Goal: Task Accomplishment & Management: Use online tool/utility

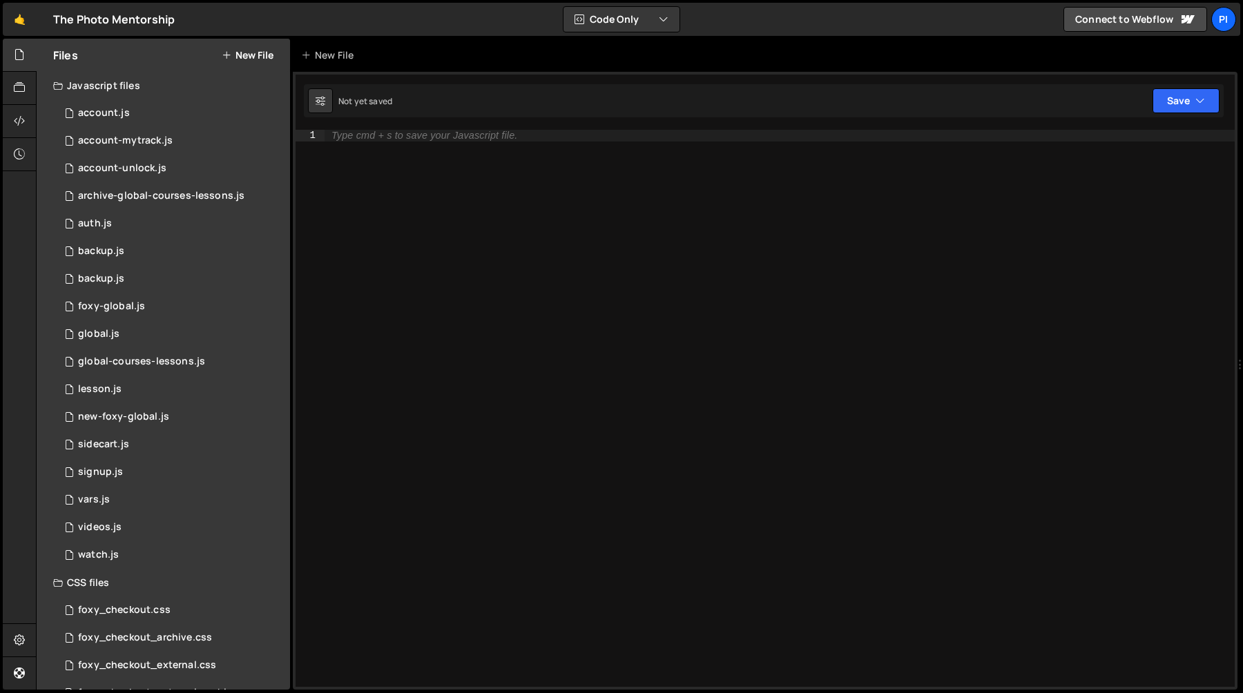
click at [672, 495] on div "Type cmd + s to save your Javascript file." at bounding box center [779, 420] width 910 height 580
click at [675, 498] on div "Type cmd + s to save your Javascript file." at bounding box center [779, 420] width 910 height 580
click at [150, 300] on div "0 foxy-global.js 0" at bounding box center [171, 307] width 237 height 28
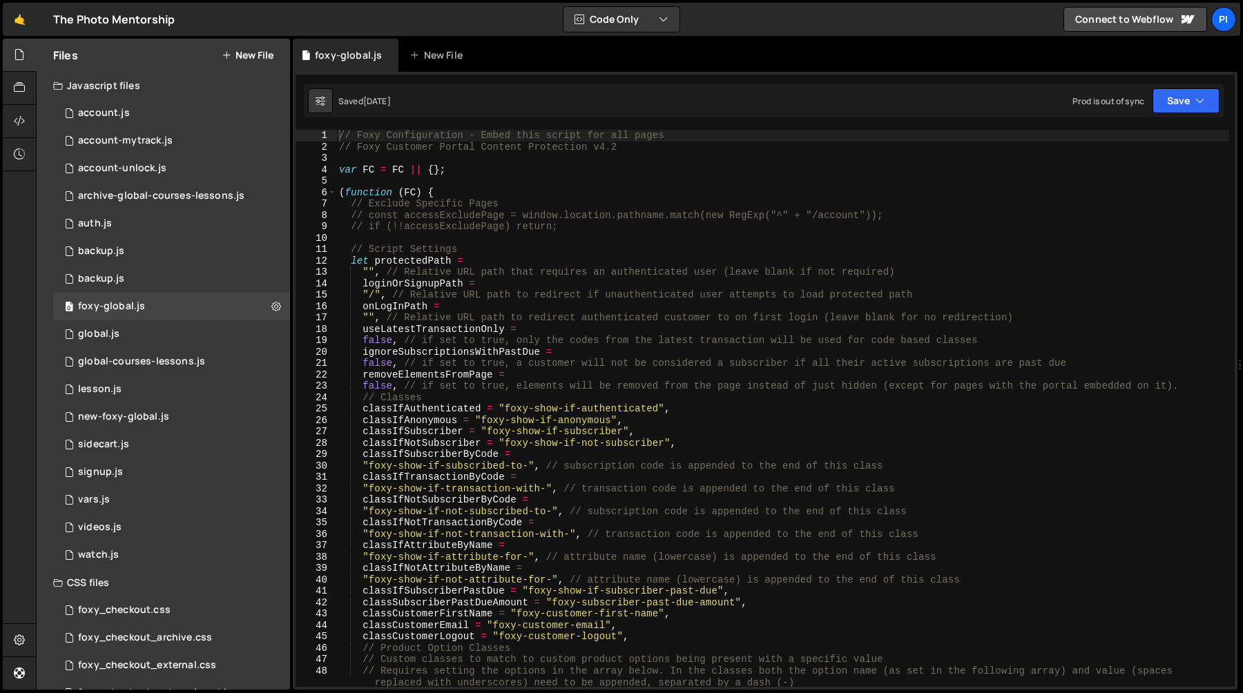
scroll to position [716, 0]
click at [569, 402] on div "// Foxy Configuration - Embed this script for all pages // Foxy Customer Portal…" at bounding box center [782, 420] width 893 height 580
click at [668, 398] on div "// Foxy Configuration - Embed this script for all pages // Foxy Customer Portal…" at bounding box center [782, 420] width 893 height 580
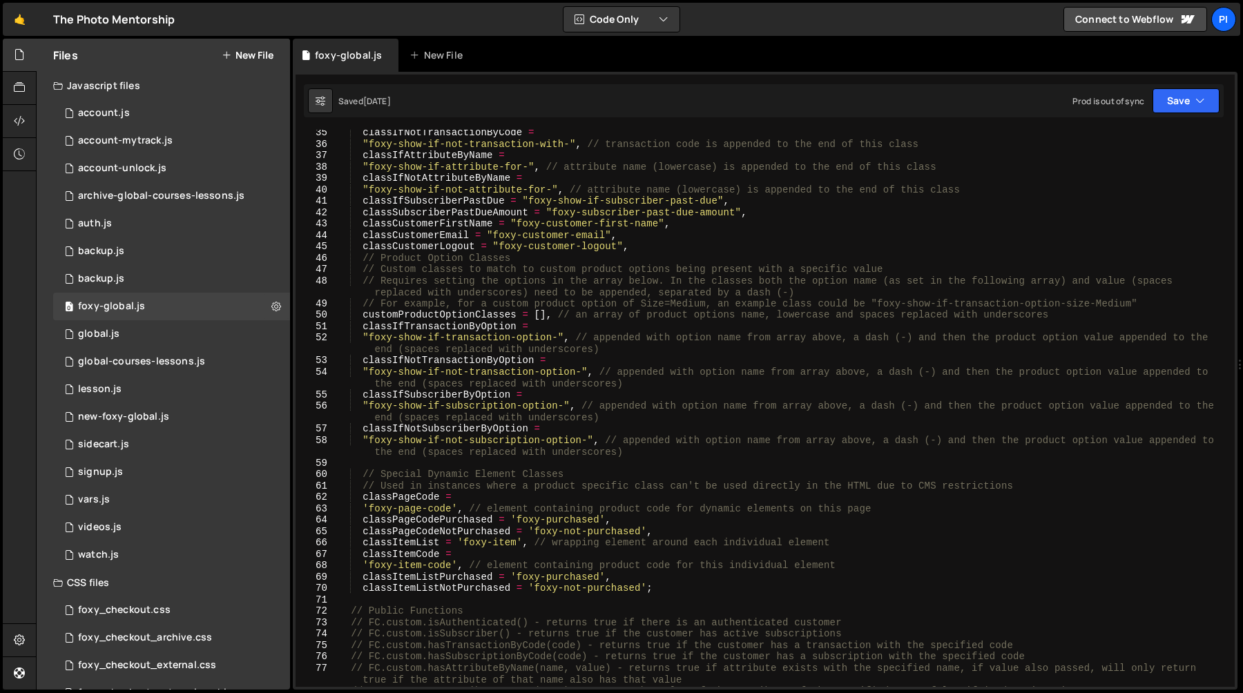
scroll to position [427, 0]
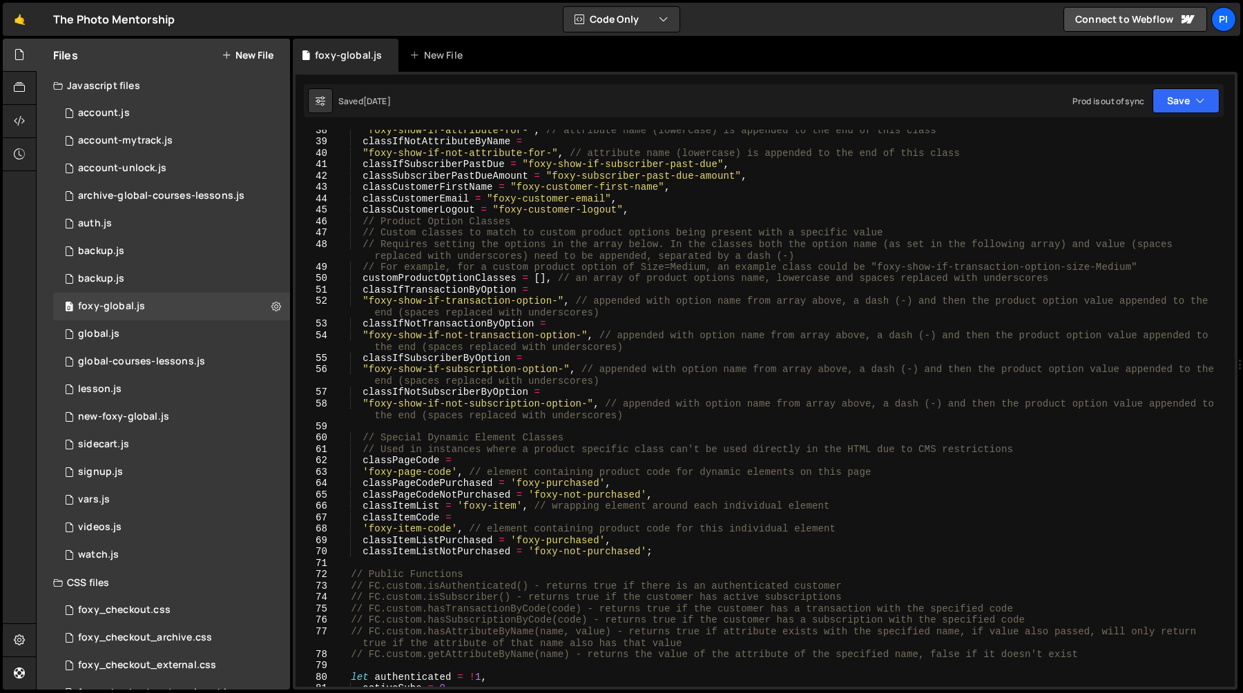
click at [733, 340] on div ""foxy-show-if-attribute-for-" , // attribute name (lowercase) is appended to th…" at bounding box center [782, 414] width 893 height 580
type textarea ""foxy-show-if-not-transaction-option-", // appended with option name from array…"
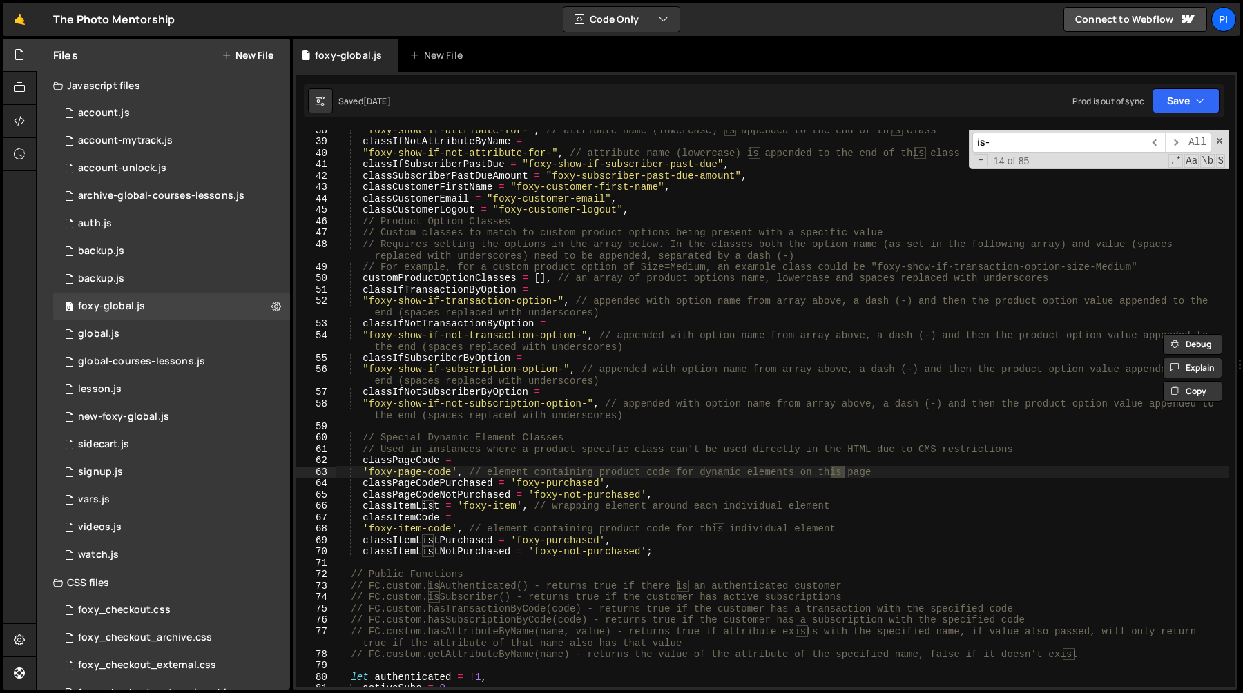
scroll to position [5496, 0]
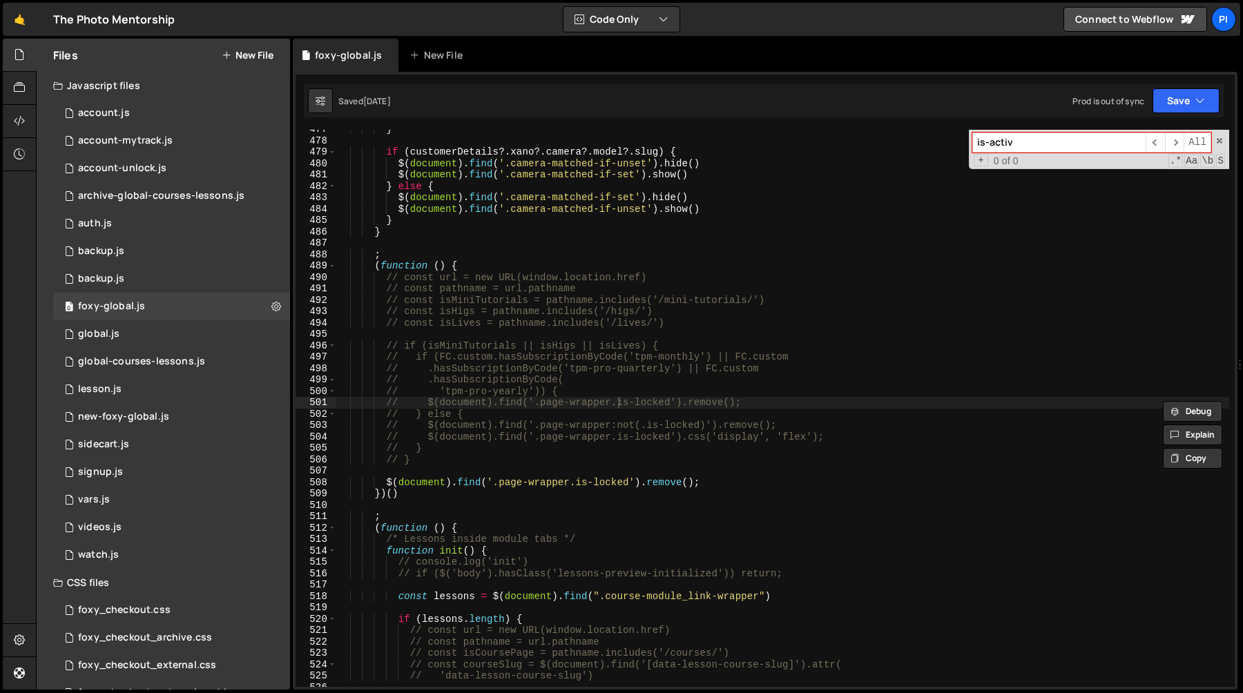
type input "is-active"
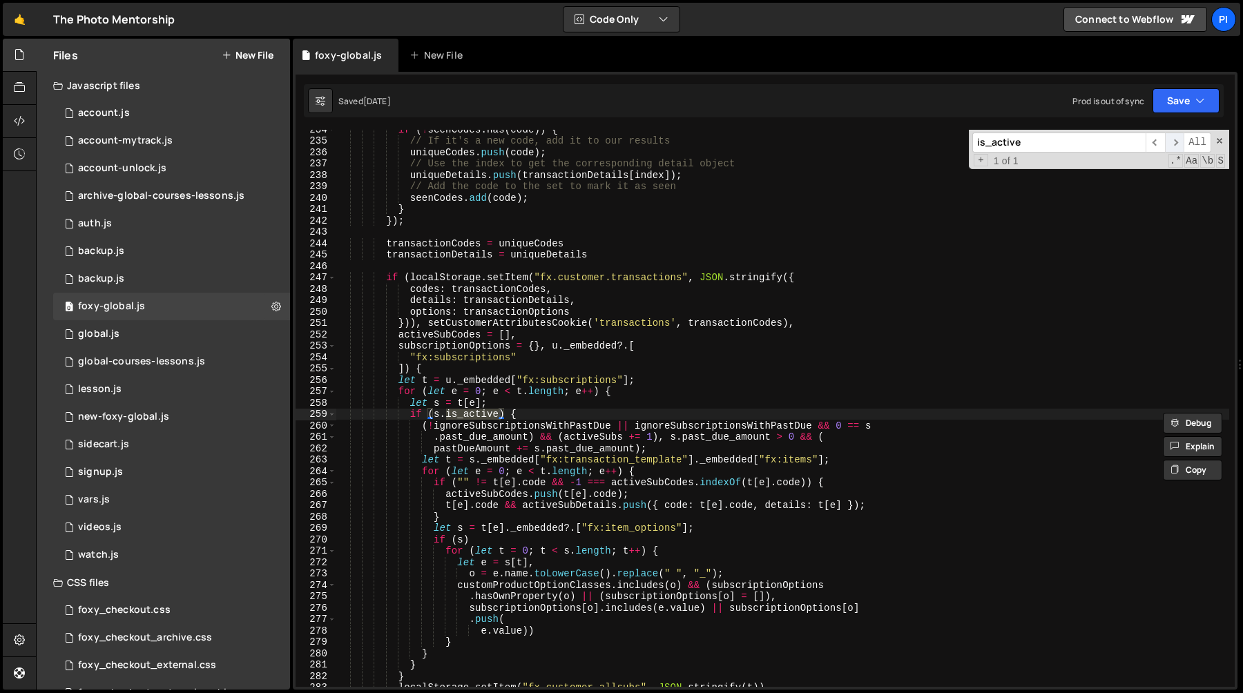
type input "is_active"
click at [1176, 138] on span "​" at bounding box center [1174, 143] width 19 height 20
click at [485, 427] on div "if ( ! seenCodes . has ( code )) { // If it's a new code, add it to our results…" at bounding box center [782, 414] width 893 height 580
click at [732, 424] on div "if ( ! seenCodes . has ( code )) { // If it's a new code, add it to our results…" at bounding box center [782, 414] width 893 height 580
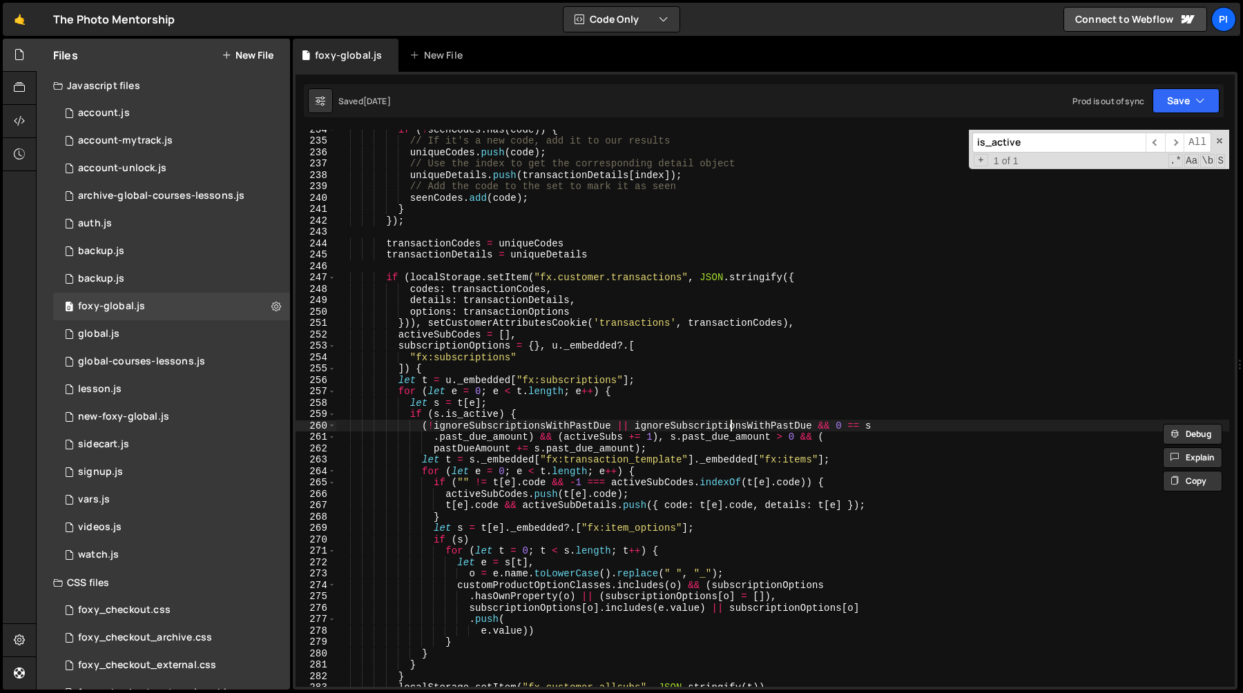
click at [732, 424] on div "if ( ! seenCodes . has ( code )) { // If it's a new code, add it to our results…" at bounding box center [782, 414] width 893 height 580
click at [454, 426] on div "if ( ! seenCodes . has ( code )) { // If it's a new code, add it to our results…" at bounding box center [782, 414] width 893 height 580
click at [508, 404] on div "if ( ! seenCodes . has ( code )) { // If it's a new code, add it to our results…" at bounding box center [782, 414] width 893 height 580
click at [624, 460] on div "if ( ! seenCodes . has ( code )) { // If it's a new code, add it to our results…" at bounding box center [782, 414] width 893 height 580
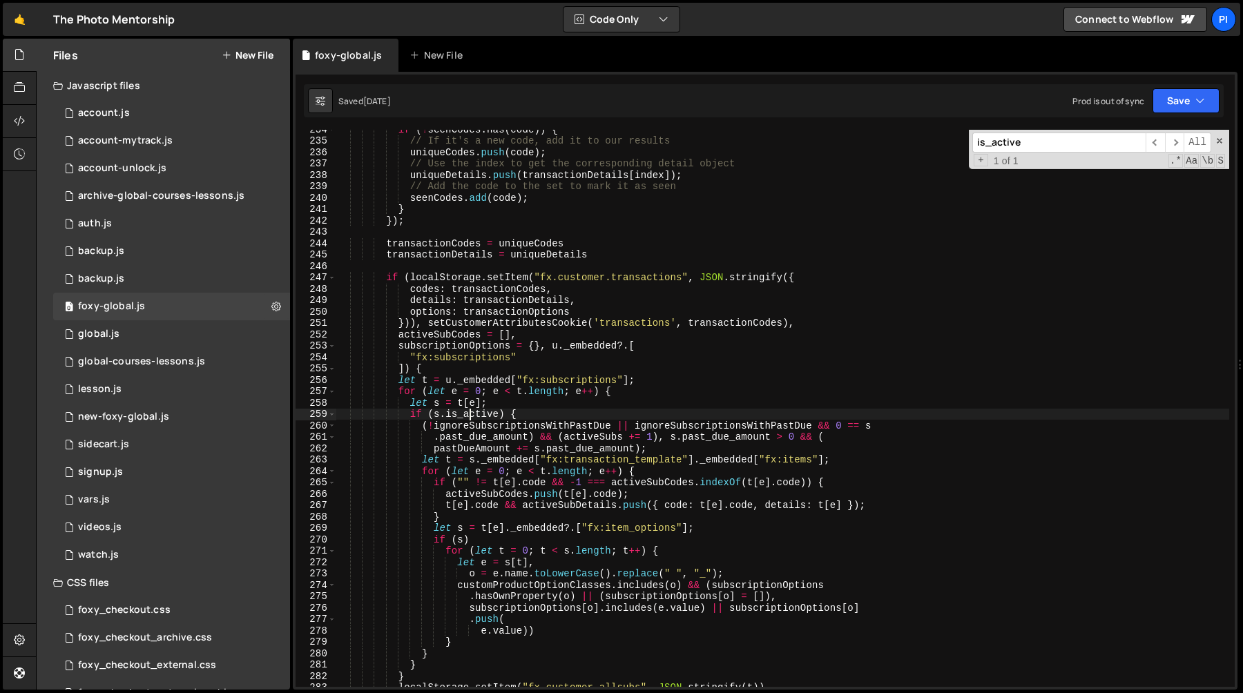
click at [471, 414] on div "if ( ! seenCodes . has ( code )) { // If it's a new code, add it to our results…" at bounding box center [782, 414] width 893 height 580
type textarea "if ([DOMAIN_NAME]_active) {"
click at [471, 414] on div "if ( ! seenCodes . has ( code )) { // If it's a new code, add it to our results…" at bounding box center [782, 414] width 893 height 580
click at [111, 343] on div "0 global.js 0" at bounding box center [171, 334] width 237 height 28
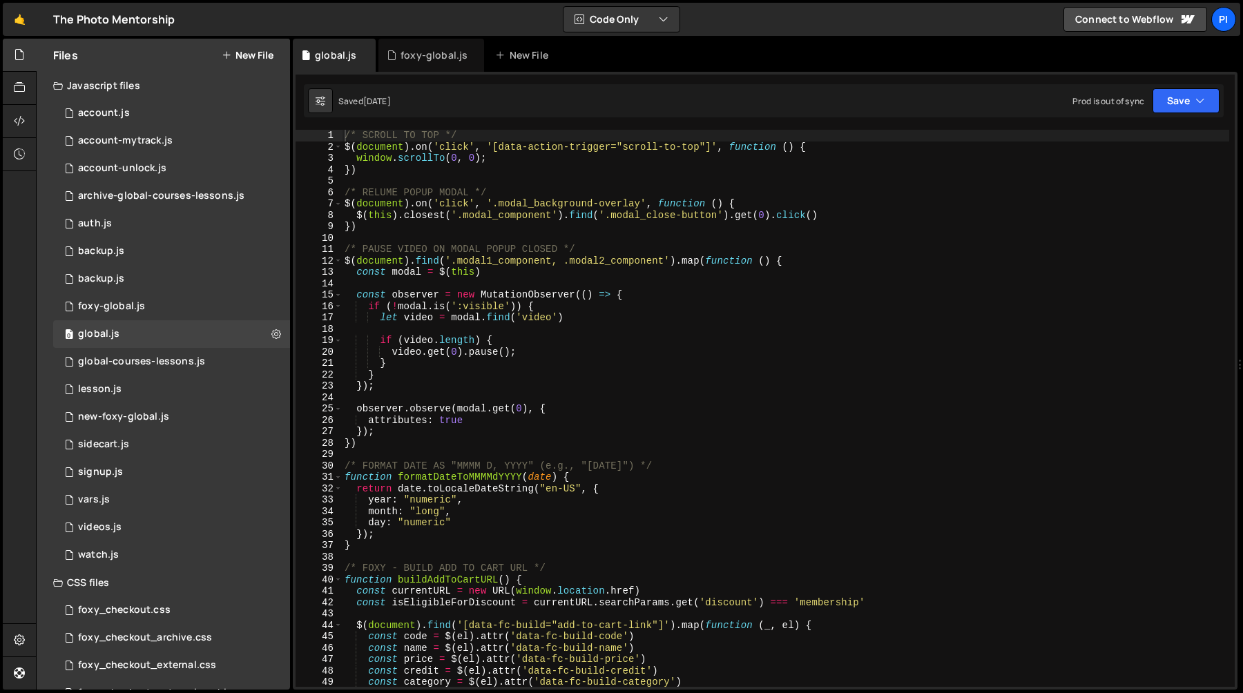
scroll to position [593, 0]
type textarea "$(document).on('click', '.modal_background-overlay', function () {"
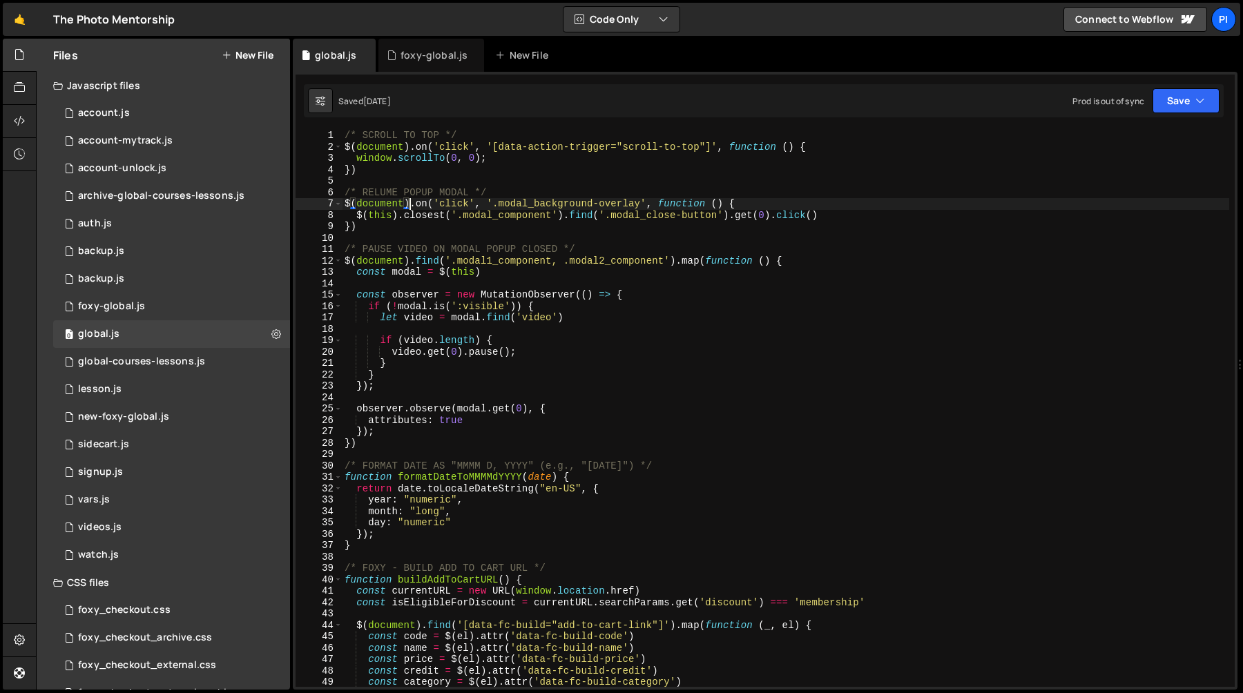
click at [413, 198] on div "/* SCROLL TO TOP */ $ ( document ) . on ( 'click' , '[data-action-trigger="scro…" at bounding box center [785, 420] width 887 height 580
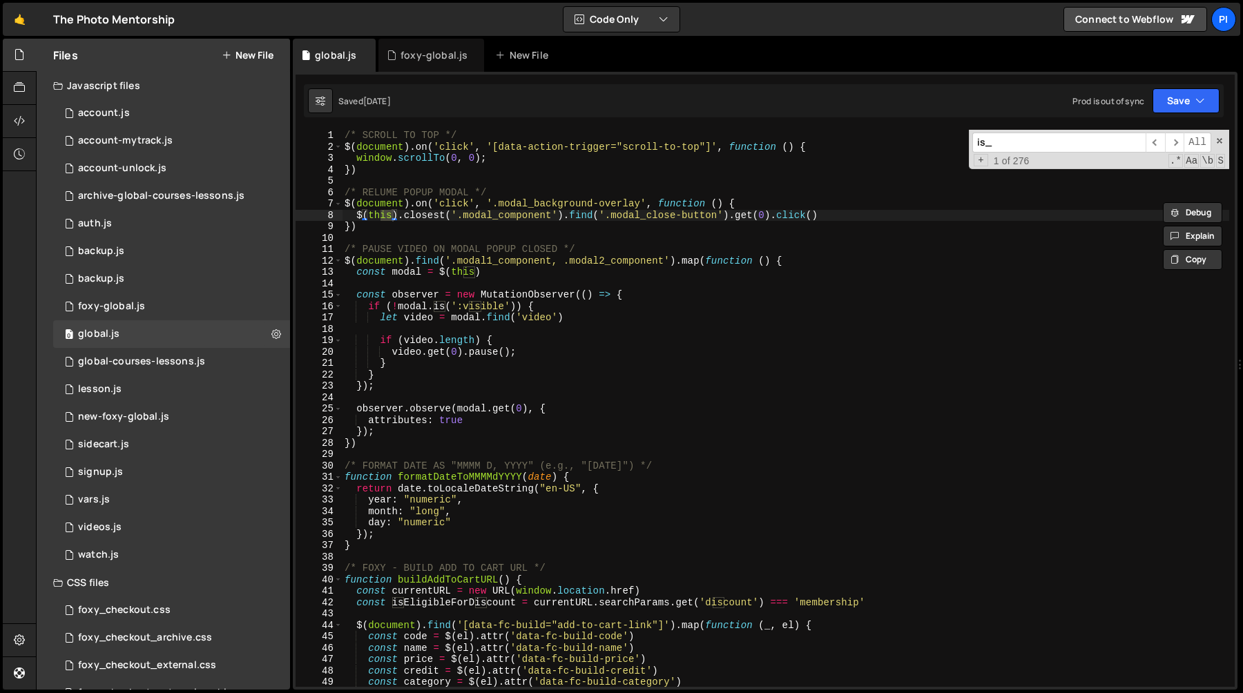
scroll to position [6282, 0]
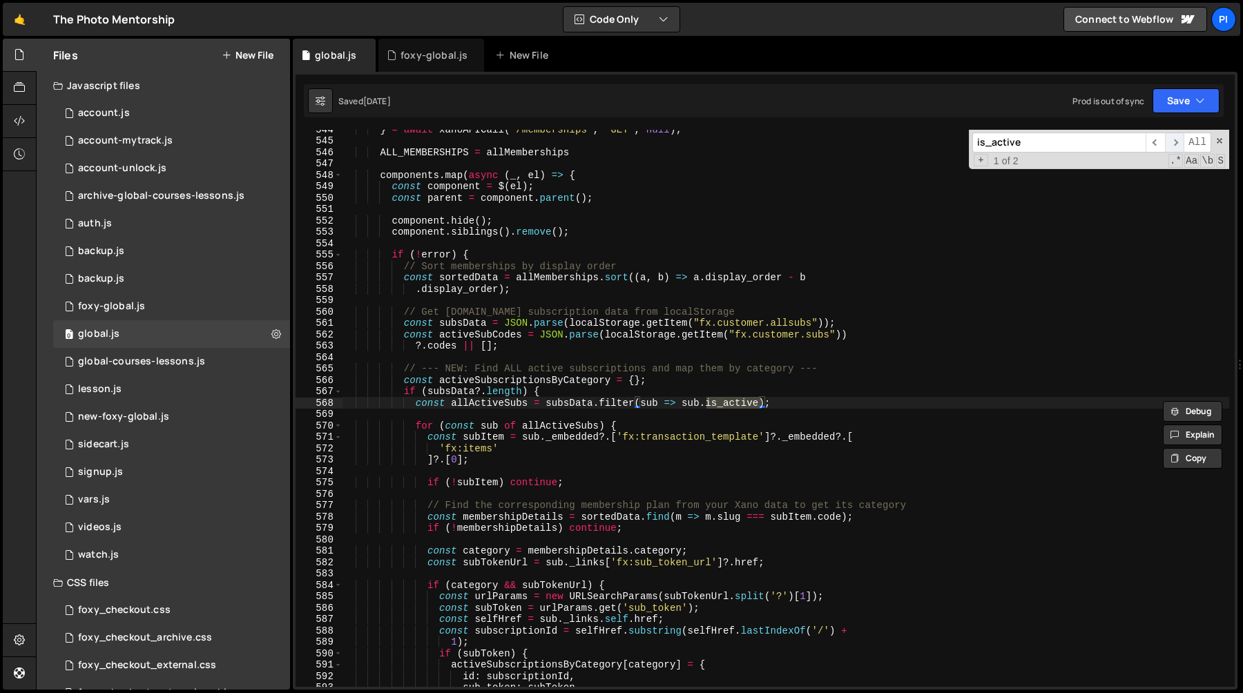
type input "is_active"
click at [1178, 142] on span "​" at bounding box center [1174, 143] width 19 height 20
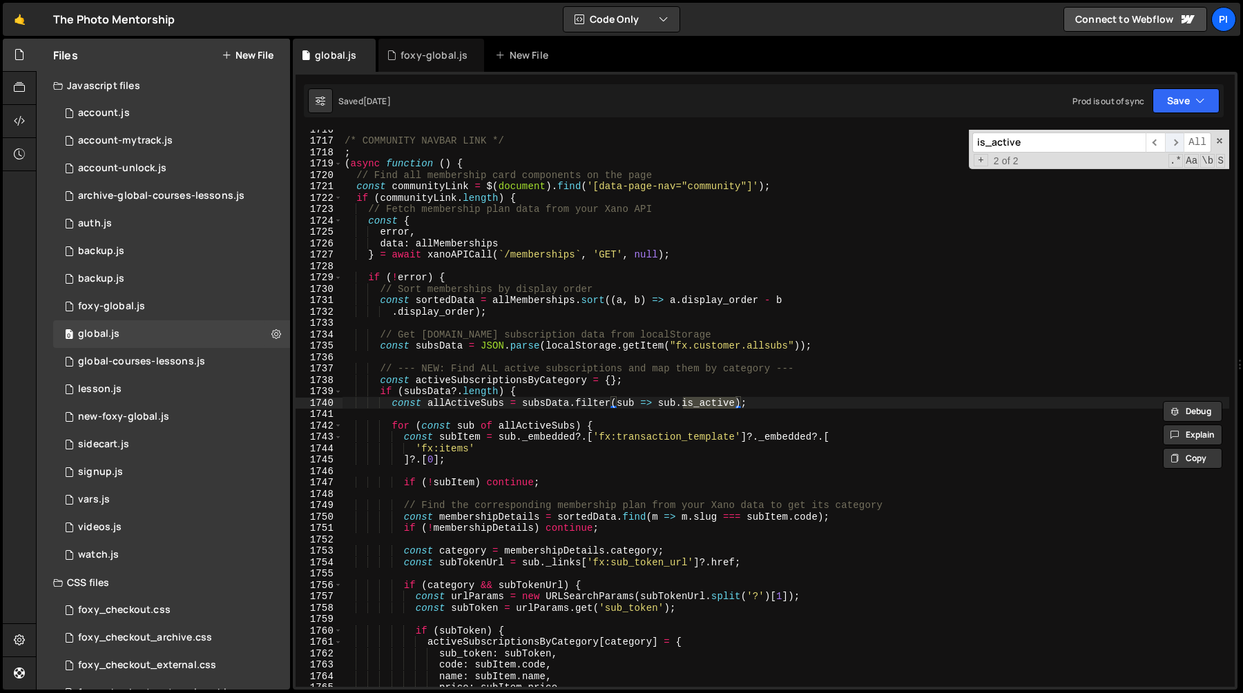
click at [1176, 144] on span "​" at bounding box center [1174, 143] width 19 height 20
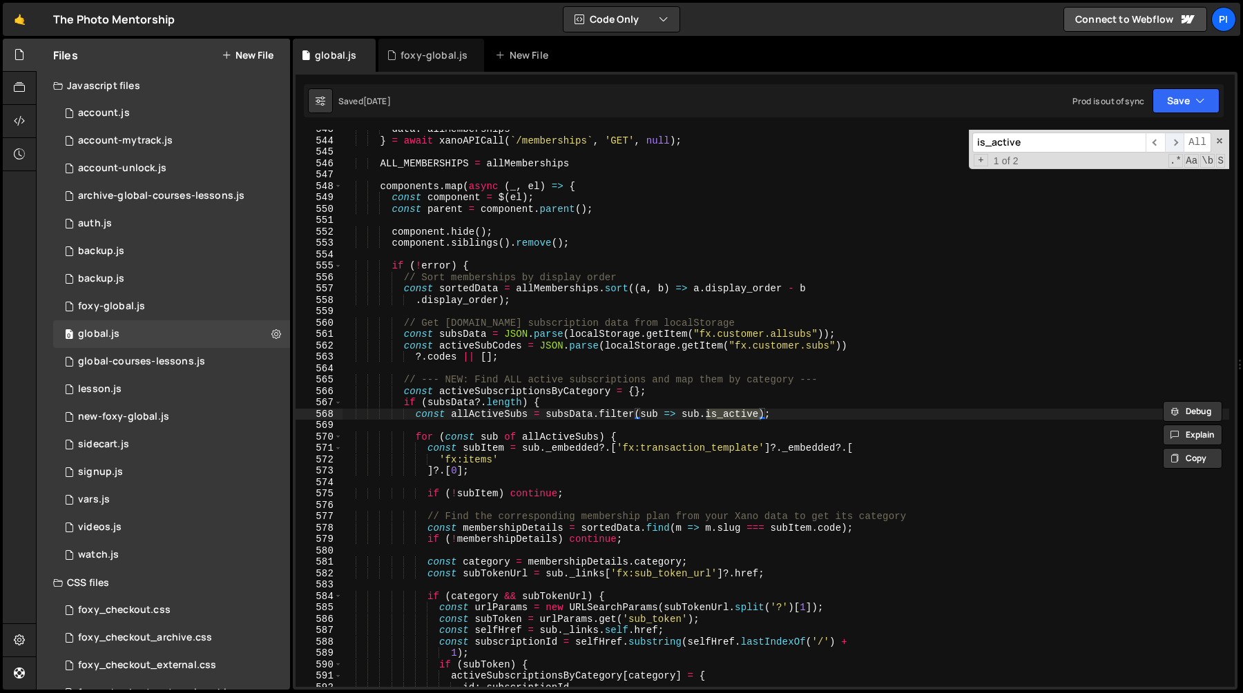
click at [1176, 144] on span "​" at bounding box center [1174, 143] width 19 height 20
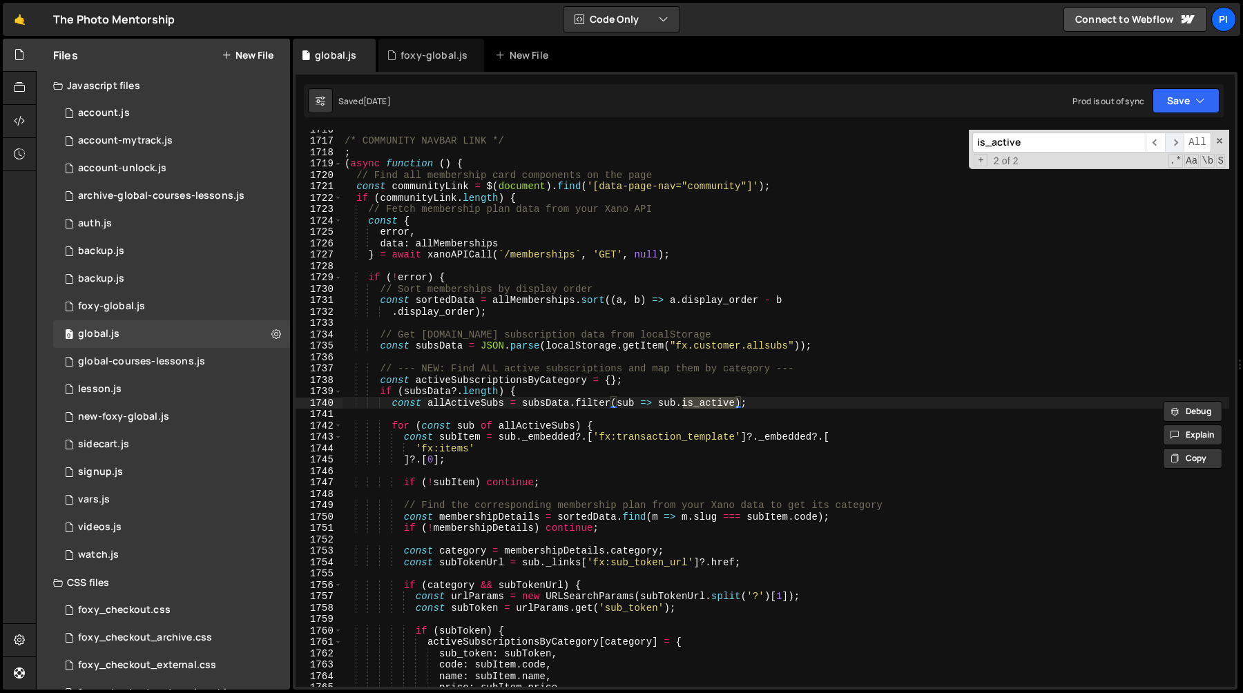
click at [1176, 144] on span "​" at bounding box center [1174, 143] width 19 height 20
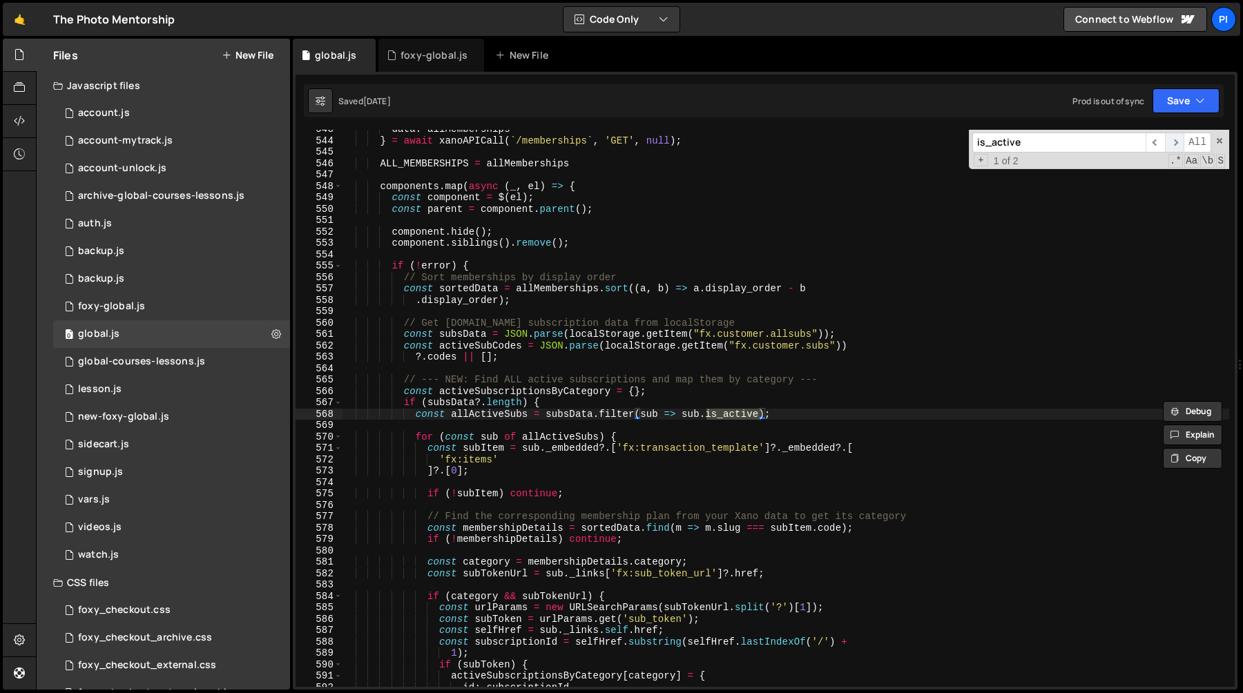
click at [1176, 144] on span "​" at bounding box center [1174, 143] width 19 height 20
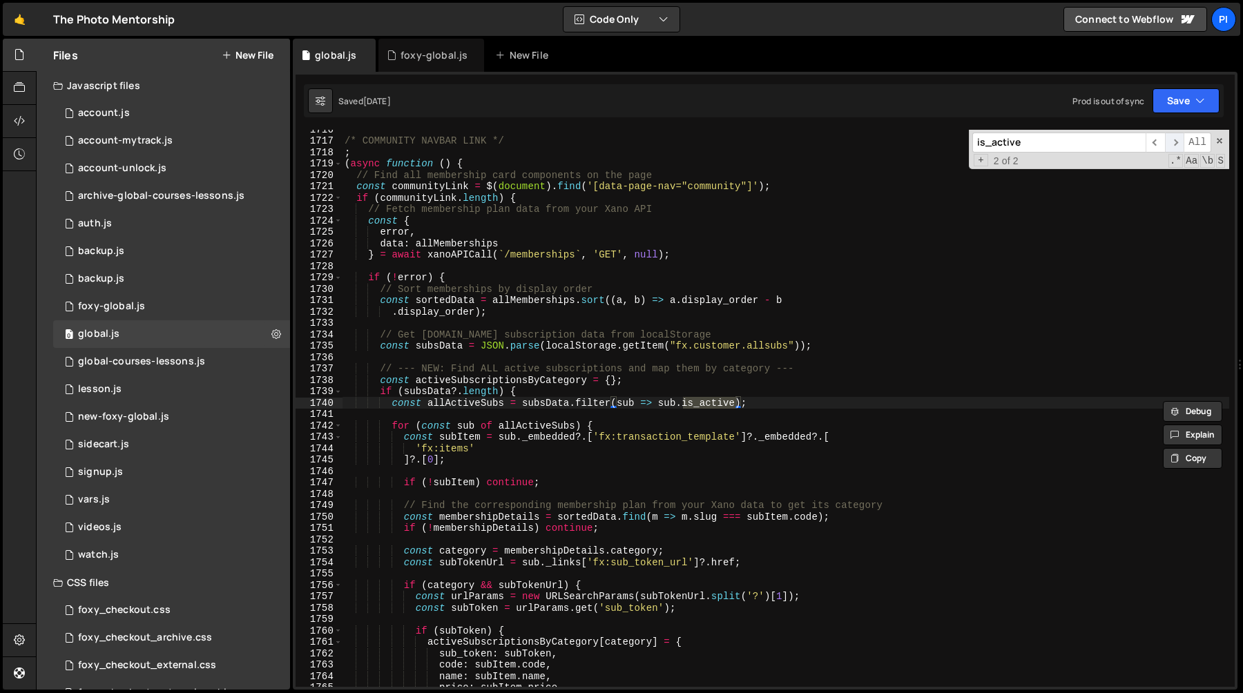
click at [1176, 144] on span "​" at bounding box center [1174, 143] width 19 height 20
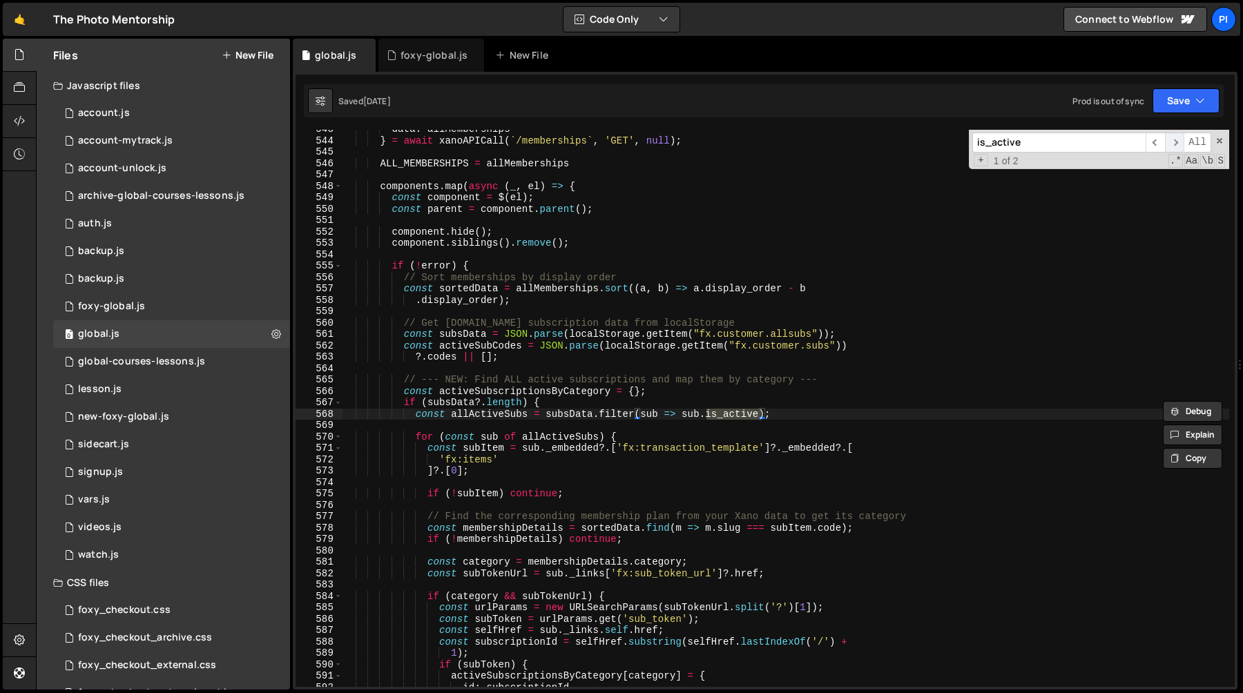
click at [1176, 144] on span "​" at bounding box center [1174, 143] width 19 height 20
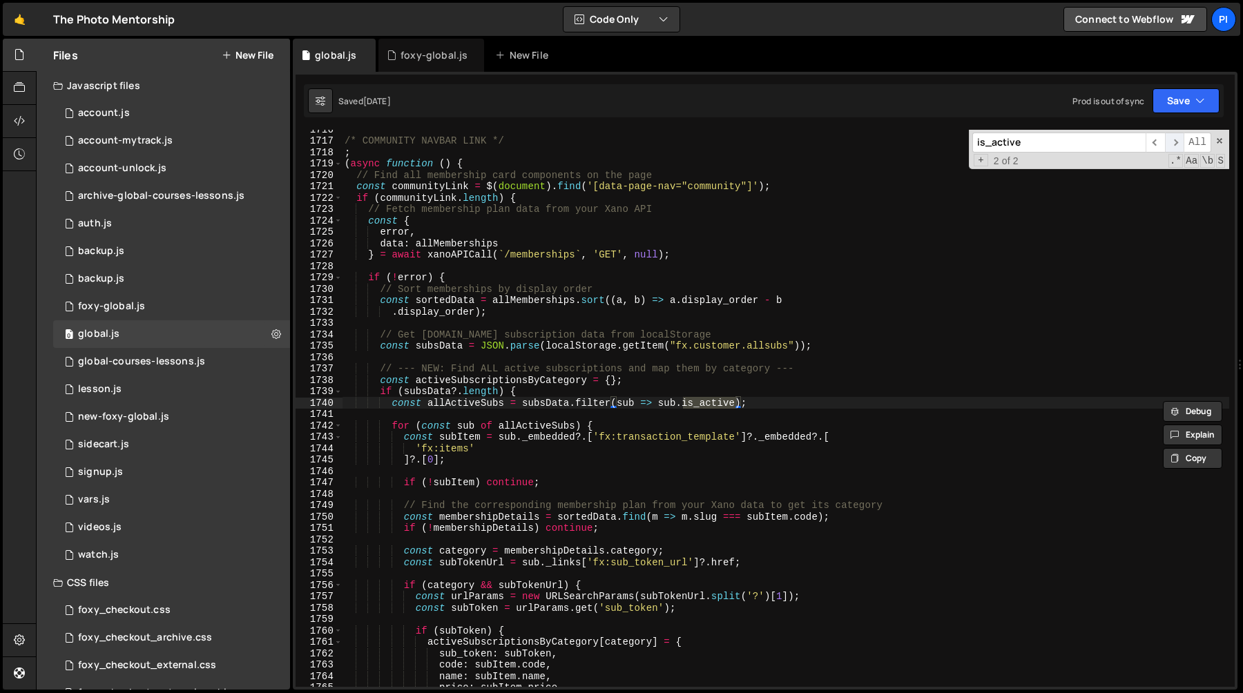
click at [1176, 144] on span "​" at bounding box center [1174, 143] width 19 height 20
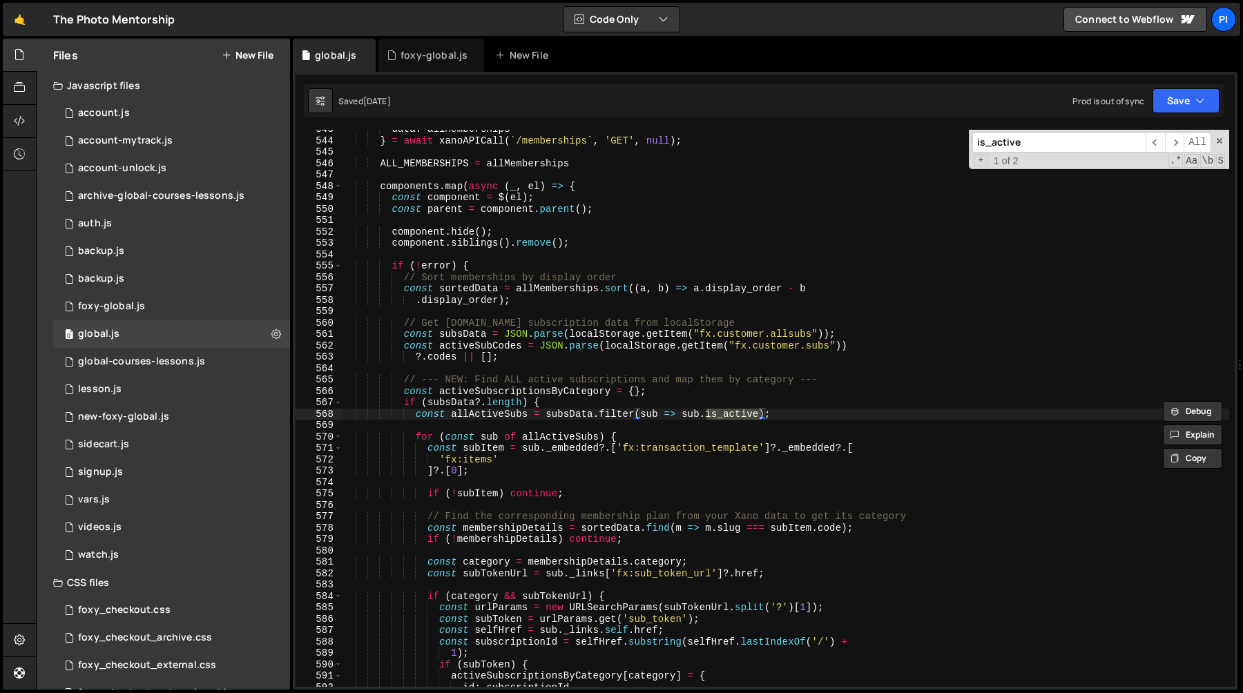
click at [799, 422] on div "data : allMemberships } = await xanoAPICall ( ` /memberships ` , 'GET' , null )…" at bounding box center [785, 414] width 887 height 580
click at [596, 440] on div "data : allMemberships } = await xanoAPICall ( ` /memberships ` , 'GET' , null )…" at bounding box center [785, 414] width 887 height 580
click at [568, 444] on div "data : allMemberships } = await xanoAPICall ( ` /memberships ` , 'GET' , null )…" at bounding box center [785, 414] width 887 height 580
click at [567, 434] on div "data : allMemberships } = await xanoAPICall ( ` /memberships ` , 'GET' , null )…" at bounding box center [785, 414] width 887 height 580
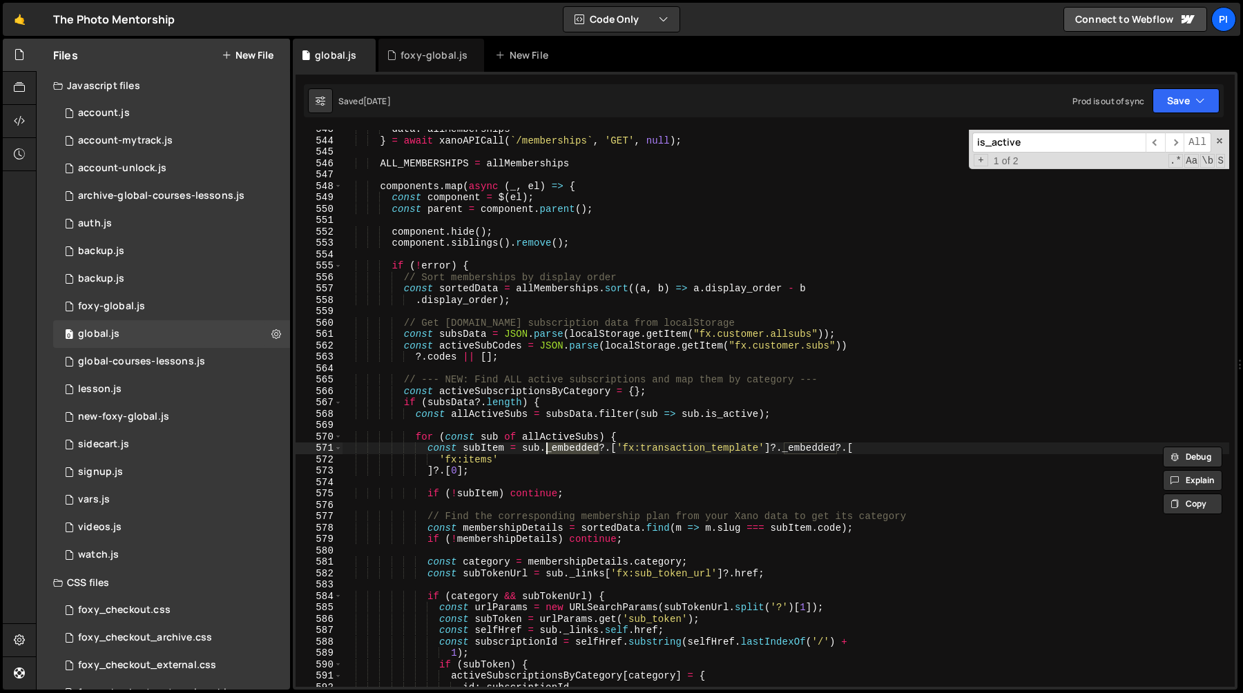
type textarea "for (const sub of allActiveSubs) {"
click at [567, 434] on div "data : allMemberships } = await xanoAPICall ( ` /memberships ` , 'GET' , null )…" at bounding box center [785, 414] width 887 height 580
click at [550, 420] on div "data : allMemberships } = await xanoAPICall ( ` /memberships ` , 'GET' , null )…" at bounding box center [785, 414] width 887 height 580
click at [1176, 139] on span "​" at bounding box center [1174, 143] width 19 height 20
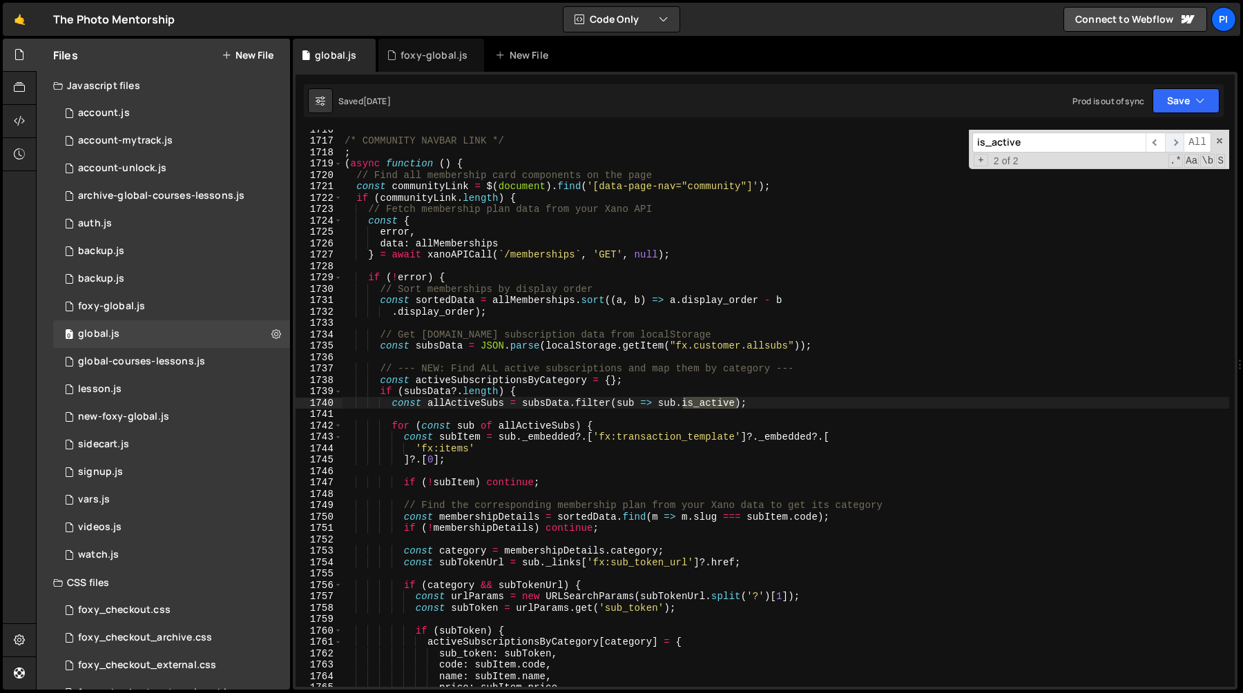
scroll to position [20110, 0]
click at [1176, 139] on span "​" at bounding box center [1174, 143] width 19 height 20
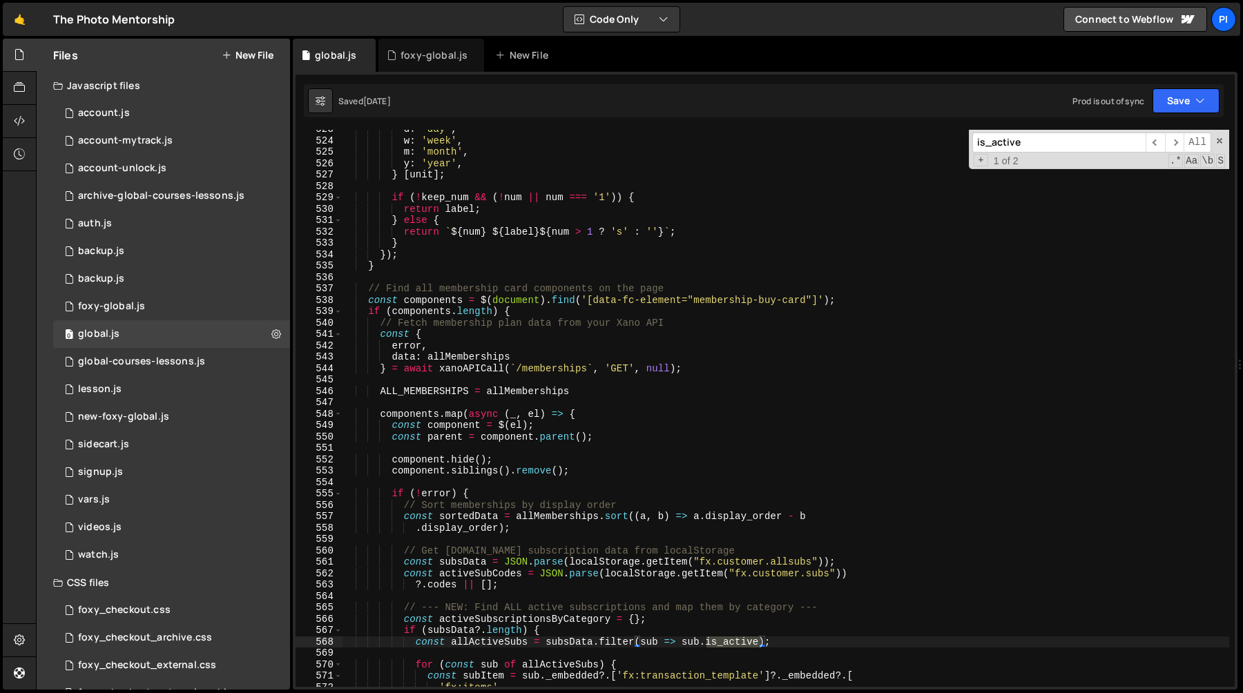
scroll to position [6220, 0]
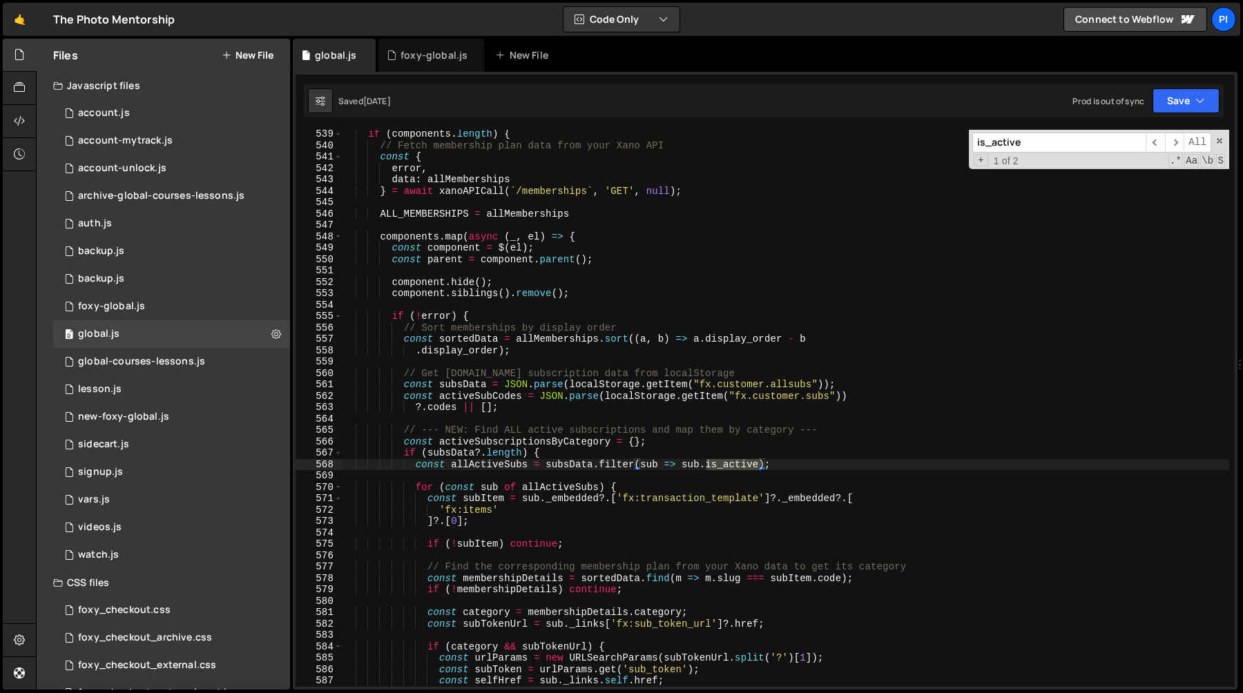
type textarea "const allActiveSubs = subsData.filter(sub => [DOMAIN_NAME]_active);"
click at [792, 465] on div "if ( components . length ) { // Fetch membership plan data from your Xano API c…" at bounding box center [785, 418] width 887 height 580
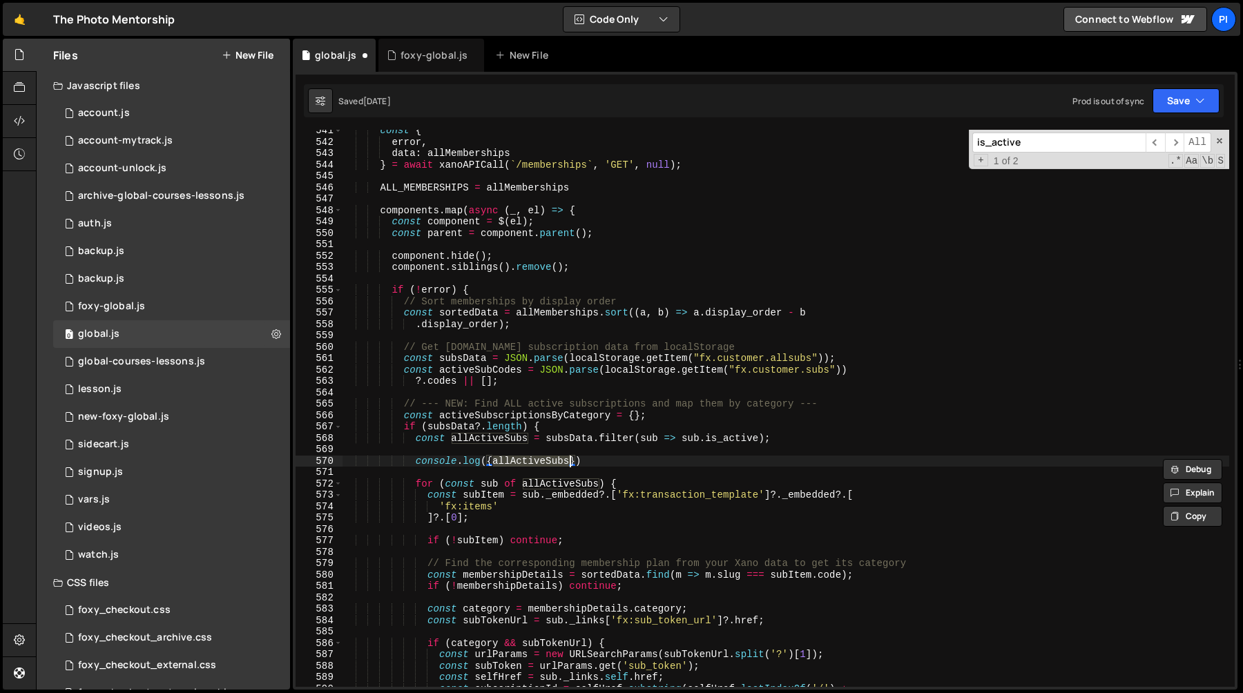
scroll to position [0, 10]
type textarea "console.log({ allActiveSubs })"
click at [746, 472] on div "const { error , data : allMemberships } = await xanoAPICall ( ` /memberships ` …" at bounding box center [785, 415] width 887 height 580
click at [609, 464] on div "const { error , data : allMemberships } = await xanoAPICall ( ` /memberships ` …" at bounding box center [785, 415] width 887 height 580
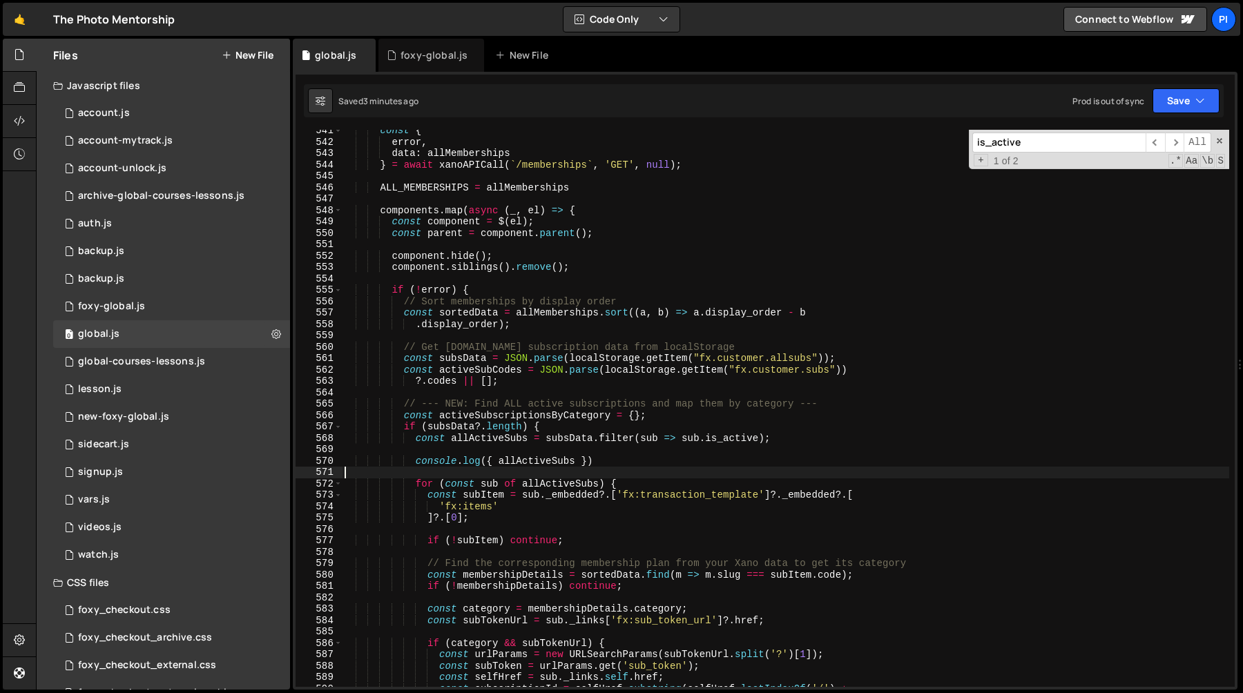
type textarea "console.log({ allActiveSubs })"
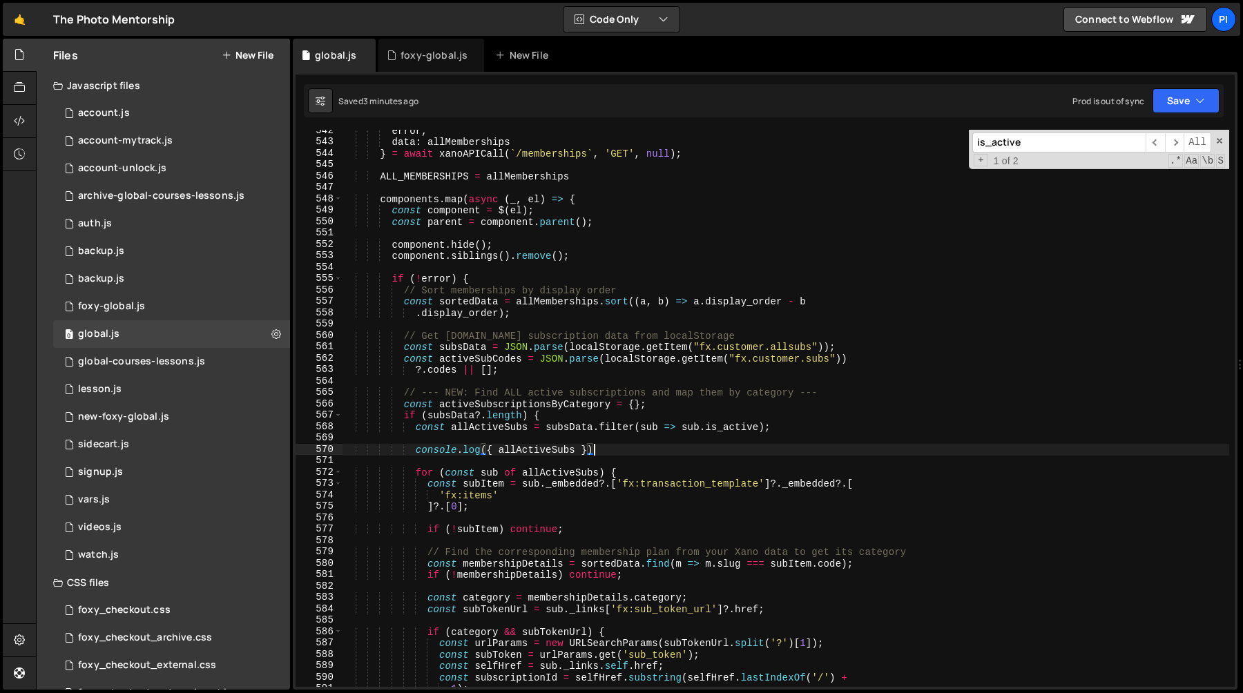
scroll to position [6271, 0]
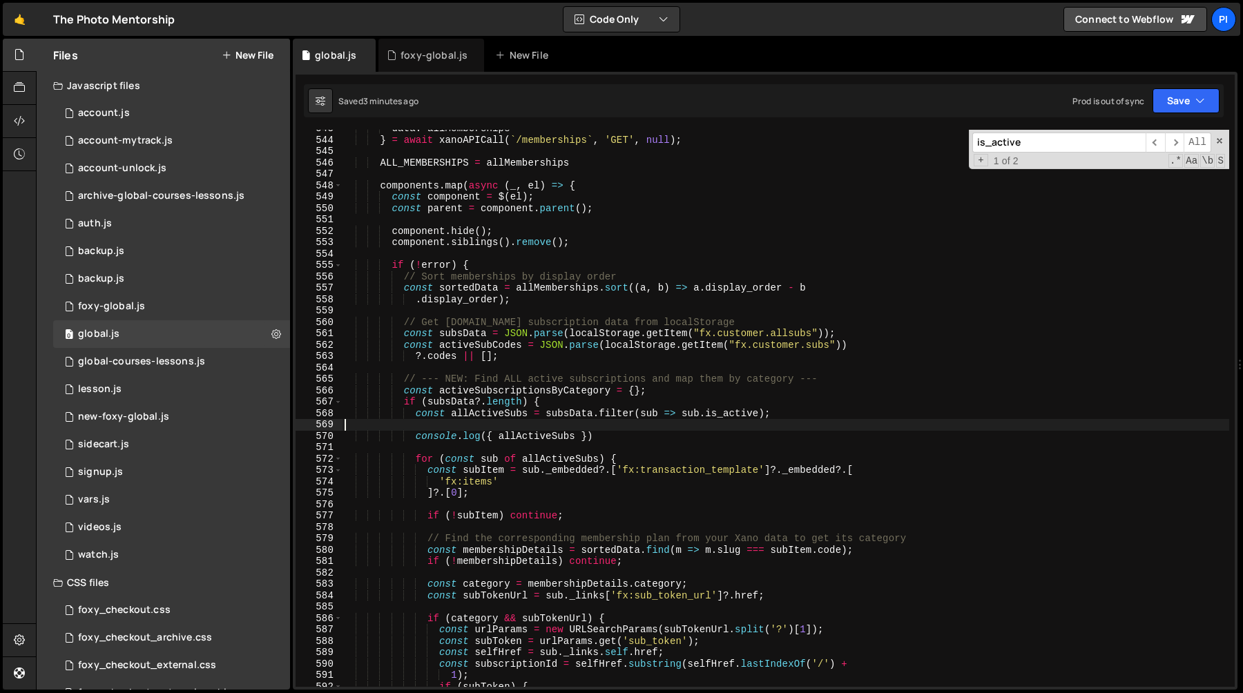
click at [594, 421] on div "data : allMemberships } = await xanoAPICall ( ` /memberships ` , 'GET' , null )…" at bounding box center [785, 413] width 887 height 580
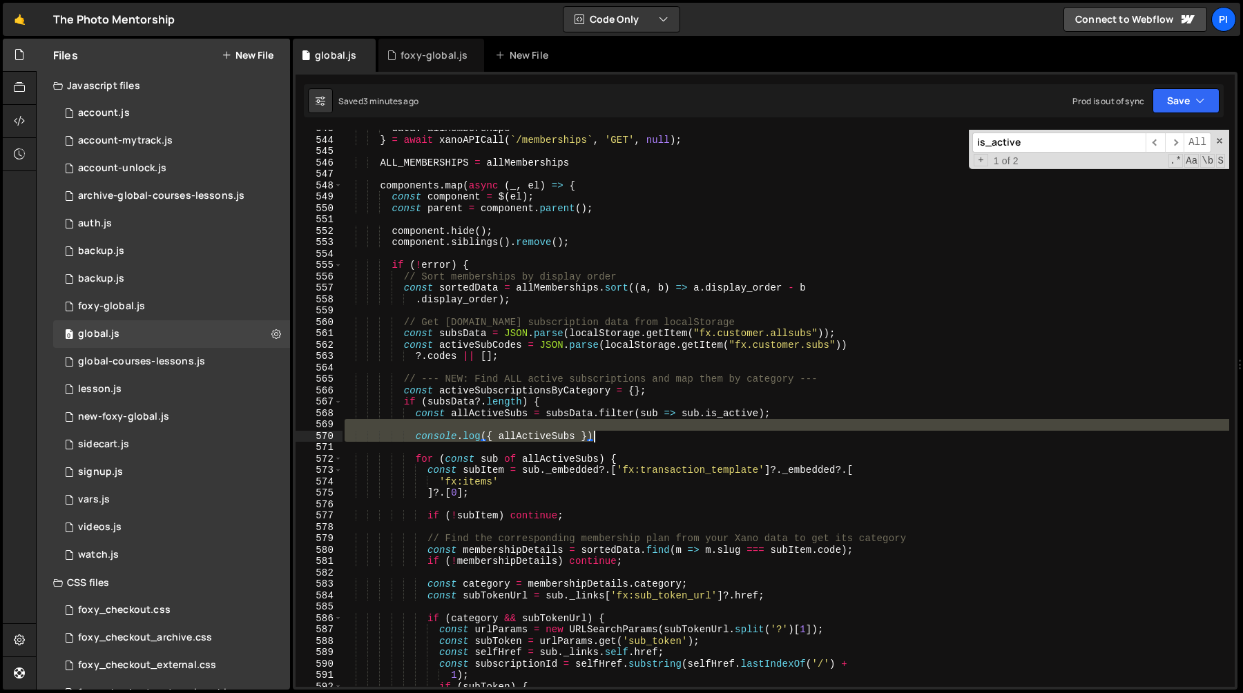
drag, startPoint x: 594, startPoint y: 421, endPoint x: 617, endPoint y: 431, distance: 25.7
click at [617, 431] on div "data : allMemberships } = await xanoAPICall ( ` /memberships ` , 'GET' , null )…" at bounding box center [785, 413] width 887 height 580
click at [617, 431] on div "data : allMemberships } = await xanoAPICall ( ` /memberships ` , 'GET' , null )…" at bounding box center [785, 408] width 887 height 557
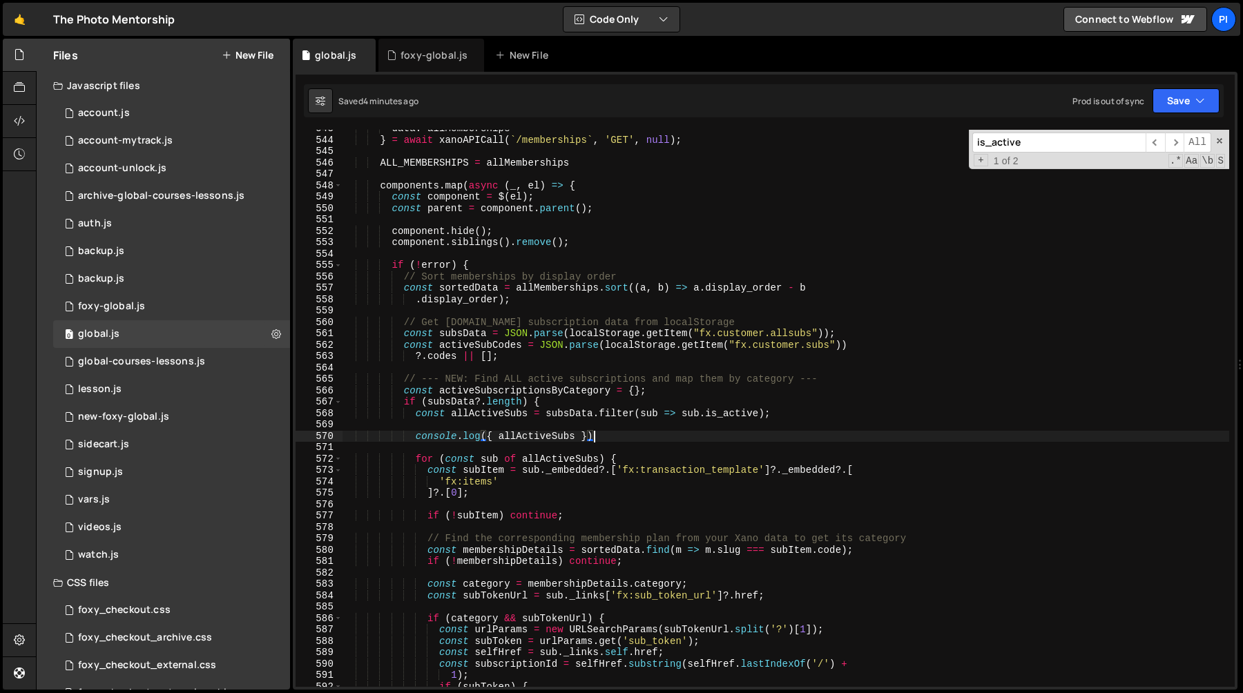
click at [799, 377] on div "data : allMemberships } = await xanoAPICall ( ` /memberships ` , 'GET' , null )…" at bounding box center [785, 413] width 887 height 580
type textarea "// --- NEW: Find ALL active subscriptions and map them by category ---"
click at [416, 59] on div "foxy-global.js" at bounding box center [433, 55] width 67 height 14
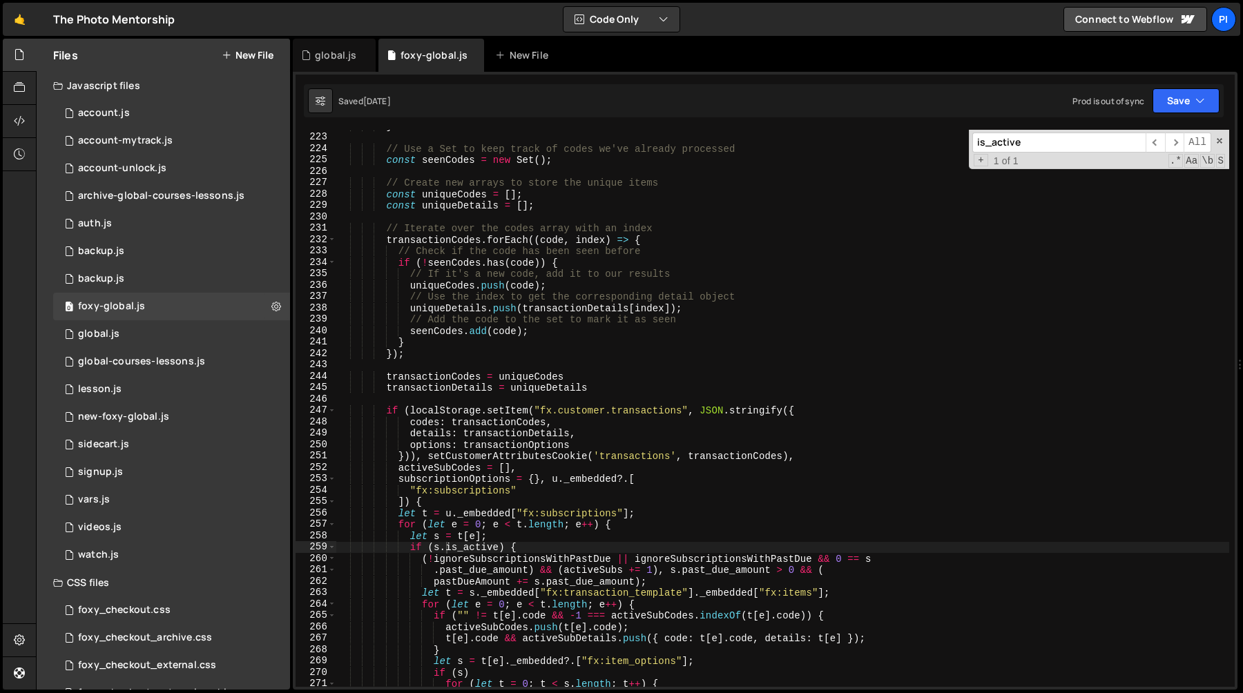
scroll to position [2521, 0]
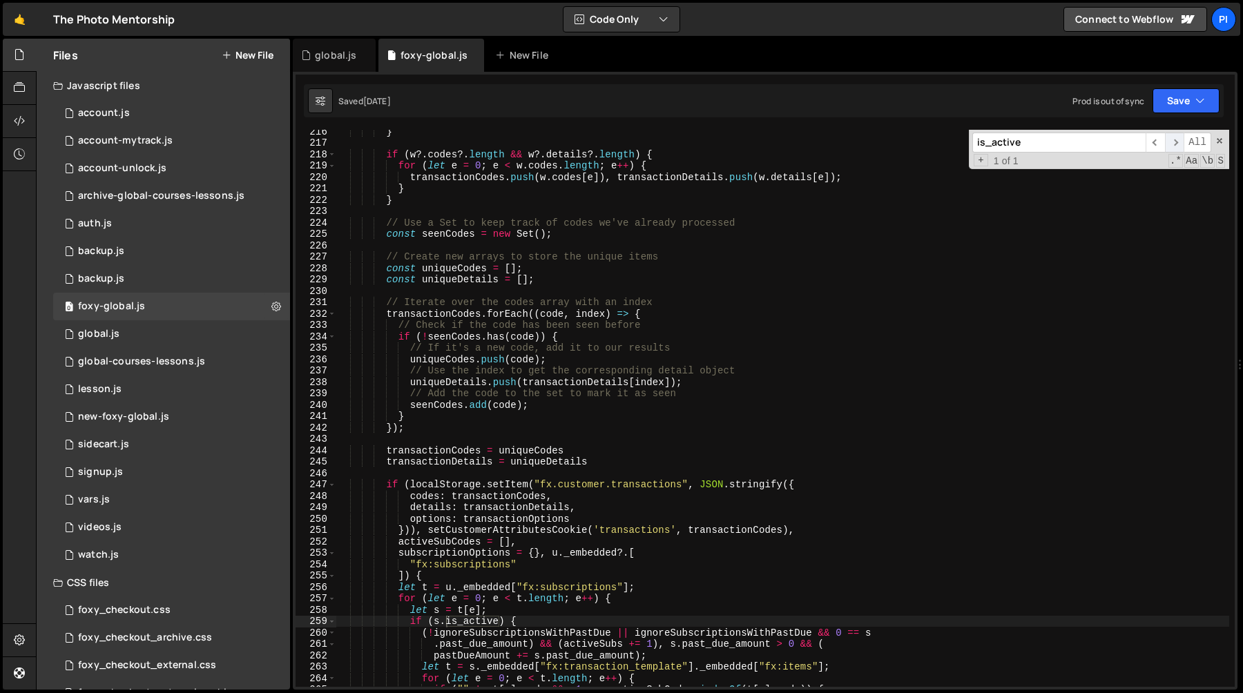
click at [1174, 143] on span "​" at bounding box center [1174, 143] width 19 height 20
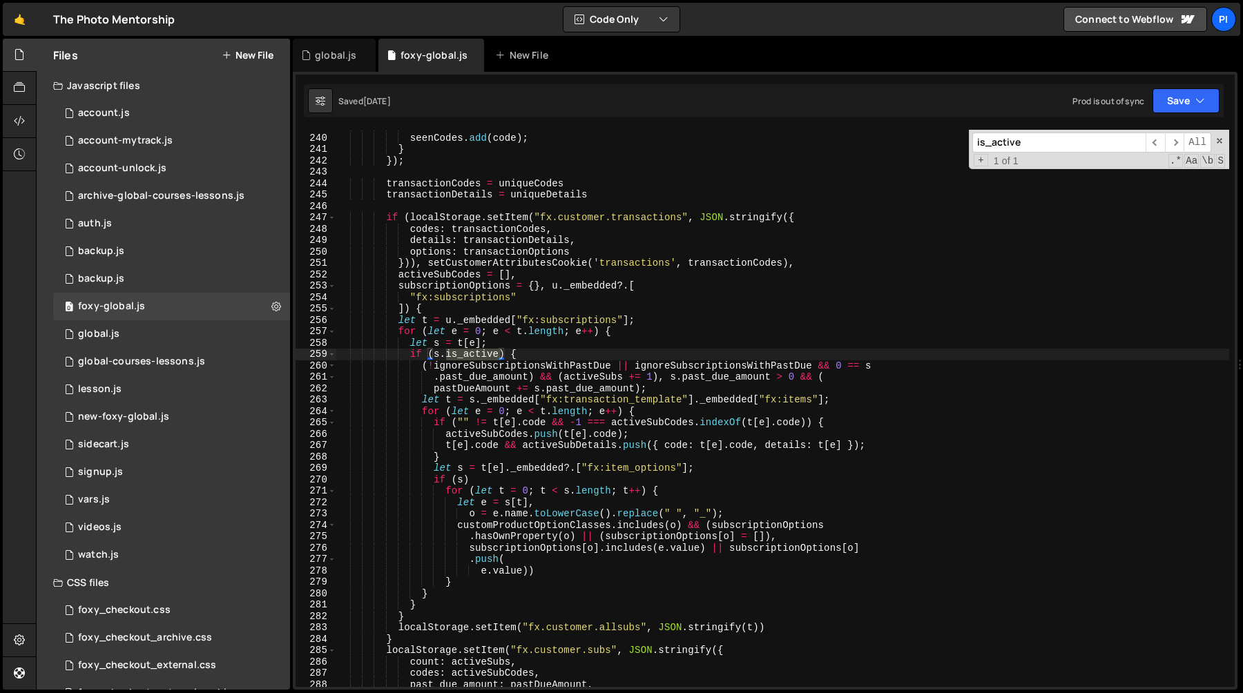
scroll to position [2787, 0]
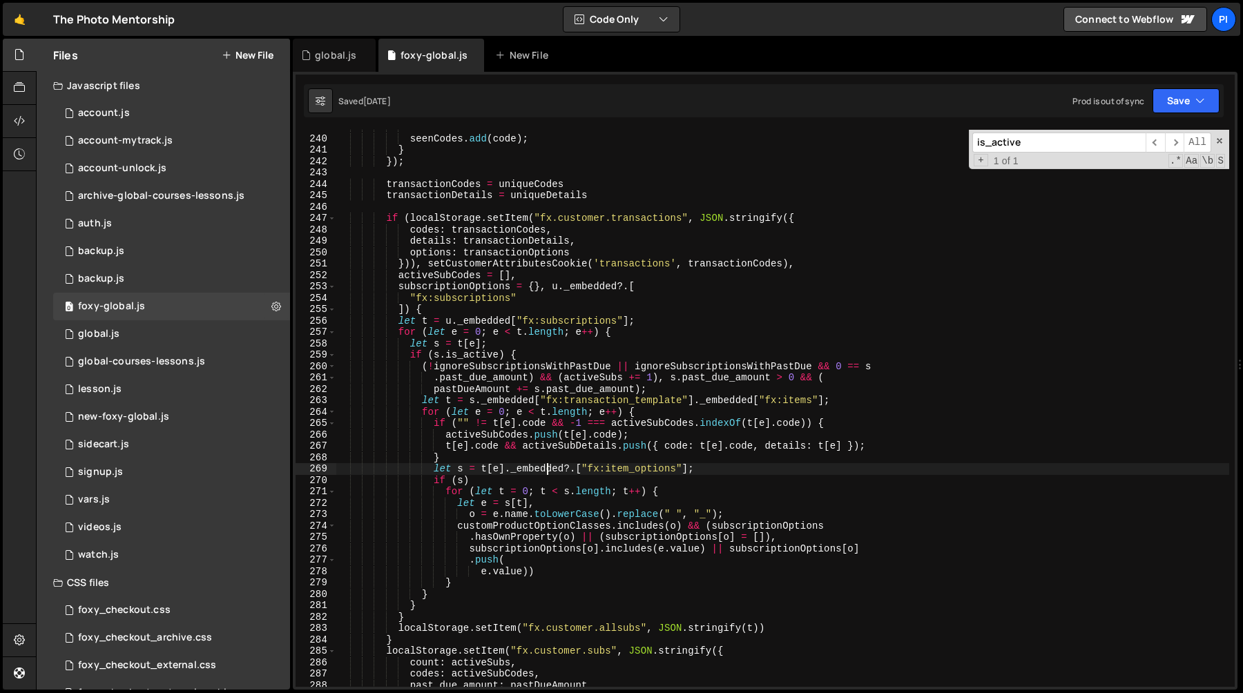
click at [547, 471] on div "// Add the code to the set to mark it as seen seenCodes . add ( code ) ; } }) ;…" at bounding box center [782, 411] width 893 height 580
click at [567, 424] on div "// Add the code to the set to mark it as seen seenCodes . add ( code ) ; } }) ;…" at bounding box center [782, 411] width 893 height 580
click at [574, 408] on div "// Add the code to the set to mark it as seen seenCodes . add ( code ) ; } }) ;…" at bounding box center [782, 411] width 893 height 580
click at [656, 384] on div "// Add the code to the set to mark it as seen seenCodes . add ( code ) ; } }) ;…" at bounding box center [782, 411] width 893 height 580
click at [598, 304] on div "// Add the code to the set to mark it as seen seenCodes . add ( code ) ; } }) ;…" at bounding box center [782, 411] width 893 height 580
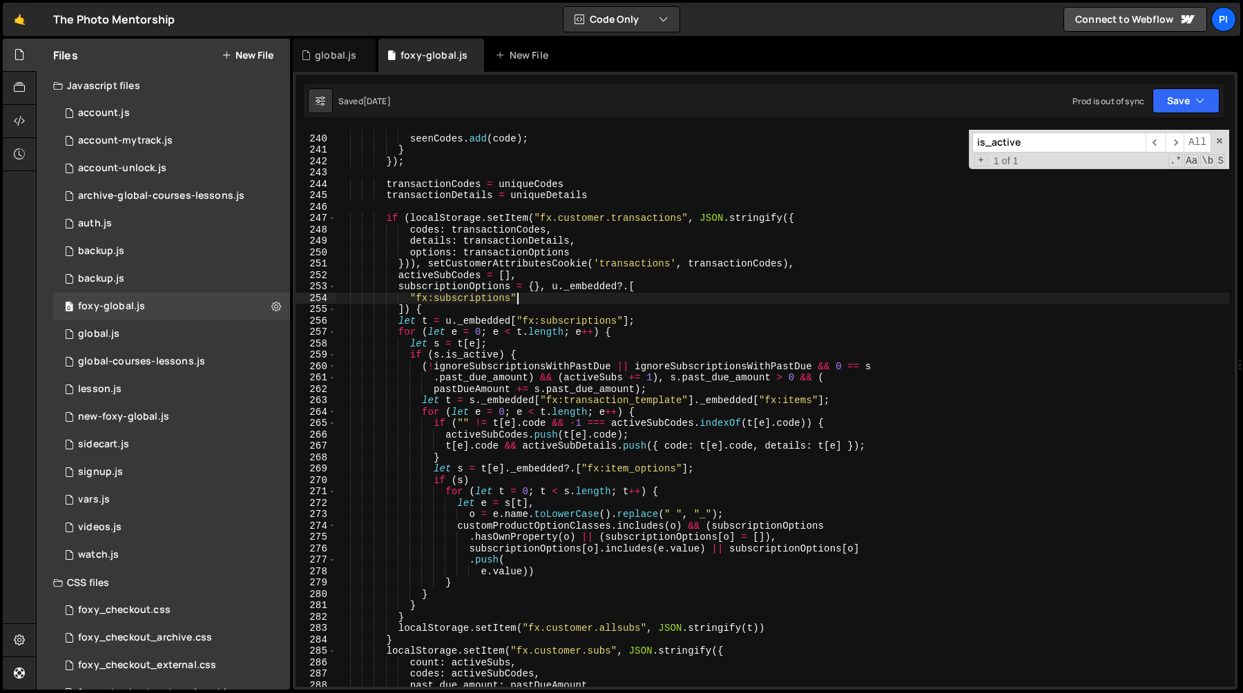
click at [602, 268] on div "// Add the code to the set to mark it as seen seenCodes . add ( code ) ; } }) ;…" at bounding box center [782, 411] width 893 height 580
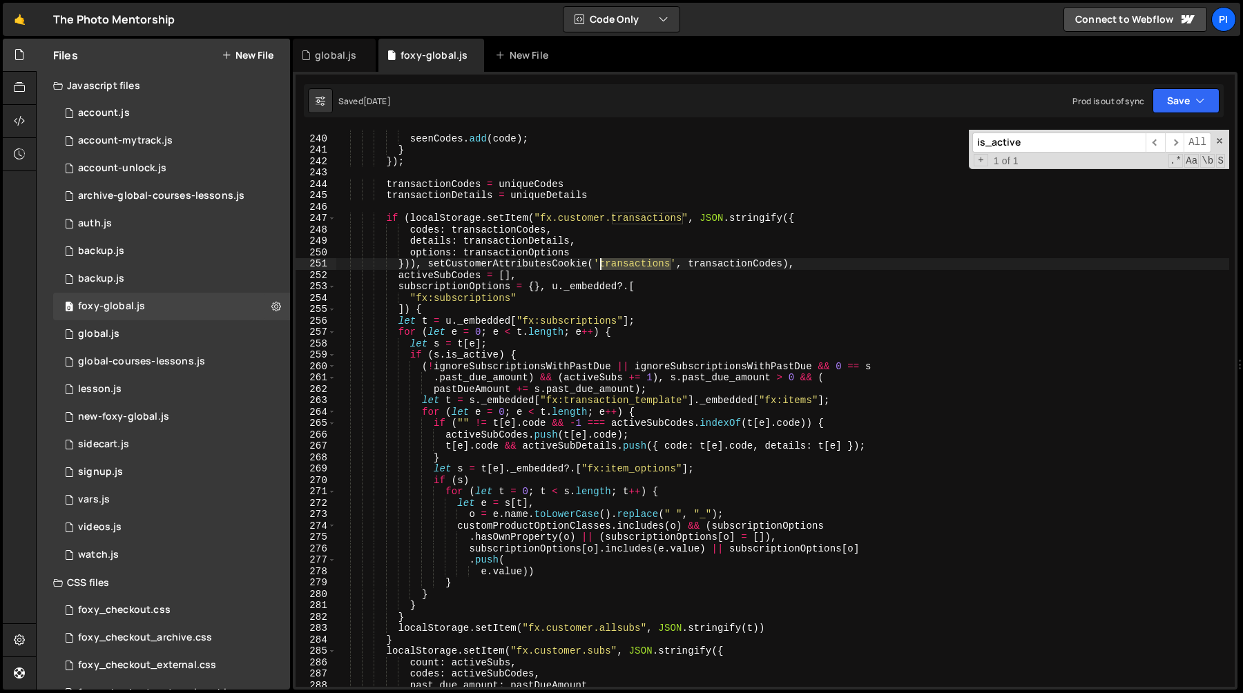
click at [602, 268] on div "// Add the code to the set to mark it as seen seenCodes . add ( code ) ; } }) ;…" at bounding box center [782, 411] width 893 height 580
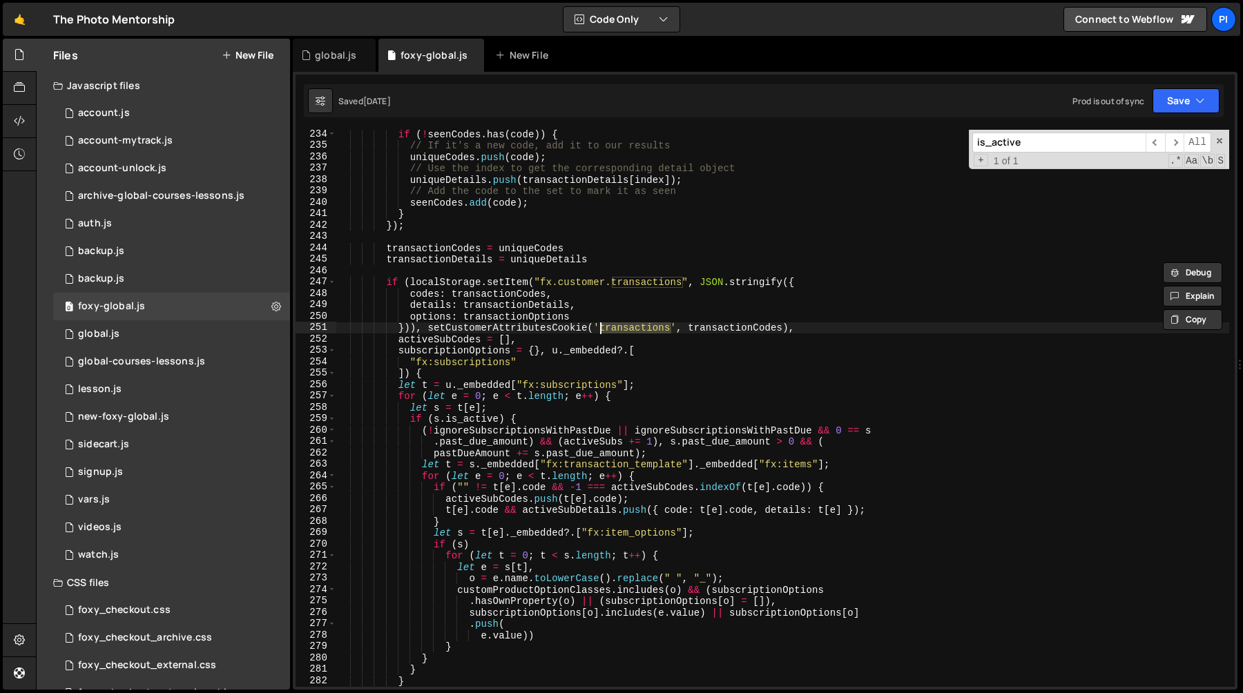
scroll to position [2721, 0]
click at [446, 284] on div "// Check if the code has been seen before if ( ! seenCodes . has ( code )) { //…" at bounding box center [782, 409] width 893 height 580
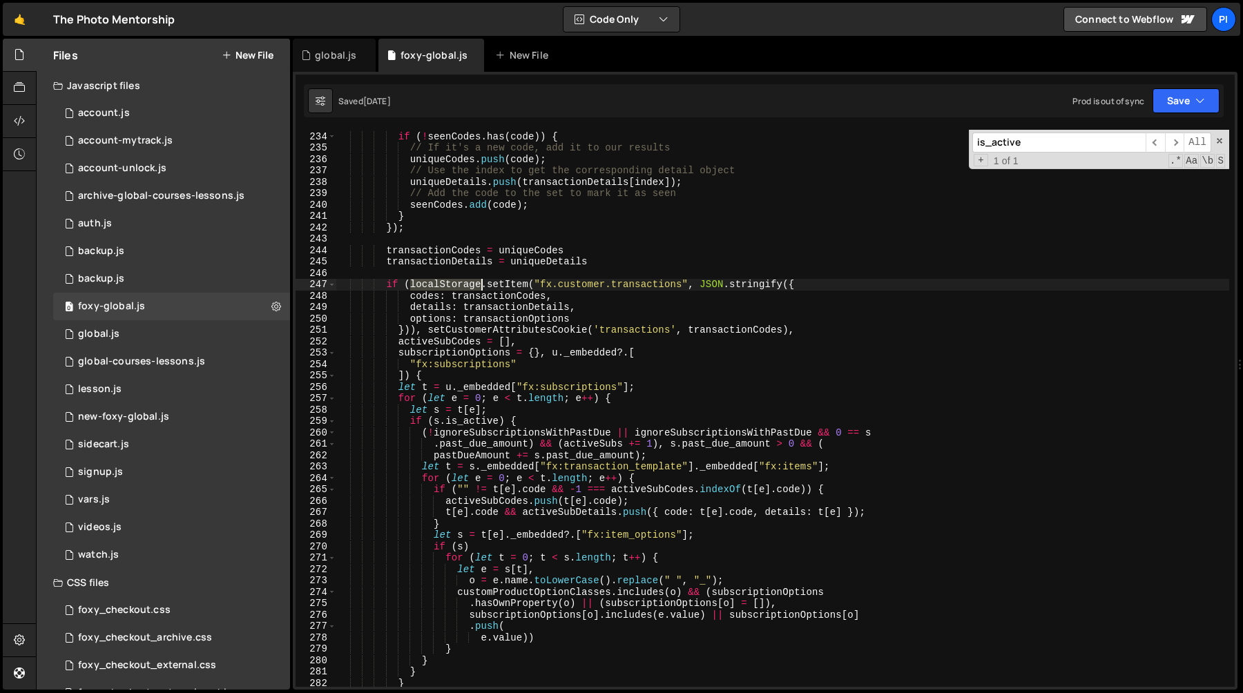
click at [446, 284] on div "// Check if the code has been seen before if ( ! seenCodes . has ( code )) { //…" at bounding box center [782, 409] width 893 height 580
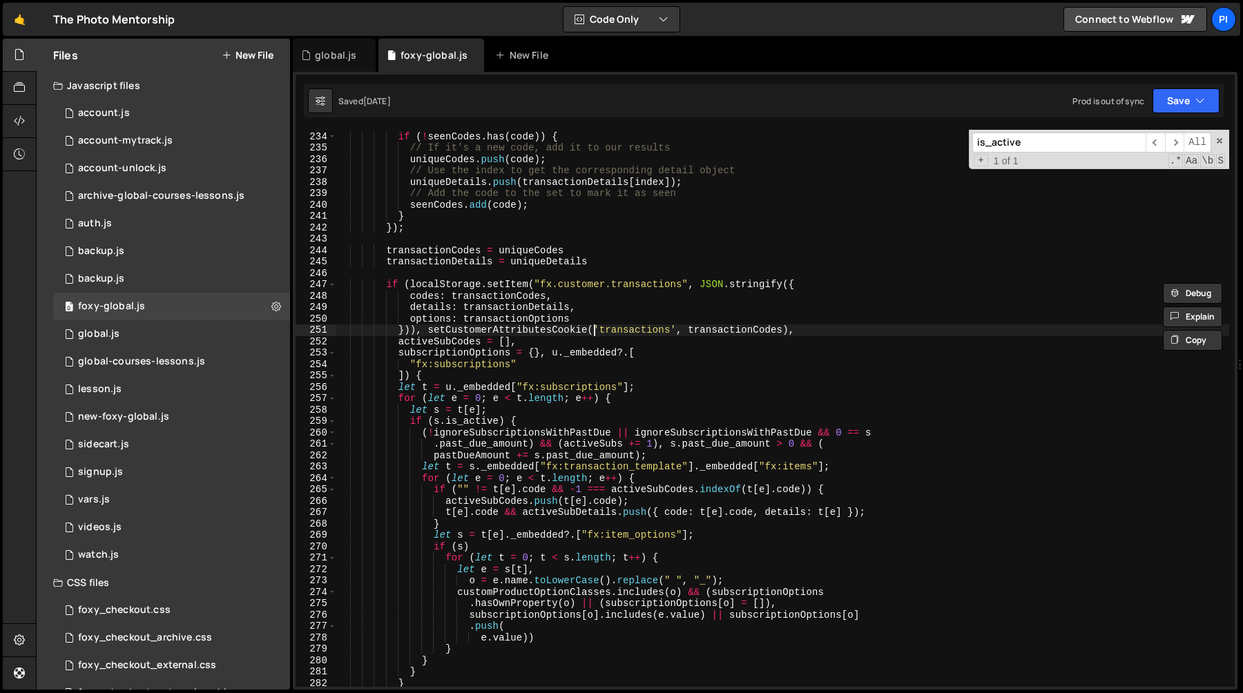
click at [591, 328] on div "// Check if the code has been seen before if ( ! seenCodes . has ( code )) { //…" at bounding box center [782, 409] width 893 height 580
click at [476, 360] on div "// Check if the code has been seen before if ( ! seenCodes . has ( code )) { //…" at bounding box center [782, 409] width 893 height 580
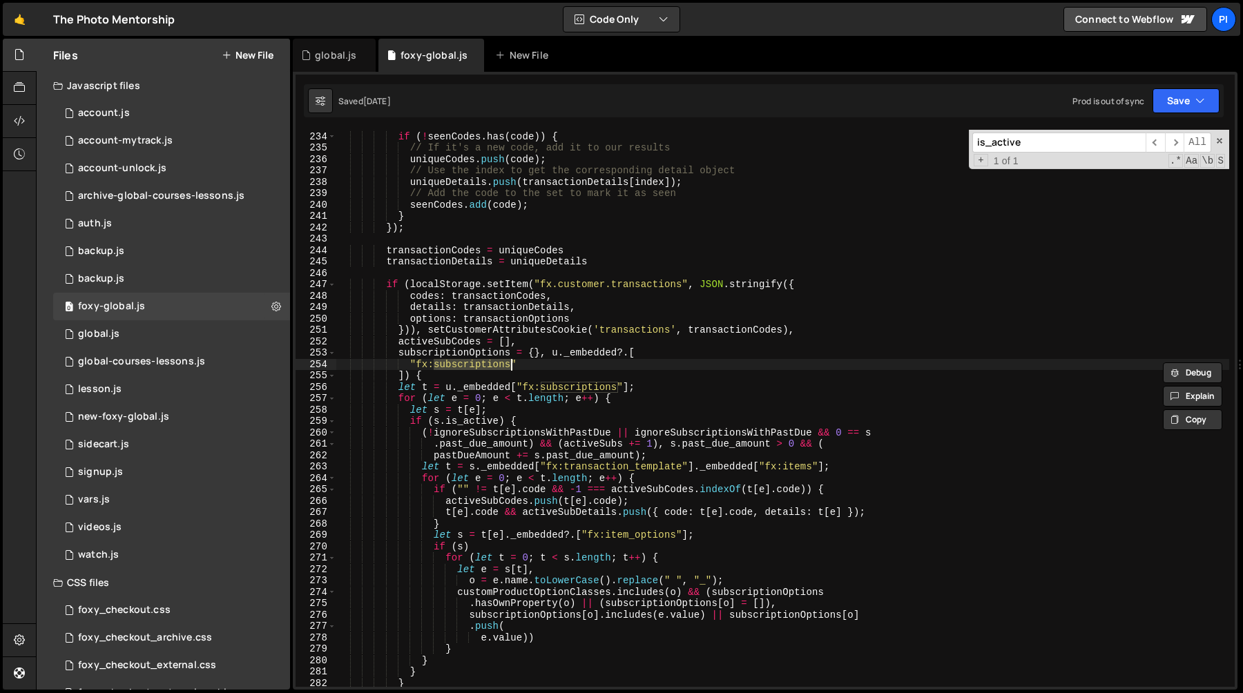
scroll to position [2708, 0]
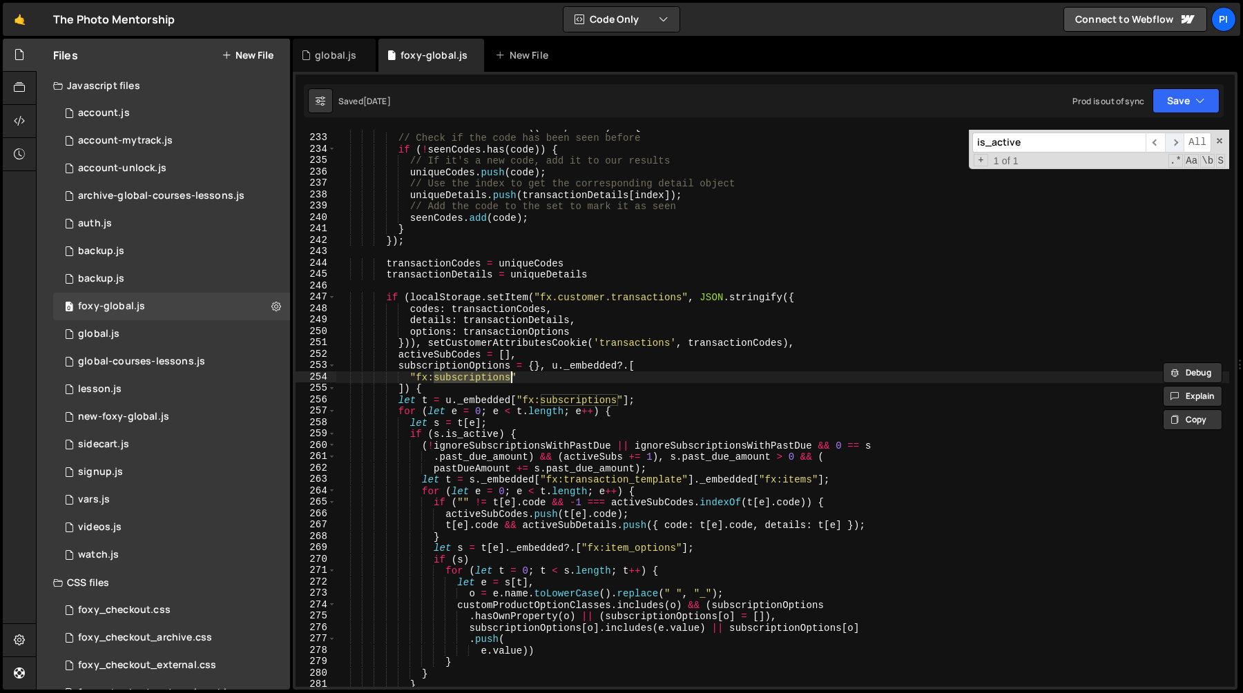
click at [1172, 144] on span "​" at bounding box center [1174, 143] width 19 height 20
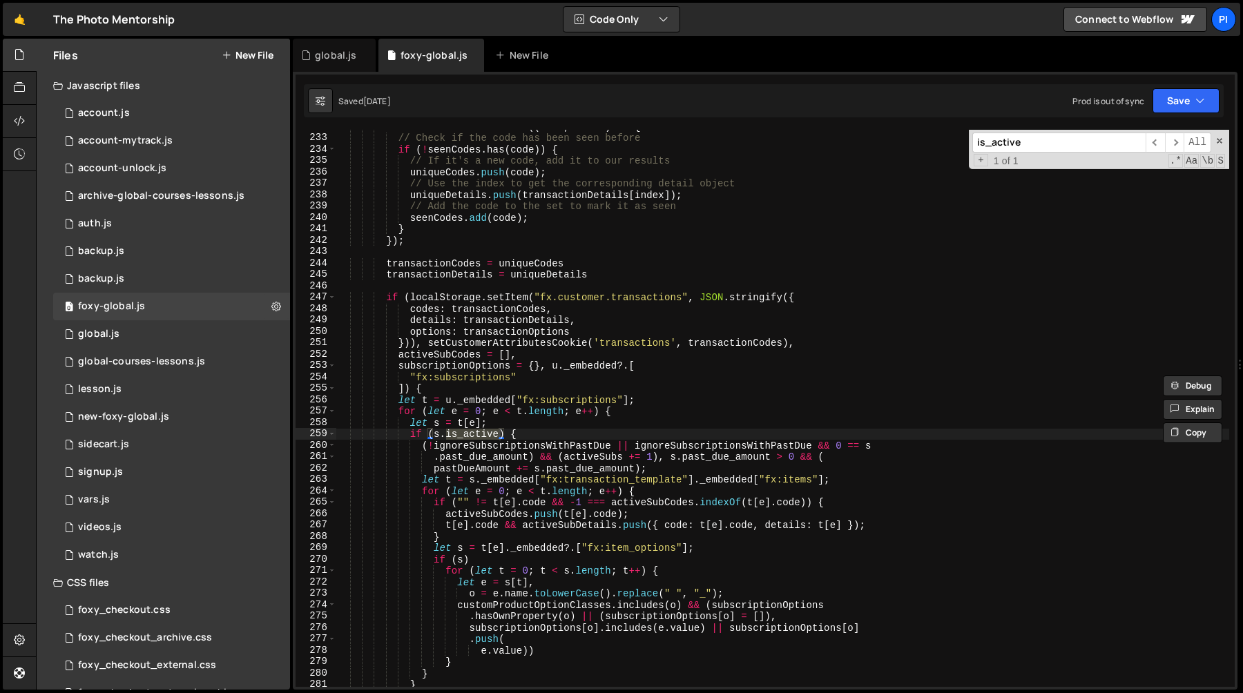
type textarea "if ([DOMAIN_NAME]_active) {"
click at [435, 433] on div "transactionCodes . forEach (( code , index ) => { // Check if the code has been…" at bounding box center [782, 411] width 893 height 580
click at [534, 435] on div "transactionCodes . forEach (( code , index ) => { // Check if the code has been…" at bounding box center [782, 411] width 893 height 580
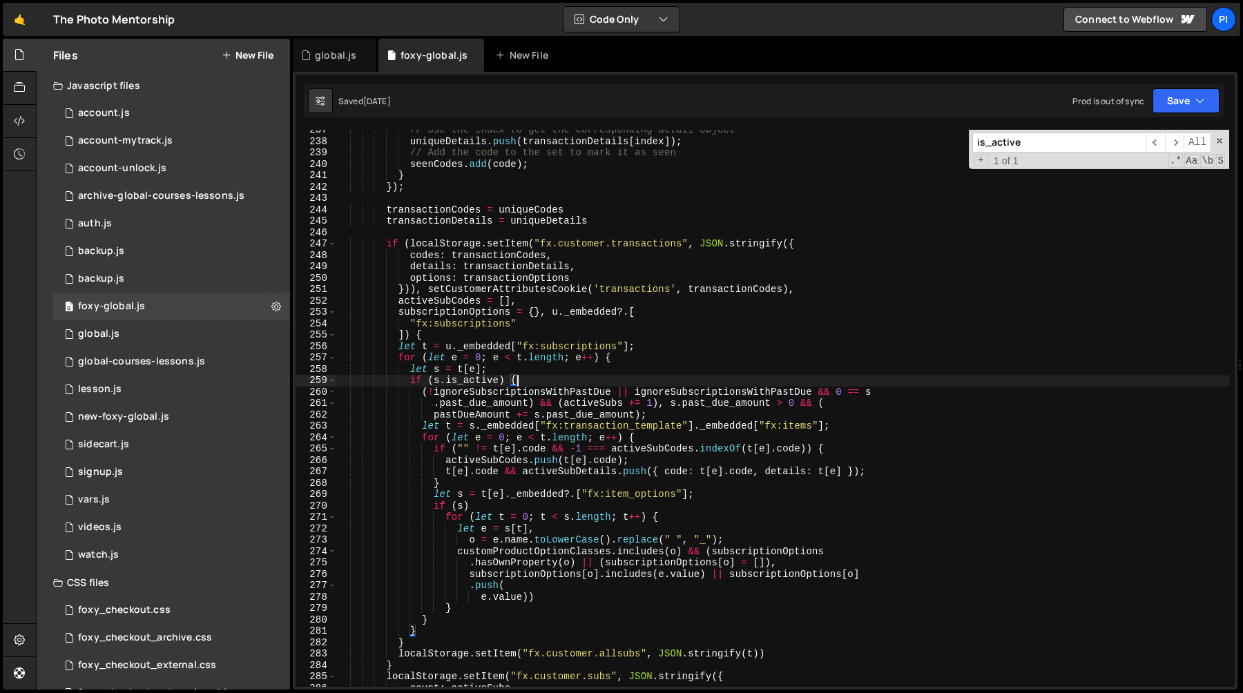
scroll to position [2762, 0]
click at [497, 382] on div "// Use the index to get the corresponding detail object uniqueDetails . push ( …" at bounding box center [782, 414] width 893 height 580
click at [1045, 137] on input "is_active" at bounding box center [1058, 143] width 173 height 20
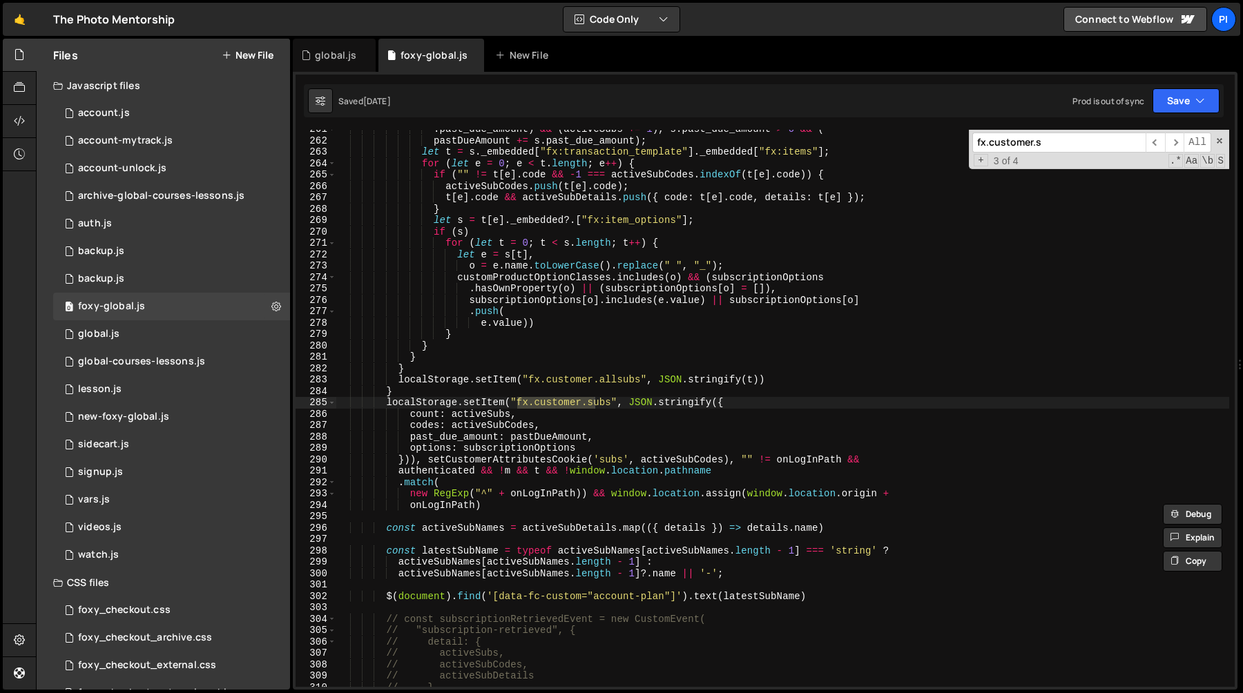
scroll to position [3036, 0]
type input "fx.customer.subs"
type textarea "codes: activeSubCodes,"
click at [418, 425] on div ". past_due_amount ) && ( activeSubs += 1 ) , s . past_due_amount > 0 && ( pastD…" at bounding box center [782, 414] width 893 height 580
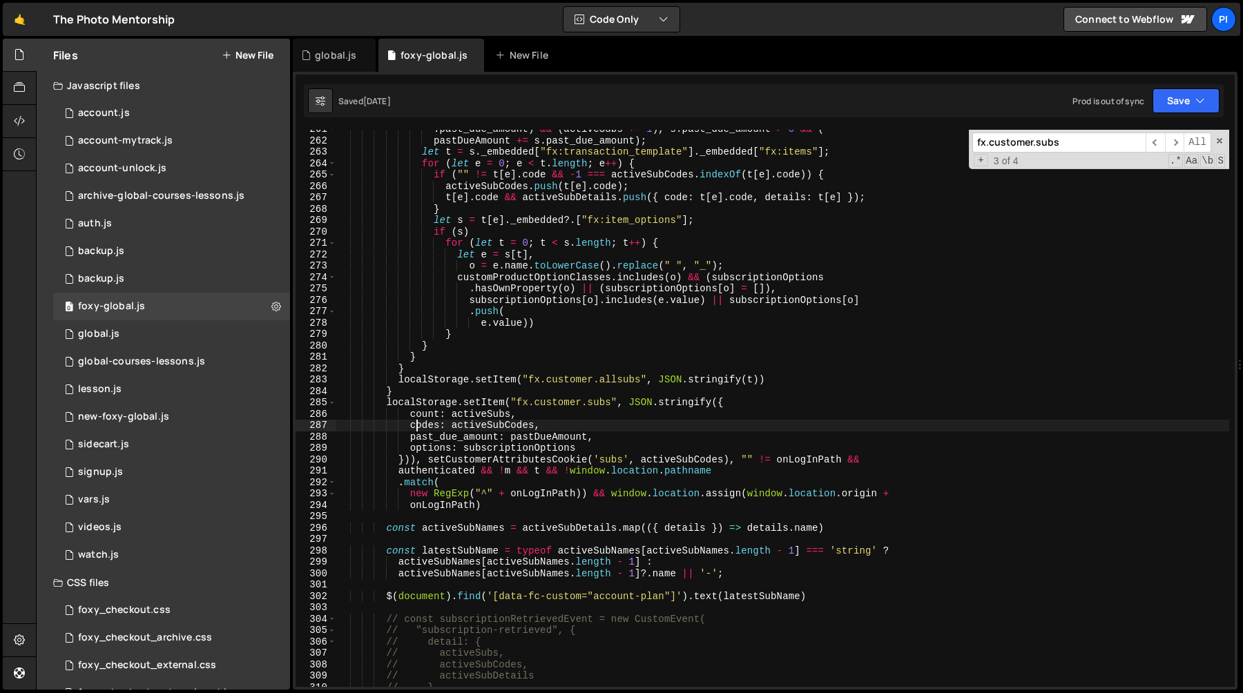
click at [418, 425] on div ". past_due_amount ) && ( activeSubs += 1 ) , s . past_due_amount > 0 && ( pastD…" at bounding box center [782, 414] width 893 height 580
click at [499, 425] on div ". past_due_amount ) && ( activeSubs += 1 ) , s . past_due_amount > 0 && ( pastD…" at bounding box center [782, 414] width 893 height 580
type input "activeSubCodes"
click at [1155, 142] on span "​" at bounding box center [1154, 143] width 19 height 20
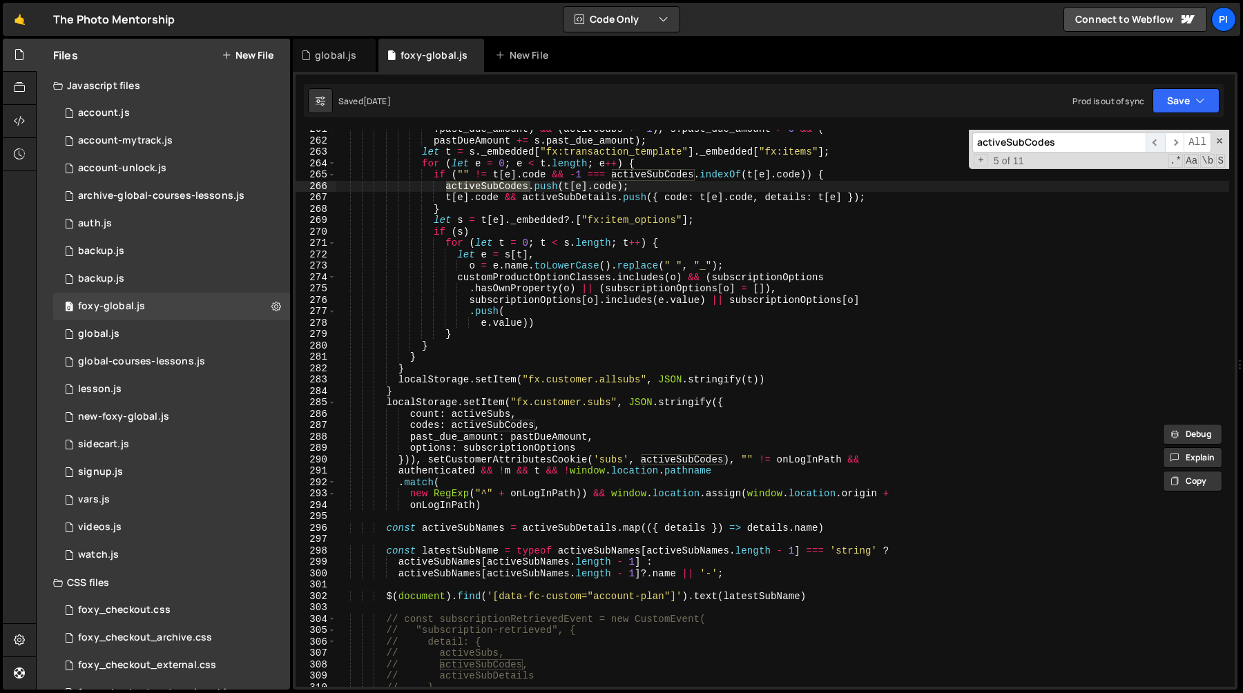
click at [1155, 142] on span "​" at bounding box center [1154, 143] width 19 height 20
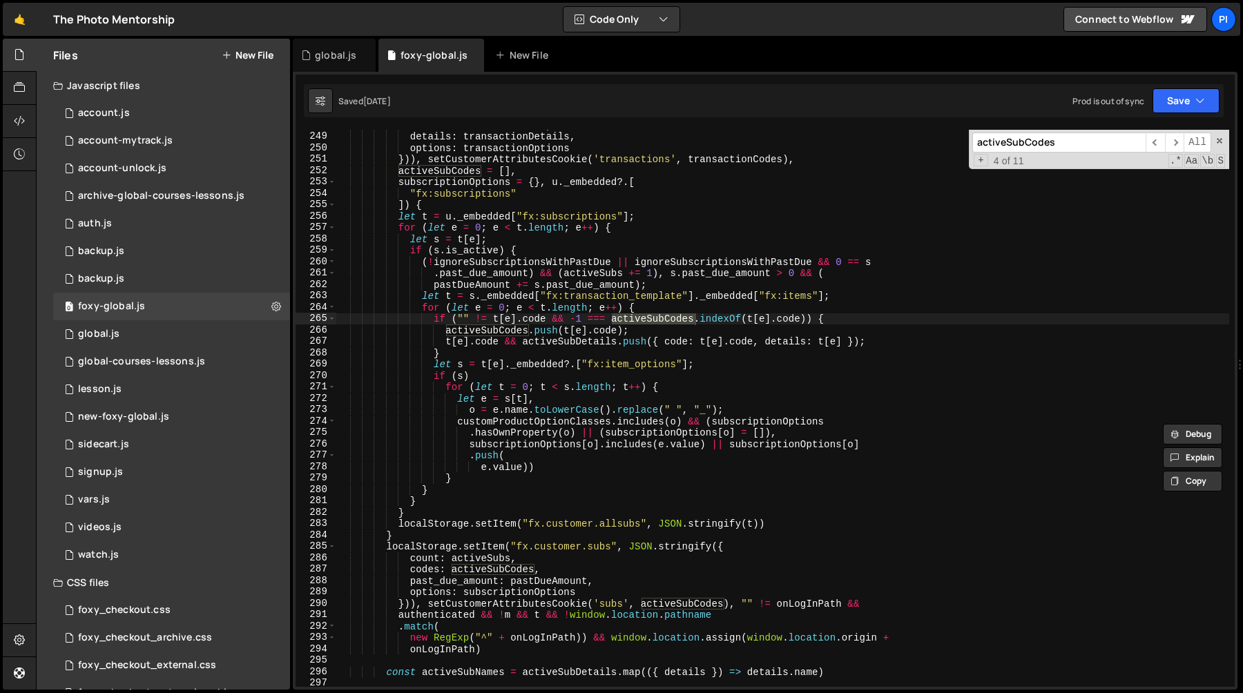
scroll to position [2887, 0]
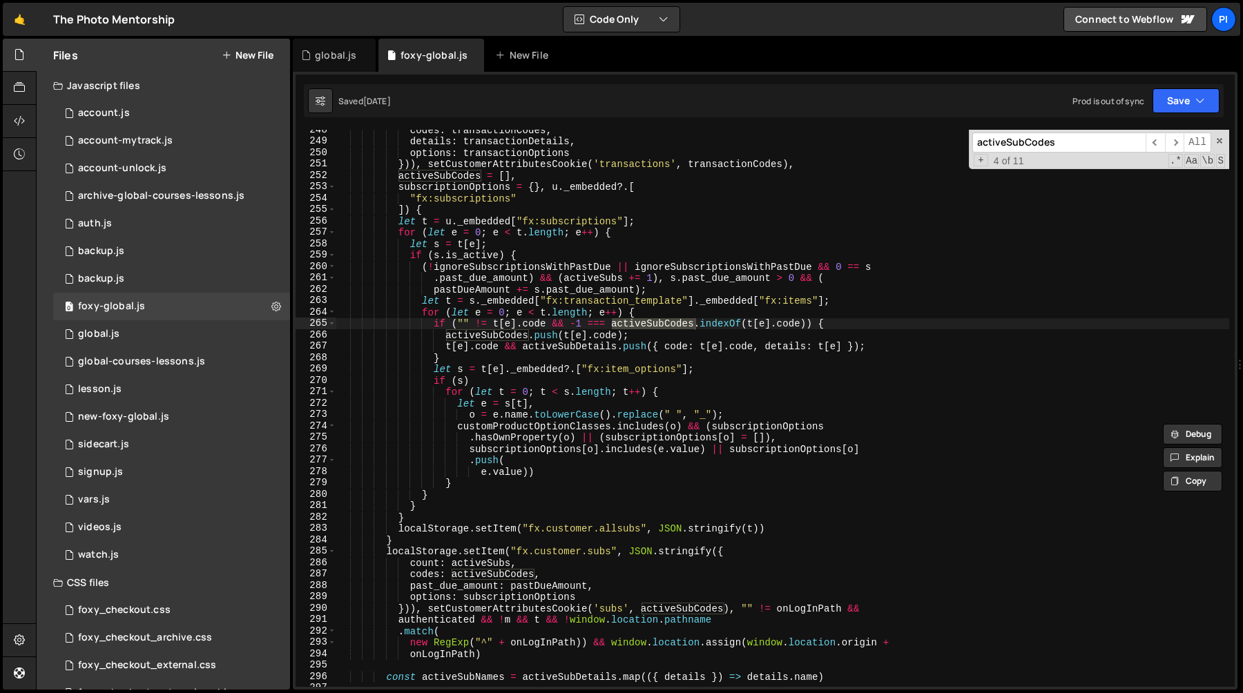
click at [492, 266] on div "codes : transactionCodes , details : transactionDetails , options : transaction…" at bounding box center [782, 414] width 893 height 580
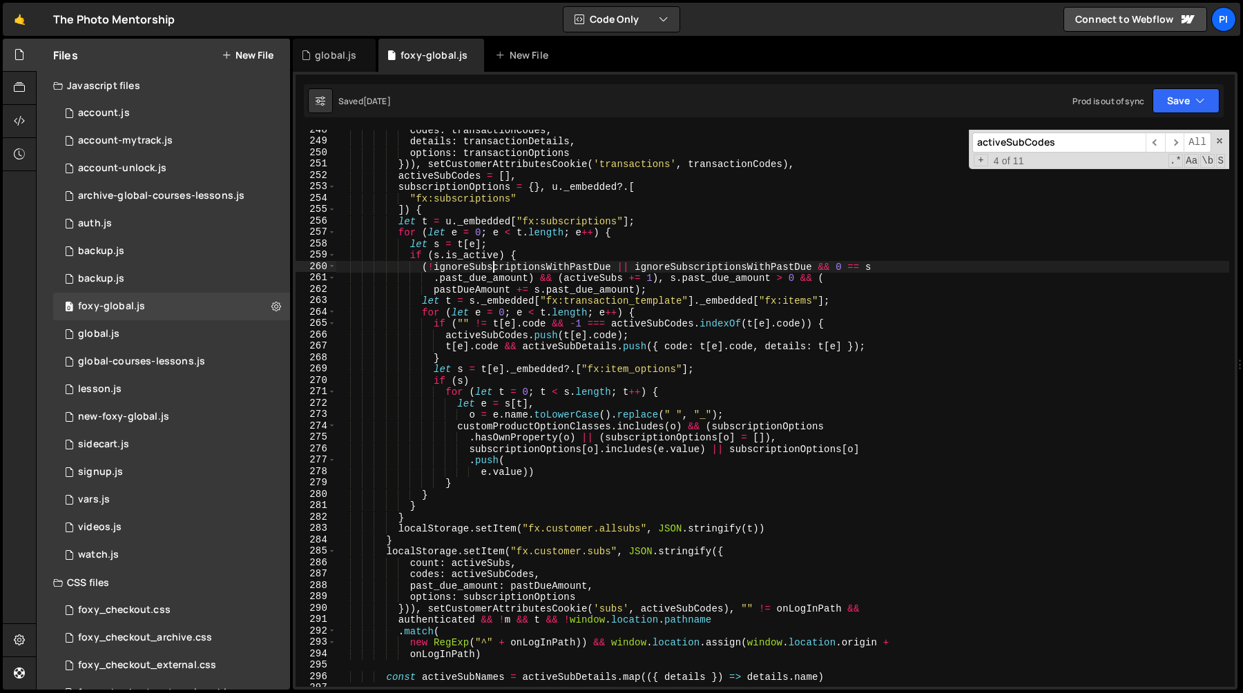
click at [492, 266] on div "codes : transactionCodes , details : transactionDetails , options : transaction…" at bounding box center [782, 414] width 893 height 580
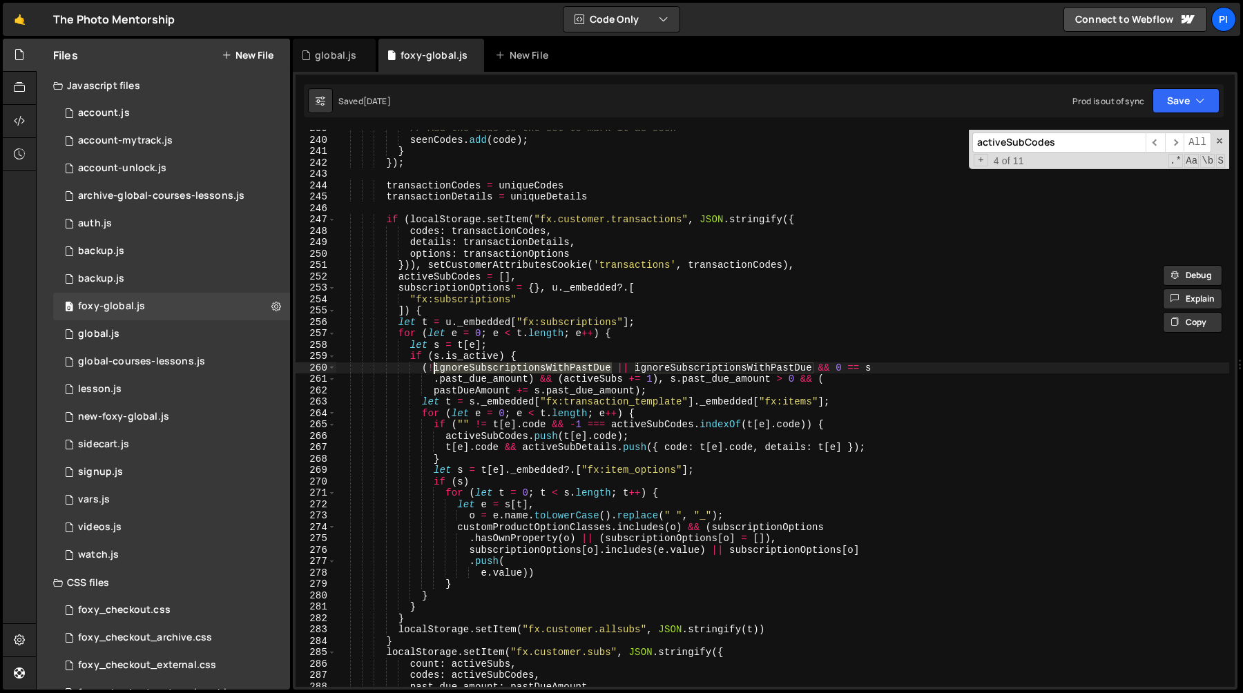
scroll to position [2783, 0]
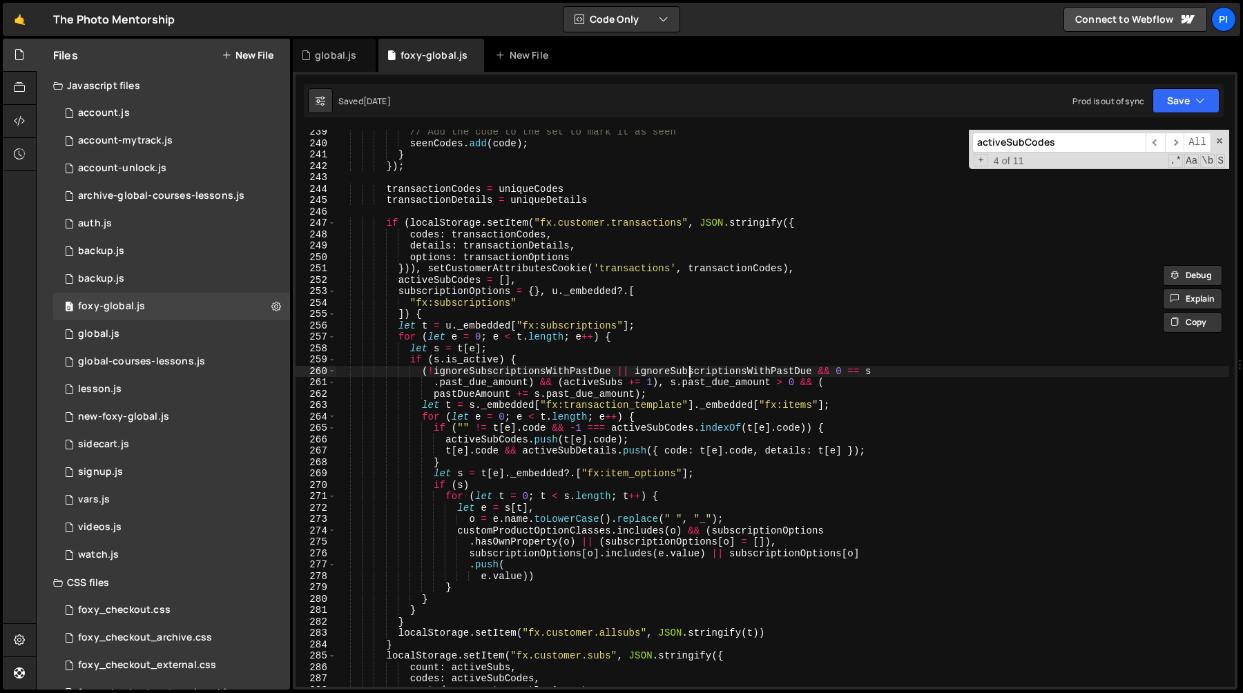
click at [690, 371] on div "// Add the code to the set to mark it as seen seenCodes . add ( code ) ; } }) ;…" at bounding box center [782, 416] width 893 height 580
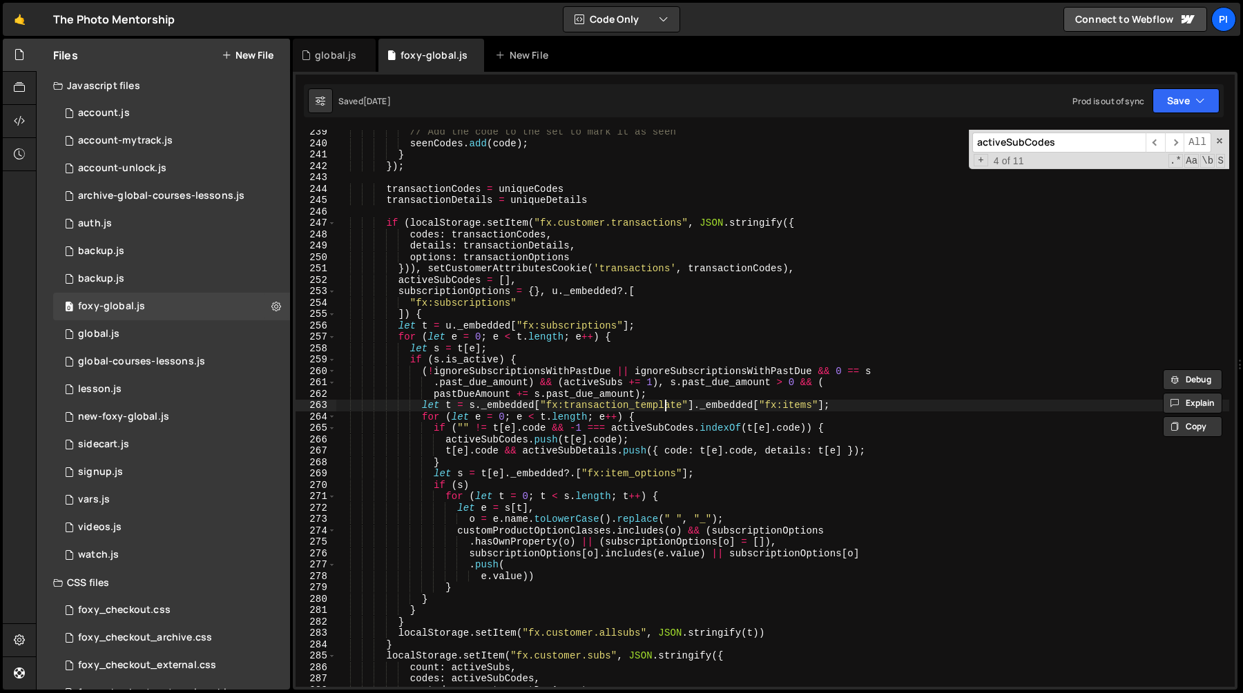
click at [664, 409] on div "// Add the code to the set to mark it as seen seenCodes . add ( code ) ; } }) ;…" at bounding box center [782, 416] width 893 height 580
click at [550, 451] on div "// Add the code to the set to mark it as seen seenCodes . add ( code ) ; } }) ;…" at bounding box center [782, 416] width 893 height 580
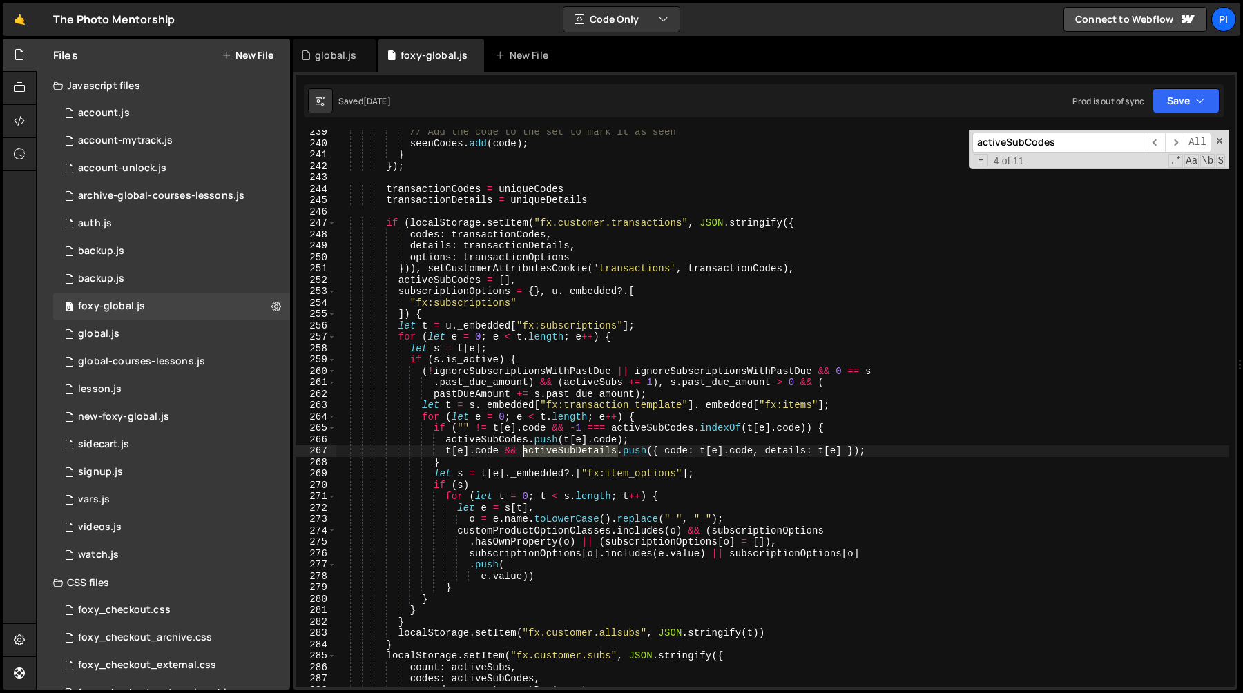
click at [550, 451] on div "// Add the code to the set to mark it as seen seenCodes . add ( code ) ; } }) ;…" at bounding box center [782, 416] width 893 height 580
click at [689, 389] on div "// Add the code to the set to mark it as seen seenCodes . add ( code ) ; } }) ;…" at bounding box center [782, 416] width 893 height 580
click at [682, 373] on div "// Add the code to the set to mark it as seen seenCodes . add ( code ) ; } }) ;…" at bounding box center [782, 416] width 893 height 580
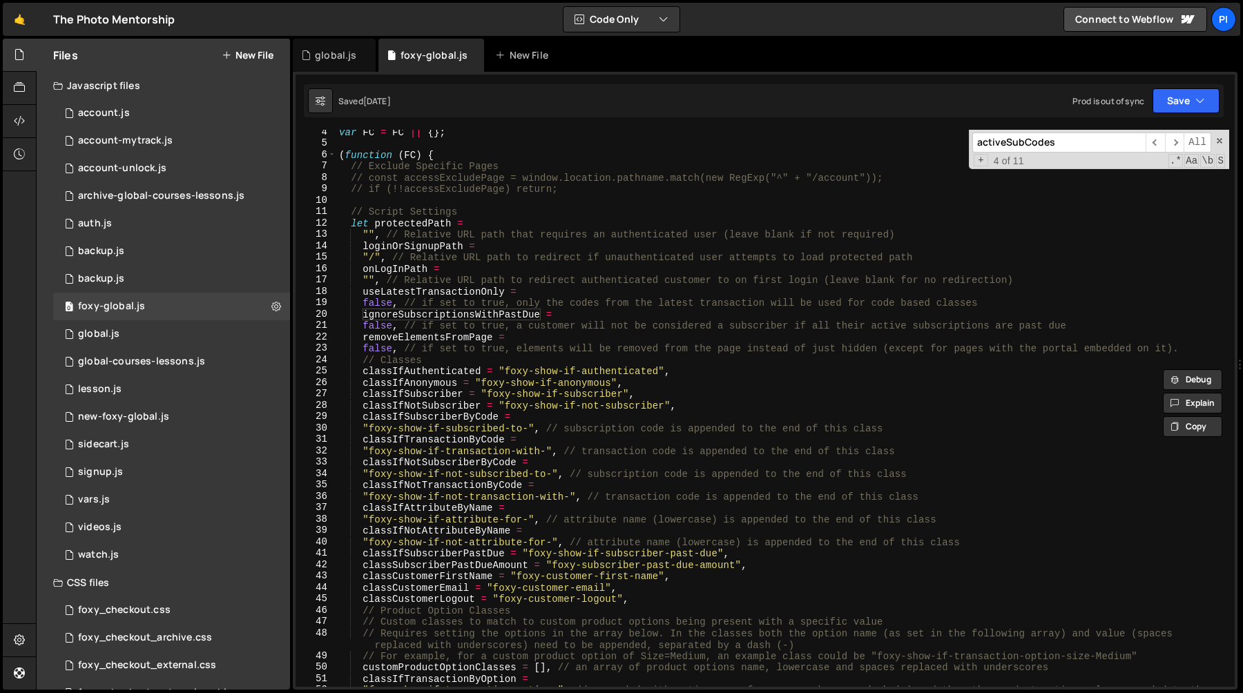
scroll to position [0, 0]
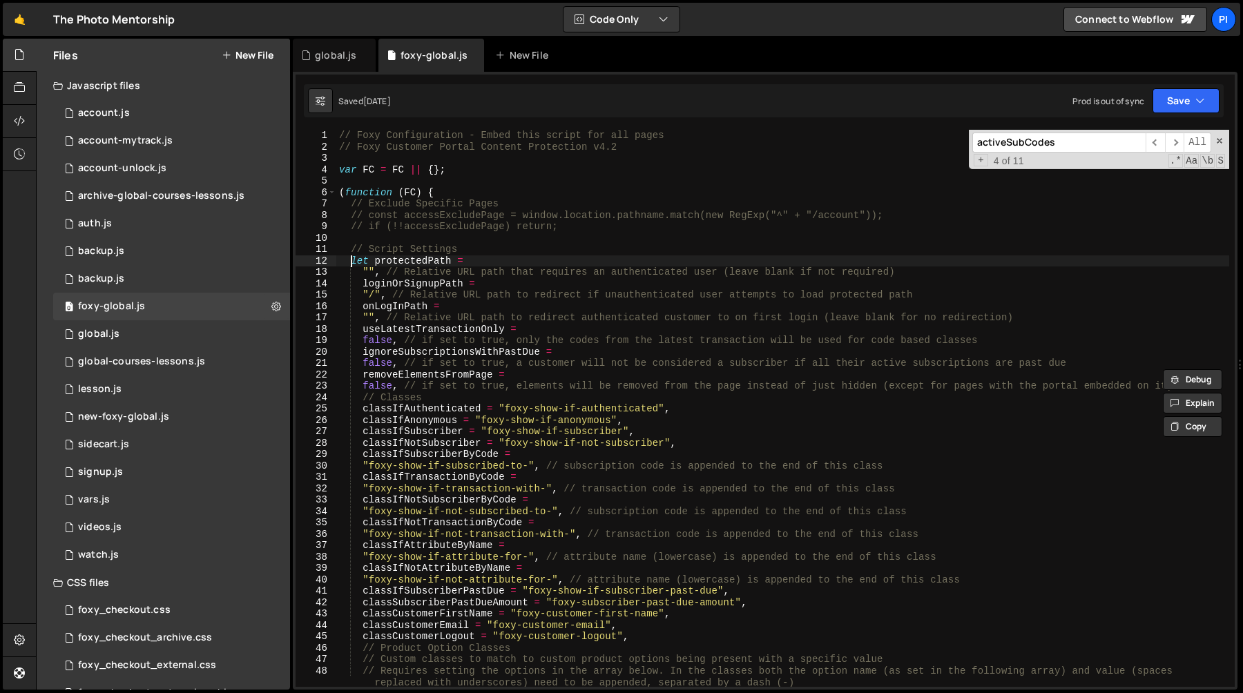
click at [351, 264] on div "// Foxy Configuration - Embed this script for all pages // Foxy Customer Portal…" at bounding box center [782, 420] width 893 height 580
type textarea "let protectedPath ="
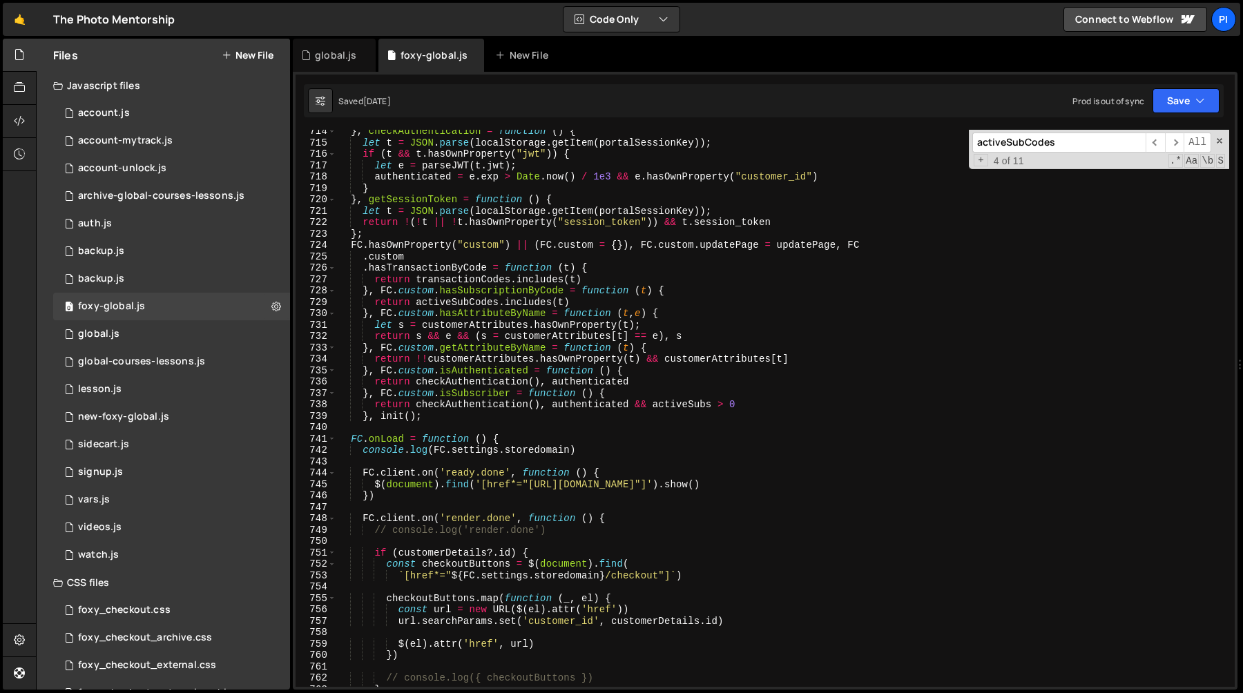
scroll to position [8577, 0]
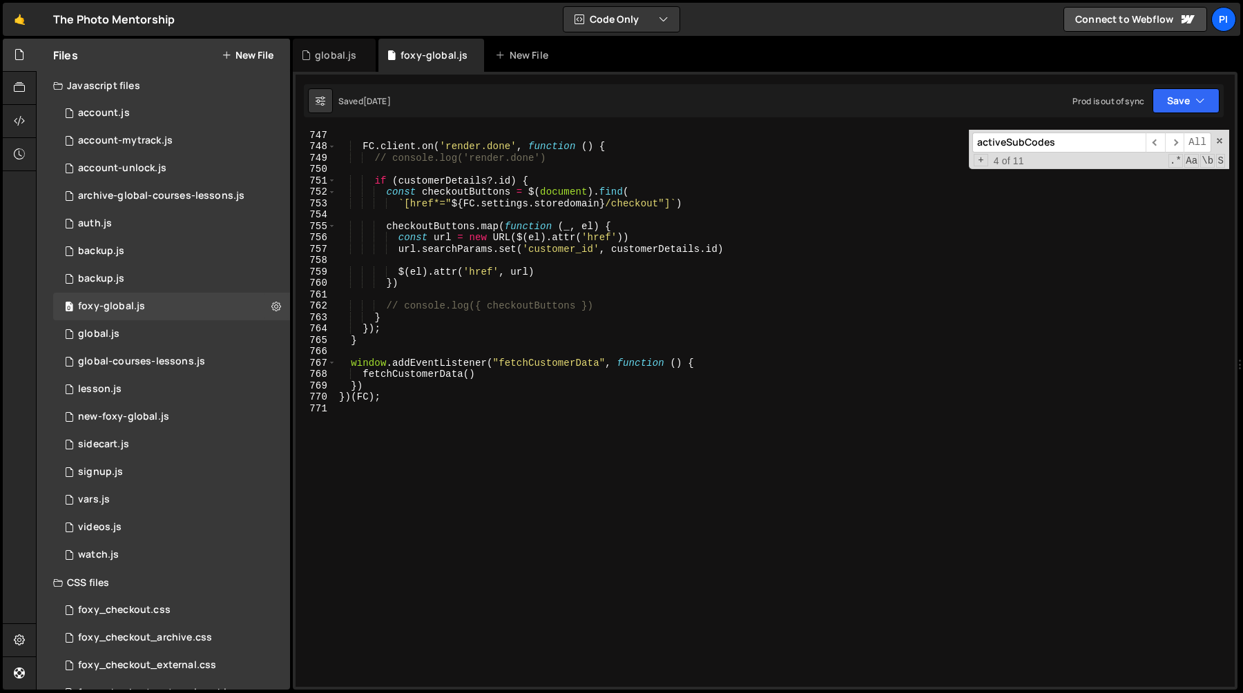
click at [483, 435] on div "FC . client . on ( 'render.done' , function ( ) { // console.log('render.done')…" at bounding box center [782, 419] width 893 height 580
type textarea "})(FC);"
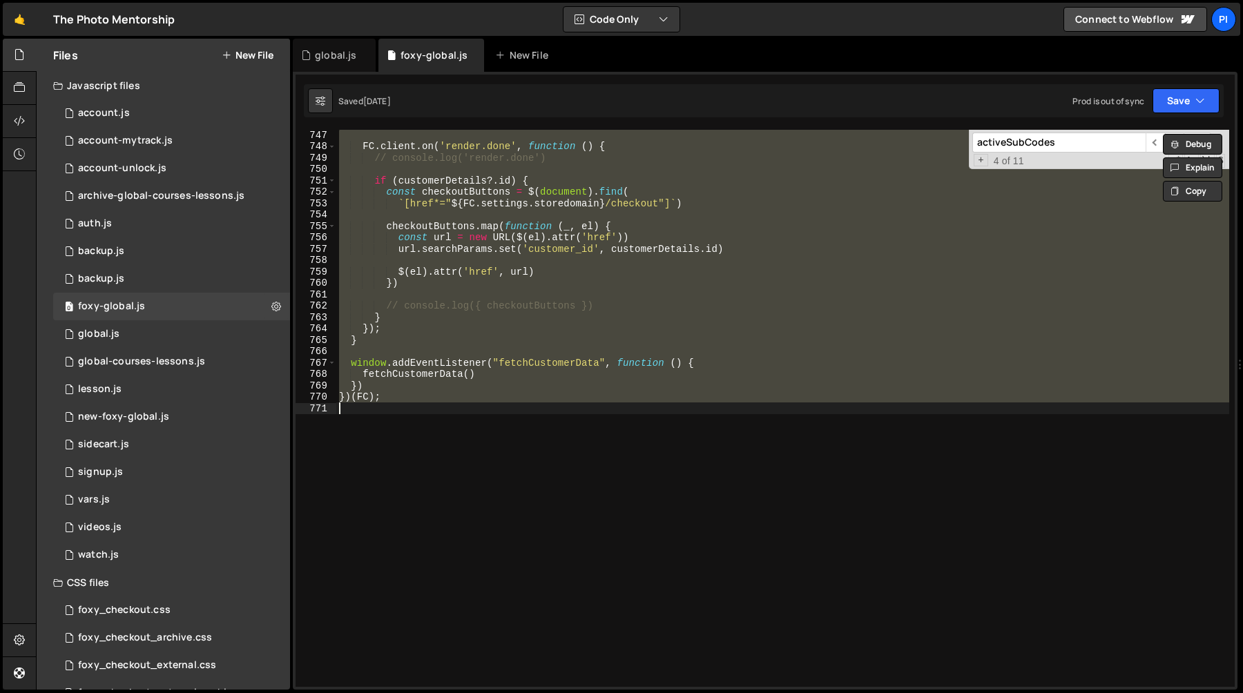
click at [585, 442] on div "FC . client . on ( 'render.done' , function ( ) { // console.log('render.done')…" at bounding box center [782, 408] width 893 height 557
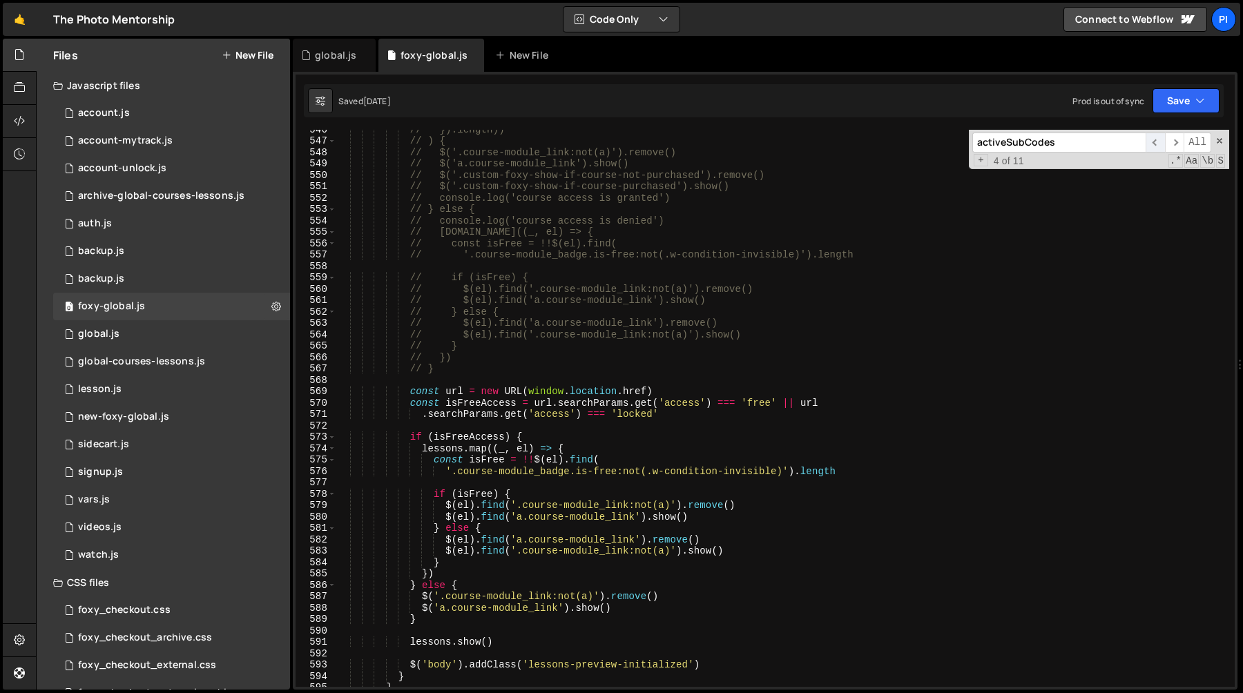
click at [1156, 143] on span "​" at bounding box center [1154, 143] width 19 height 20
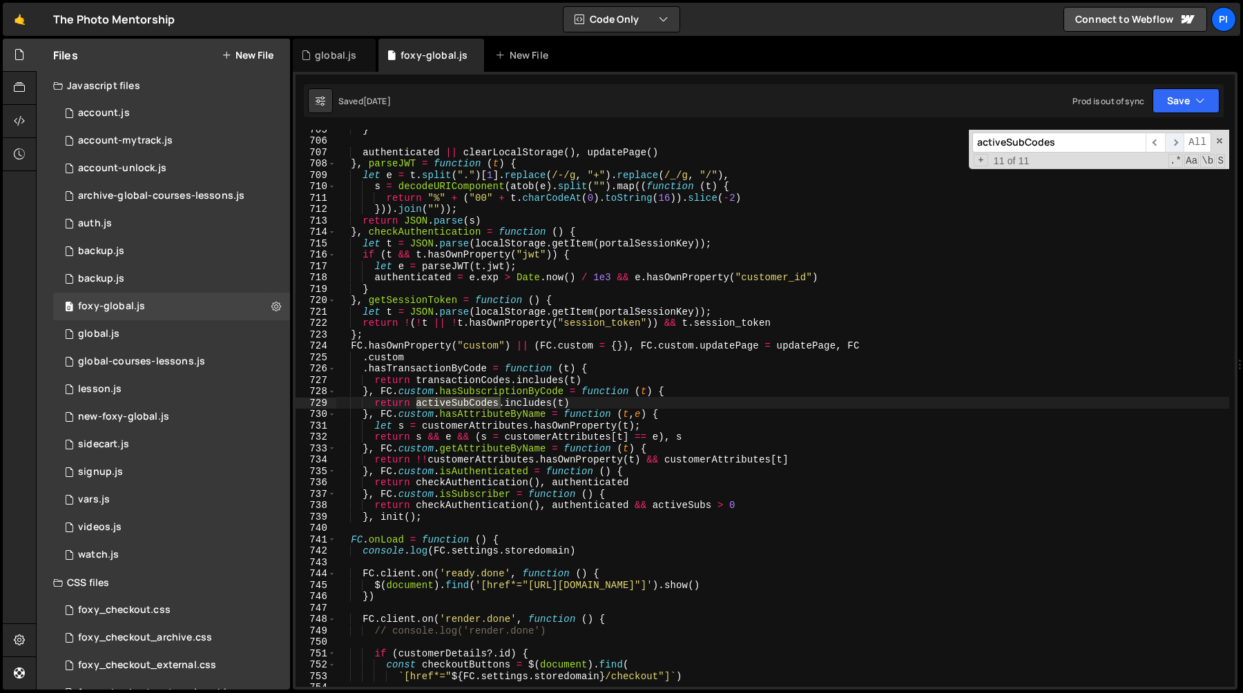
click at [1179, 143] on span "​" at bounding box center [1174, 143] width 19 height 20
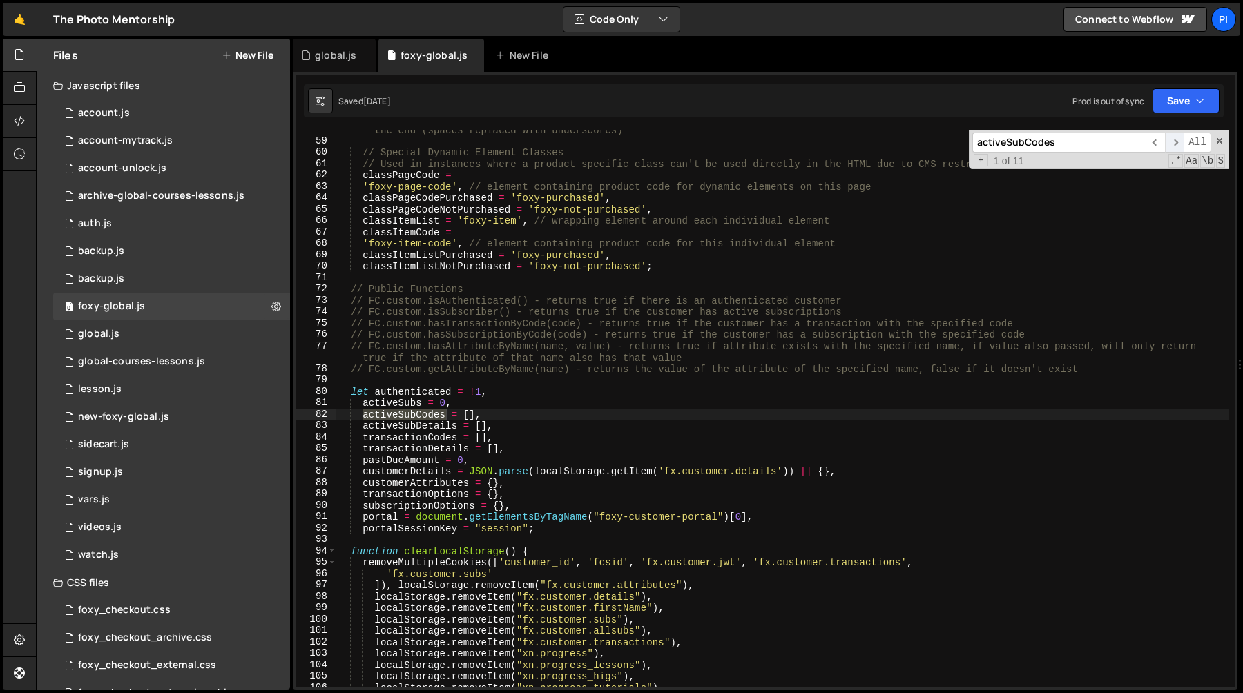
click at [1179, 143] on span "​" at bounding box center [1174, 143] width 19 height 20
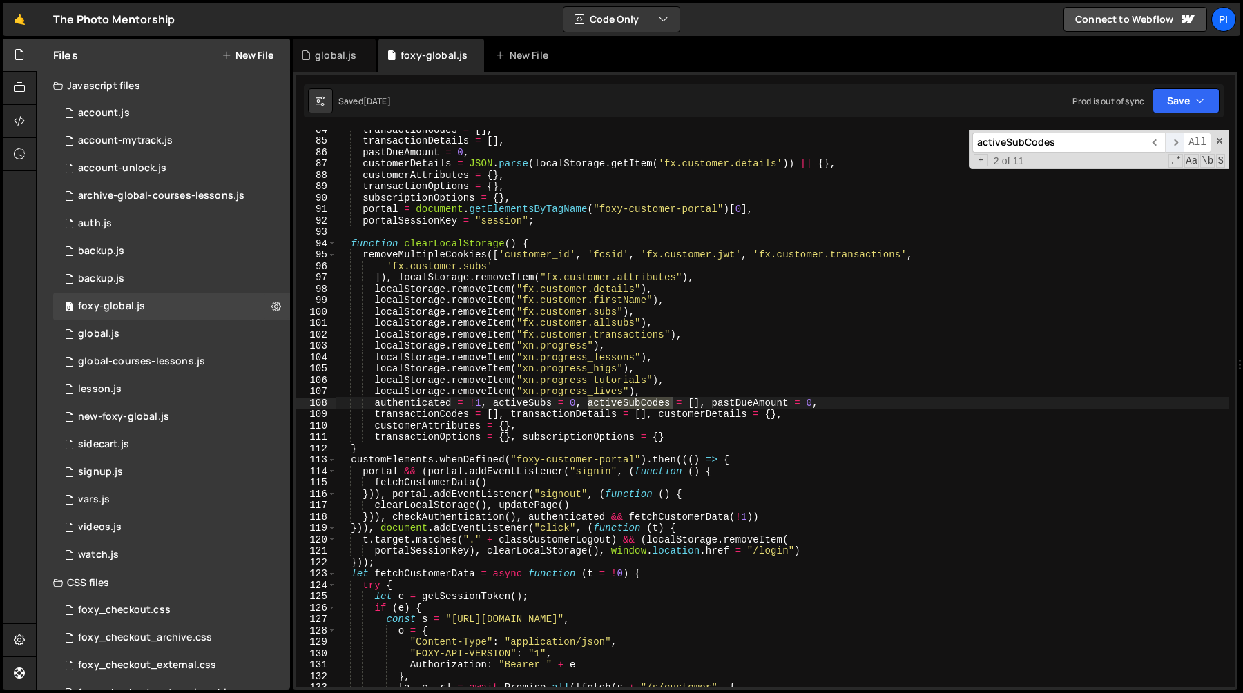
click at [1179, 143] on span "​" at bounding box center [1174, 143] width 19 height 20
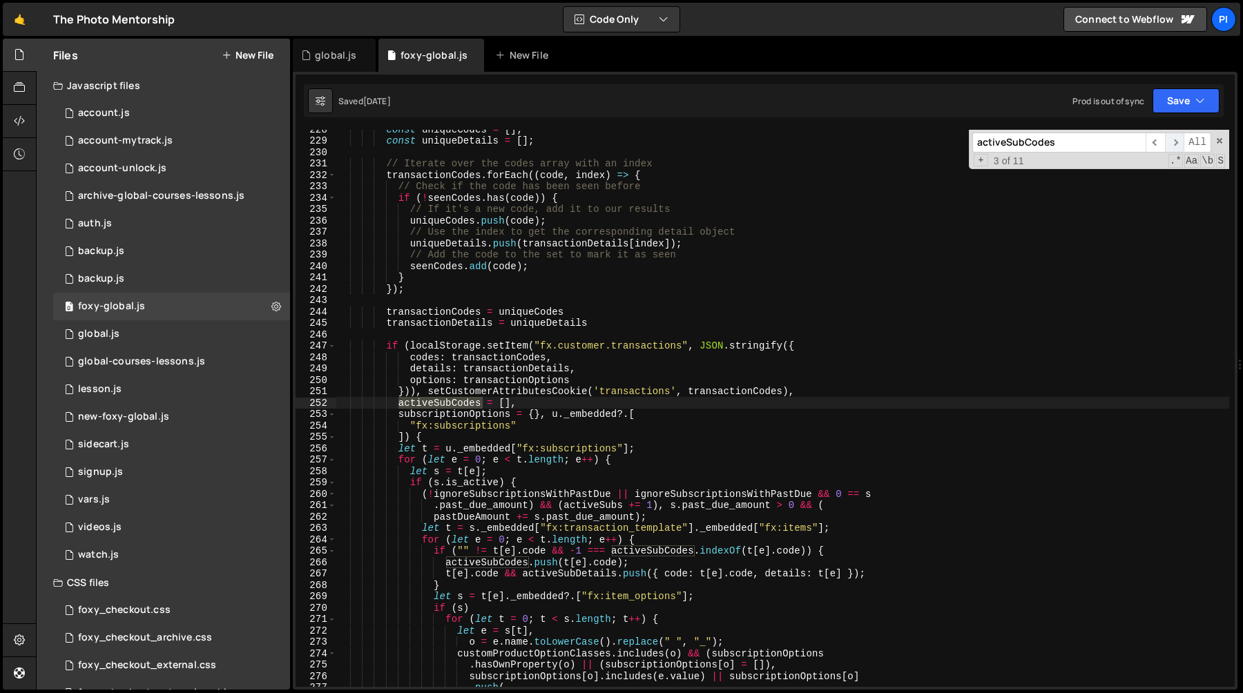
scroll to position [2660, 0]
click at [1179, 143] on span "​" at bounding box center [1174, 143] width 19 height 20
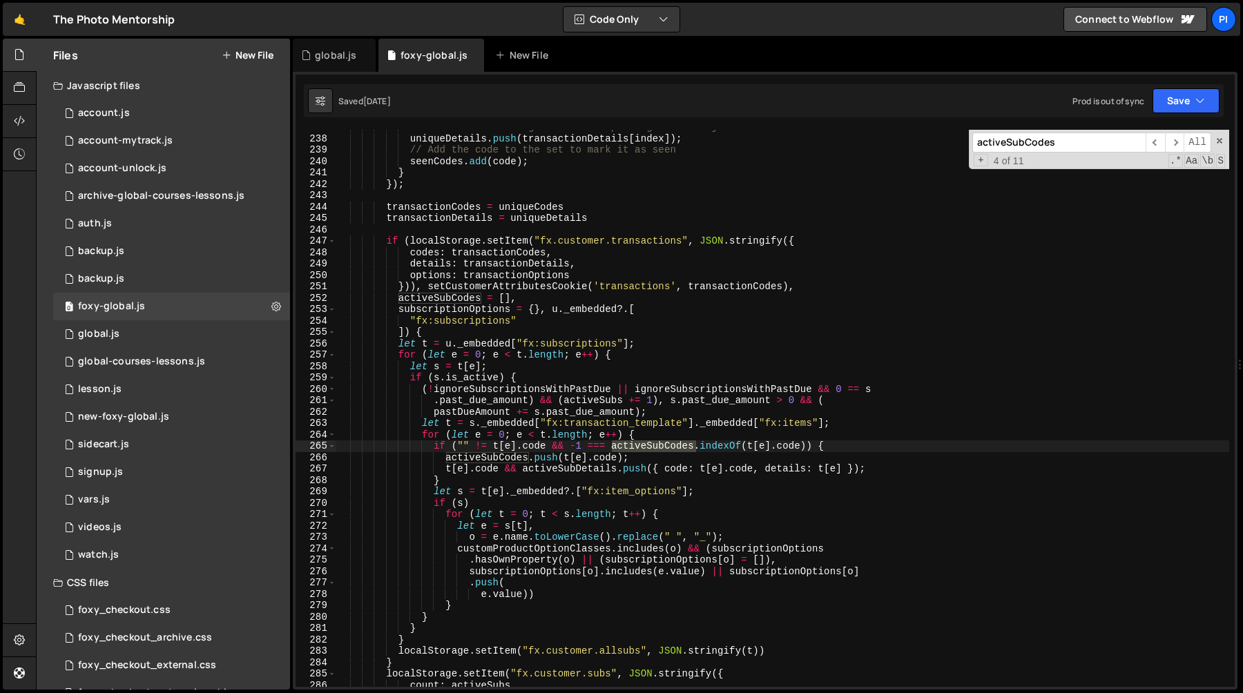
scroll to position [2765, 0]
click at [460, 458] on div "// Use the index to get the corresponding detail object uniqueDetails . push ( …" at bounding box center [782, 411] width 893 height 580
click at [445, 460] on div "// Use the index to get the corresponding detail object uniqueDetails . push ( …" at bounding box center [782, 411] width 893 height 580
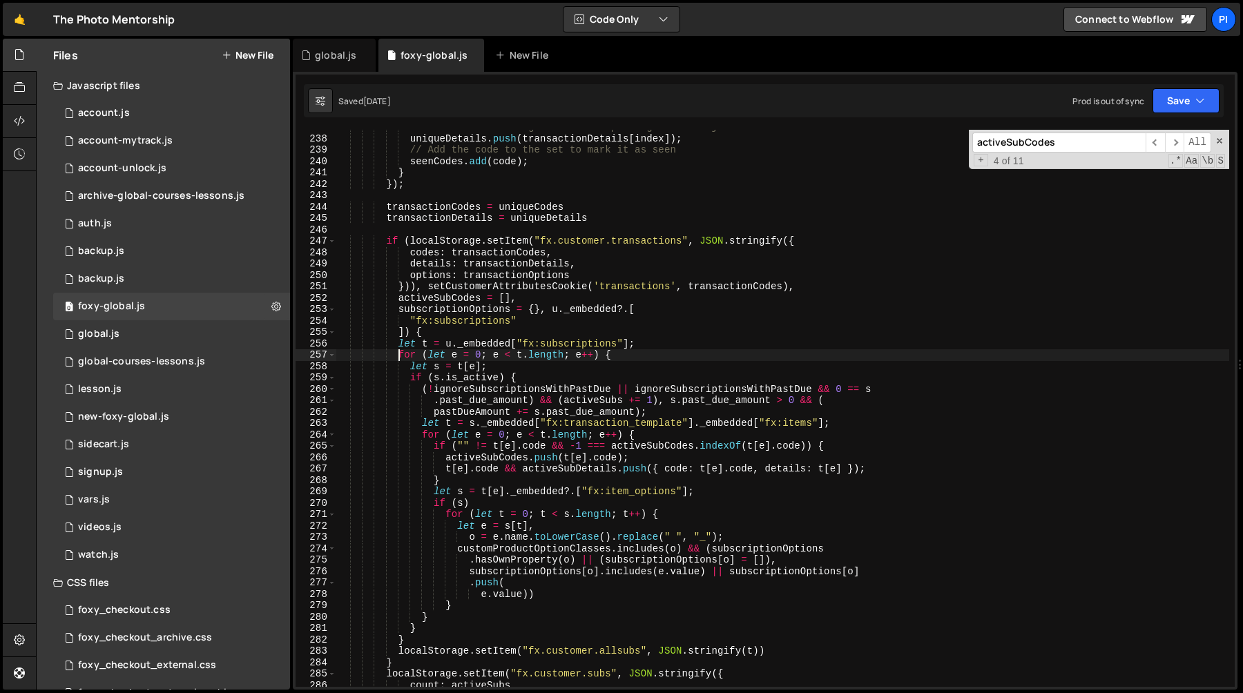
click at [398, 353] on div "// Use the index to get the corresponding detail object uniqueDetails . push ( …" at bounding box center [782, 411] width 893 height 580
click at [408, 380] on div "// Use the index to get the corresponding detail object uniqueDetails . push ( …" at bounding box center [782, 411] width 893 height 580
click at [423, 389] on div "// Use the index to get the corresponding detail object uniqueDetails . push ( …" at bounding box center [782, 411] width 893 height 580
click at [653, 411] on div "// Use the index to get the corresponding detail object uniqueDetails . push ( …" at bounding box center [782, 411] width 893 height 580
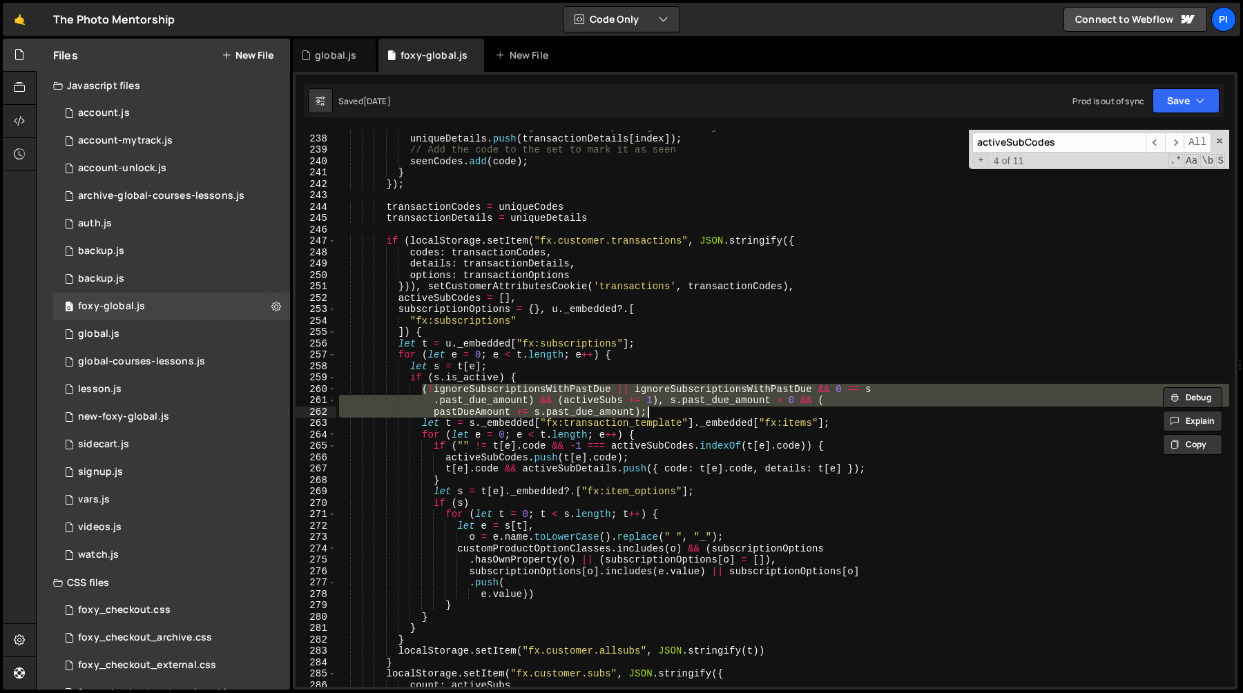
click at [681, 416] on div "// Use the index to get the corresponding detail object uniqueDetails . push ( …" at bounding box center [782, 408] width 893 height 557
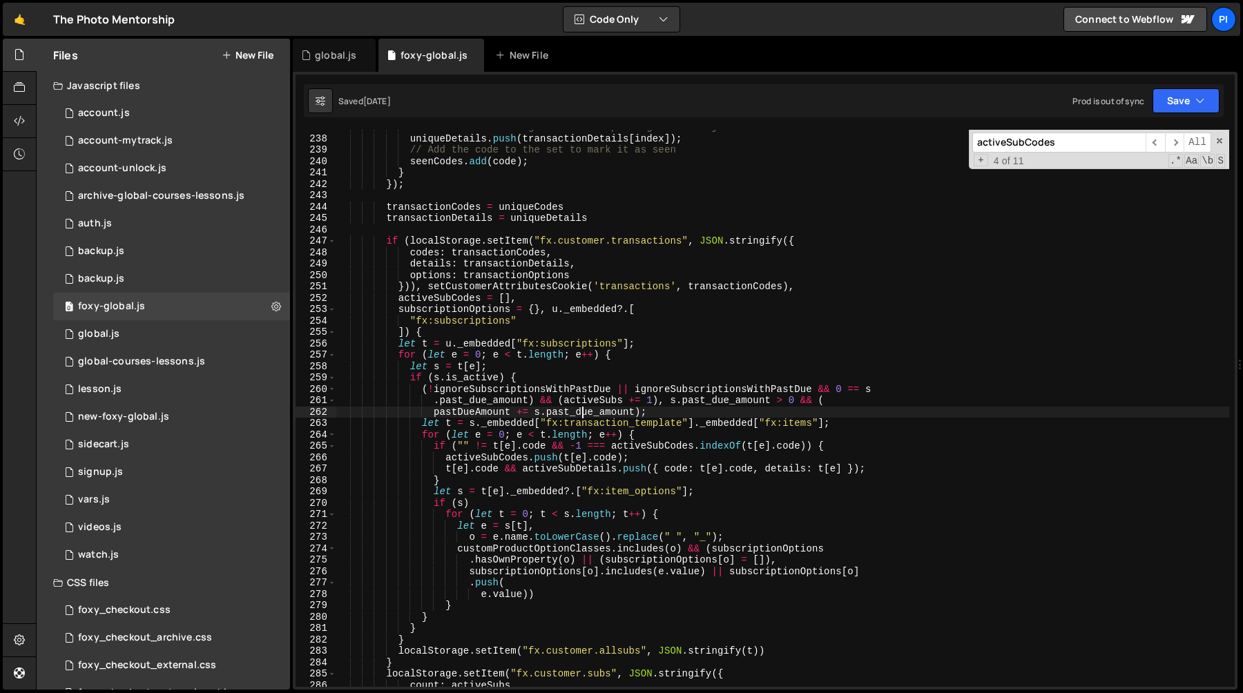
click at [582, 416] on div "// Use the index to get the corresponding detail object uniqueDetails . push ( …" at bounding box center [782, 411] width 893 height 580
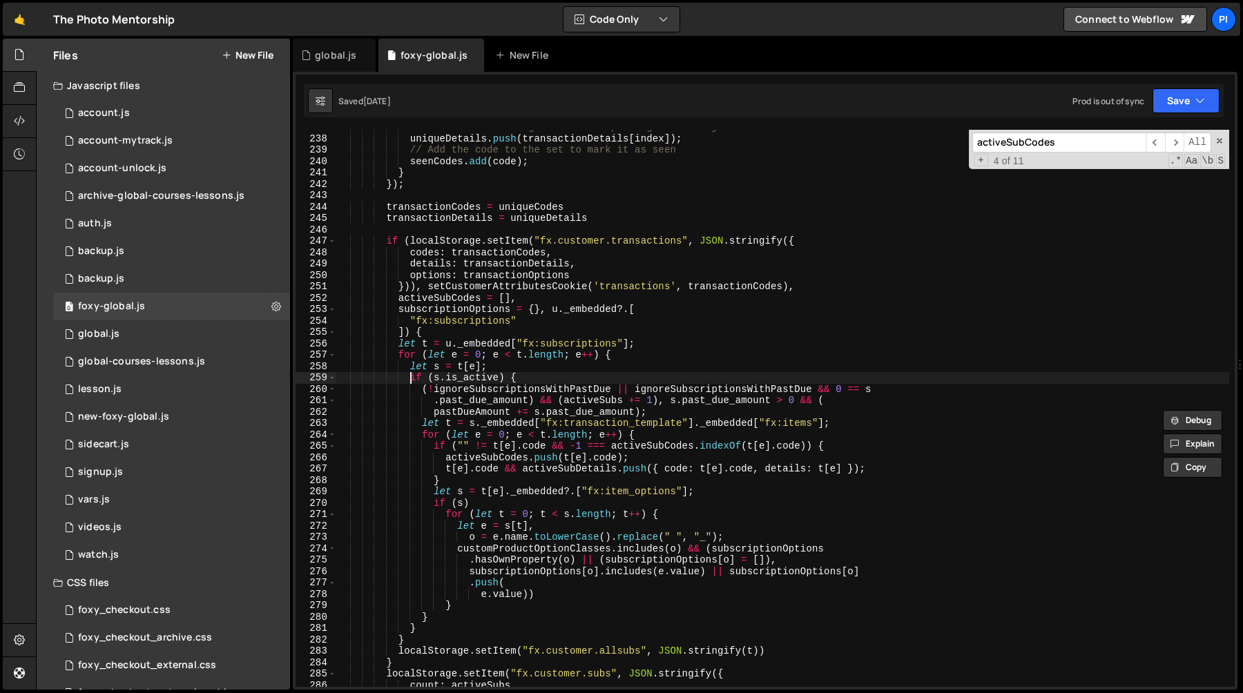
click at [411, 382] on div "// Use the index to get the corresponding detail object uniqueDetails . push ( …" at bounding box center [782, 411] width 893 height 580
click at [633, 414] on div "// Use the index to get the corresponding detail object uniqueDetails . push ( …" at bounding box center [782, 411] width 893 height 580
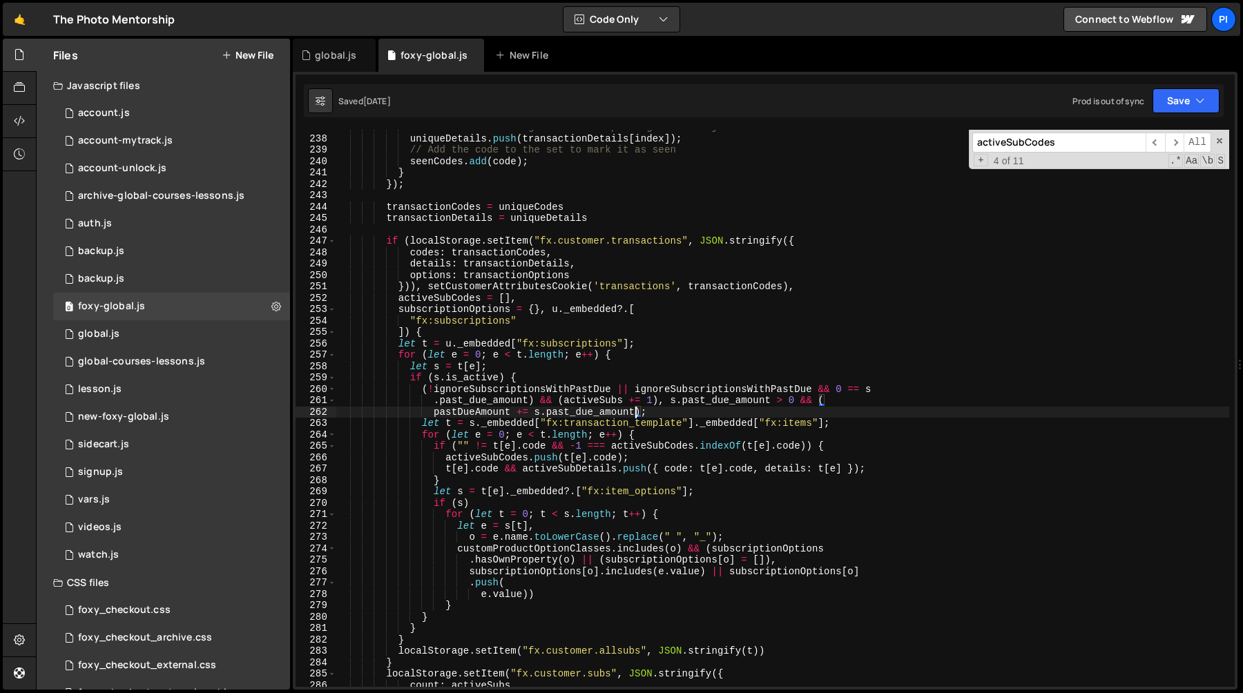
click at [535, 401] on div "// Use the index to get the corresponding detail object uniqueDetails . push ( …" at bounding box center [782, 411] width 893 height 580
click at [556, 404] on div "// Use the index to get the corresponding detail object uniqueDetails . push ( …" at bounding box center [782, 411] width 893 height 580
click at [425, 391] on div "// Use the index to get the corresponding detail object uniqueDetails . push ( …" at bounding box center [782, 411] width 893 height 580
click at [433, 379] on div "// Use the index to get the corresponding detail object uniqueDetails . push ( …" at bounding box center [782, 411] width 893 height 580
click at [423, 386] on div "// Use the index to get the corresponding detail object uniqueDetails . push ( …" at bounding box center [782, 411] width 893 height 580
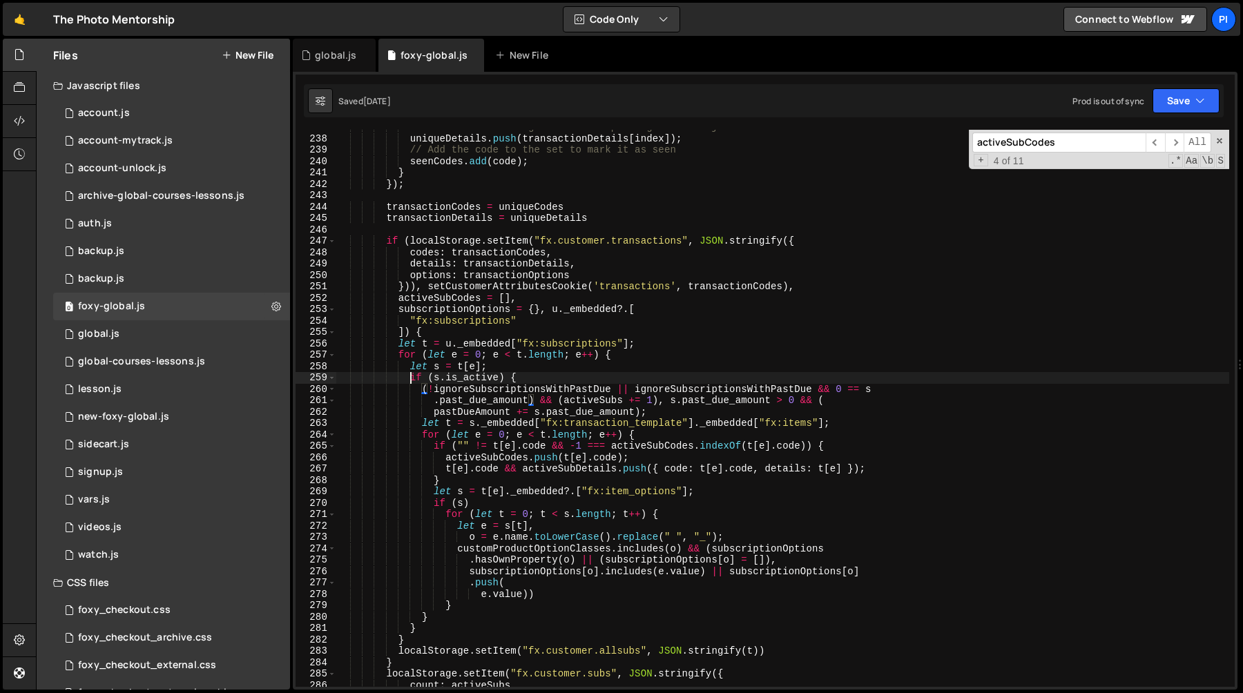
click at [410, 375] on div "// Use the index to get the corresponding detail object uniqueDetails . push ( …" at bounding box center [782, 411] width 893 height 580
click at [445, 457] on div "// Use the index to get the corresponding detail object uniqueDetails . push ( …" at bounding box center [782, 411] width 893 height 580
type textarea "activeSubCodes.push(t[e].code);"
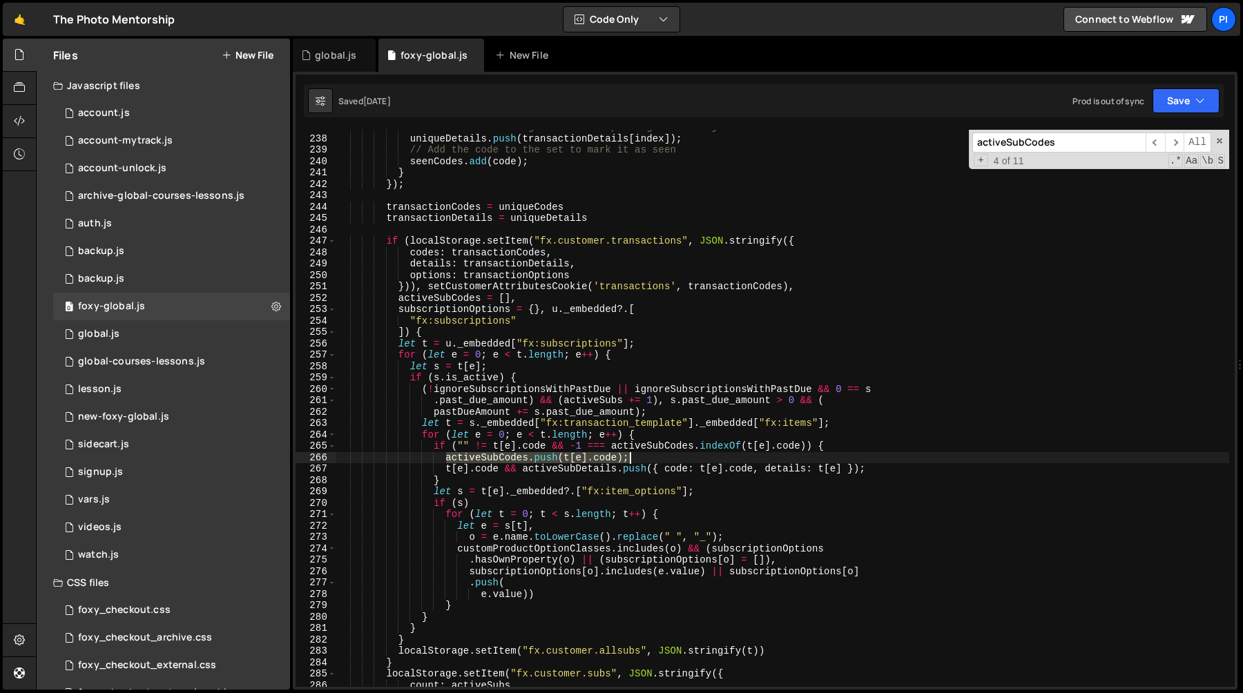
click at [676, 456] on div "// Use the index to get the corresponding detail object uniqueDetails . push ( …" at bounding box center [782, 411] width 893 height 580
type input "activeSubCodes.push(t[e].code);"
click at [479, 454] on div "// Use the index to get the corresponding detail object uniqueDetails . push ( …" at bounding box center [782, 408] width 893 height 557
click at [479, 454] on div "// Use the index to get the corresponding detail object uniqueDetails . push ( …" at bounding box center [782, 411] width 893 height 580
drag, startPoint x: 479, startPoint y: 454, endPoint x: 489, endPoint y: 452, distance: 10.4
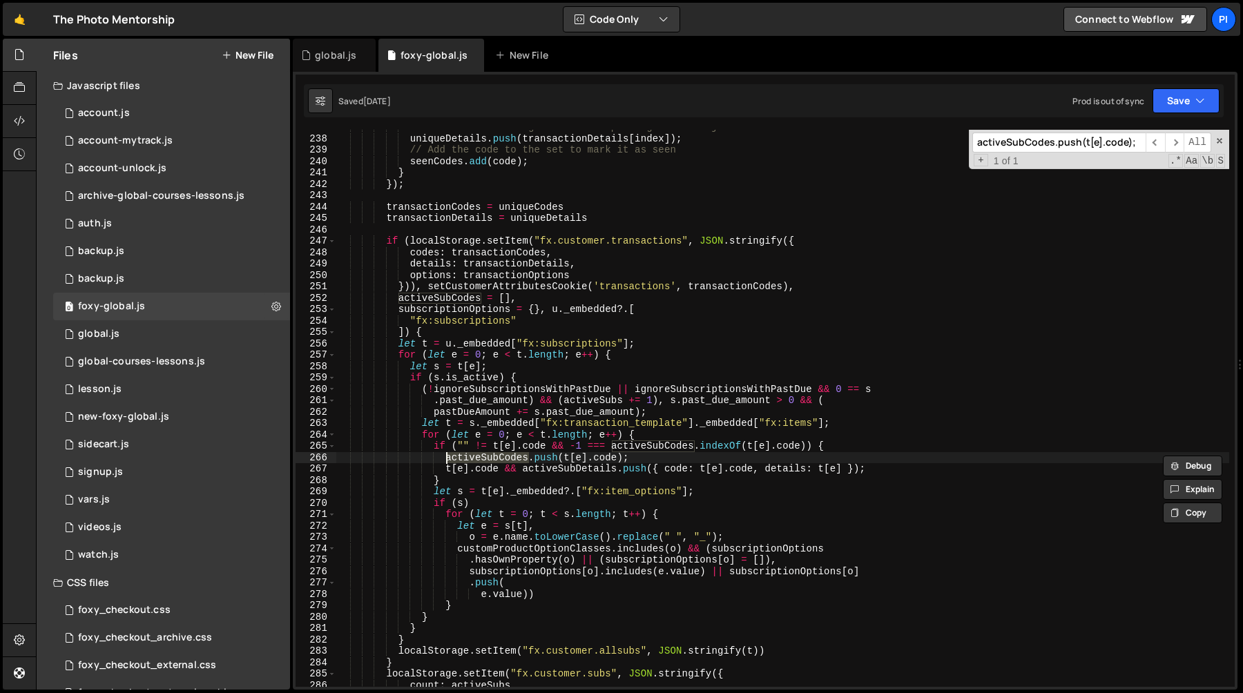
click at [489, 452] on div "// Use the index to get the corresponding detail object uniqueDetails . push ( …" at bounding box center [782, 411] width 893 height 580
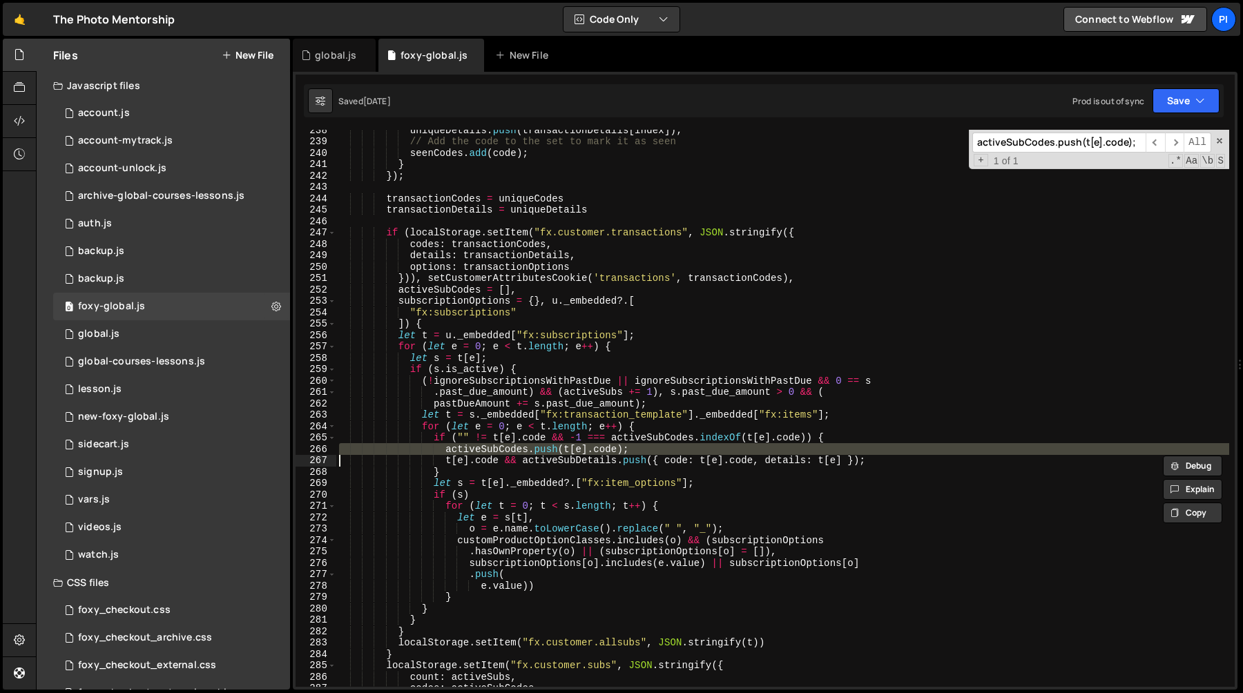
scroll to position [2773, 0]
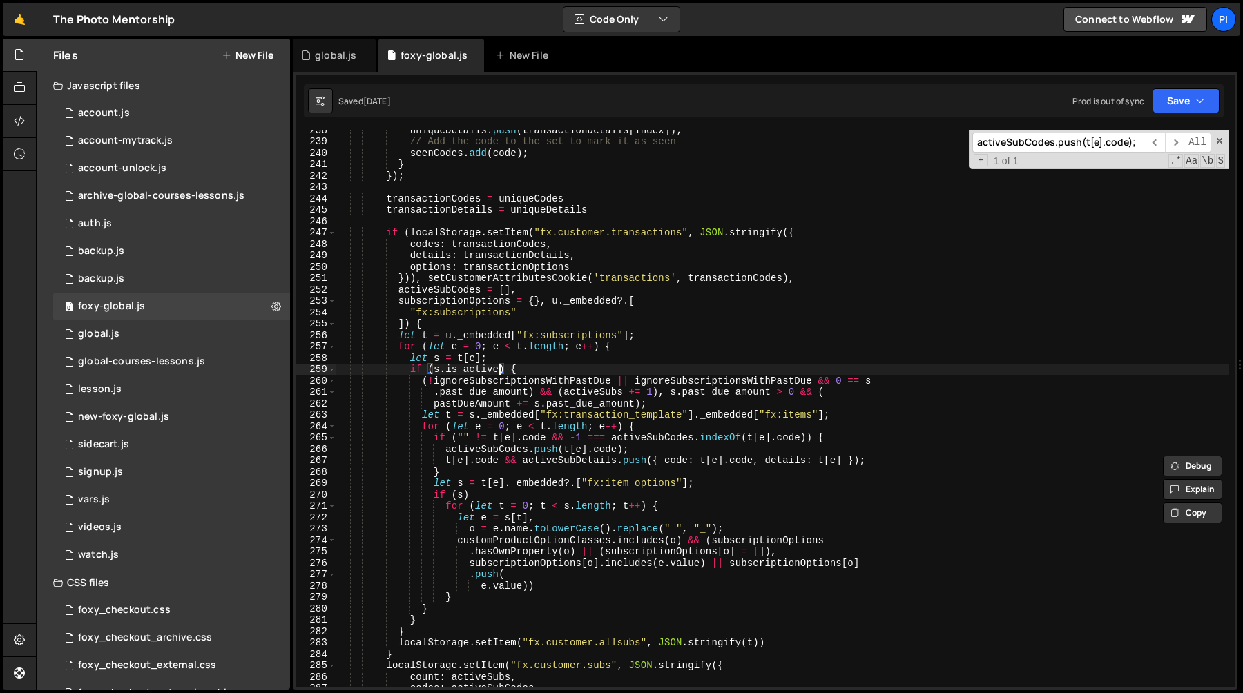
click at [498, 369] on div "uniqueDetails . push ( transactionDetails [ index ]) ; // Add the code to the s…" at bounding box center [782, 414] width 893 height 580
paste textarea "&& (new Date(s.start_date) <= new Date())"
click at [570, 359] on div "uniqueDetails . push ( transactionDetails [ index ]) ; // Add the code to the s…" at bounding box center [782, 414] width 893 height 580
click at [612, 367] on div "uniqueDetails . push ( transactionDetails [ index ]) ; // Add the code to the s…" at bounding box center [782, 414] width 893 height 580
click at [496, 447] on div "uniqueDetails . push ( transactionDetails [ index ]) ; // Add the code to the s…" at bounding box center [782, 414] width 893 height 580
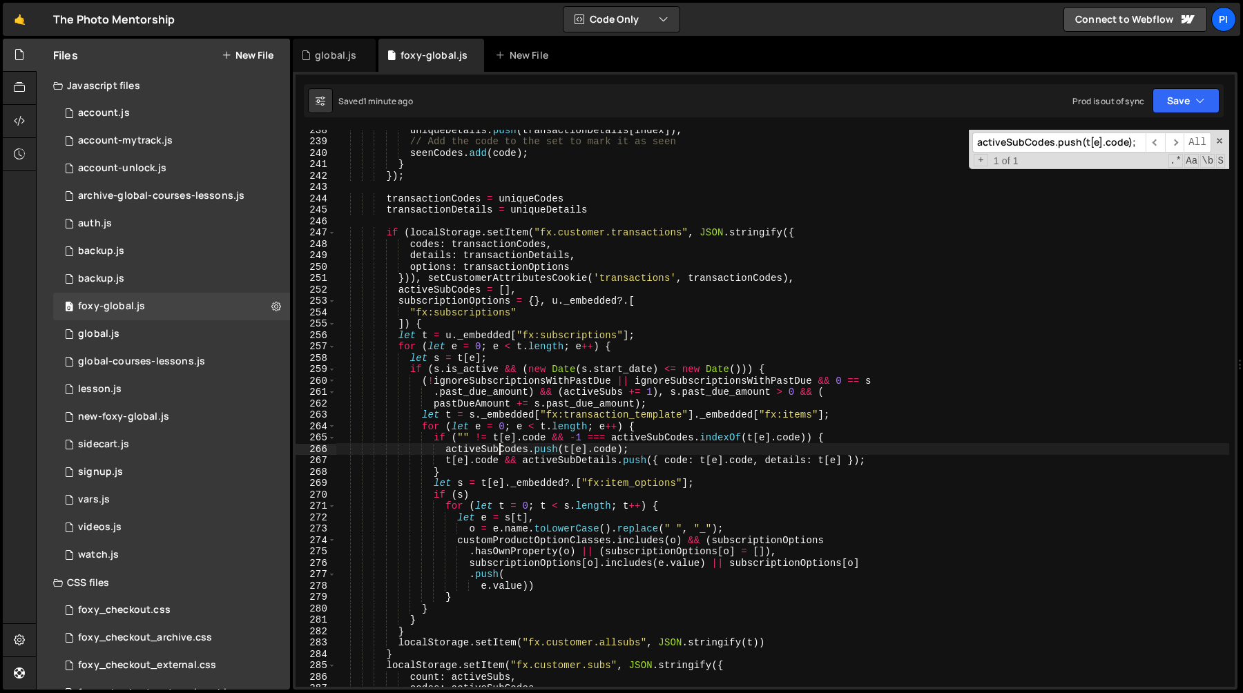
click at [500, 449] on div "uniqueDetails . push ( transactionDetails [ index ]) ; // Add the code to the s…" at bounding box center [782, 414] width 893 height 580
click at [404, 656] on div "uniqueDetails . push ( transactionDetails [ index ]) ; // Add the code to the s…" at bounding box center [782, 414] width 893 height 580
type textarea "}"
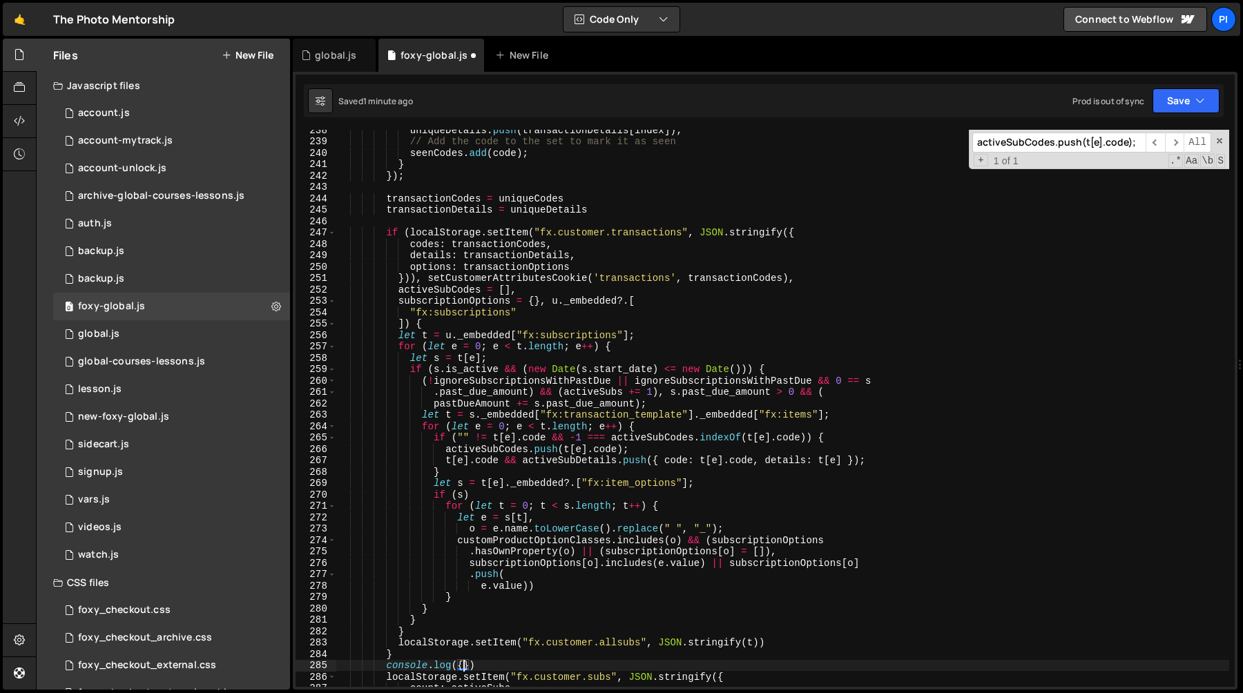
paste textarea "activeSubCodes}"
type textarea "console.log({ activeSubCodes })"
click at [331, 60] on div "global.js" at bounding box center [335, 55] width 41 height 14
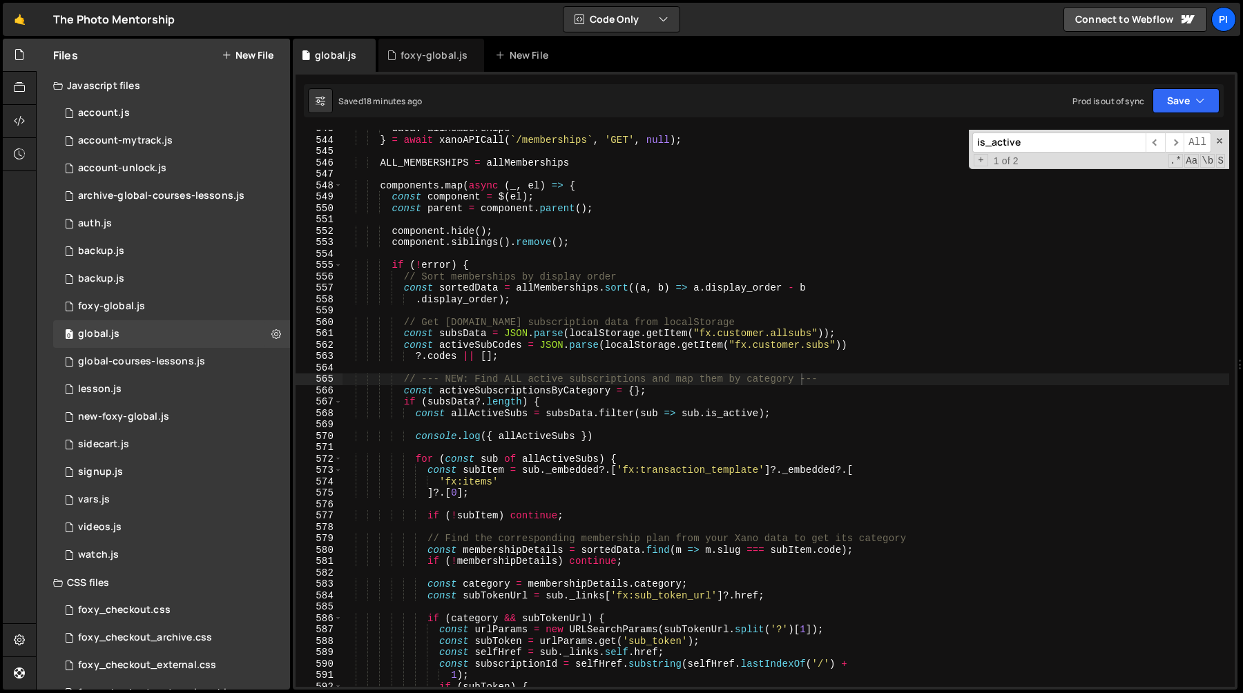
scroll to position [593, 0]
click at [527, 390] on div "data : allMemberships } = await xanoAPICall ( ` /memberships ` , 'GET' , null )…" at bounding box center [785, 413] width 887 height 580
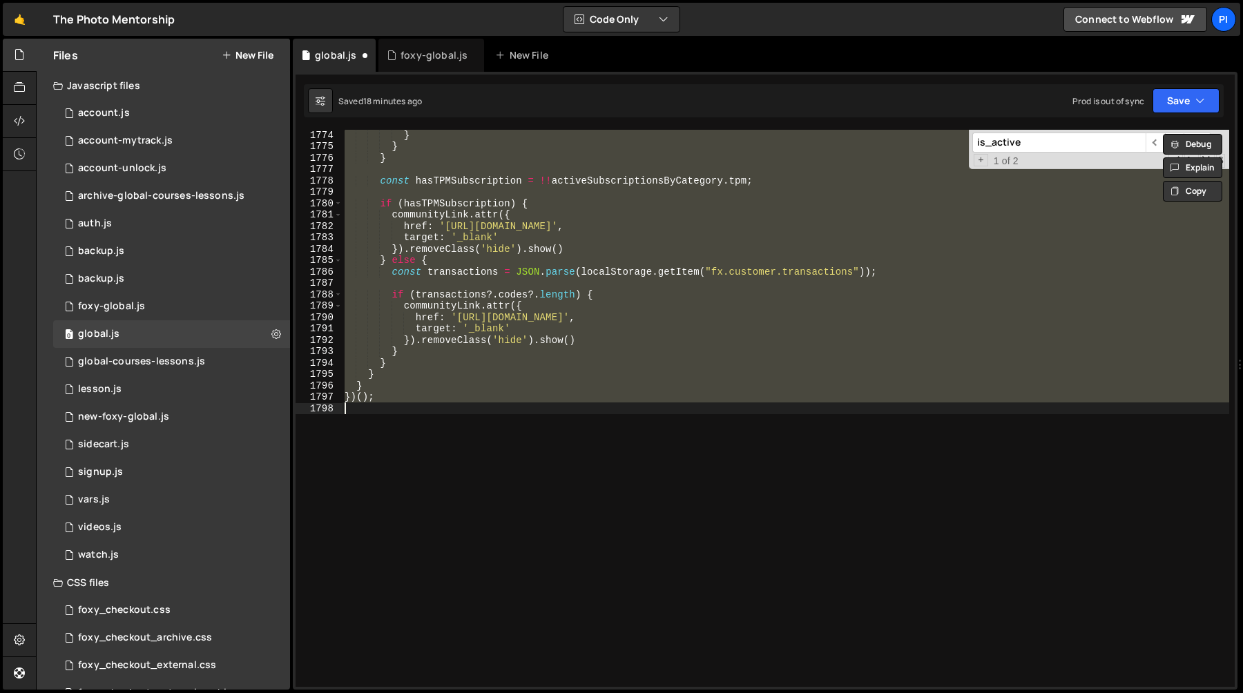
scroll to position [6294, 0]
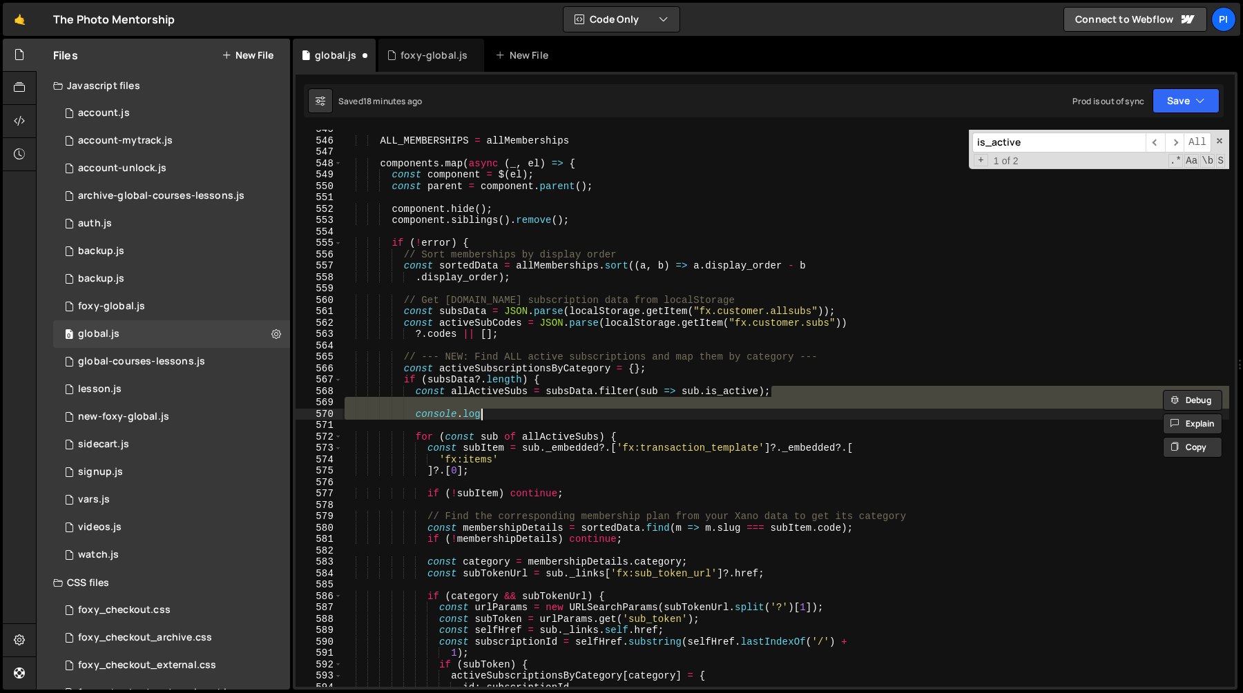
type textarea "const allActiveSubs = subsData.filter(sub => [DOMAIN_NAME]_active);"
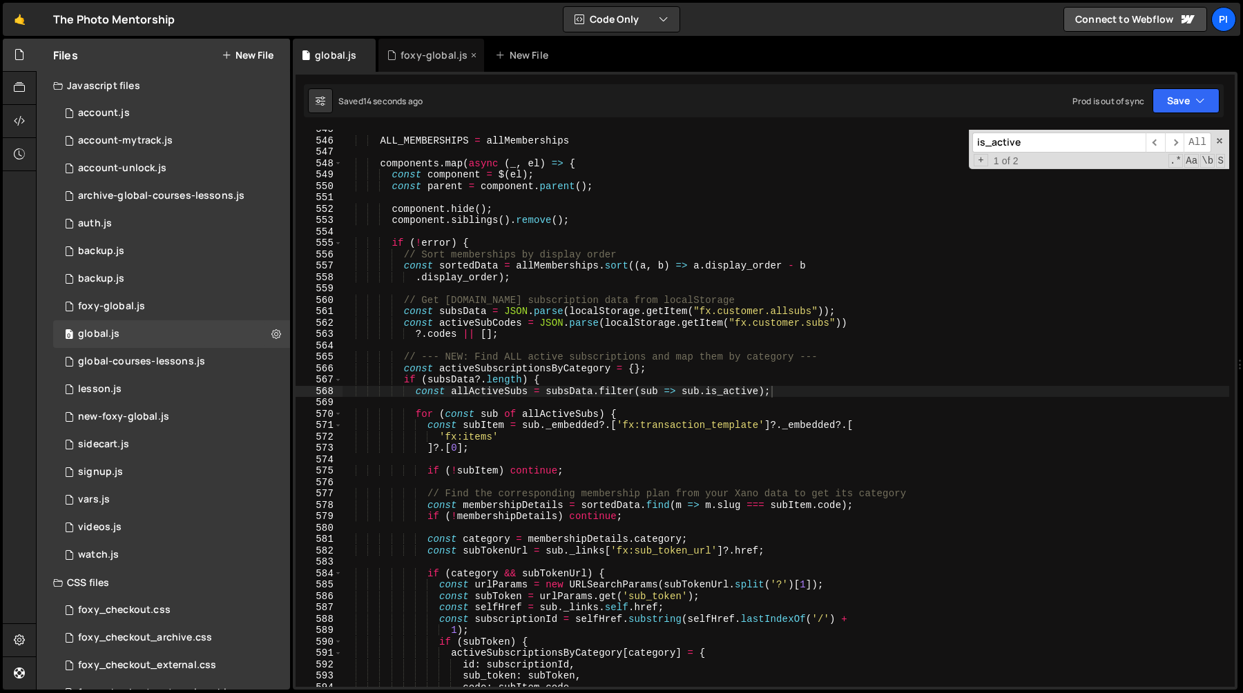
click at [429, 52] on div "foxy-global.js" at bounding box center [433, 55] width 67 height 14
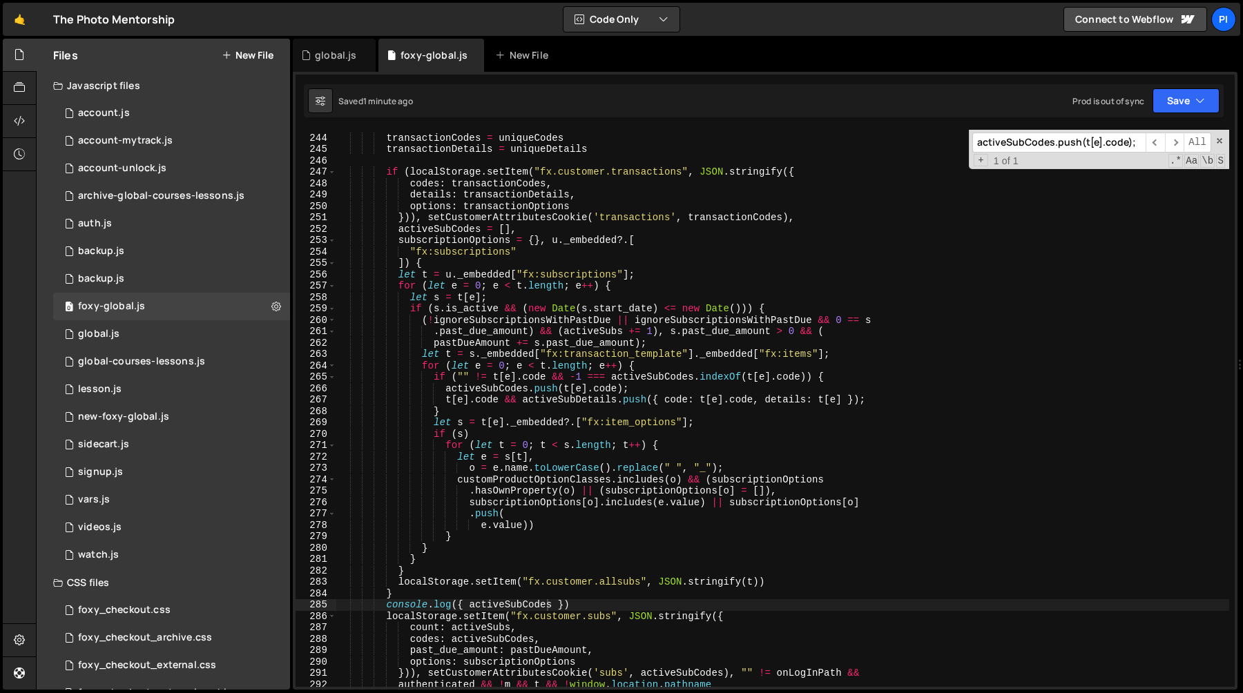
scroll to position [2834, 0]
click at [556, 304] on div "transactionCodes = uniqueCodes transactionDetails = uniqueDetails if ( localSto…" at bounding box center [782, 411] width 893 height 580
click at [605, 309] on div "transactionCodes = uniqueCodes transactionDetails = uniqueDetails if ( localSto…" at bounding box center [782, 411] width 893 height 580
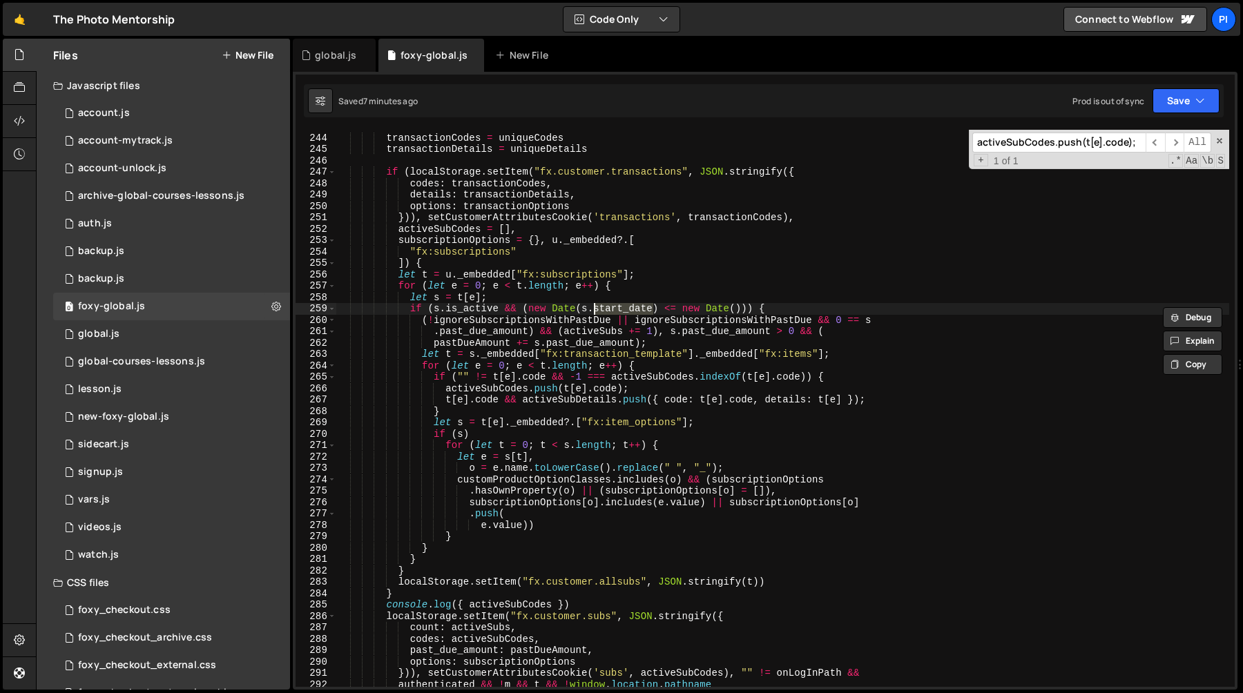
click at [670, 296] on div "transactionCodes = uniqueCodes transactionDetails = uniqueDetails if ( localSto…" at bounding box center [782, 411] width 893 height 580
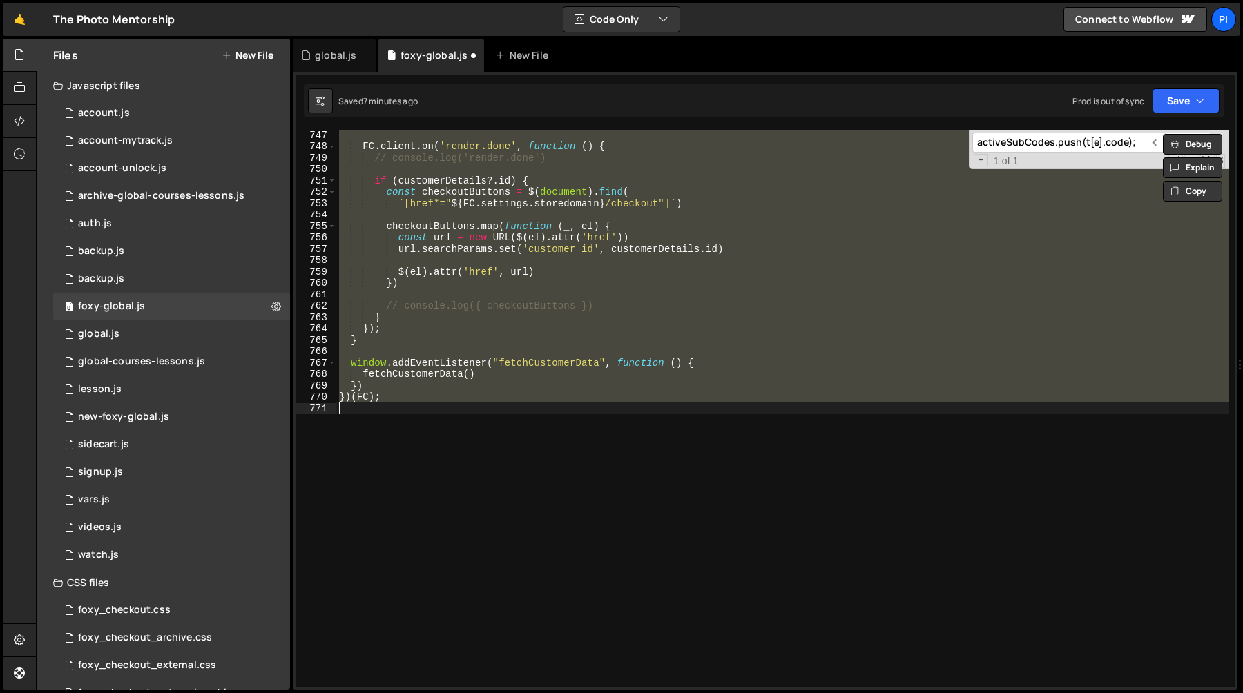
scroll to position [2728, 0]
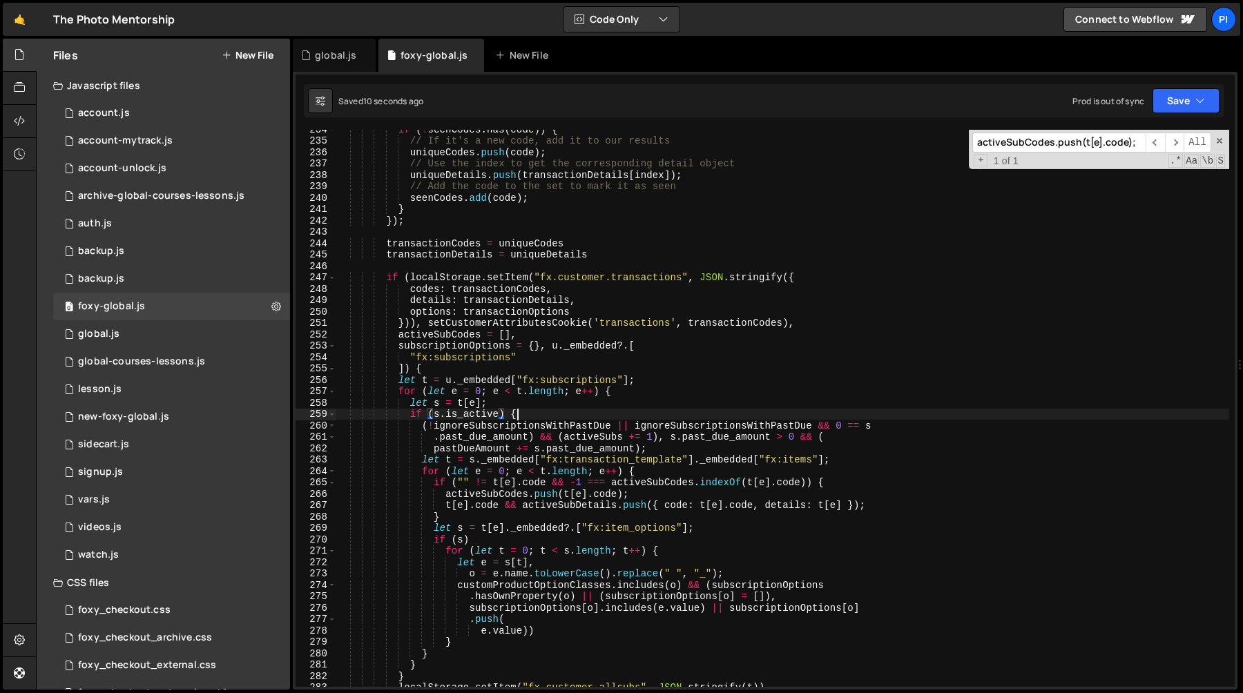
click at [576, 411] on div "if ( ! seenCodes . has ( code )) { // If it's a new code, add it to our results…" at bounding box center [782, 414] width 893 height 580
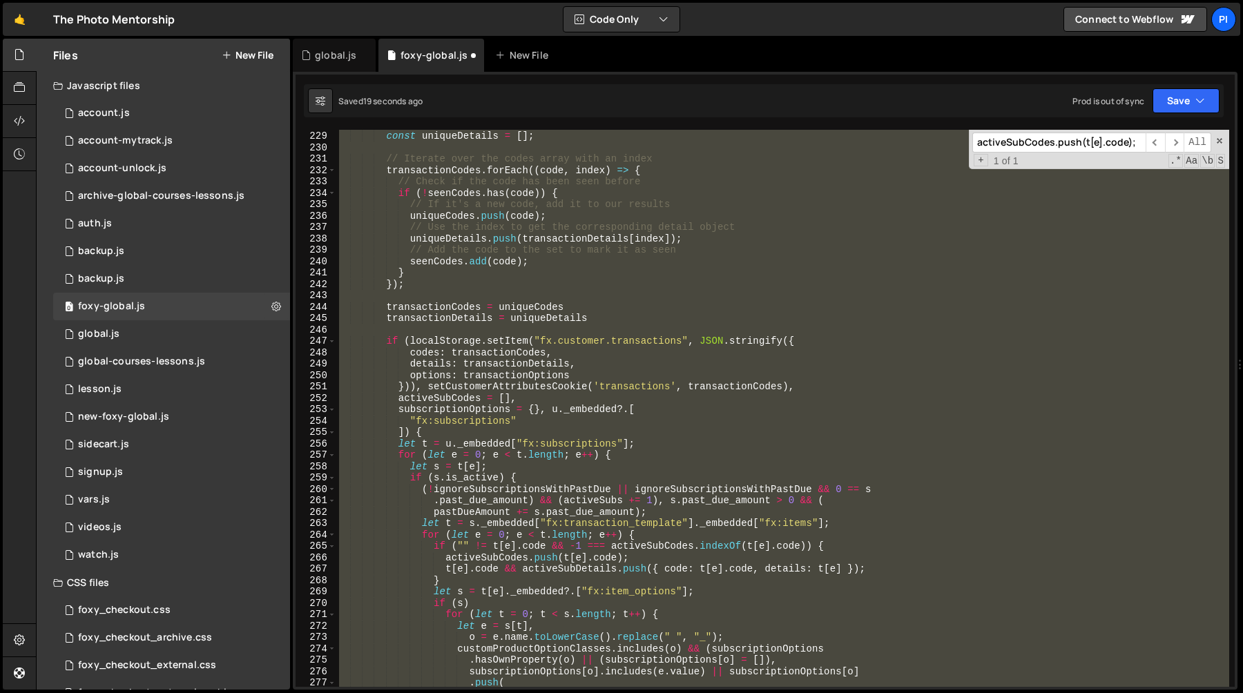
scroll to position [2665, 0]
click at [544, 482] on div "const uniqueCodes = [ ] ; const uniqueDetails = [ ] ; // Iterate over the codes…" at bounding box center [782, 409] width 893 height 580
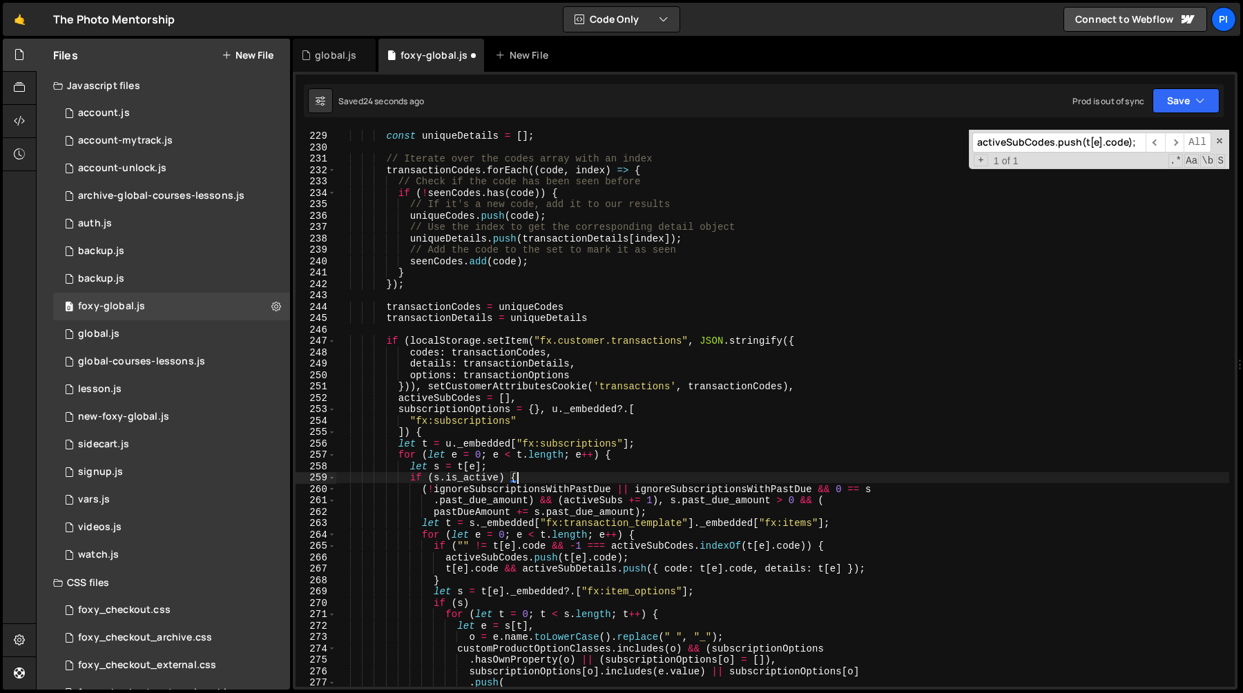
click at [494, 480] on div "const uniqueCodes = [ ] ; const uniqueDetails = [ ] ; // Iterate over the codes…" at bounding box center [782, 409] width 893 height 580
click at [498, 480] on div "const uniqueCodes = [ ] ; const uniqueDetails = [ ] ; // Iterate over the codes…" at bounding box center [782, 409] width 893 height 580
paste textarea "&& (new Date(s.start_date) <= new Date())"
click at [653, 262] on div "const uniqueCodes = [ ] ; const uniqueDetails = [ ] ; // Iterate over the codes…" at bounding box center [782, 409] width 893 height 580
click at [553, 289] on div "const uniqueCodes = [ ] ; const uniqueDetails = [ ] ; // Iterate over the codes…" at bounding box center [782, 409] width 893 height 580
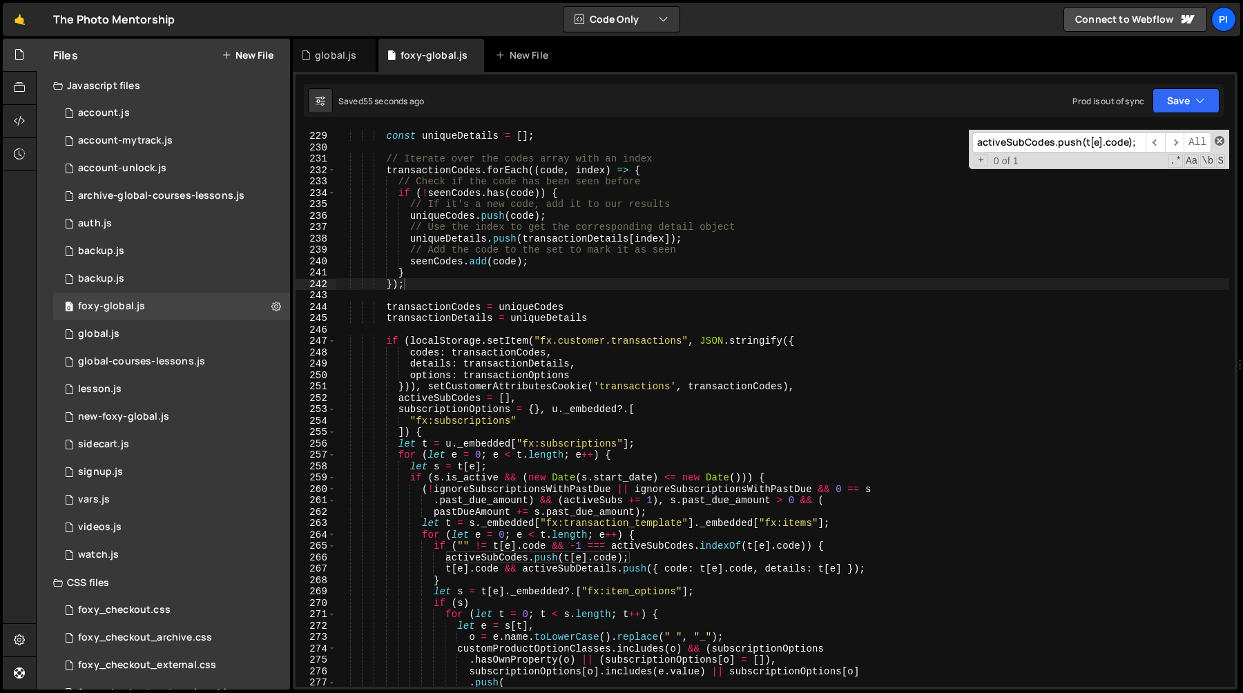
click at [1218, 140] on span at bounding box center [1219, 141] width 10 height 10
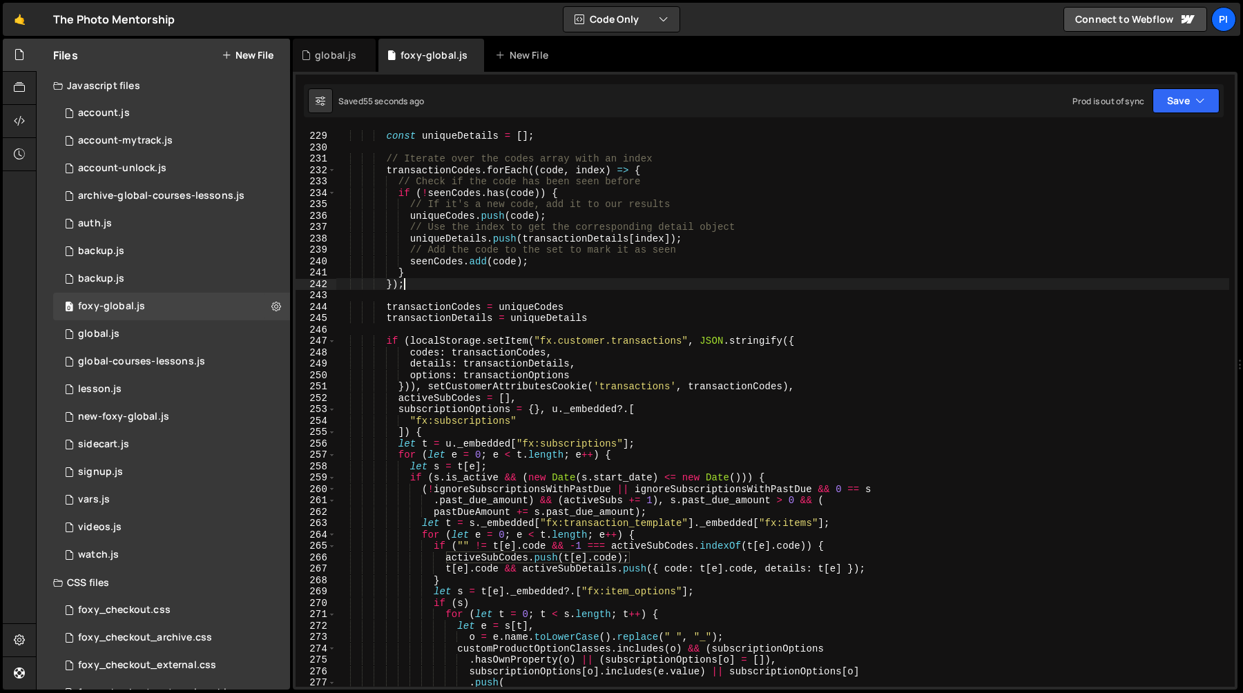
click at [966, 204] on div "const uniqueCodes = [ ] ; const uniqueDetails = [ ] ; // Iterate over the codes…" at bounding box center [782, 409] width 893 height 580
type textarea "// If it's a new code, add it to our results"
click at [312, 61] on div "global.js" at bounding box center [330, 55] width 58 height 14
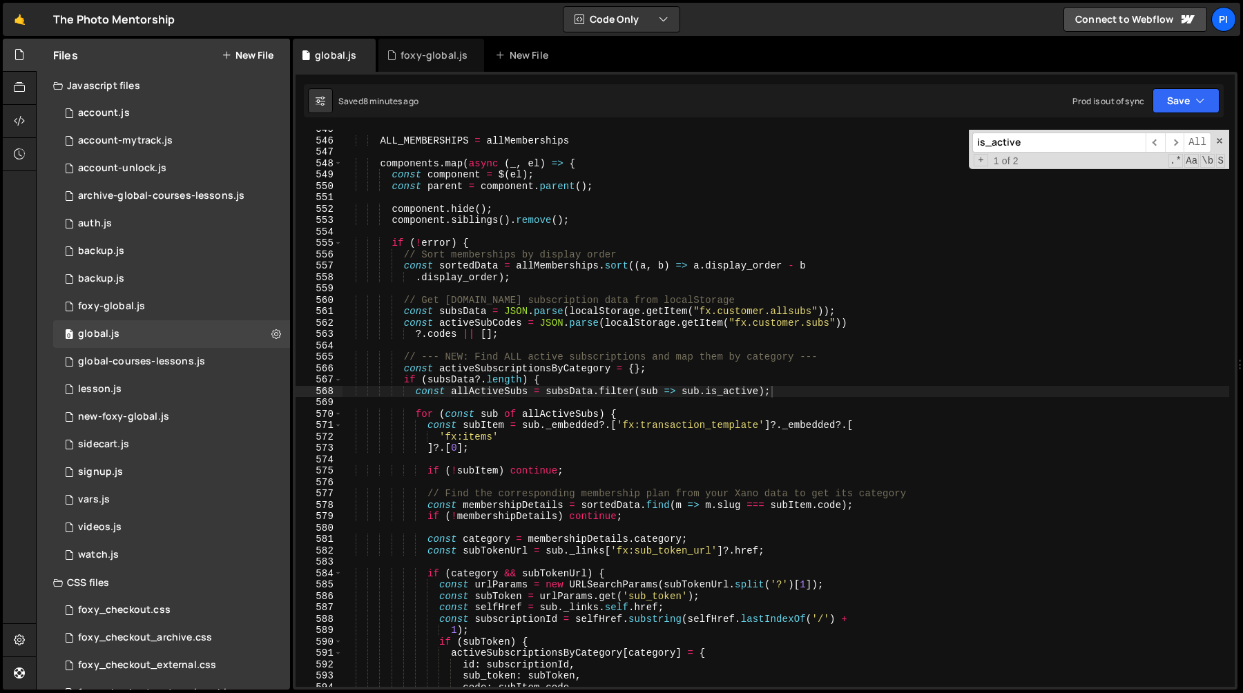
click at [467, 291] on div "ALL_MEMBERSHIPS = allMemberships components . map ( async ( _ , el ) => { const…" at bounding box center [785, 414] width 887 height 580
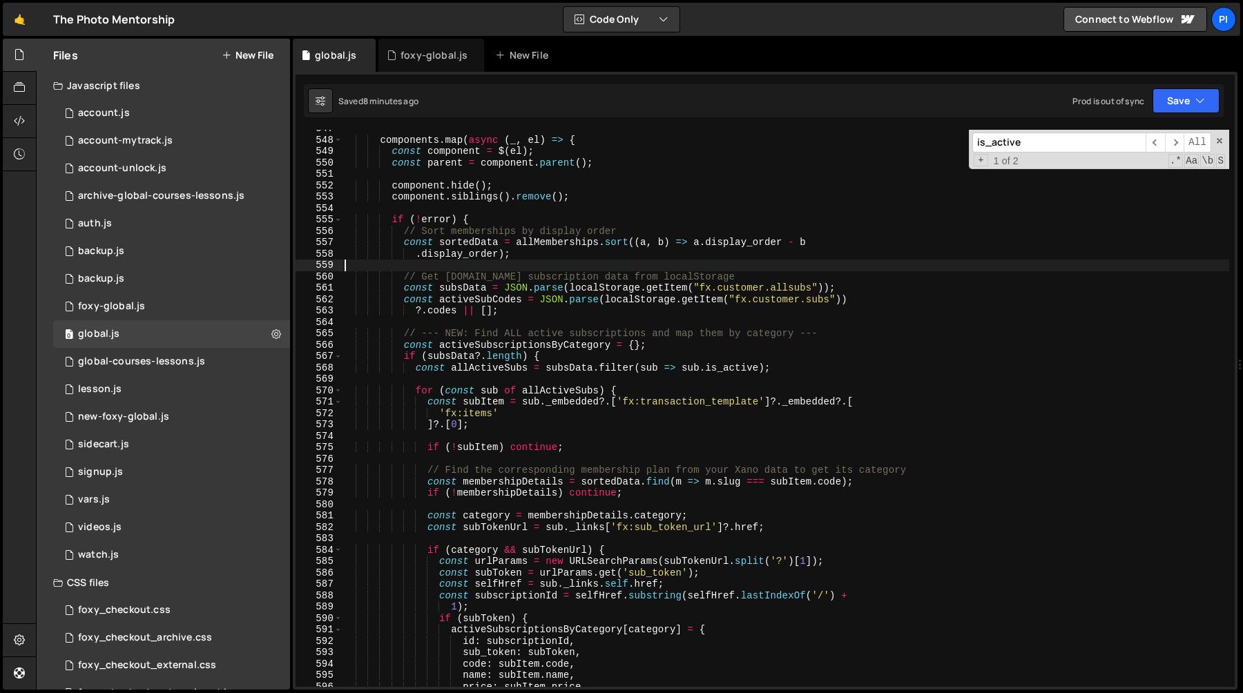
click at [551, 377] on div "components . map ( async ( _ , el ) => { const component = $ ( el ) ; const par…" at bounding box center [785, 413] width 887 height 580
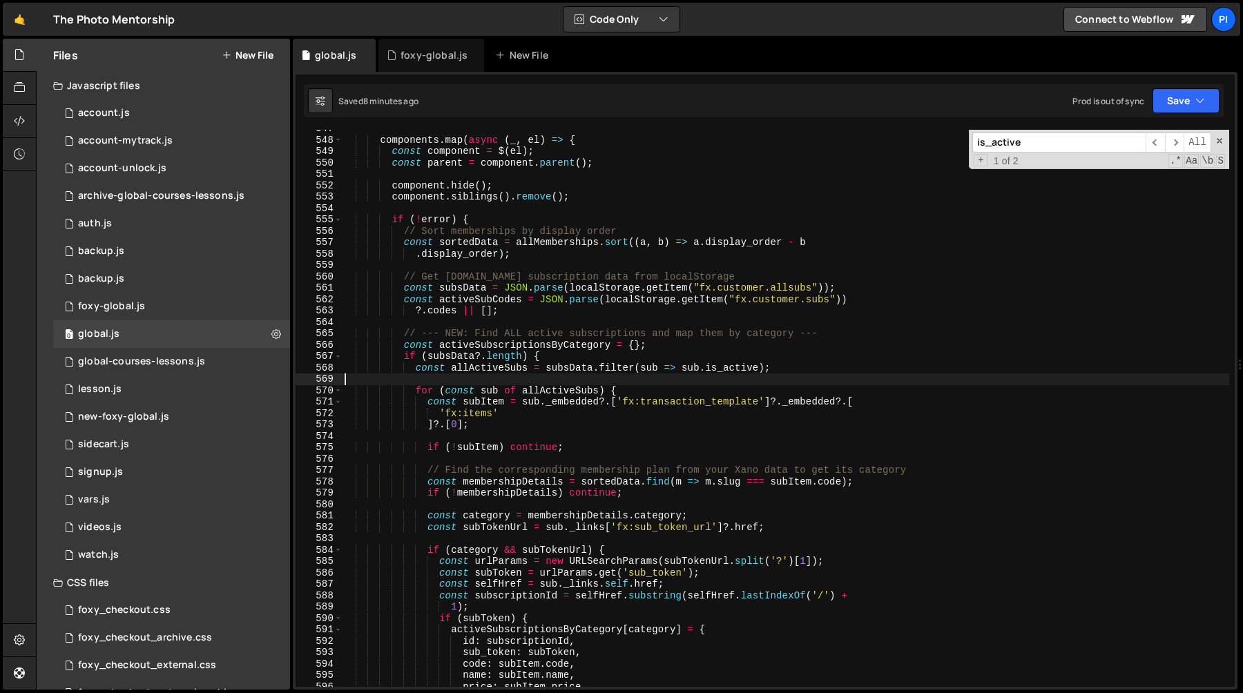
type textarea "})();"
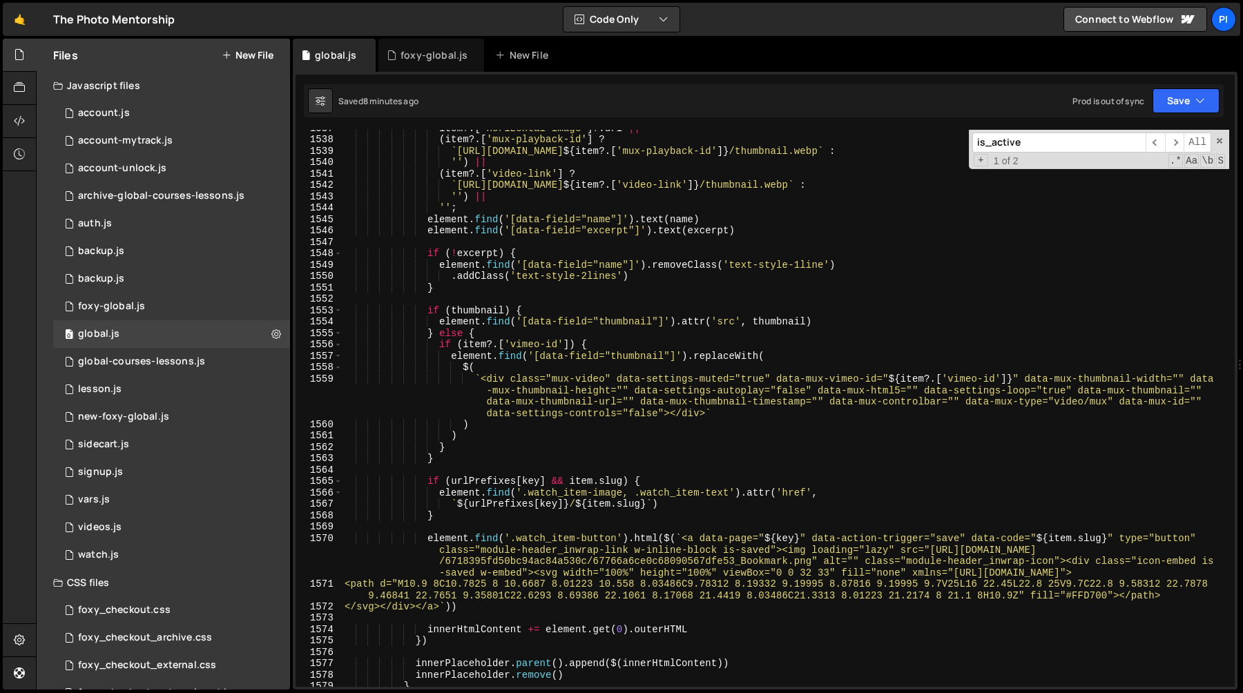
scroll to position [17970, 0]
click at [1044, 148] on input "is_active" at bounding box center [1058, 143] width 173 height 20
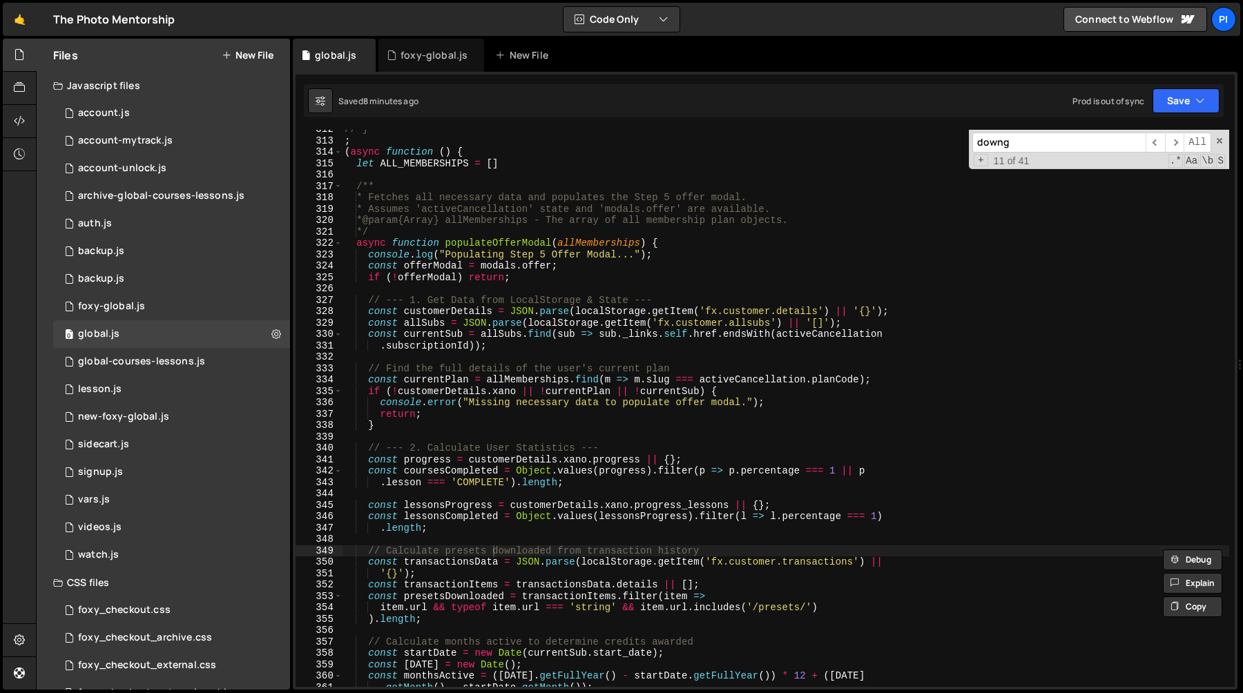
scroll to position [3890, 0]
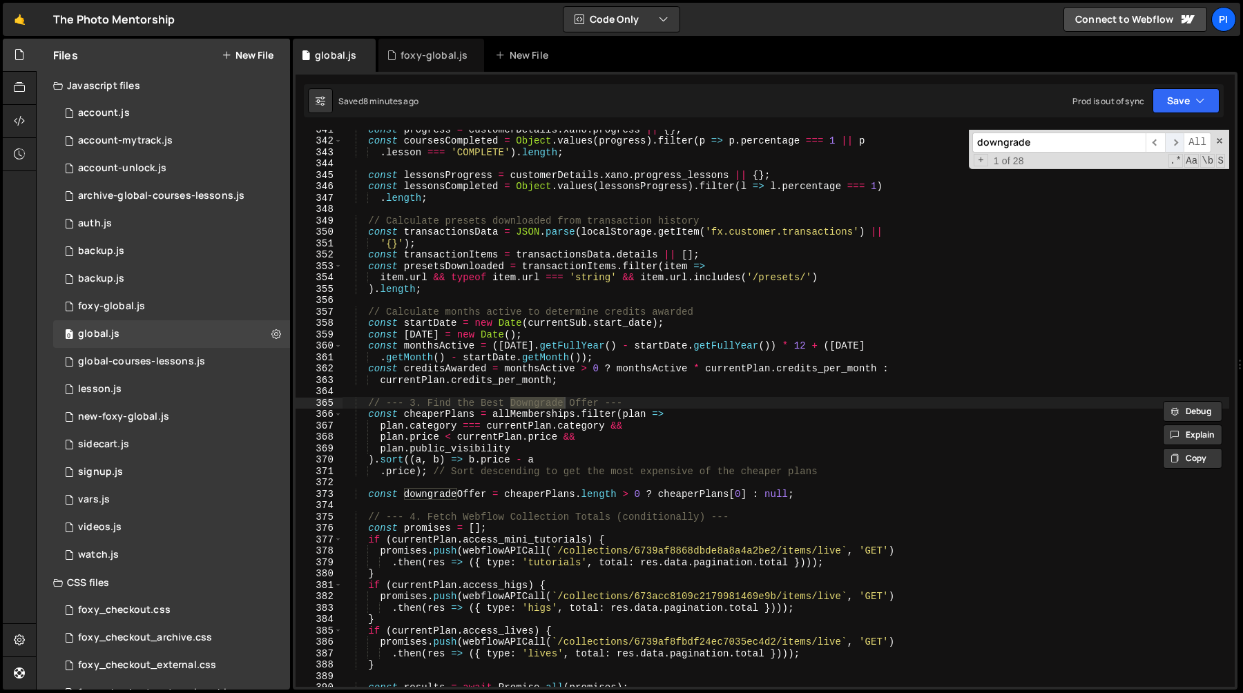
click at [1177, 146] on span "​" at bounding box center [1174, 143] width 19 height 20
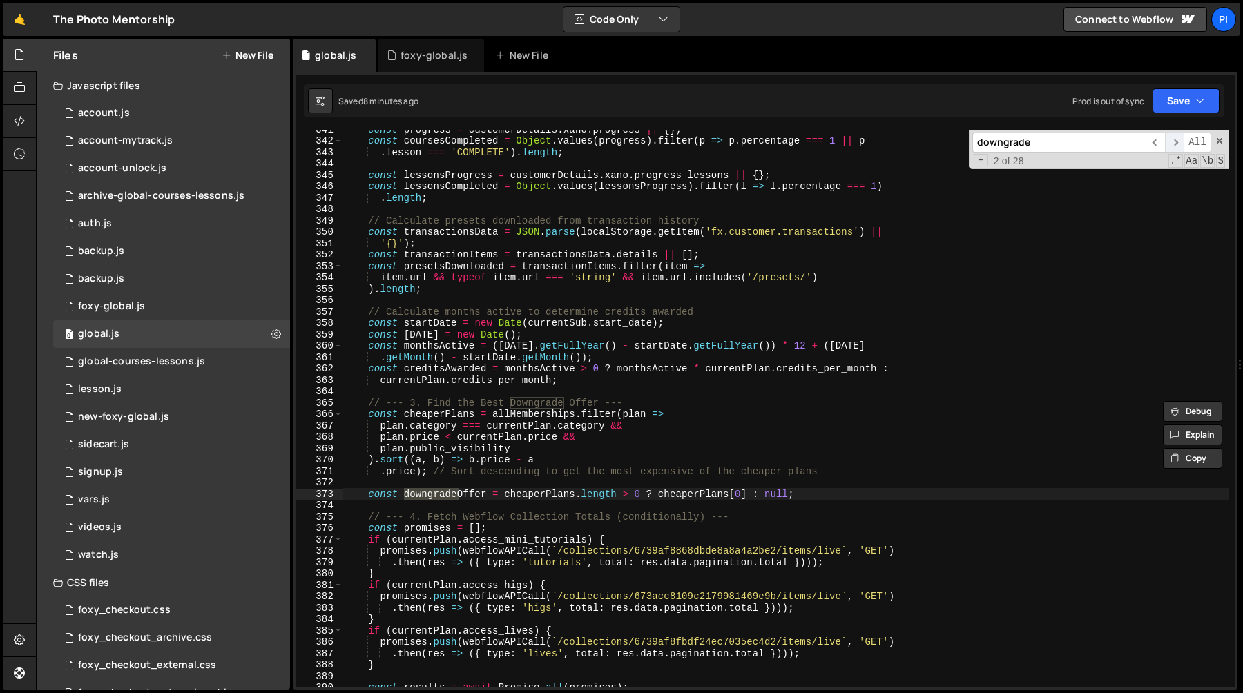
click at [1177, 146] on span "​" at bounding box center [1174, 143] width 19 height 20
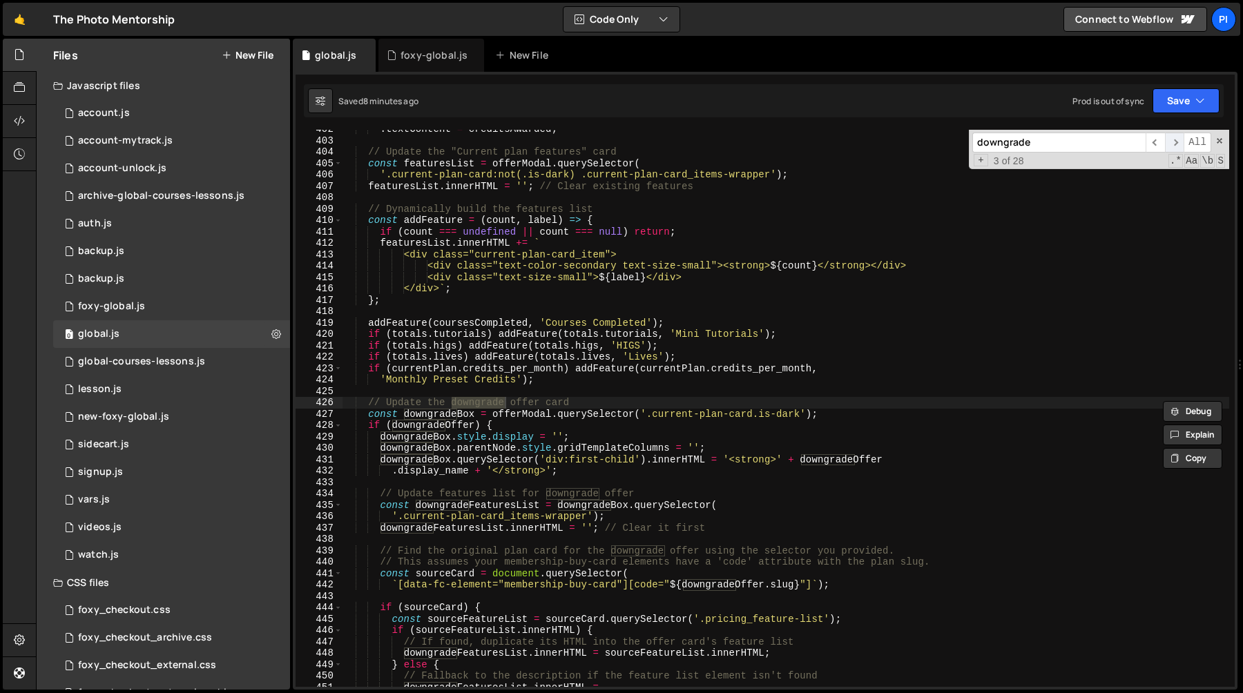
scroll to position [4585, 0]
click at [1177, 146] on span "​" at bounding box center [1174, 143] width 19 height 20
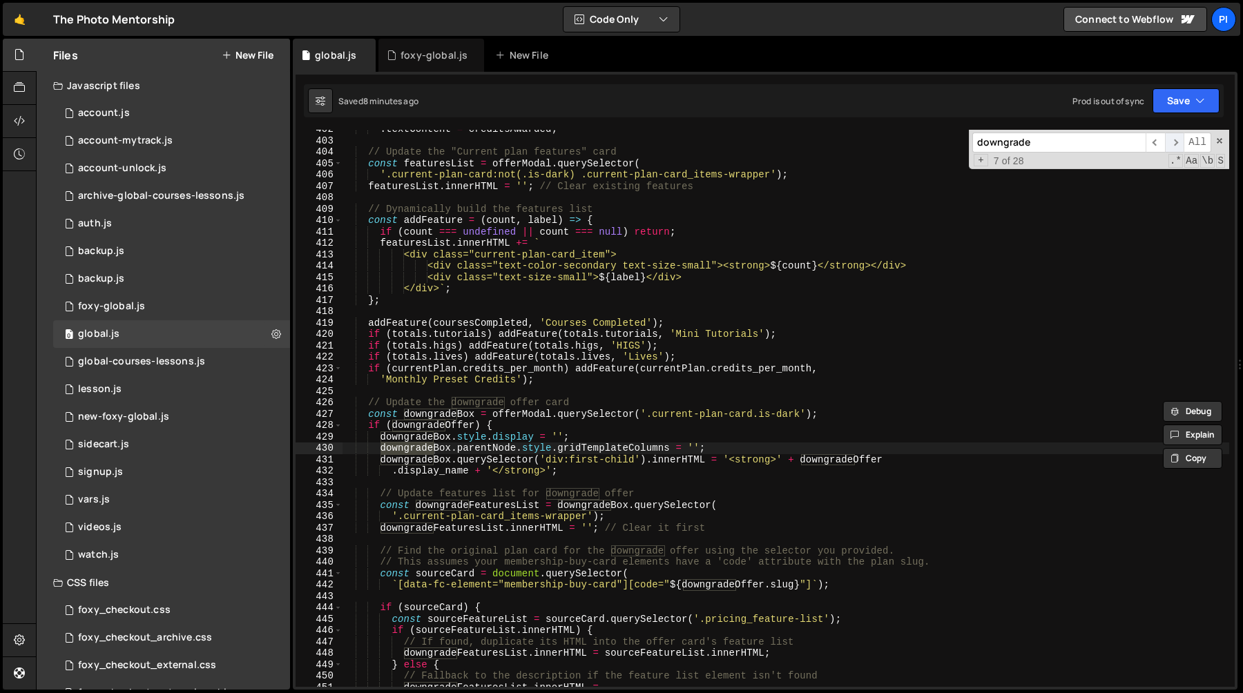
click at [1177, 146] on span "​" at bounding box center [1174, 143] width 19 height 20
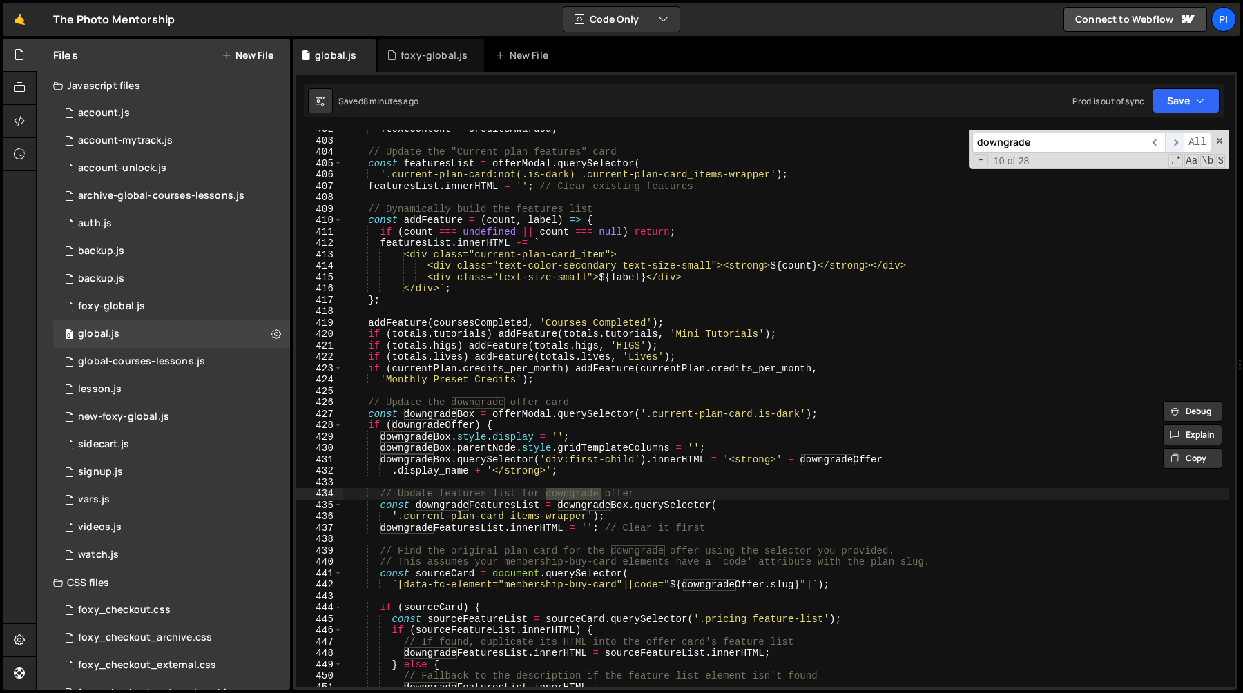
click at [1177, 146] on span "​" at bounding box center [1174, 143] width 19 height 20
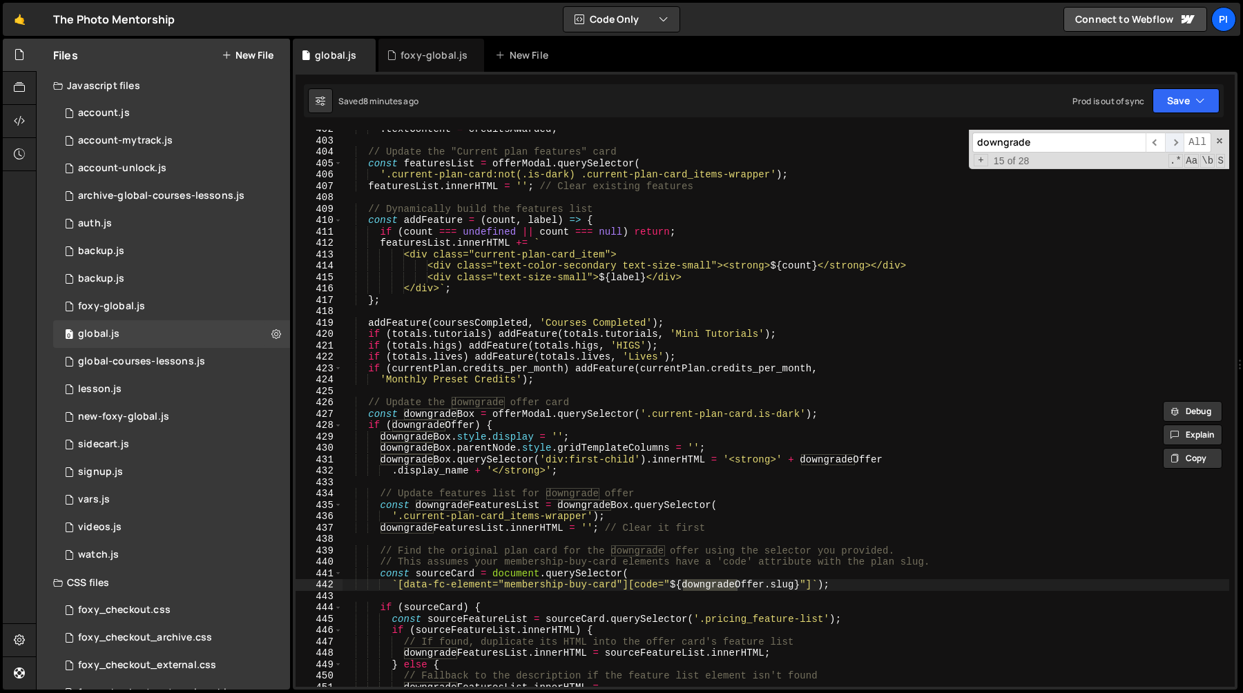
click at [1177, 146] on span "​" at bounding box center [1174, 143] width 19 height 20
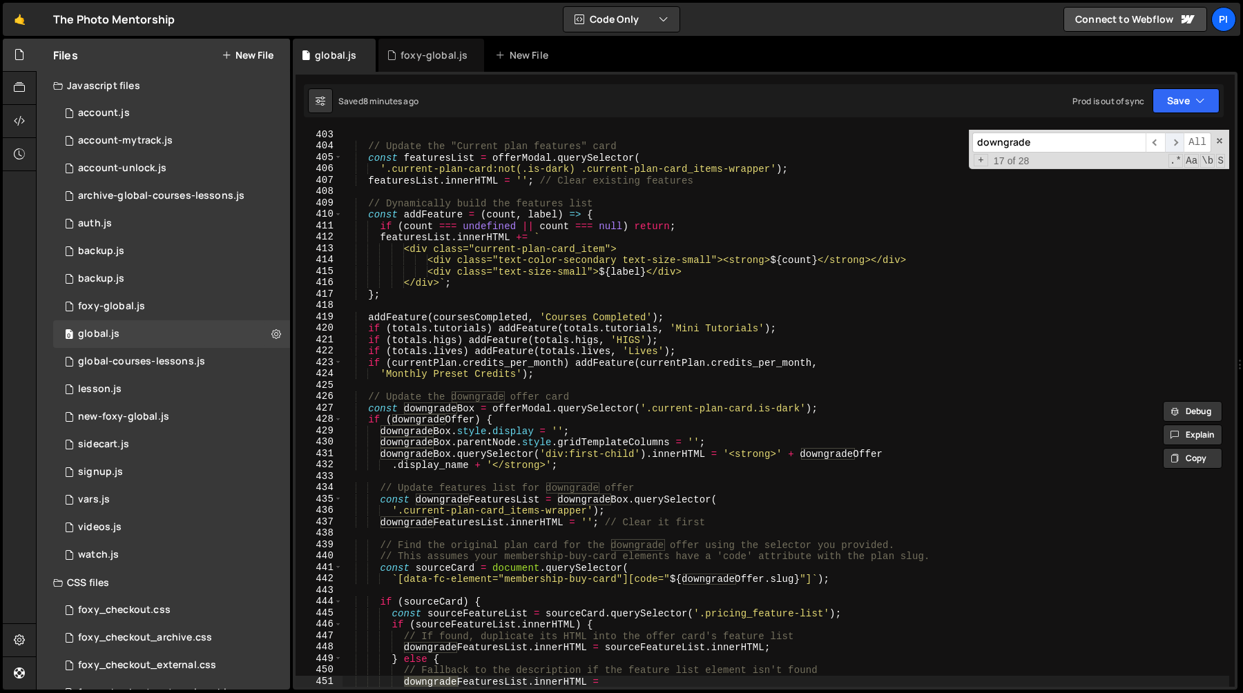
click at [1177, 146] on span "​" at bounding box center [1174, 143] width 19 height 20
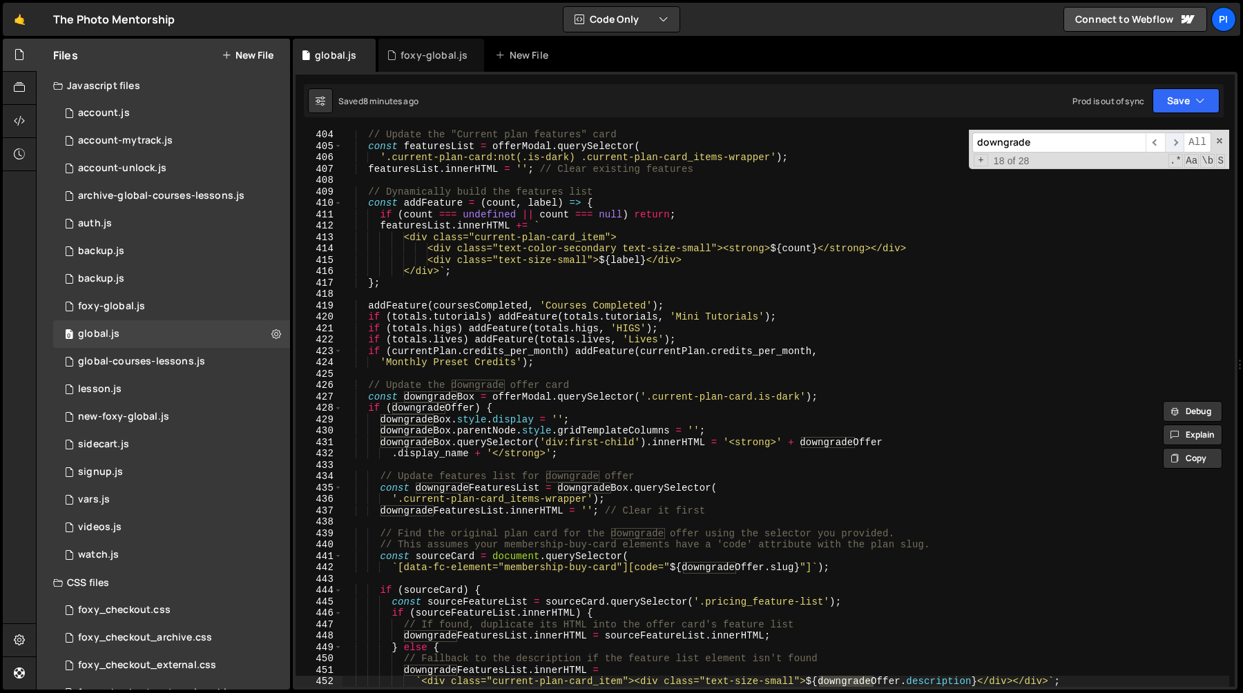
click at [1177, 146] on span "​" at bounding box center [1174, 143] width 19 height 20
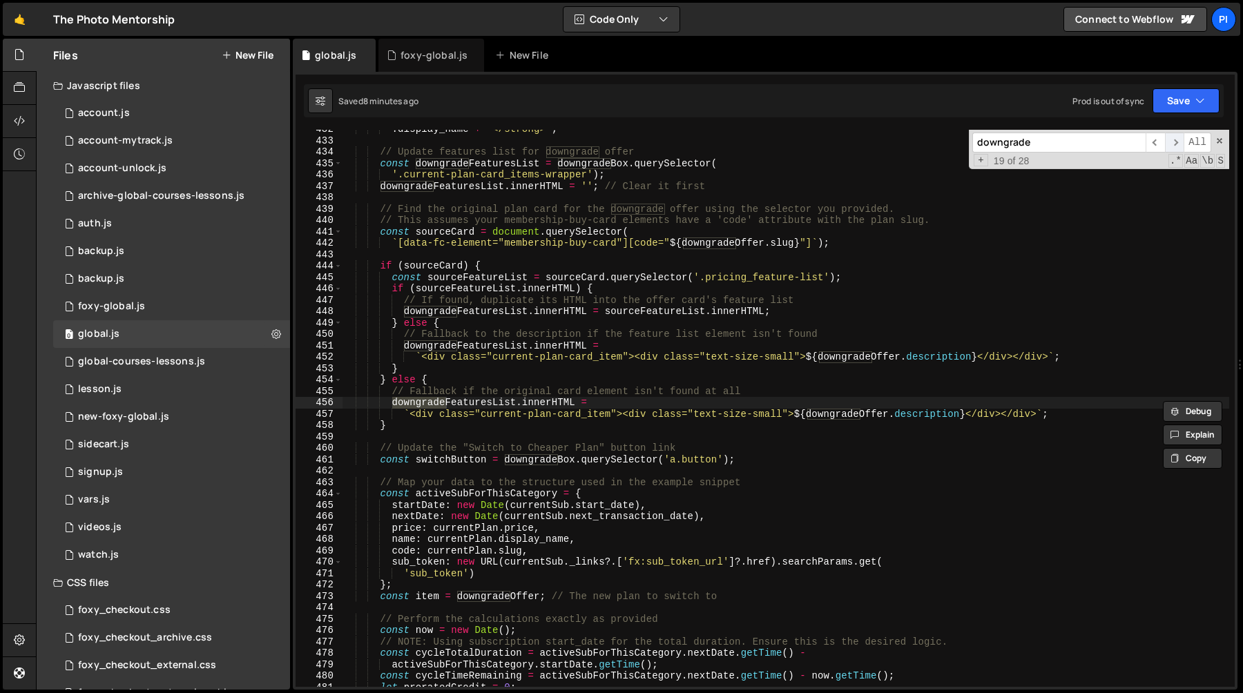
scroll to position [4927, 0]
click at [1177, 146] on span "​" at bounding box center [1174, 143] width 19 height 20
click at [1085, 146] on input "downgrade" at bounding box center [1058, 143] width 173 height 20
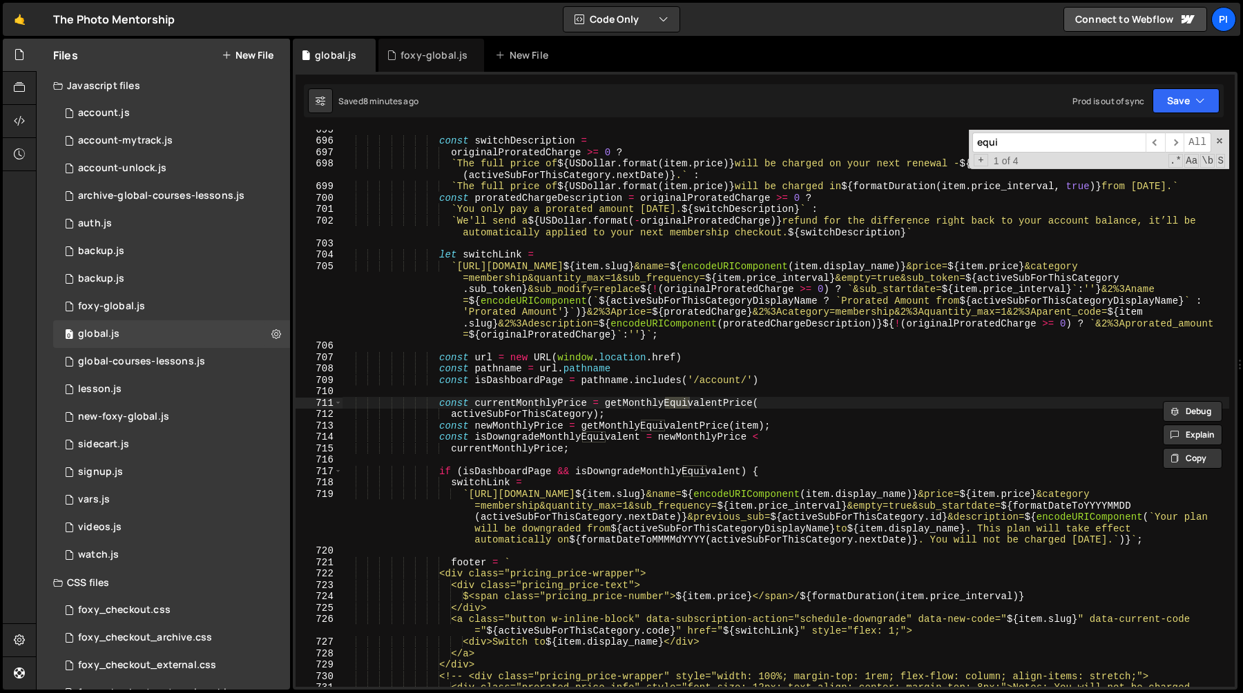
scroll to position [8091, 0]
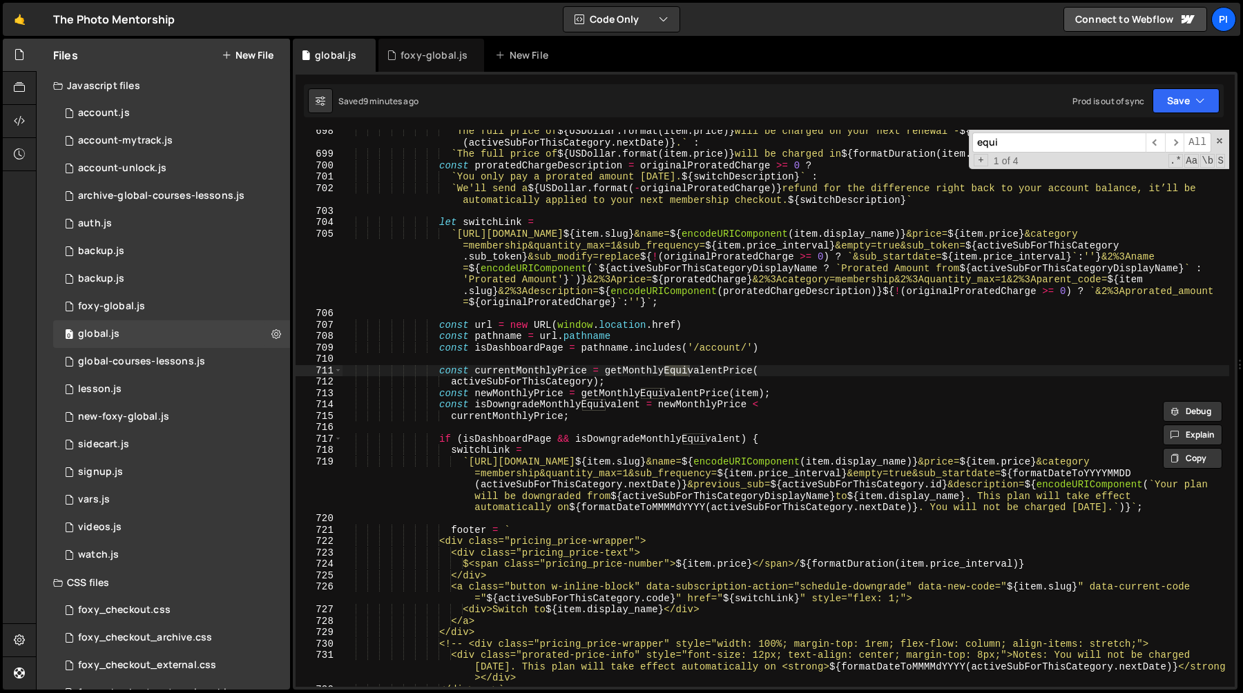
type input "equi"
click at [656, 440] on div "` The full price of ${ USDollar . format ( item . price ) } will be charged on …" at bounding box center [785, 422] width 887 height 592
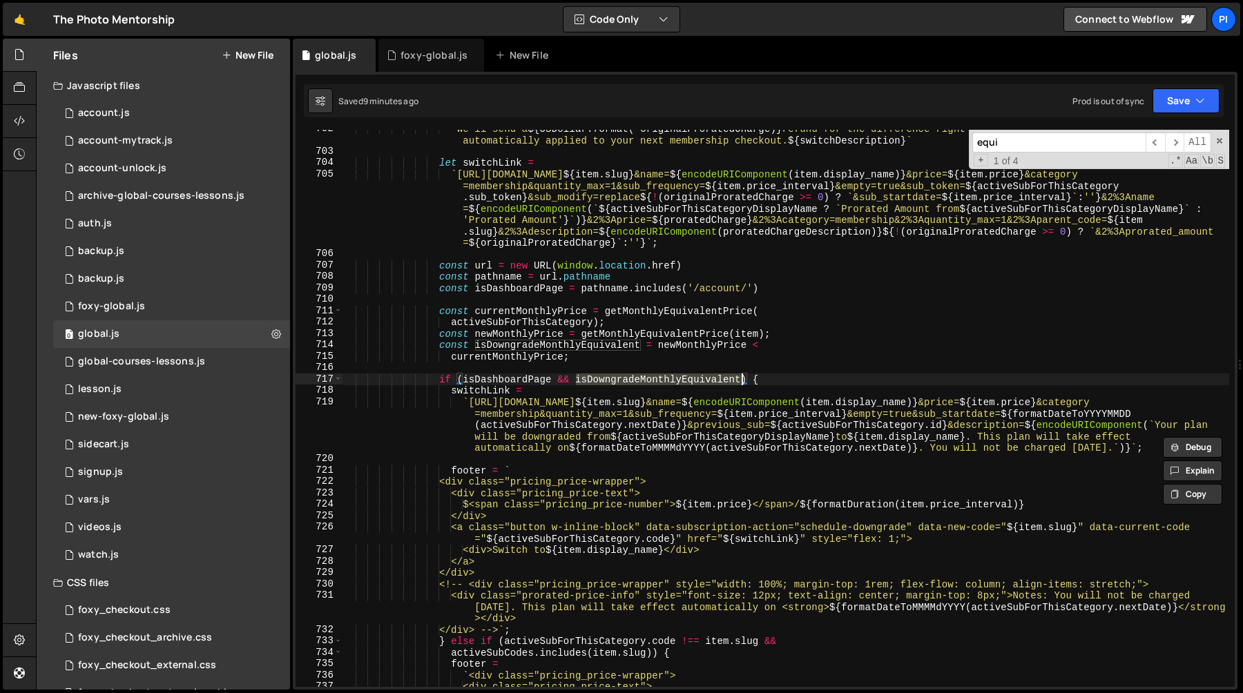
scroll to position [8159, 0]
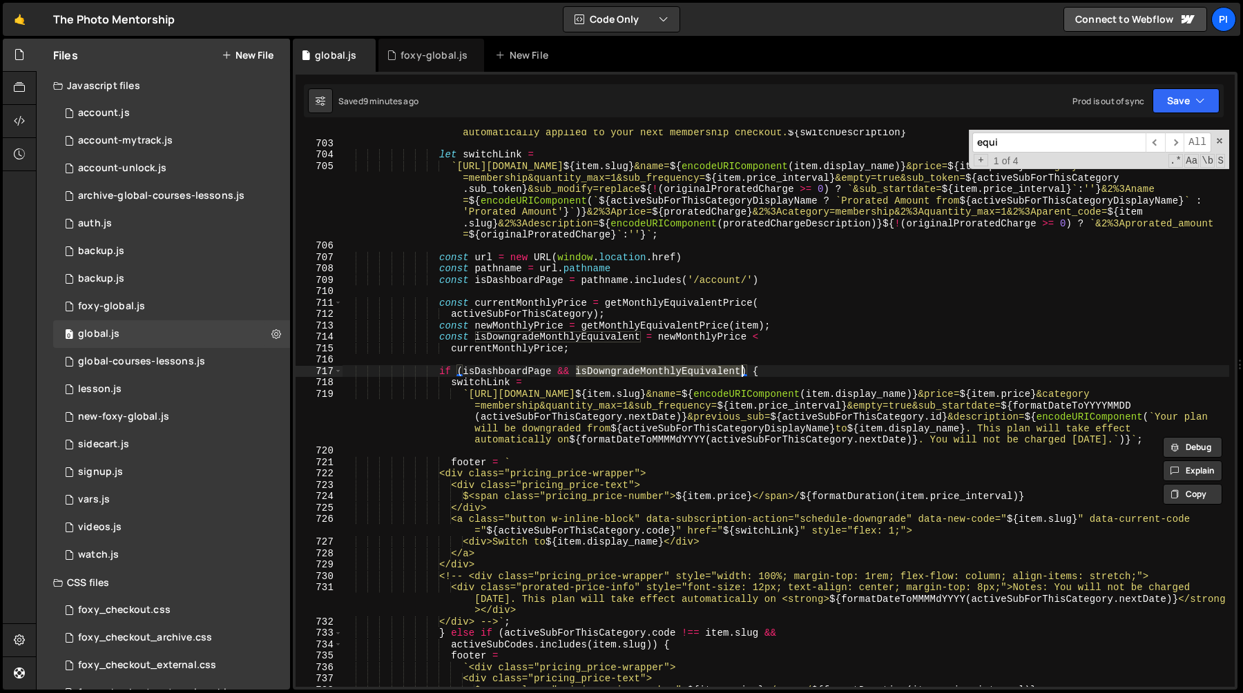
click at [460, 385] on div "` We'll send a ${ USDollar . format ( - originalProratedCharge ) } refund for t…" at bounding box center [785, 411] width 887 height 592
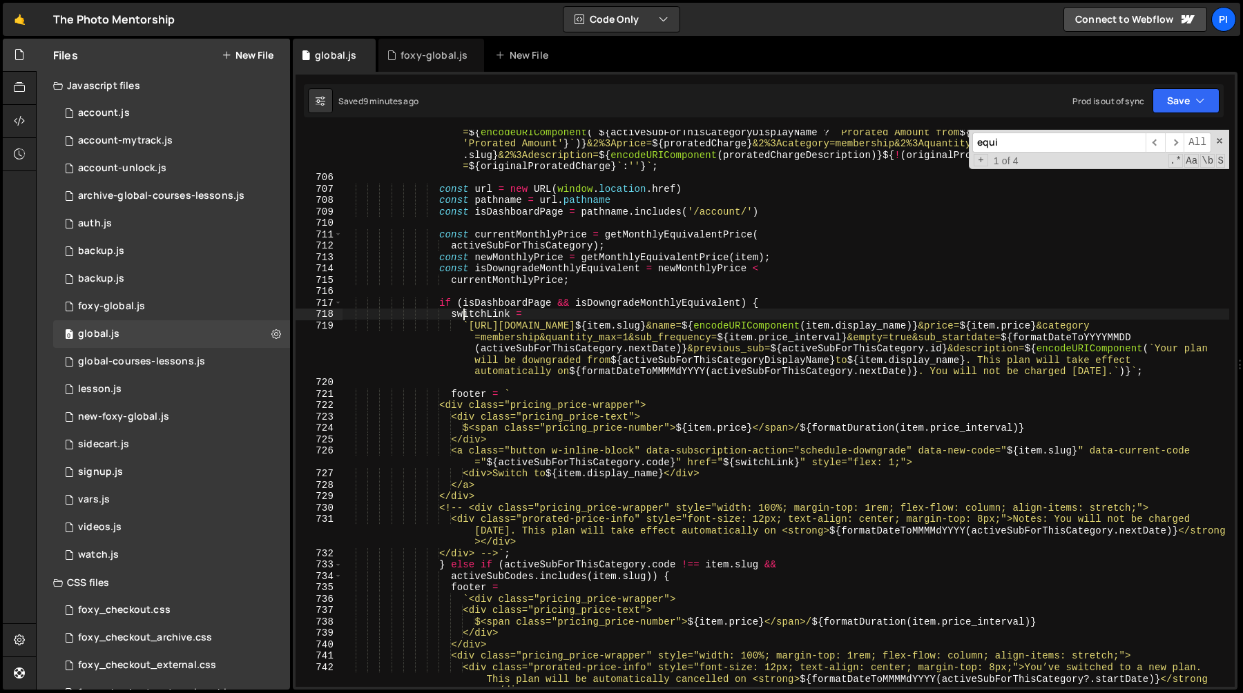
scroll to position [8227, 0]
click at [906, 439] on div "` [URL][DOMAIN_NAME] ${ item . slug } &name= ${ encodeURIComponent ( item . dis…" at bounding box center [785, 428] width 887 height 671
type textarea "</div>"
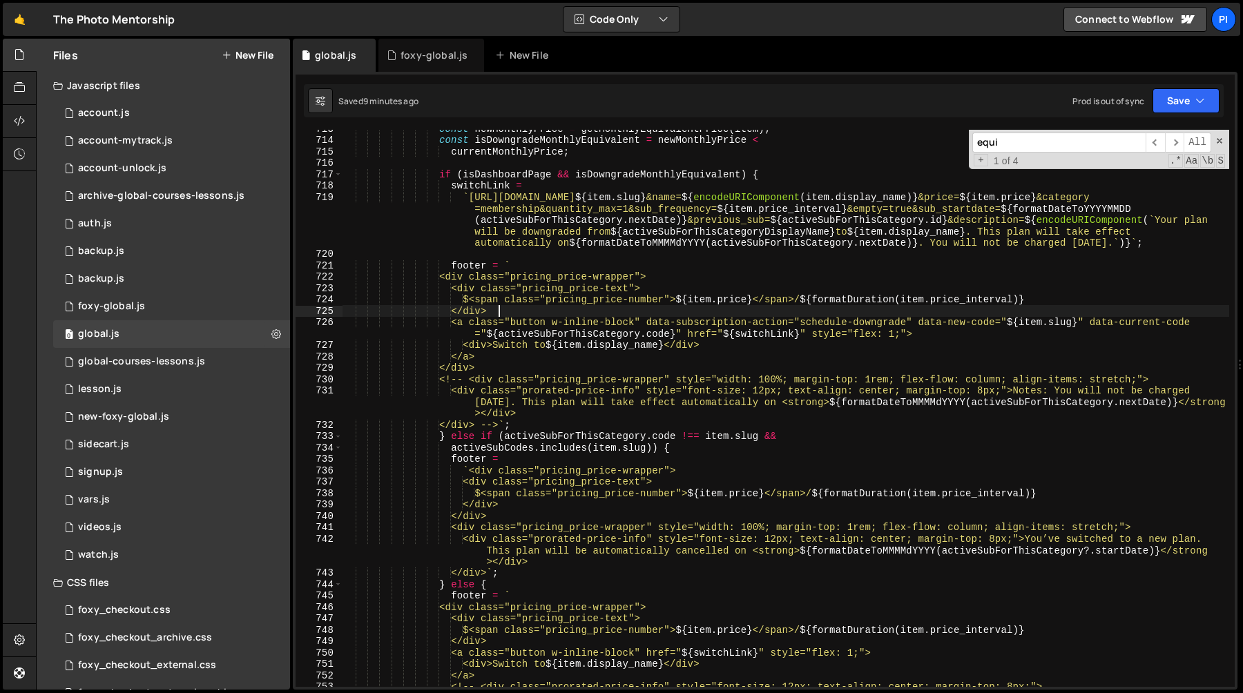
scroll to position [8359, 0]
click at [1027, 146] on input "equi" at bounding box center [1058, 143] width 173 height 20
paste input "You’ve switched to a new plan"
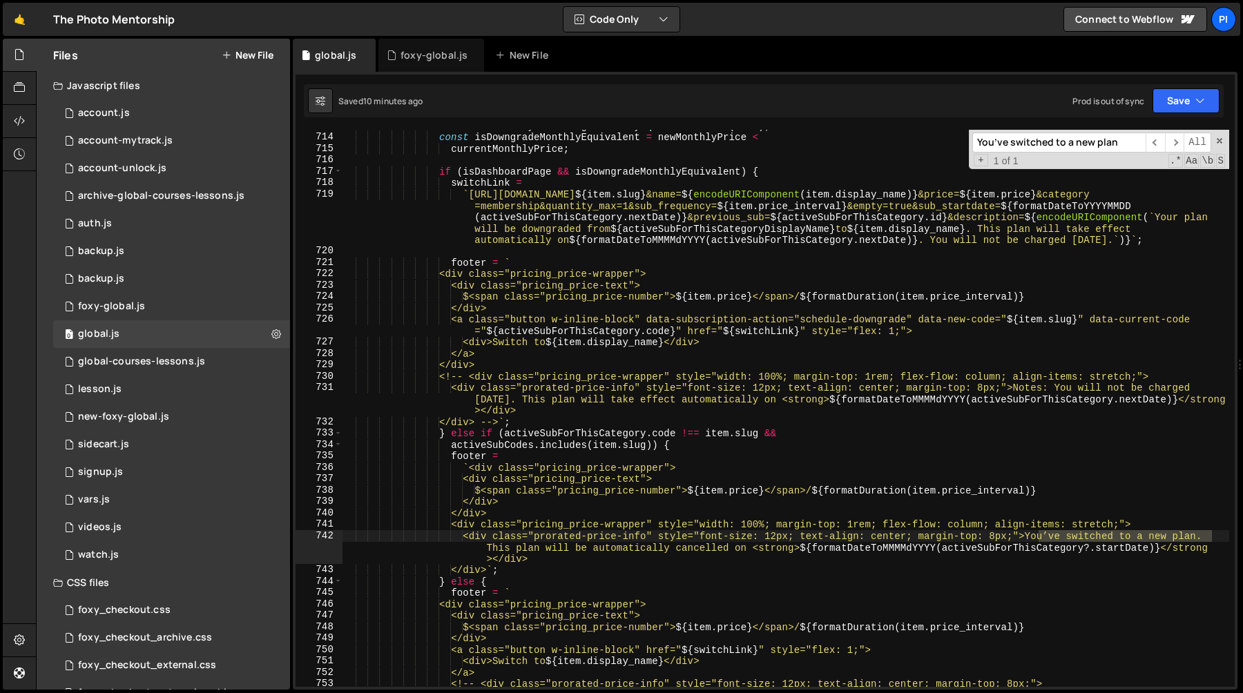
type input "You’ve switched to a new plan"
click at [561, 433] on div "const newMonthlyPrice = getMonthlyEquivalentPrice ( item ) ; const isDowngradeM…" at bounding box center [785, 410] width 887 height 580
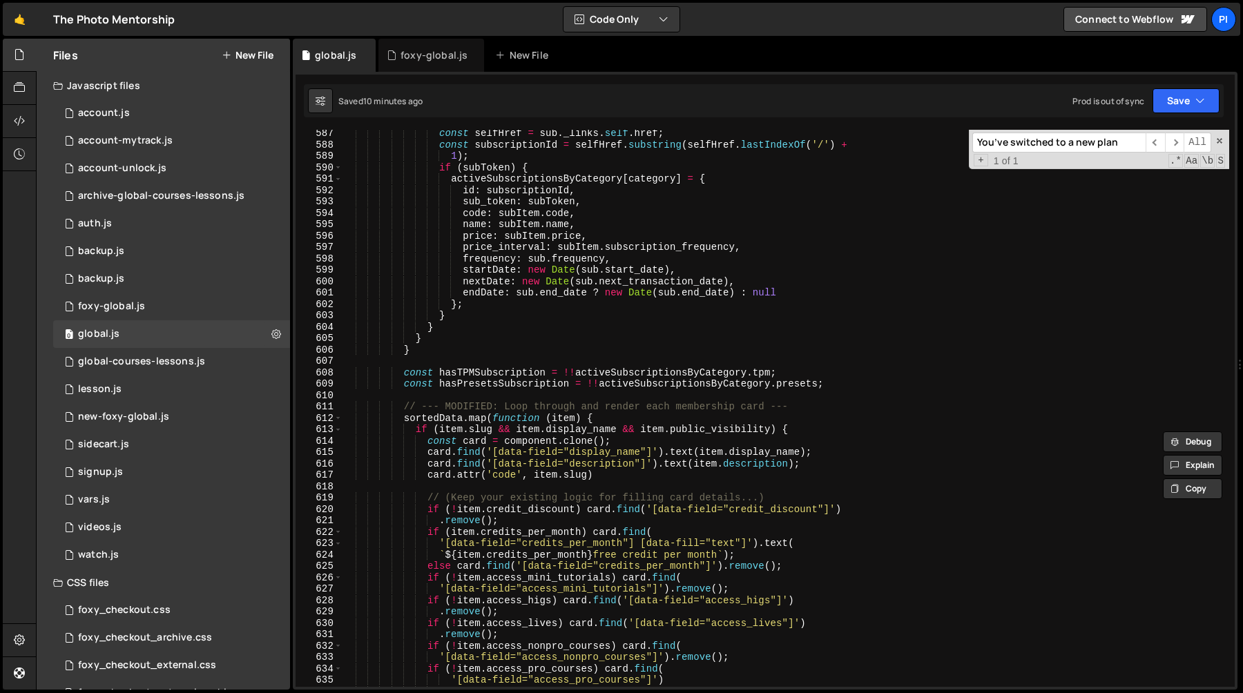
scroll to position [6775, 0]
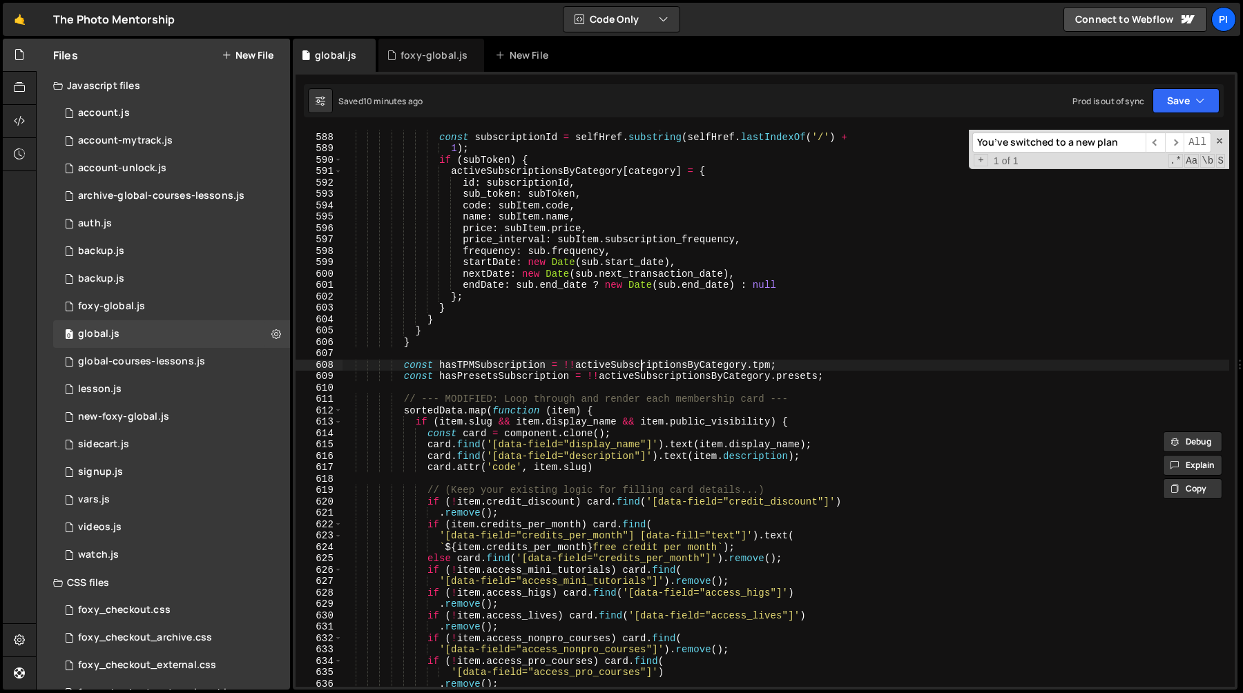
click at [639, 363] on div "const selfHref = sub . _links . self . href ; const subscriptionId = selfHref .…" at bounding box center [785, 410] width 887 height 580
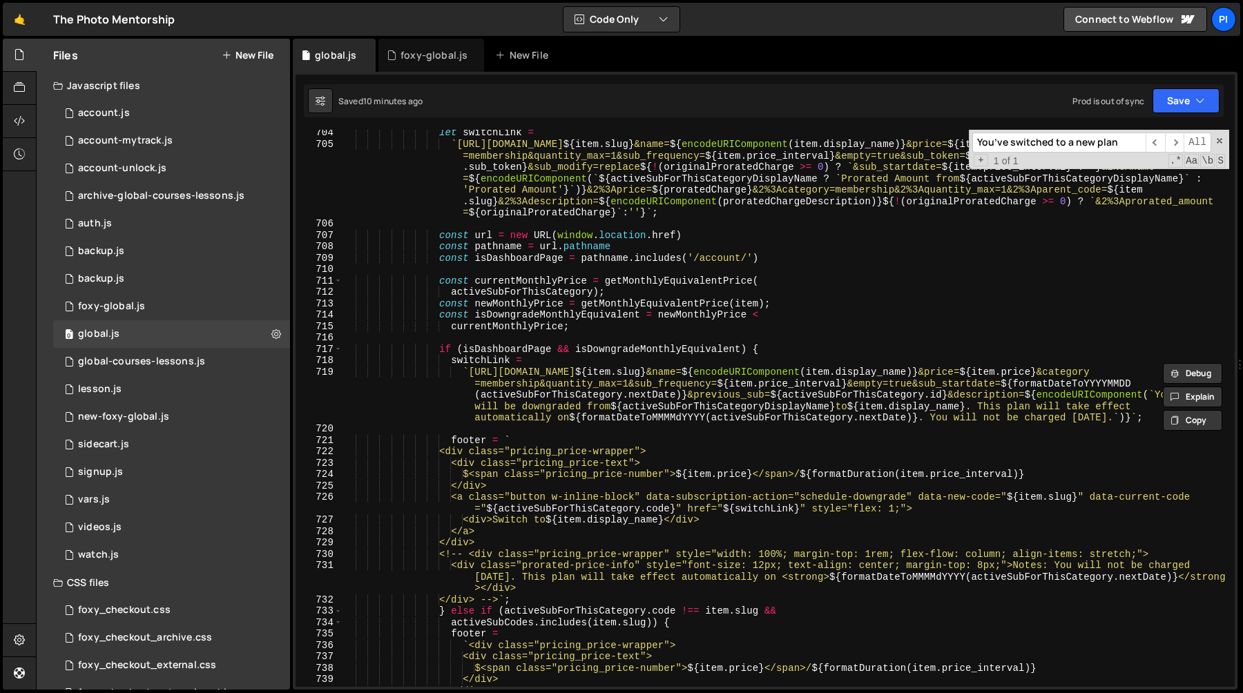
scroll to position [8183, 0]
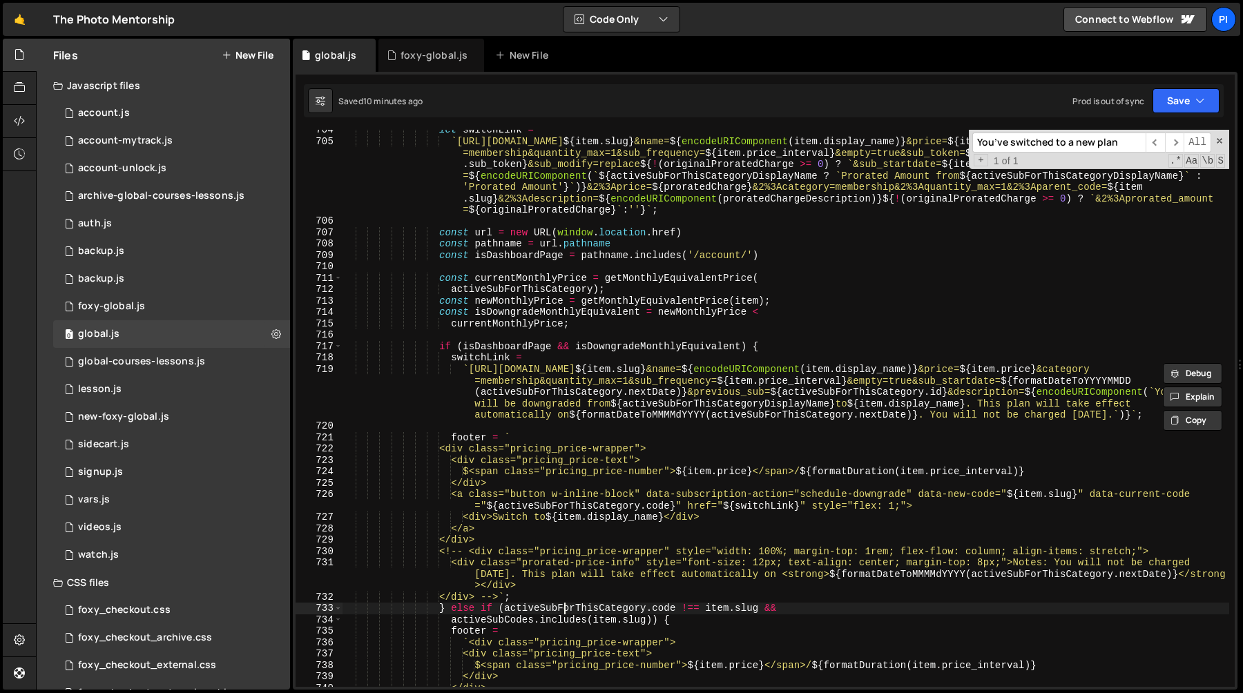
click at [566, 608] on div "let switchLink = ` [URL][DOMAIN_NAME] ${ item . slug } &name= ${ encodeURICompo…" at bounding box center [785, 414] width 887 height 580
type textarea "} else if (activeSubForThisCategory.code !== item.slug &&"
click at [566, 608] on div "let switchLink = ` [URL][DOMAIN_NAME] ${ item . slug } &name= ${ encodeURICompo…" at bounding box center [785, 414] width 887 height 580
type input "activeSubForThisCategory"
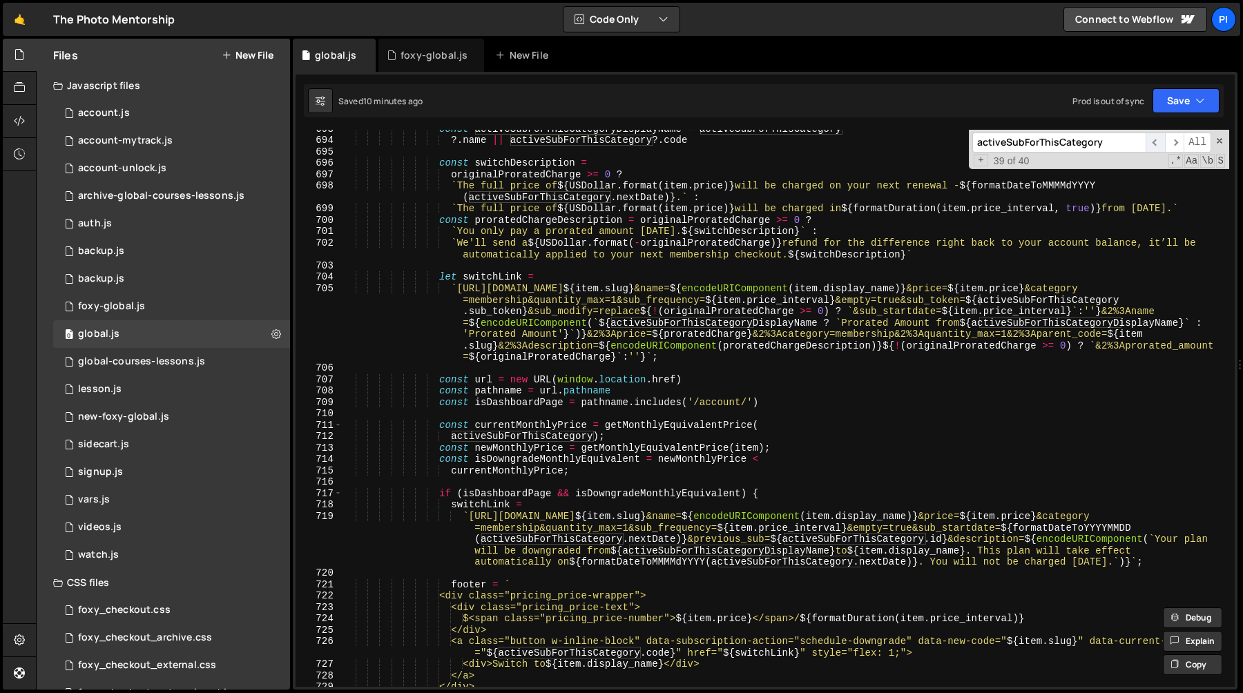
click at [1153, 150] on span "​" at bounding box center [1154, 143] width 19 height 20
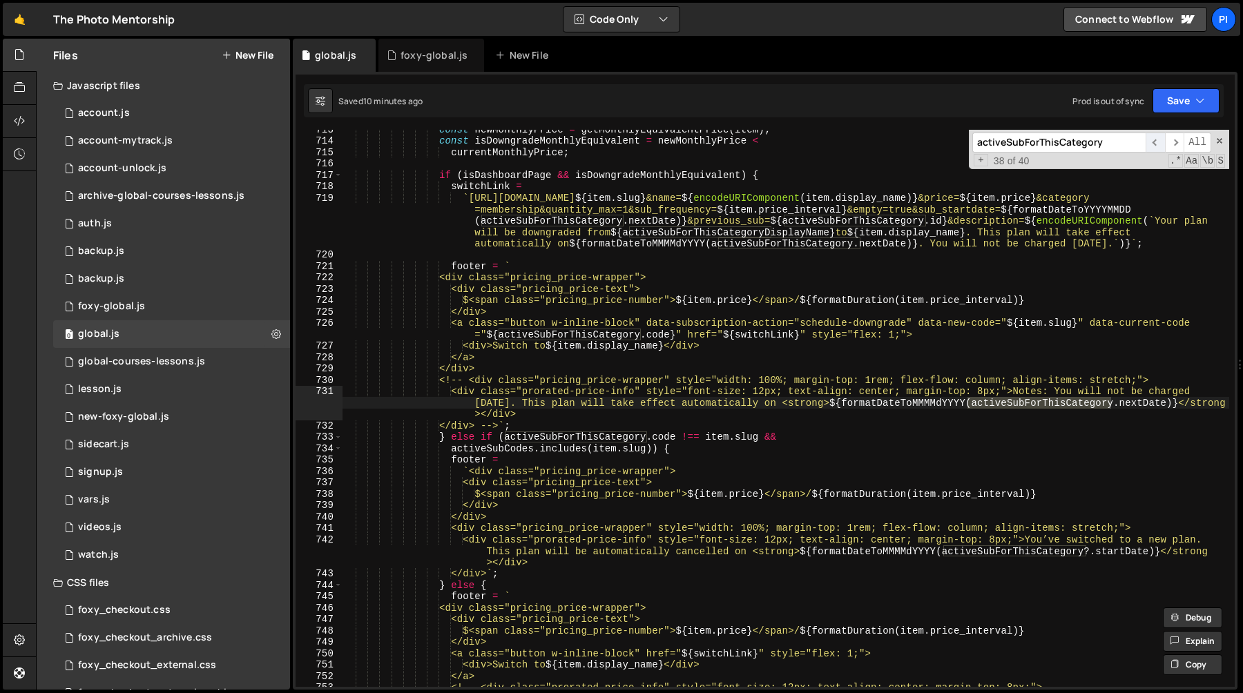
scroll to position [8355, 0]
click at [1151, 146] on span "​" at bounding box center [1154, 143] width 19 height 20
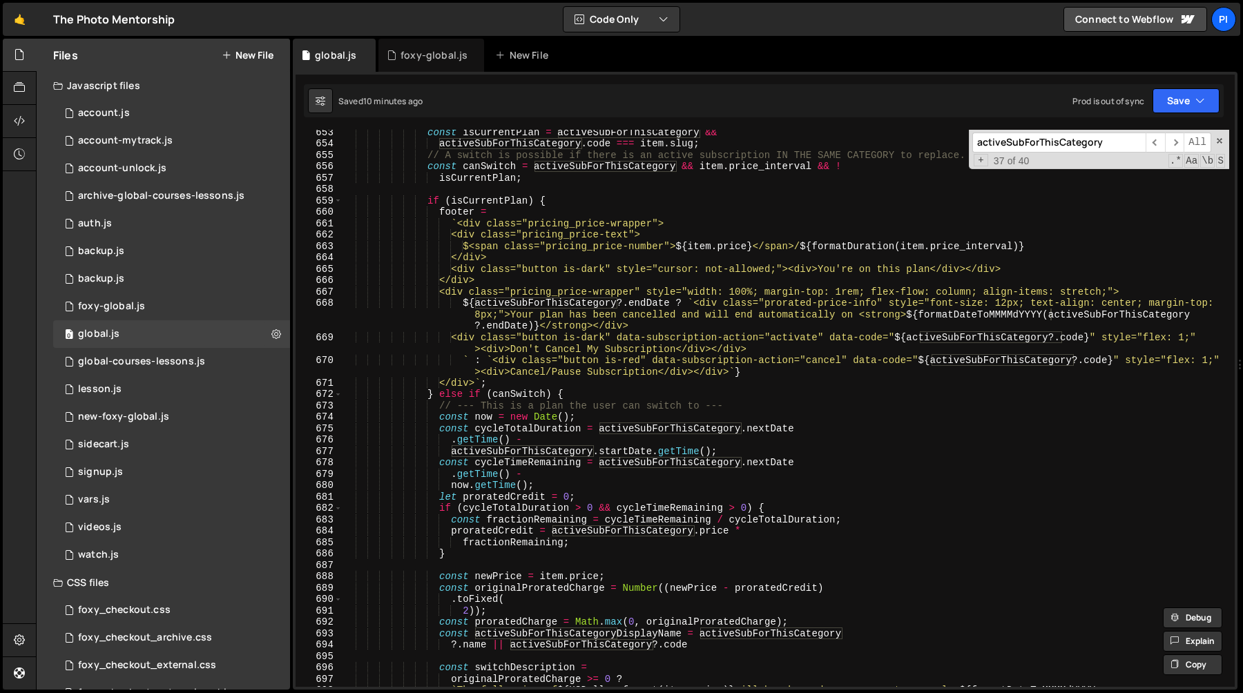
scroll to position [7531, 0]
click at [676, 424] on div "const isCurrentPlan = activeSubForThisCategory && activeSubForThisCategory . co…" at bounding box center [785, 424] width 887 height 592
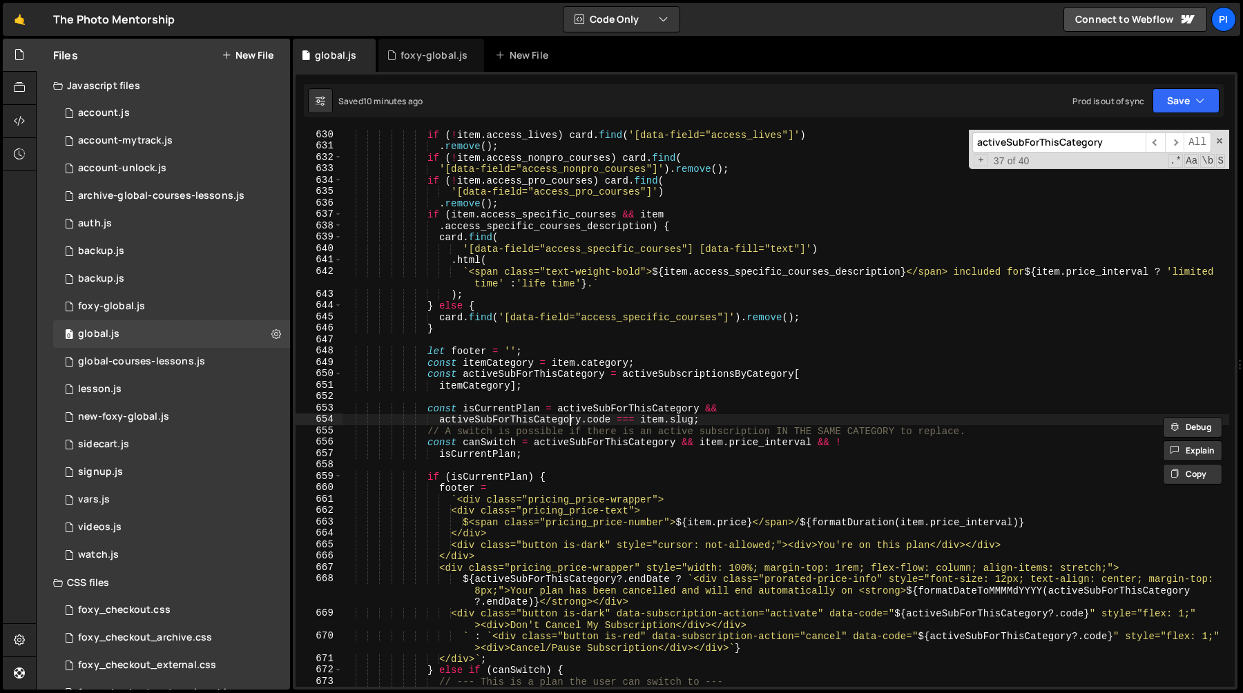
click at [568, 416] on div "if ( ! item . access_lives ) card . find ( '[data-field="access_lives"]' ) . re…" at bounding box center [785, 419] width 887 height 580
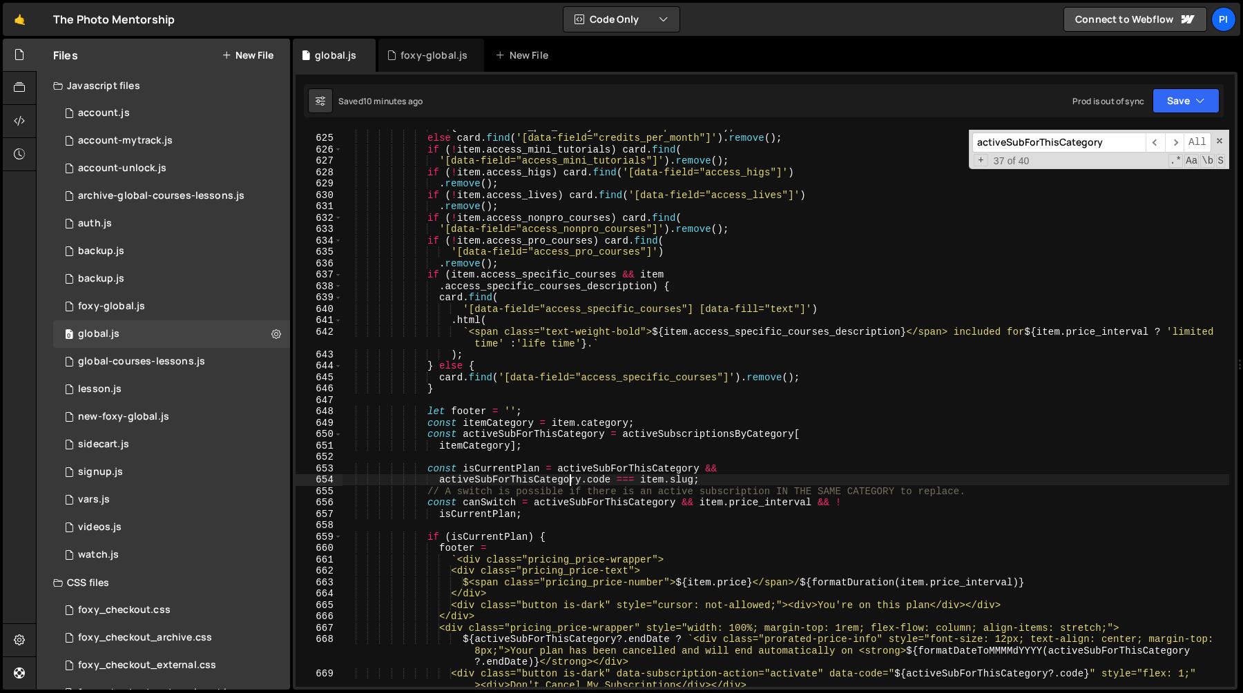
scroll to position [7188, 0]
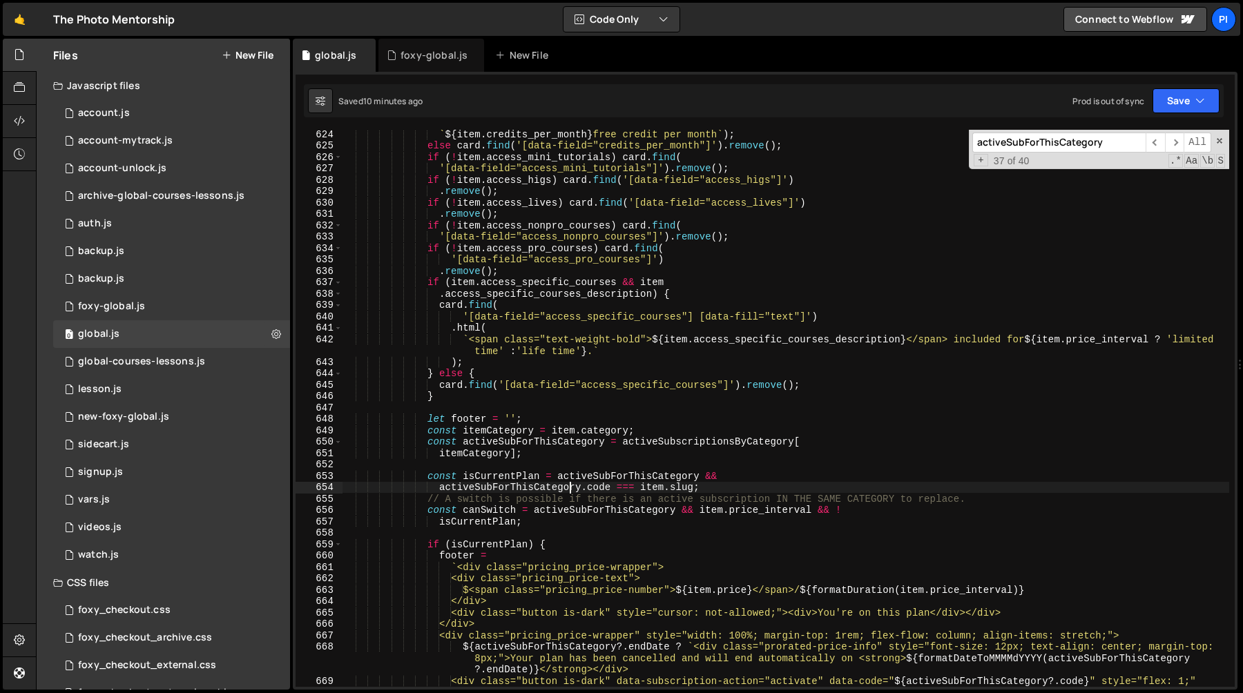
click at [659, 442] on div "` ${ item . credits_per_month } free credit per month ` ) ; else card . find ( …" at bounding box center [785, 424] width 887 height 592
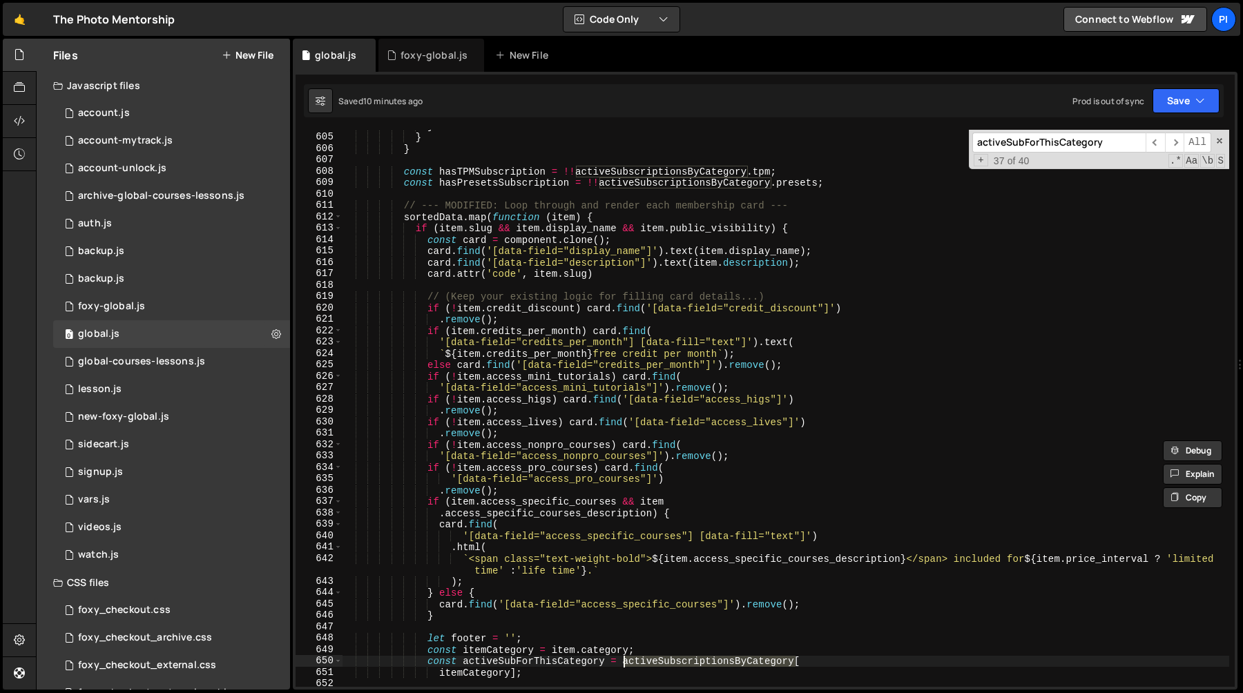
scroll to position [6967, 0]
click at [651, 445] on div "} } } const hasTPMSubscription = !! activeSubscriptionsByCategory . tpm ; const…" at bounding box center [785, 411] width 887 height 580
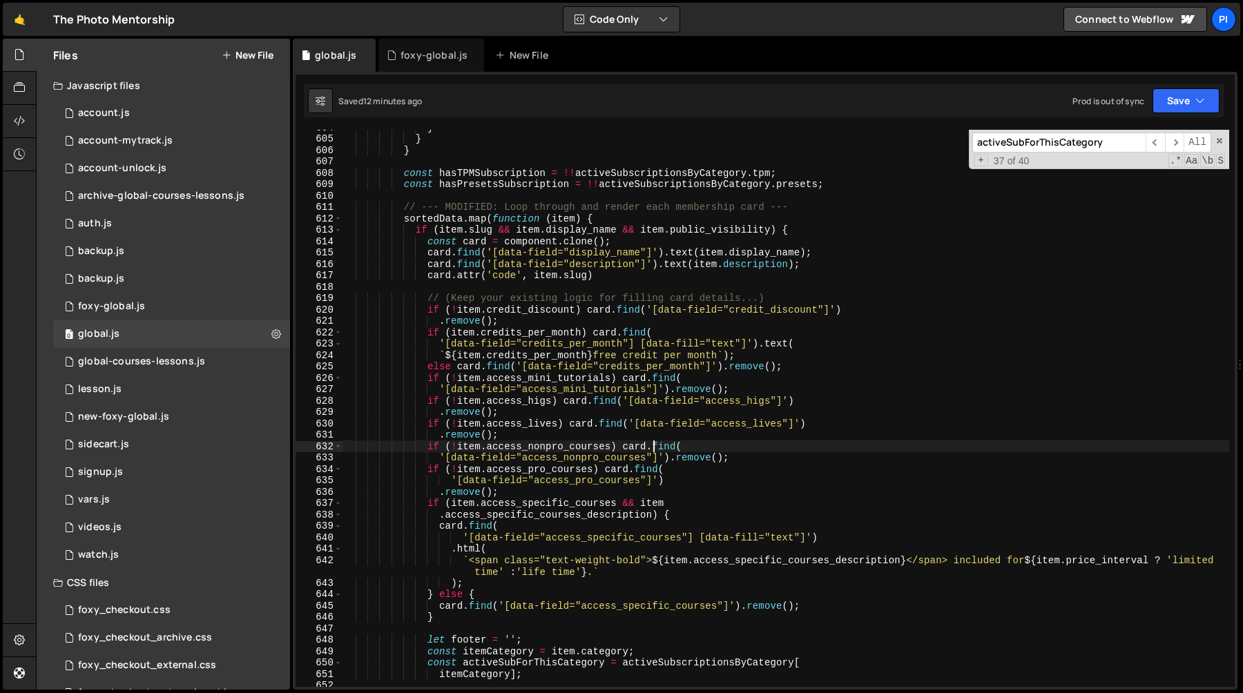
click at [440, 219] on div "} } } const hasTPMSubscription = !! activeSubscriptionsByCategory . tpm ; const…" at bounding box center [785, 411] width 887 height 580
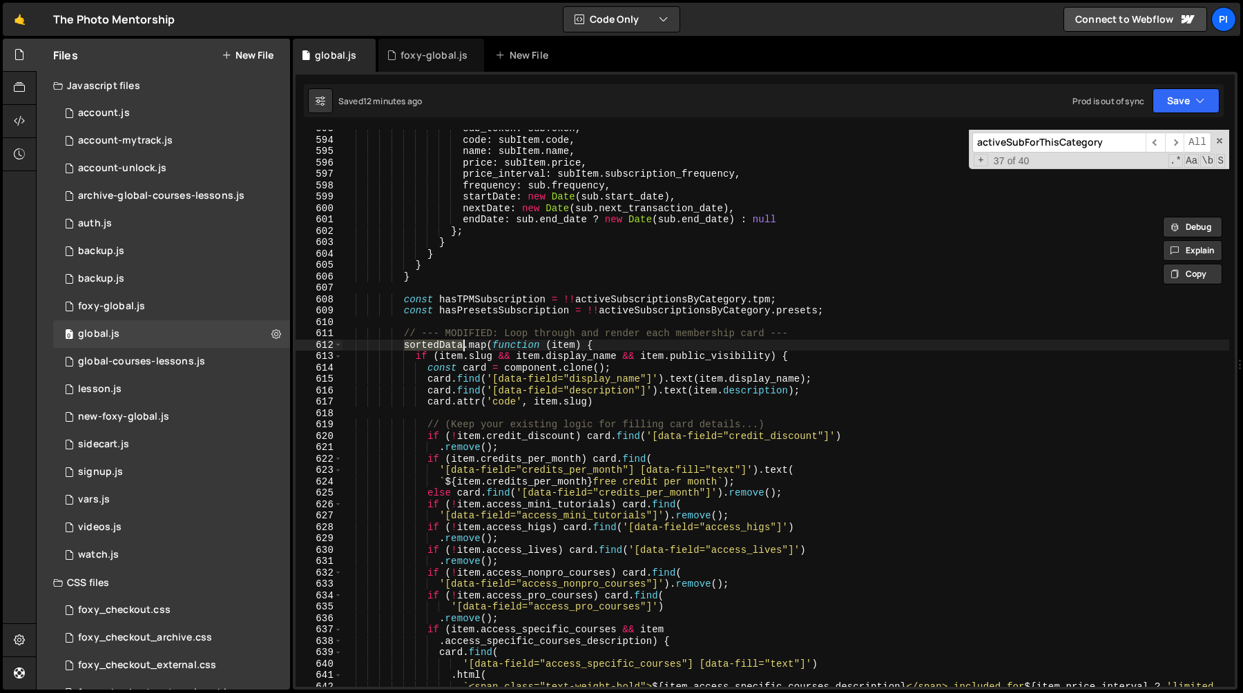
scroll to position [6840, 0]
click at [1187, 134] on span "All" at bounding box center [1197, 143] width 28 height 20
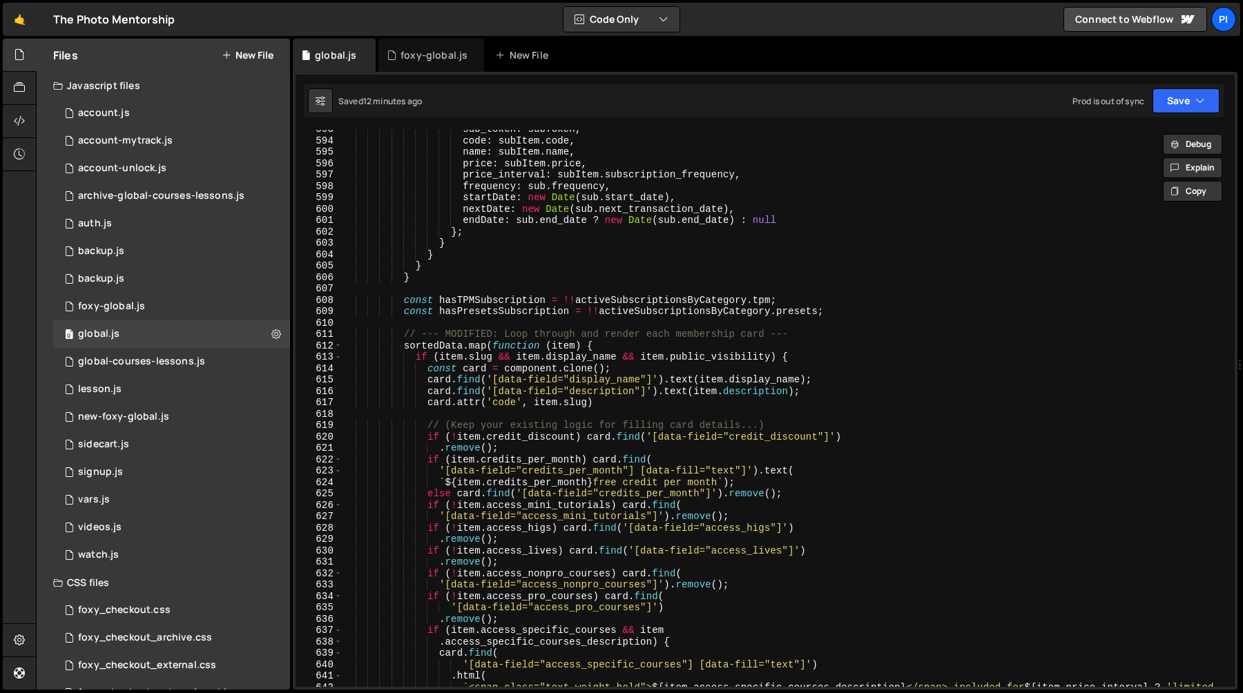
click at [995, 200] on div "sub_token : subToken , code : subItem . code , name : subItem . name , price : …" at bounding box center [785, 420] width 887 height 592
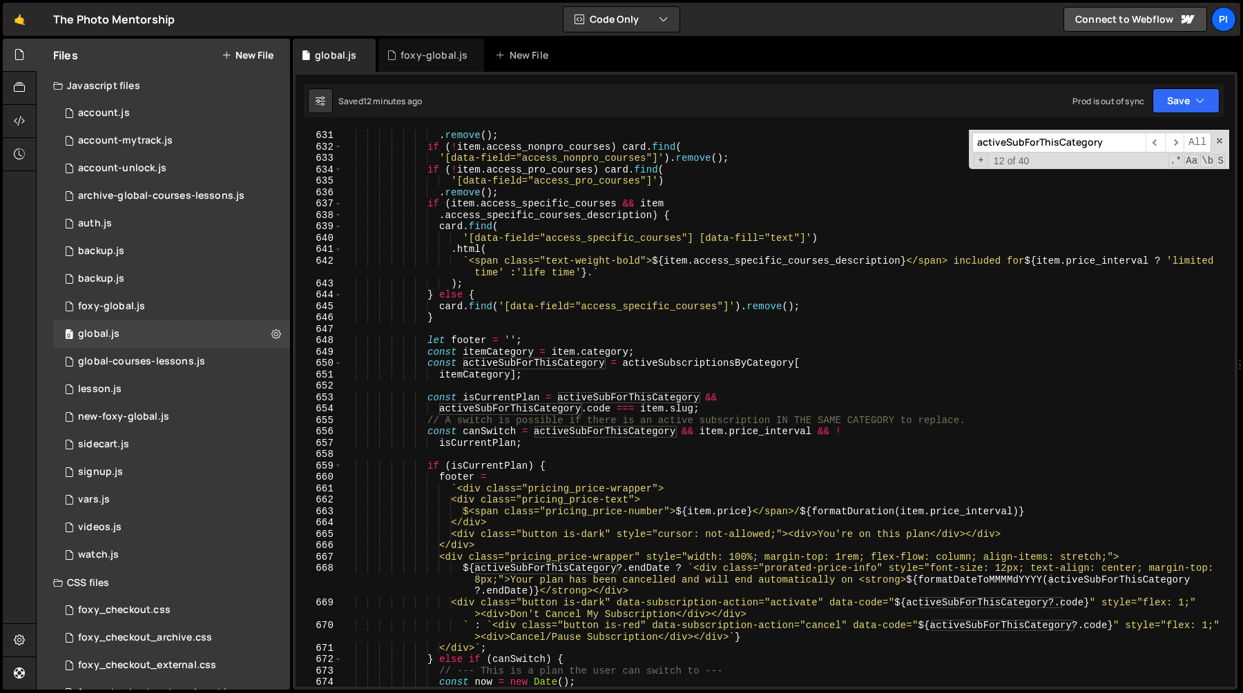
scroll to position [7267, 0]
click at [533, 368] on div ". remove ( ) ; if ( ! item . access_nonpro_courses ) card . find ( '[data-field…" at bounding box center [785, 420] width 887 height 580
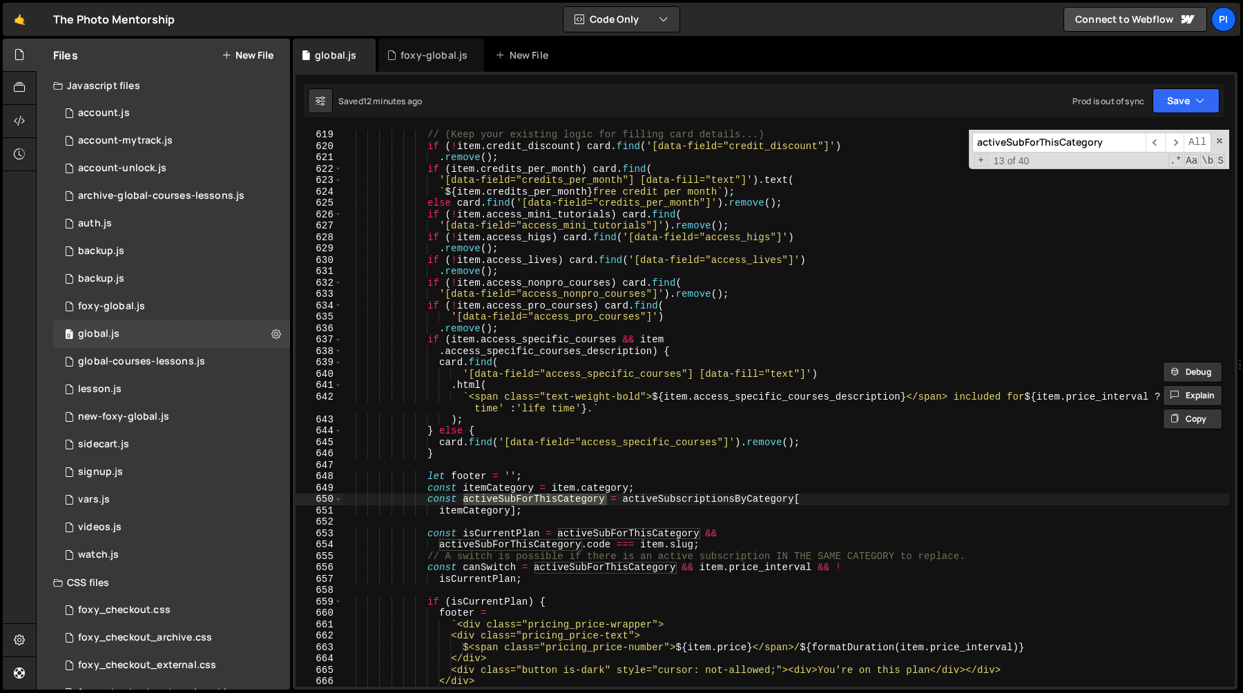
scroll to position [7131, 0]
click at [656, 502] on div "// (Keep your existing logic for filling card details...) if ( ! item . credit_…" at bounding box center [785, 419] width 887 height 580
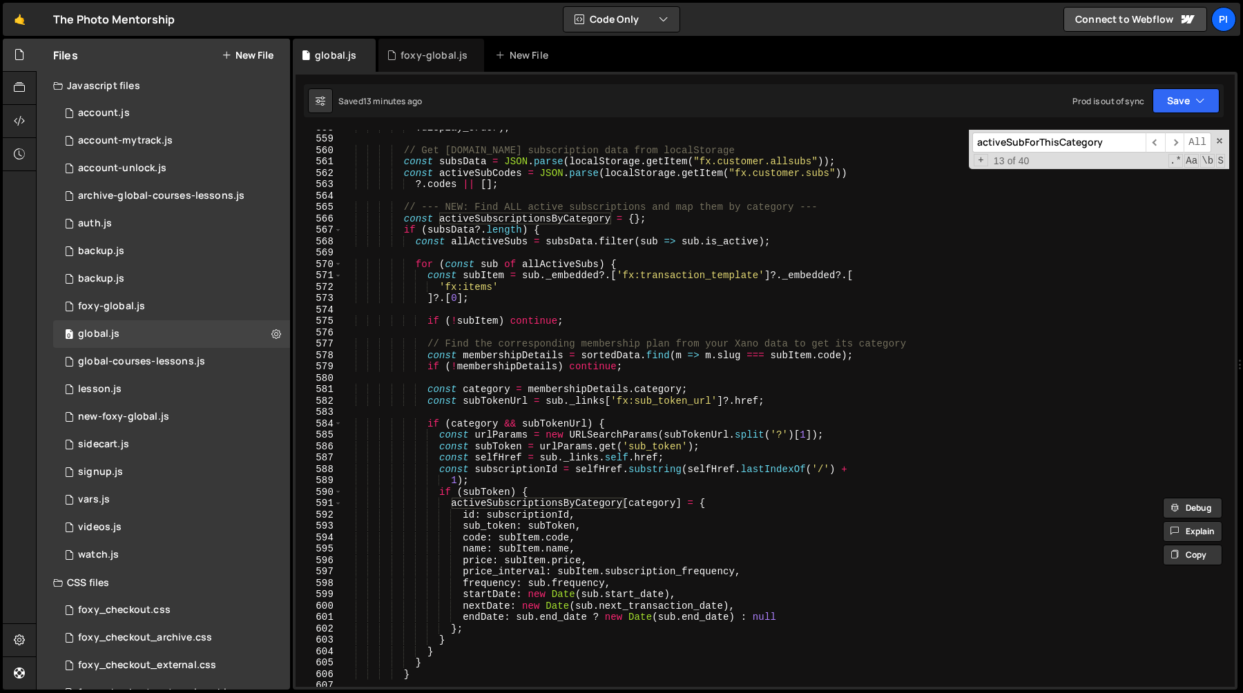
scroll to position [6440, 0]
click at [487, 492] on div ". display_order ) ; // Get [DOMAIN_NAME] subscription data from localStorage co…" at bounding box center [785, 415] width 887 height 580
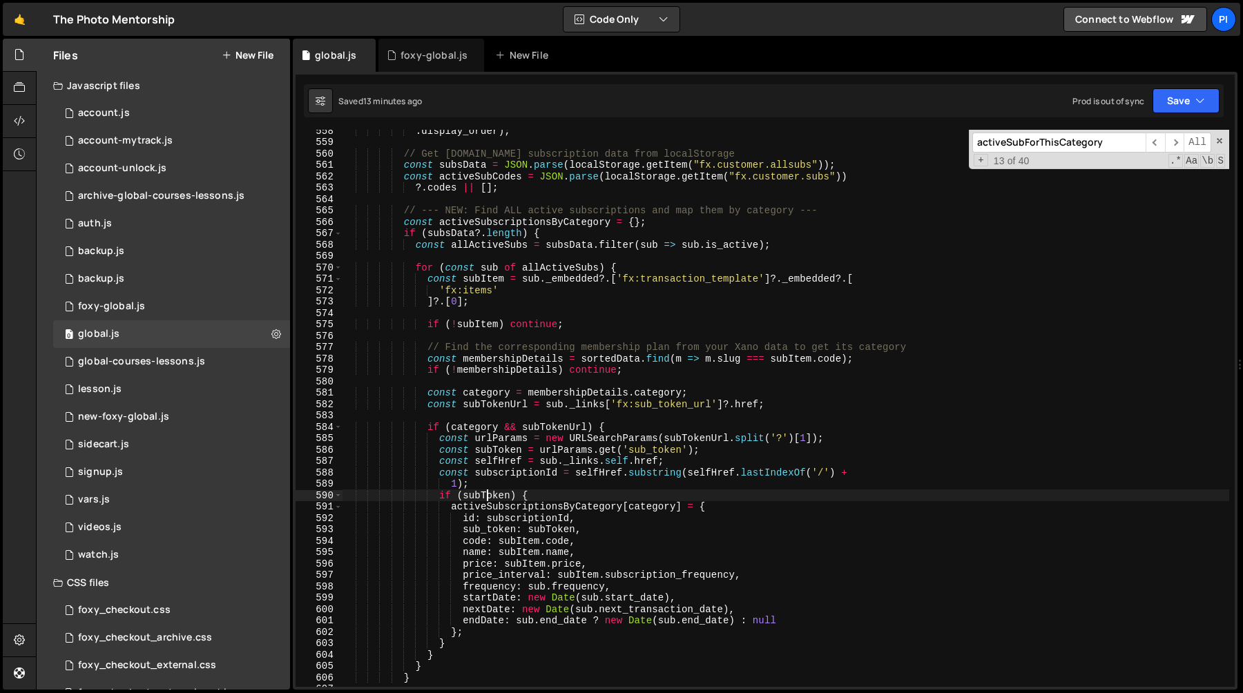
click at [487, 492] on div ". display_order ) ; // Get [DOMAIN_NAME] subscription data from localStorage co…" at bounding box center [785, 415] width 887 height 580
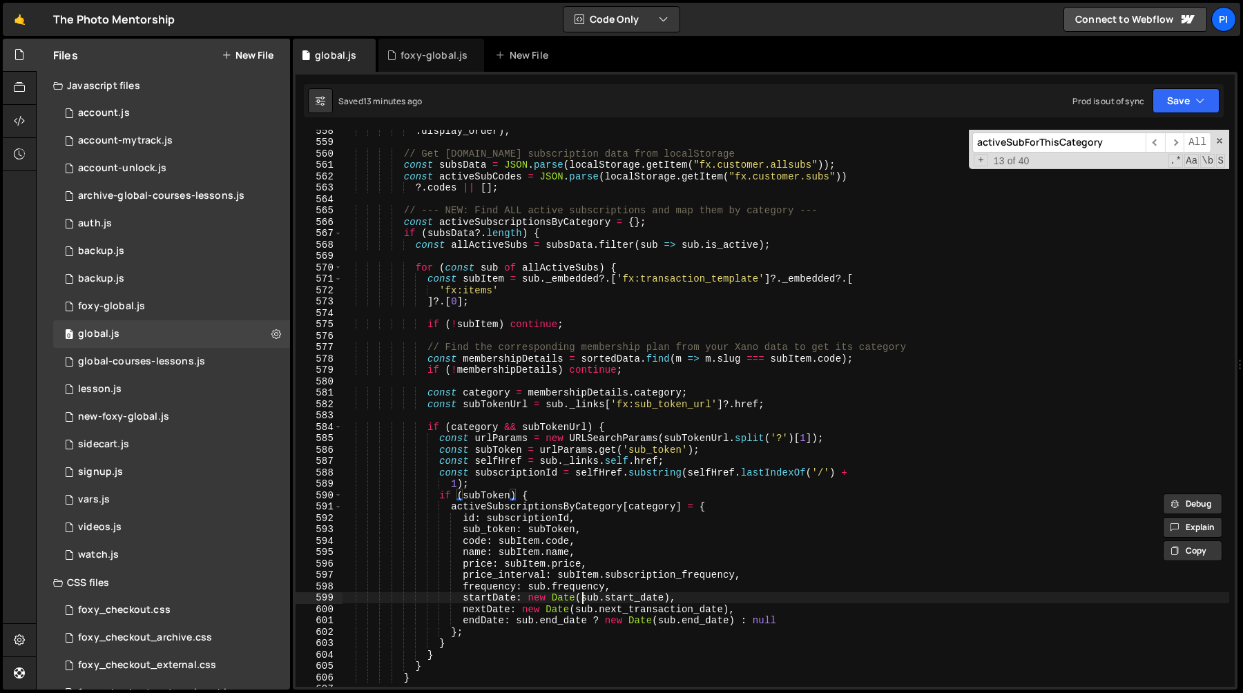
click at [583, 599] on div ". display_order ) ; // Get [DOMAIN_NAME] subscription data from localStorage co…" at bounding box center [785, 415] width 887 height 580
click at [509, 497] on div ". display_order ) ; // Get [DOMAIN_NAME] subscription data from localStorage co…" at bounding box center [785, 415] width 887 height 580
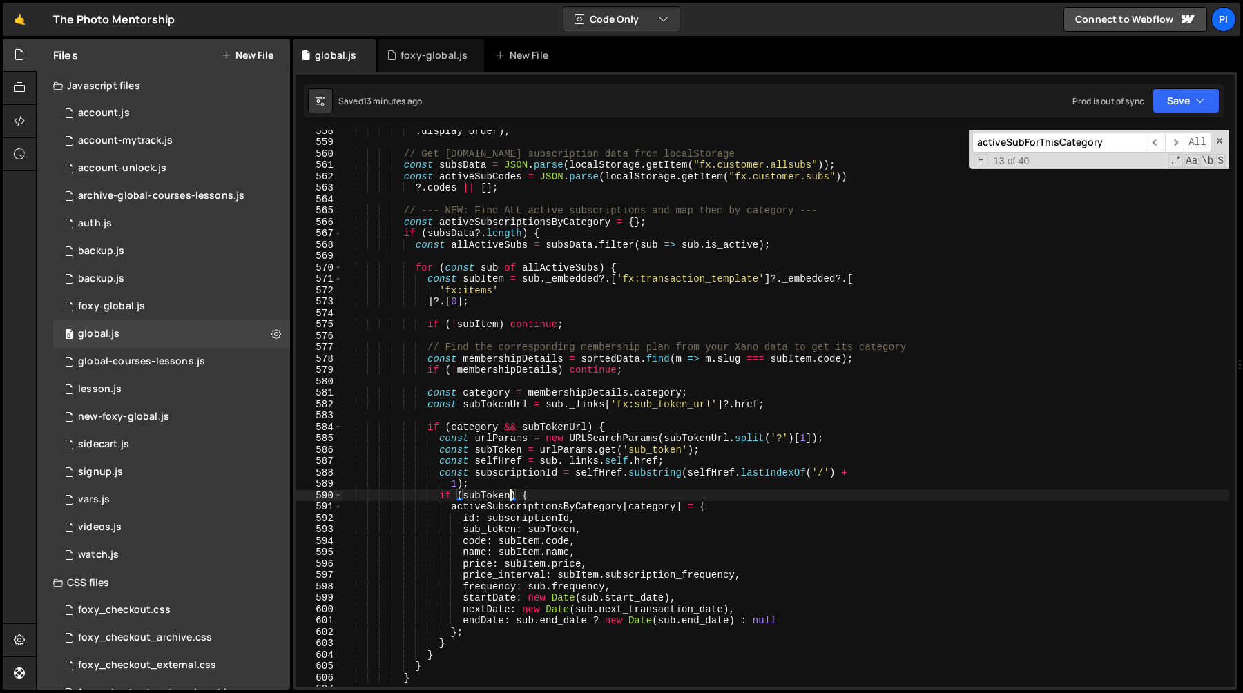
scroll to position [0, 12]
click at [590, 429] on div ". display_order ) ; // Get [DOMAIN_NAME] subscription data from localStorage co…" at bounding box center [785, 415] width 887 height 580
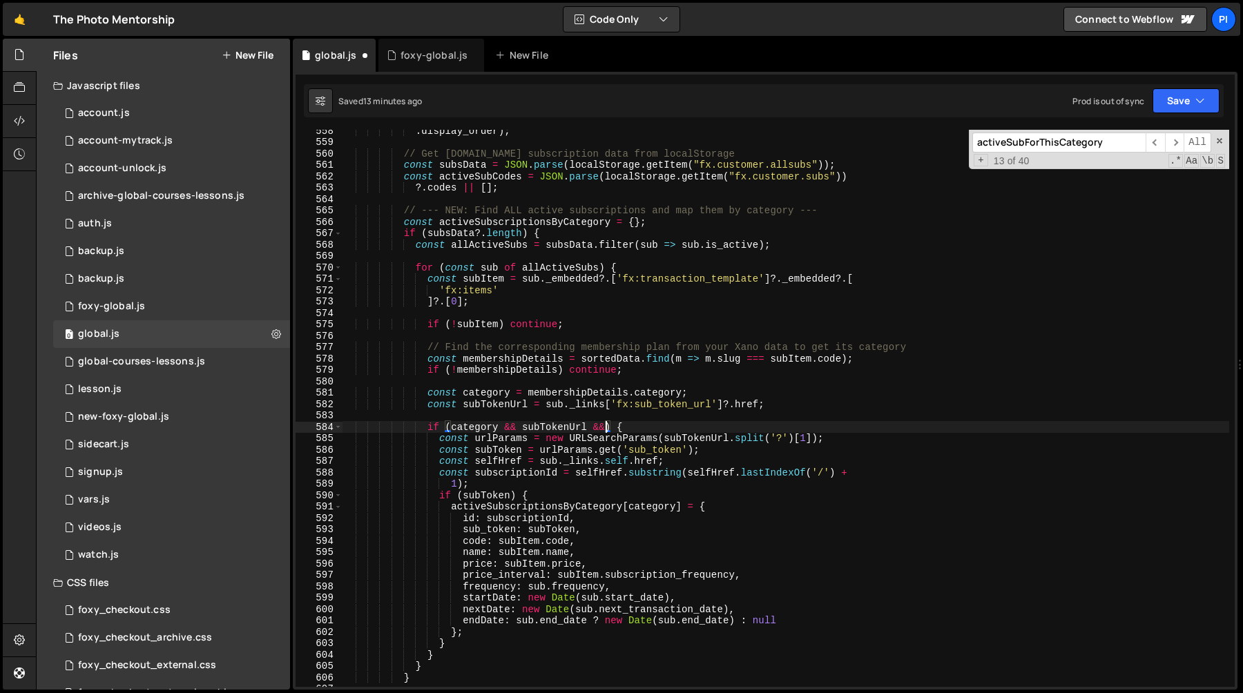
scroll to position [0, 17]
click at [805, 403] on div ". display_order ) ; // Get [DOMAIN_NAME] subscription data from localStorage co…" at bounding box center [785, 415] width 887 height 580
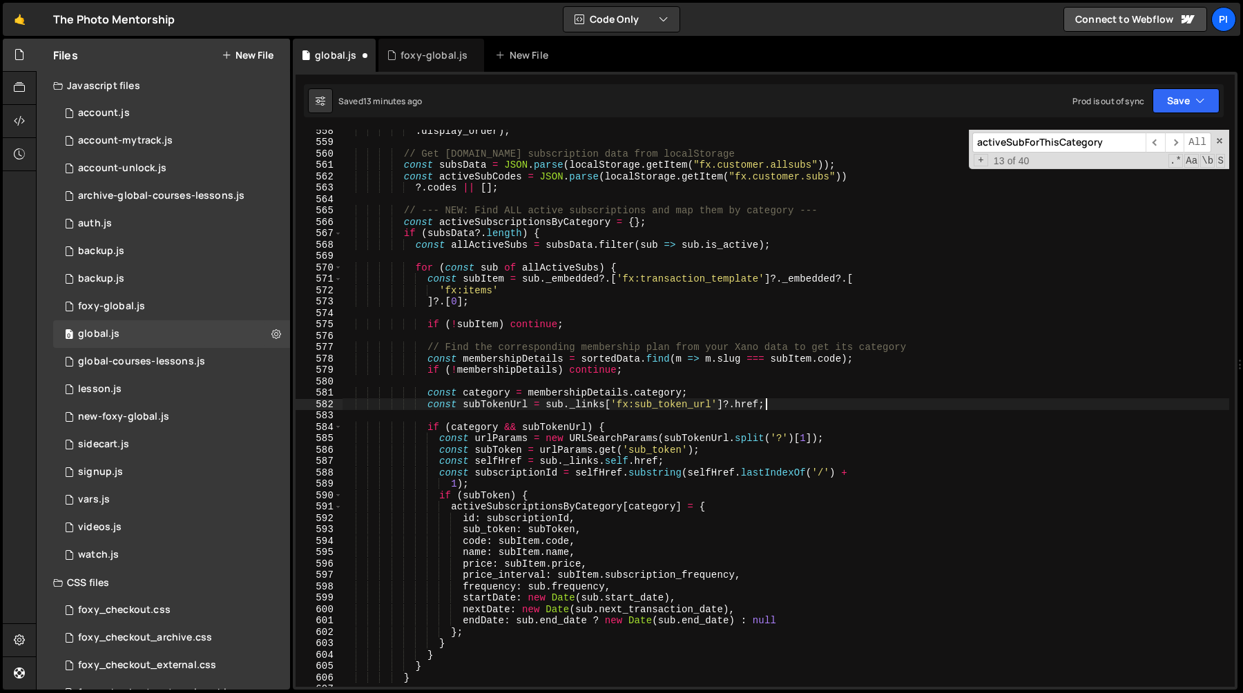
click at [770, 396] on div ". display_order ) ; // Get [DOMAIN_NAME] subscription data from localStorage co…" at bounding box center [785, 415] width 887 height 580
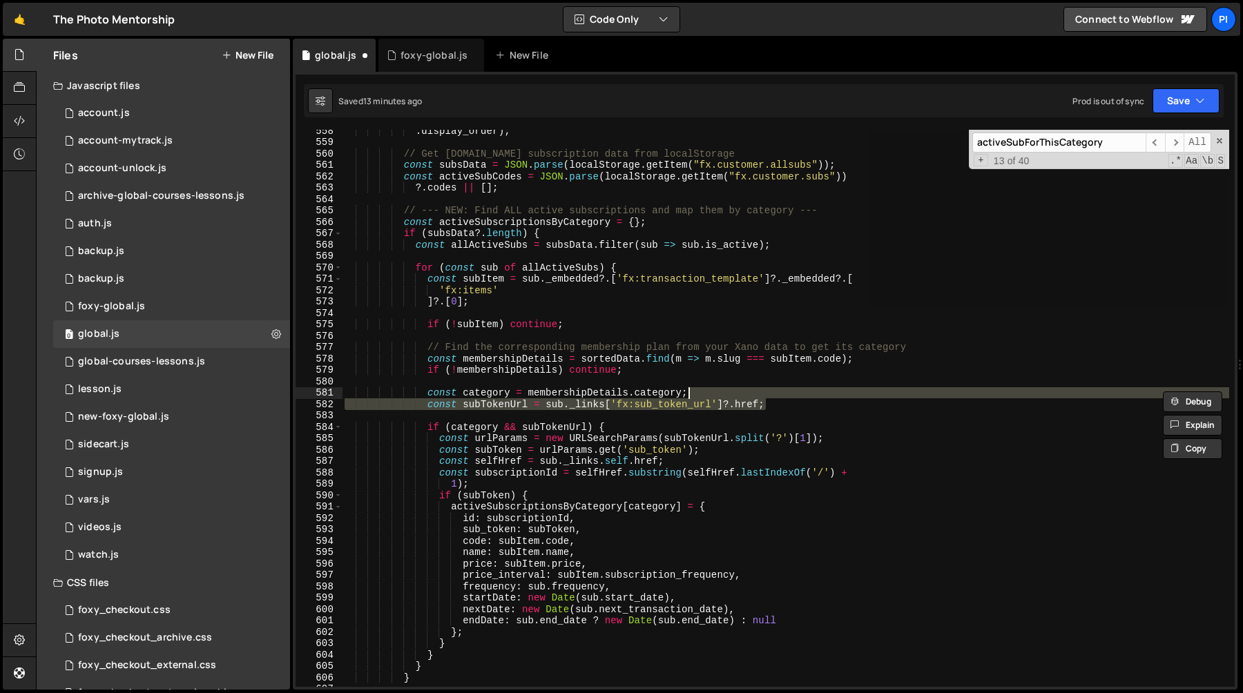
click at [791, 405] on div ". display_order ) ; // Get [DOMAIN_NAME] subscription data from localStorage co…" at bounding box center [785, 408] width 887 height 557
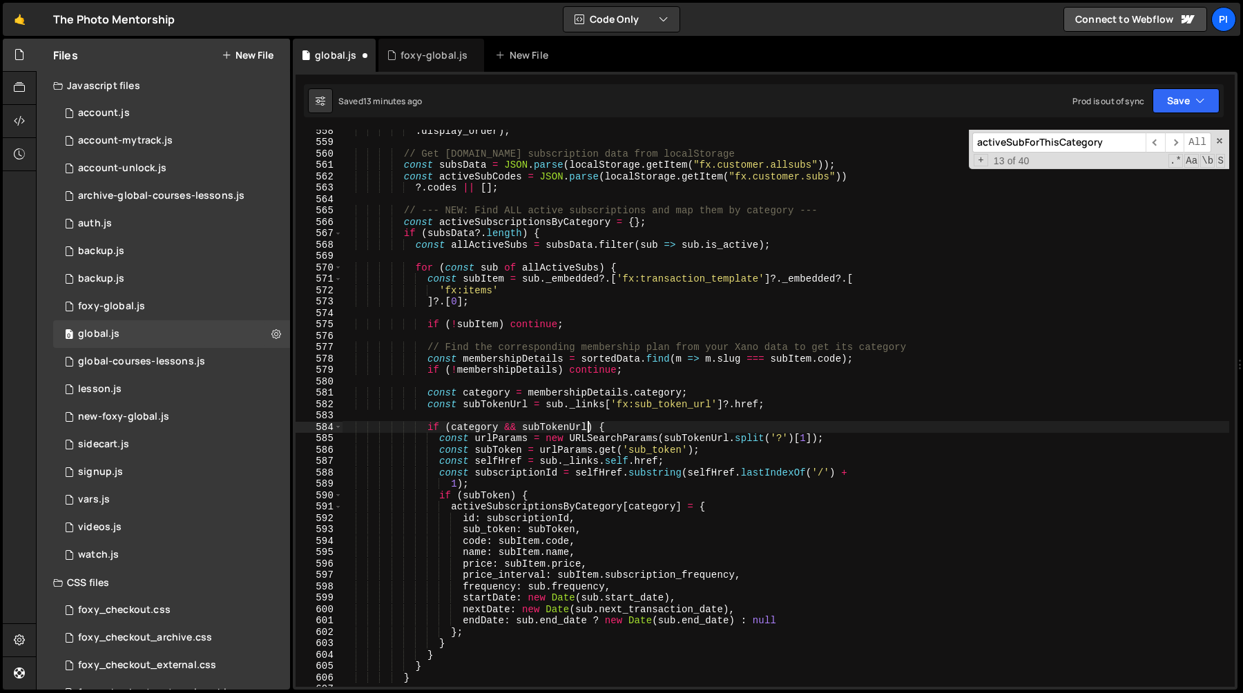
click at [586, 427] on div ". display_order ) ; // Get [DOMAIN_NAME] subscription data from localStorage co…" at bounding box center [785, 415] width 887 height 580
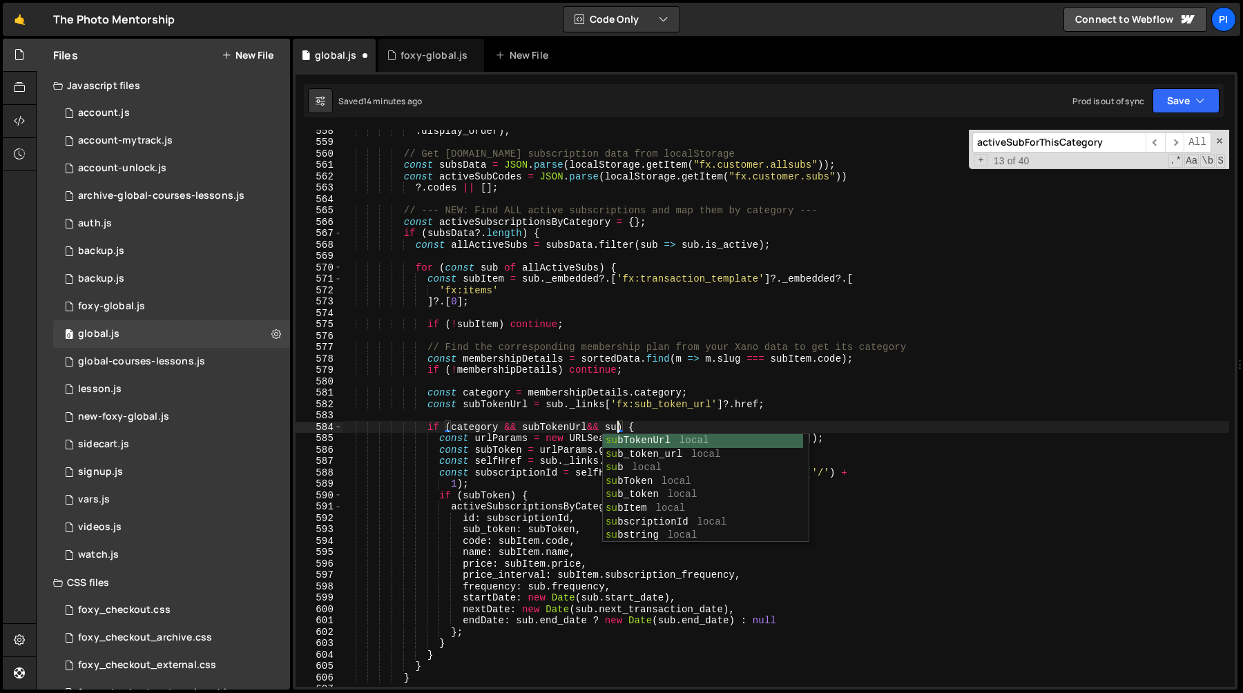
scroll to position [0, 19]
type textarea "if (category && subTokenUrl&& sub) {"
click at [414, 59] on div "foxy-global.js" at bounding box center [433, 55] width 67 height 14
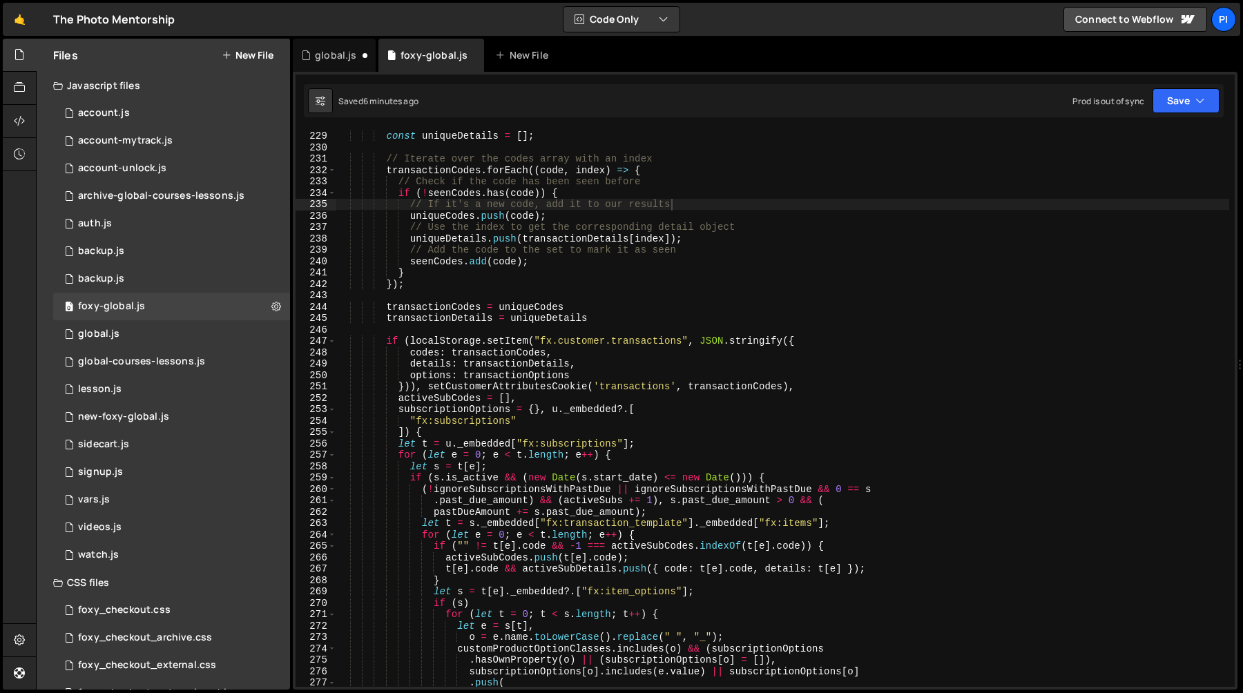
scroll to position [716, 0]
click at [601, 301] on div "const uniqueCodes = [ ] ; const uniqueDetails = [ ] ; // Iterate over the codes…" at bounding box center [782, 409] width 893 height 580
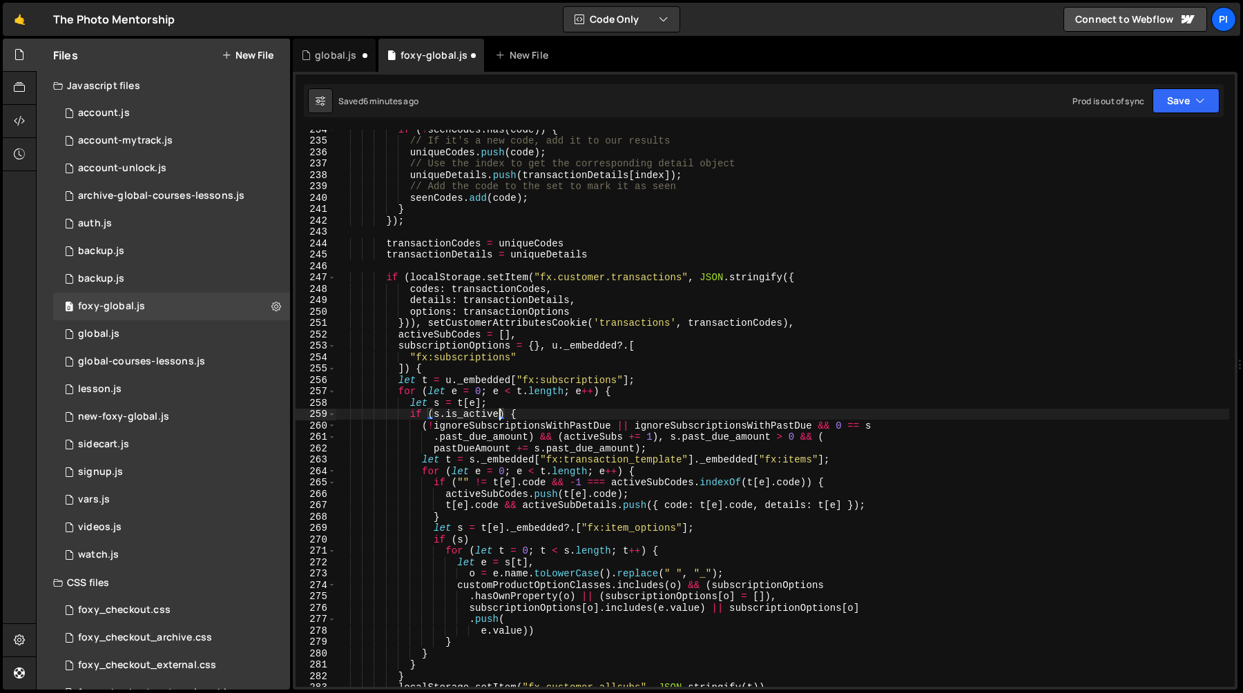
scroll to position [2728, 0]
click at [553, 410] on div "if ( ! seenCodes . has ( code )) { // If it's a new code, add it to our results…" at bounding box center [782, 408] width 893 height 557
click at [502, 416] on div "if ( ! seenCodes . has ( code )) { // If it's a new code, add it to our results…" at bounding box center [782, 414] width 893 height 580
click at [746, 416] on div "if ( ! seenCodes . has ( code )) { // If it's a new code, add it to our results…" at bounding box center [782, 414] width 893 height 580
click at [525, 345] on div "if ( ! seenCodes . has ( code )) { // If it's a new code, add it to our results…" at bounding box center [782, 414] width 893 height 580
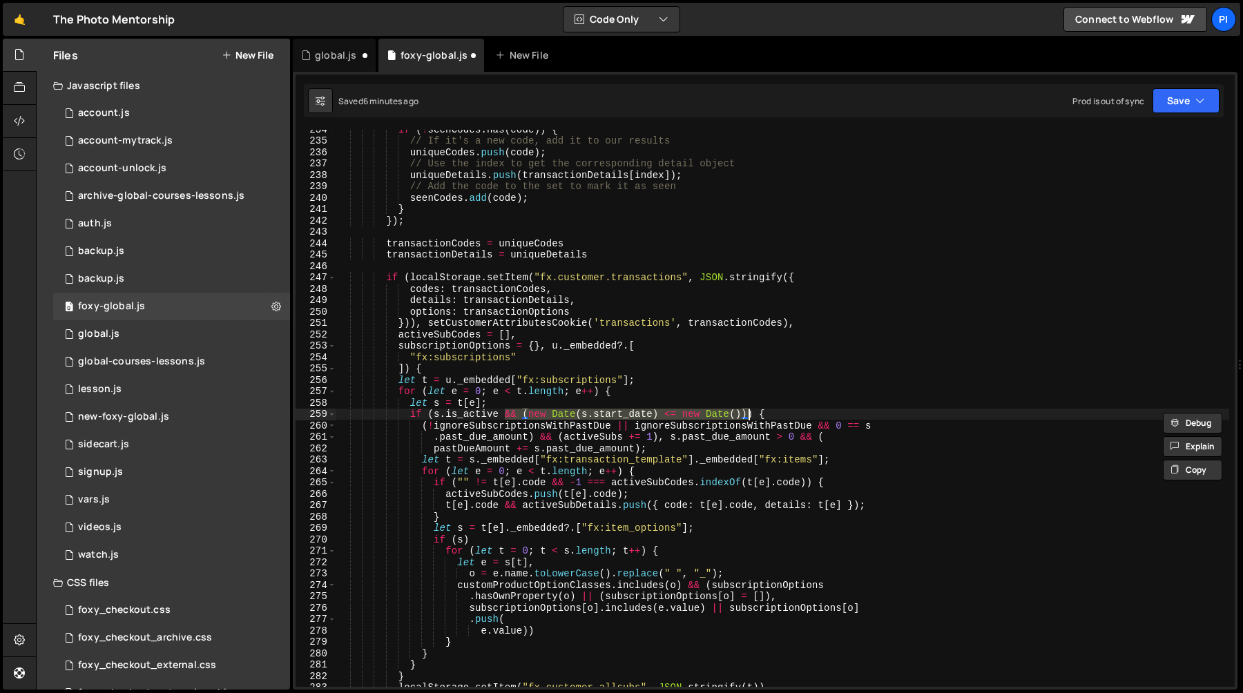
type textarea "subscriptionOptions = {}, u._embedded?.["
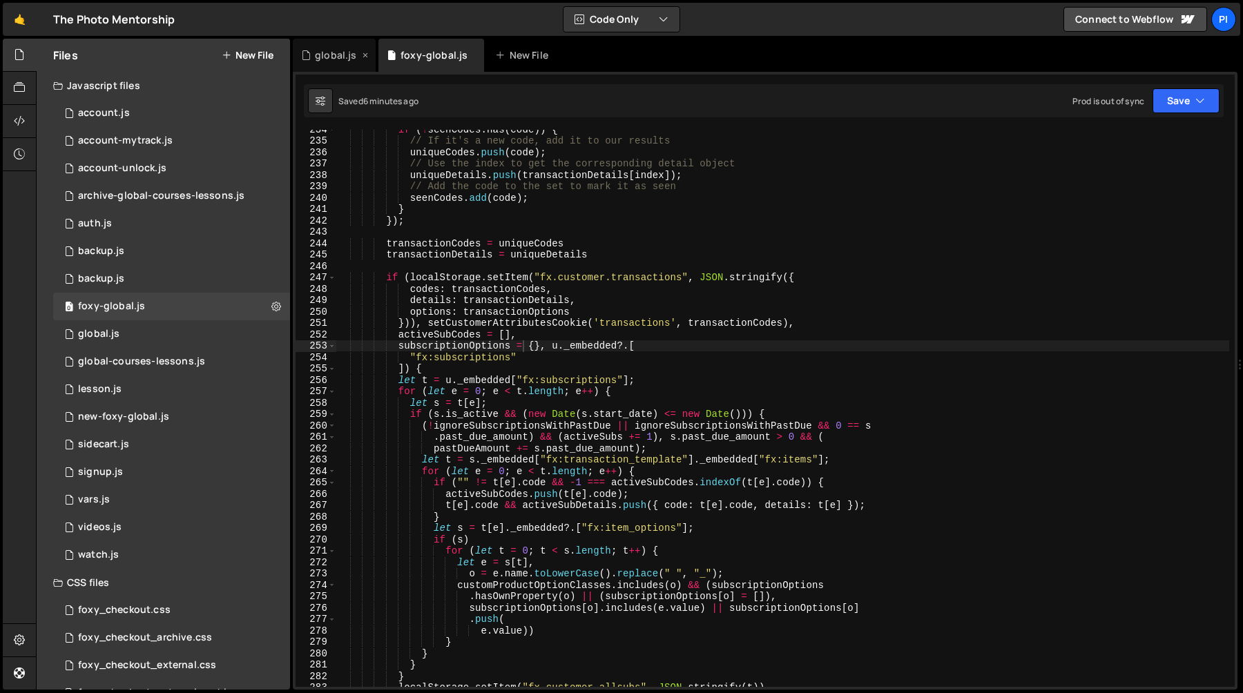
click at [338, 61] on div "global.js" at bounding box center [335, 55] width 41 height 14
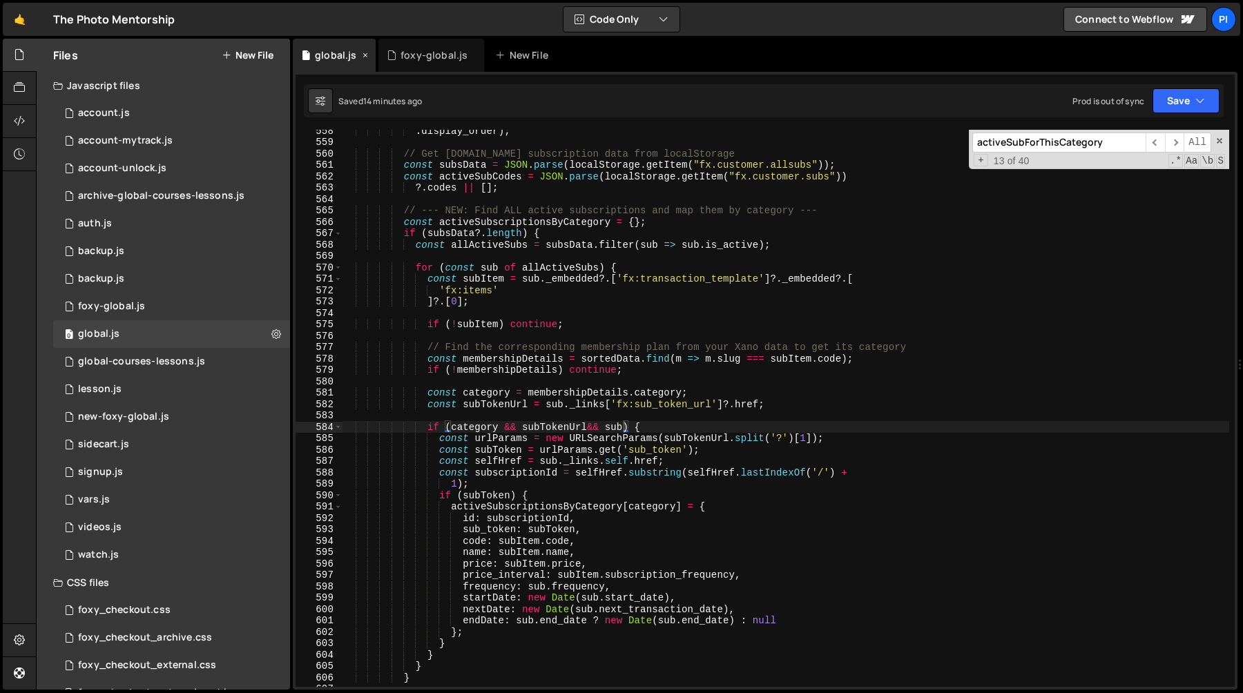
scroll to position [593, 0]
click at [610, 429] on div ". display_order ) ; // Get [DOMAIN_NAME] subscription data from localStorage co…" at bounding box center [785, 415] width 887 height 580
click at [585, 428] on div ". display_order ) ; // Get [DOMAIN_NAME] subscription data from localStorage co…" at bounding box center [785, 415] width 887 height 580
click at [587, 427] on div ". display_order ) ; // Get [DOMAIN_NAME] subscription data from localStorage co…" at bounding box center [785, 415] width 887 height 580
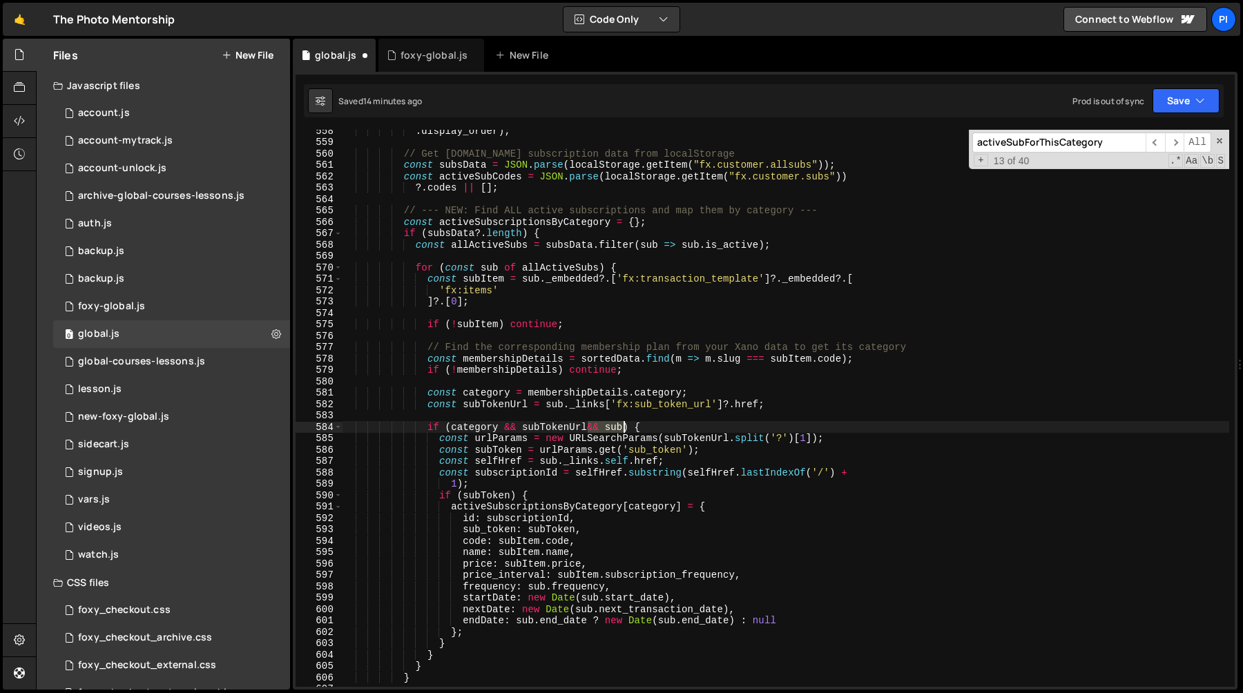
click at [625, 427] on div ". display_order ) ; // Get [DOMAIN_NAME] subscription data from localStorage co…" at bounding box center [785, 415] width 887 height 580
paste textarea "(new Date(s.start_date) <= new Date())"
click at [674, 425] on div ". display_order ) ; // Get [DOMAIN_NAME] subscription data from localStorage co…" at bounding box center [785, 415] width 887 height 580
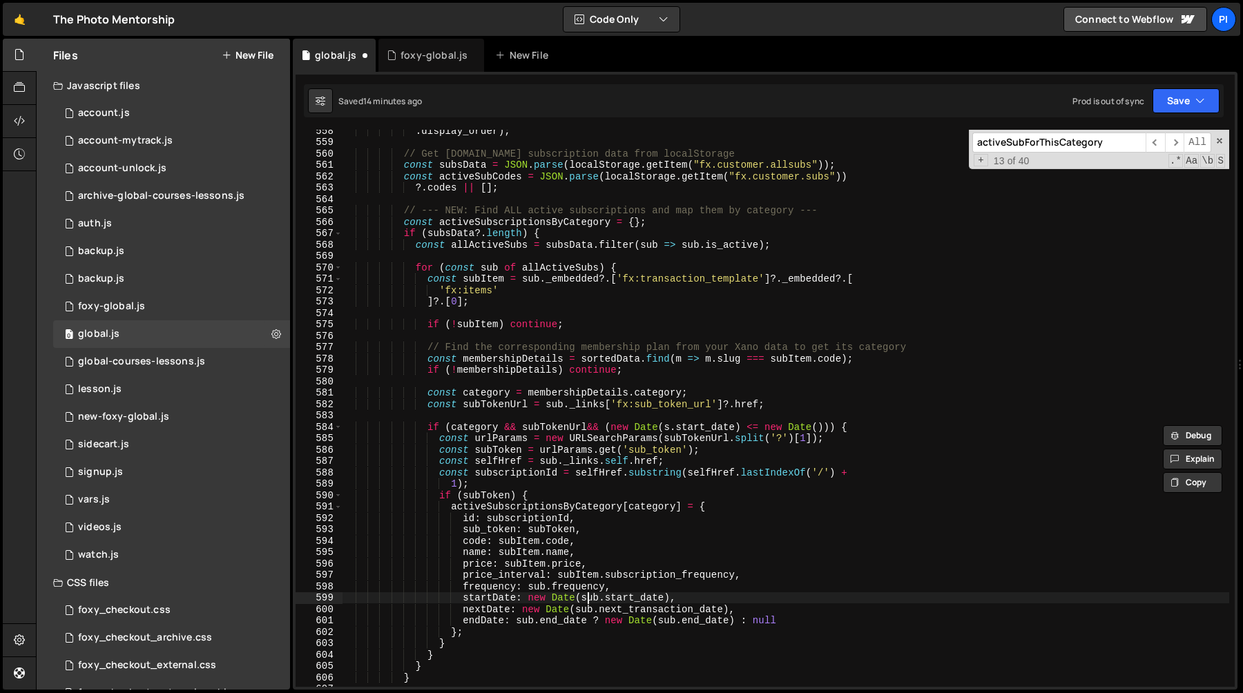
click at [587, 601] on div ". display_order ) ; // Get [DOMAIN_NAME] subscription data from localStorage co…" at bounding box center [785, 415] width 887 height 580
click at [667, 427] on div ". display_order ) ; // Get [DOMAIN_NAME] subscription data from localStorage co…" at bounding box center [785, 415] width 887 height 580
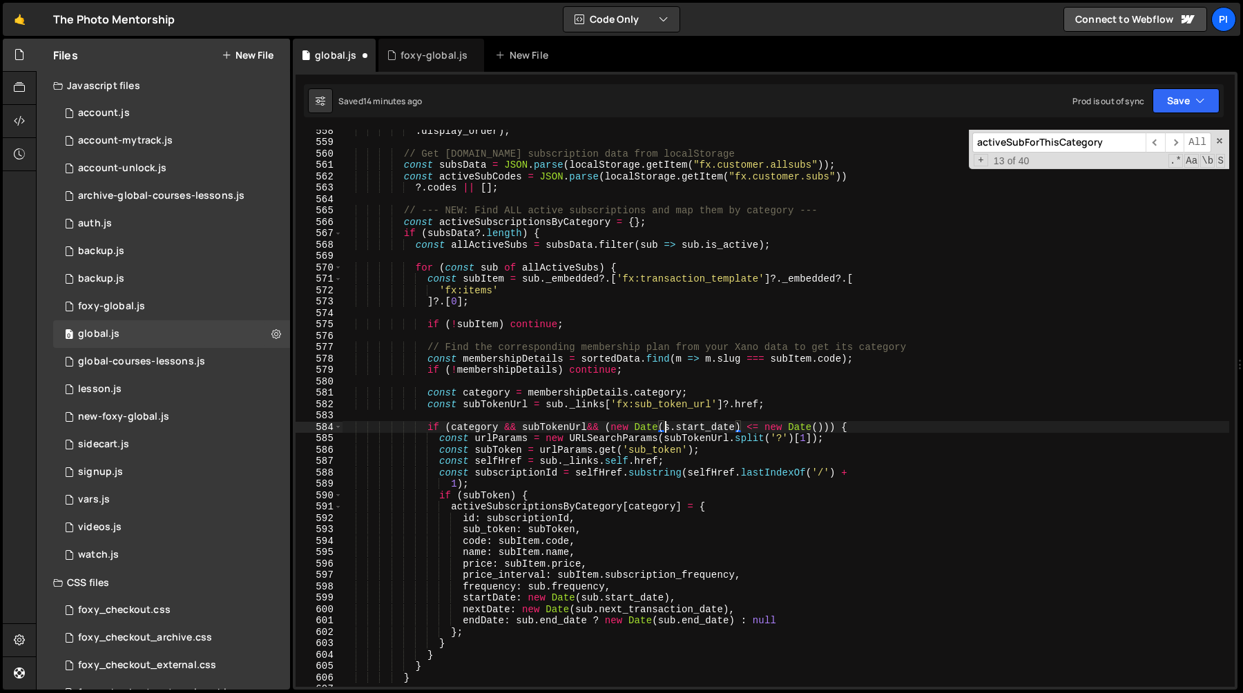
click at [667, 427] on div ". display_order ) ; // Get [DOMAIN_NAME] subscription data from localStorage co…" at bounding box center [785, 415] width 887 height 580
click at [670, 427] on div ". display_order ) ; // Get [DOMAIN_NAME] subscription data from localStorage co…" at bounding box center [785, 408] width 887 height 557
paste textarea "sub"
type textarea "if (category && subTokenUrl&& (new Date(sub.start_date) <= new Date())) {"
click at [725, 420] on div ". display_order ) ; // Get [DOMAIN_NAME] subscription data from localStorage co…" at bounding box center [785, 415] width 887 height 580
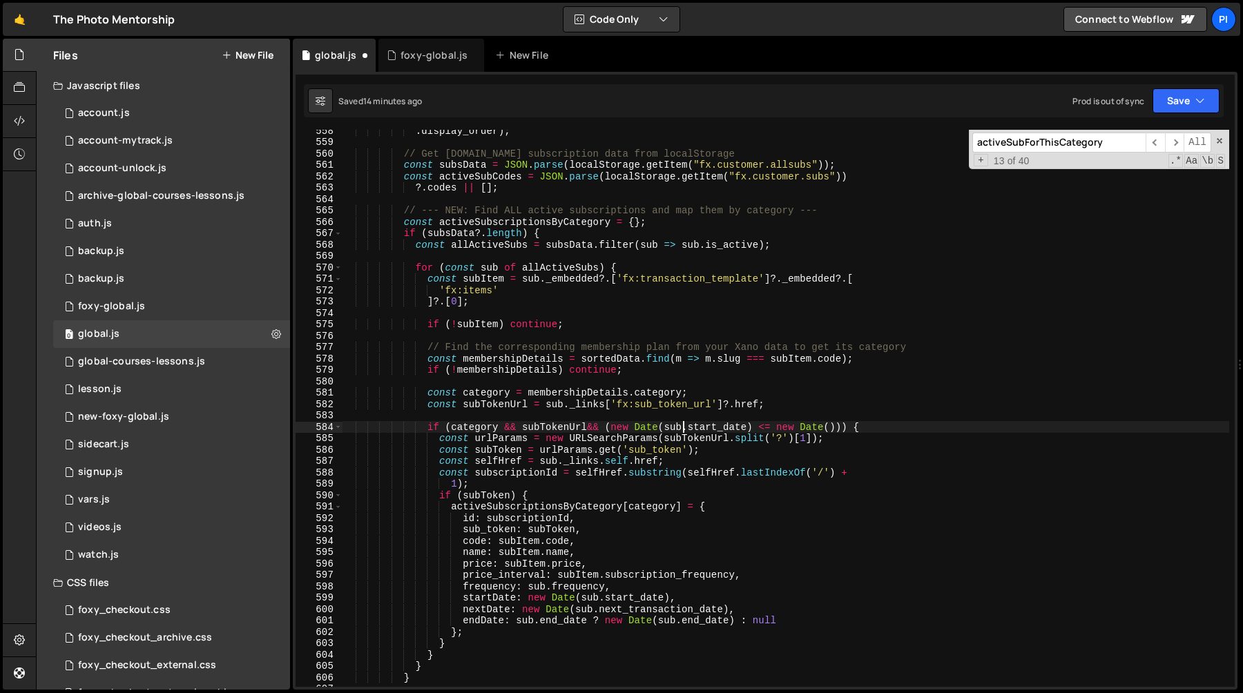
scroll to position [0, 0]
click at [799, 405] on div ". display_order ) ; // Get [DOMAIN_NAME] subscription data from localStorage co…" at bounding box center [785, 415] width 887 height 580
type textarea "const subTokenUrl = sub._links['fx:sub_token_url']?.href;"
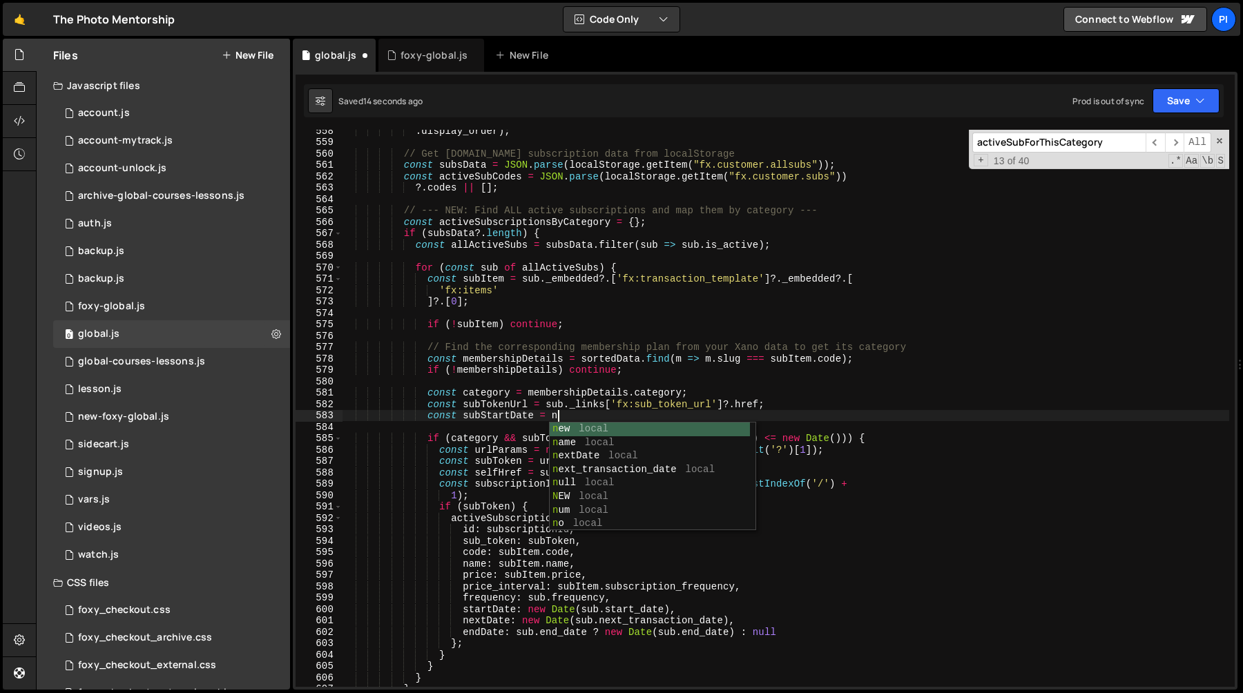
scroll to position [0, 14]
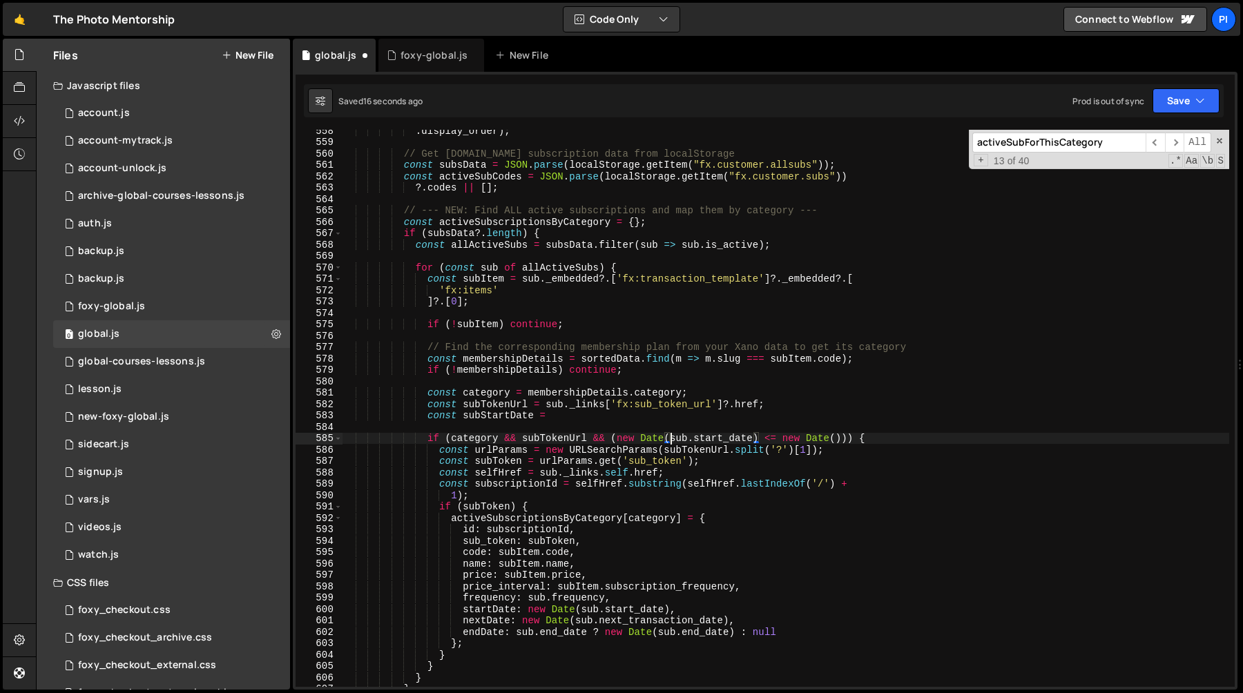
click at [670, 442] on div ". display_order ) ; // Get [DOMAIN_NAME] subscription data from localStorage co…" at bounding box center [785, 415] width 887 height 580
click at [752, 437] on div ". display_order ) ; // Get [DOMAIN_NAME] subscription data from localStorage co…" at bounding box center [785, 415] width 887 height 580
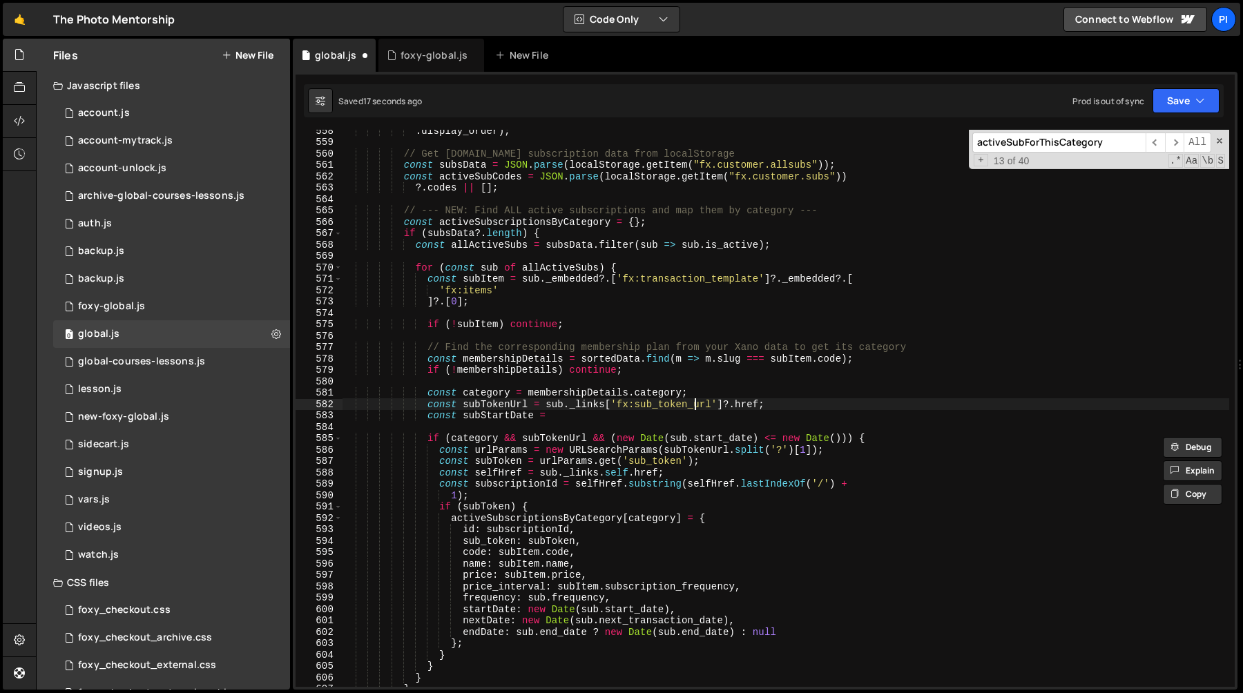
click at [695, 407] on div ". display_order ) ; // Get [DOMAIN_NAME] subscription data from localStorage co…" at bounding box center [785, 415] width 887 height 580
paste textarea "sub.start_date"
click at [679, 411] on div ". display_order ) ; // Get [DOMAIN_NAME] subscription data from localStorage co…" at bounding box center [785, 415] width 887 height 580
paste textarea "sub.start_date"
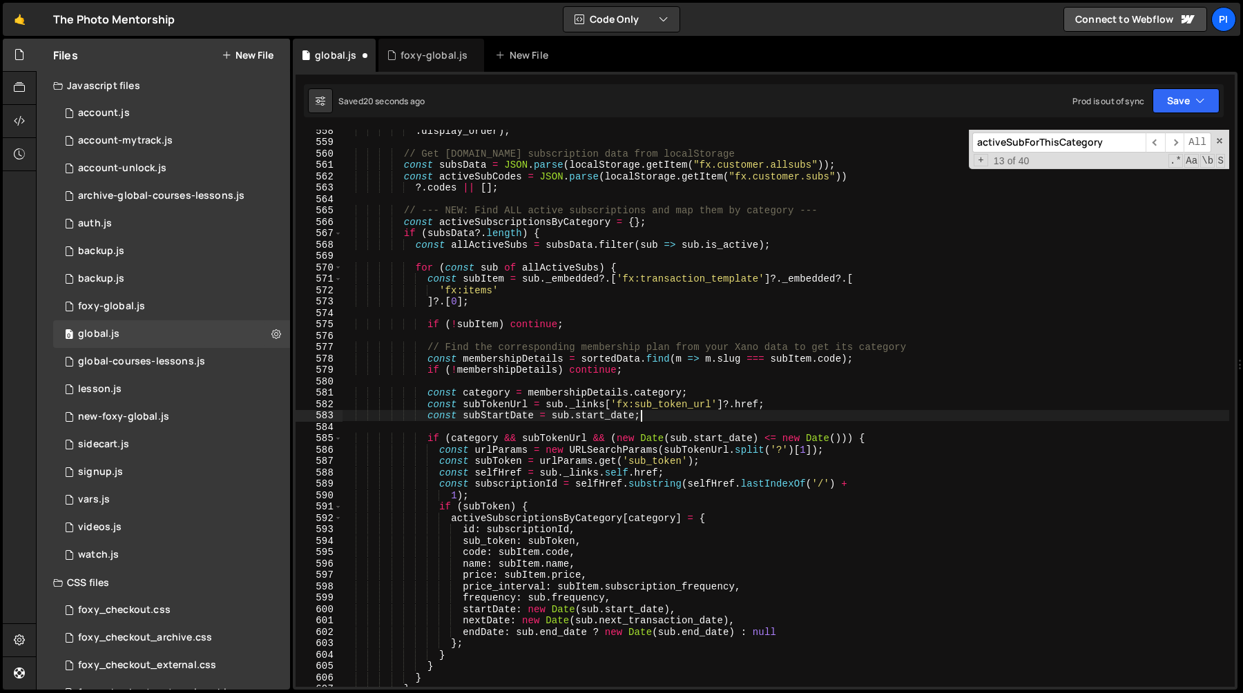
click at [501, 411] on div ". display_order ) ; // Get [DOMAIN_NAME] subscription data from localStorage co…" at bounding box center [785, 415] width 887 height 580
click at [612, 437] on div ". display_order ) ; // Get [DOMAIN_NAME] subscription data from localStorage co…" at bounding box center [785, 415] width 887 height 580
click at [849, 442] on div ". display_order ) ; // Get [DOMAIN_NAME] subscription data from localStorage co…" at bounding box center [785, 415] width 887 height 580
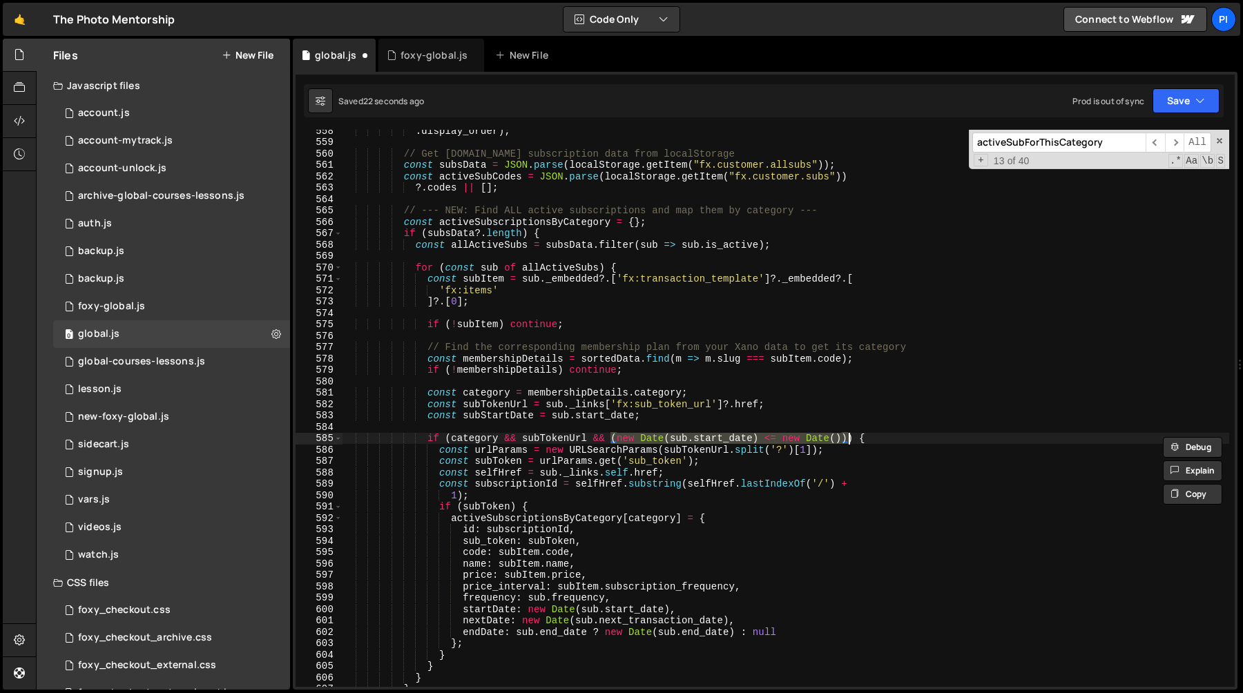
paste textarea "subStartDate"
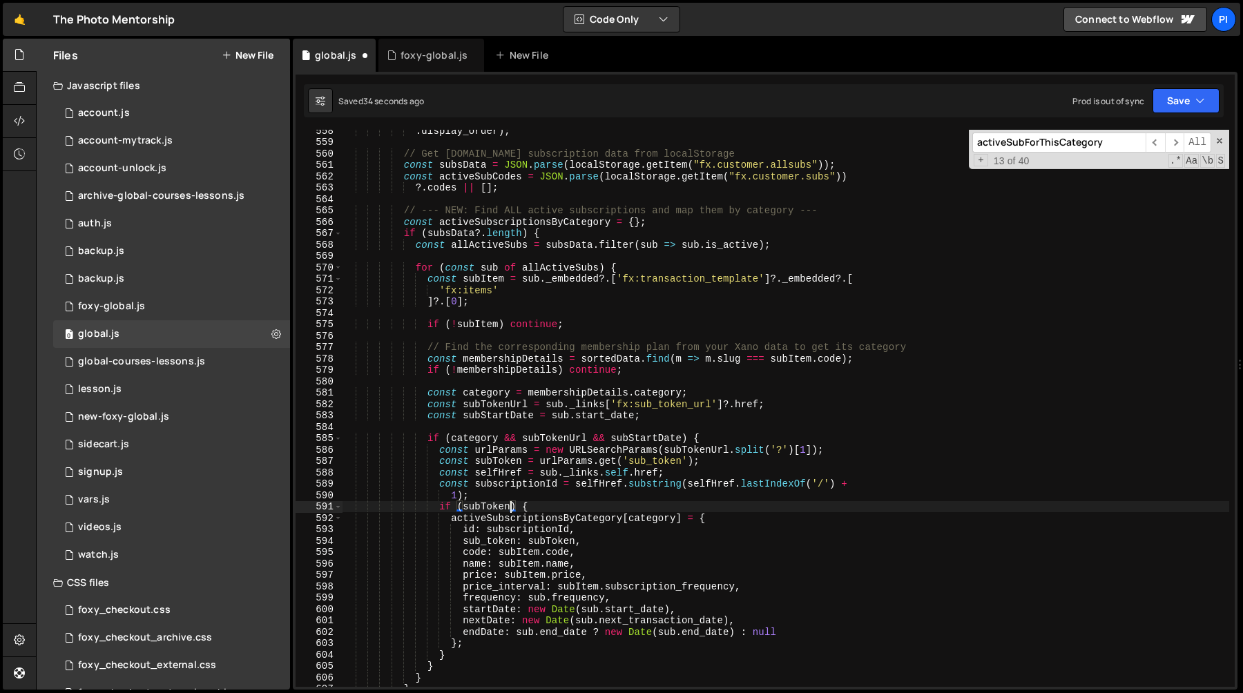
click at [512, 508] on div ". display_order ) ; // Get [DOMAIN_NAME] subscription data from localStorage co…" at bounding box center [785, 415] width 887 height 580
click at [592, 438] on div ". display_order ) ; // Get [DOMAIN_NAME] subscription data from localStorage co…" at bounding box center [785, 415] width 887 height 580
click at [512, 508] on div ". display_order ) ; // Get [DOMAIN_NAME] subscription data from localStorage co…" at bounding box center [785, 415] width 887 height 580
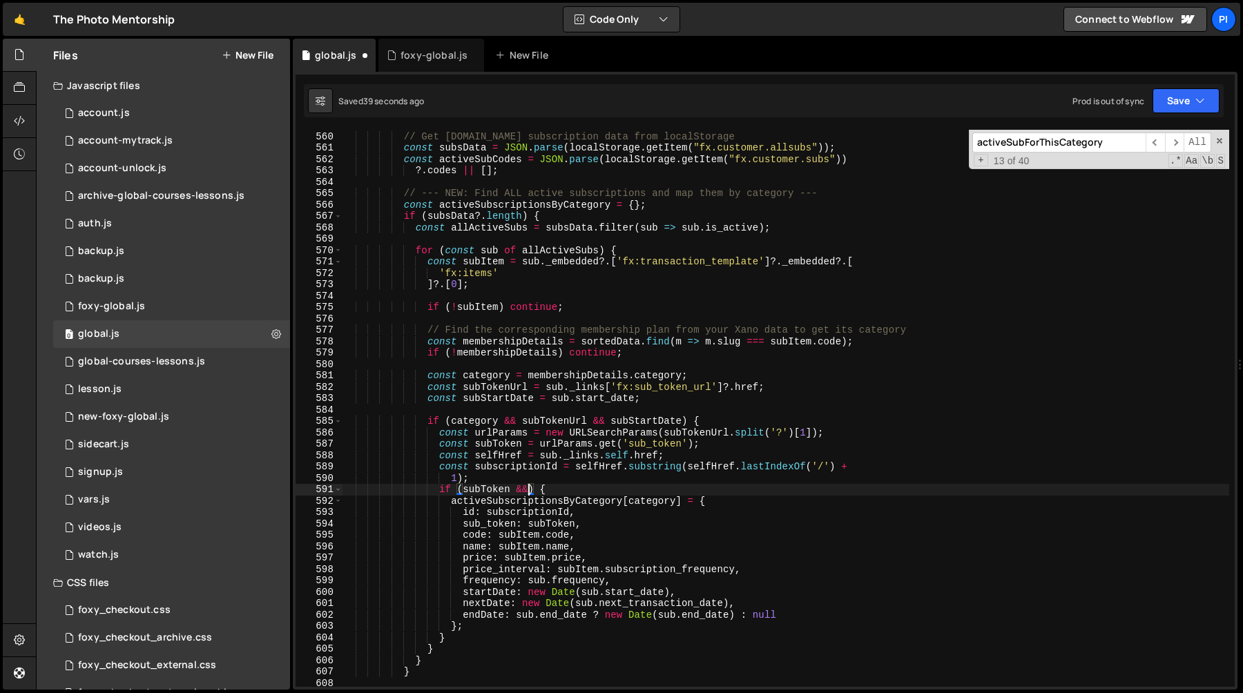
scroll to position [0, 13]
paste textarea "(new Date(sub.start_date) <= new Date())"
click at [518, 398] on div "// Get [DOMAIN_NAME] subscription data from localStorage const subsData = JSON …" at bounding box center [785, 409] width 887 height 580
click at [594, 485] on div "// Get [DOMAIN_NAME] subscription data from localStorage const subsData = JSON …" at bounding box center [785, 409] width 887 height 580
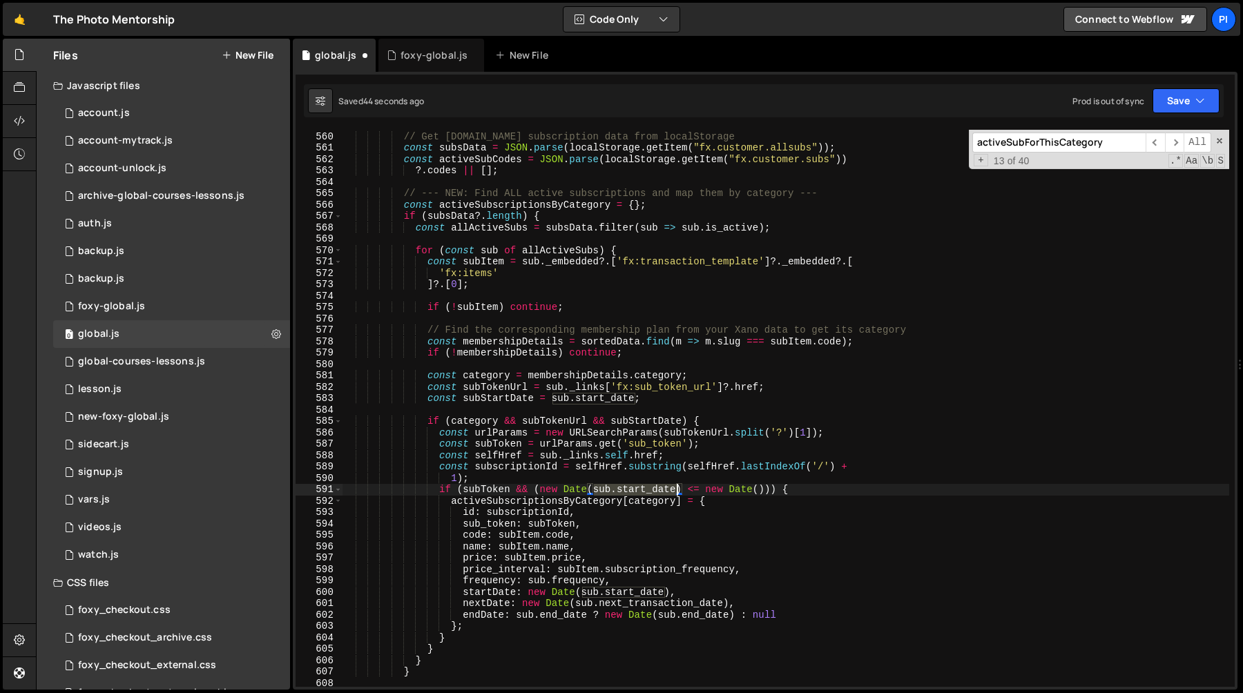
click at [676, 491] on div "// Get [DOMAIN_NAME] subscription data from localStorage const subsData = JSON …" at bounding box center [785, 409] width 887 height 580
paste textarea "StartD"
click at [654, 480] on div "// Get [DOMAIN_NAME] subscription data from localStorage const subsData = JSON …" at bounding box center [785, 409] width 887 height 580
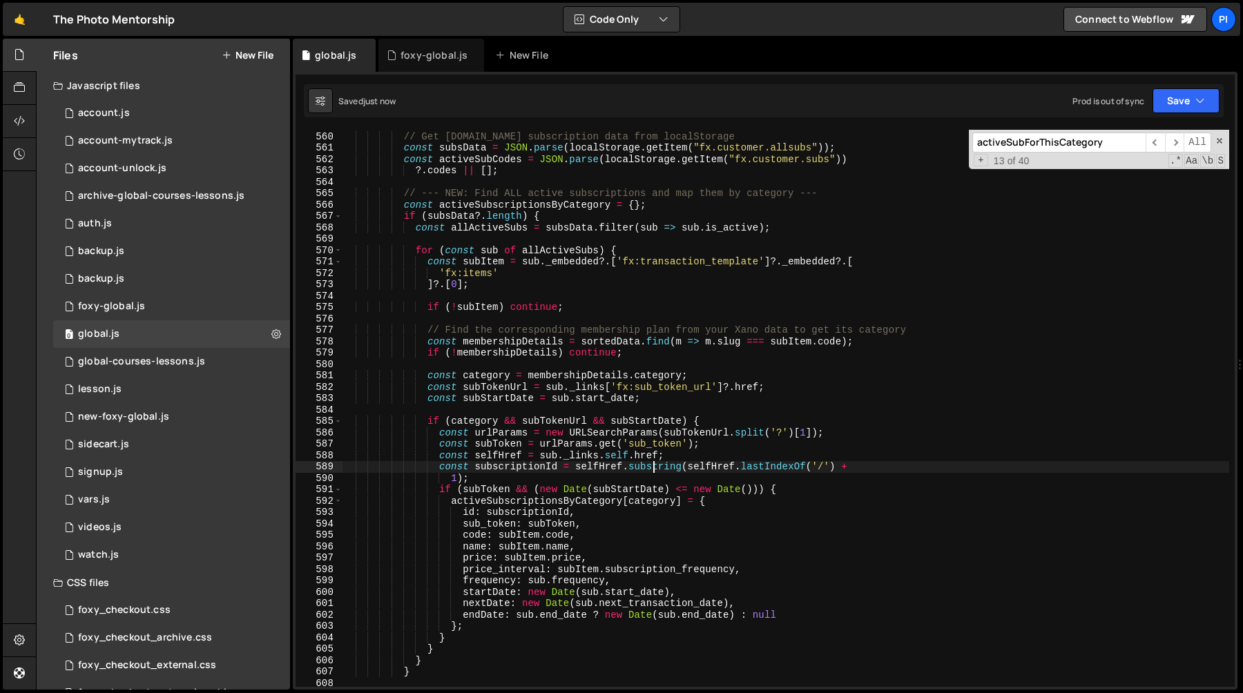
click at [656, 472] on div "// Get [DOMAIN_NAME] subscription data from localStorage const subsData = JSON …" at bounding box center [785, 409] width 887 height 580
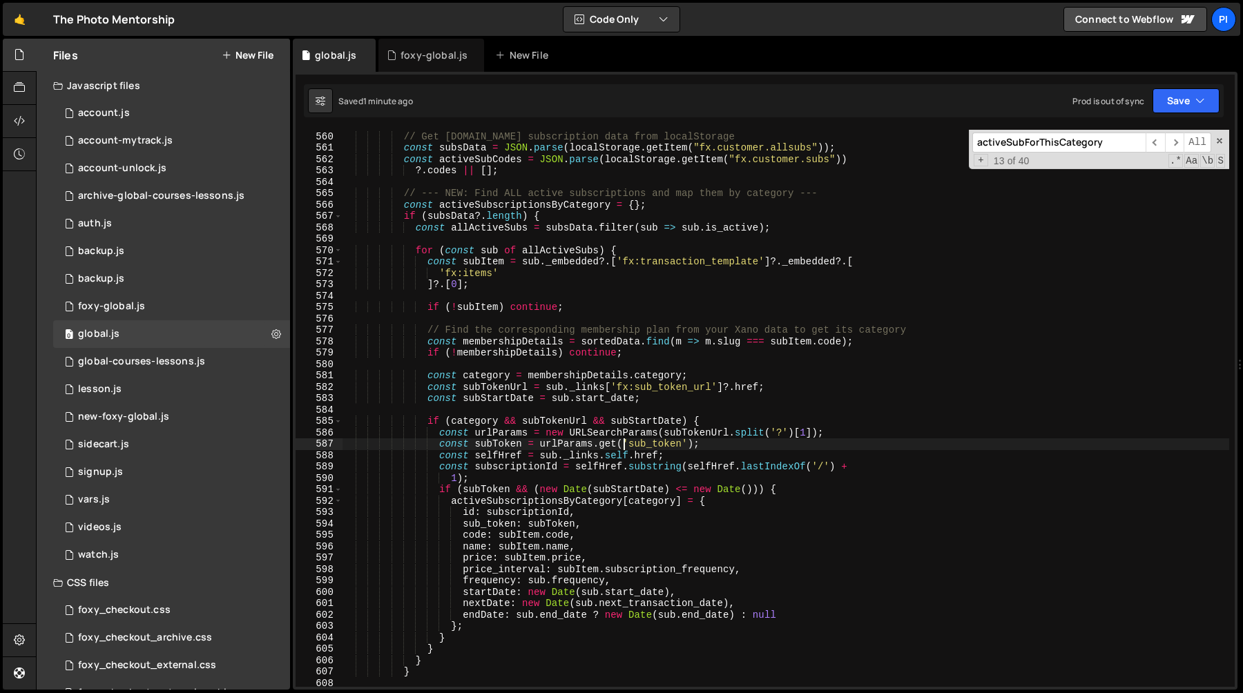
click at [626, 440] on div "// Get [DOMAIN_NAME] subscription data from localStorage const subsData = JSON …" at bounding box center [785, 409] width 887 height 580
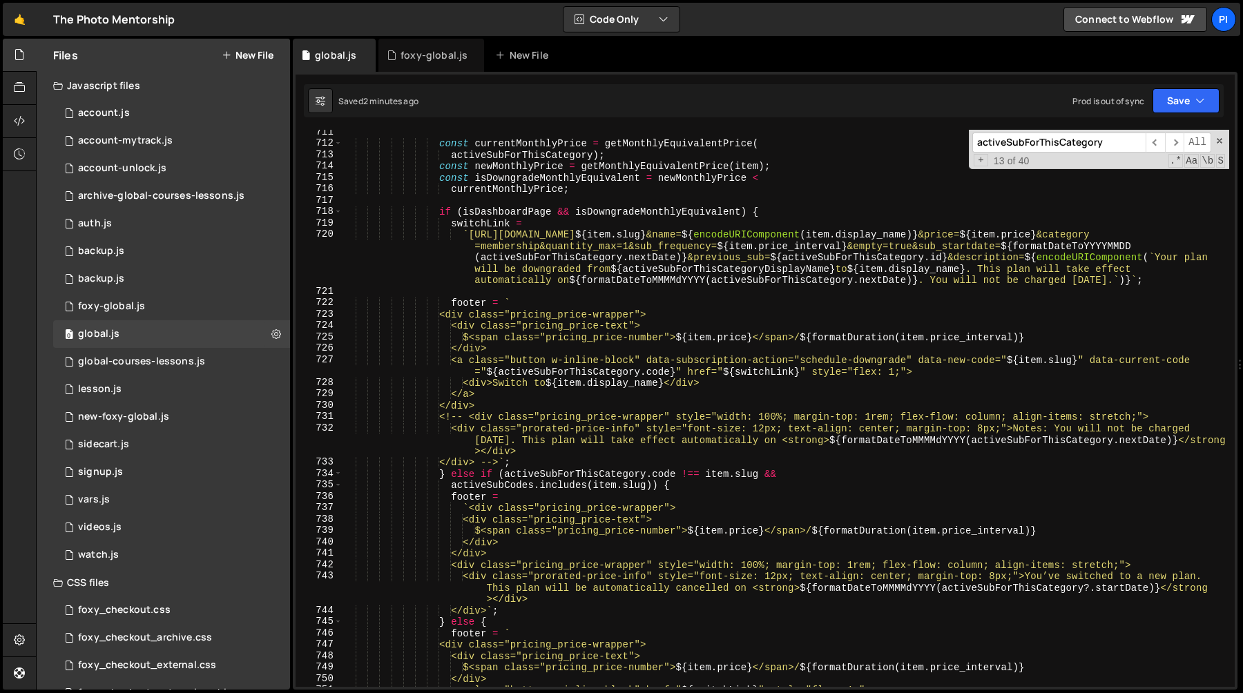
scroll to position [8372, 0]
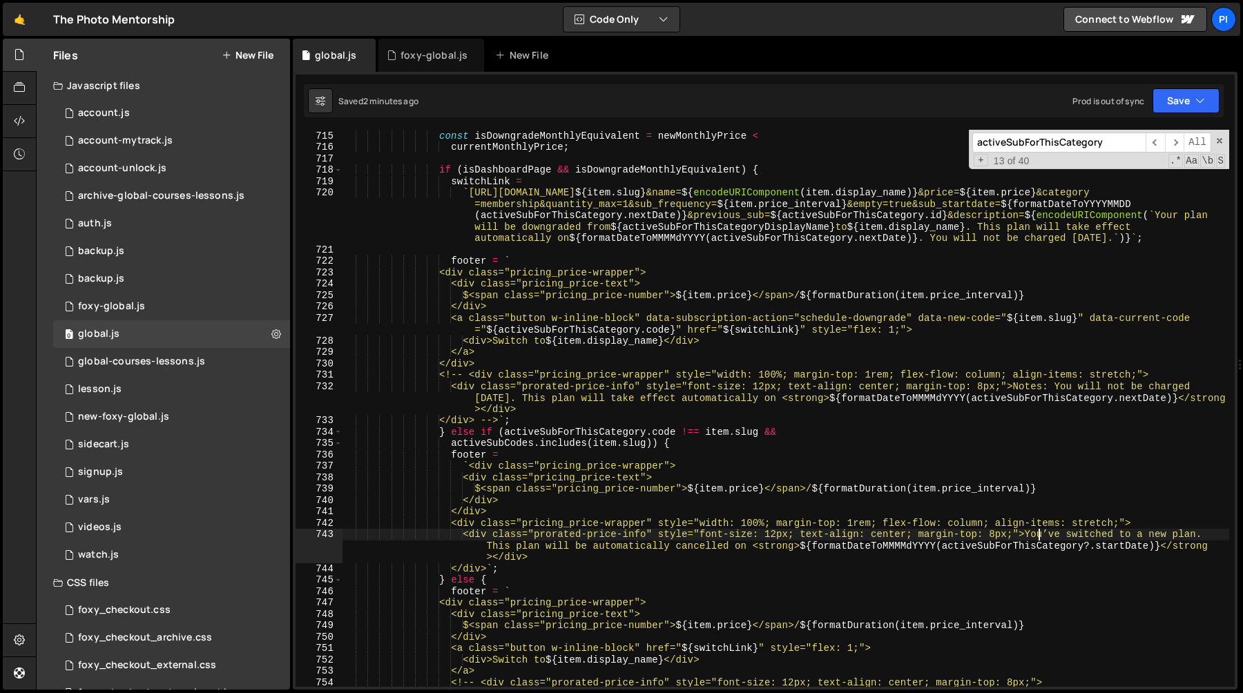
click at [1038, 536] on div "const newMonthlyPrice = getMonthlyEquivalentPrice ( item ) ; const isDowngradeM…" at bounding box center [785, 409] width 887 height 580
click at [678, 547] on div "const newMonthlyPrice = getMonthlyEquivalentPrice ( item ) ; const isDowngradeM…" at bounding box center [785, 409] width 887 height 580
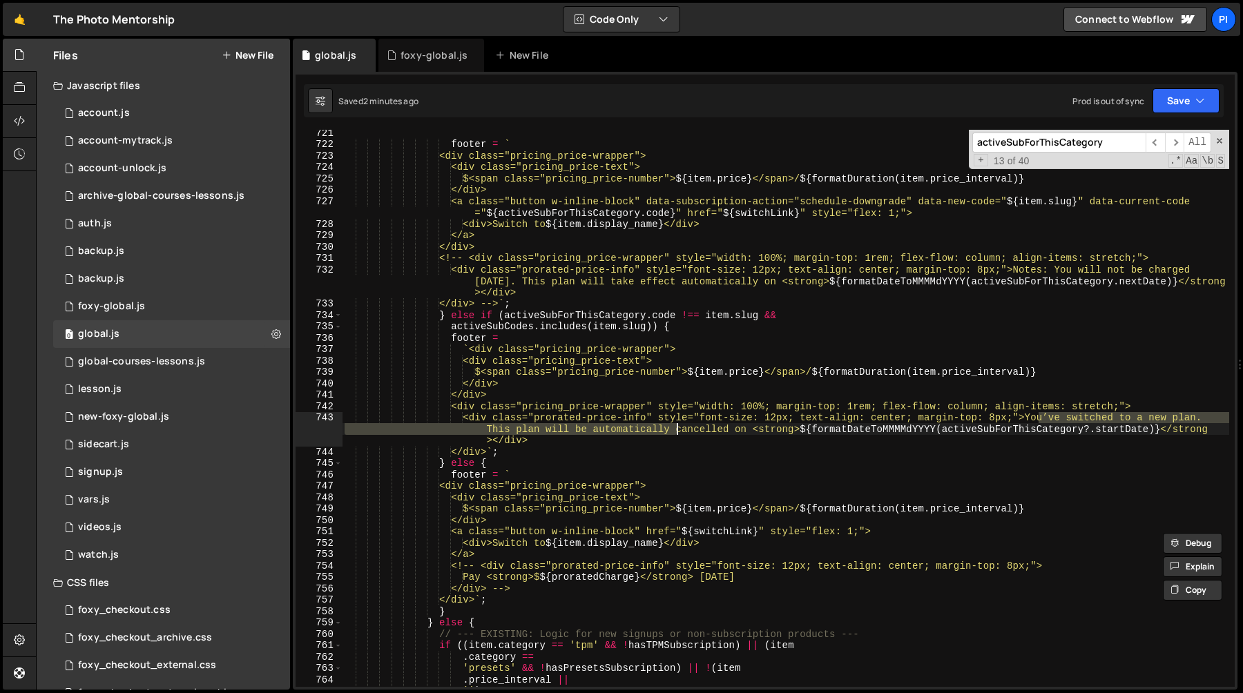
scroll to position [8403, 0]
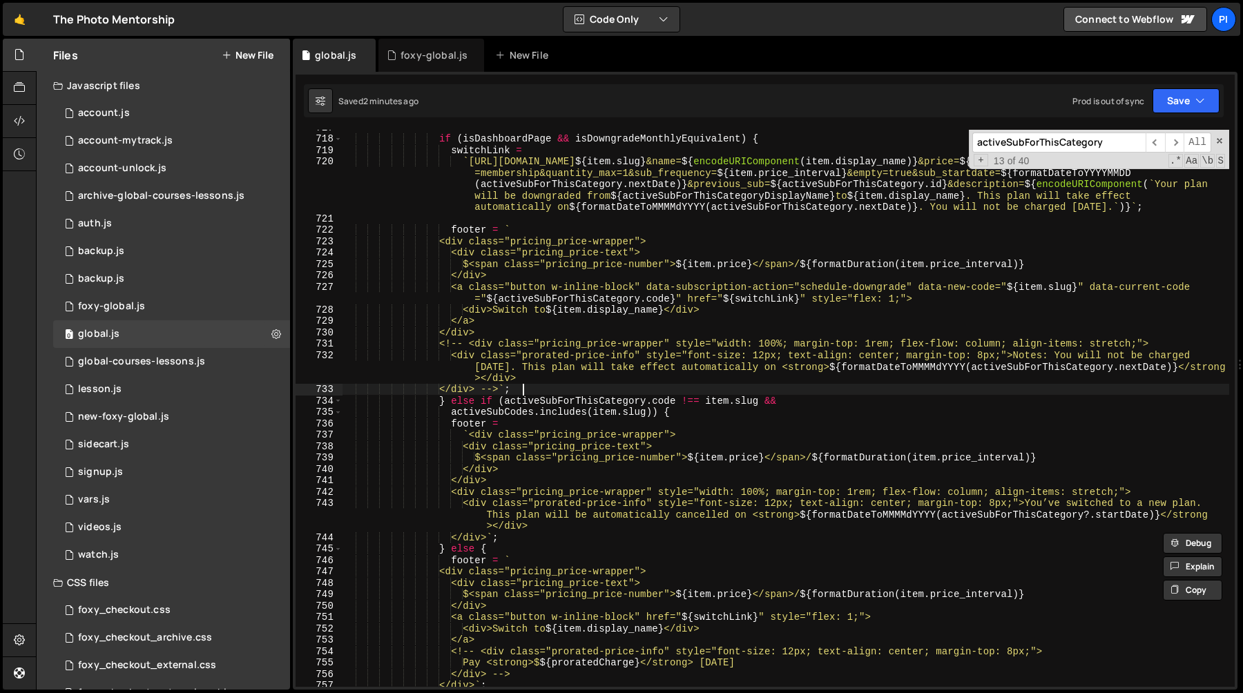
click at [576, 391] on div "if ( isDashboardPage && isDowngradeMonthlyEquivalent ) { switchLink = ` [URL][D…" at bounding box center [785, 411] width 887 height 580
click at [570, 403] on div "if ( isDashboardPage && isDowngradeMonthlyEquivalent ) { switchLink = ` [URL][D…" at bounding box center [785, 411] width 887 height 580
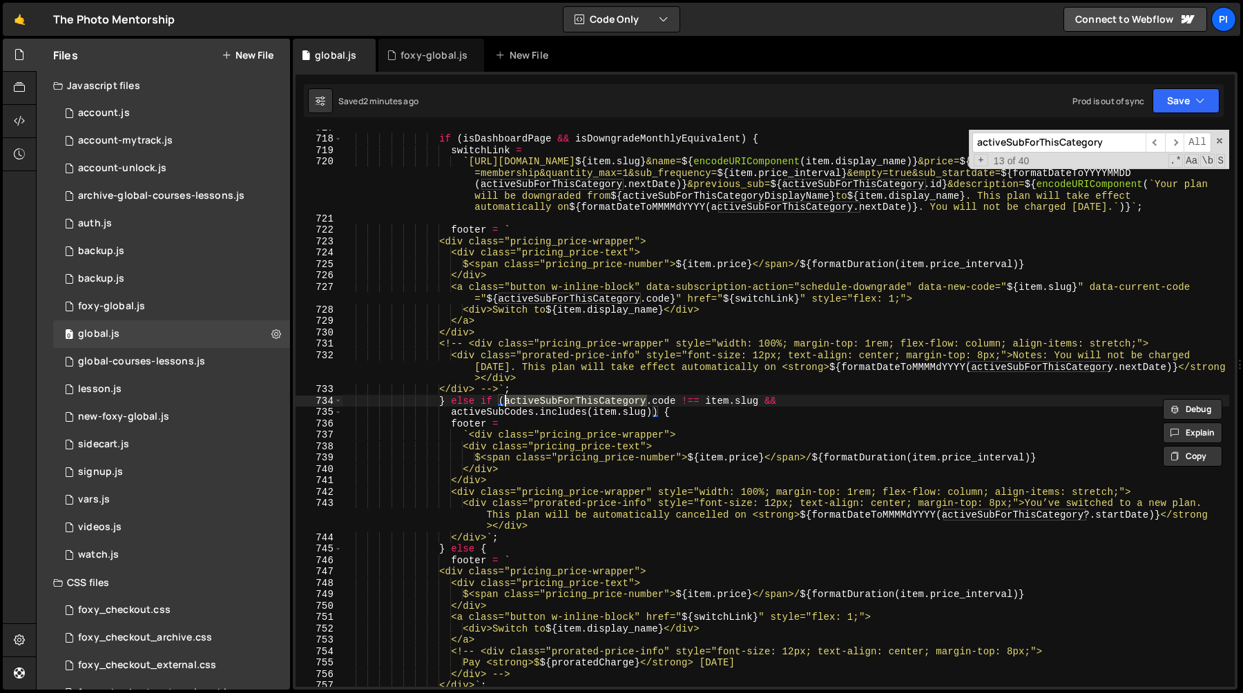
click at [679, 401] on div "if ( isDashboardPage && isDowngradeMonthlyEquivalent ) { switchLink = ` [URL][D…" at bounding box center [785, 411] width 887 height 580
click at [570, 398] on div "if ( isDashboardPage && isDowngradeMonthlyEquivalent ) { switchLink = ` [URL][D…" at bounding box center [785, 411] width 887 height 580
click at [672, 400] on div "if ( isDashboardPage && isDowngradeMonthlyEquivalent ) { switchLink = ` [URL][D…" at bounding box center [785, 411] width 887 height 580
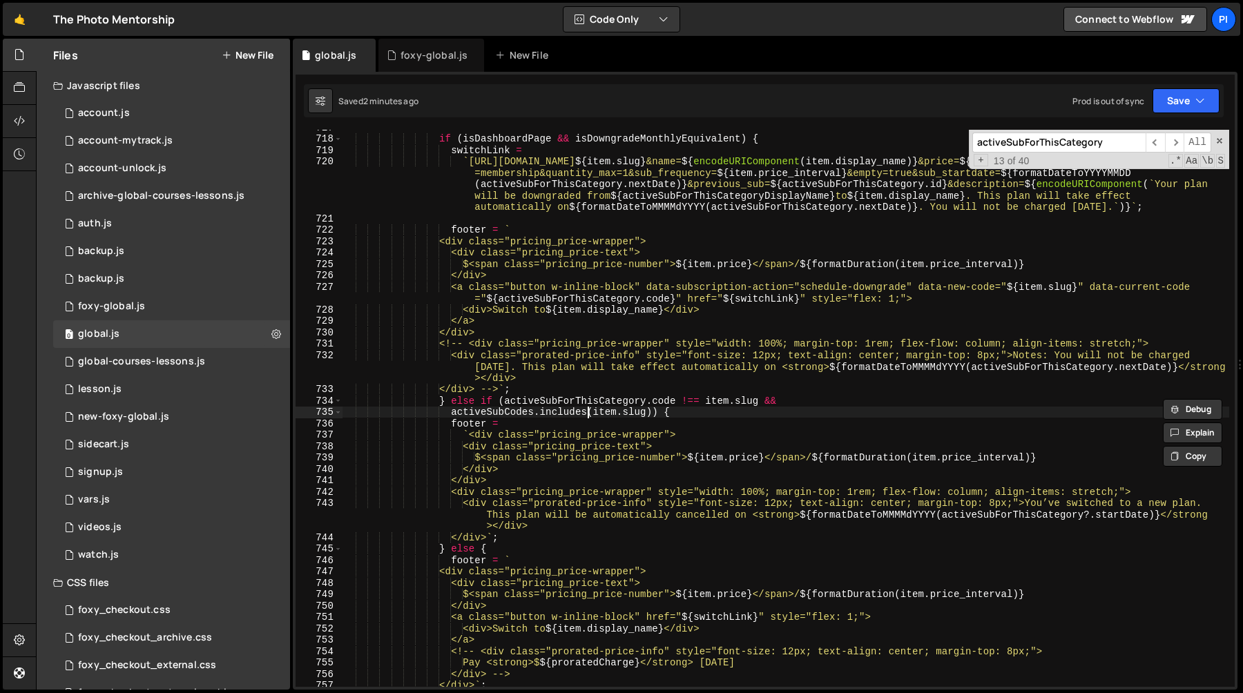
click at [590, 411] on div "if ( isDashboardPage && isDowngradeMonthlyEquivalent ) { switchLink = ` [URL][D…" at bounding box center [785, 411] width 887 height 580
click at [592, 400] on div "if ( isDashboardPage && isDowngradeMonthlyEquivalent ) { switchLink = ` [URL][D…" at bounding box center [785, 411] width 887 height 580
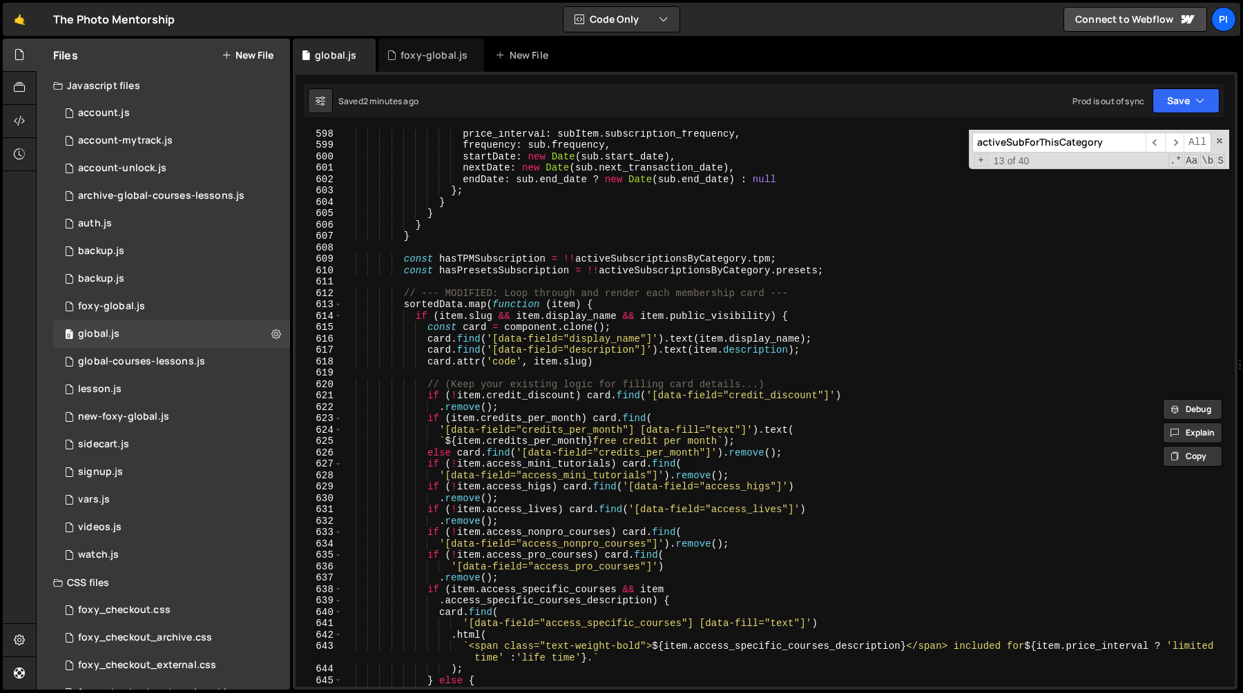
scroll to position [6893, 0]
click at [544, 420] on div "price_interval : subItem . subscription_frequency , frequency : sub . frequency…" at bounding box center [785, 418] width 887 height 580
click at [445, 304] on div "price_interval : subItem . subscription_frequency , frequency : sub . frequency…" at bounding box center [785, 418] width 887 height 580
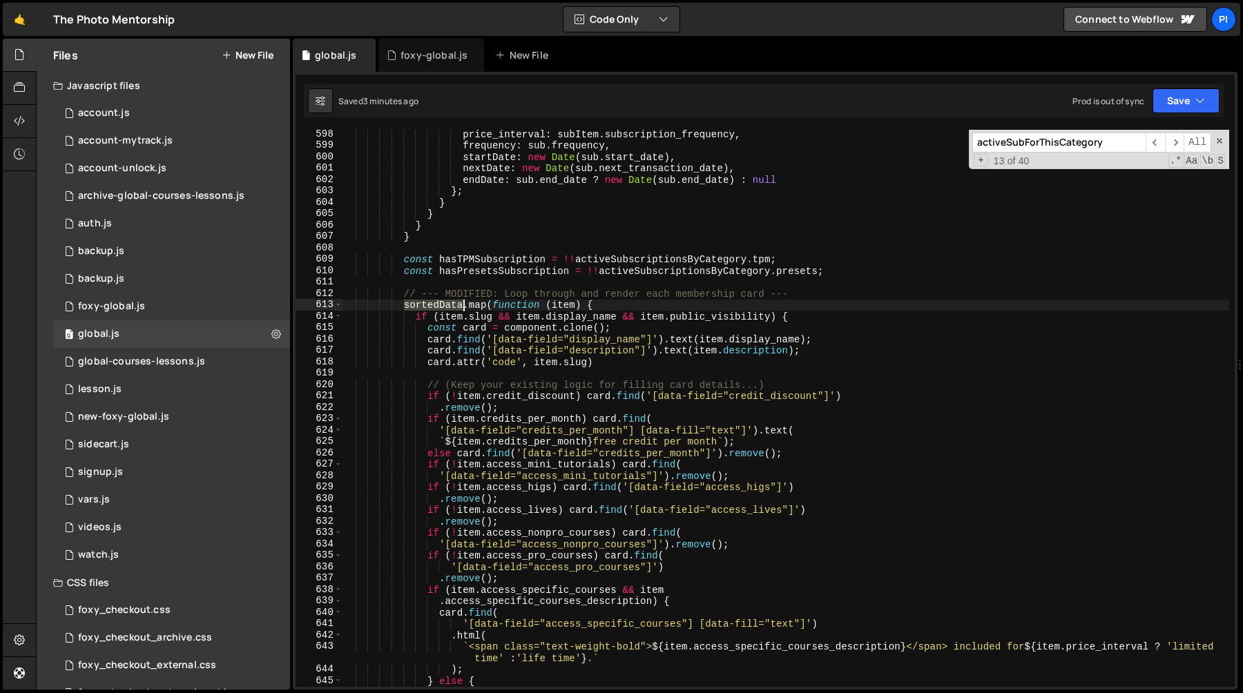
click at [445, 304] on div "price_interval : subItem . subscription_frequency , frequency : sub . frequency…" at bounding box center [785, 418] width 887 height 580
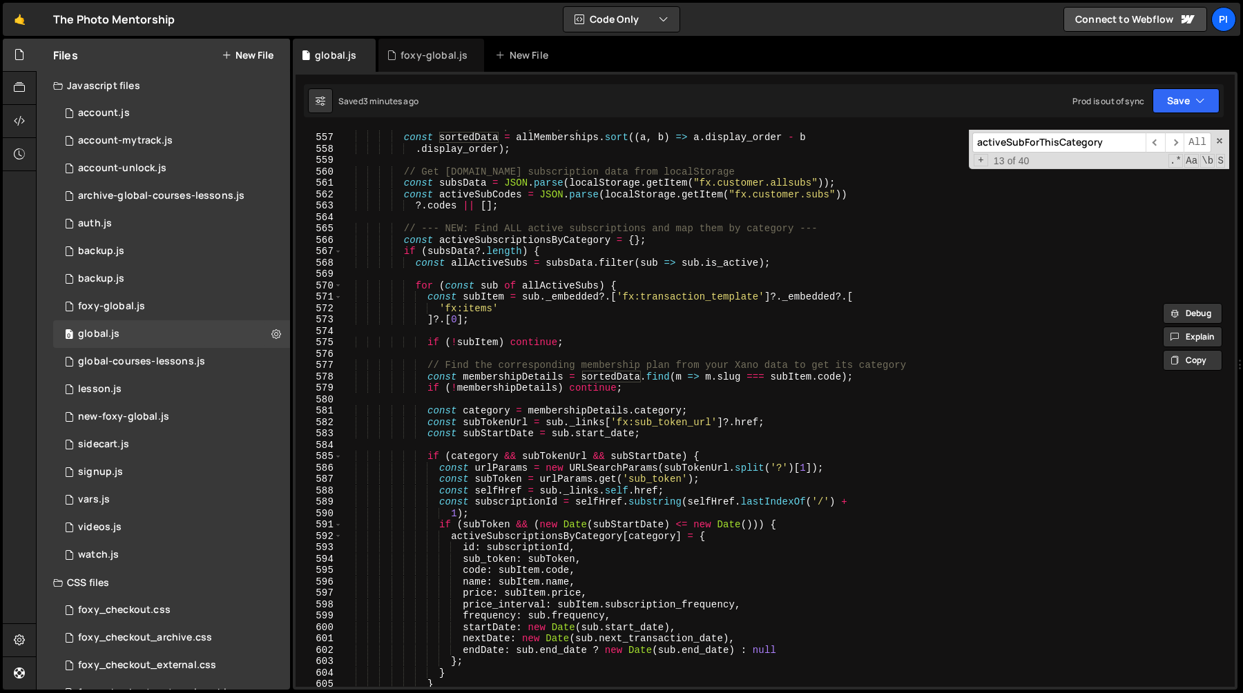
scroll to position [6350, 0]
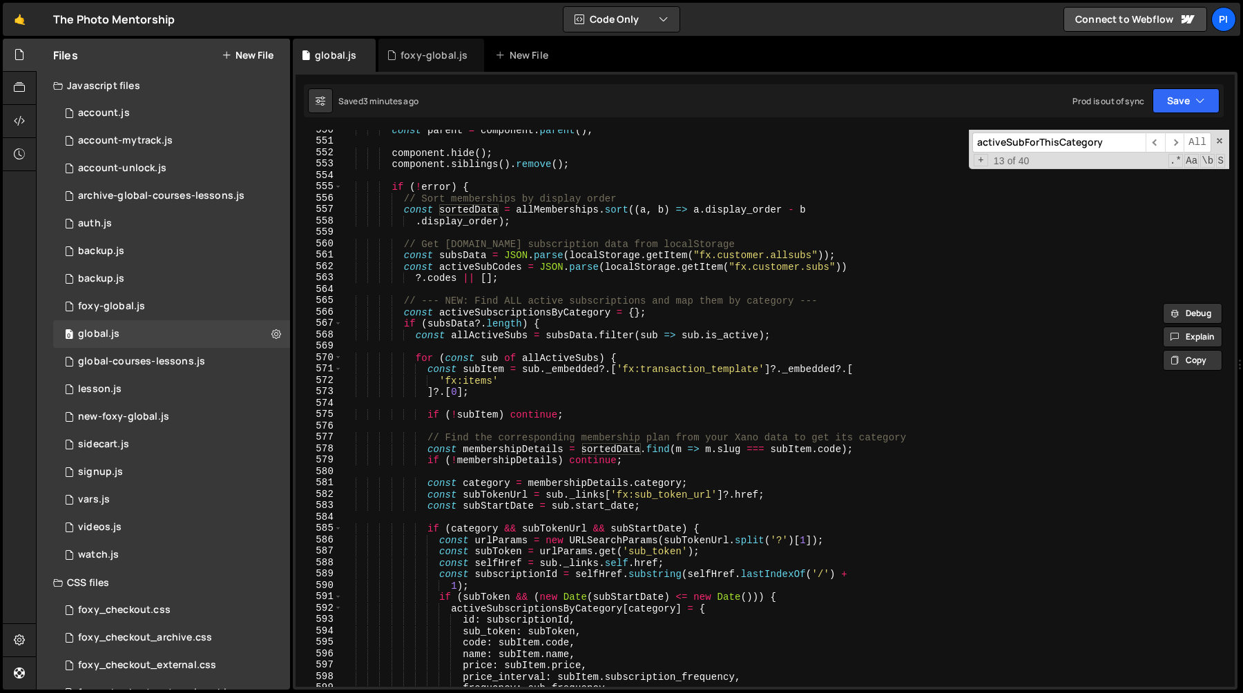
click at [848, 304] on div "const parent = component . parent ( ) ; component . hide ( ) ; component . sibl…" at bounding box center [785, 414] width 887 height 580
type textarea "// --- NEW: Find ALL active subscriptions and map them by category ---"
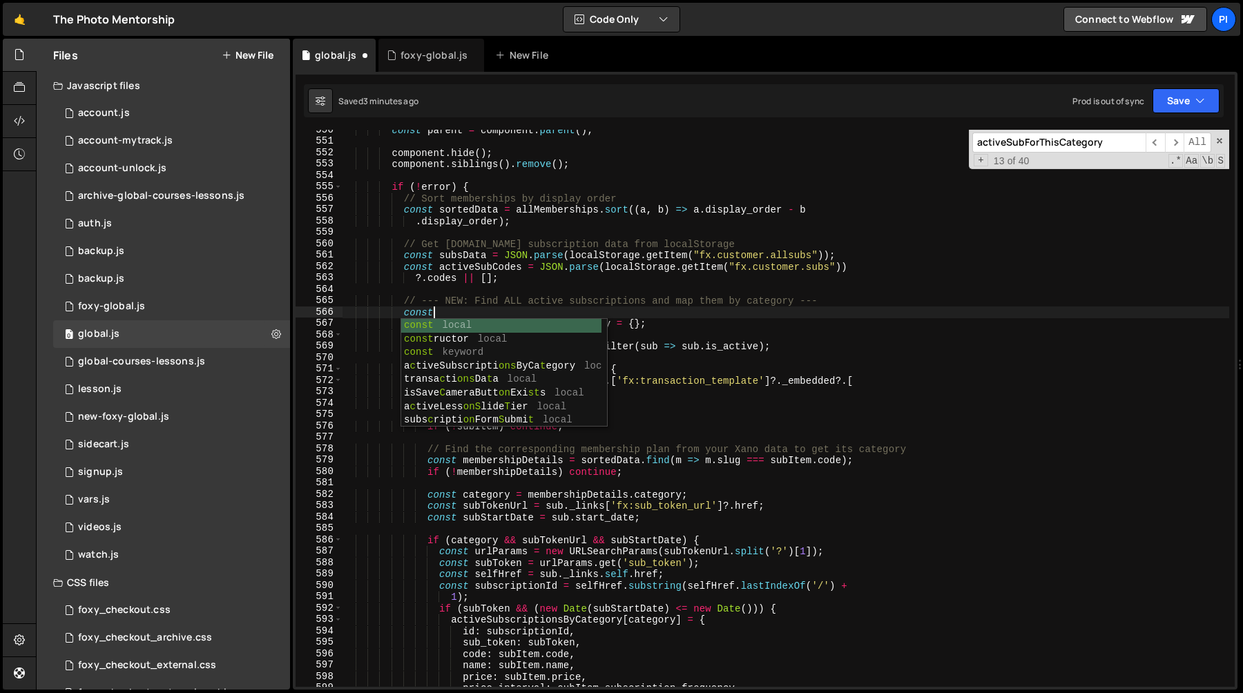
scroll to position [0, 6]
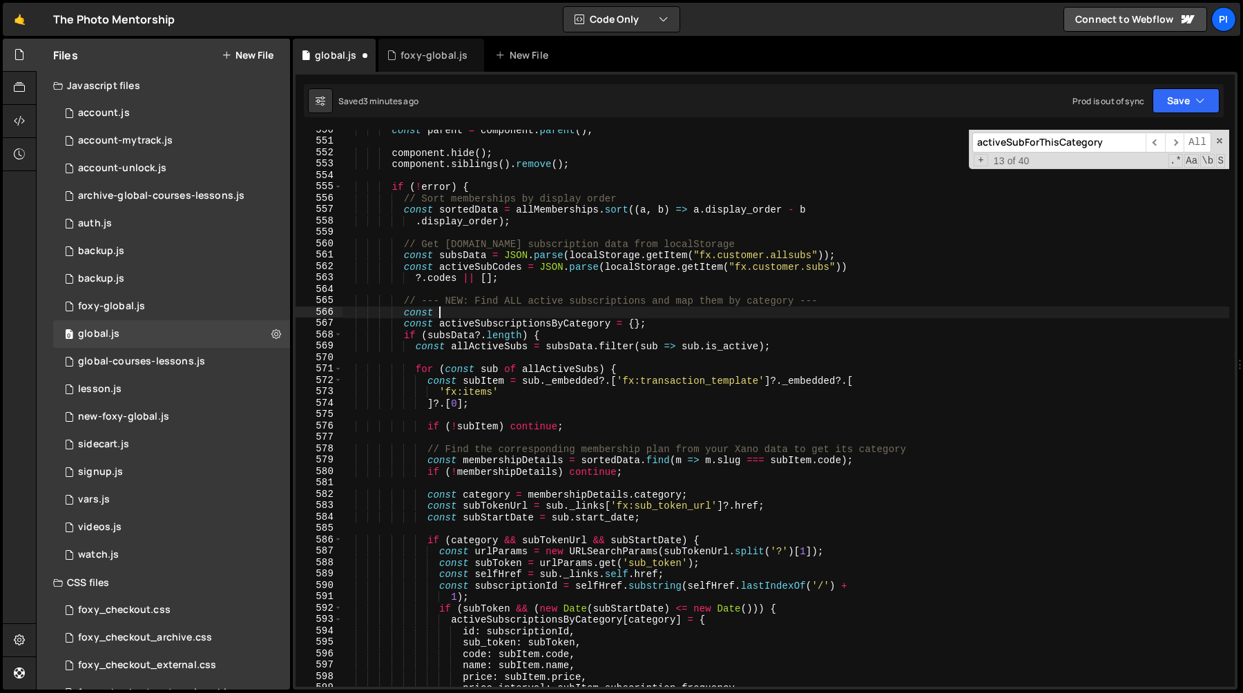
click at [504, 324] on div "const parent = component . parent ( ) ; component . hide ( ) ; component . sibl…" at bounding box center [785, 414] width 887 height 580
click at [494, 312] on div "const parent = component . parent ( ) ; component . hide ( ) ; component . sibl…" at bounding box center [785, 414] width 887 height 580
paste textarea "activeSubscriptionsByCategory"
click at [474, 313] on div "const parent = component . parent ( ) ; component . hide ( ) ; component . sibl…" at bounding box center [785, 414] width 887 height 580
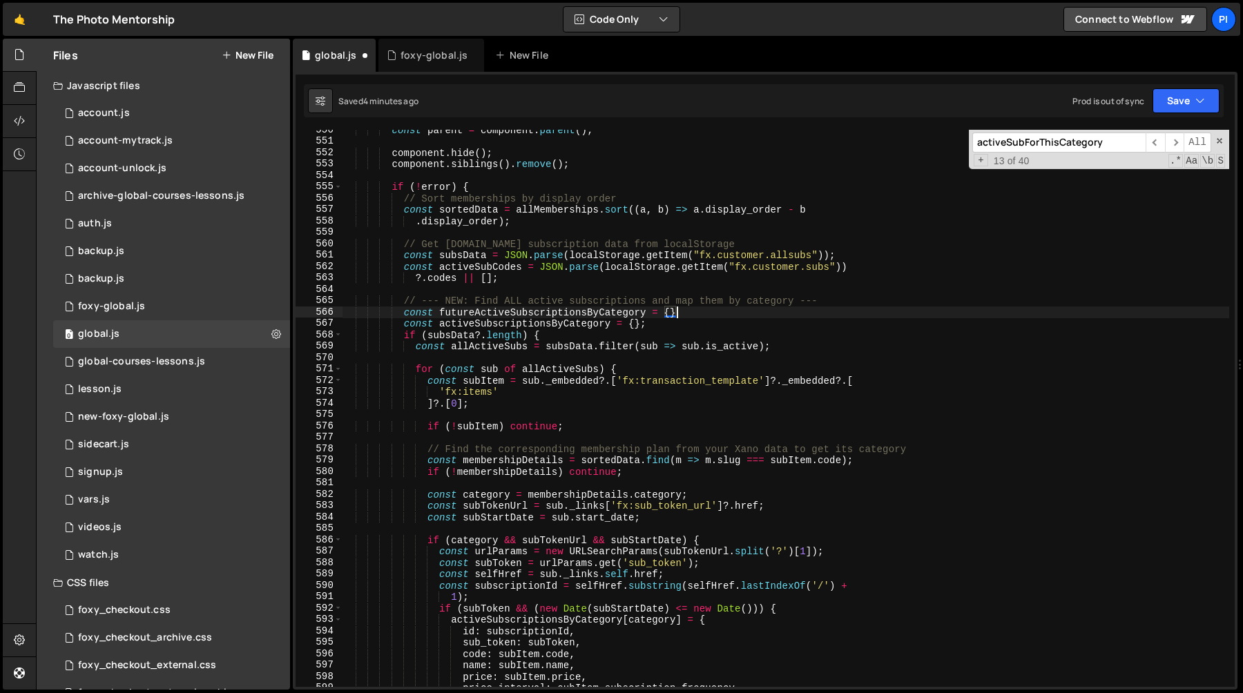
scroll to position [0, 23]
click at [517, 320] on div "const parent = component . parent ( ) ; component . hide ( ) ; component . sibl…" at bounding box center [785, 414] width 887 height 580
click at [526, 312] on div "const parent = component . parent ( ) ; component . hide ( ) ; component . sibl…" at bounding box center [785, 414] width 887 height 580
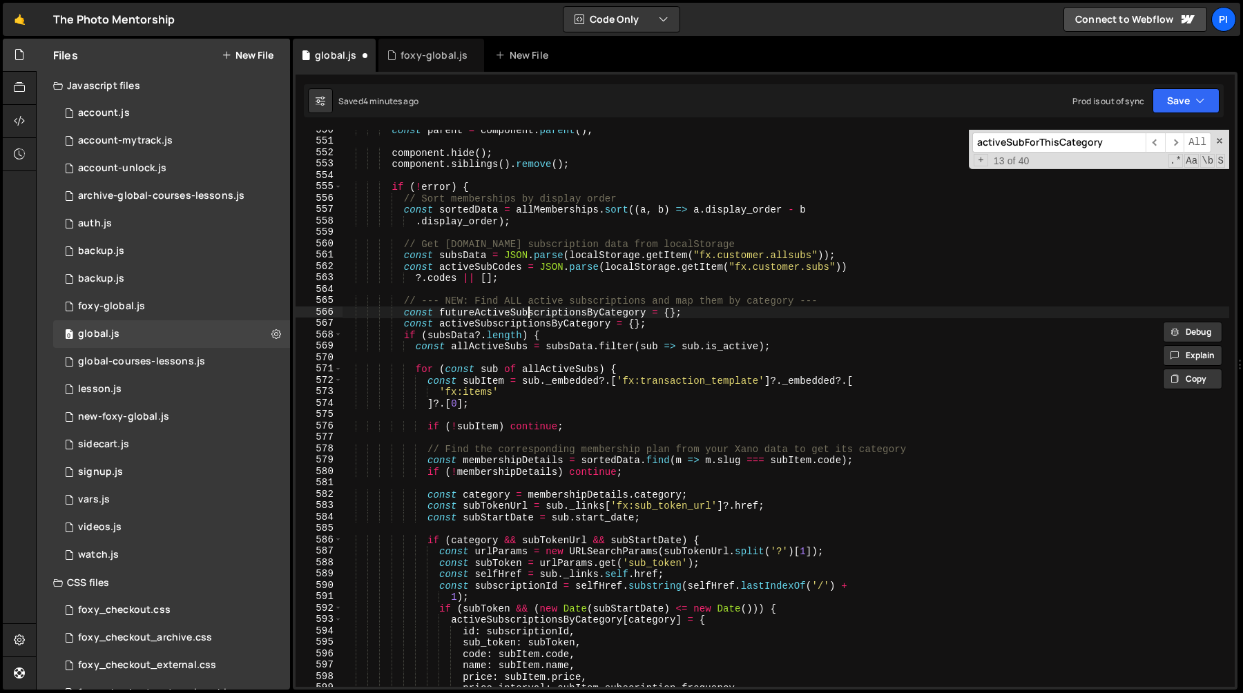
click at [526, 312] on div "const parent = component . parent ( ) ; component . hide ( ) ; component . sibl…" at bounding box center [785, 414] width 887 height 580
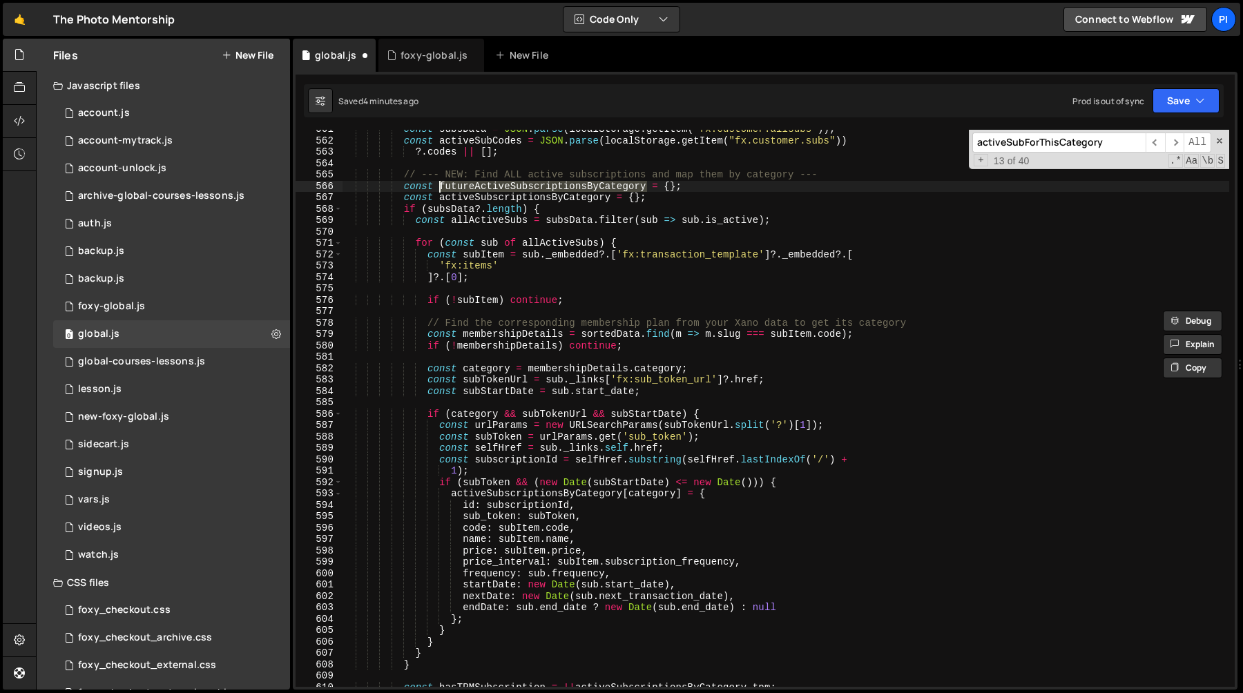
scroll to position [6472, 0]
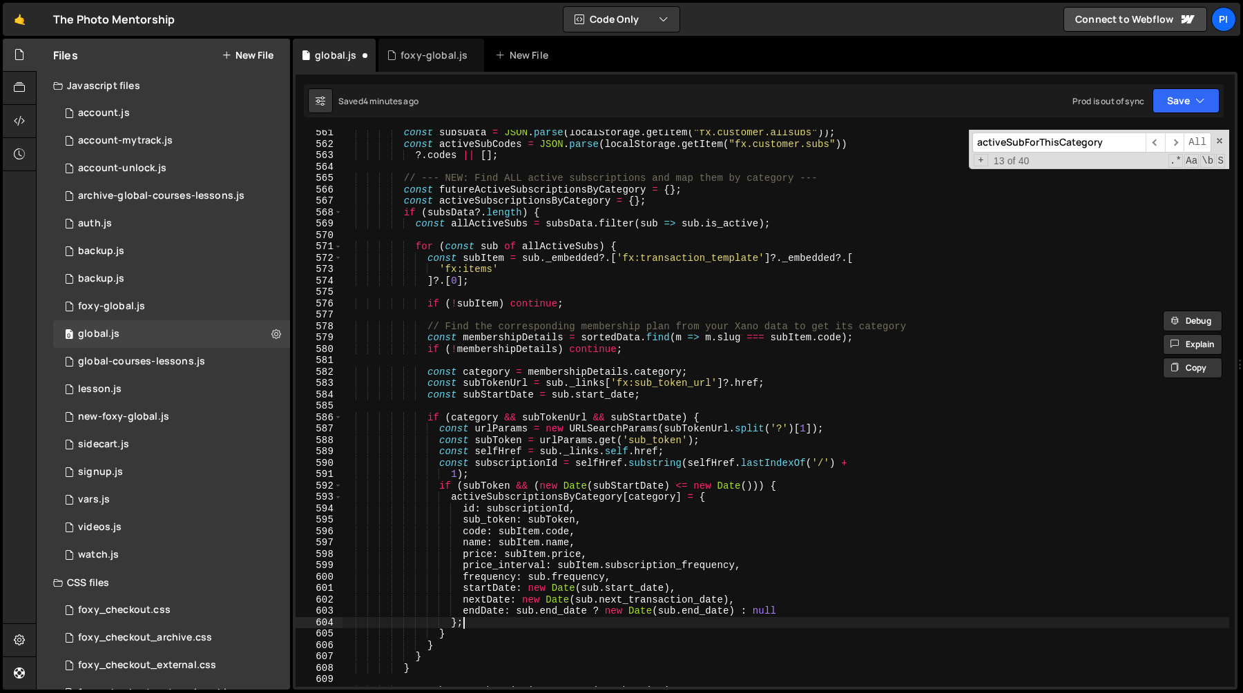
click at [460, 628] on div "const subsData = JSON . parse ( localStorage . getItem ( "fx.customer.allsubs" …" at bounding box center [785, 417] width 887 height 580
click at [463, 635] on div "const subsData = JSON . parse ( localStorage . getItem ( "fx.customer.allsubs" …" at bounding box center [785, 417] width 887 height 580
type textarea "} else {}"
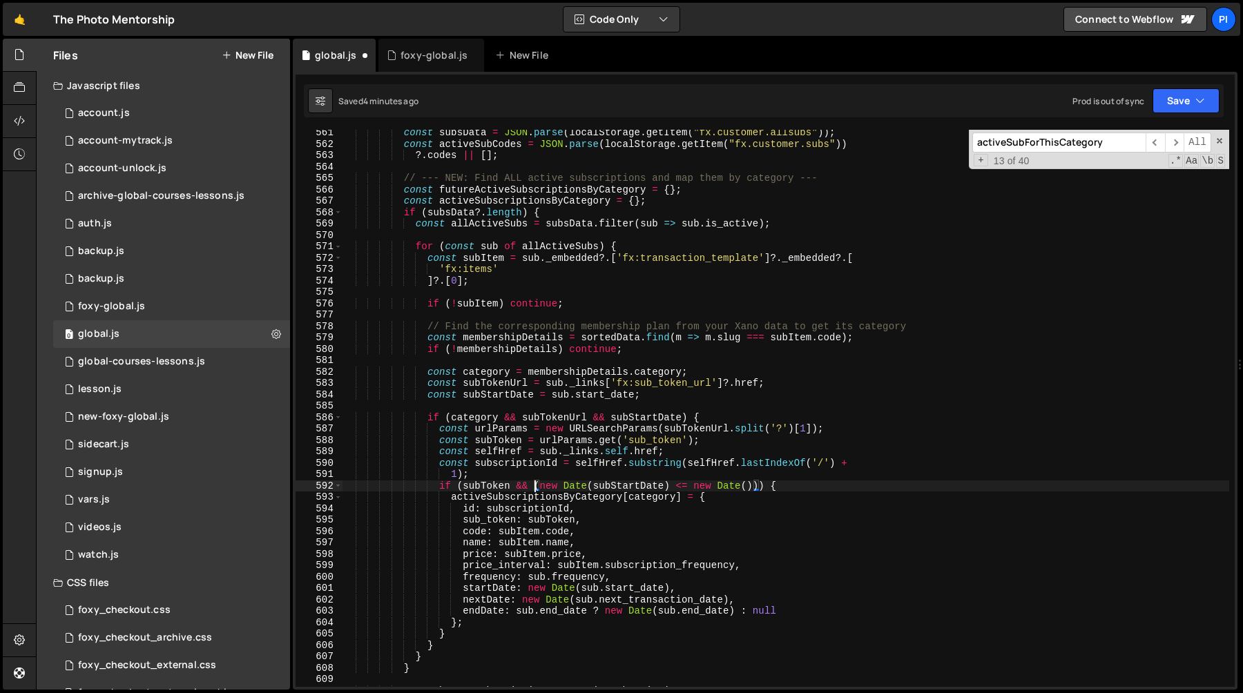
click at [535, 485] on div "const subsData = JSON . parse ( localStorage . getItem ( "fx.customer.allsubs" …" at bounding box center [785, 417] width 887 height 580
click at [758, 485] on div "const subsData = JSON . parse ( localStorage . getItem ( "fx.customer.allsubs" …" at bounding box center [785, 417] width 887 height 580
type textarea "if (subToken) {"
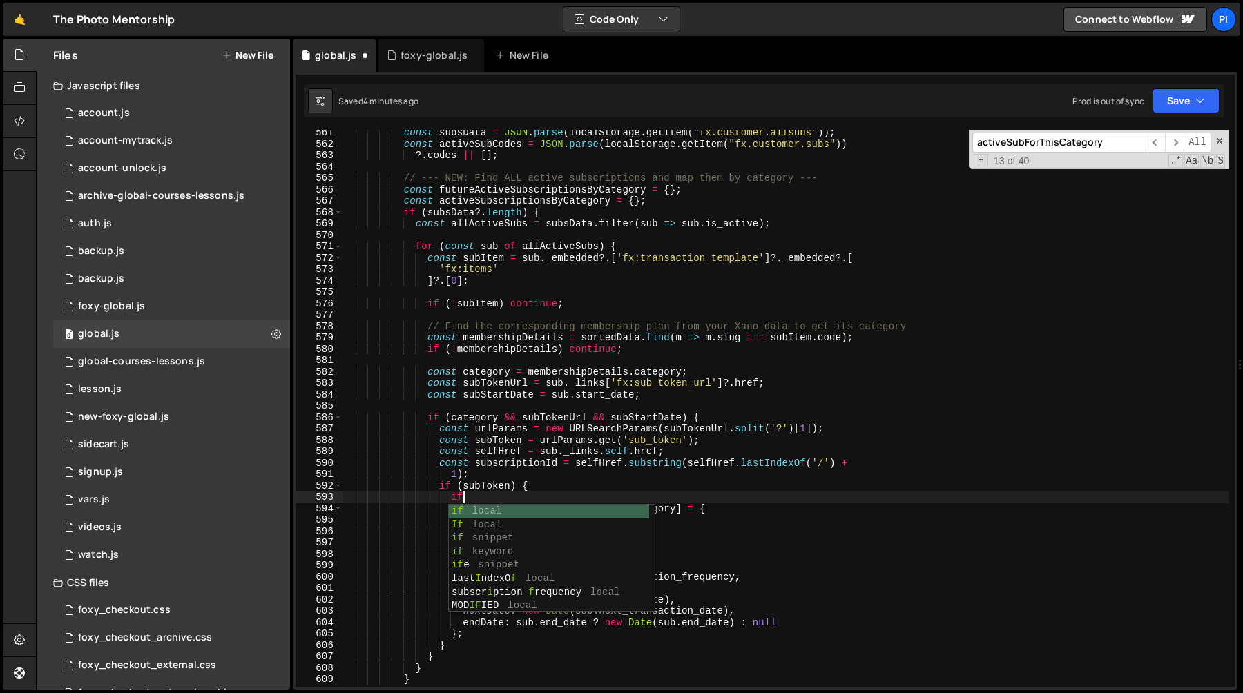
scroll to position [0, 8]
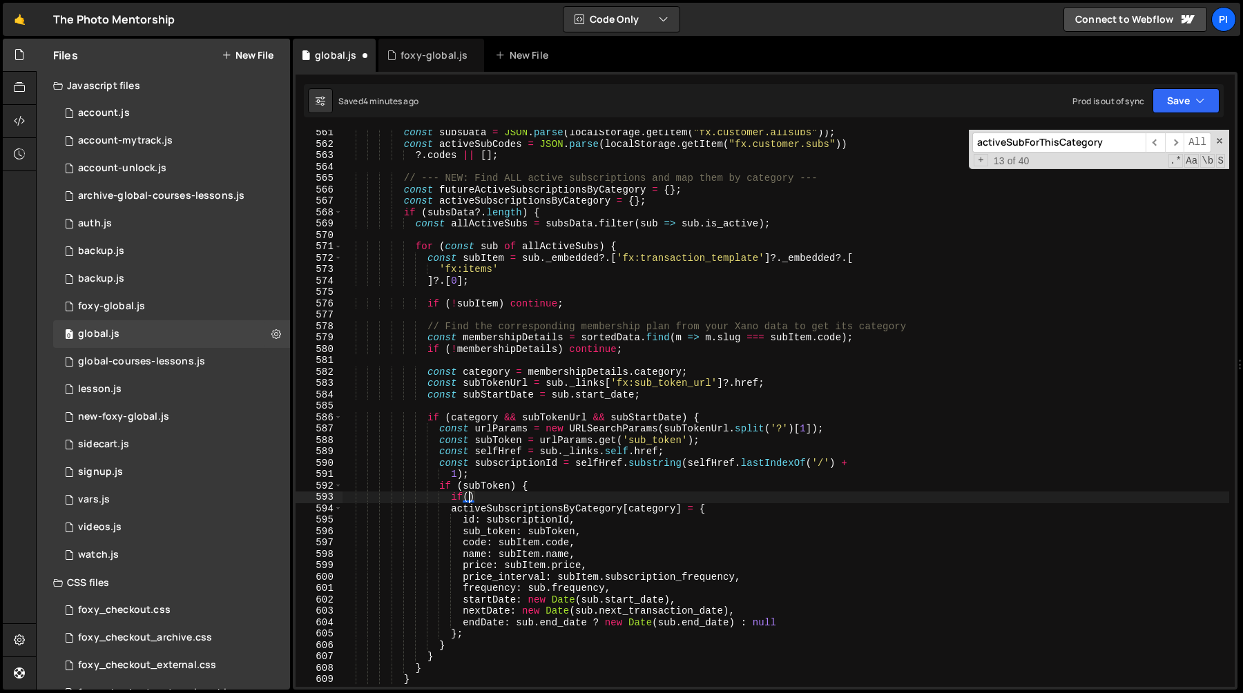
paste textarea "(new Date(subStartDate) <= new Date()))"
click at [718, 496] on div "const subsData = JSON . parse ( localStorage . getItem ( "fx.customer.allsubs" …" at bounding box center [785, 417] width 887 height 580
click at [478, 634] on div "const subsData = JSON . parse ( localStorage . getItem ( "fx.customer.allsubs" …" at bounding box center [785, 417] width 887 height 580
type textarea "};"
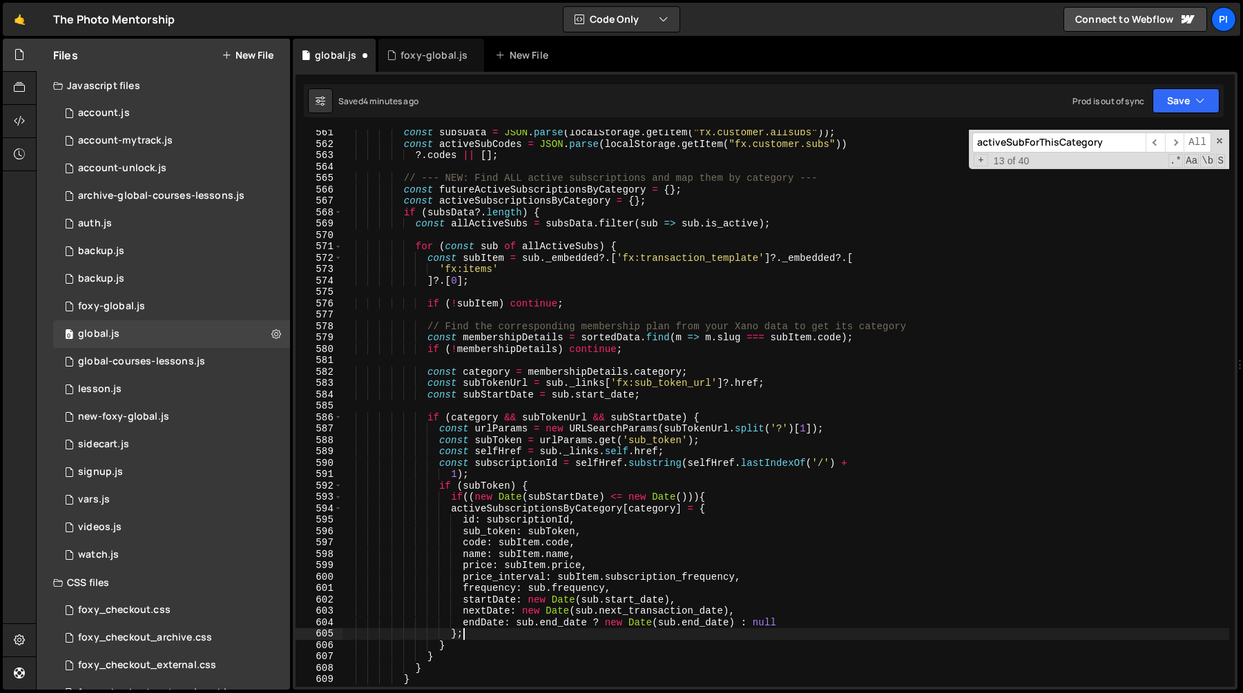
scroll to position [0, 7]
type textarea "} else {}"
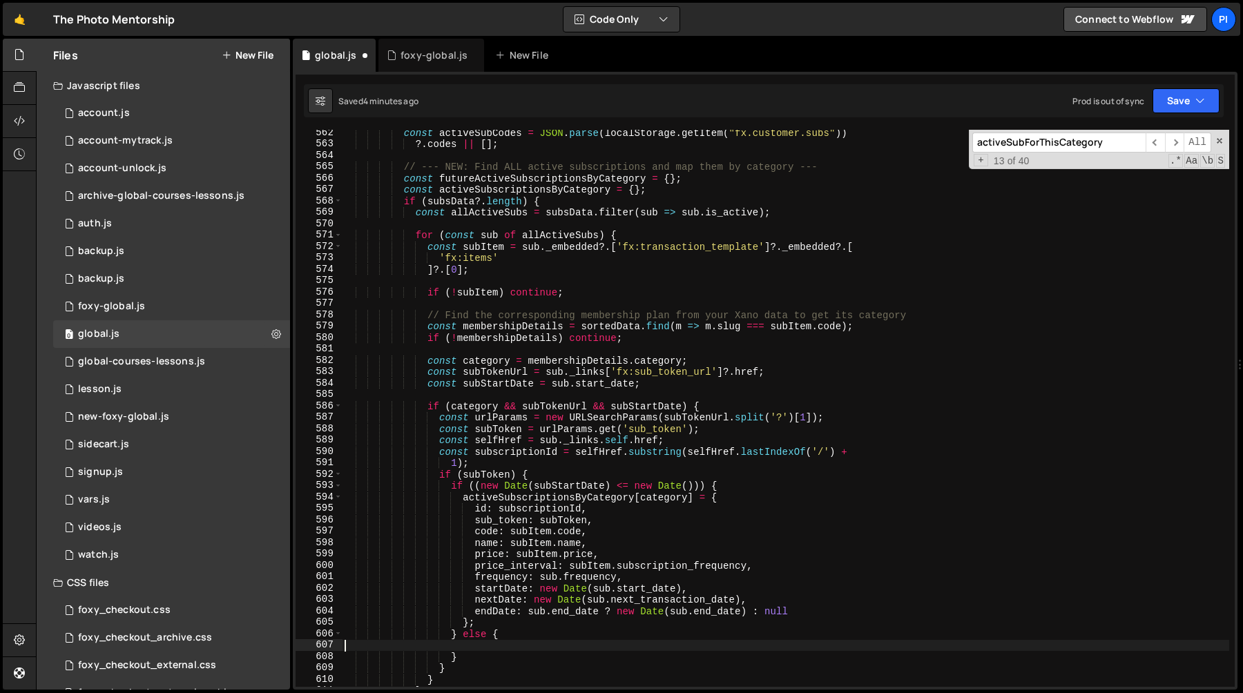
scroll to position [6490, 0]
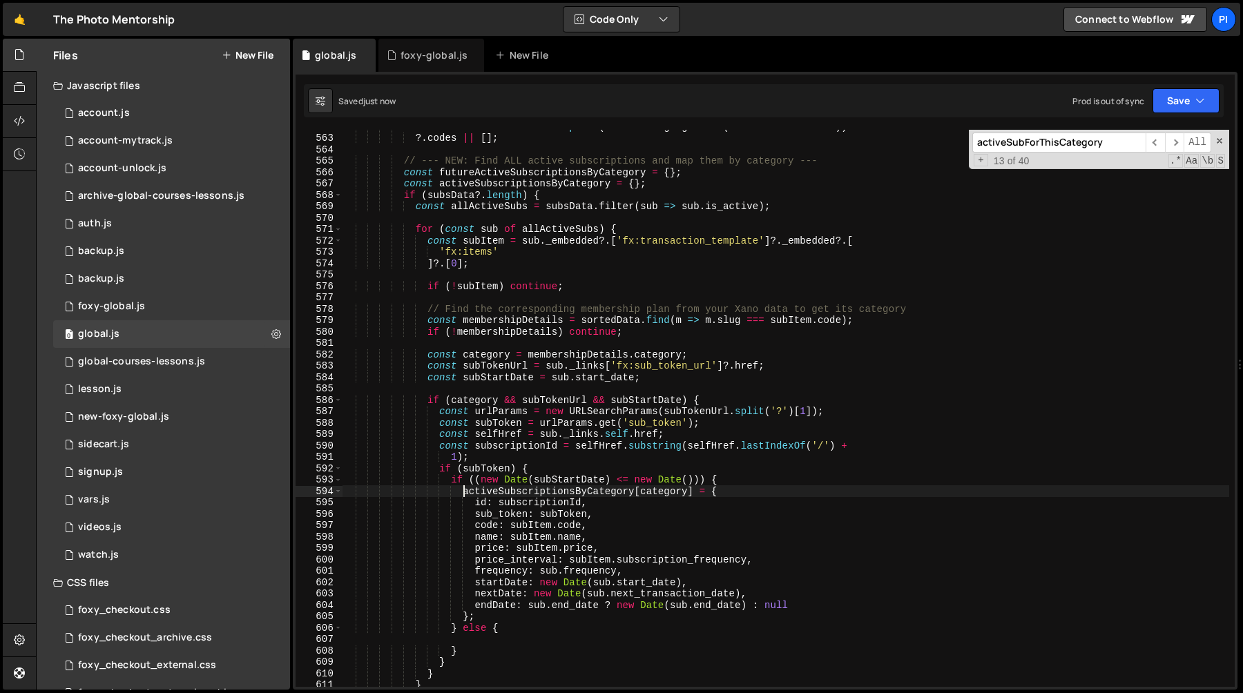
click at [464, 492] on div "const activeSubCodes = JSON . parse ( localStorage . getItem ( "fx.customer.sub…" at bounding box center [785, 411] width 887 height 580
click at [477, 619] on div "const activeSubCodes = JSON . parse ( localStorage . getItem ( "fx.customer.sub…" at bounding box center [785, 411] width 887 height 580
type textarea "endDate: sub.end_date ? new Date(sub.end_date) : null };"
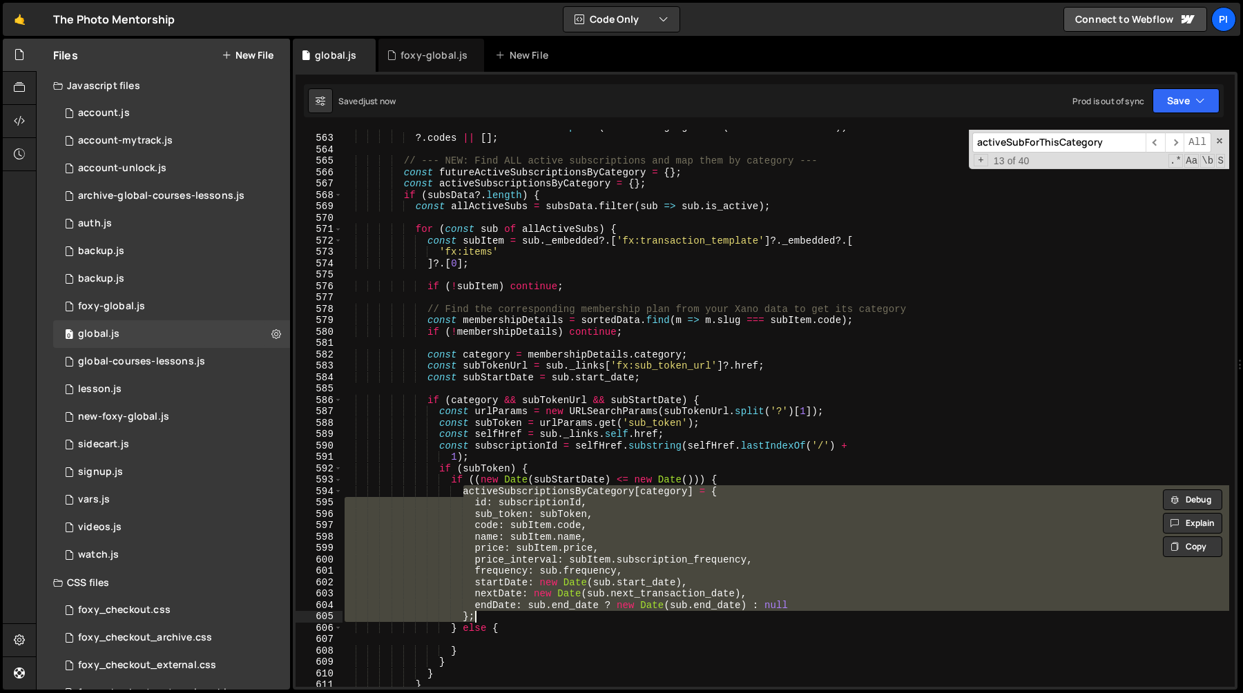
click at [475, 642] on div "const activeSubCodes = JSON . parse ( localStorage . getItem ( "fx.customer.sub…" at bounding box center [785, 411] width 887 height 580
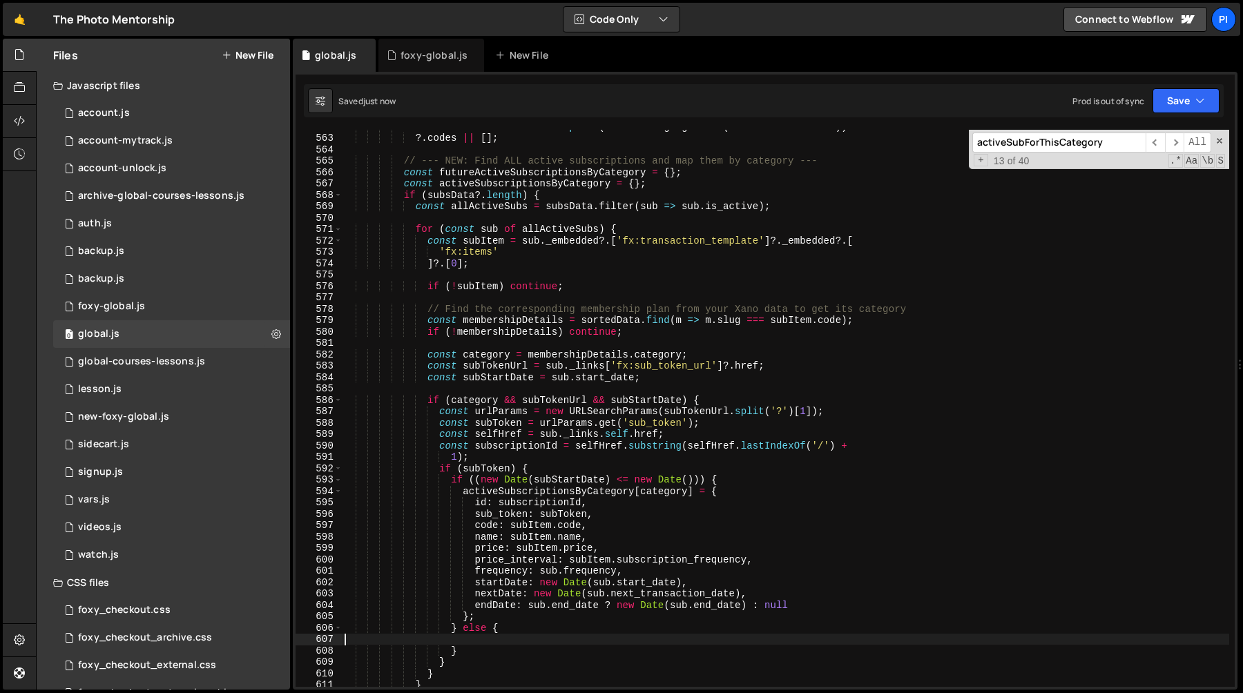
paste textarea "};"
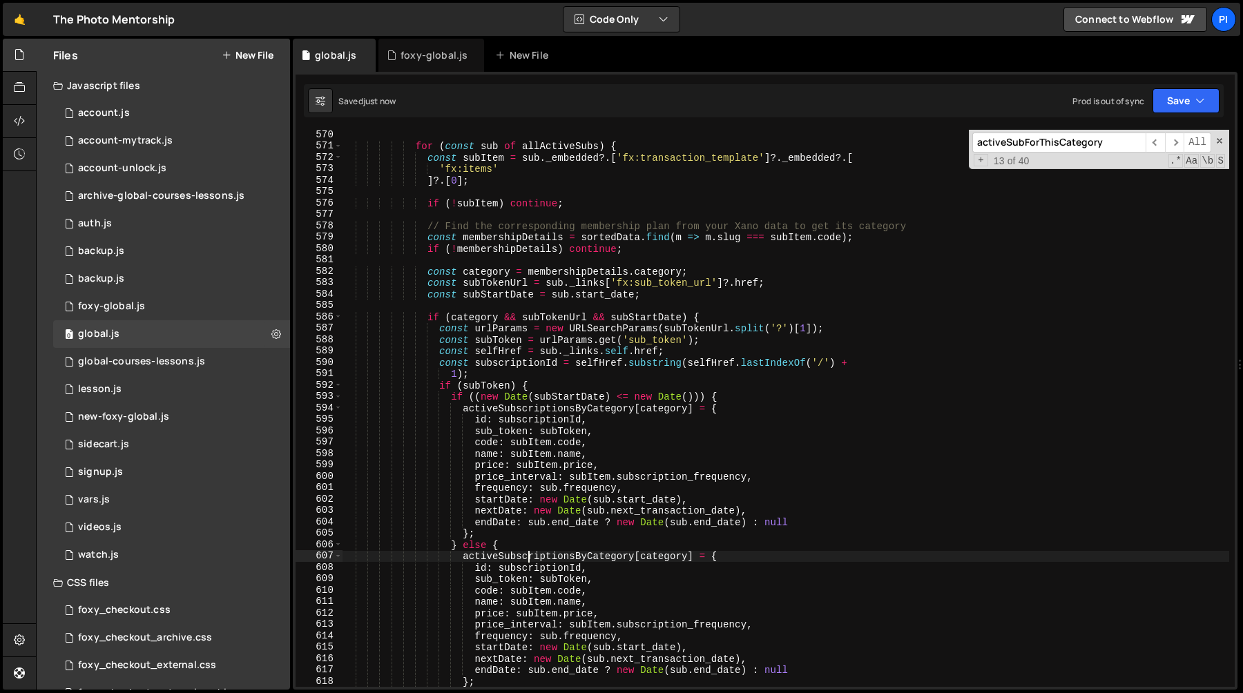
click at [529, 556] on div "for ( const sub of allActiveSubs ) { const subItem = sub . _embedded ?. [ 'fx:t…" at bounding box center [785, 419] width 887 height 580
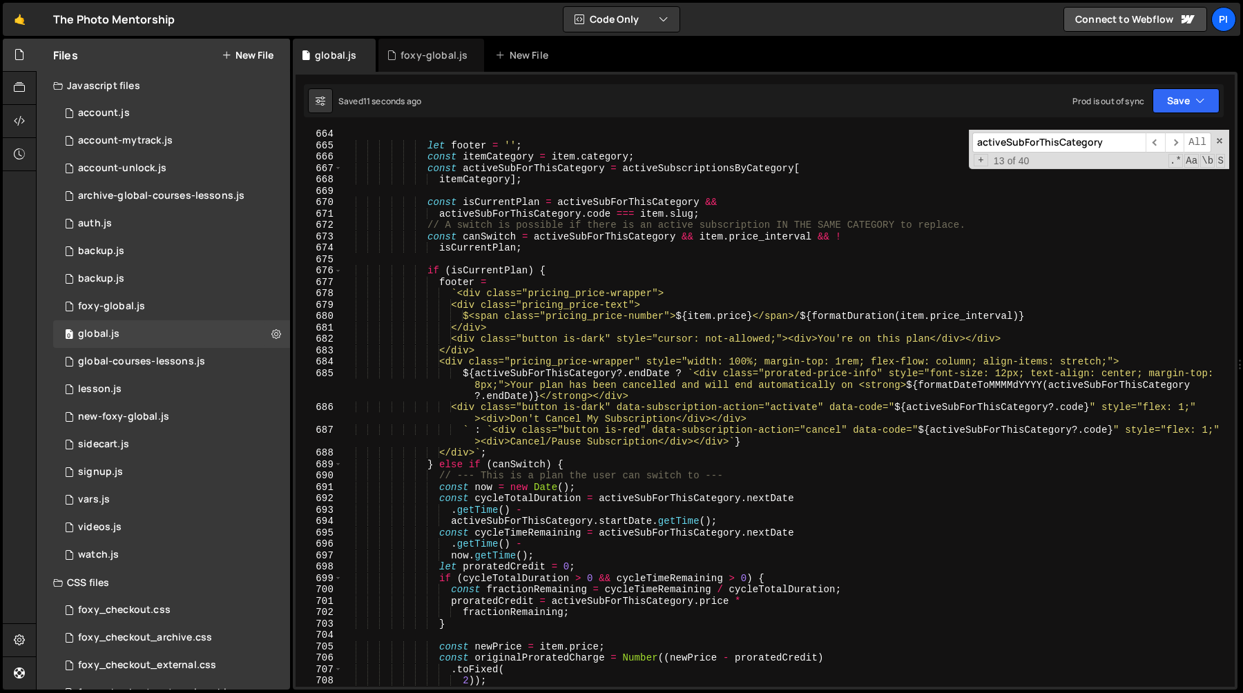
scroll to position [7646, 0]
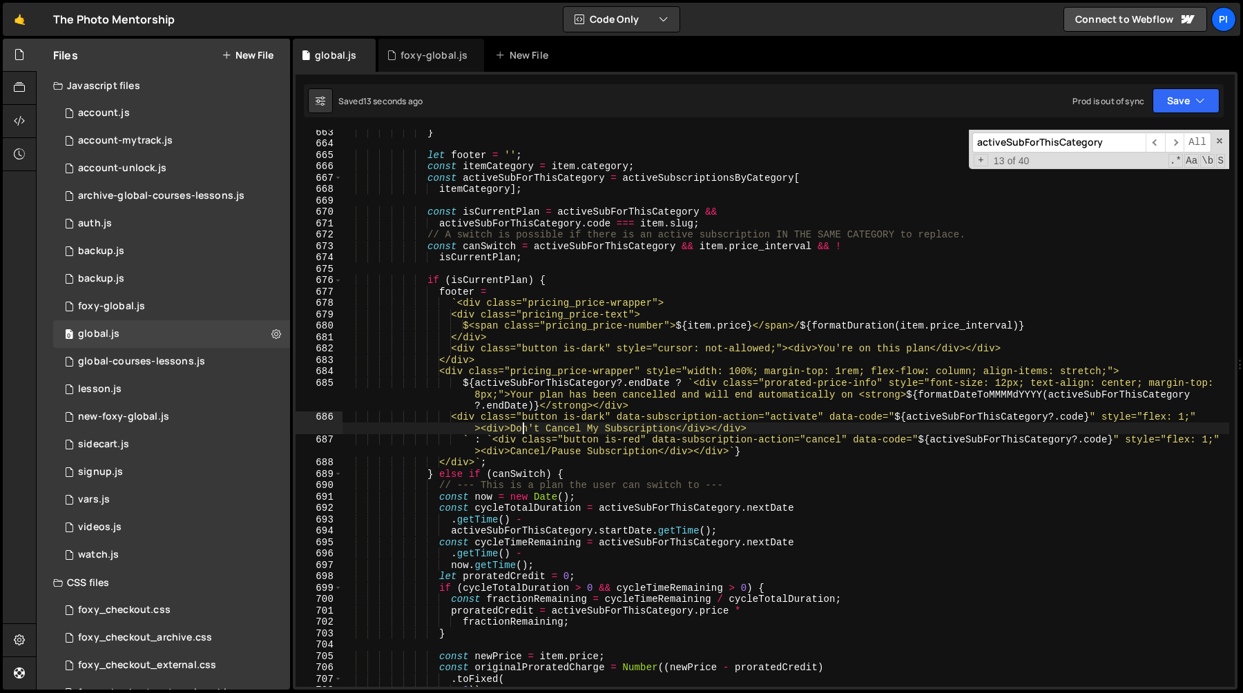
click at [523, 425] on div "} let footer = '' ; const itemCategory = item . category ; const activeSubForTh…" at bounding box center [785, 416] width 887 height 580
click at [463, 434] on div "} let footer = '' ; const itemCategory = item . category ; const activeSubForTh…" at bounding box center [785, 416] width 887 height 580
click at [577, 382] on div "} let footer = '' ; const itemCategory = item . category ; const activeSubForTh…" at bounding box center [785, 416] width 887 height 580
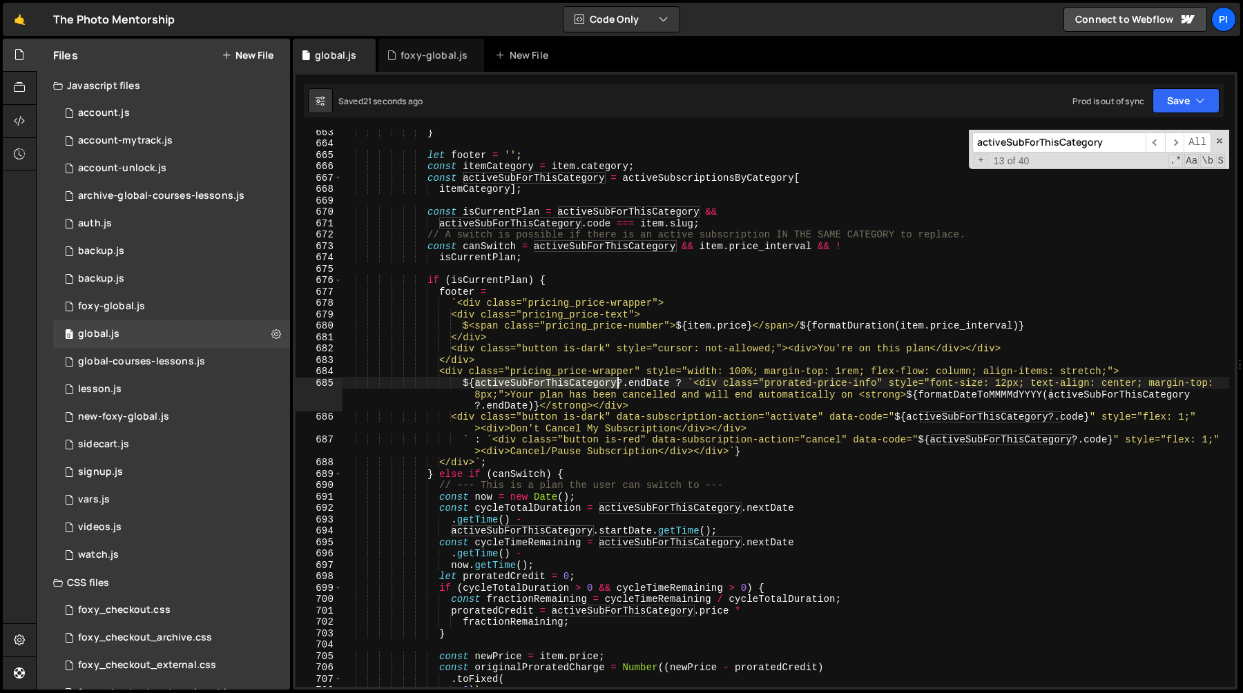
click at [577, 382] on div "} let footer = '' ; const itemCategory = item . category ; const activeSubForTh…" at bounding box center [785, 416] width 887 height 580
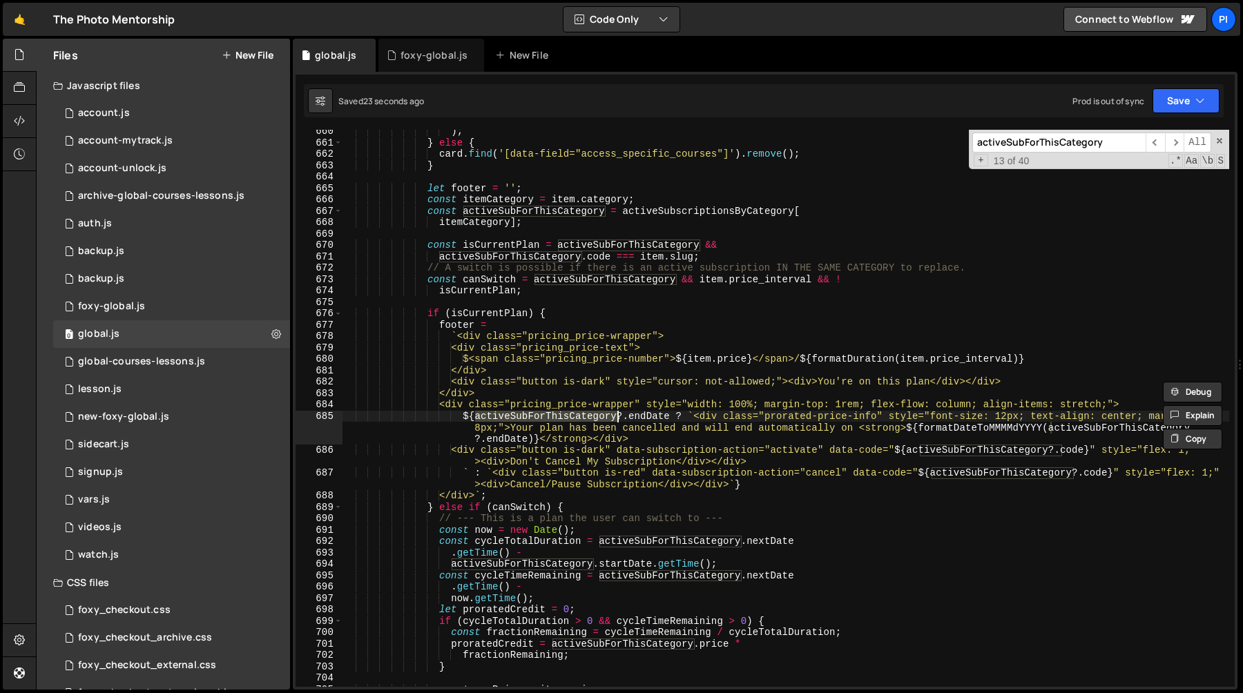
scroll to position [7614, 0]
click at [672, 413] on div ") ; } else { card . find ( '[data-field="access_specific_courses"]' ) . remove …" at bounding box center [785, 414] width 887 height 580
click at [678, 412] on div ") ; } else { card . find ( '[data-field="access_specific_courses"]' ) . remove …" at bounding box center [785, 414] width 887 height 580
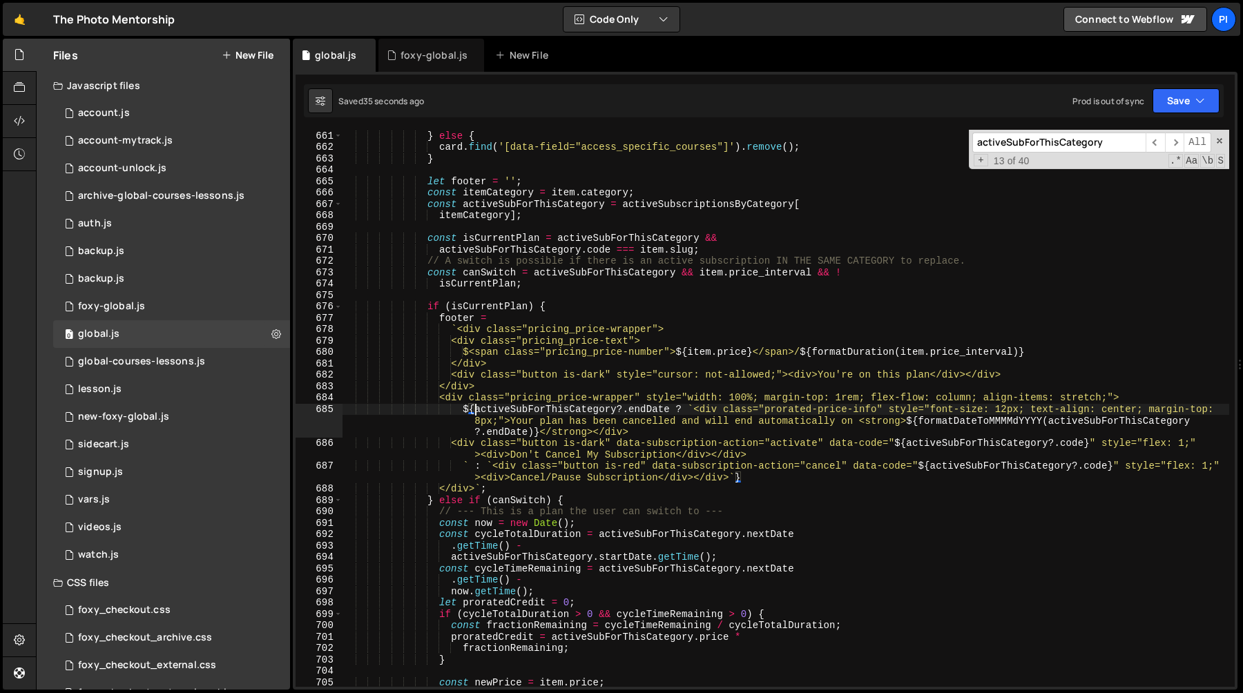
click at [475, 409] on div ") ; } else { card . find ( '[data-field="access_specific_courses"]' ) . remove …" at bounding box center [785, 409] width 887 height 580
click at [669, 411] on div ") ; } else { card . find ( '[data-field="access_specific_courses"]' ) . remove …" at bounding box center [785, 409] width 887 height 580
click at [688, 409] on div ") ; } else { card . find ( '[data-field="access_specific_courses"]' ) . remove …" at bounding box center [785, 409] width 887 height 580
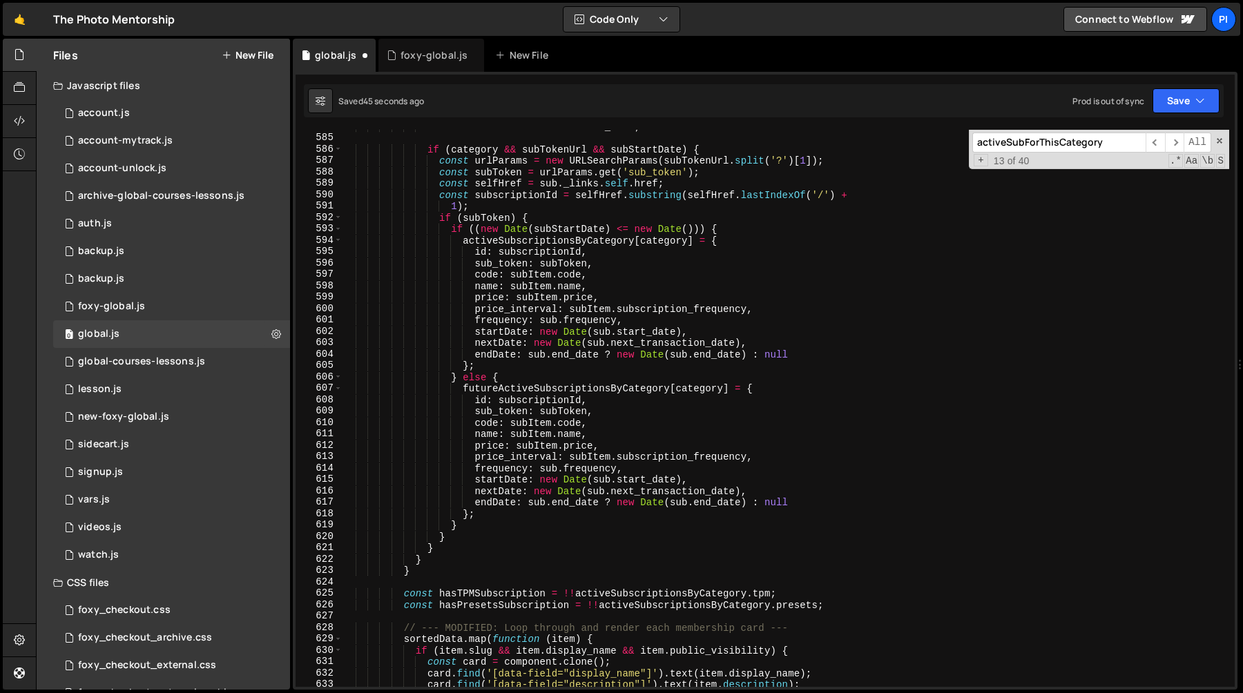
scroll to position [6763, 0]
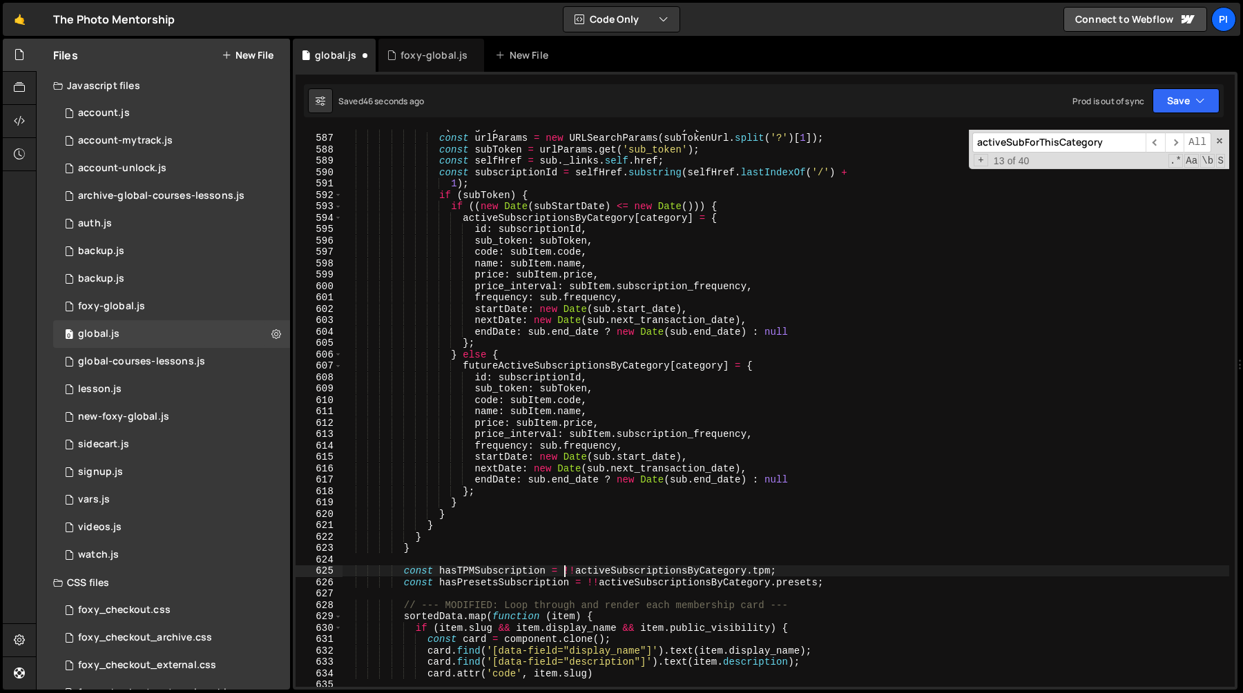
click at [564, 572] on div "if ( category && subTokenUrl && subStartDate ) { const urlParams = new URLSearc…" at bounding box center [785, 411] width 887 height 580
click at [773, 574] on div "if ( category && subTokenUrl && subStartDate ) { const urlParams = new URLSearc…" at bounding box center [785, 411] width 887 height 580
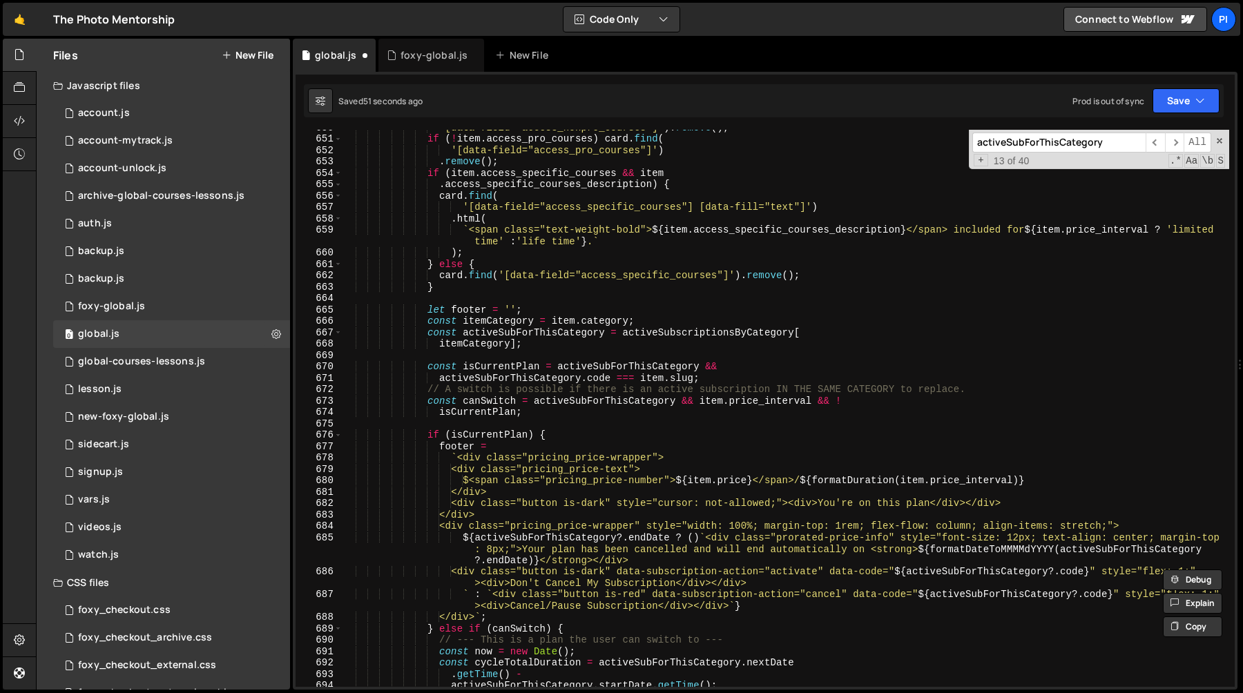
scroll to position [7486, 0]
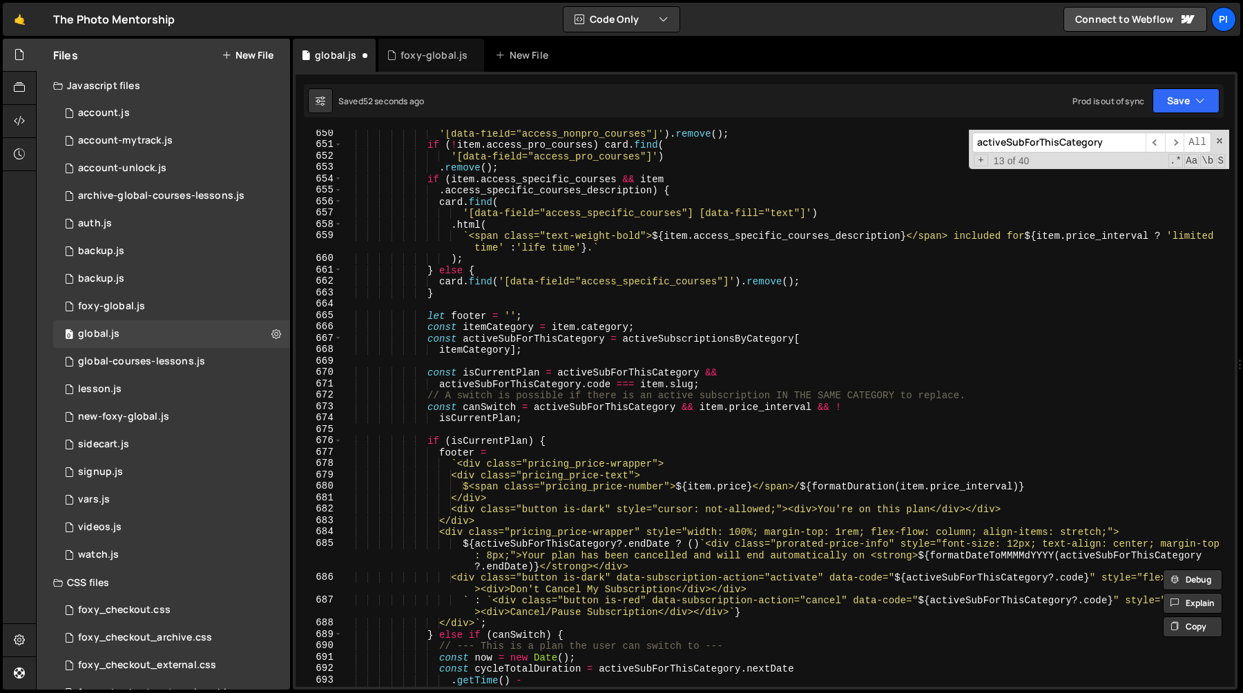
click at [664, 337] on div "'[data-field="access_nonpro_courses"]' ) . remove ( ) ; if ( ! item . access_pr…" at bounding box center [785, 418] width 887 height 580
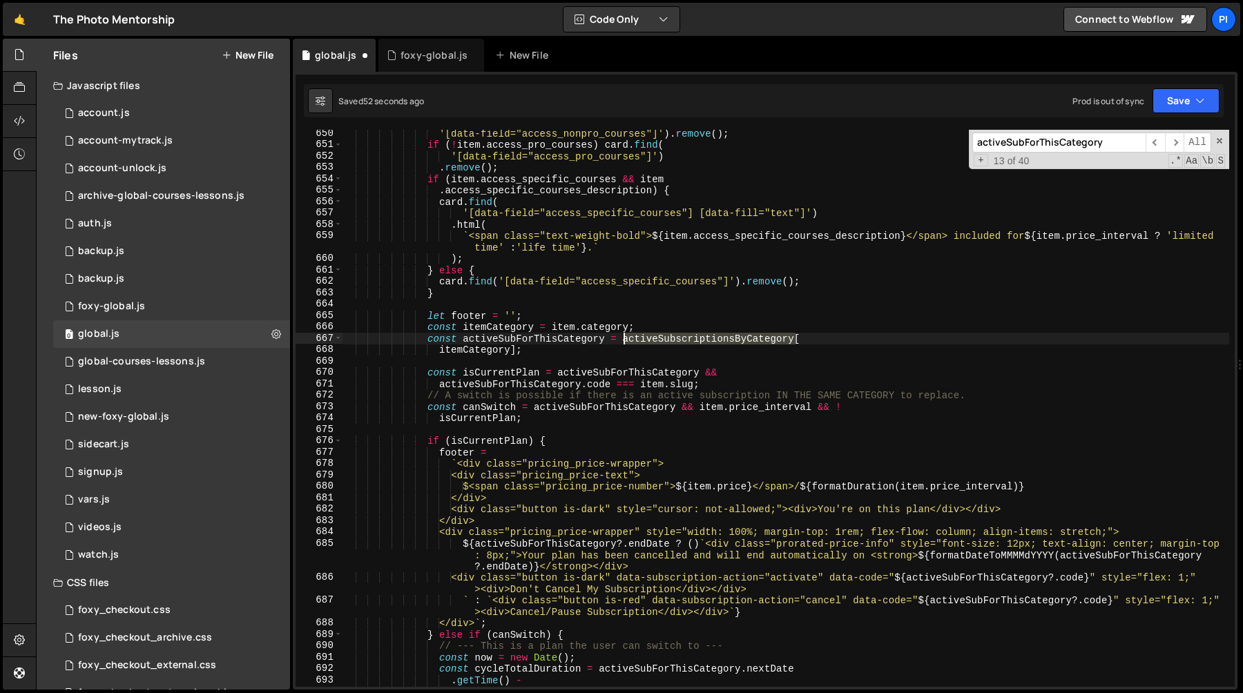
click at [664, 337] on div "'[data-field="access_nonpro_courses"]' ) . remove ( ) ; if ( ! item . access_pr…" at bounding box center [785, 418] width 887 height 580
click at [820, 333] on div "'[data-field="access_nonpro_courses"]' ) . remove ( ) ; if ( ! item . access_pr…" at bounding box center [785, 418] width 887 height 580
click at [623, 338] on div "'[data-field="access_nonpro_courses"]' ) . remove ( ) ; if ( ! item . access_pr…" at bounding box center [785, 418] width 887 height 580
click at [514, 348] on div "'[data-field="access_nonpro_courses"]' ) . remove ( ) ; if ( ! item . access_pr…" at bounding box center [785, 418] width 887 height 580
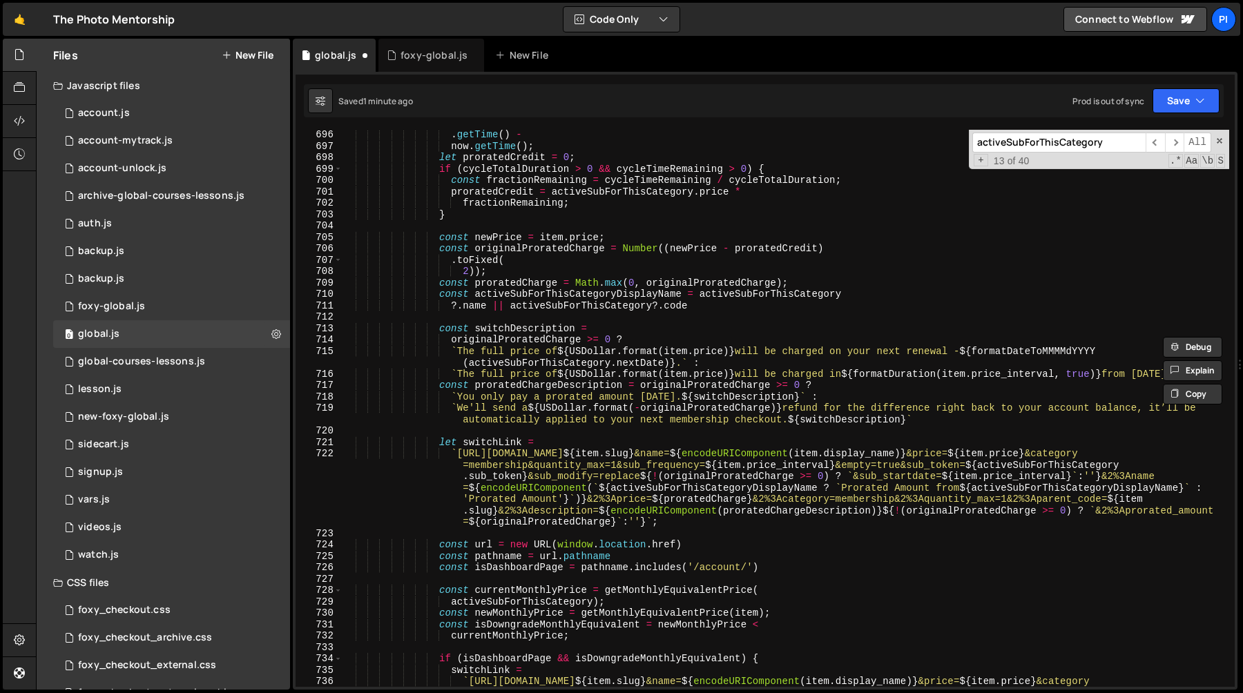
click at [808, 453] on div ". getTime ( ) - now . getTime ( ) ; let proratedCredit = 0 ; if ( cycleTotalDur…" at bounding box center [785, 441] width 887 height 625
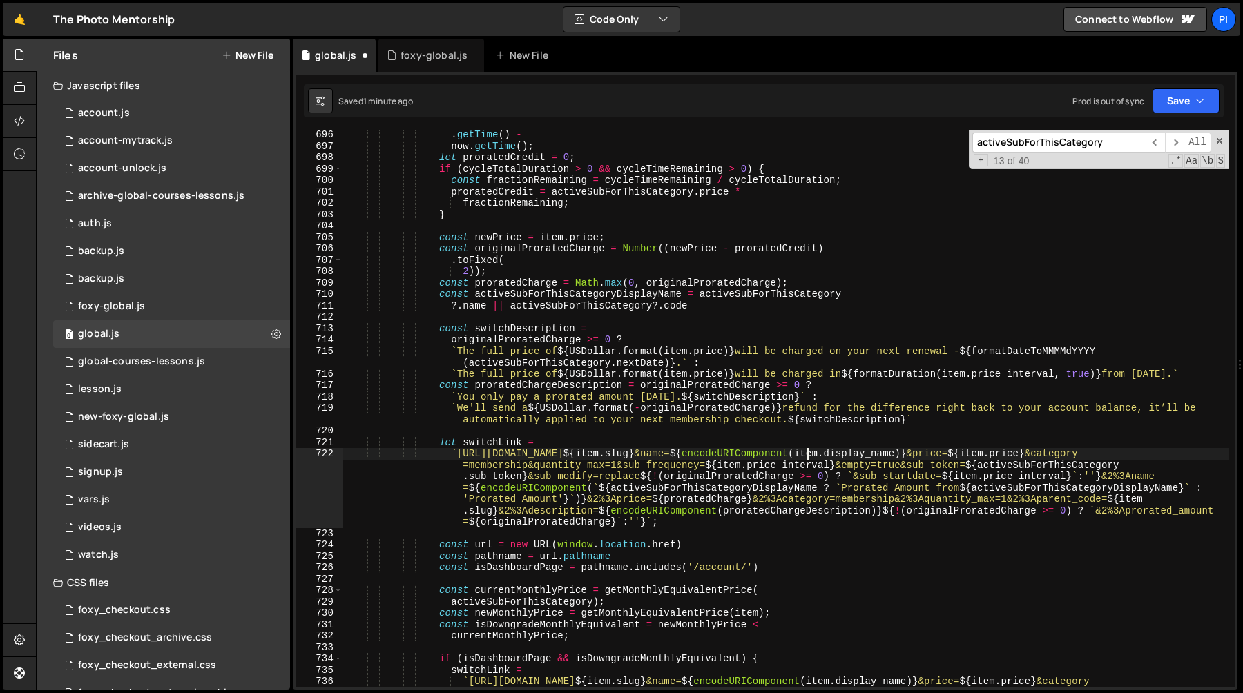
scroll to position [7615, 0]
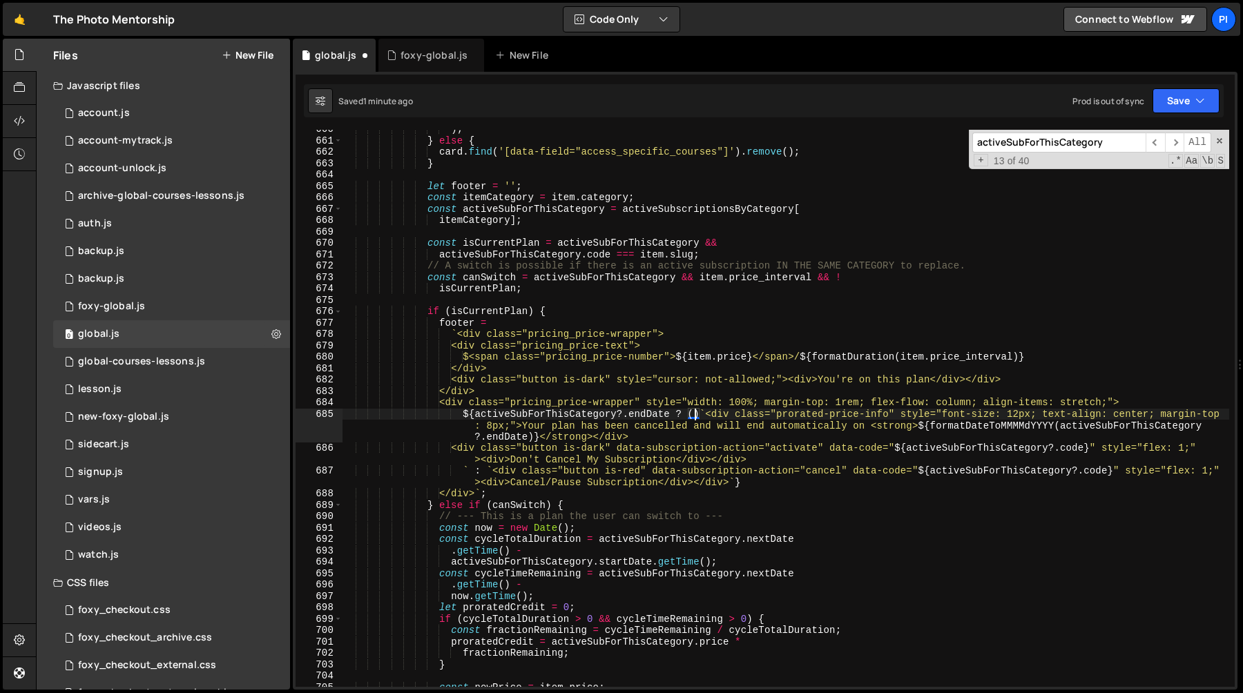
paste textarea "itemCategory]"
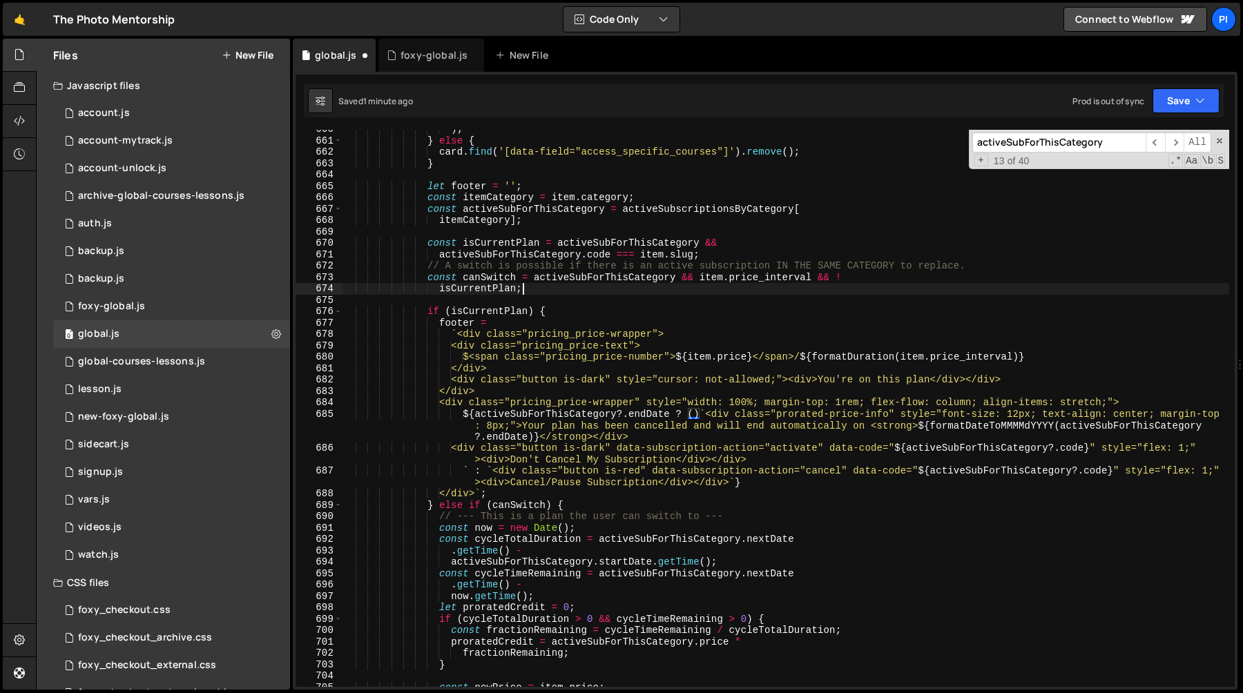
click at [606, 288] on div ") ; } else { card . find ( '[data-field="access_specific_courses"]' ) . remove …" at bounding box center [785, 414] width 887 height 580
type textarea "isCurrentPlan;"
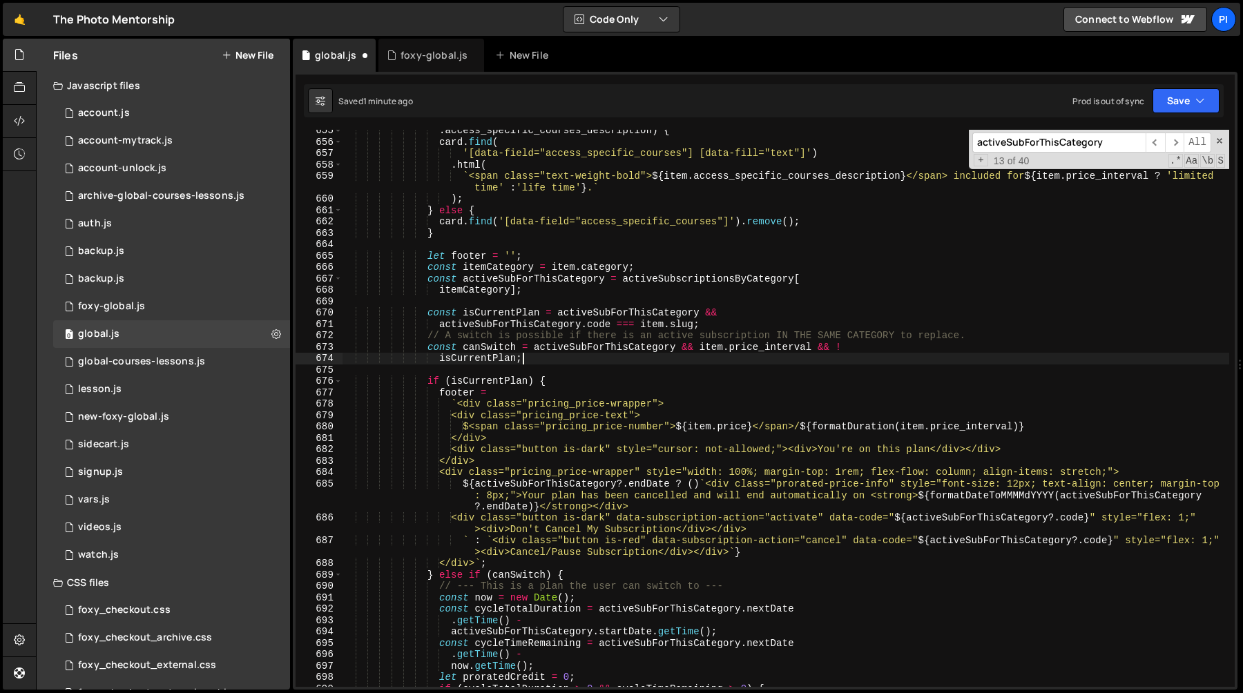
scroll to position [7542, 0]
click at [533, 290] on div ". access_specific_courses_description ) { card . find ( '[data-field="access_sp…" at bounding box center [785, 417] width 887 height 580
type textarea "itemCategory];"
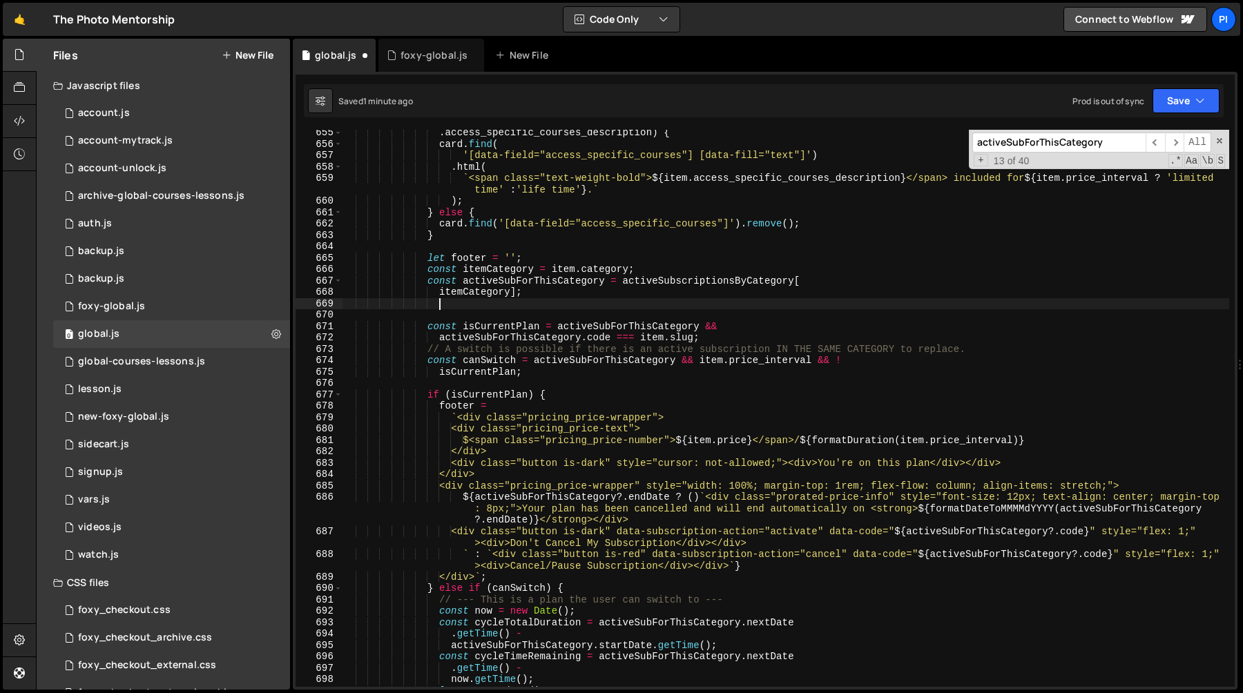
paste textarea "itemCategory]"
type textarea "itemCategory]"
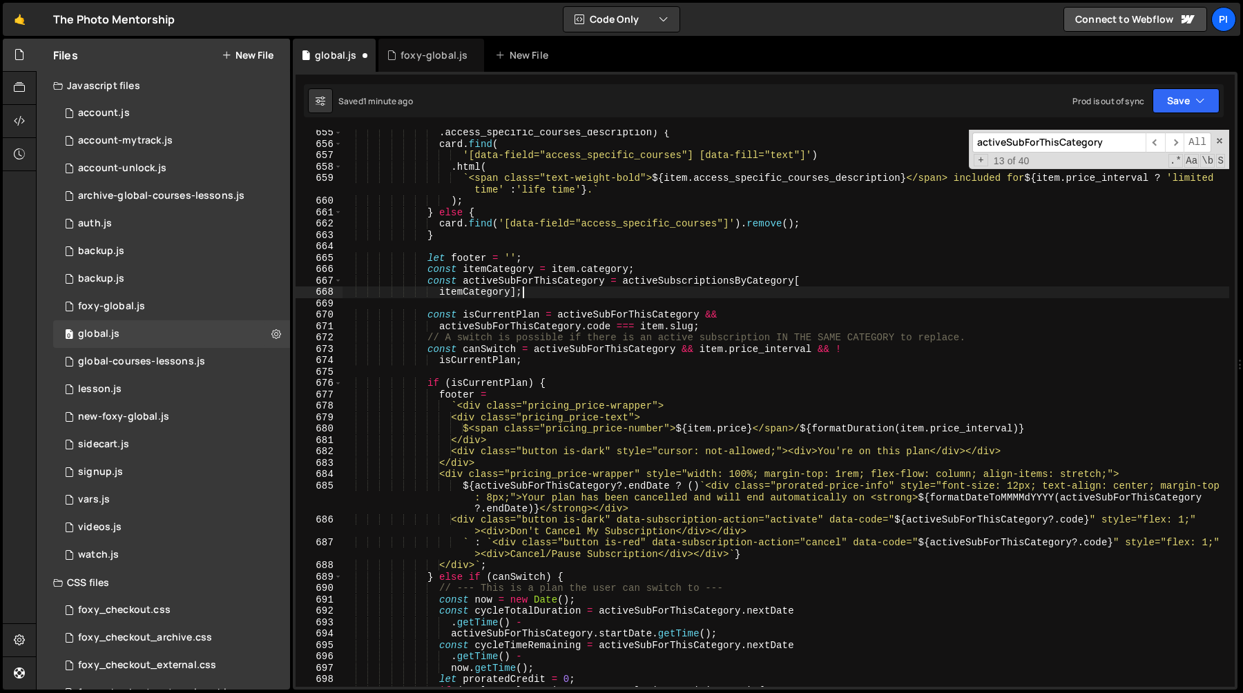
click at [533, 293] on div ". access_specific_courses_description ) { card . find ( '[data-field="access_sp…" at bounding box center [785, 417] width 887 height 580
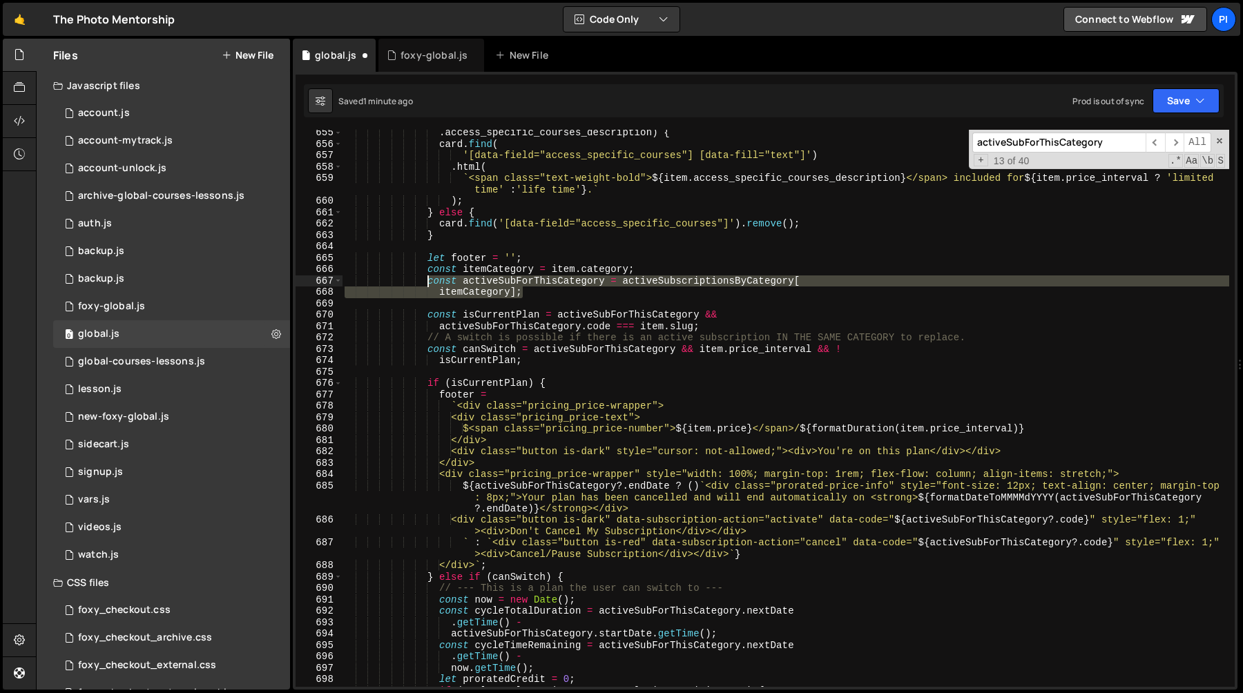
click at [425, 280] on div ". access_specific_courses_description ) { card . find ( '[data-field="access_sp…" at bounding box center [785, 417] width 887 height 580
click at [536, 294] on div ". access_specific_courses_description ) { card . find ( '[data-field="access_sp…" at bounding box center [785, 408] width 887 height 557
type textarea "itemCategory];"
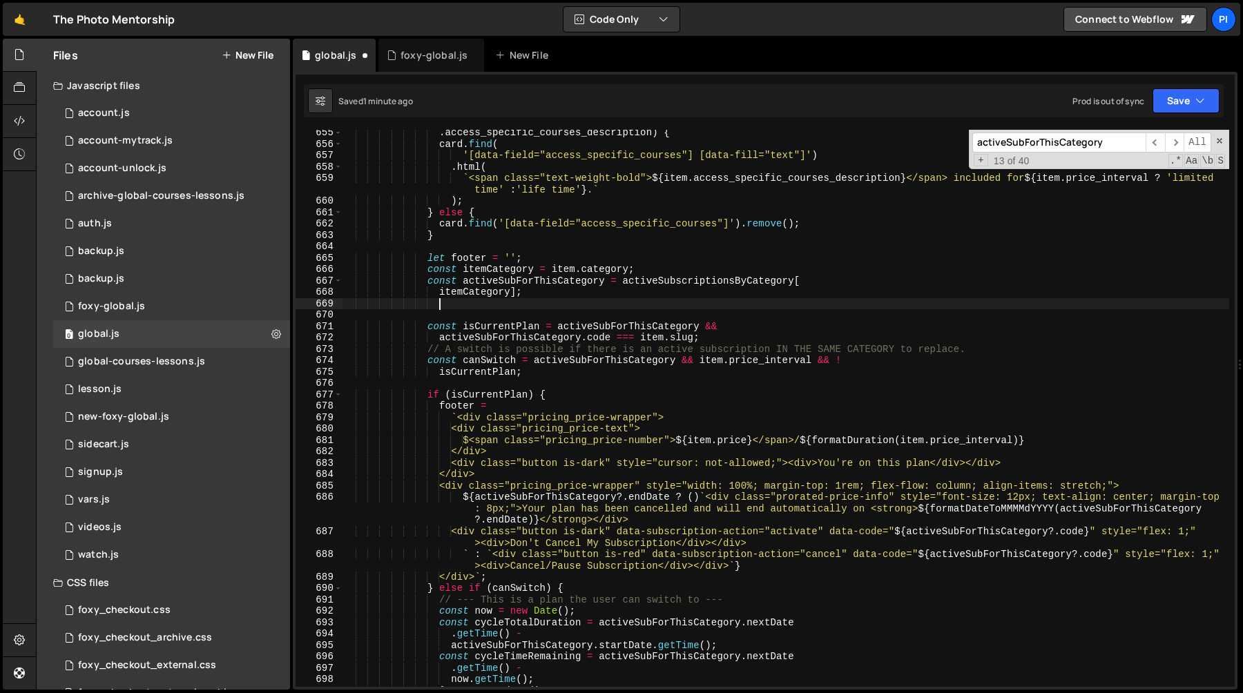
paste textarea "itemCategory];"
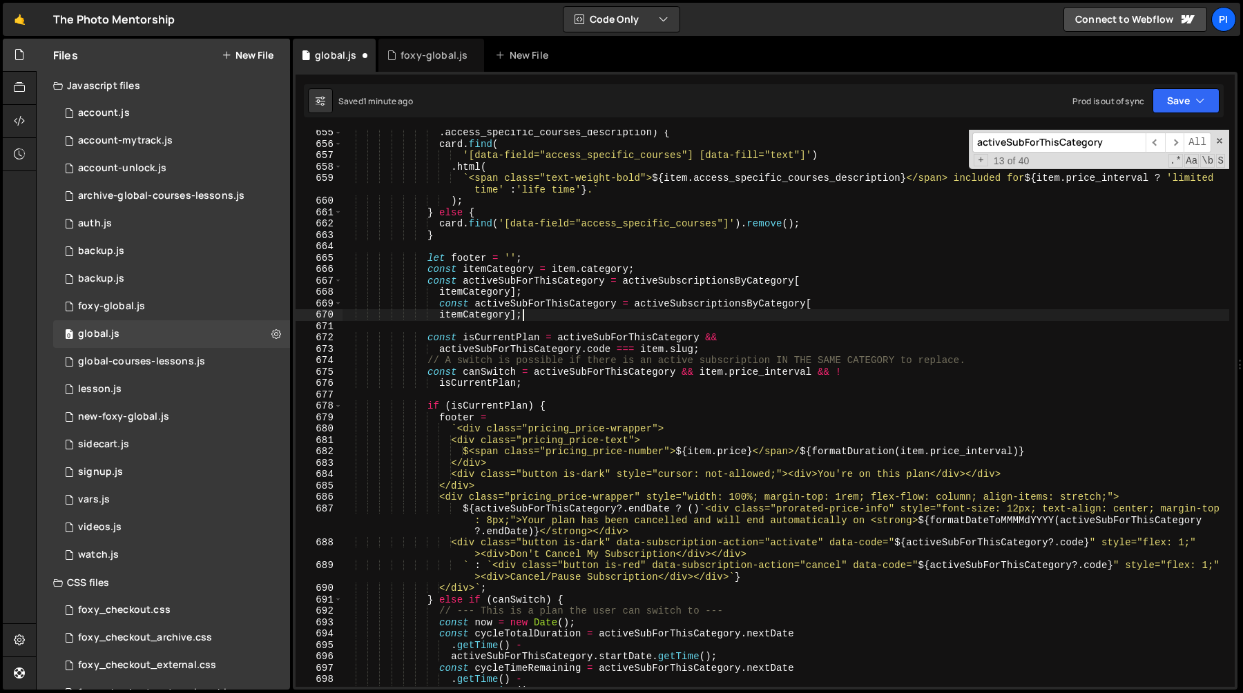
click at [481, 305] on div ". access_specific_courses_description ) { card . find ( '[data-field="access_sp…" at bounding box center [785, 417] width 887 height 580
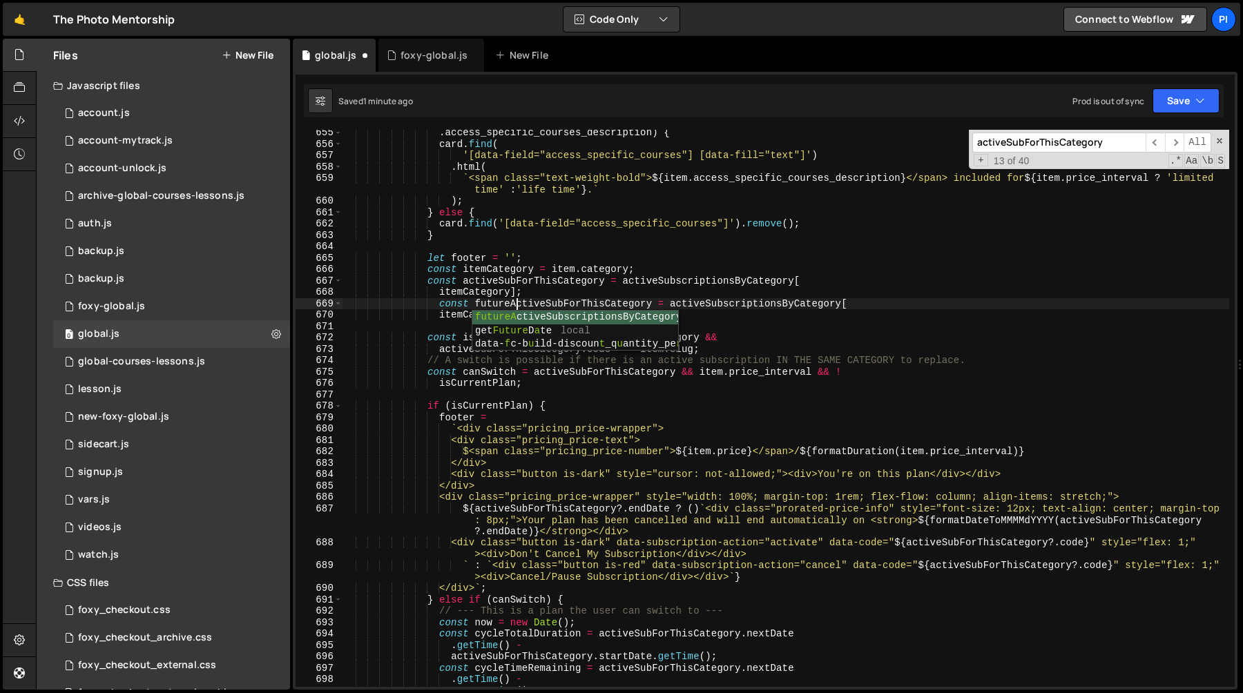
scroll to position [0, 12]
click at [778, 301] on div ". access_specific_courses_description ) { card . find ( '[data-field="access_sp…" at bounding box center [785, 417] width 887 height 580
click at [777, 301] on div ". access_specific_courses_description ) { card . find ( '[data-field="access_sp…" at bounding box center [785, 417] width 887 height 580
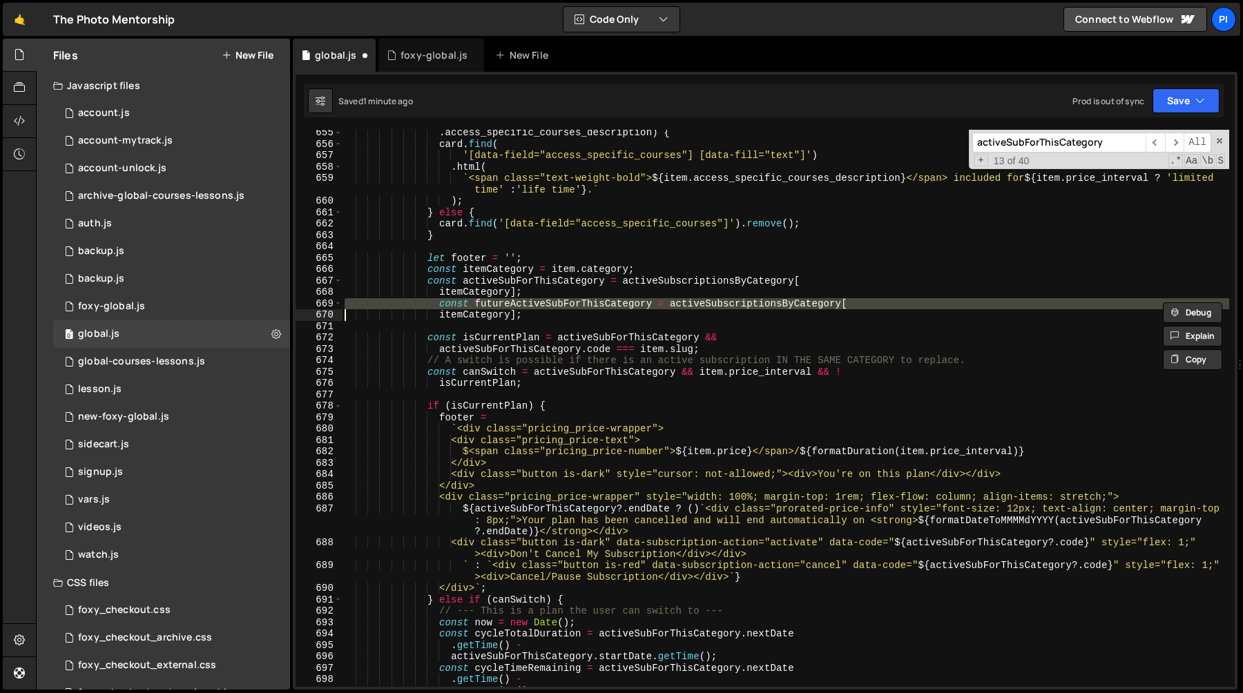
click at [777, 301] on div ". access_specific_courses_description ) { card . find ( '[data-field="access_sp…" at bounding box center [785, 417] width 887 height 580
type textarea "const futureActiveSubForThisCategory = activeSubscriptionsByCategory[ itemCateg…"
click at [438, 323] on div ". access_specific_courses_description ) { card . find ( '[data-field="access_sp…" at bounding box center [785, 417] width 887 height 580
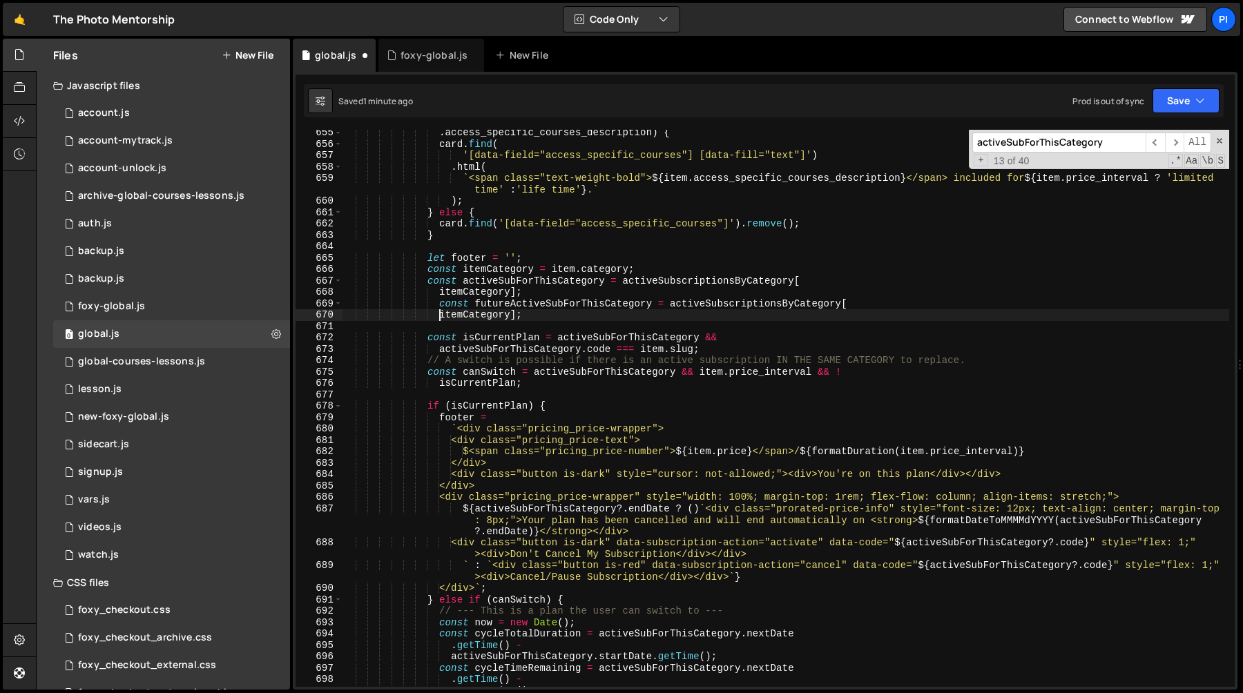
click at [438, 318] on div ". access_specific_courses_description ) { card . find ( '[data-field="access_sp…" at bounding box center [785, 417] width 887 height 580
click at [868, 304] on div ". access_specific_courses_description ) { card . find ( '[data-field="access_sp…" at bounding box center [785, 417] width 887 height 580
click at [607, 303] on div ". access_specific_courses_description ) { card . find ( '[data-field="access_sp…" at bounding box center [785, 417] width 887 height 580
click at [703, 305] on div ". access_specific_courses_description ) { card . find ( '[data-field="access_sp…" at bounding box center [785, 417] width 887 height 580
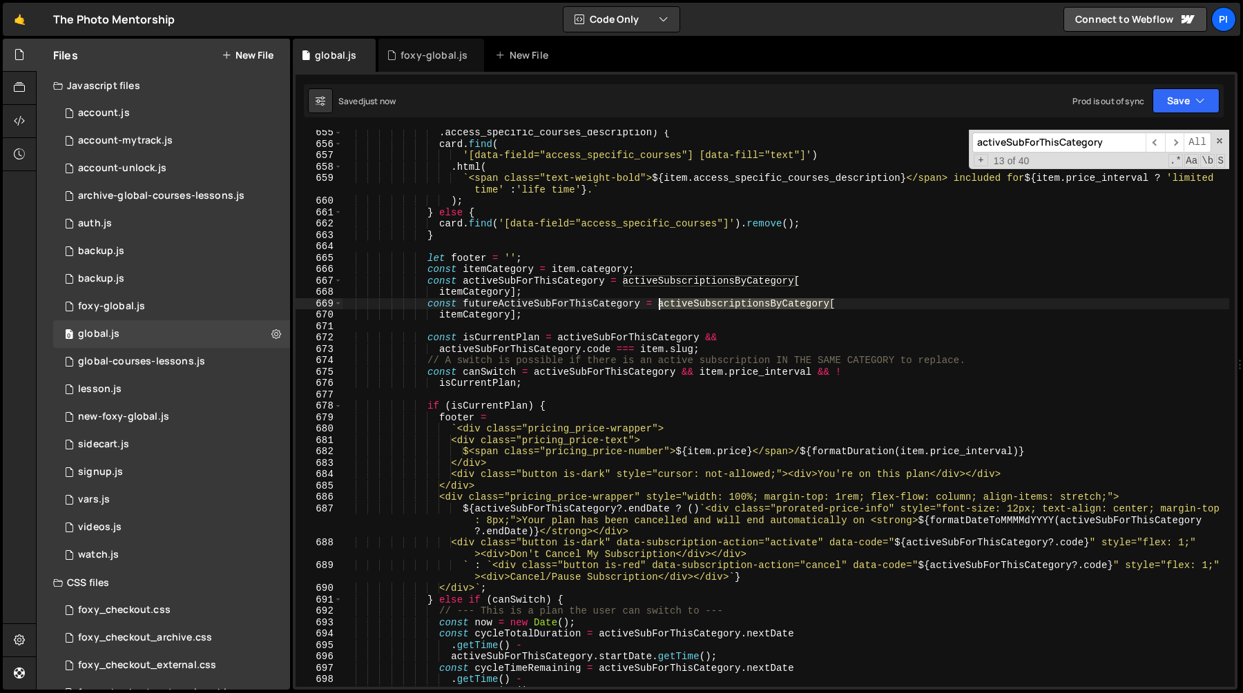
click at [703, 305] on div ". access_specific_courses_description ) { card . find ( '[data-field="access_sp…" at bounding box center [785, 417] width 887 height 580
click at [697, 304] on div ". access_specific_courses_description ) { card . find ( '[data-field="access_sp…" at bounding box center [785, 408] width 887 height 557
click at [697, 304] on div ". access_specific_courses_description ) { card . find ( '[data-field="access_sp…" at bounding box center [785, 417] width 887 height 580
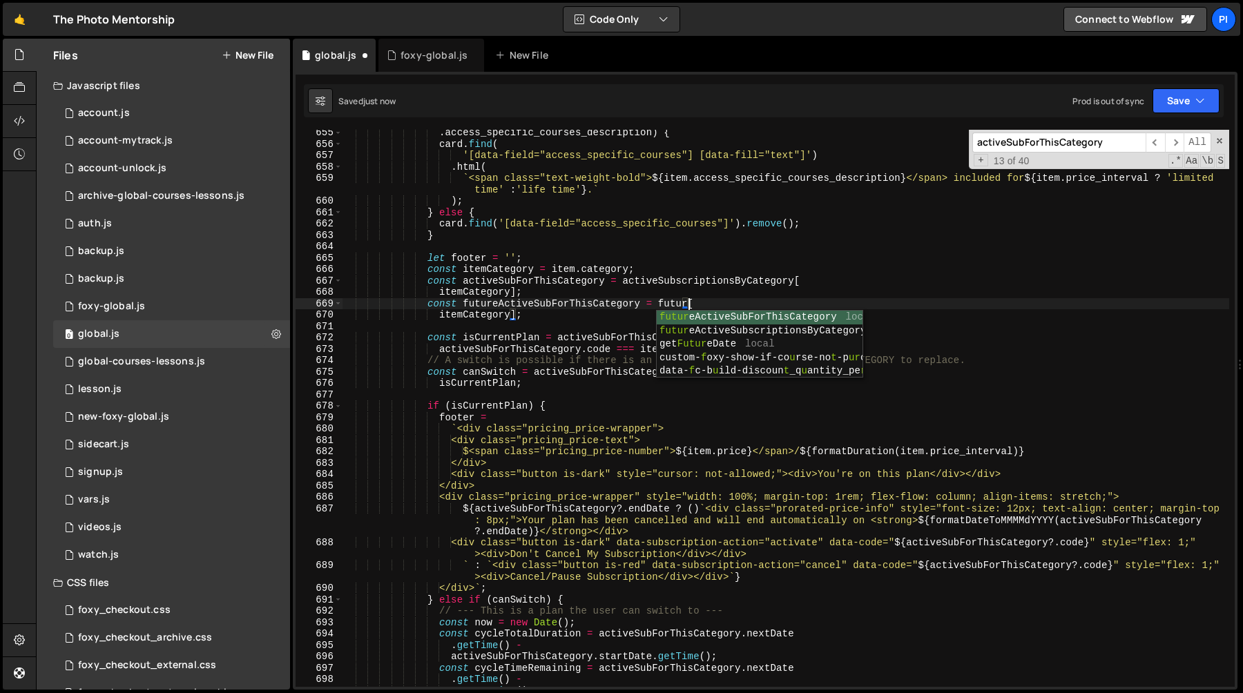
scroll to position [0, 23]
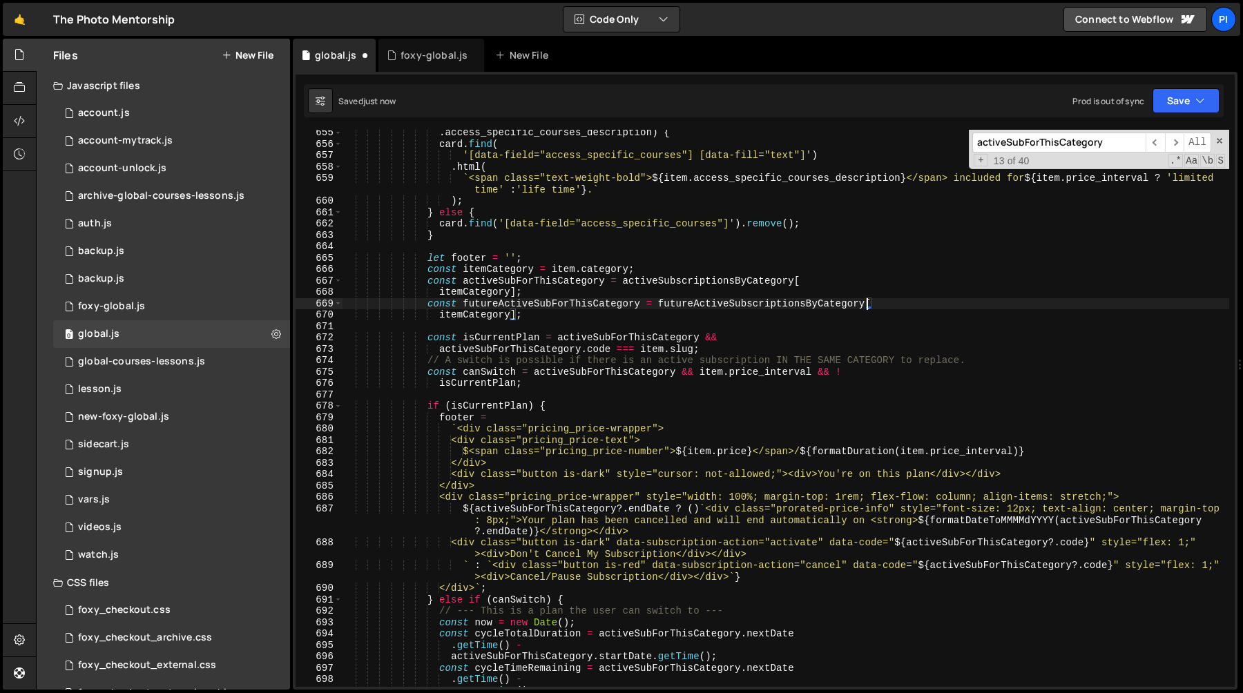
click at [569, 302] on div ". access_specific_courses_description ) { card . find ( '[data-field="access_sp…" at bounding box center [785, 417] width 887 height 580
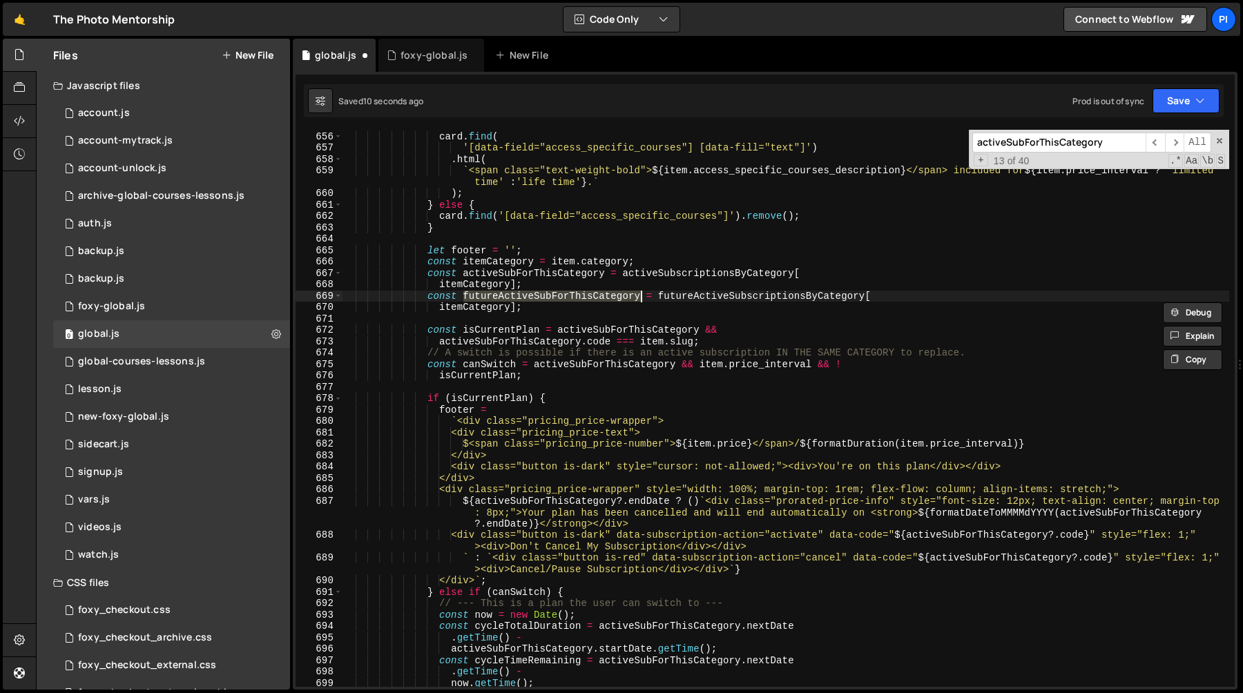
scroll to position [7557, 0]
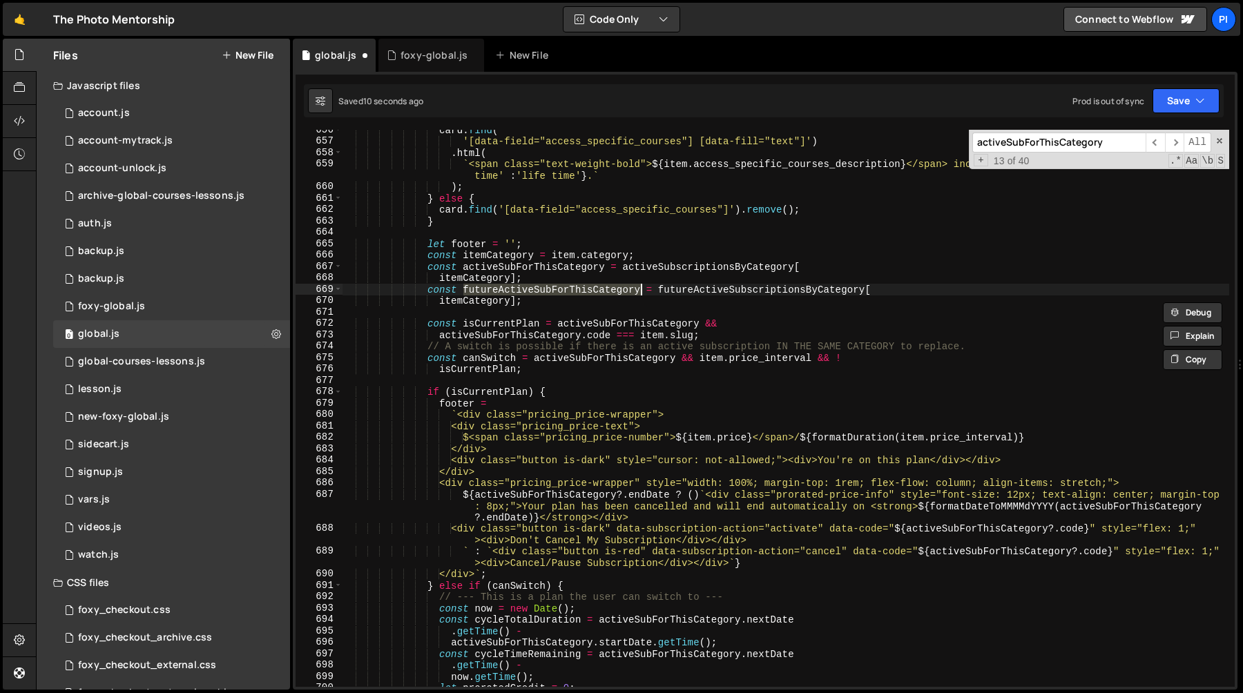
click at [688, 494] on div "card . find ( '[data-field="access_specific_courses"] [data-fill="text"]' ) . h…" at bounding box center [785, 414] width 887 height 580
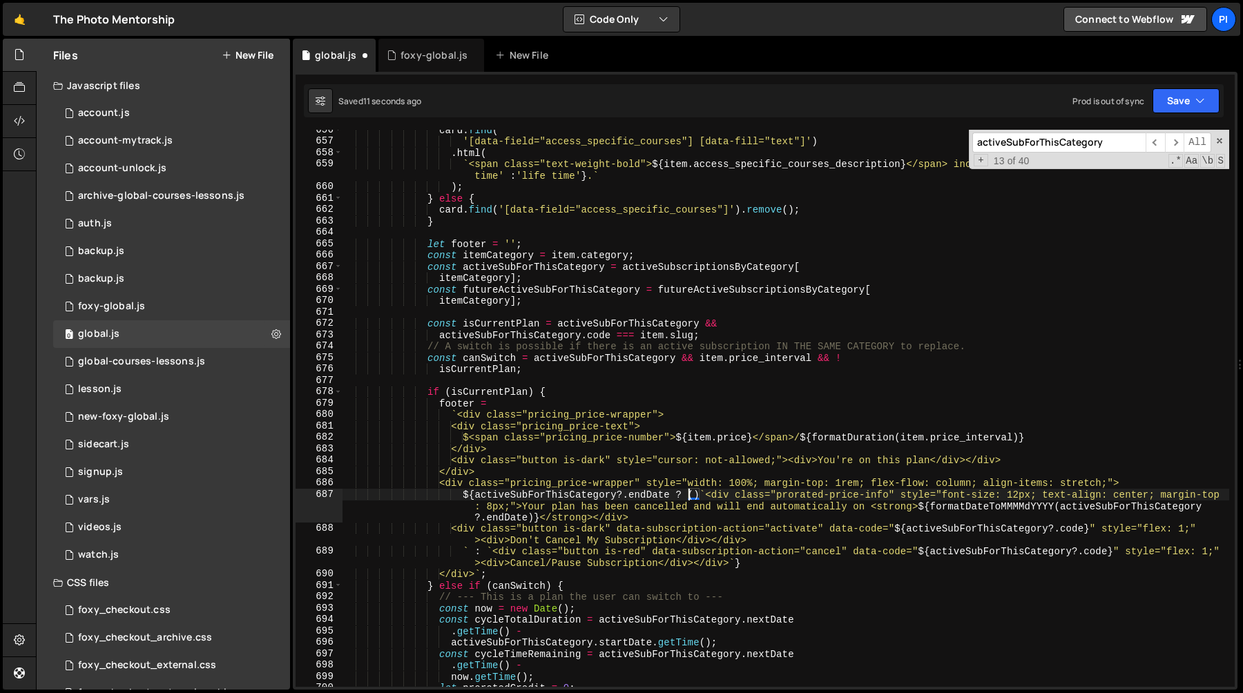
click at [691, 494] on div "card . find ( '[data-field="access_specific_courses"] [data-fill="text"]' ) . h…" at bounding box center [785, 414] width 887 height 580
click at [694, 497] on div "card . find ( '[data-field="access_specific_courses"] [data-fill="text"]' ) . h…" at bounding box center [785, 414] width 887 height 580
paste textarea "futureActiveSubForThisCategory"
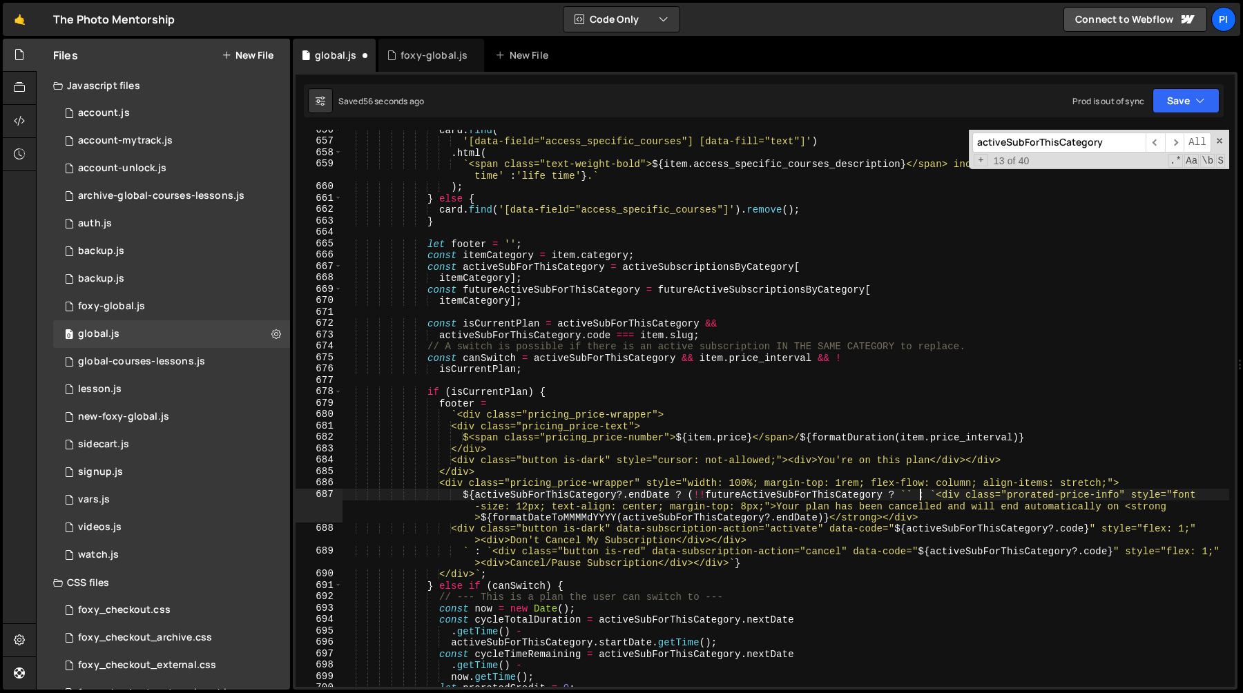
scroll to position [0, 40]
click at [469, 551] on div "card . find ( '[data-field="access_specific_courses"] [data-fill="text"]' ) . h…" at bounding box center [785, 414] width 887 height 580
click at [905, 491] on div "card . find ( '[data-field="access_specific_courses"] [data-fill="text"]' ) . h…" at bounding box center [785, 414] width 887 height 580
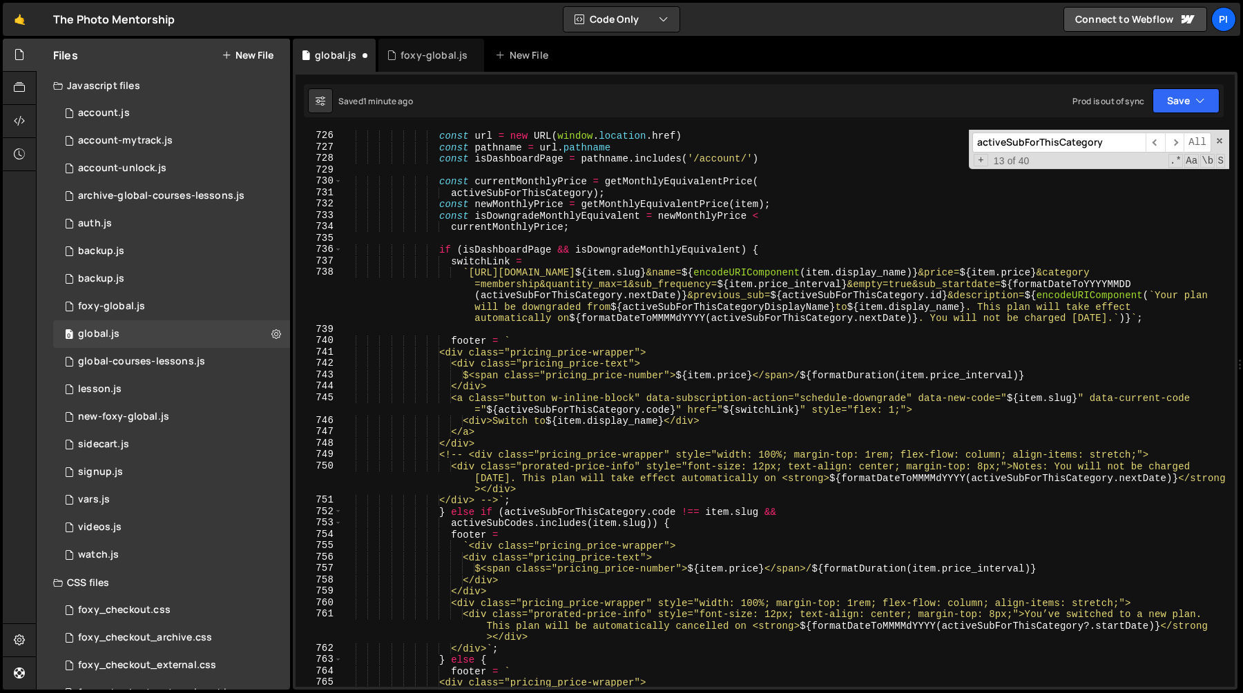
scroll to position [8523, 0]
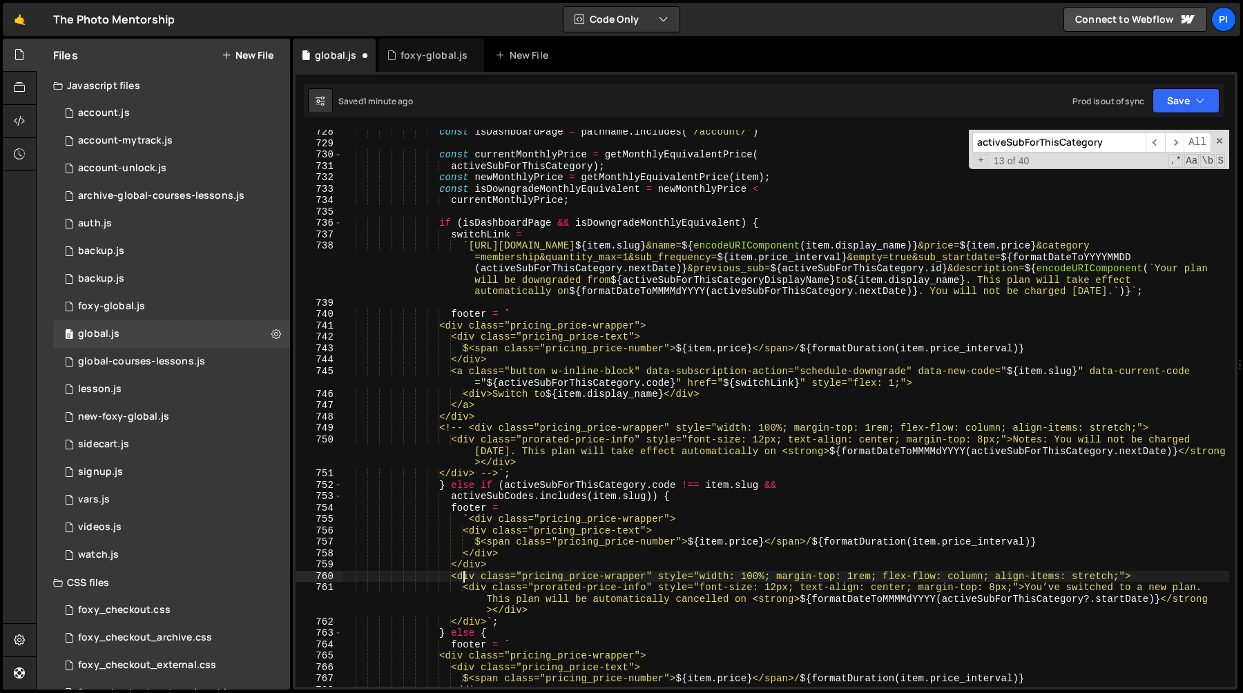
click at [462, 576] on div "const isDashboardPage = pathname . includes ( '/account/' ) const currentMonthl…" at bounding box center [785, 416] width 887 height 580
click at [500, 621] on div "const isDashboardPage = pathname . includes ( '/account/' ) const currentMonthl…" at bounding box center [785, 416] width 887 height 580
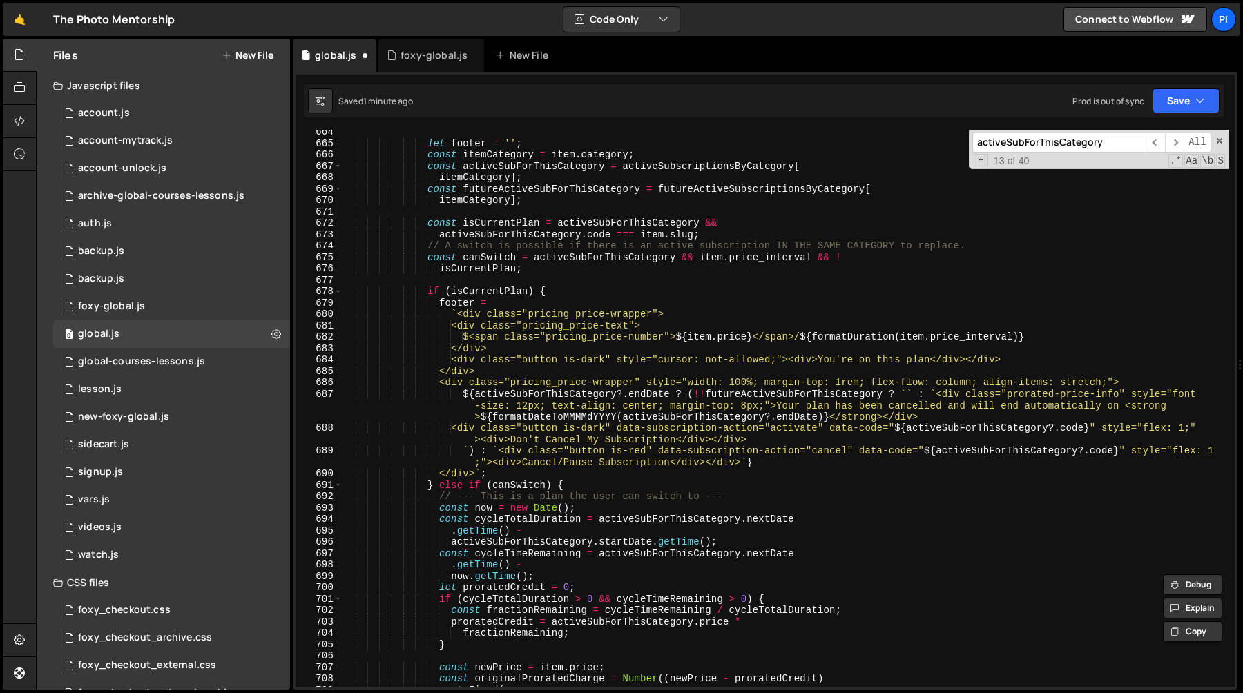
scroll to position [7607, 0]
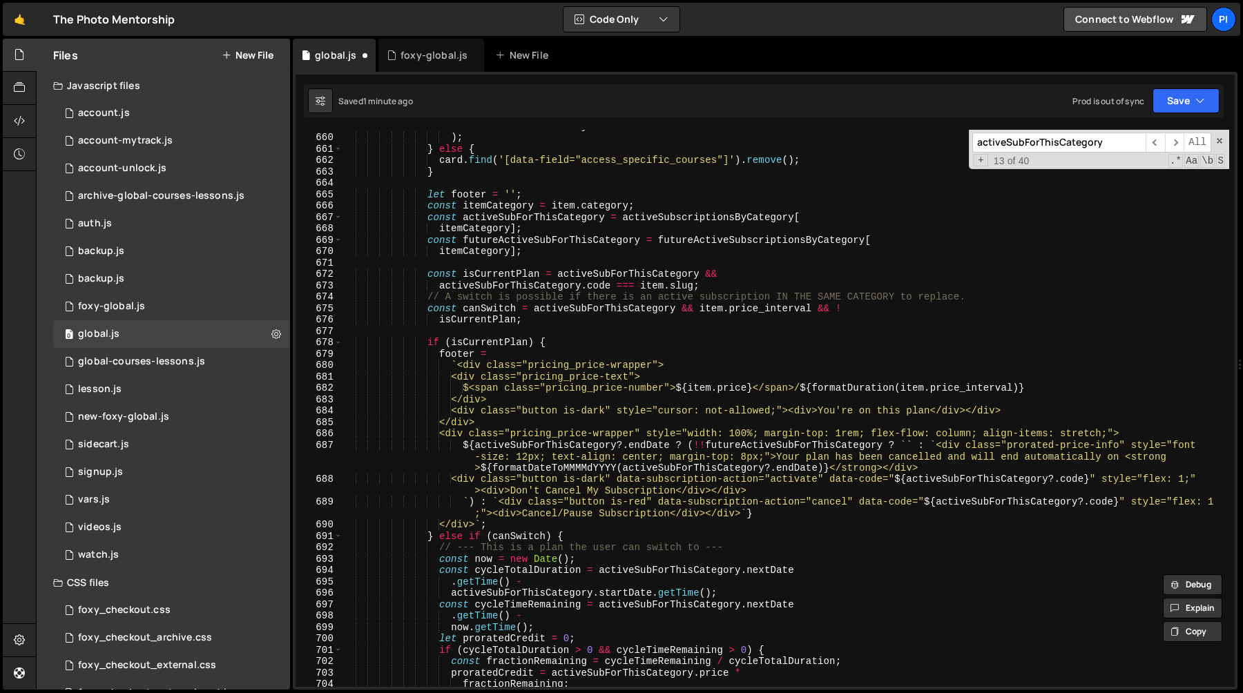
click at [908, 445] on div "` <span class="text-weight-bold"> ${ item . access_specific_courses_description…" at bounding box center [785, 405] width 887 height 592
paste textarea "</div>"
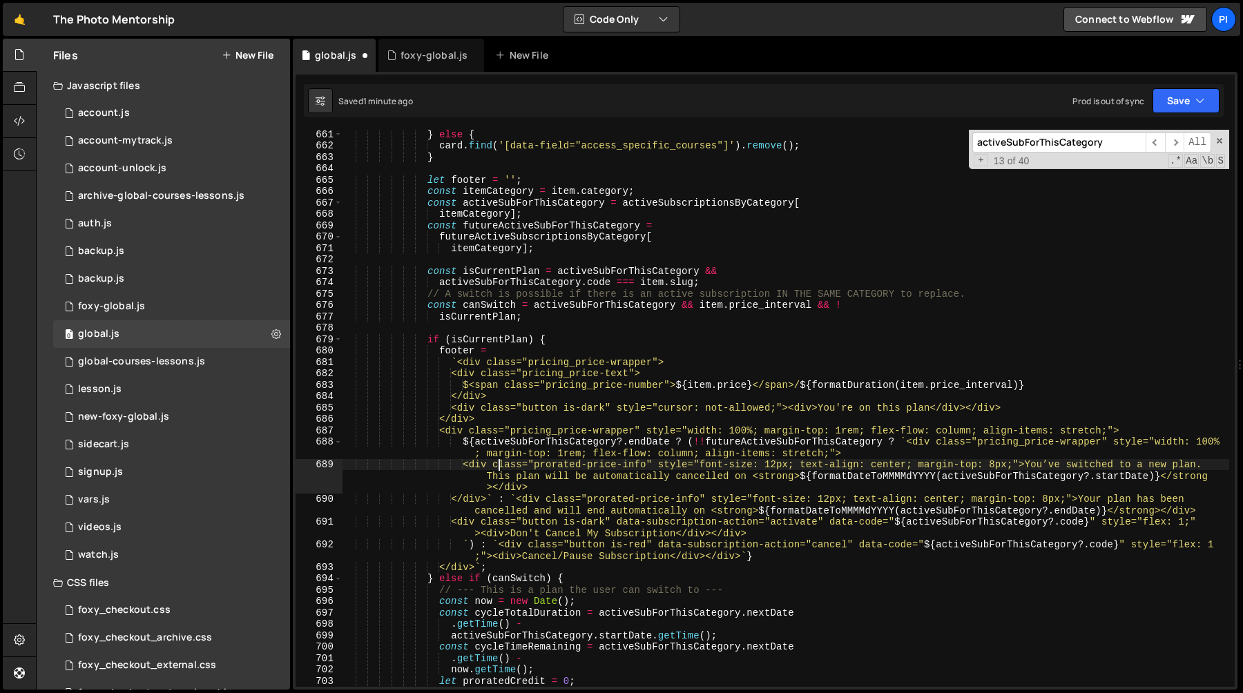
scroll to position [7621, 0]
click at [1038, 467] on div "} else { card . find ( '[data-field="access_specific_courses"]' ) . remove ( ) …" at bounding box center [785, 418] width 887 height 580
click at [597, 474] on div "} else { card . find ( '[data-field="access_specific_courses"]' ) . remove ( ) …" at bounding box center [785, 418] width 887 height 580
click at [1086, 465] on div "} else { card . find ( '[data-field="access_specific_courses"]' ) . remove ( ) …" at bounding box center [785, 418] width 887 height 580
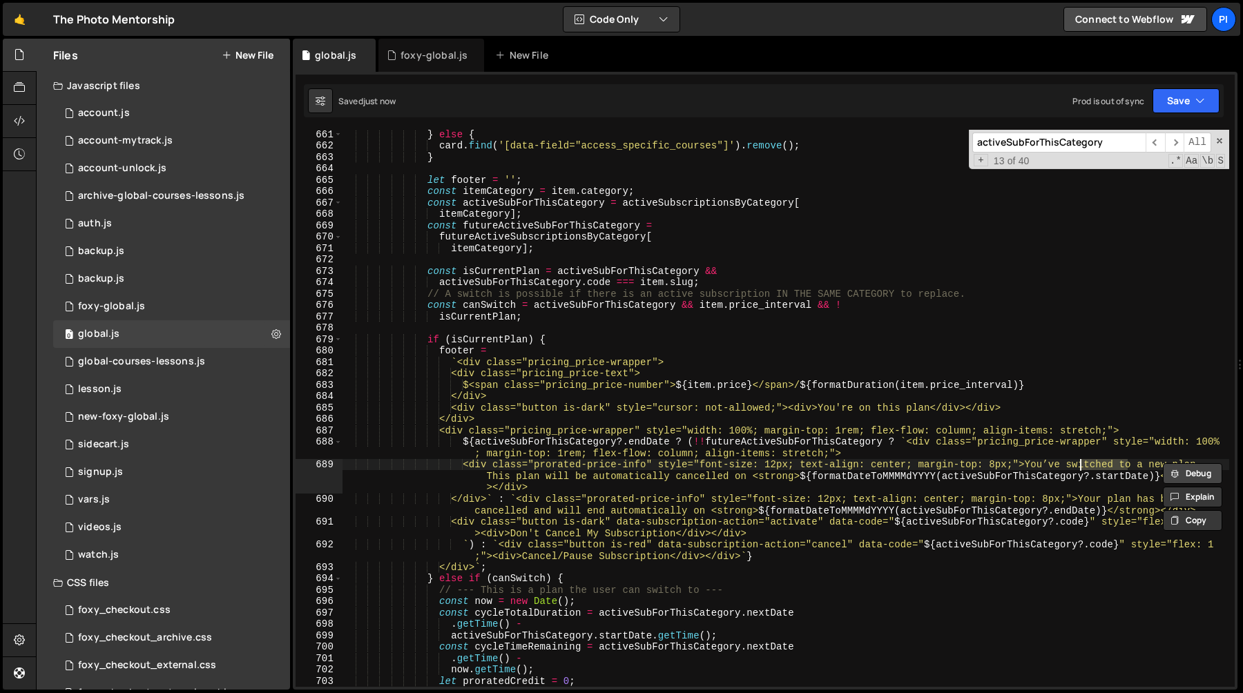
click at [1166, 466] on button "Debug" at bounding box center [1192, 473] width 59 height 21
click at [1153, 466] on div "} else { card . find ( '[data-field="access_specific_courses"]' ) . remove ( ) …" at bounding box center [785, 418] width 887 height 580
click at [607, 464] on div "} else { card . find ( '[data-field="access_specific_courses"]' ) . remove ( ) …" at bounding box center [785, 418] width 887 height 580
click at [676, 474] on div "} else { card . find ( '[data-field="access_specific_courses"]' ) . remove ( ) …" at bounding box center [785, 418] width 887 height 580
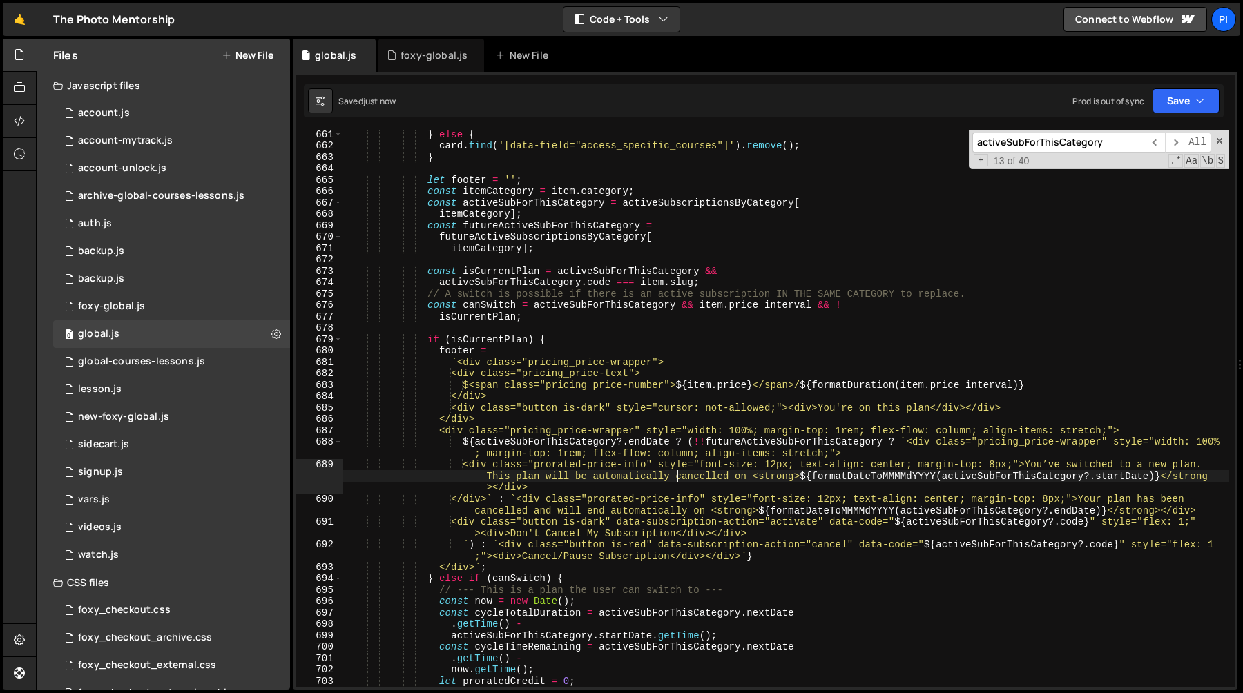
click at [700, 477] on div "} else { card . find ( '[data-field="access_specific_courses"]' ) . remove ( ) …" at bounding box center [785, 418] width 887 height 580
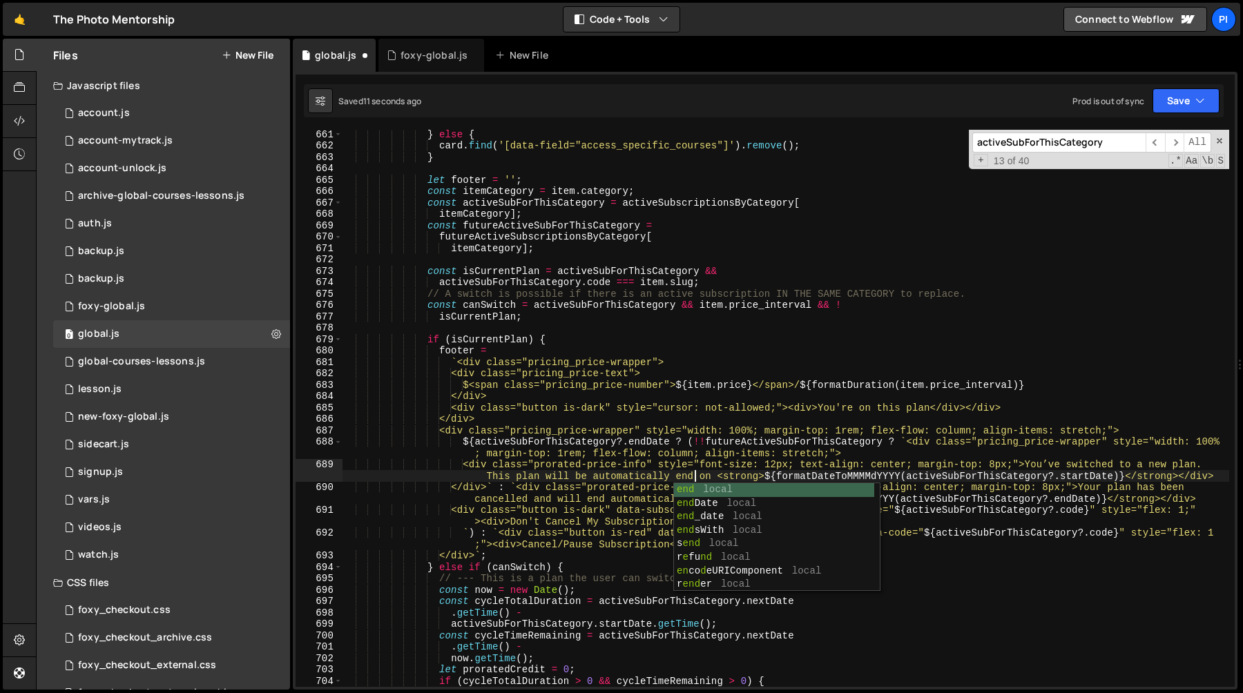
scroll to position [0, 77]
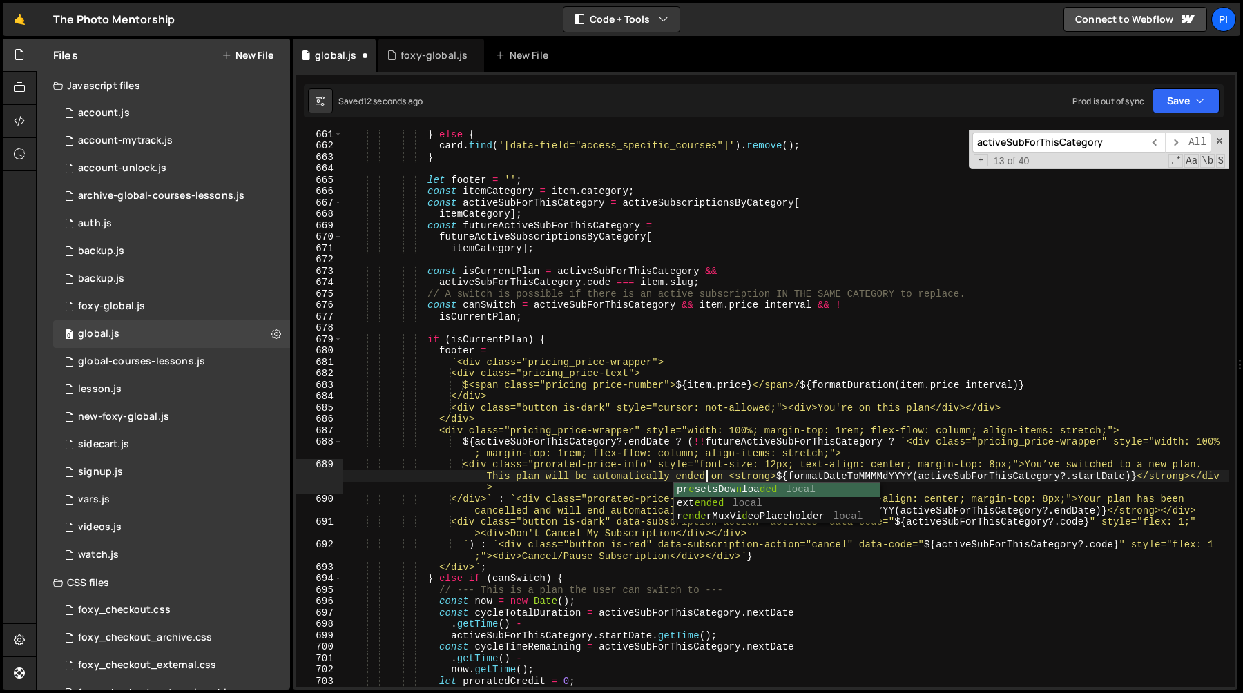
click at [724, 465] on div "} else { card . find ( '[data-field="access_specific_courses"]' ) . remove ( ) …" at bounding box center [785, 418] width 887 height 580
click at [730, 483] on div "} else { card . find ( '[data-field="access_specific_courses"]' ) . remove ( ) …" at bounding box center [785, 418] width 887 height 580
click at [953, 476] on div "} else { card . find ( '[data-field="access_specific_courses"]' ) . remove ( ) …" at bounding box center [785, 418] width 887 height 580
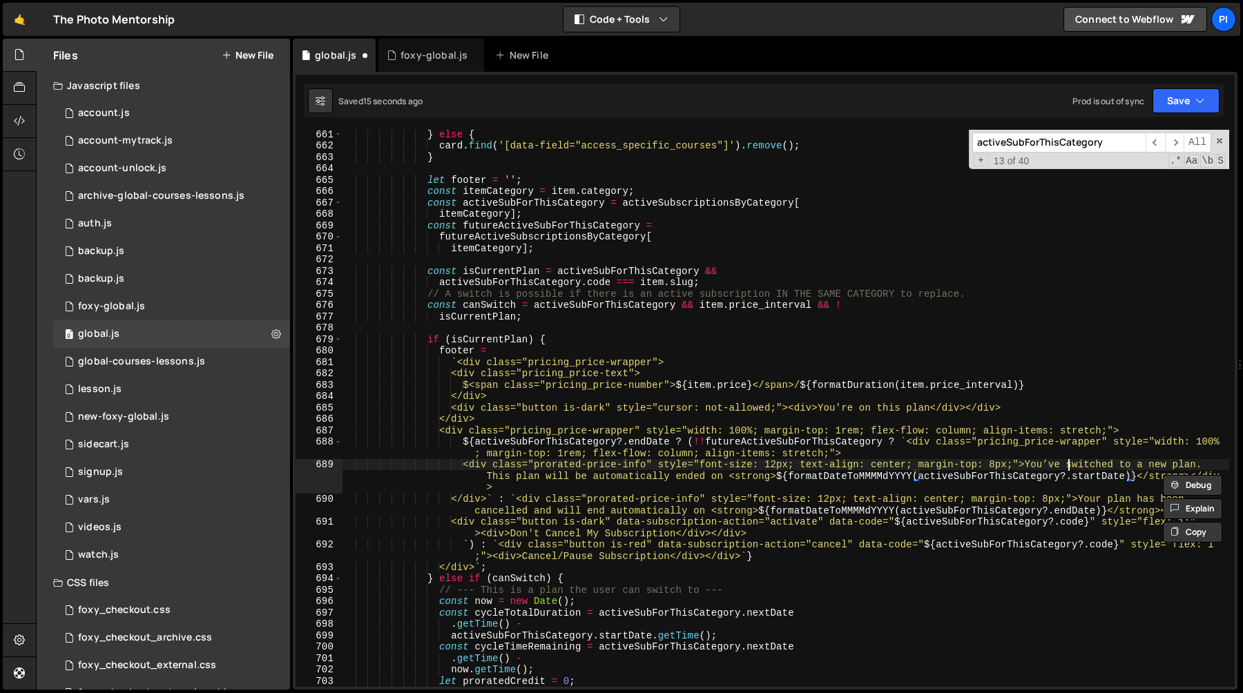
click at [1069, 464] on div "} else { card . find ( '[data-field="access_specific_courses"]' ) . remove ( ) …" at bounding box center [785, 418] width 887 height 580
click at [1023, 479] on div "} else { card . find ( '[data-field="access_specific_courses"]' ) . remove ( ) …" at bounding box center [785, 418] width 887 height 580
click at [588, 444] on div "} else { card . find ( '[data-field="access_specific_courses"]' ) . remove ( ) …" at bounding box center [785, 418] width 887 height 580
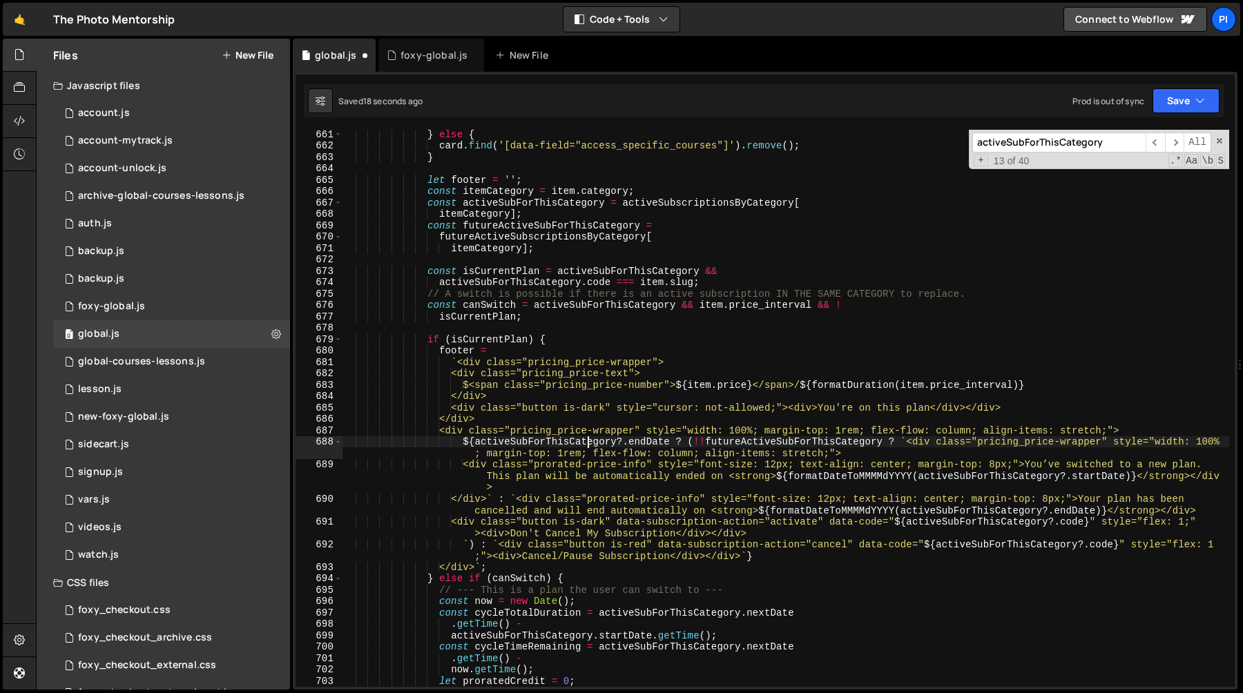
click at [588, 444] on div "} else { card . find ( '[data-field="access_specific_courses"]' ) . remove ( ) …" at bounding box center [785, 418] width 887 height 580
click at [649, 444] on div "} else { card . find ( '[data-field="access_specific_courses"]' ) . remove ( ) …" at bounding box center [785, 418] width 887 height 580
click at [1096, 477] on div "} else { card . find ( '[data-field="access_specific_courses"]' ) . remove ( ) …" at bounding box center [785, 418] width 887 height 580
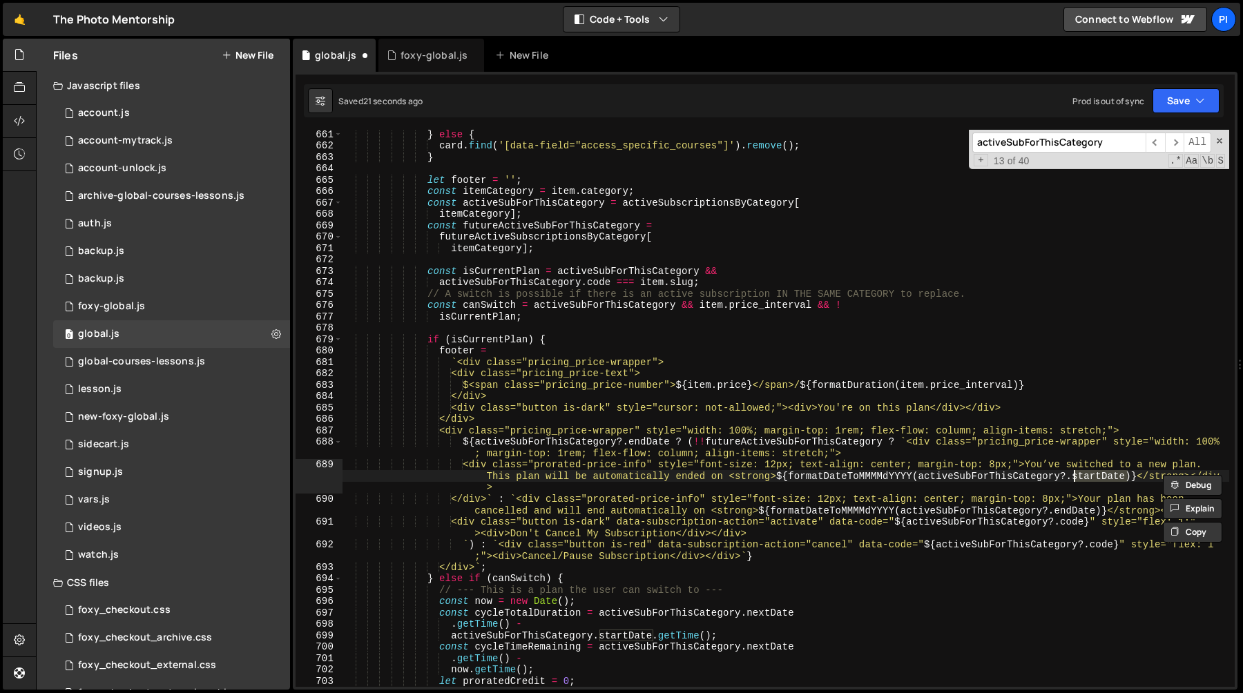
paste textarea "end"
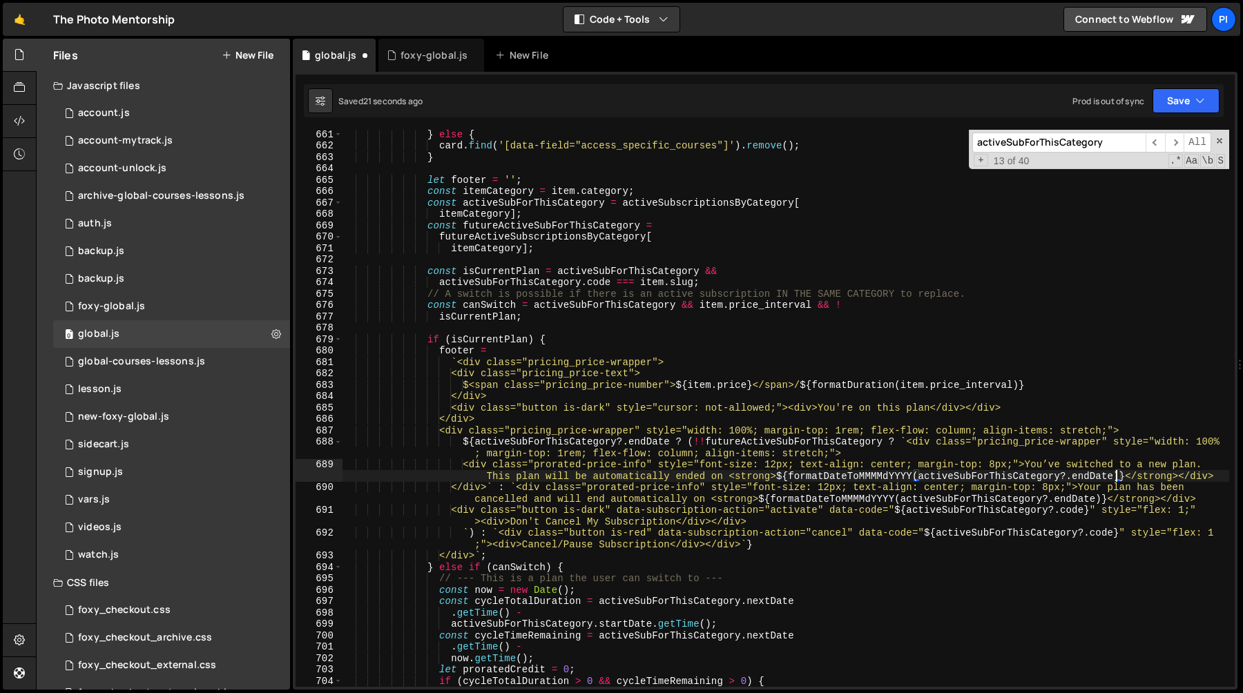
click at [1001, 458] on div "} else { card . find ( '[data-field="access_specific_courses"]' ) . remove ( ) …" at bounding box center [785, 418] width 887 height 580
click at [966, 460] on div "} else { card . find ( '[data-field="access_specific_courses"]' ) . remove ( ) …" at bounding box center [785, 418] width 887 height 580
click at [487, 451] on div "} else { card . find ( '[data-field="access_specific_courses"]' ) . remove ( ) …" at bounding box center [785, 418] width 887 height 580
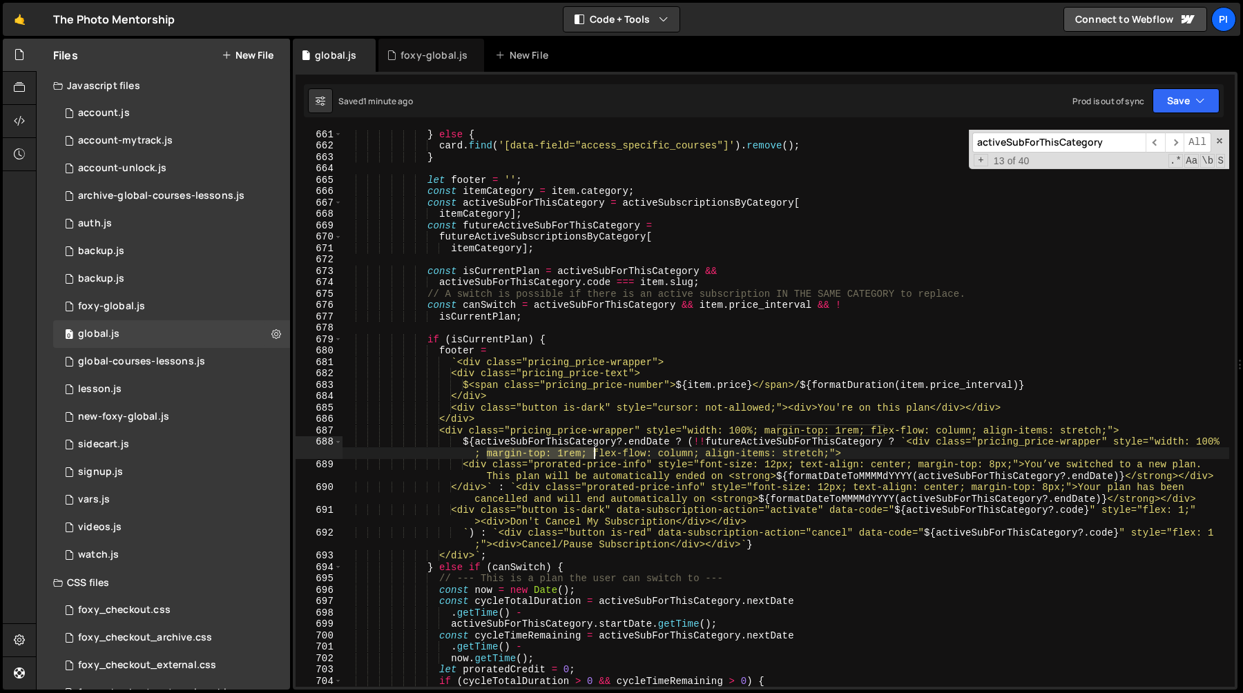
click at [594, 454] on div "} else { card . find ( '[data-field="access_specific_courses"]' ) . remove ( ) …" at bounding box center [785, 418] width 887 height 580
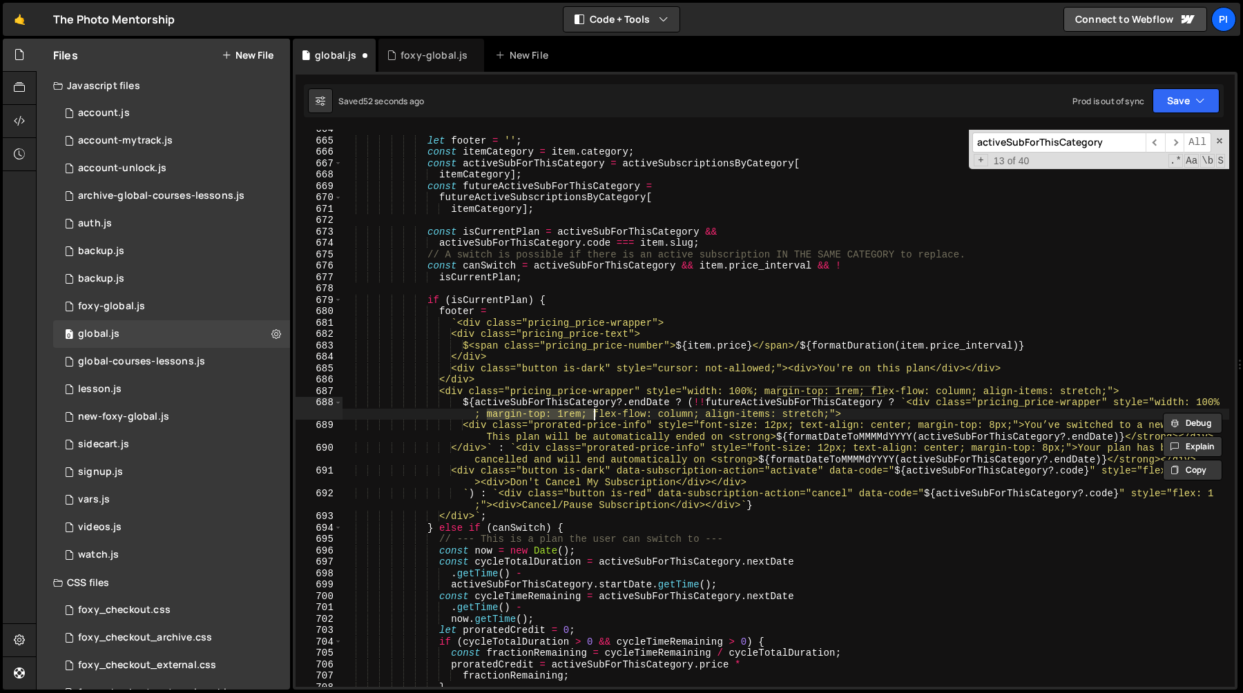
scroll to position [7660, 0]
click at [565, 411] on div "let footer = '' ; const itemCategory = item . category ; const activeSubForThis…" at bounding box center [785, 408] width 887 height 557
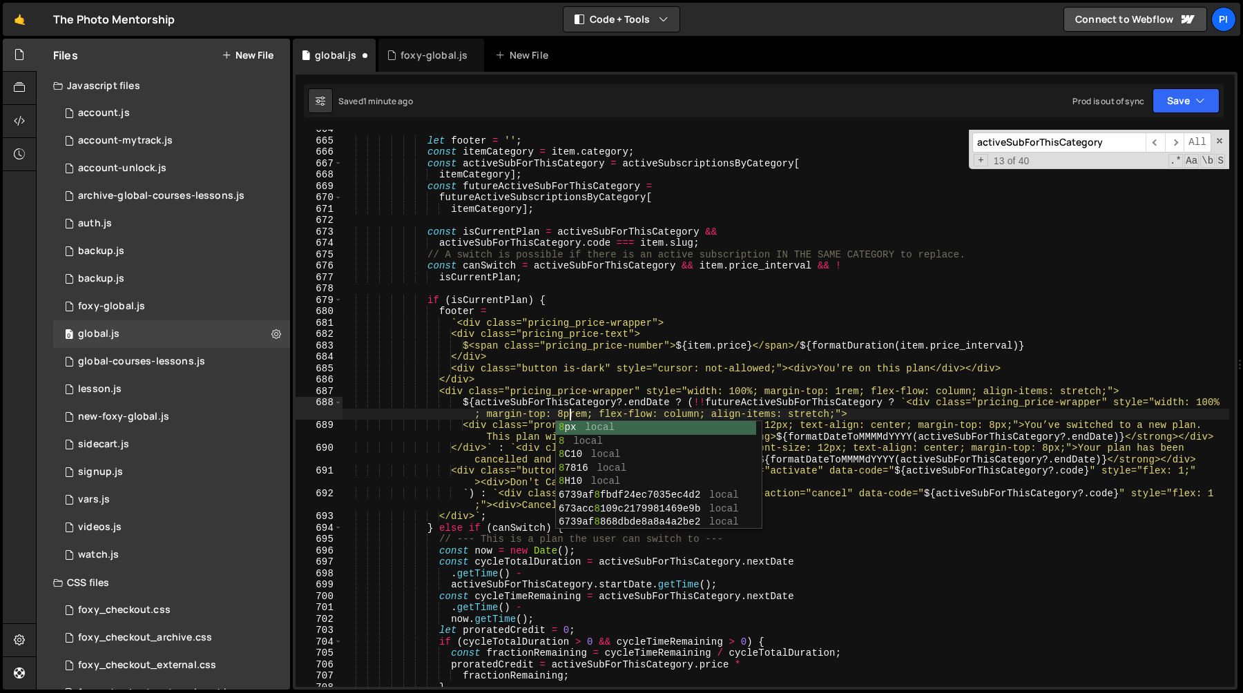
scroll to position [0, 68]
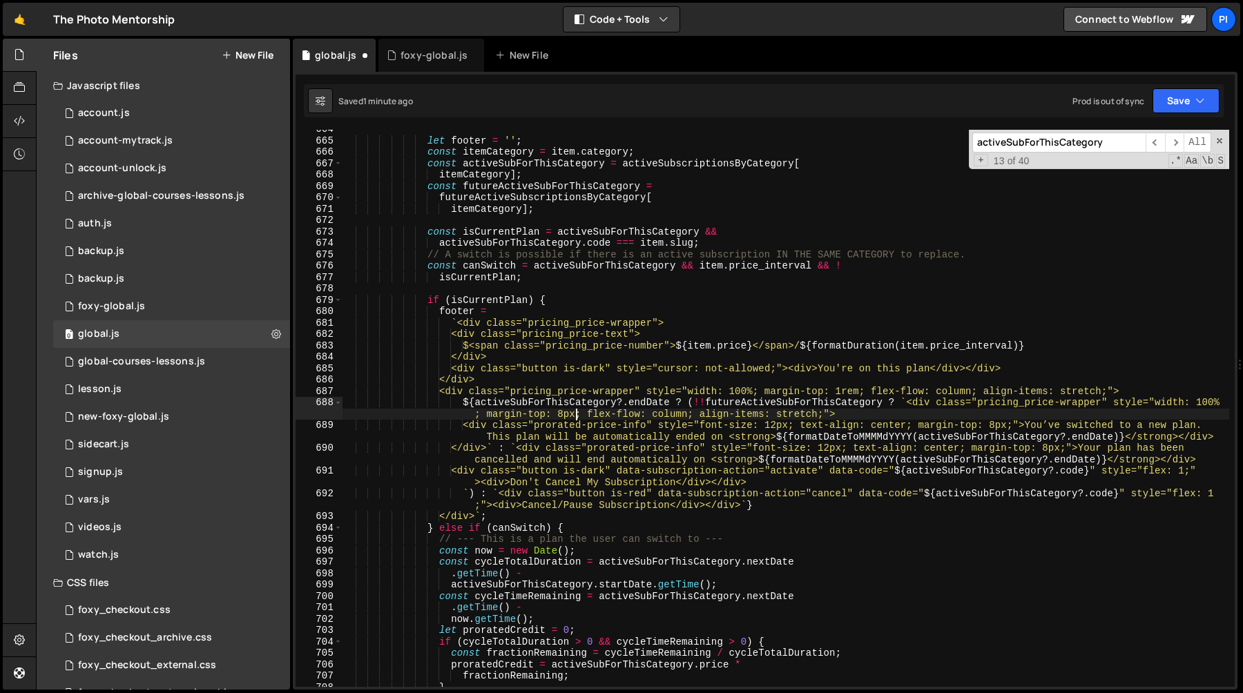
click at [579, 416] on div "let footer = '' ; const itemCategory = item . category ; const activeSubForThis…" at bounding box center [785, 414] width 887 height 580
click at [1008, 427] on div "let footer = '' ; const itemCategory = item . category ; const activeSubForThis…" at bounding box center [785, 414] width 887 height 580
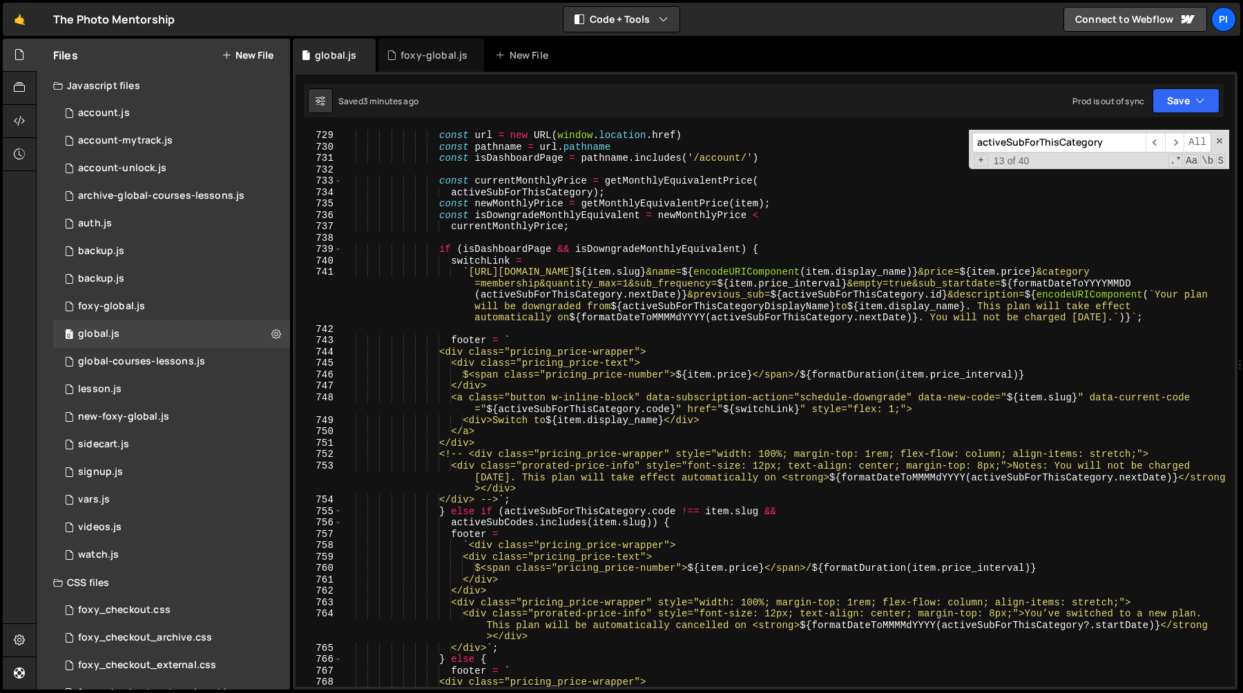
scroll to position [8557, 0]
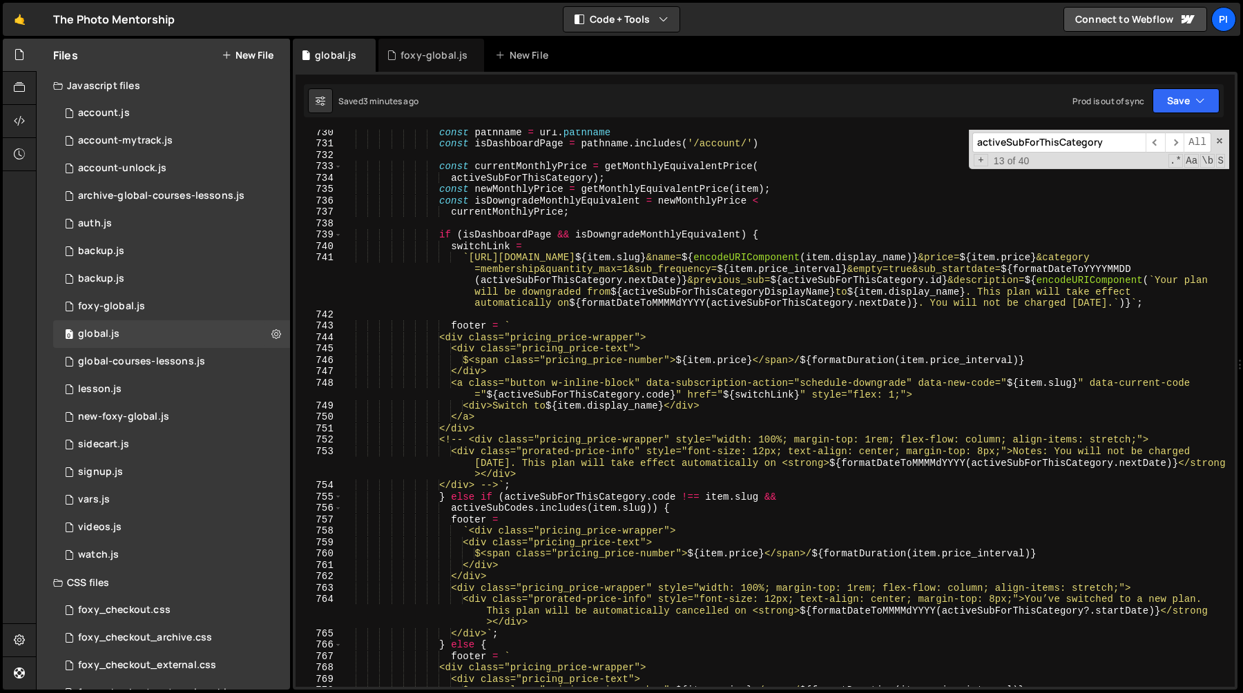
click at [576, 246] on div "const pathname = url . pathname const isDashboardPage = pathname . includes ( '…" at bounding box center [785, 416] width 887 height 580
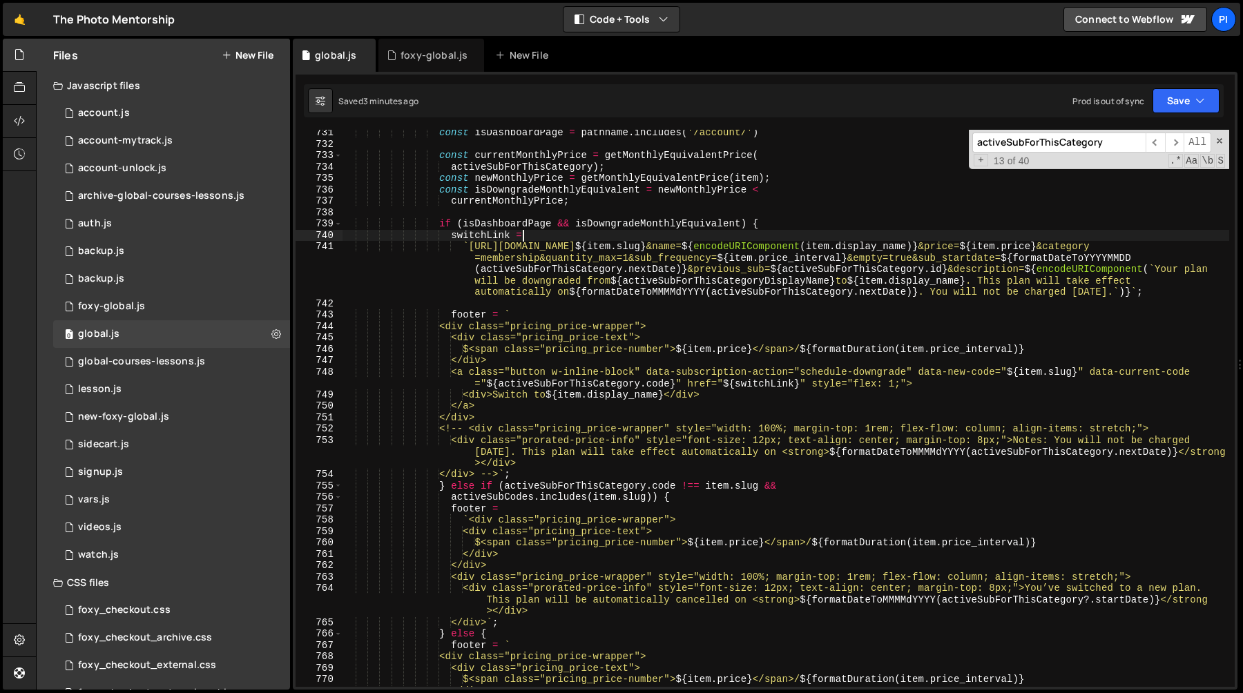
scroll to position [8679, 0]
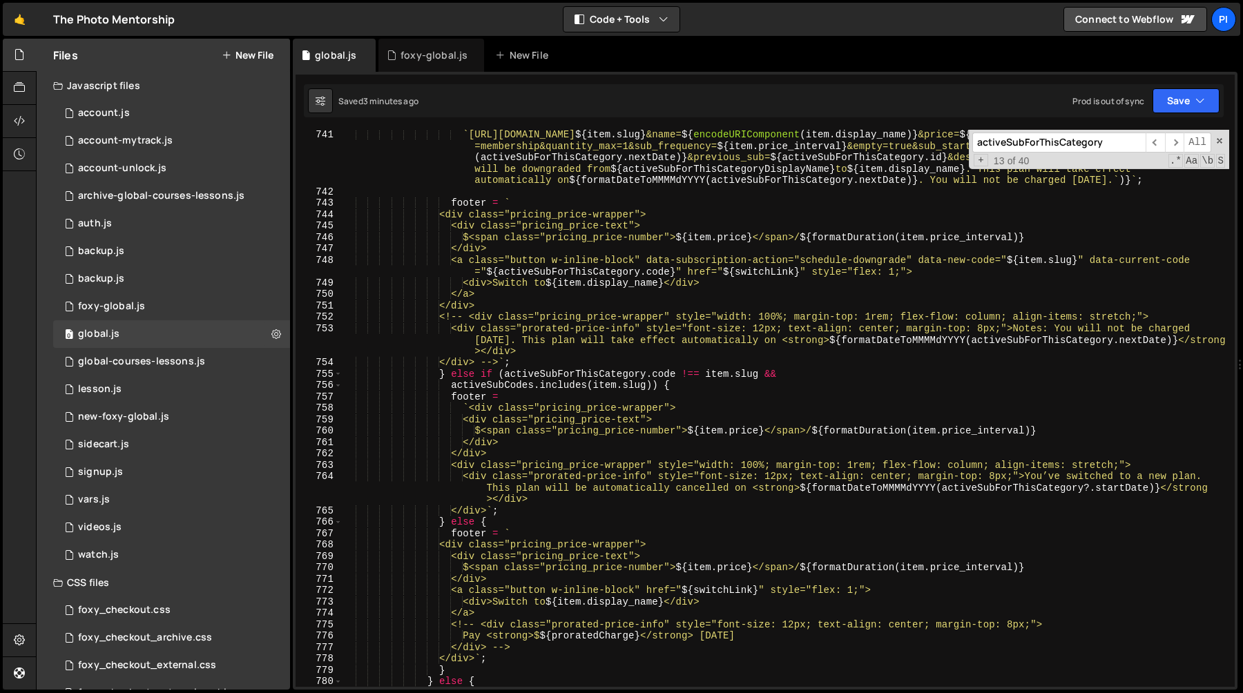
click at [556, 371] on div "` [URL][DOMAIN_NAME] ${ item . slug } &name= ${ encodeURIComponent ( item . dis…" at bounding box center [785, 441] width 887 height 625
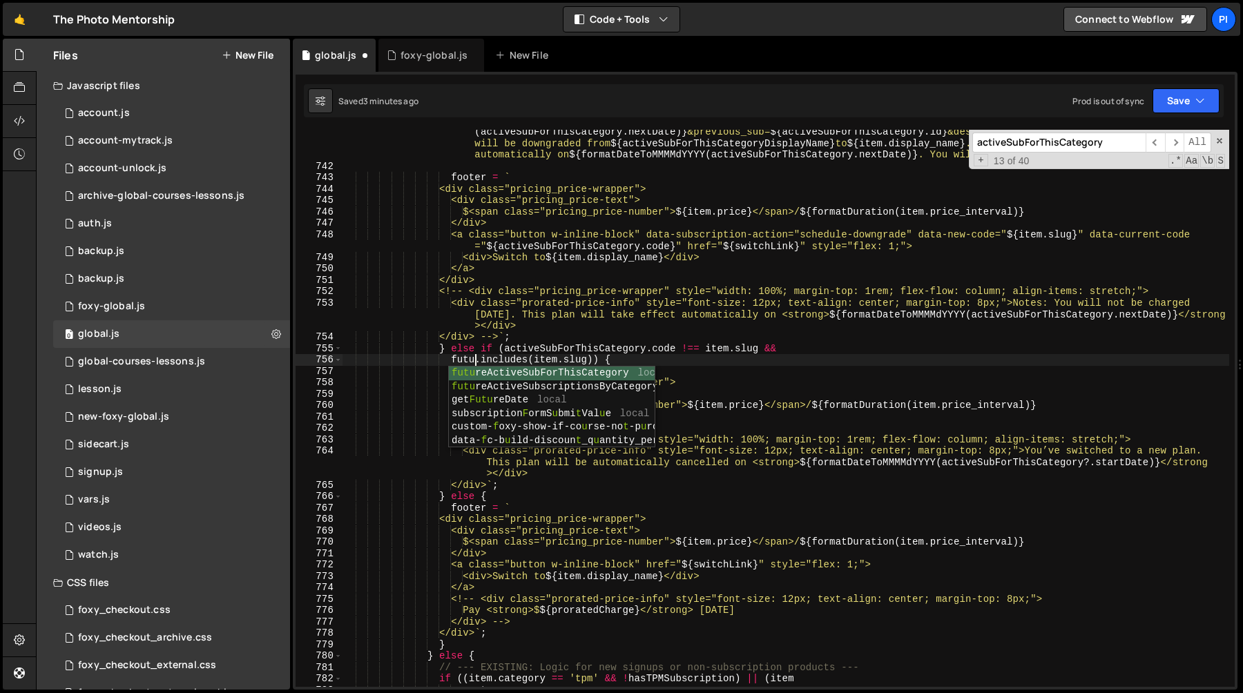
scroll to position [0, 10]
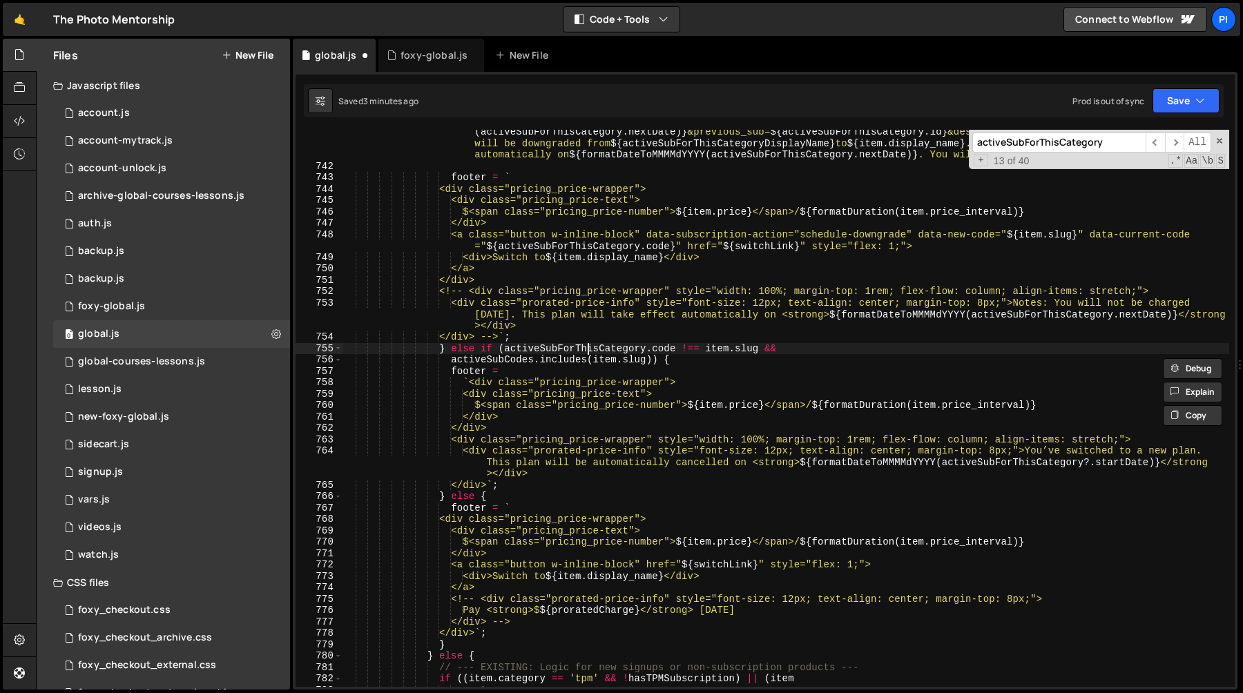
click at [587, 353] on div "` [URL][DOMAIN_NAME] ${ item . slug } &name= ${ encodeURIComponent ( item . dis…" at bounding box center [785, 416] width 887 height 625
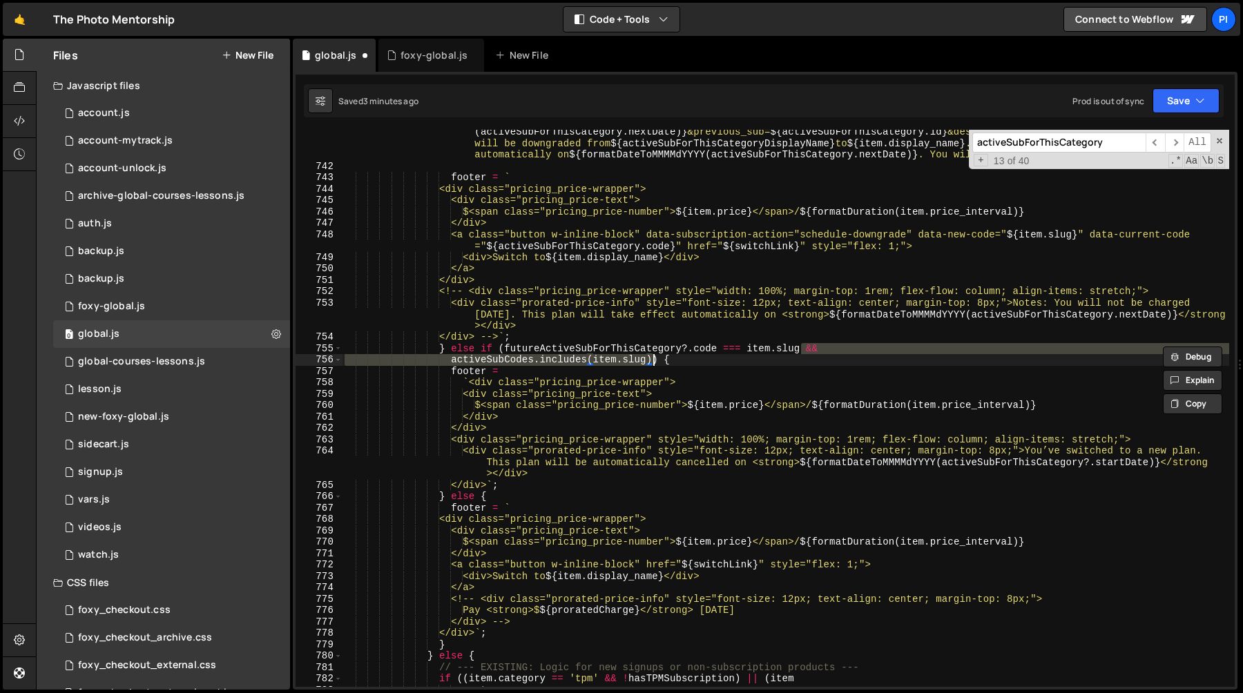
click at [488, 358] on div "` [URL][DOMAIN_NAME] ${ item . slug } &name= ${ encodeURIComponent ( item . dis…" at bounding box center [785, 408] width 887 height 557
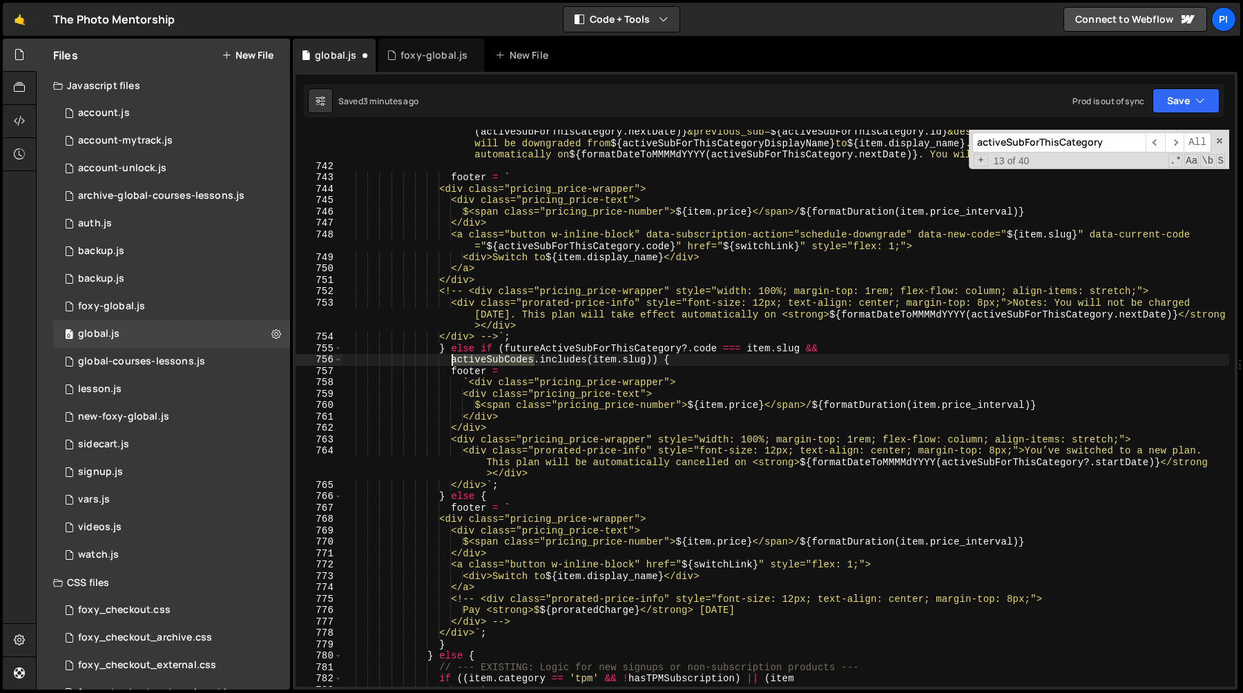
click at [488, 358] on div "` [URL][DOMAIN_NAME] ${ item . slug } &name= ${ encodeURIComponent ( item . dis…" at bounding box center [785, 416] width 887 height 625
click at [505, 360] on div "` [URL][DOMAIN_NAME] ${ item . slug } &name= ${ encodeURIComponent ( item . dis…" at bounding box center [785, 416] width 887 height 625
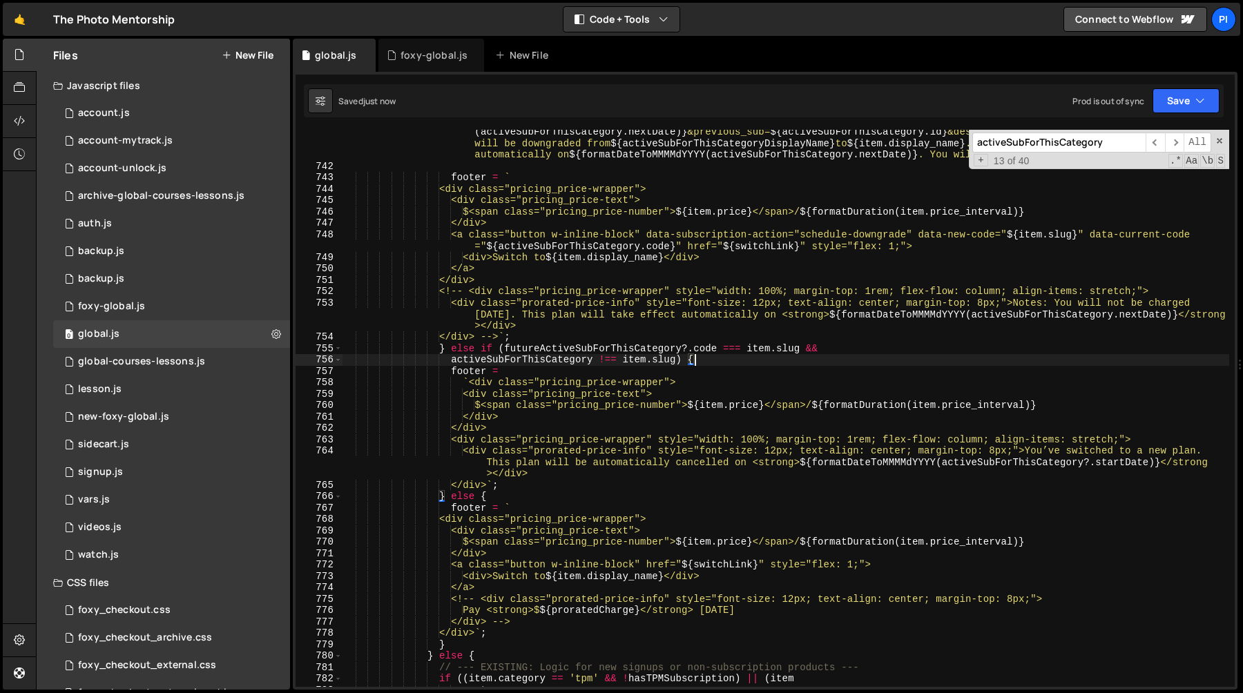
click at [1038, 453] on div "` [URL][DOMAIN_NAME] ${ item . slug } &name= ${ encodeURIComponent ( item . dis…" at bounding box center [785, 416] width 887 height 625
click at [494, 476] on div "` [URL][DOMAIN_NAME] ${ item . slug } &name= ${ encodeURIComponent ( item . dis…" at bounding box center [785, 416] width 887 height 625
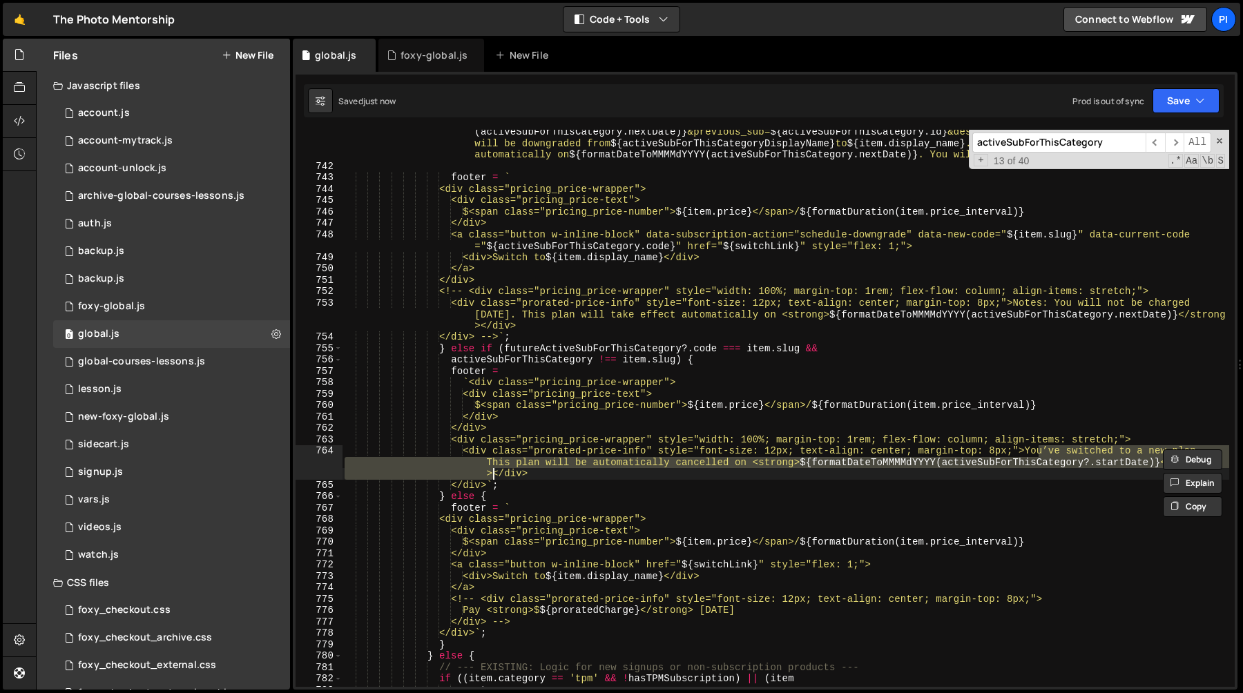
paste textarea "ll be automatically switched to this plan once your current ‘TPM Yearly’ subscr…"
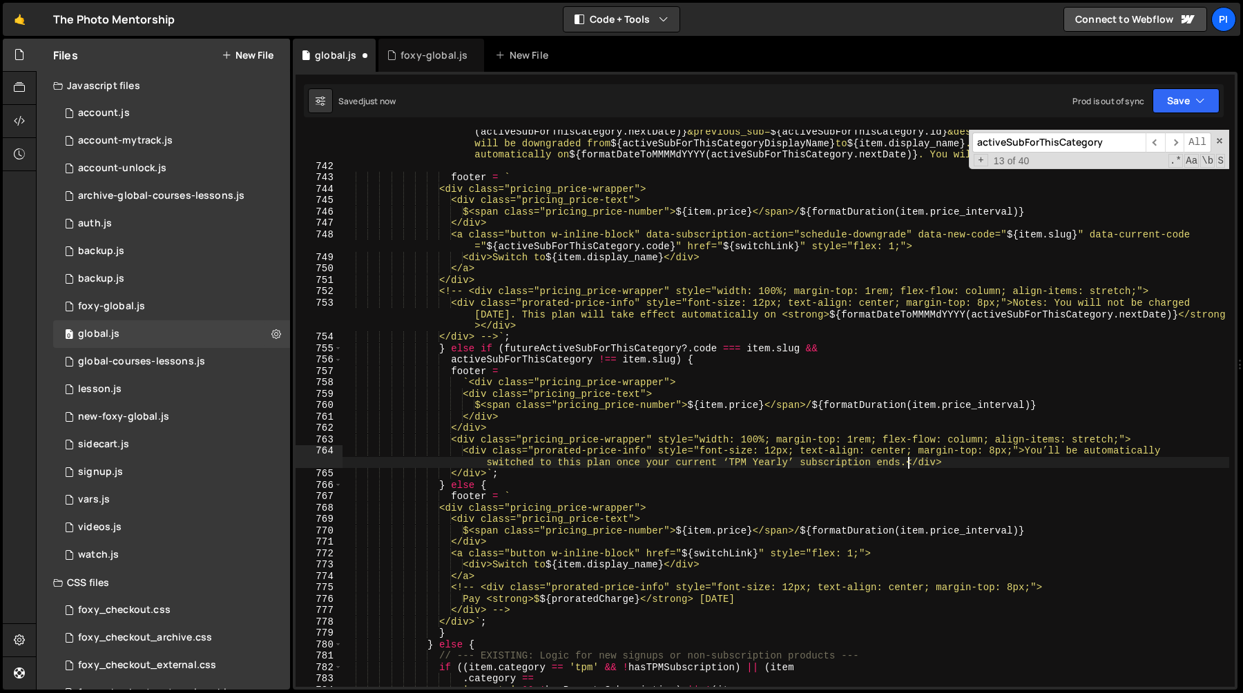
click at [1084, 441] on div "` [URL][DOMAIN_NAME] ${ item . slug } &name= ${ encodeURIComponent ( item . dis…" at bounding box center [785, 416] width 887 height 625
click at [547, 464] on div "` [URL][DOMAIN_NAME] ${ item . slug } &name= ${ encodeURIComponent ( item . dis…" at bounding box center [785, 416] width 887 height 625
click at [642, 469] on div "` [URL][DOMAIN_NAME] ${ item . slug } &name= ${ encodeURIComponent ( item . dis…" at bounding box center [785, 416] width 887 height 625
click at [703, 469] on div "` [URL][DOMAIN_NAME] ${ item . slug } &name= ${ encodeURIComponent ( item . dis…" at bounding box center [785, 416] width 887 height 625
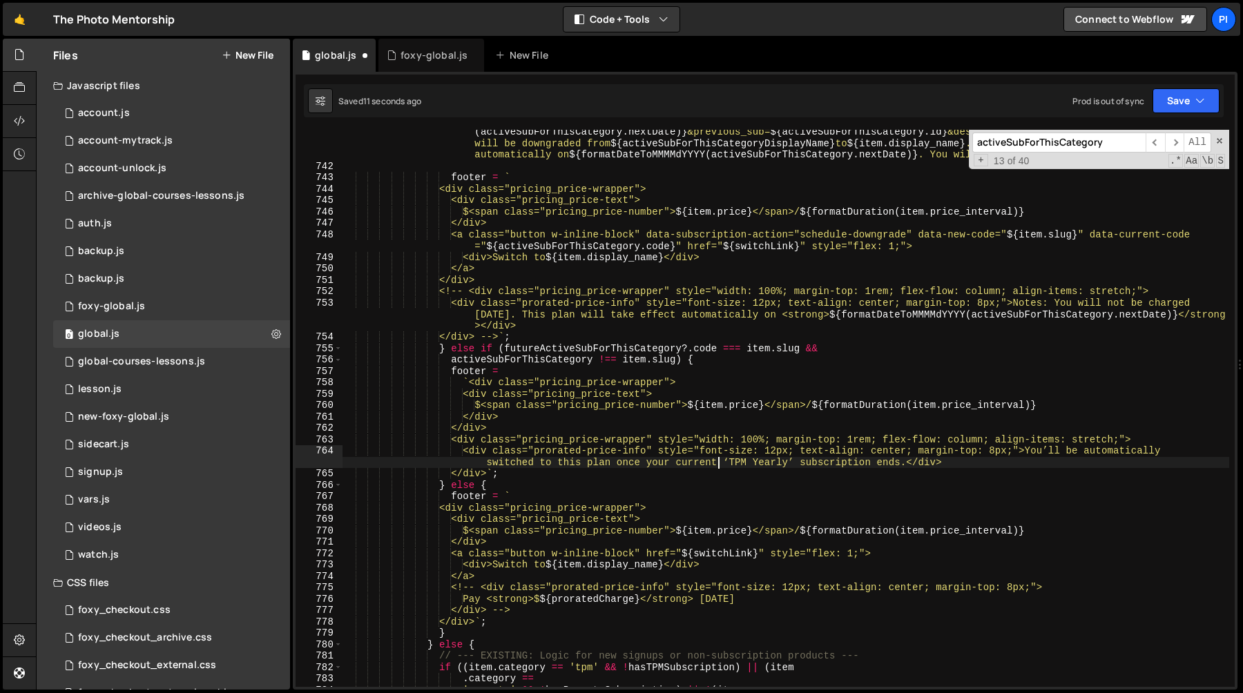
click at [717, 459] on div "` [URL][DOMAIN_NAME] ${ item . slug } &name= ${ encodeURIComponent ( item . dis…" at bounding box center [785, 416] width 887 height 625
click at [728, 460] on div "` [URL][DOMAIN_NAME] ${ item . slug } &name= ${ encodeURIComponent ( item . dis…" at bounding box center [785, 416] width 887 height 625
click at [790, 467] on div "` [URL][DOMAIN_NAME] ${ item . slug } &name= ${ encodeURIComponent ( item . dis…" at bounding box center [785, 416] width 887 height 625
paste textarea "</strong>"
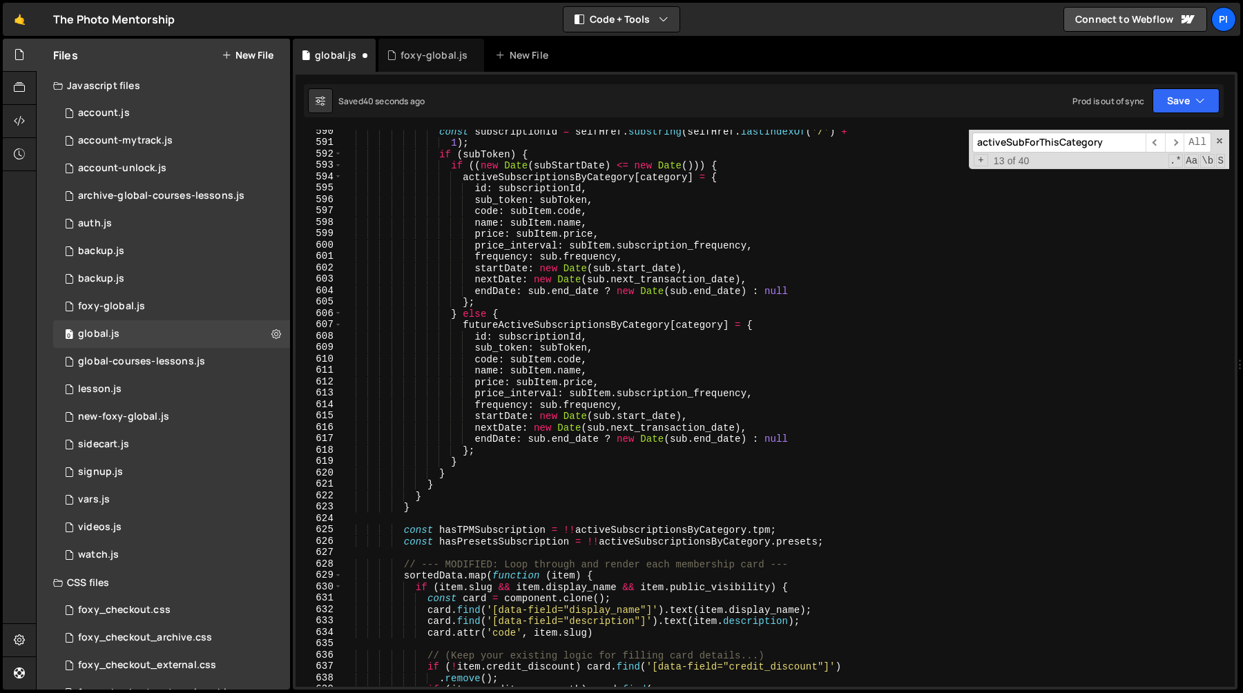
scroll to position [6788, 0]
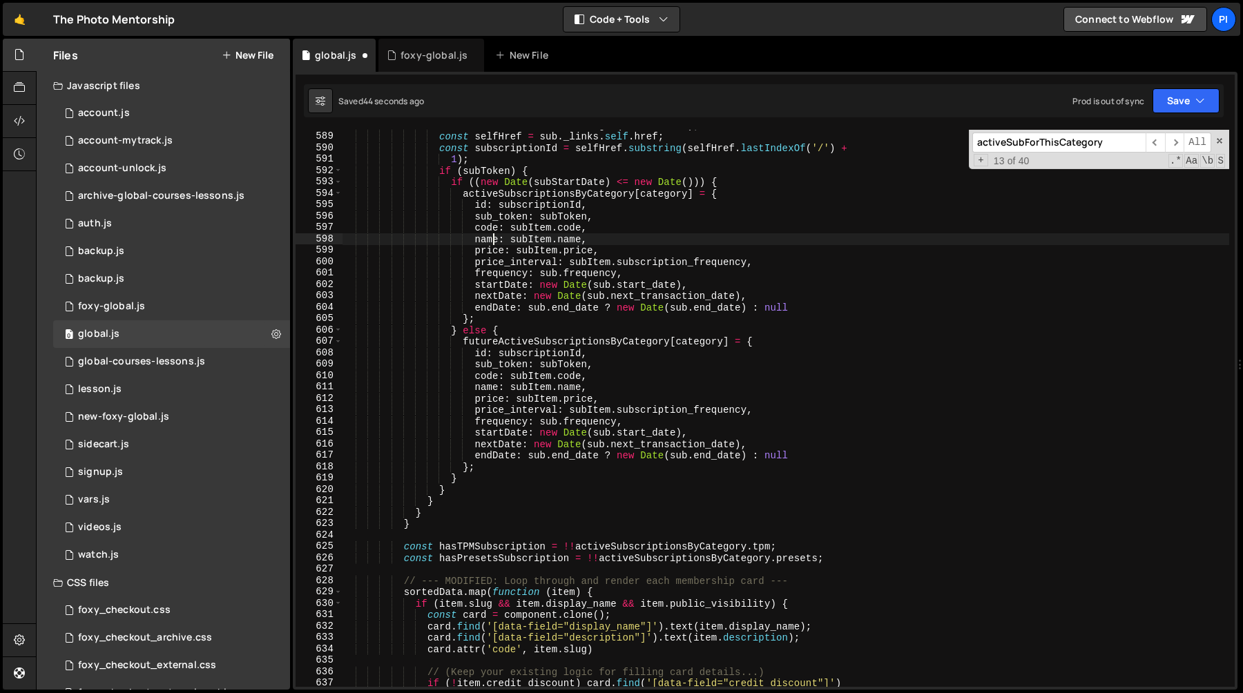
click at [492, 239] on div "const subToken = urlParams . get ( 'sub_token' ) ; const selfHref = sub . _link…" at bounding box center [785, 409] width 887 height 580
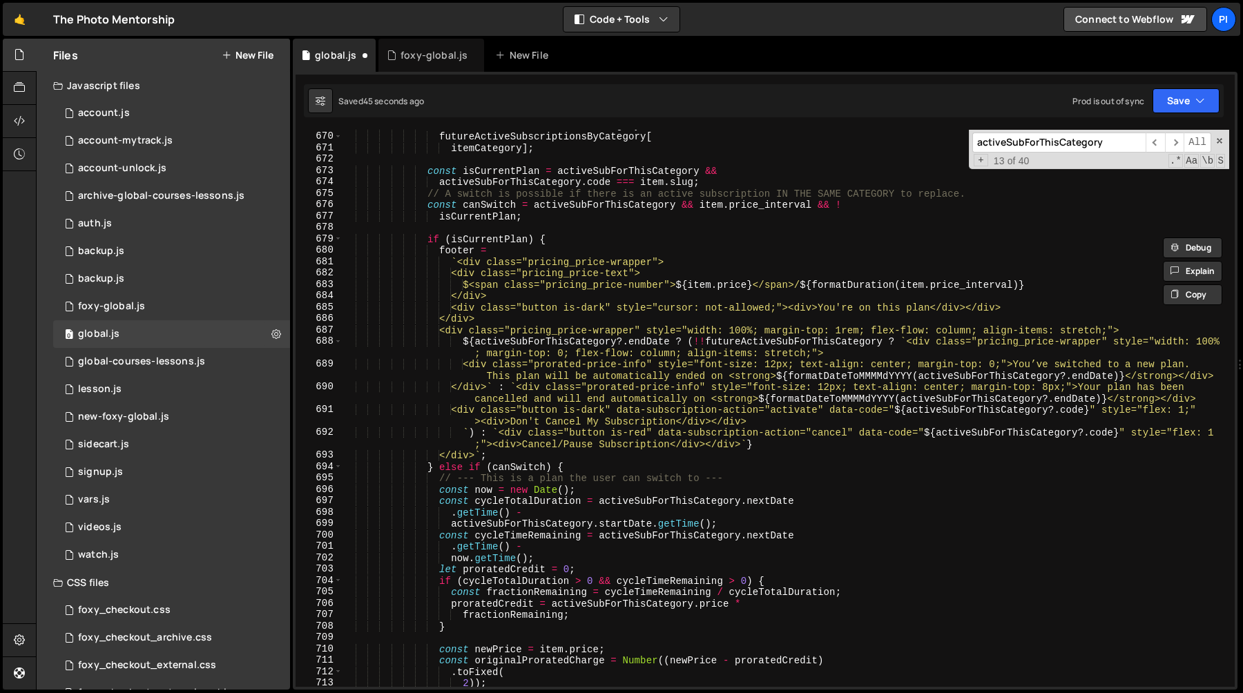
scroll to position [7894, 0]
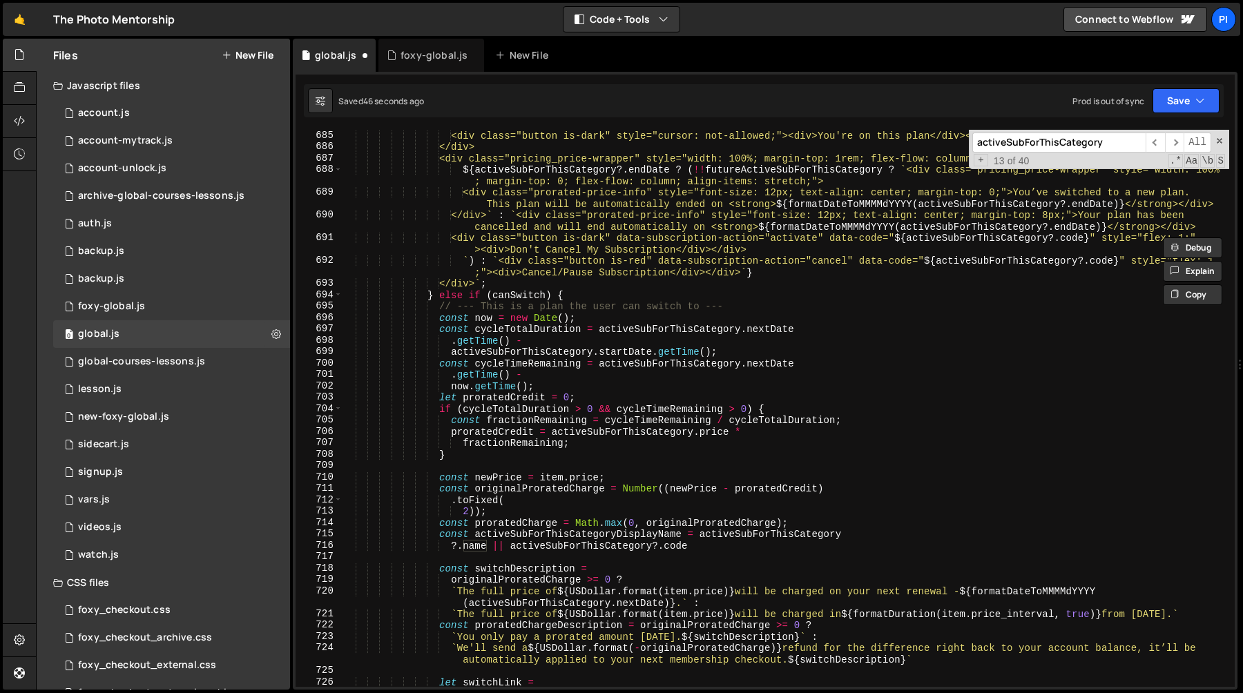
click at [942, 370] on div "<div class="button is-dark" style="cursor: not-allowed;"><div>You're on this pl…" at bounding box center [785, 454] width 887 height 648
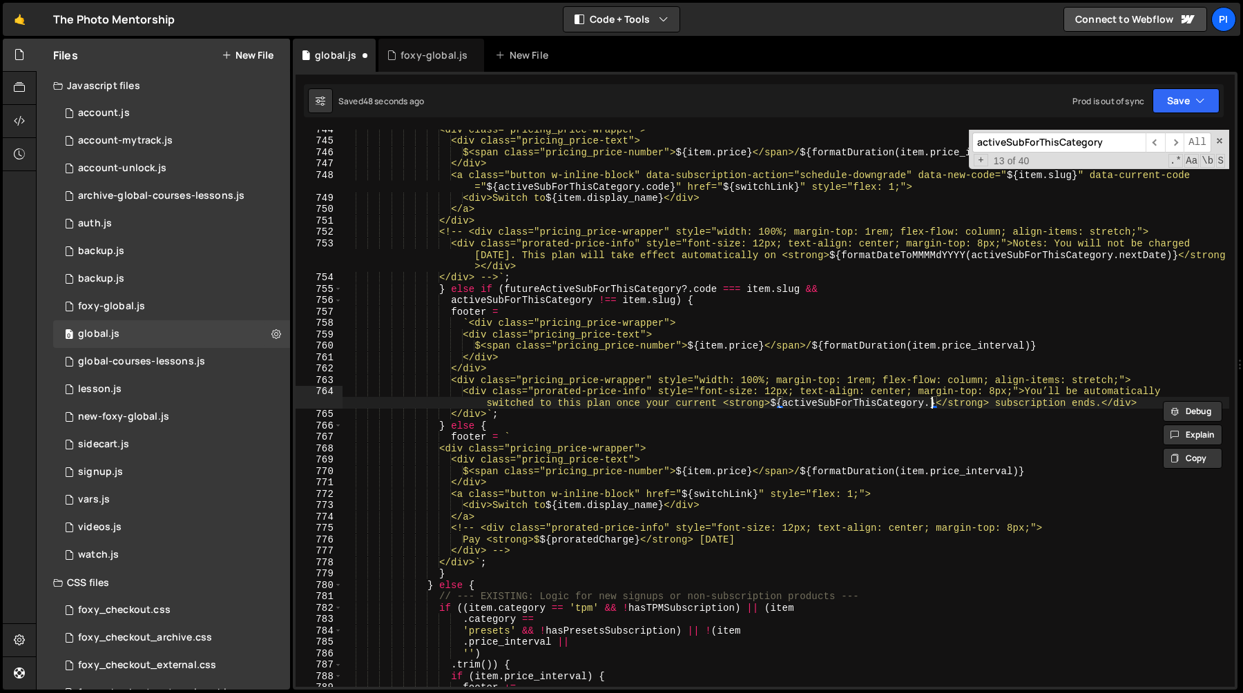
paste textarea "name"
click at [984, 367] on div "<div class="pricing_price-wrapper"> <div class="pricing_price-text"> $<span cla…" at bounding box center [785, 414] width 887 height 580
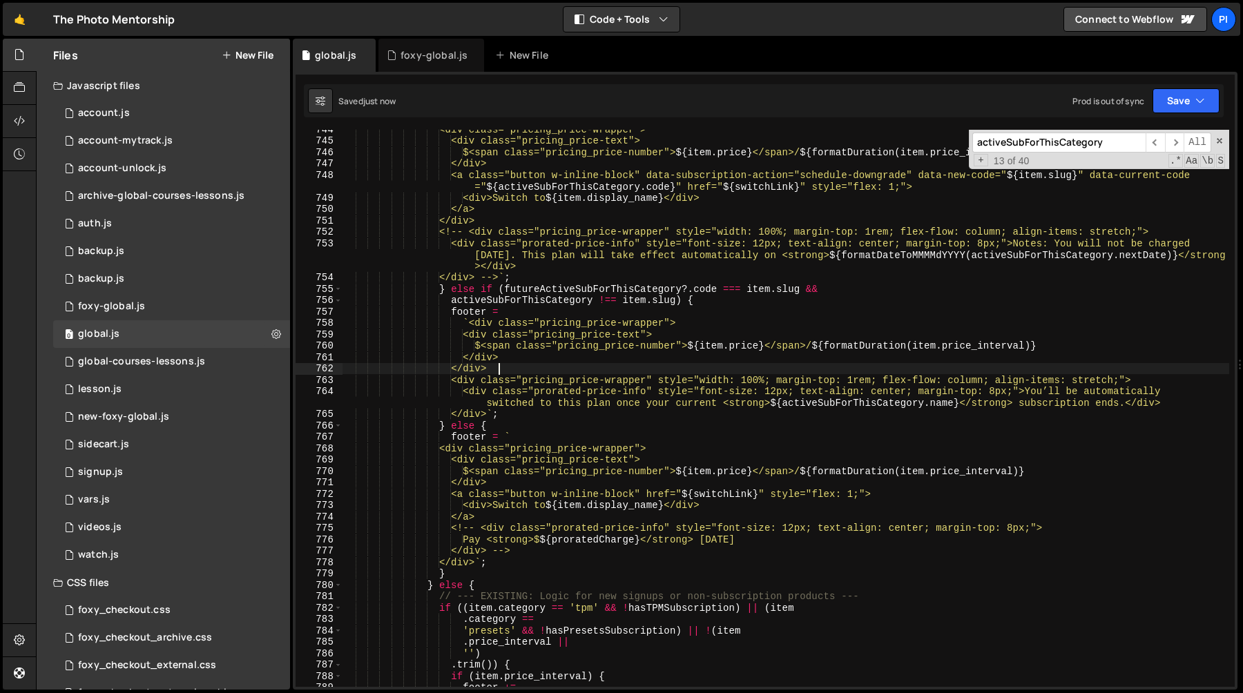
click at [873, 354] on div "<div class="pricing_price-wrapper"> <div class="pricing_price-text"> $<span cla…" at bounding box center [785, 414] width 887 height 580
click at [607, 291] on div "<div class="pricing_price-wrapper"> <div class="pricing_price-text"> $<span cla…" at bounding box center [785, 414] width 887 height 580
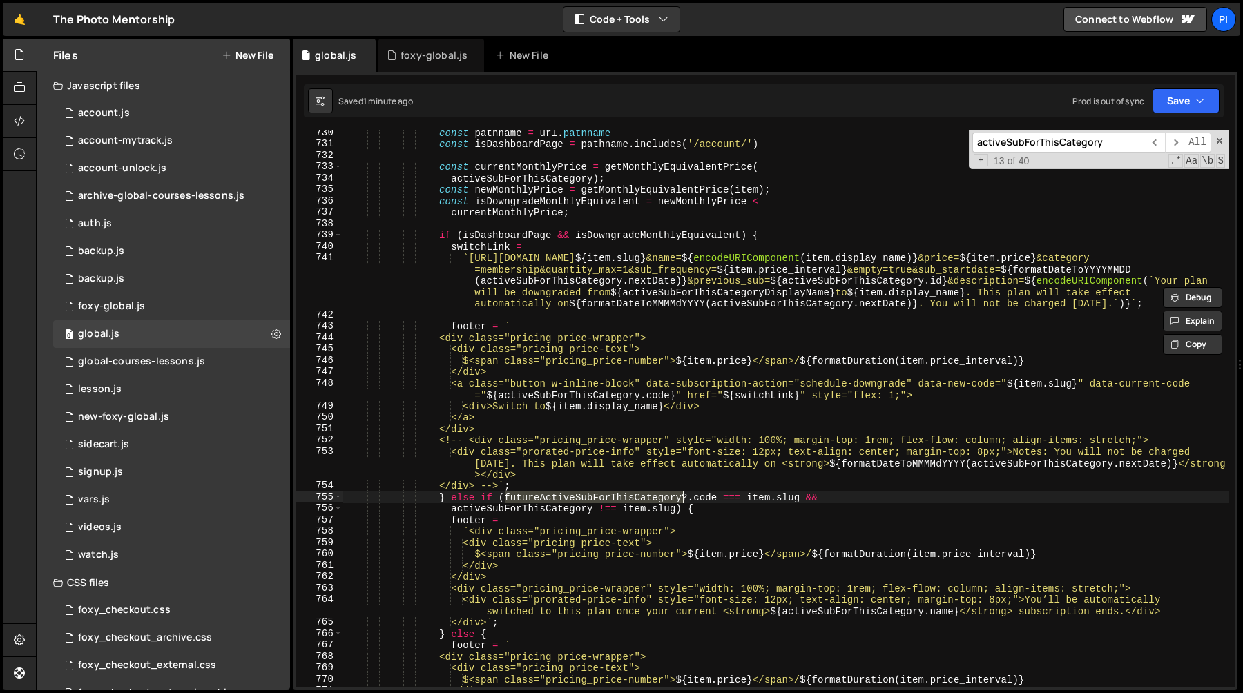
scroll to position [8557, 0]
click at [768, 496] on div "const pathname = url . pathname const isDashboardPage = pathname . includes ( '…" at bounding box center [785, 417] width 887 height 580
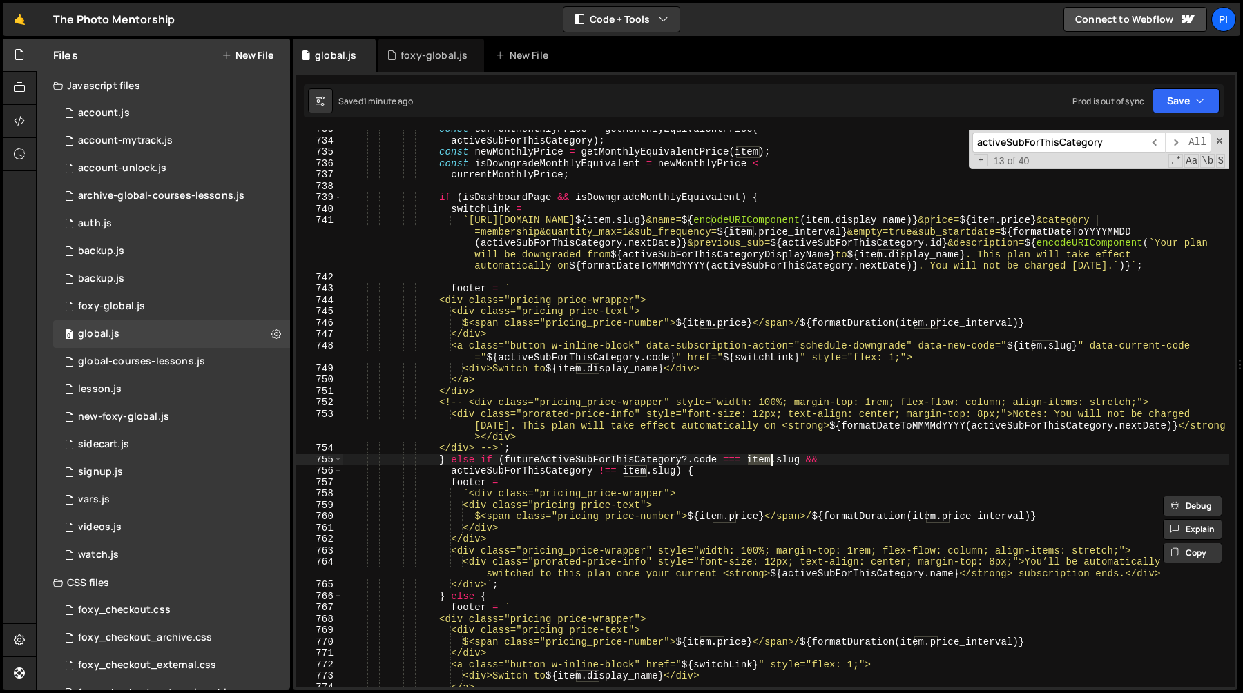
scroll to position [8597, 0]
click at [479, 460] on div "const currentMonthlyPrice = getMonthlyEquivalentPrice ( activeSubForThisCategor…" at bounding box center [785, 411] width 887 height 580
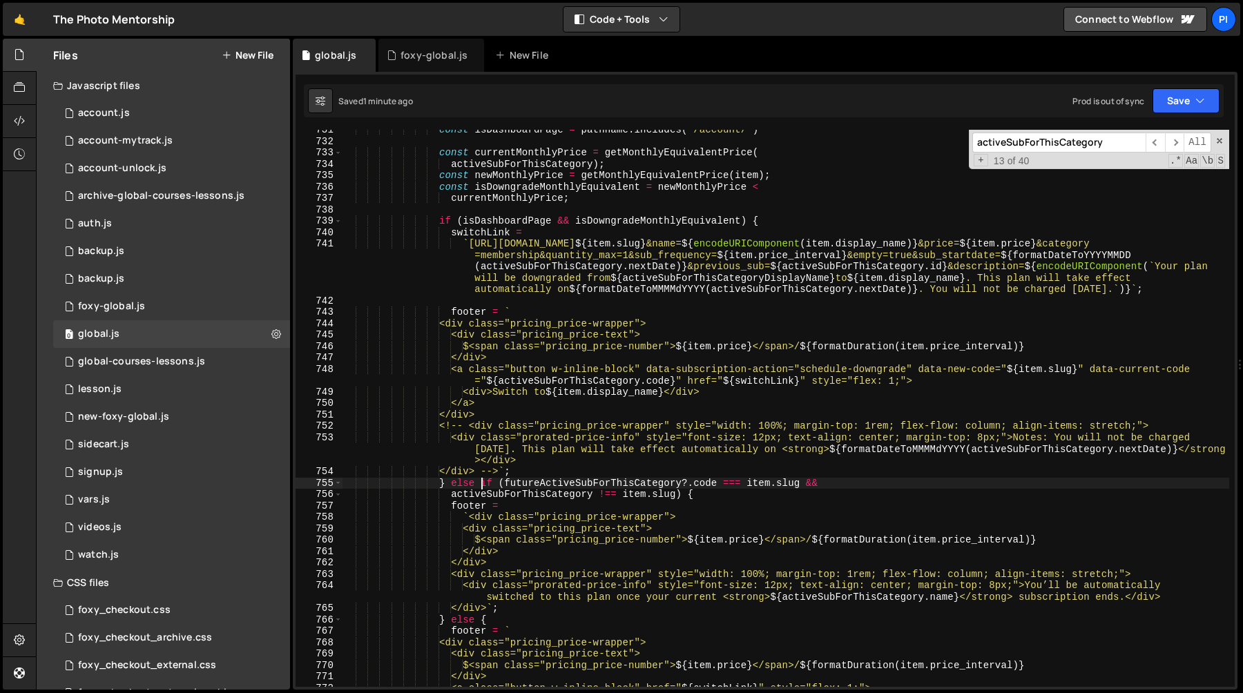
scroll to position [8571, 0]
click at [441, 224] on div "const isDashboardPage = pathname . includes ( '/account/' ) const currentMonthl…" at bounding box center [785, 414] width 887 height 580
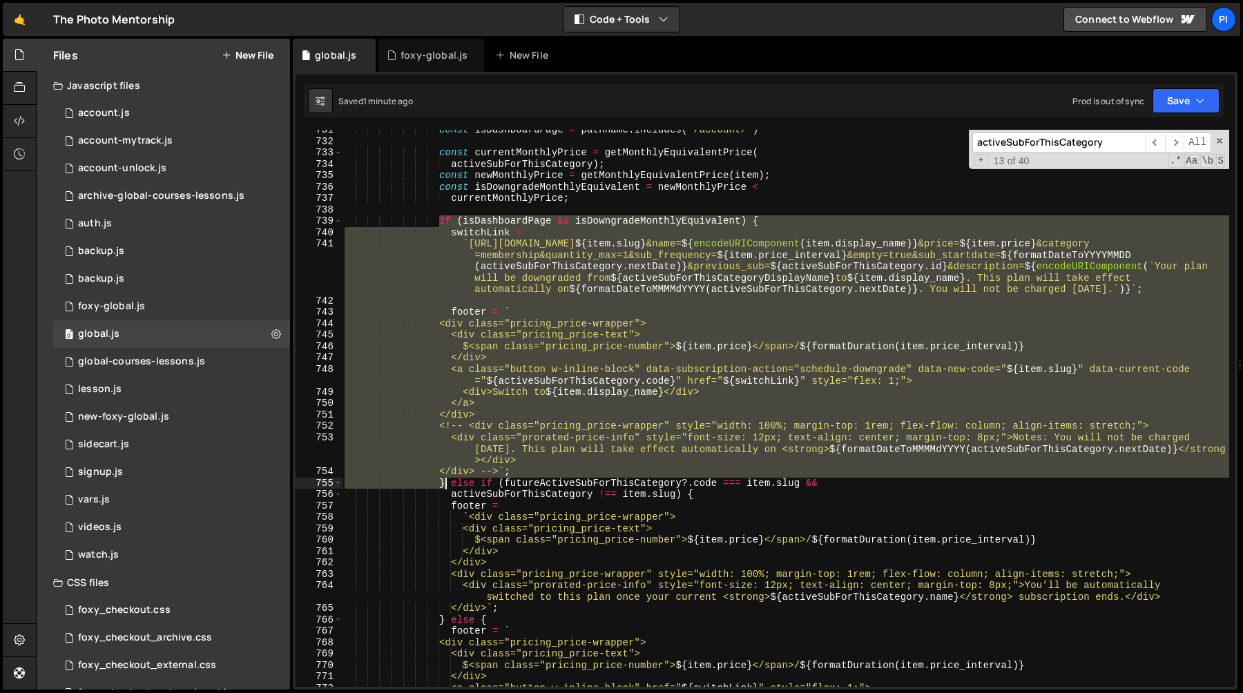
click at [445, 483] on div "const isDashboardPage = pathname . includes ( '/account/' ) const currentMonthl…" at bounding box center [785, 414] width 887 height 580
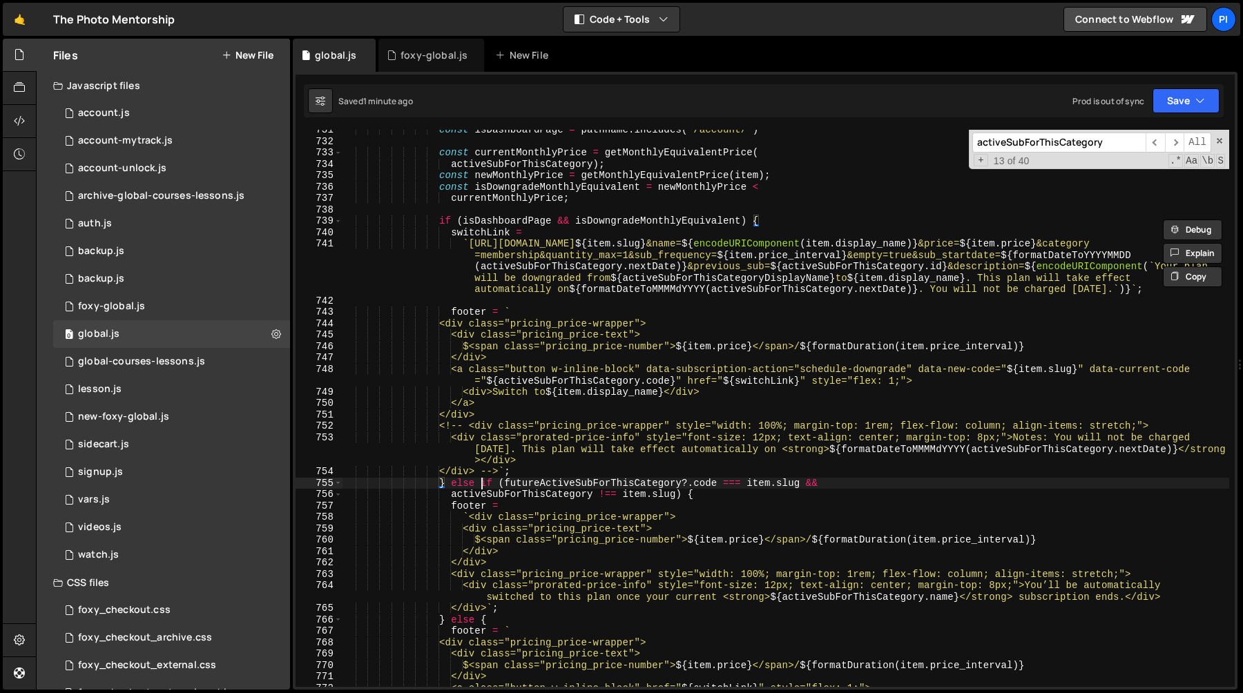
click at [481, 484] on div "const isDashboardPage = pathname . includes ( '/account/' ) const currentMonthl…" at bounding box center [785, 414] width 887 height 580
paste textarea
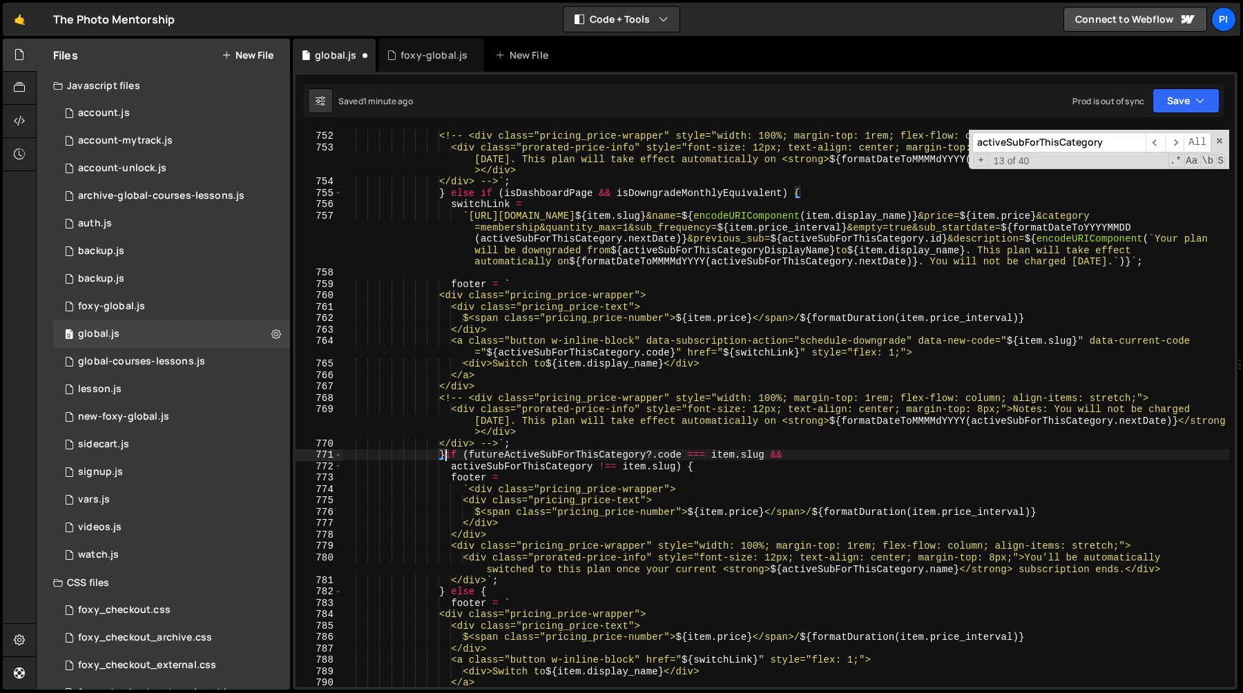
scroll to position [8873, 0]
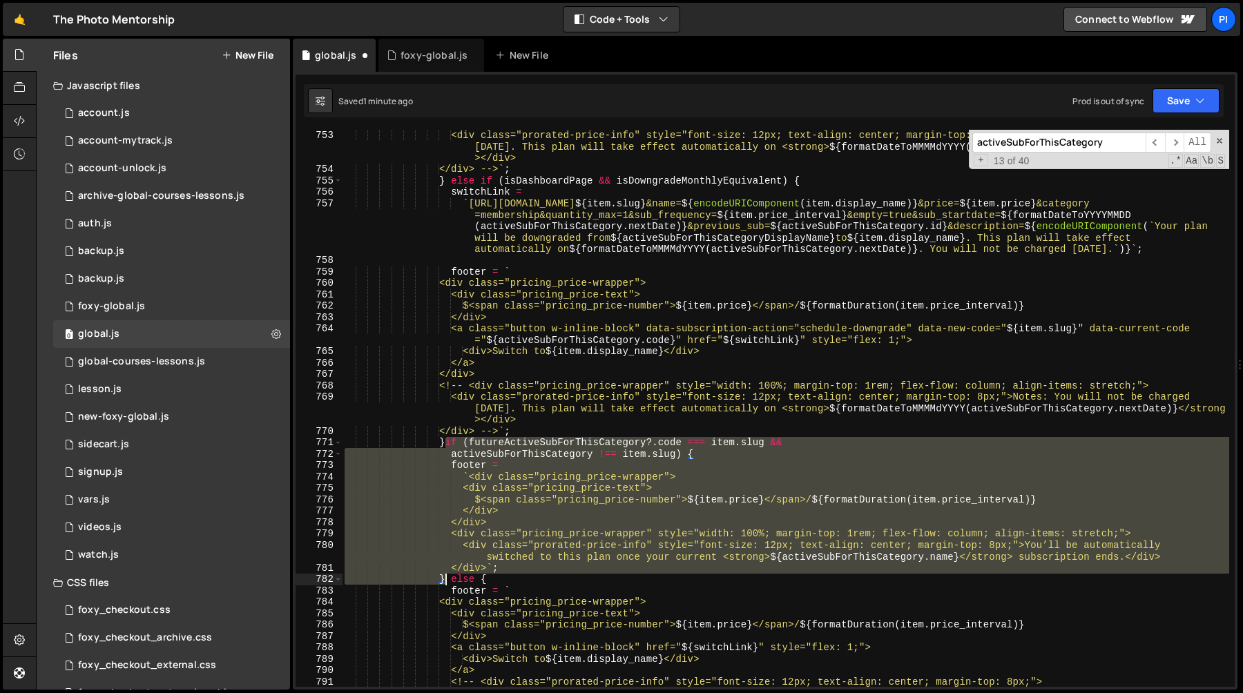
click at [447, 581] on div "<div class="prorated-price-info" style="font-size: 12px; text-align: center; ma…" at bounding box center [785, 430] width 887 height 603
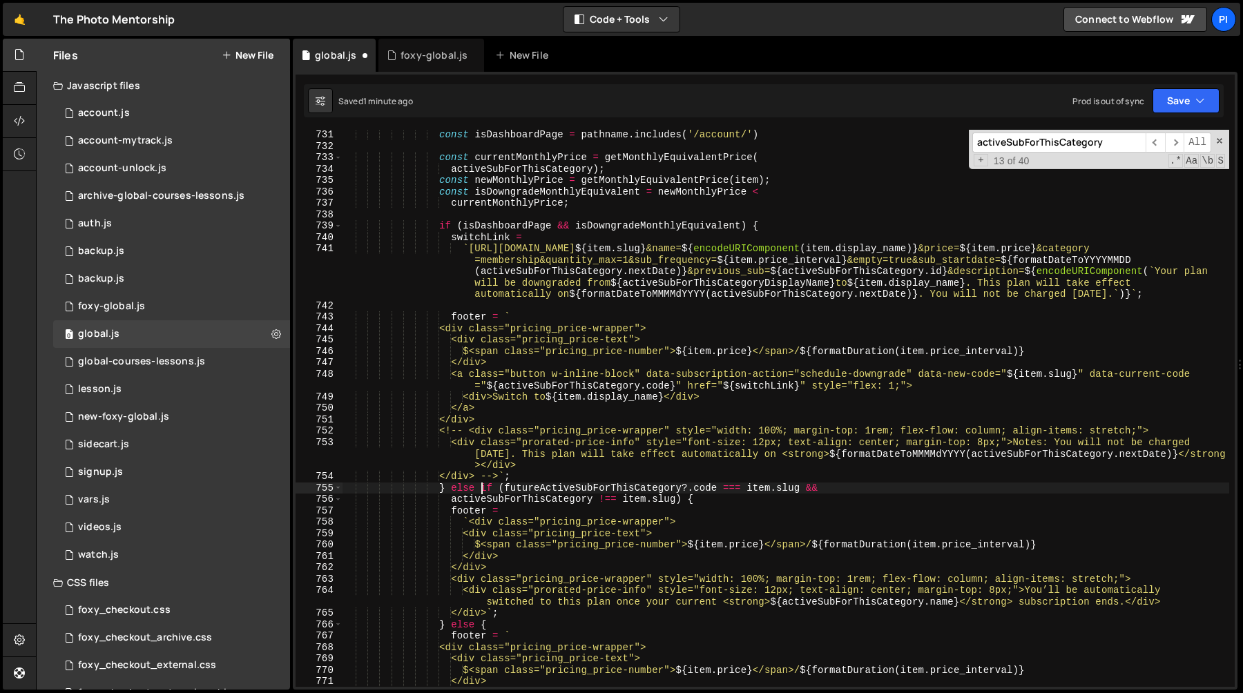
scroll to position [8913, 0]
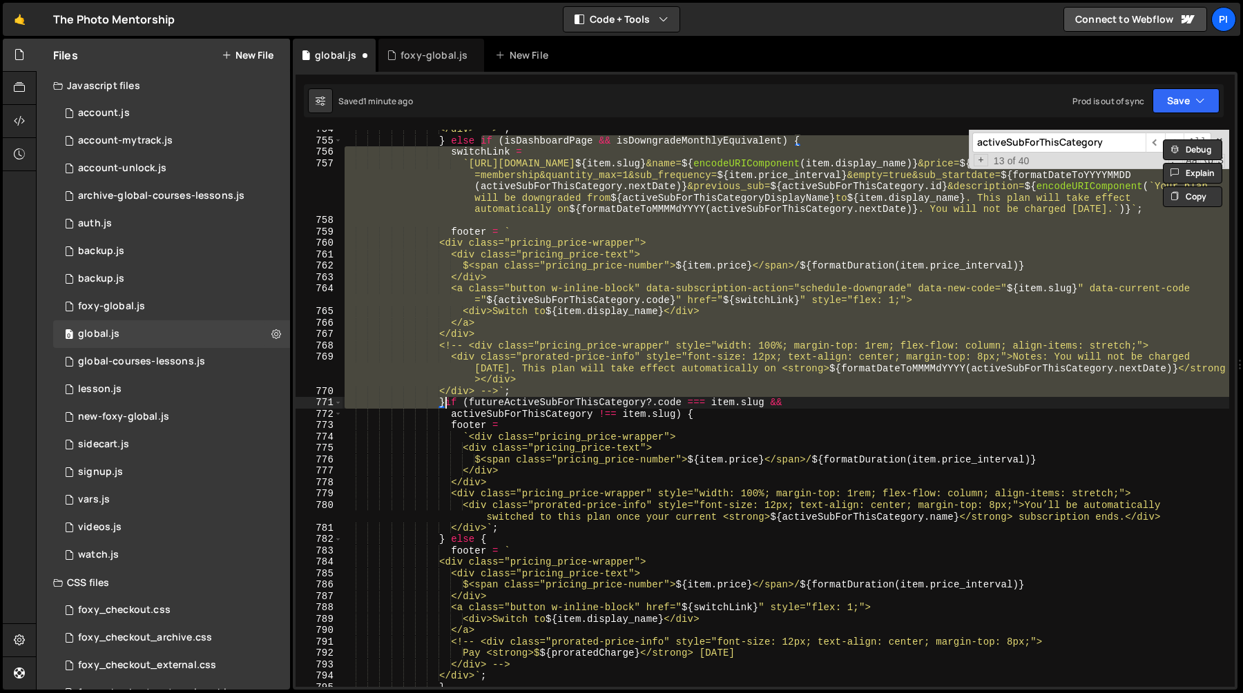
click at [446, 405] on div "</div> --> ` ; } else if ( isDashboardPage && isDowngradeMonthlyEquivalent ) { …" at bounding box center [785, 408] width 887 height 557
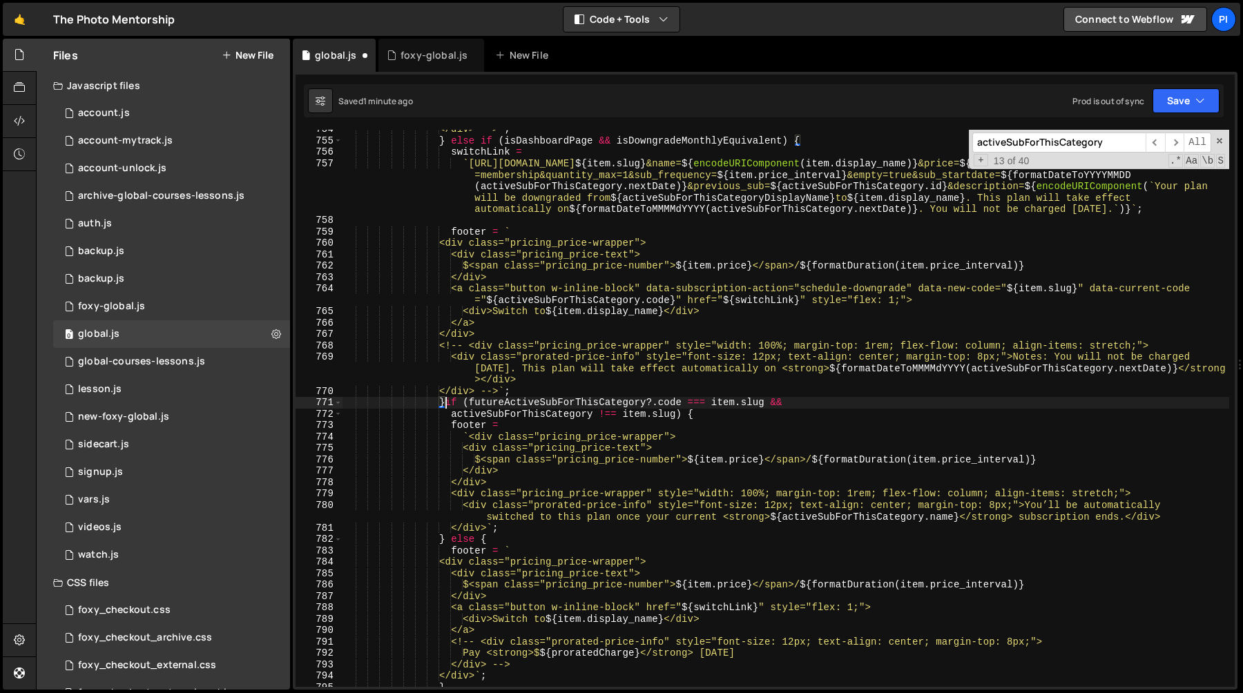
click at [445, 538] on div "</div> --> ` ; } else if ( isDashboardPage && isDowngradeMonthlyEquivalent ) { …" at bounding box center [785, 414] width 887 height 580
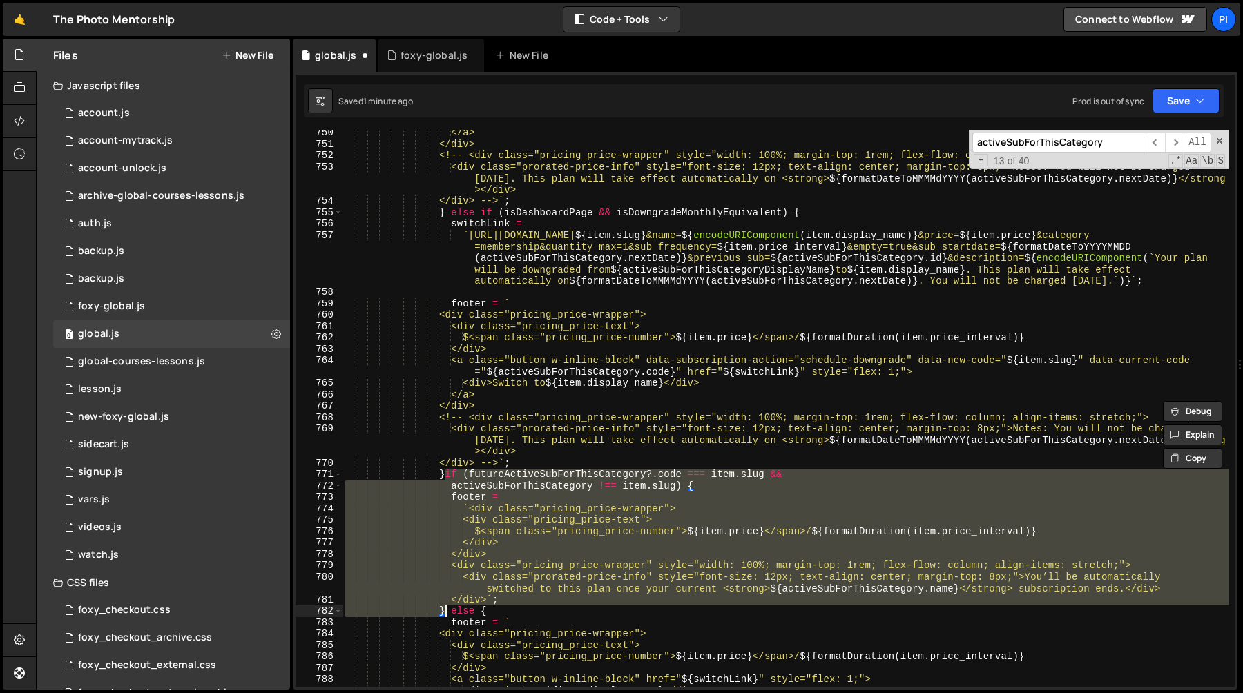
scroll to position [0, 9]
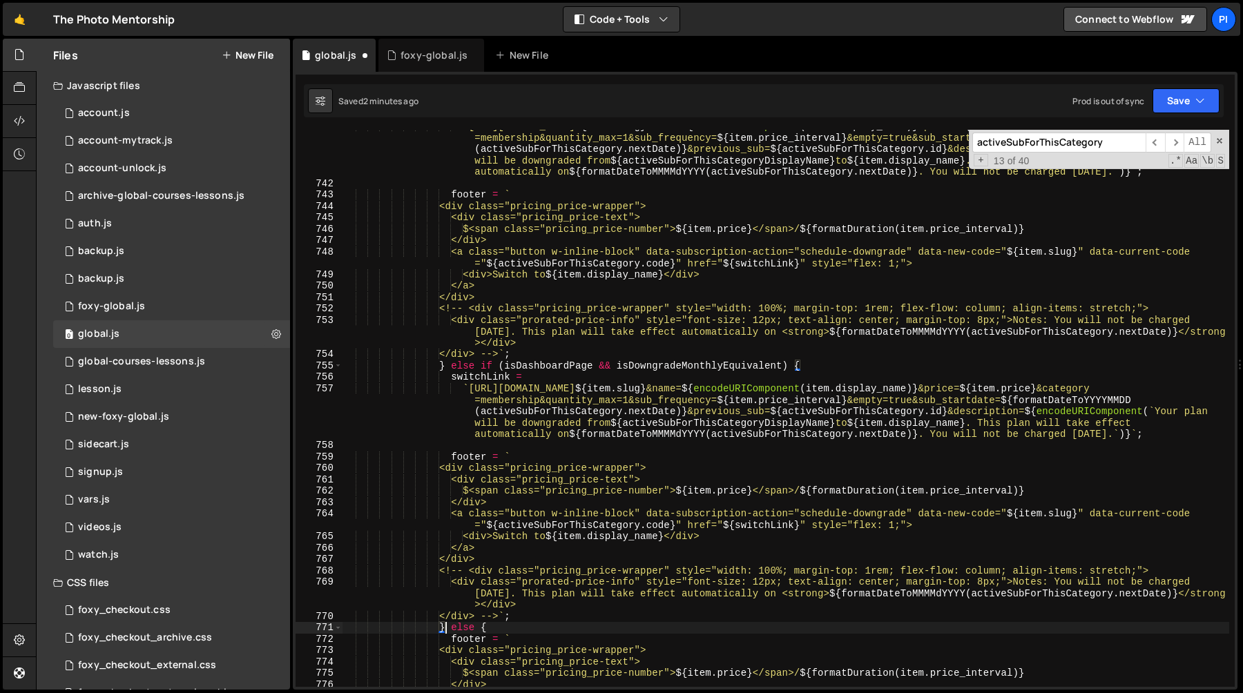
click at [444, 368] on div "` [URL][DOMAIN_NAME] ${ item . slug } &name= ${ encodeURIComponent ( item . dis…" at bounding box center [785, 433] width 887 height 625
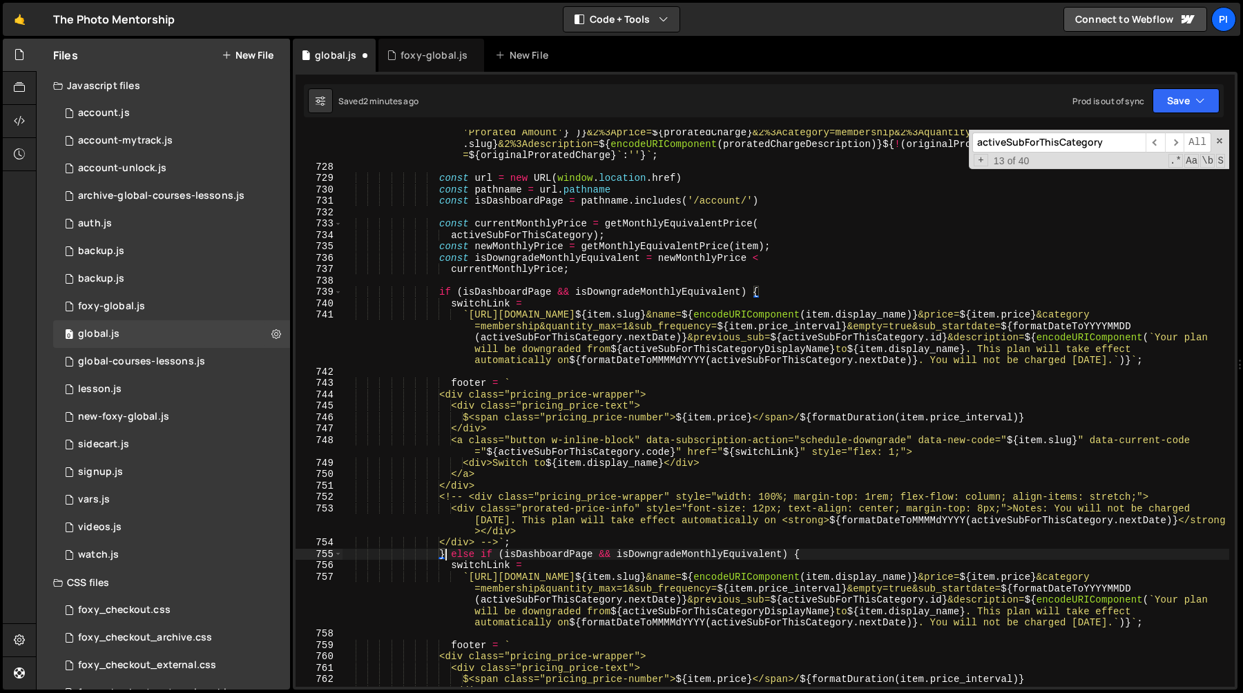
scroll to position [8462, 0]
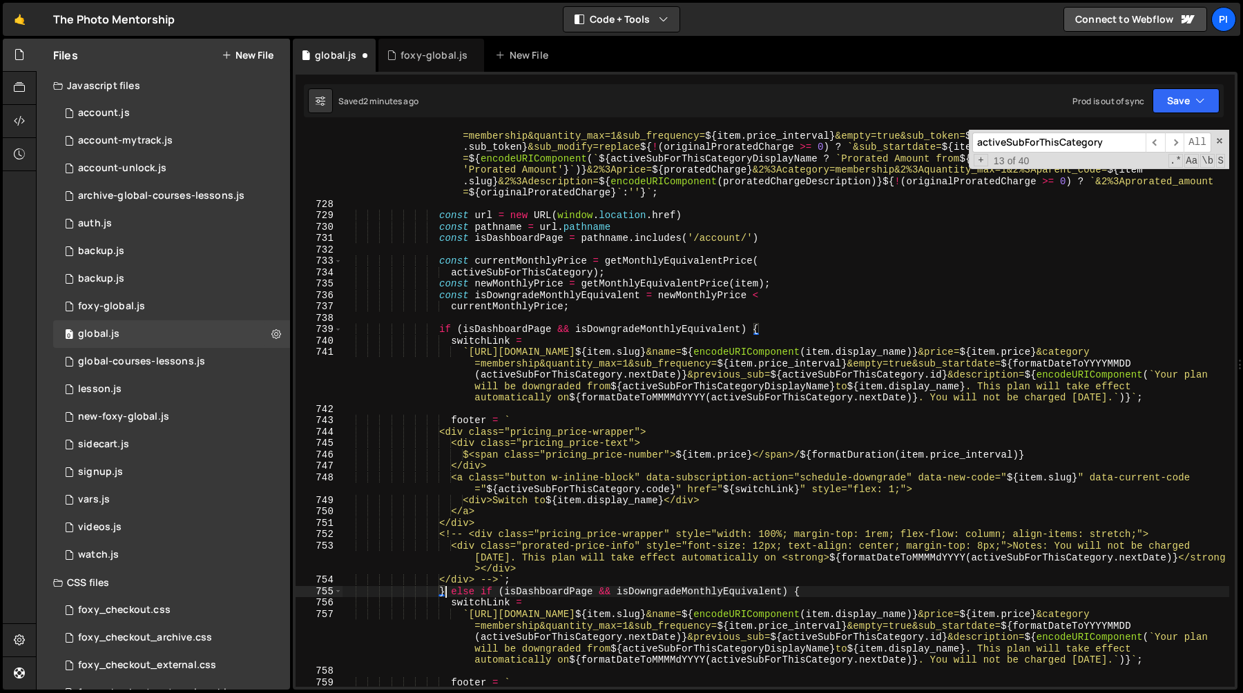
click at [441, 325] on div "` [URL][DOMAIN_NAME] ${ item . slug } &name= ${ encodeURIComponent ( item . dis…" at bounding box center [785, 443] width 887 height 648
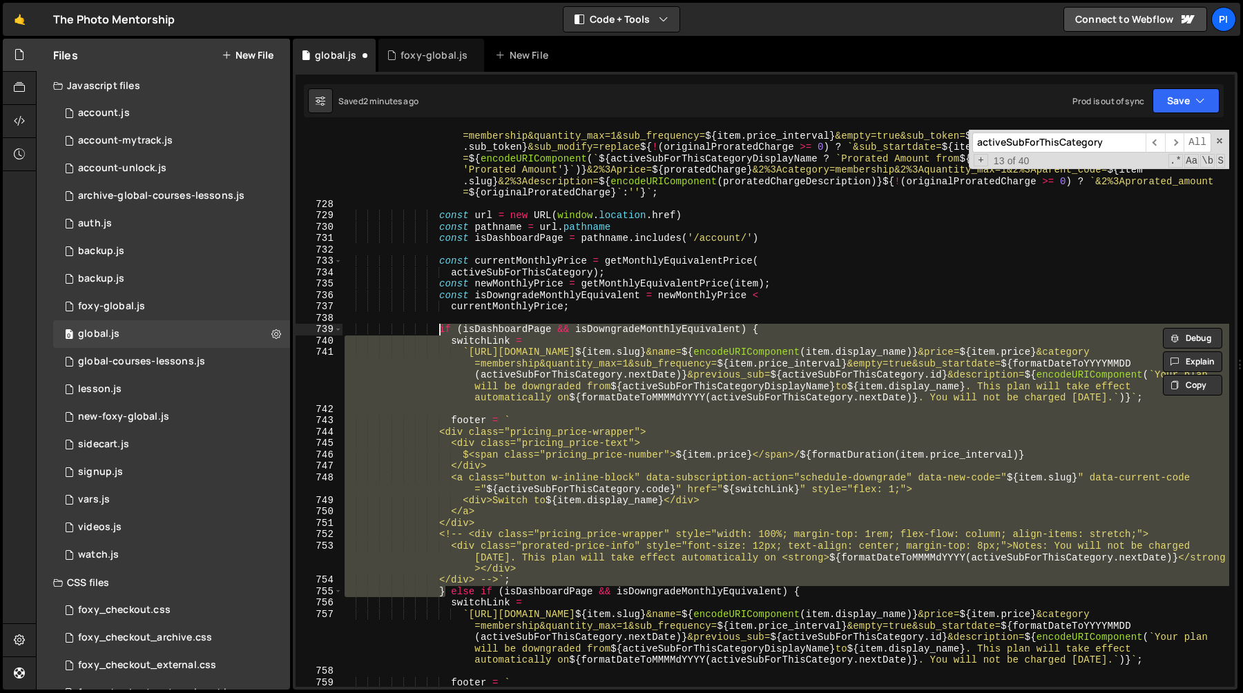
paste textarea "} else if (isDashboardPage && isDowngradeMonthlyEquivalent) {"
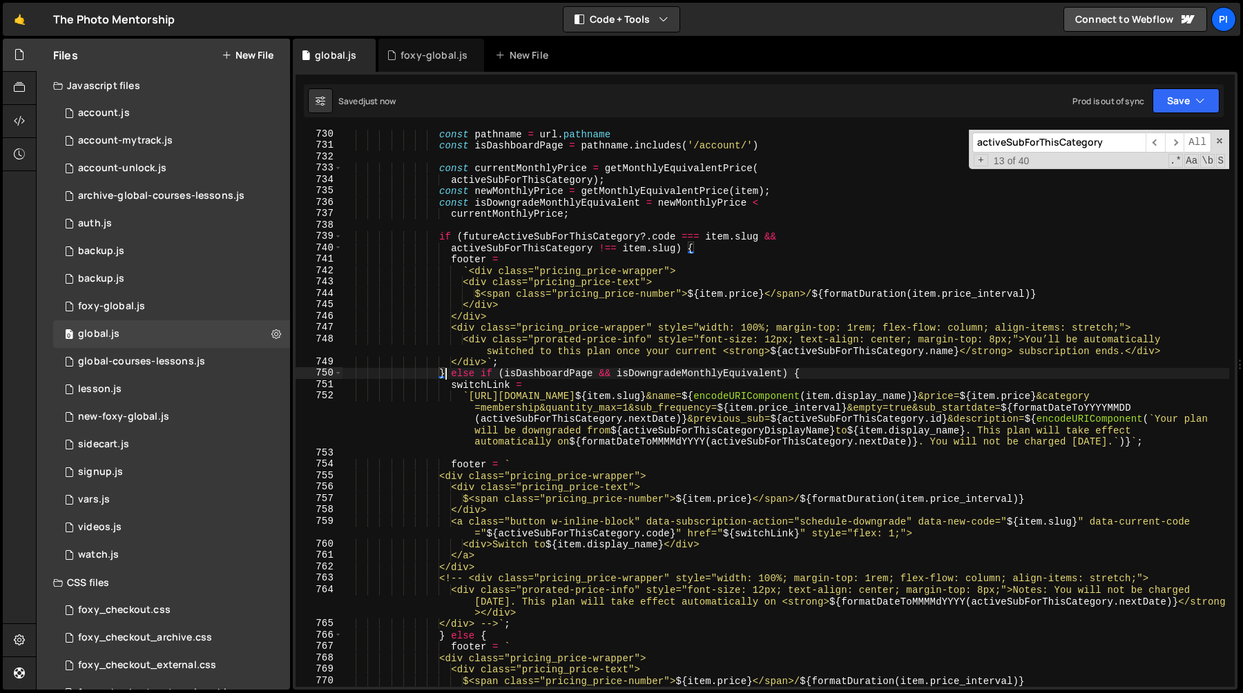
scroll to position [8555, 0]
click at [504, 482] on div "const pathname = url . pathname const isDashboardPage = pathname . includes ( '…" at bounding box center [785, 418] width 887 height 580
type textarea "<div class="pricing_price-text">"
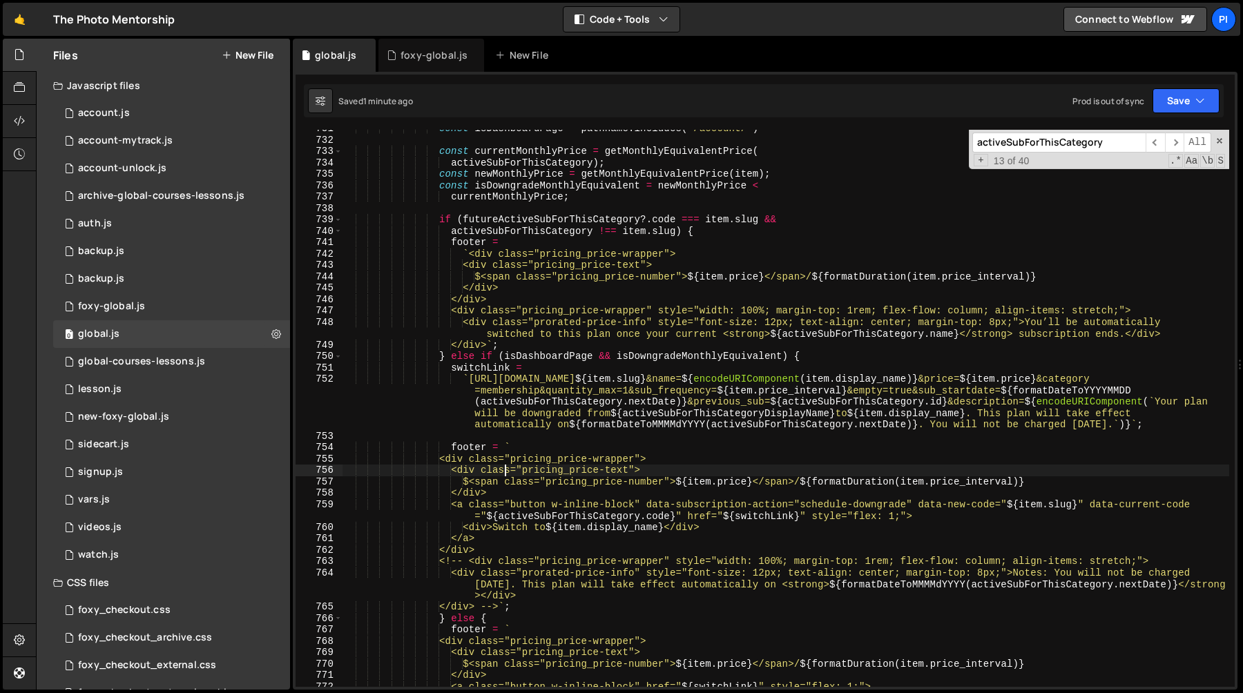
scroll to position [8582, 0]
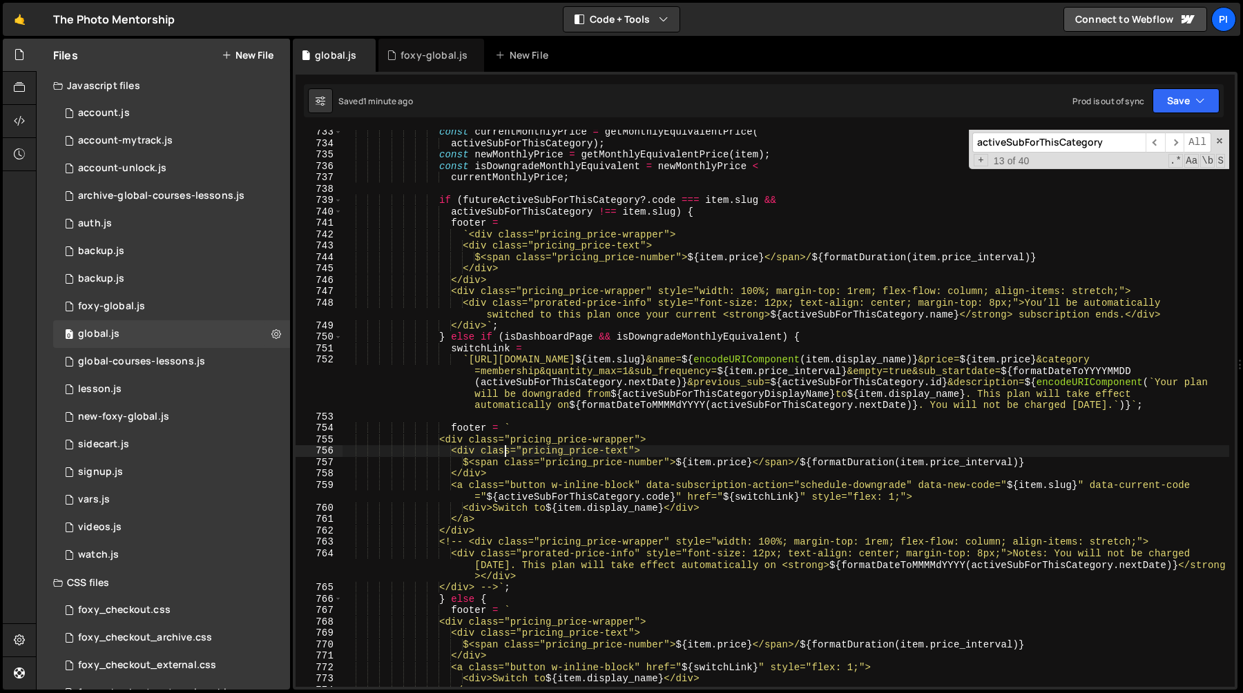
scroll to position [1303, 0]
click at [463, 200] on div "const currentMonthlyPrice = getMonthlyEquivalentPrice ( activeSubForThisCategor…" at bounding box center [785, 416] width 887 height 580
click at [448, 215] on div "const currentMonthlyPrice = getMonthlyEquivalentPrice ( activeSubForThisCategor…" at bounding box center [785, 416] width 887 height 580
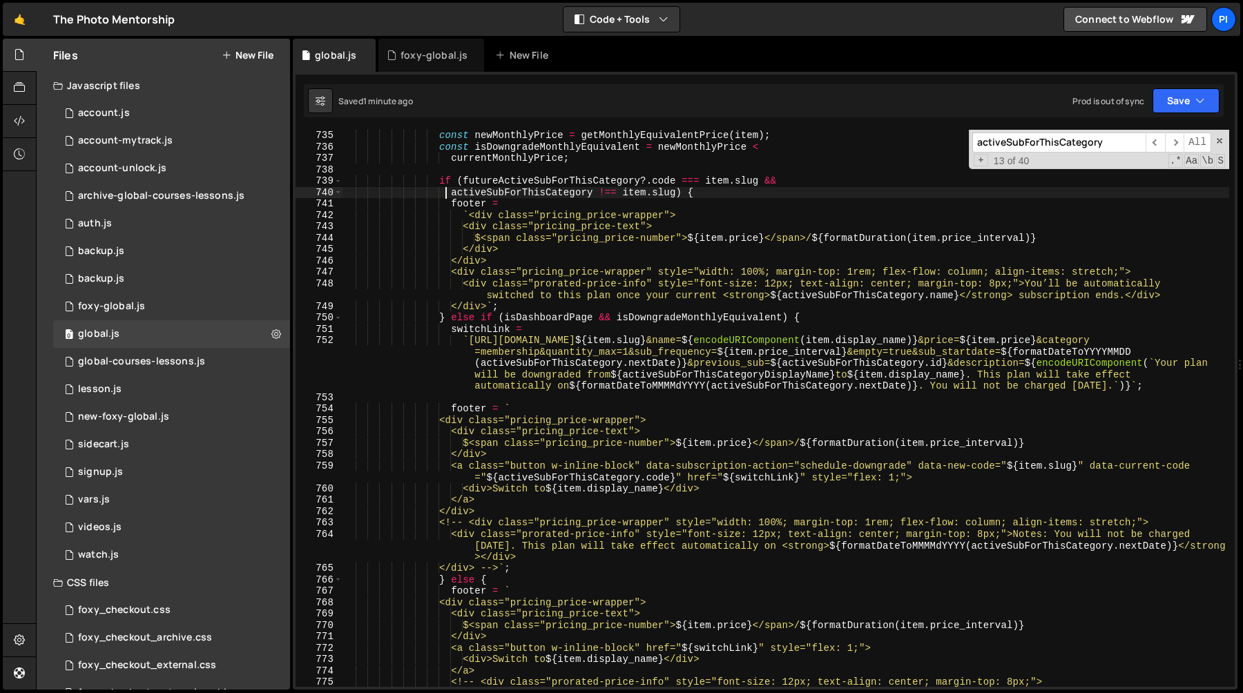
scroll to position [8611, 0]
click at [451, 195] on div "const newMonthlyPrice = getMonthlyEquivalentPrice ( item ) ; const isDowngradeM…" at bounding box center [785, 420] width 887 height 580
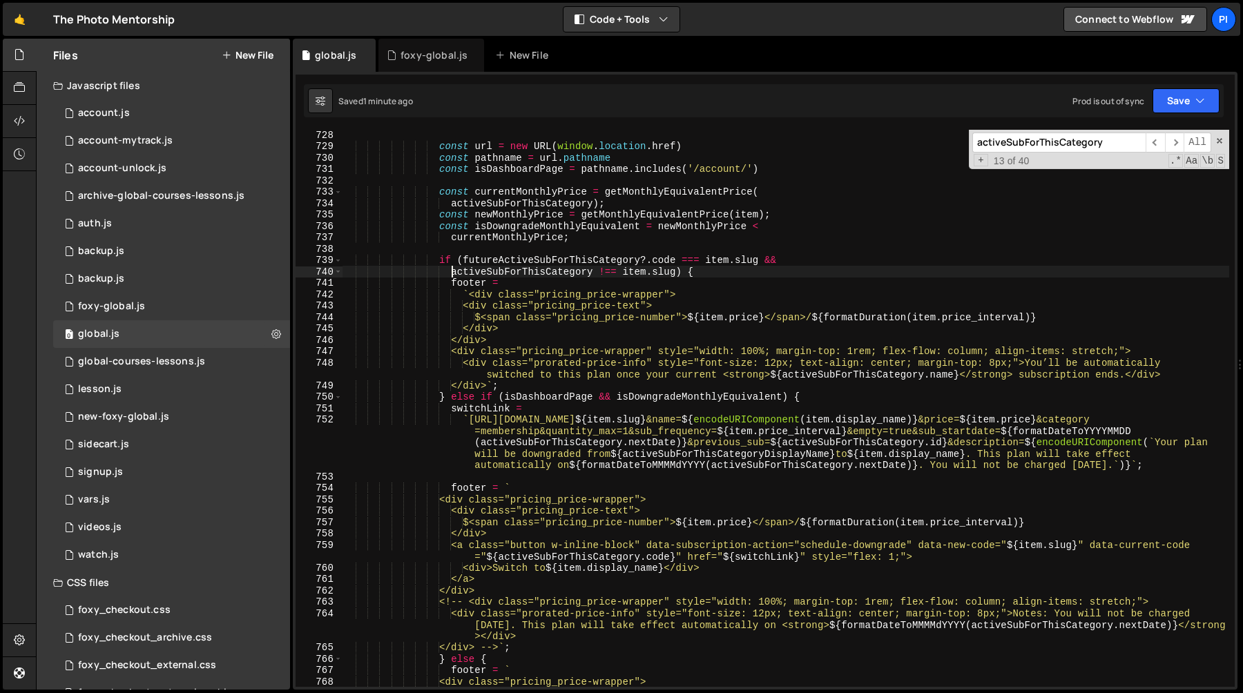
scroll to position [8532, 0]
click at [532, 350] on div "const url = new URL ( window . location . href ) const pathname = url . pathnam…" at bounding box center [785, 419] width 887 height 580
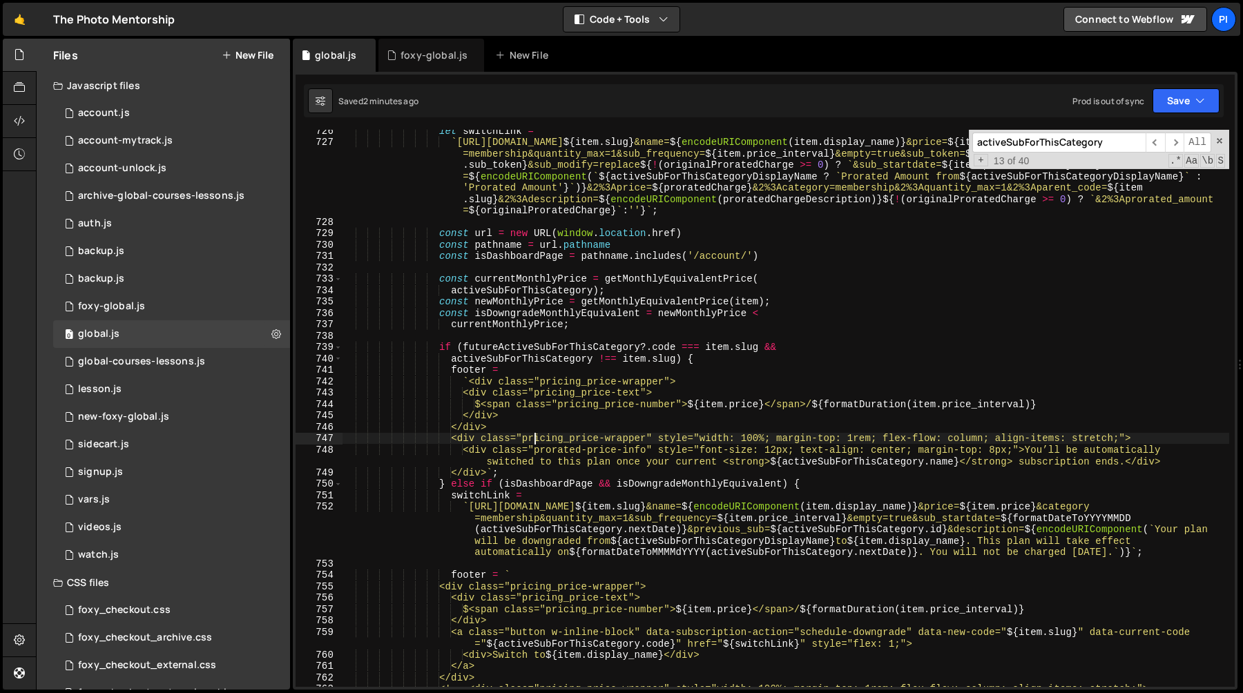
scroll to position [8420, 0]
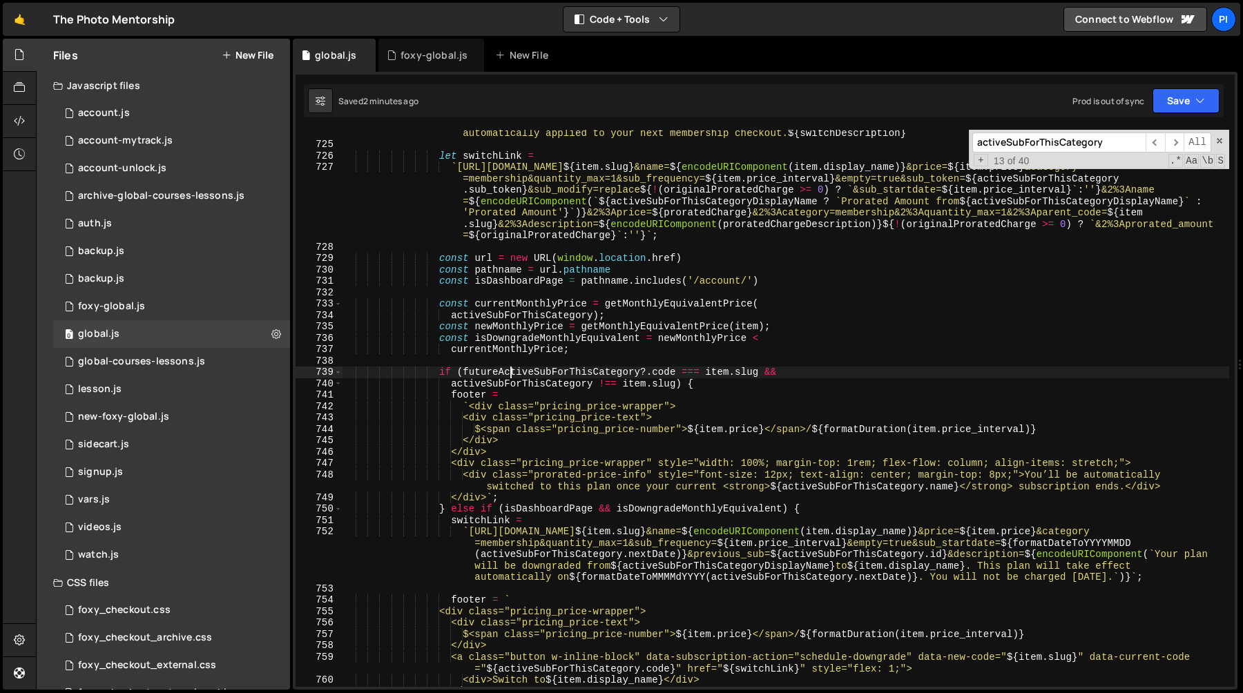
click at [514, 374] on div "` We'll send a ${ USDollar . format ( - originalProratedCharge ) } refund for t…" at bounding box center [785, 412] width 887 height 592
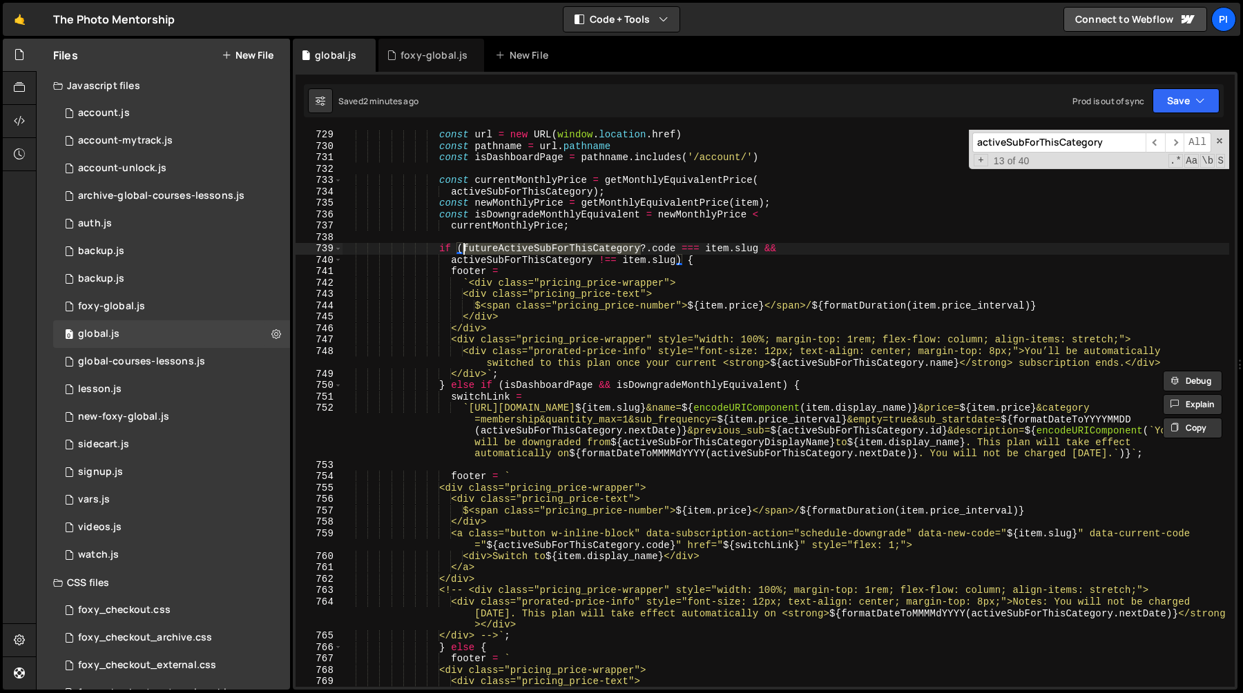
scroll to position [8543, 0]
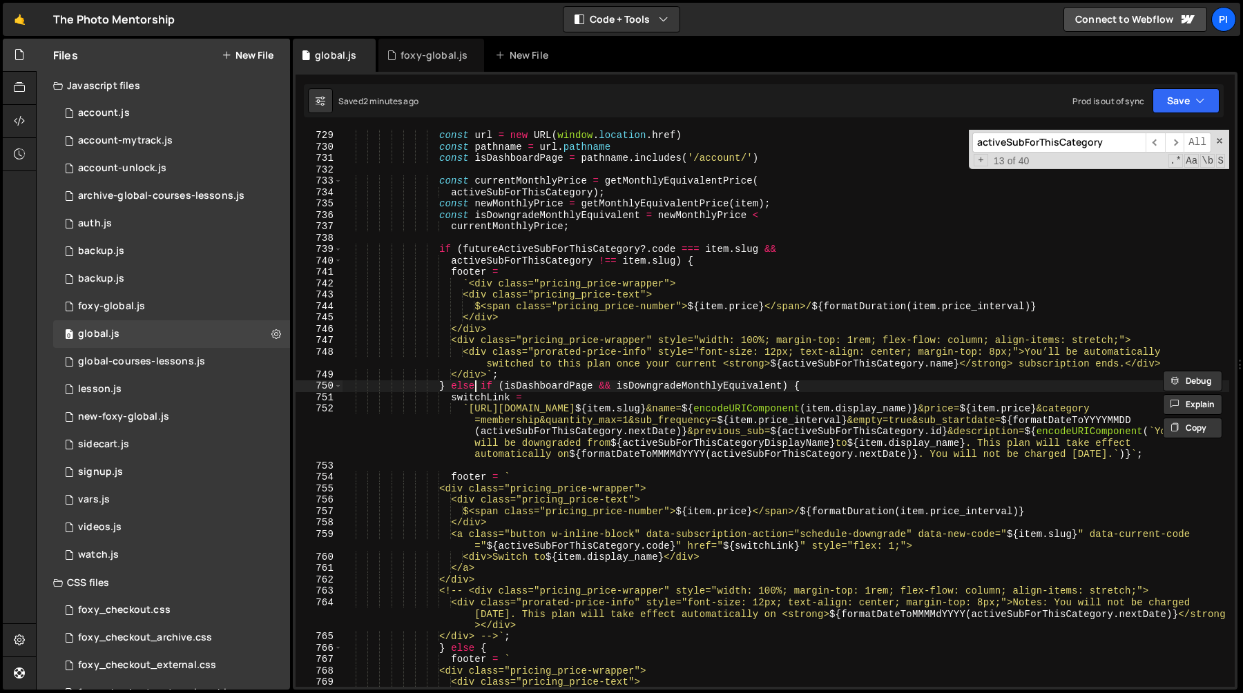
click at [476, 389] on div "const url = new URL ( window . location . href ) const pathname = url . pathnam…" at bounding box center [785, 420] width 887 height 580
type textarea "} else if (isDashboardPage && isDowngradeMonthlyEquivalent) {"
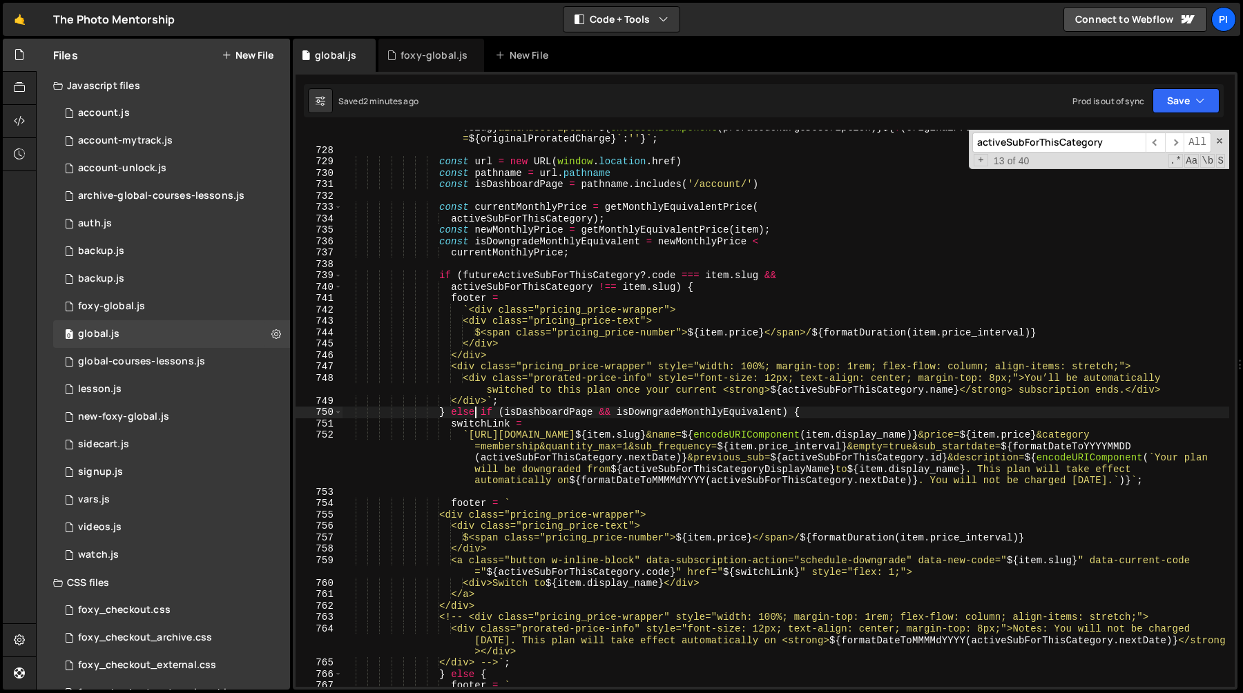
scroll to position [8517, 0]
click at [499, 266] on div "` [URL][DOMAIN_NAME] ${ item . slug } &name= ${ encodeURIComponent ( item . dis…" at bounding box center [785, 388] width 887 height 648
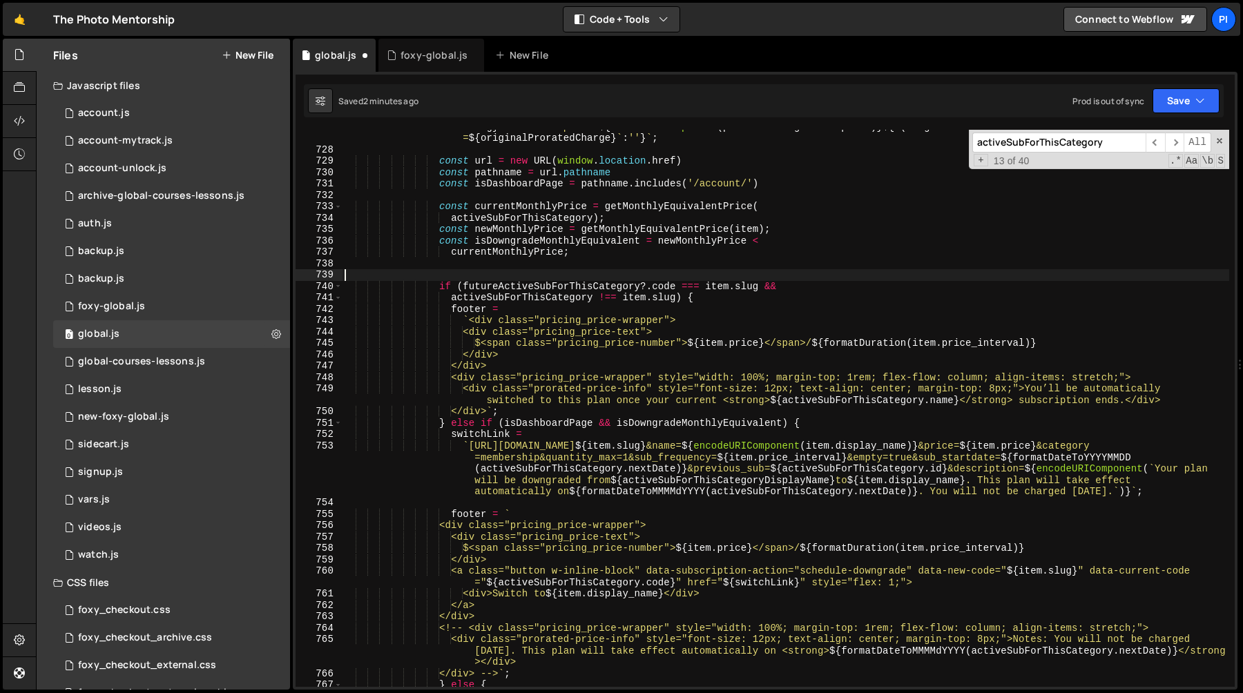
type textarea "futureActiveSubForThisCategory"
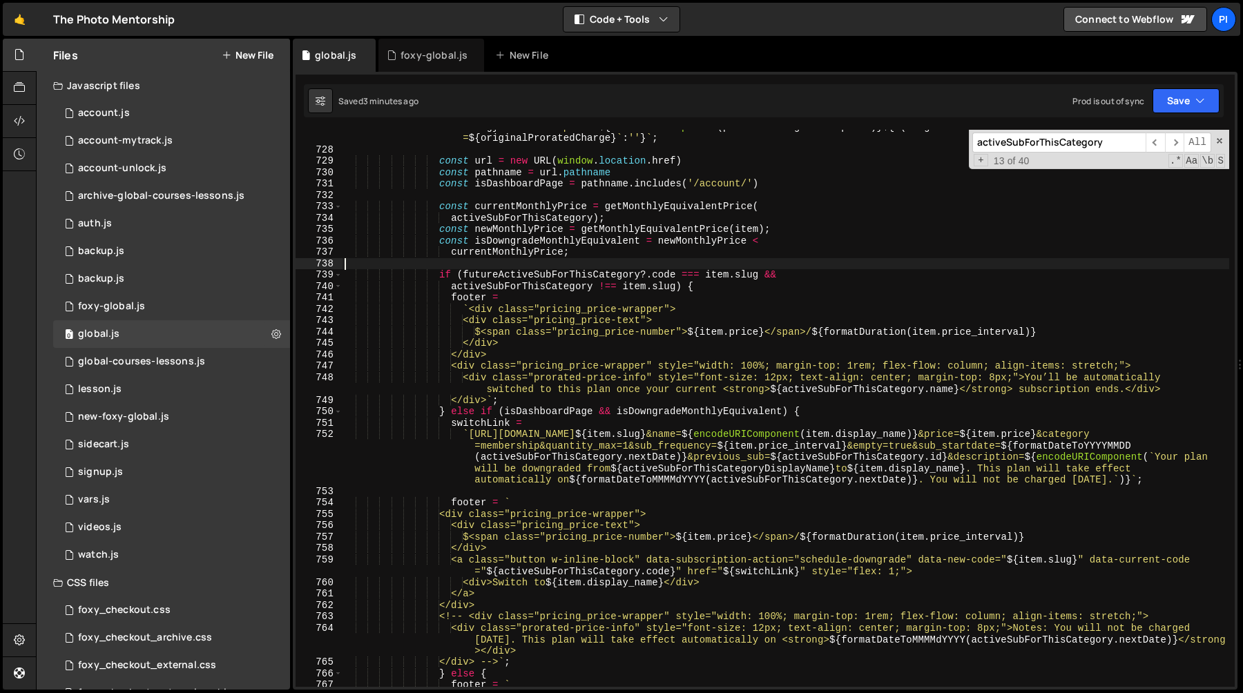
click at [478, 413] on div "` [URL][DOMAIN_NAME] ${ item . slug } &name= ${ encodeURIComponent ( item . dis…" at bounding box center [785, 388] width 887 height 648
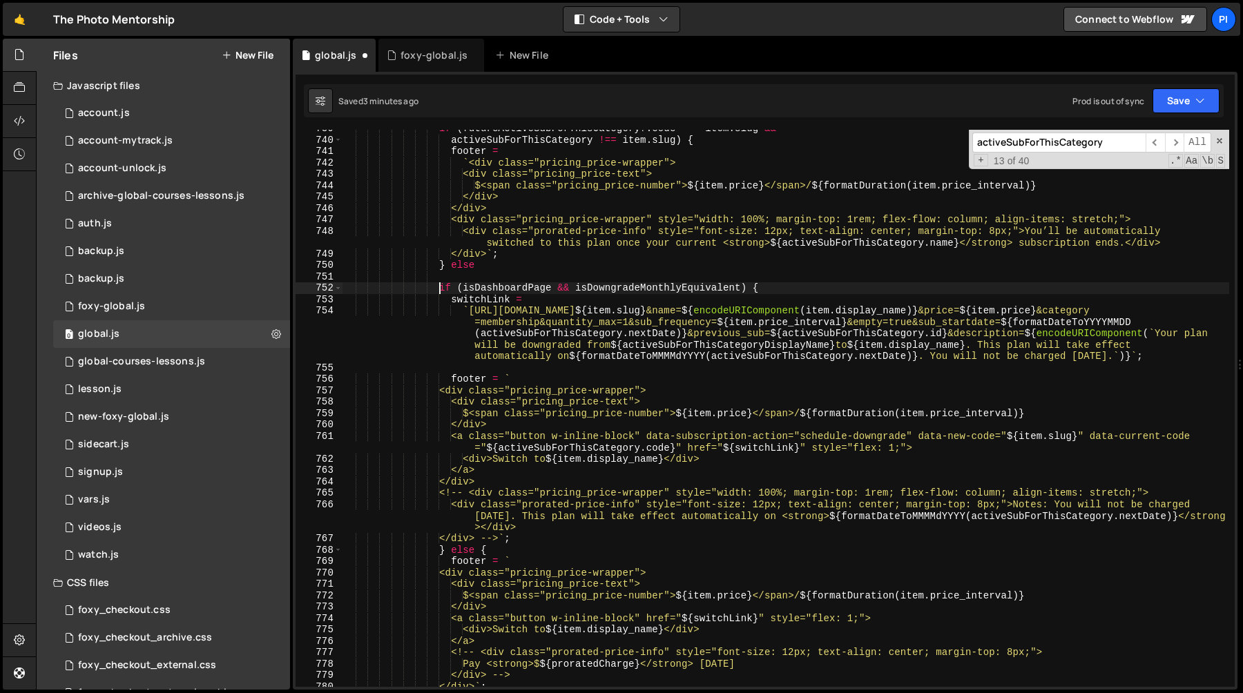
scroll to position [8673, 0]
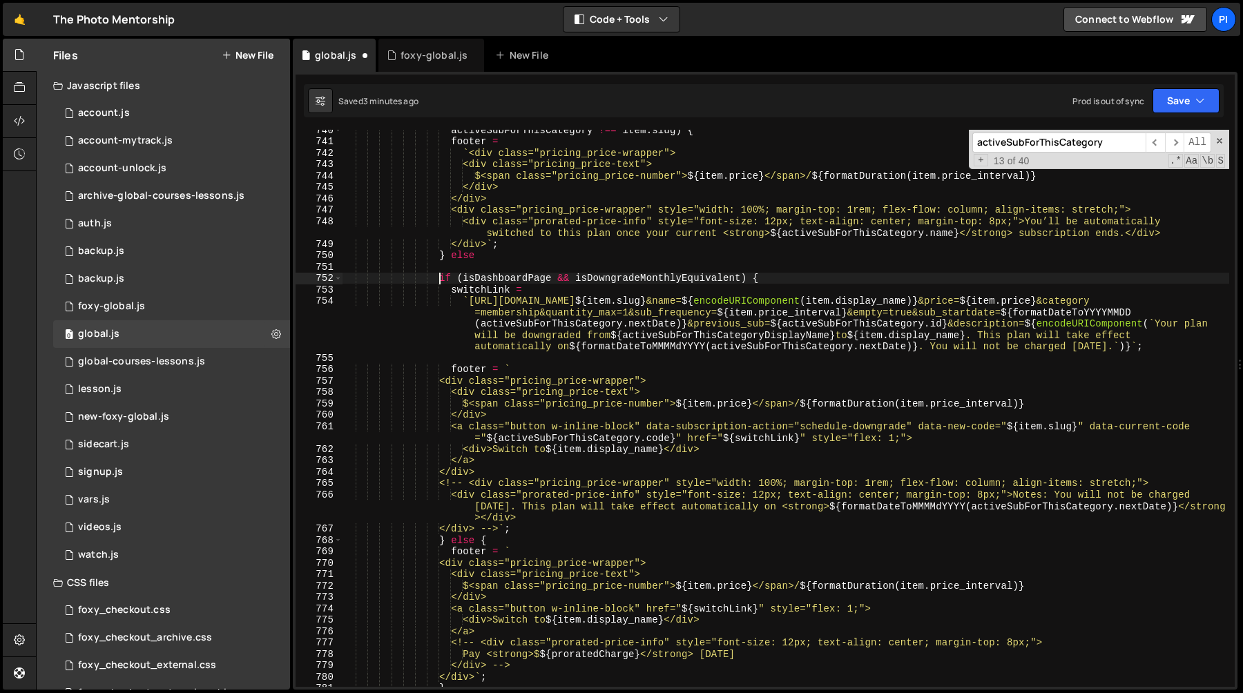
click at [490, 257] on div "activeSubForThisCategory !== item . slug ) { footer = ` <div class="pricing_pri…" at bounding box center [785, 414] width 887 height 580
click at [438, 282] on div "activeSubForThisCategory !== item . slug ) { footer = ` <div class="pricing_pri…" at bounding box center [785, 414] width 887 height 580
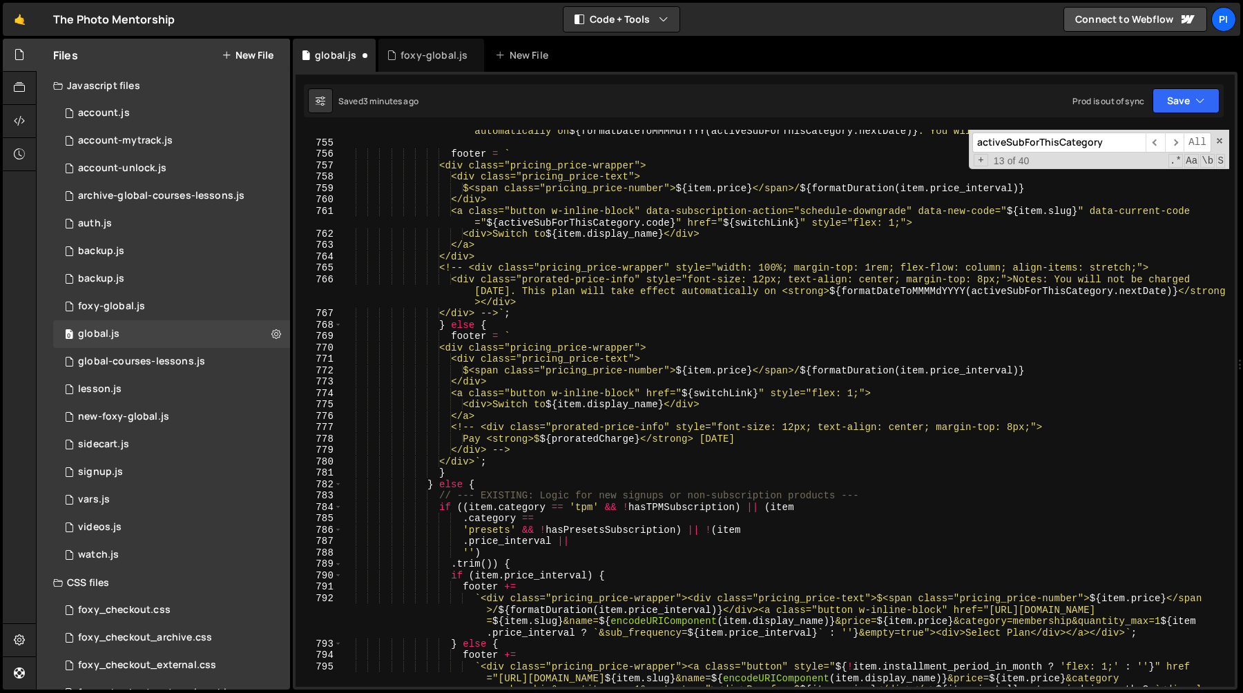
scroll to position [8880, 0]
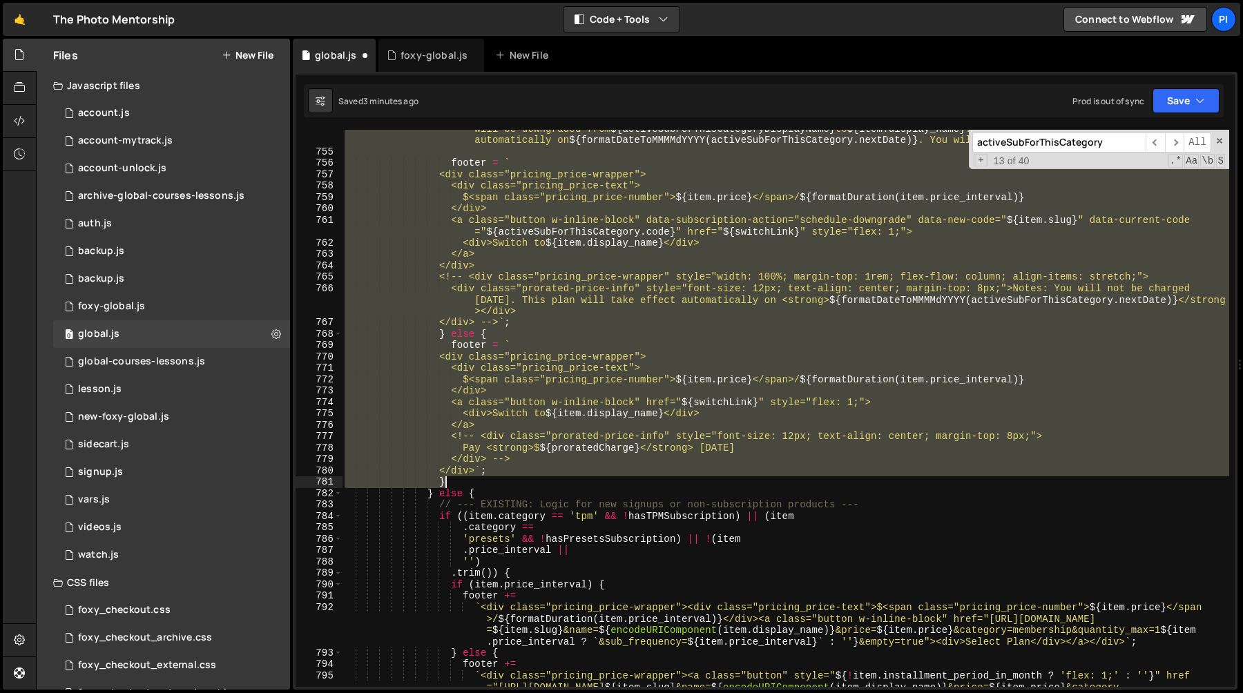
click at [459, 480] on div "` [URL][DOMAIN_NAME] ${ item . slug } &name= ${ encodeURIComponent ( item . dis…" at bounding box center [785, 436] width 887 height 694
type textarea "</div>`; }"
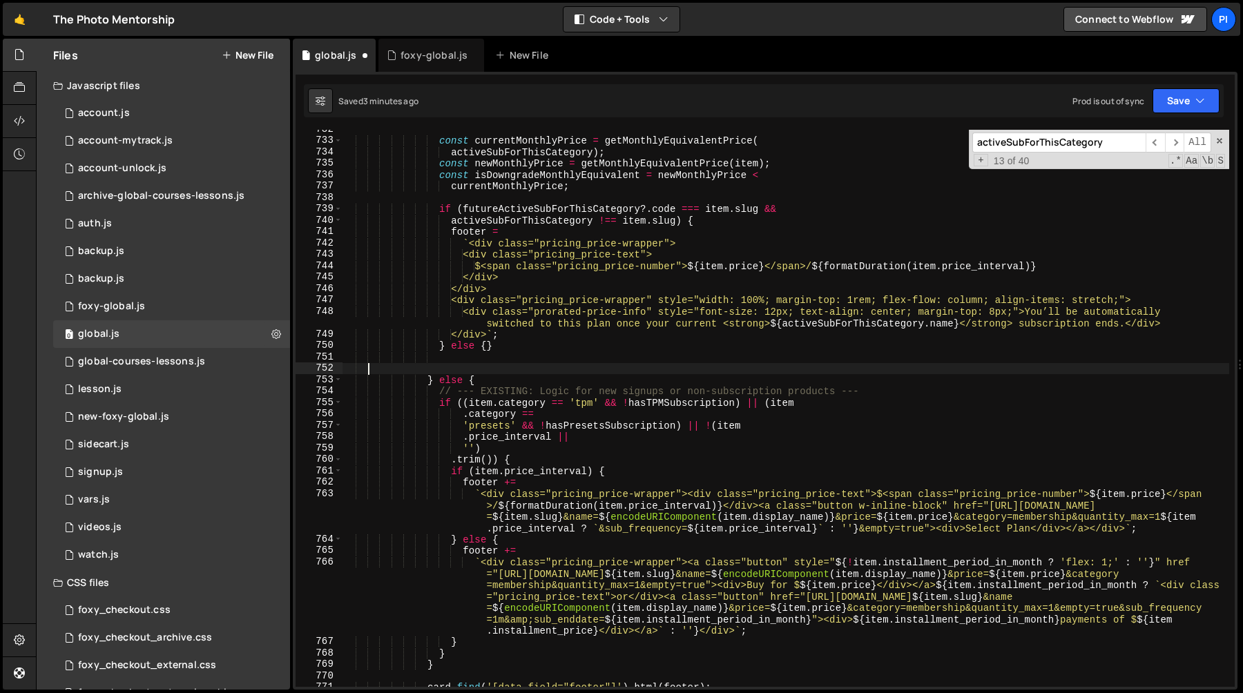
scroll to position [0, 0]
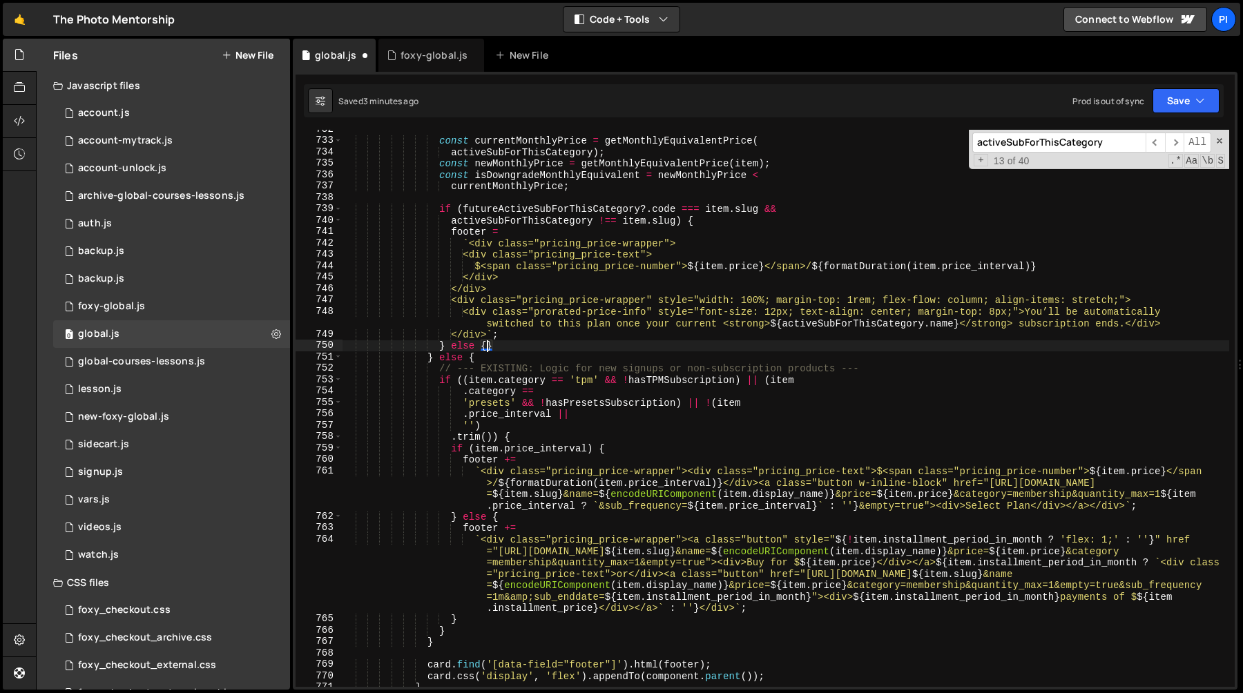
paste textarea
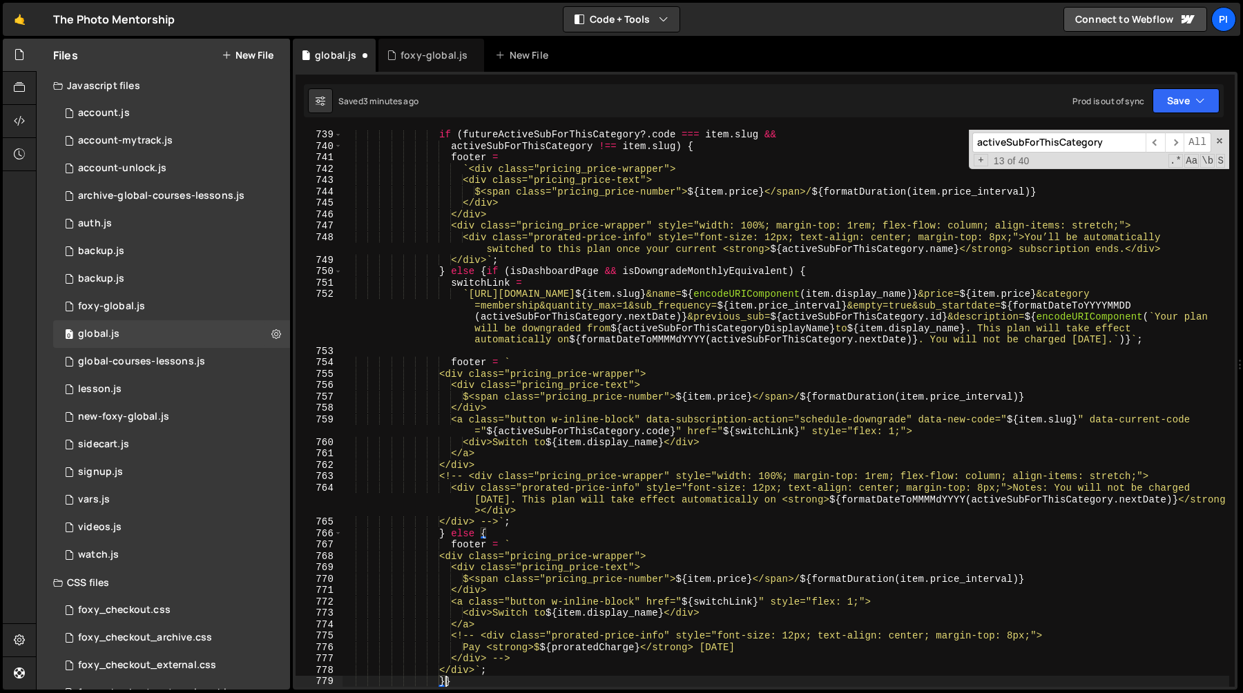
type textarea "} else {}"
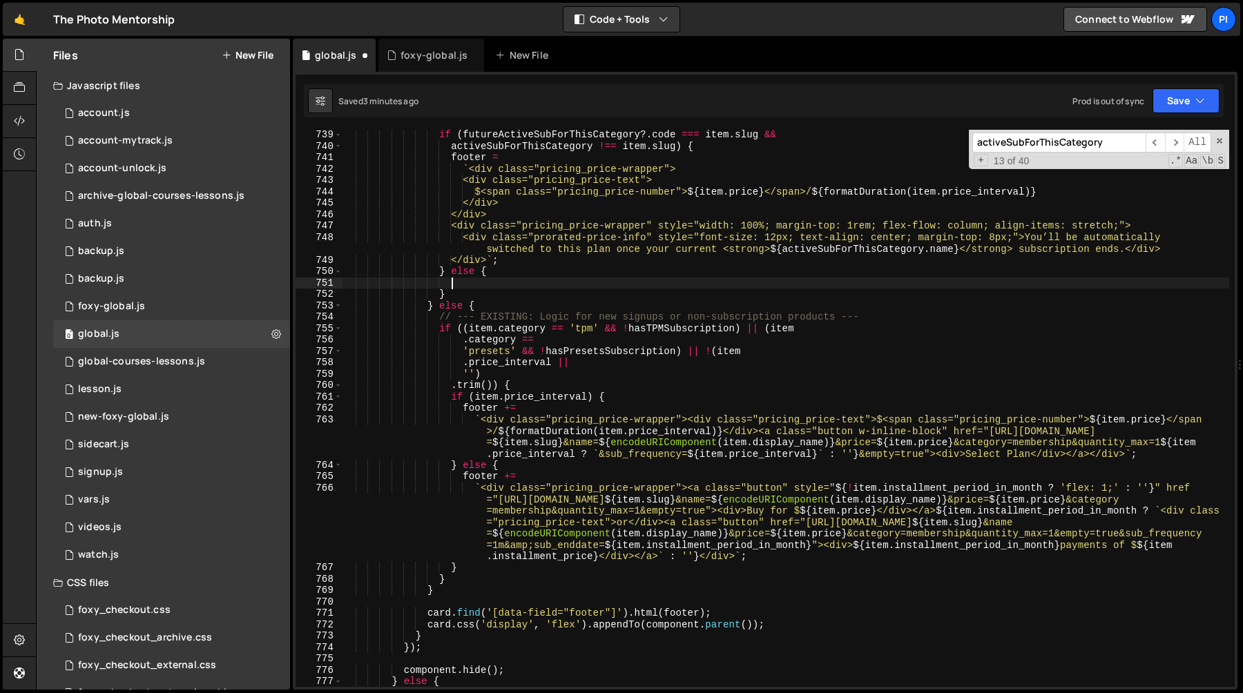
paste textarea "}"
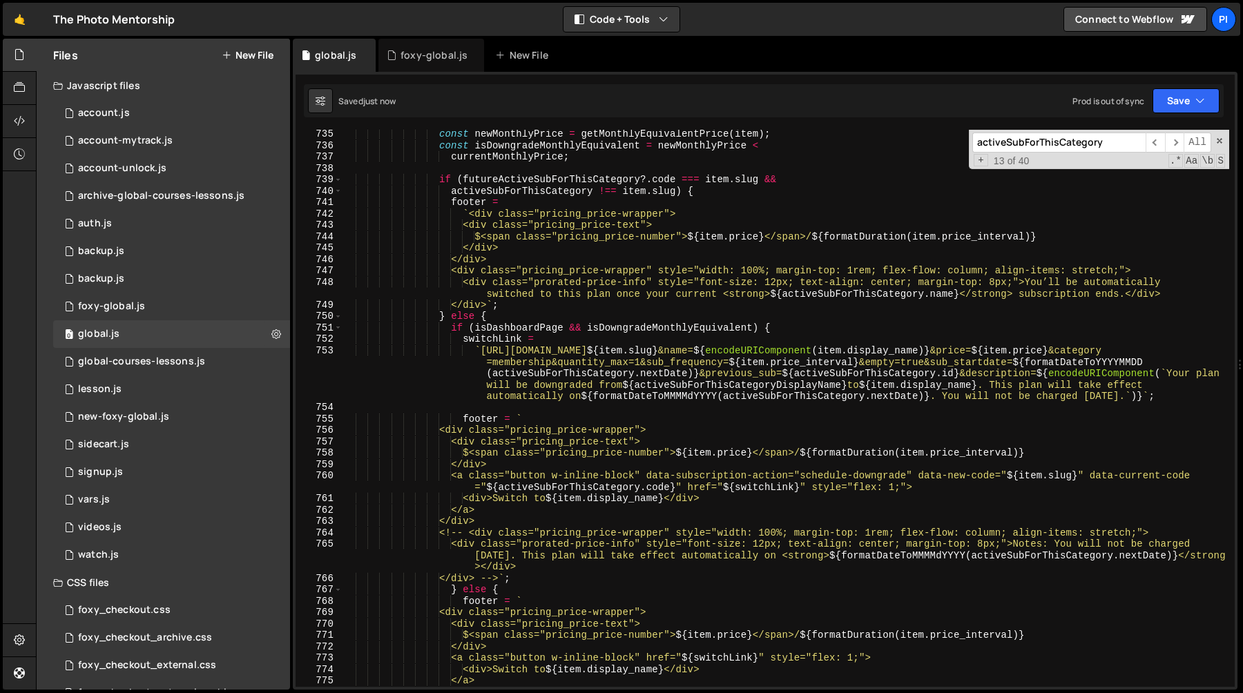
scroll to position [8611, 0]
click at [465, 183] on div "activeSubForThisCategory ) ; const newMonthlyPrice = getMonthlyEquivalentPrice …" at bounding box center [785, 409] width 887 height 580
click at [677, 182] on div "activeSubForThisCategory ) ; const newMonthlyPrice = getMonthlyEquivalentPrice …" at bounding box center [785, 409] width 887 height 580
click at [503, 318] on div "activeSubForThisCategory ) ; const newMonthlyPrice = getMonthlyEquivalentPrice …" at bounding box center [785, 409] width 887 height 580
type textarea "} else {"
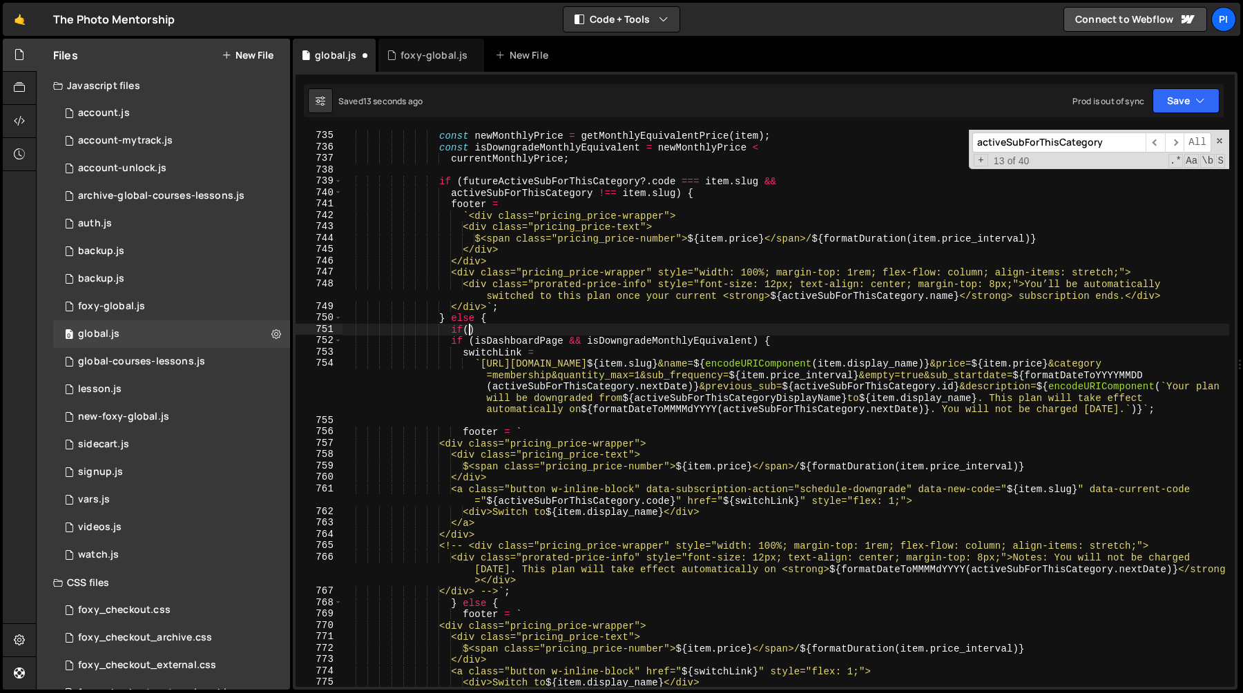
scroll to position [0, 8]
paste textarea "futureActiveSubForThisCategory?.code)"
type textarea "if(!!futureActiveSubForThisCategory) {}"
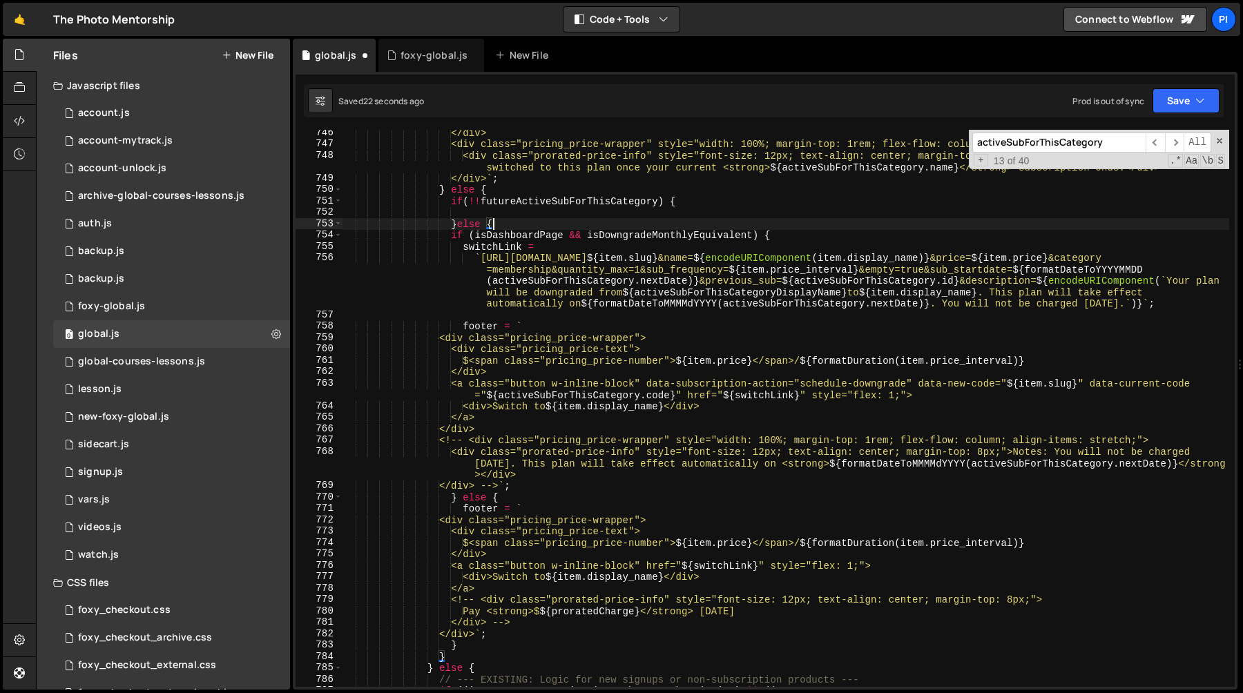
scroll to position [8740, 0]
click at [472, 646] on div "</div> <div class="pricing_price-wrapper" style="width: 100%; margin-top: 1rem;…" at bounding box center [785, 416] width 887 height 580
type textarea "}"
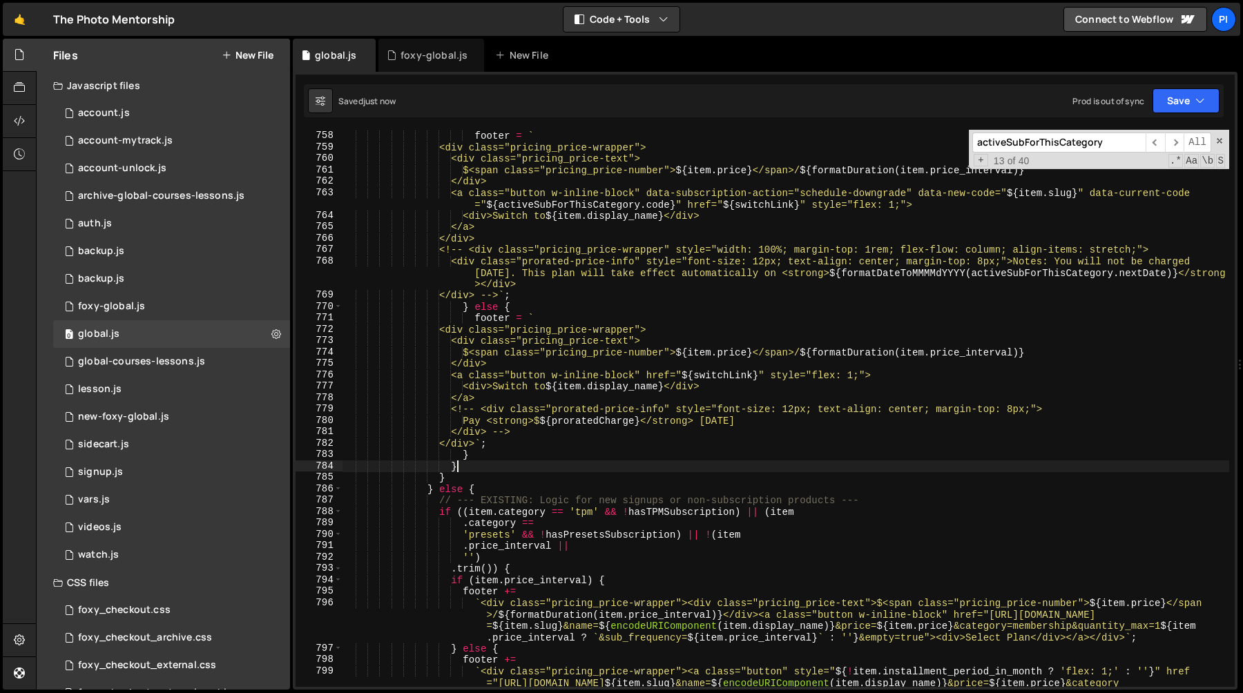
scroll to position [8916, 0]
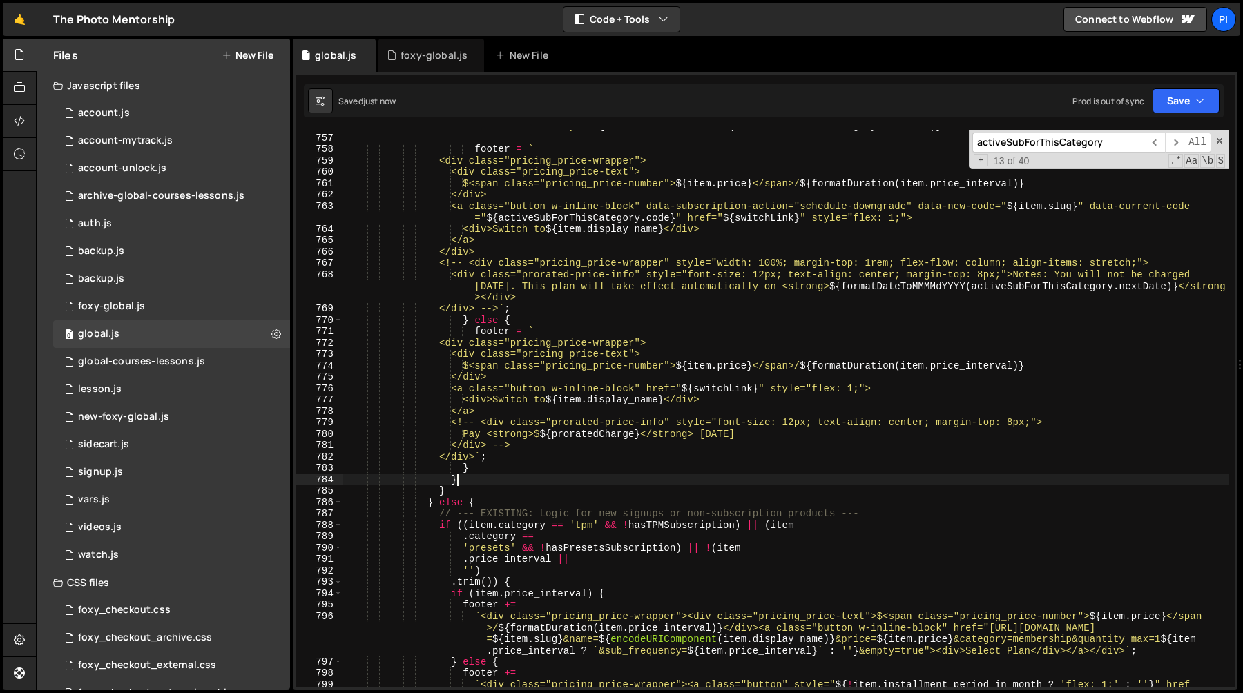
click at [452, 344] on div "` https://tpm.foxycart.com/cart?code= ${ item . slug } &name= ${ encodeURICompo…" at bounding box center [785, 422] width 887 height 694
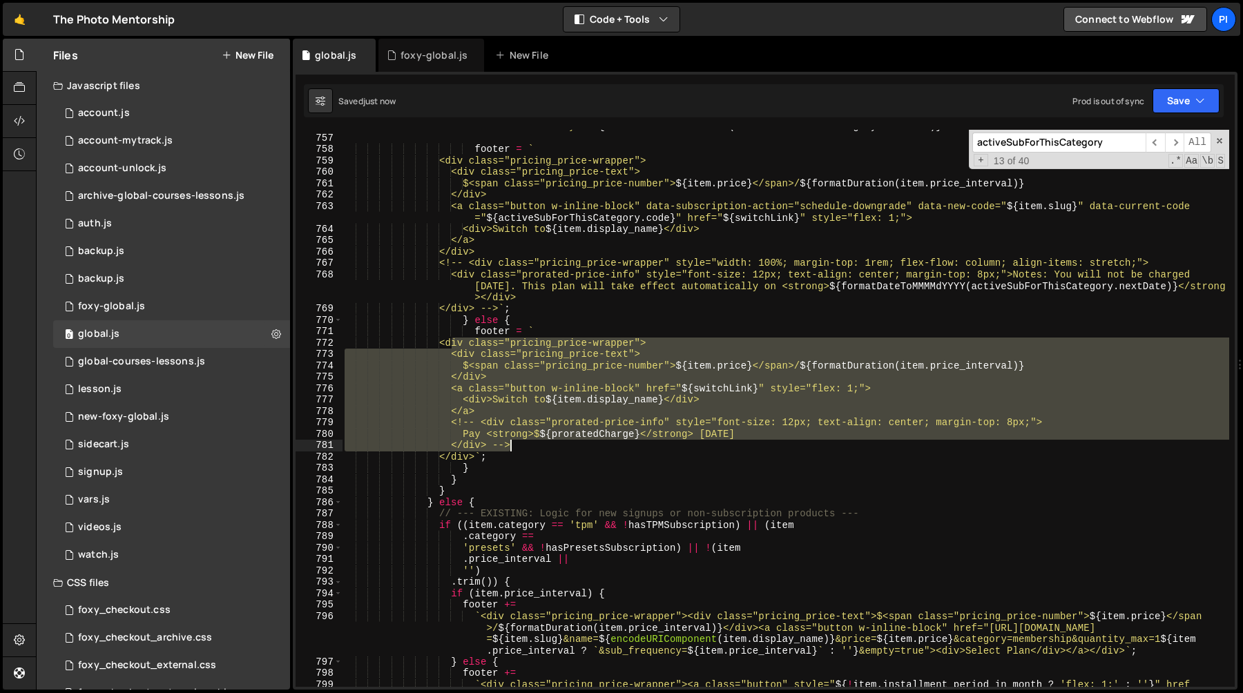
click at [514, 449] on div "` https://tpm.foxycart.com/cart?code= ${ item . slug } &name= ${ encodeURICompo…" at bounding box center [785, 422] width 887 height 694
click at [518, 457] on div "` https://tpm.foxycart.com/cart?code= ${ item . slug } &name= ${ encodeURICompo…" at bounding box center [785, 422] width 887 height 694
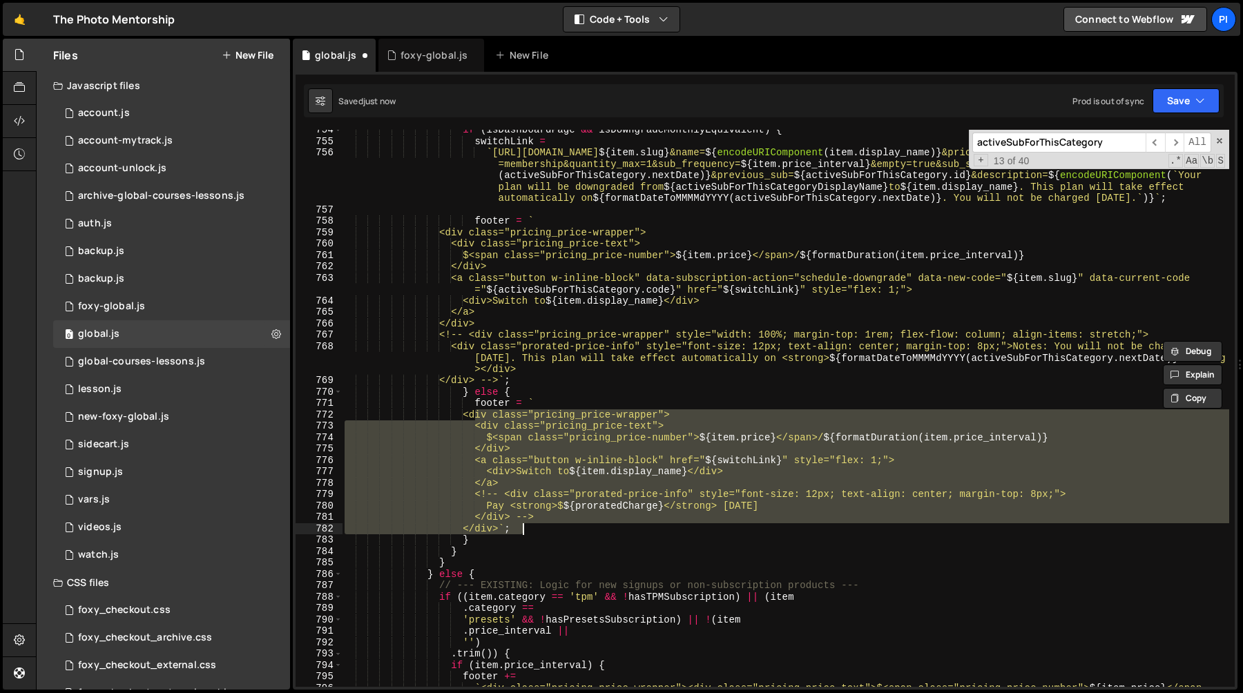
scroll to position [8806, 0]
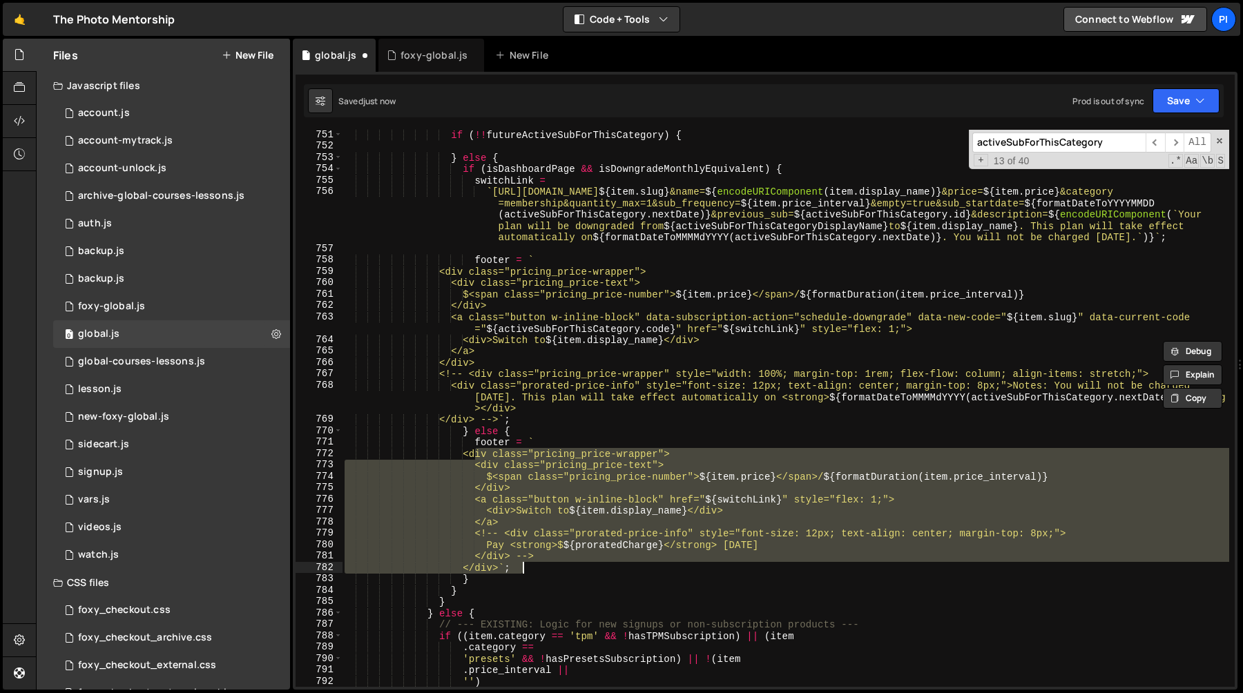
click at [462, 275] on div "if ( !! futureActiveSubForThisCategory ) { } else { if ( isDashboardPage && isD…" at bounding box center [785, 419] width 887 height 580
type textarea "<div class="pricing_price-wrapper">"
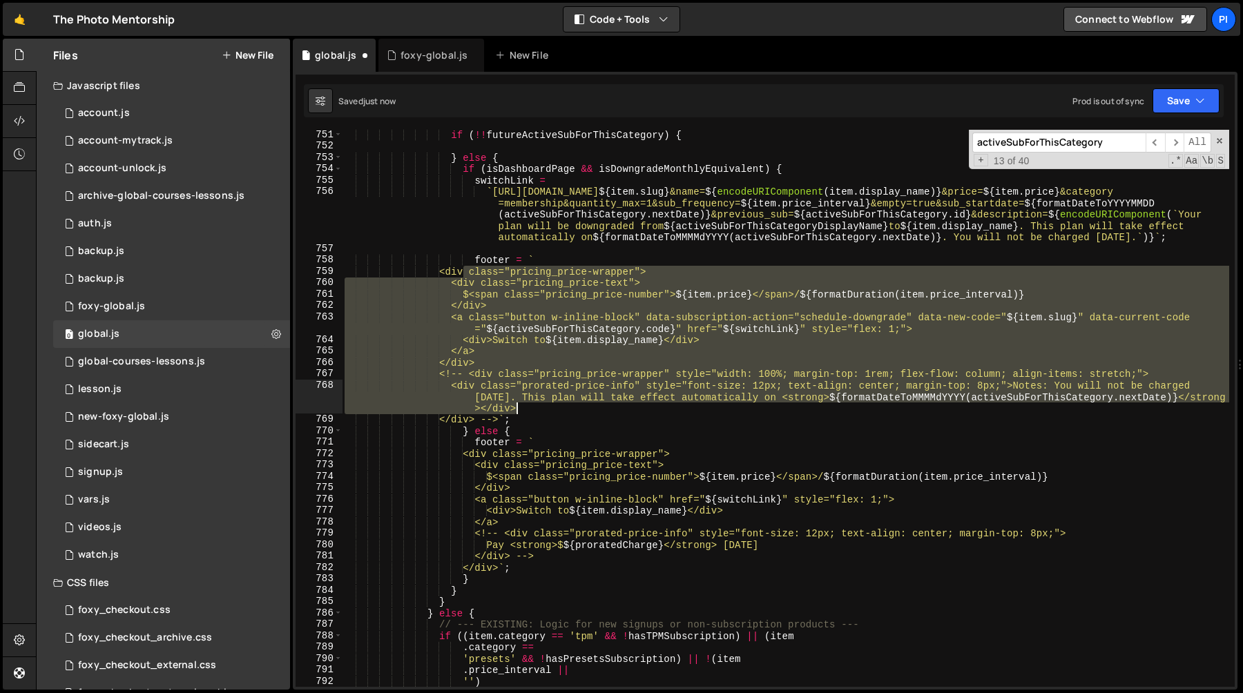
click at [523, 414] on div "if ( !! futureActiveSubForThisCategory ) { } else { if ( isDashboardPage && isD…" at bounding box center [785, 419] width 887 height 580
click at [530, 418] on div "if ( !! futureActiveSubForThisCategory ) { } else { if ( isDashboardPage && isD…" at bounding box center [785, 419] width 887 height 580
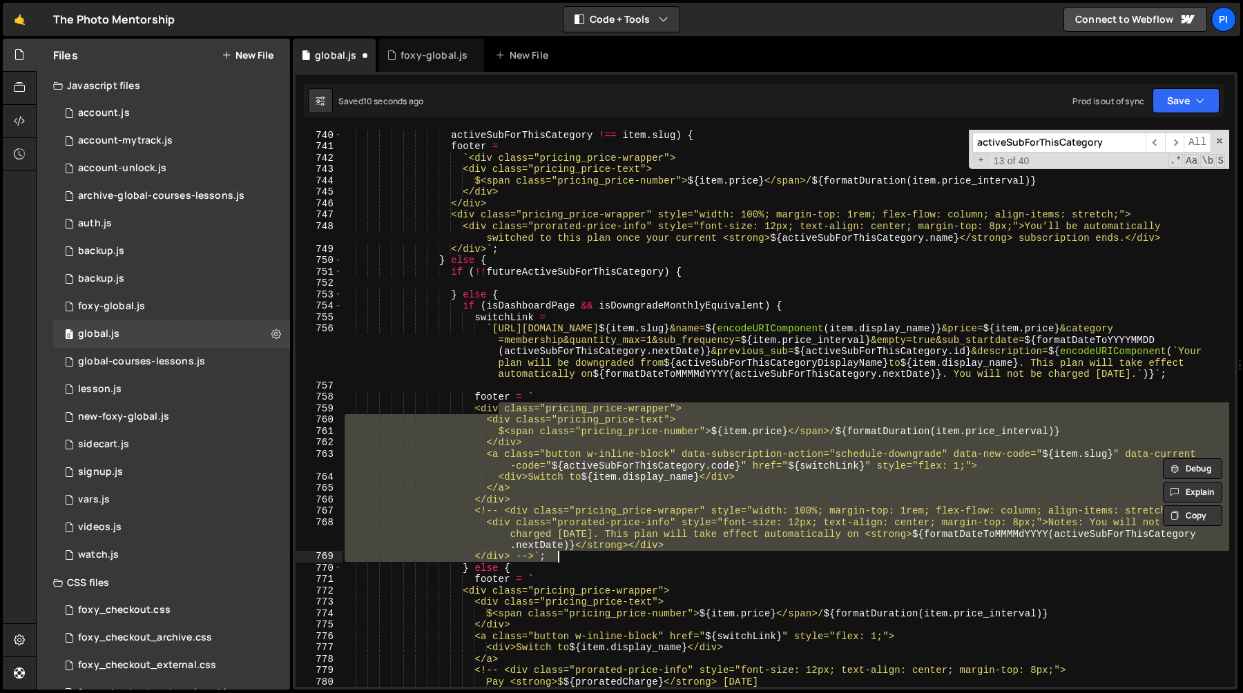
scroll to position [8719, 0]
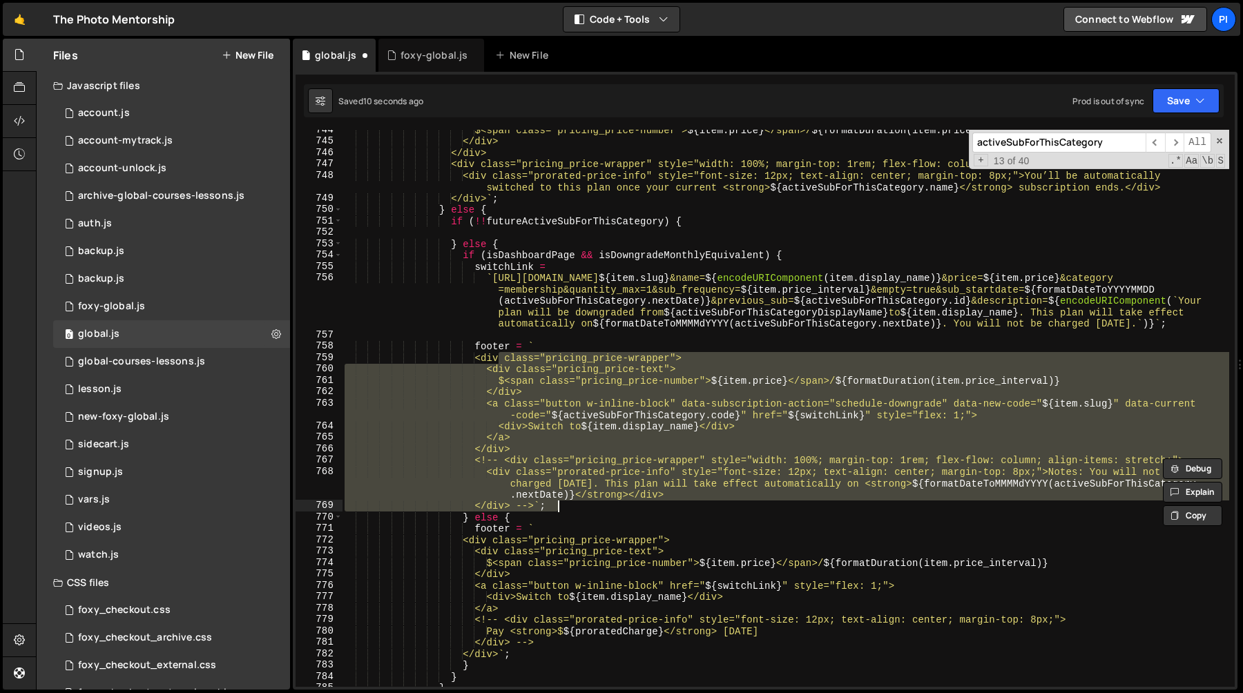
click at [480, 545] on div "$<span class="pricing_price-number"> ${ item . price } </span>/ ${ formatDurati…" at bounding box center [785, 414] width 887 height 580
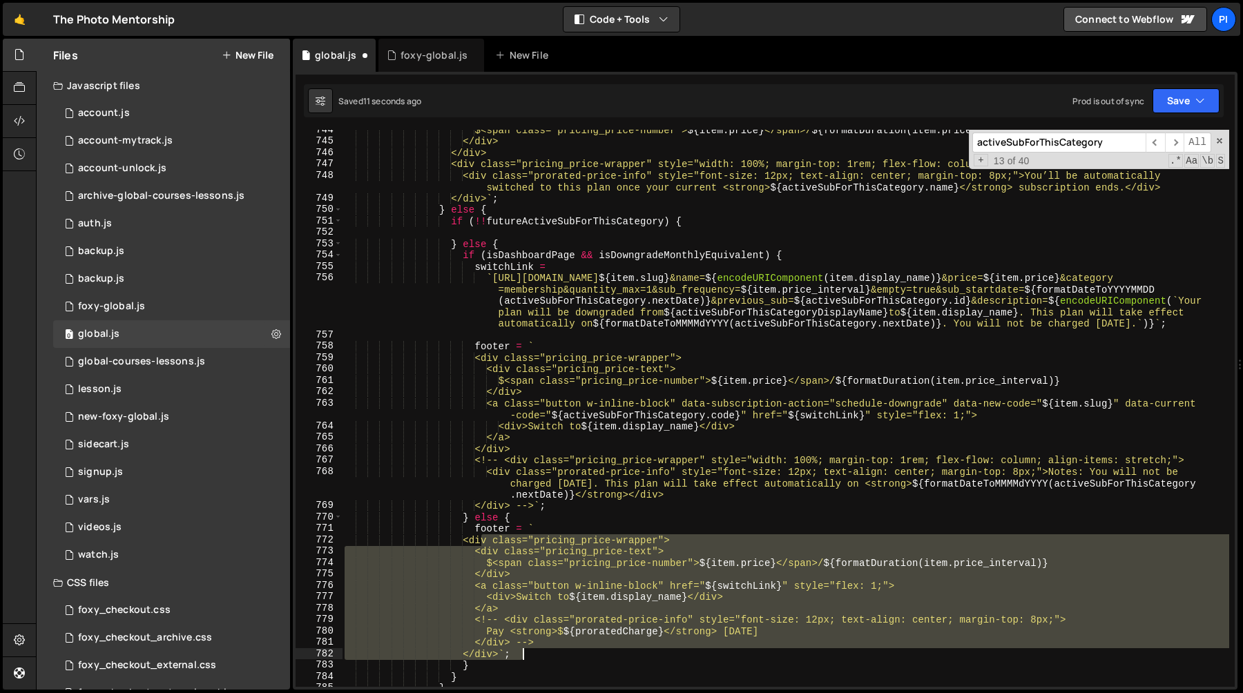
click at [538, 654] on div "$<span class="pricing_price-number"> ${ item . price } </span>/ ${ formatDurati…" at bounding box center [785, 414] width 887 height 580
click at [557, 617] on div "$<span class="pricing_price-number"> ${ item . price } </span>/ ${ formatDurati…" at bounding box center [785, 408] width 887 height 557
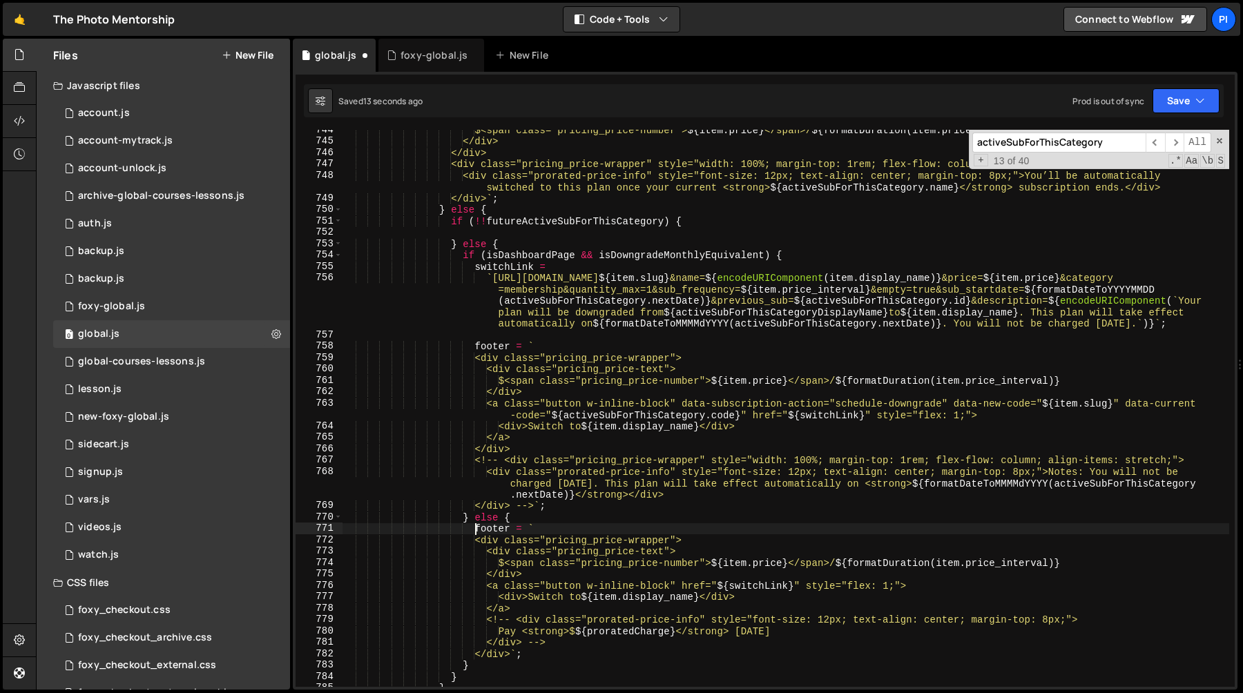
click at [474, 530] on div "$<span class="pricing_price-number"> ${ item . price } </span>/ ${ formatDurati…" at bounding box center [785, 414] width 887 height 580
click at [571, 658] on div "$<span class="pricing_price-number"> ${ item . price } </span>/ ${ formatDurati…" at bounding box center [785, 414] width 887 height 580
type textarea "</div> --> </div>`;"
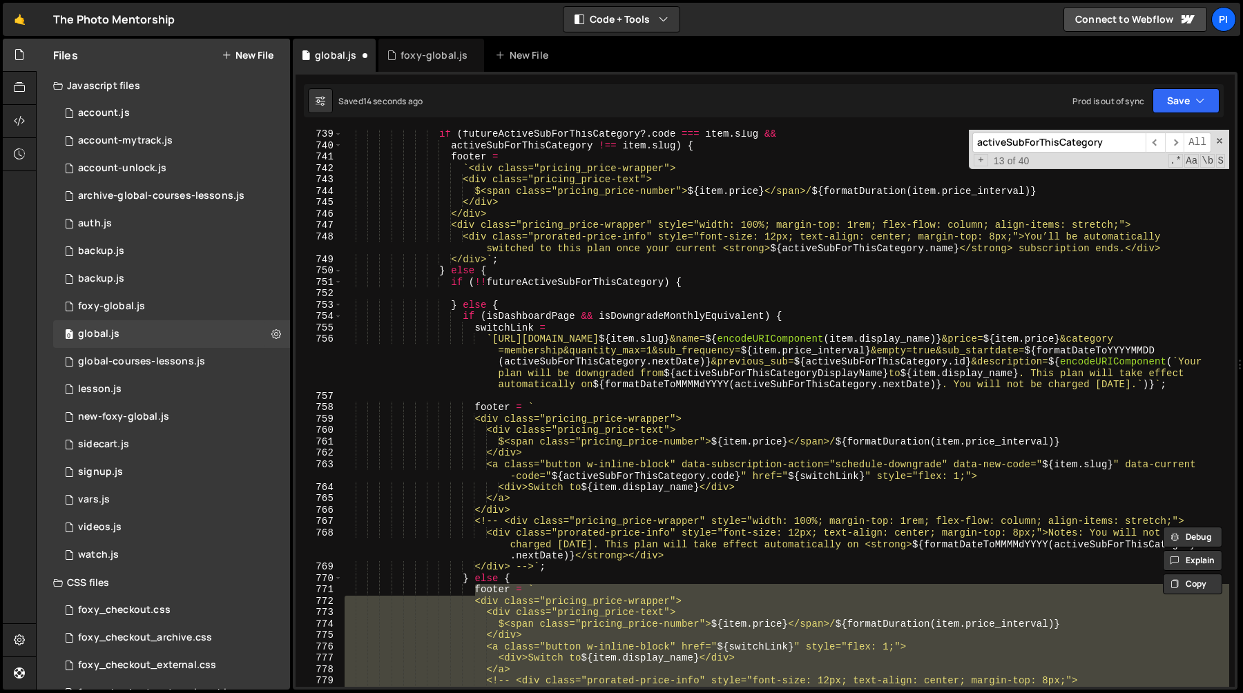
scroll to position [8450, 0]
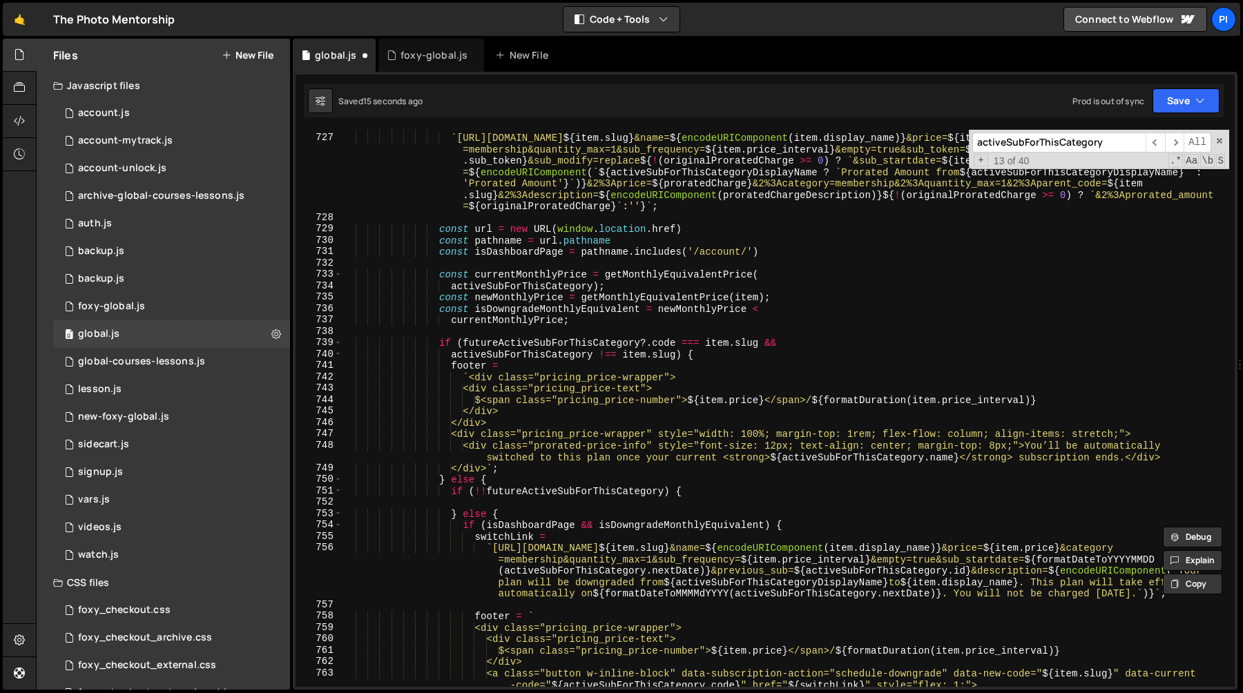
click at [509, 503] on div "let switchLink = ` [URL][DOMAIN_NAME] ${ item . slug } &name= ${ encodeURICompo…" at bounding box center [785, 417] width 887 height 592
paste textarea "</div>`;"
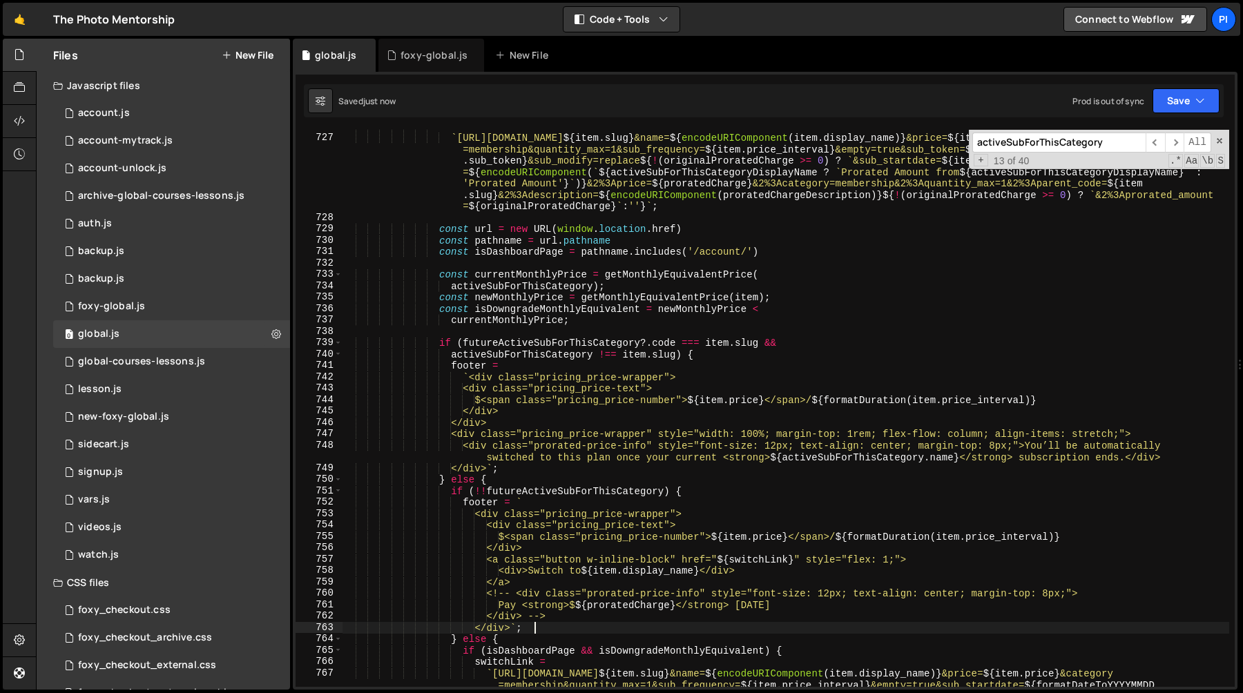
scroll to position [8468, 0]
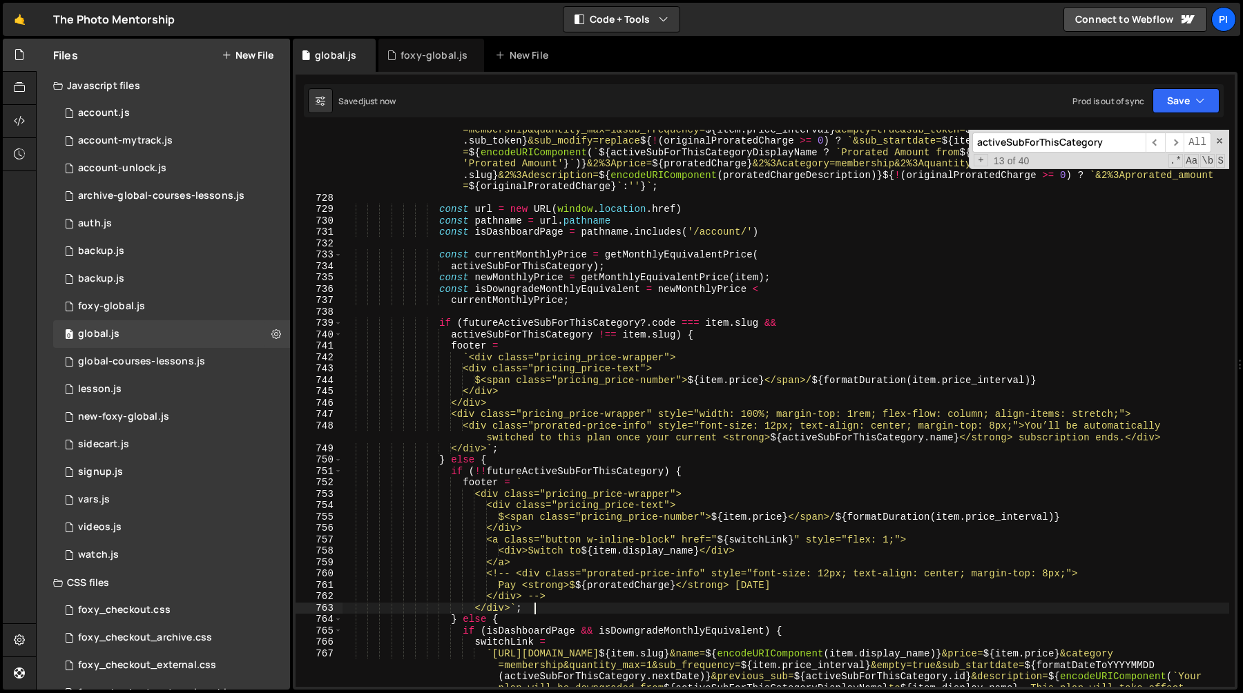
click at [500, 496] on div "` [URL][DOMAIN_NAME] ${ item . slug } &name= ${ encodeURIComponent ( item . dis…" at bounding box center [785, 460] width 887 height 694
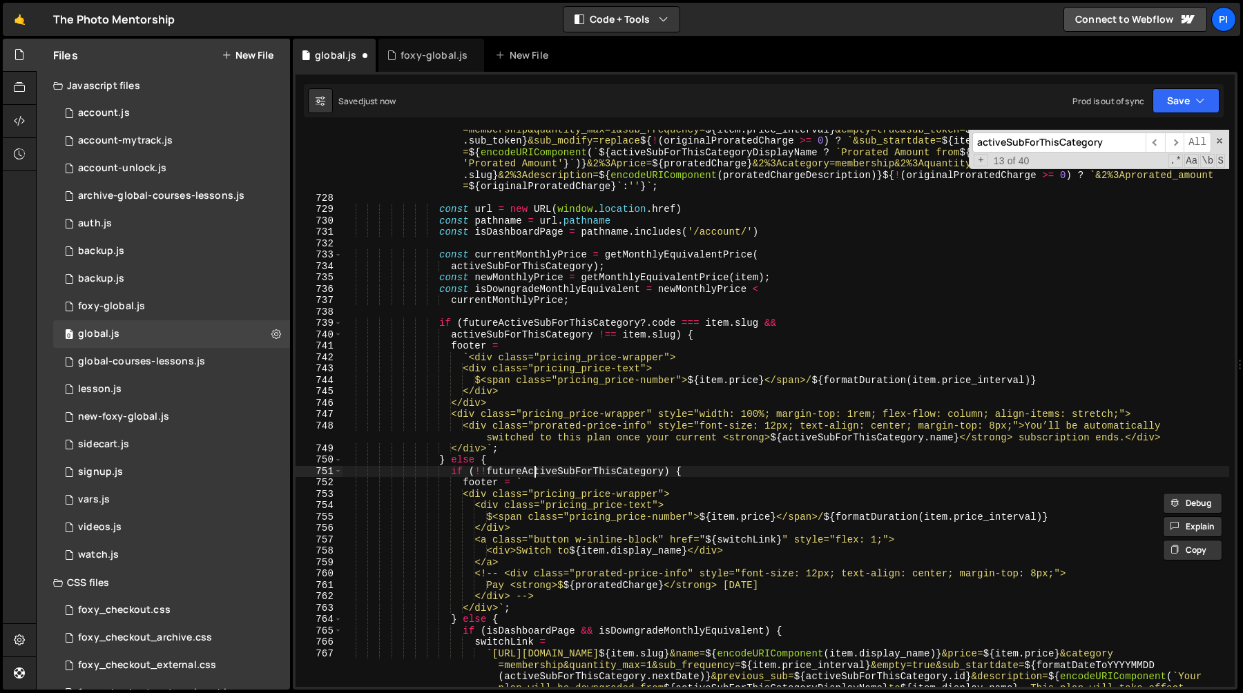
click at [535, 468] on div "` [URL][DOMAIN_NAME] ${ item . slug } &name= ${ encodeURIComponent ( item . dis…" at bounding box center [785, 460] width 887 height 694
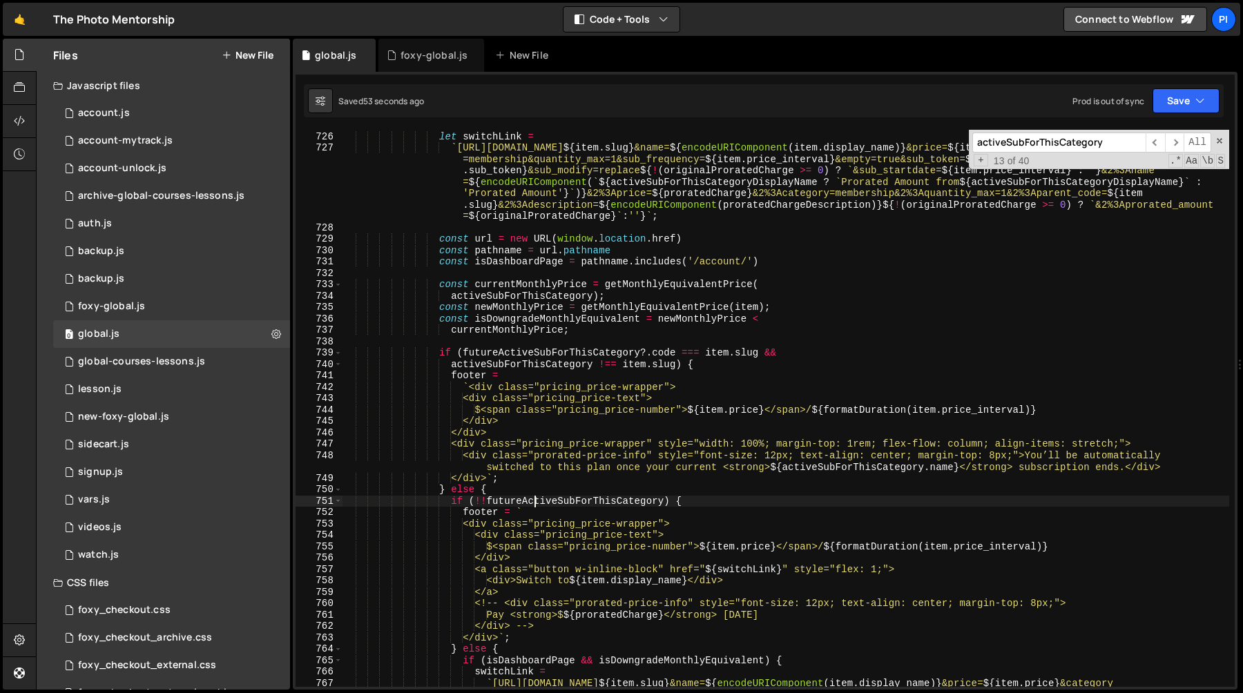
scroll to position [8445, 0]
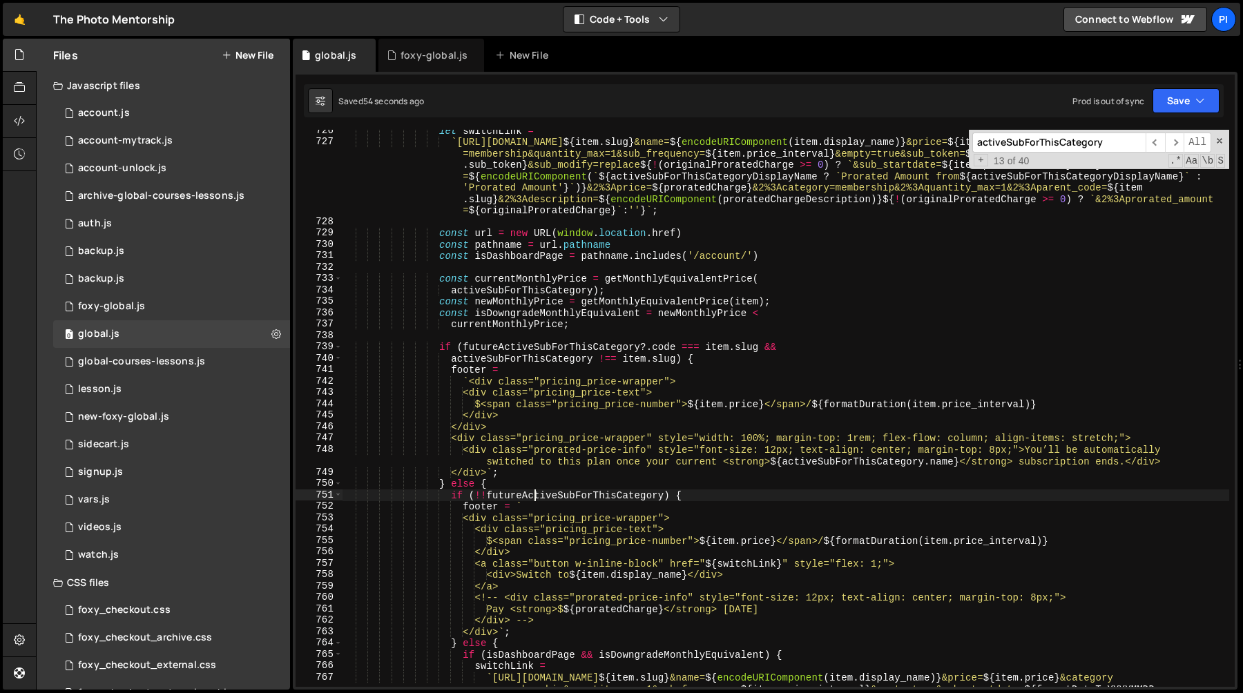
click at [487, 565] on div "let switchLink = ` [URL][DOMAIN_NAME] ${ item . slug } &name= ${ encodeURICompo…" at bounding box center [785, 437] width 887 height 625
click at [534, 590] on div "let switchLink = ` [URL][DOMAIN_NAME] ${ item . slug } &name= ${ encodeURICompo…" at bounding box center [785, 437] width 887 height 625
type textarea "<div>Switch to ${item.display_name}</div> </a>"
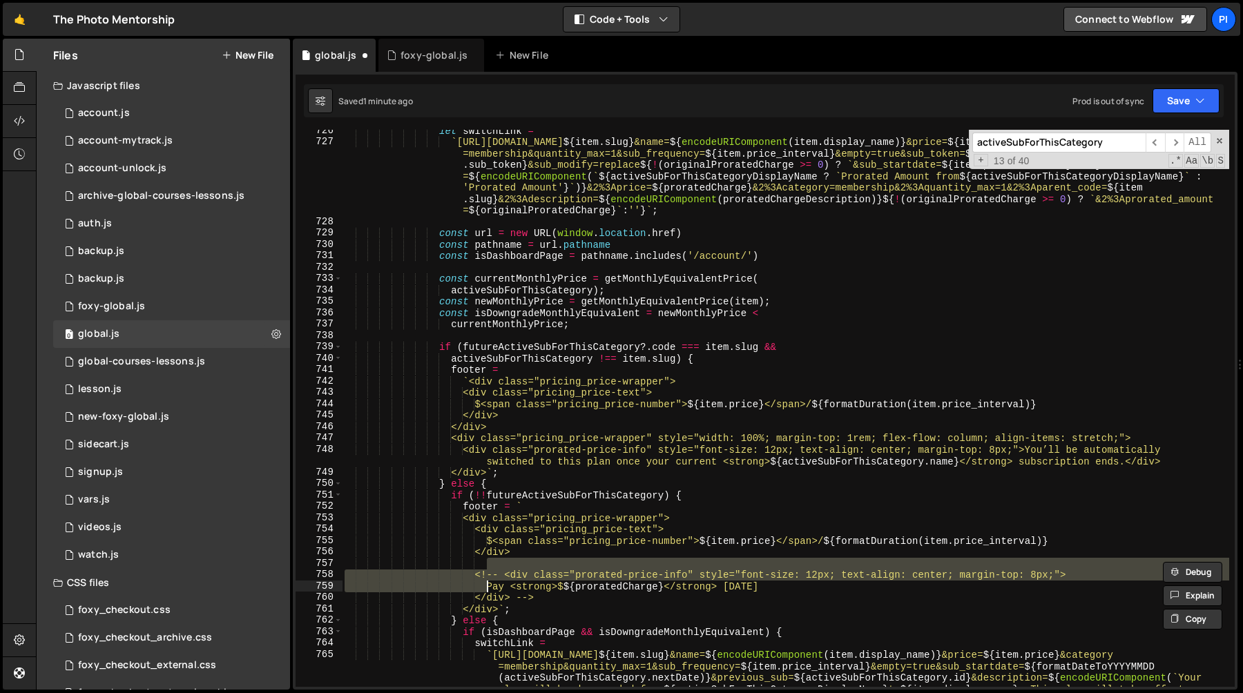
type textarea "Pay <strong>$${proratedCharge}</strong> today </div> -->"
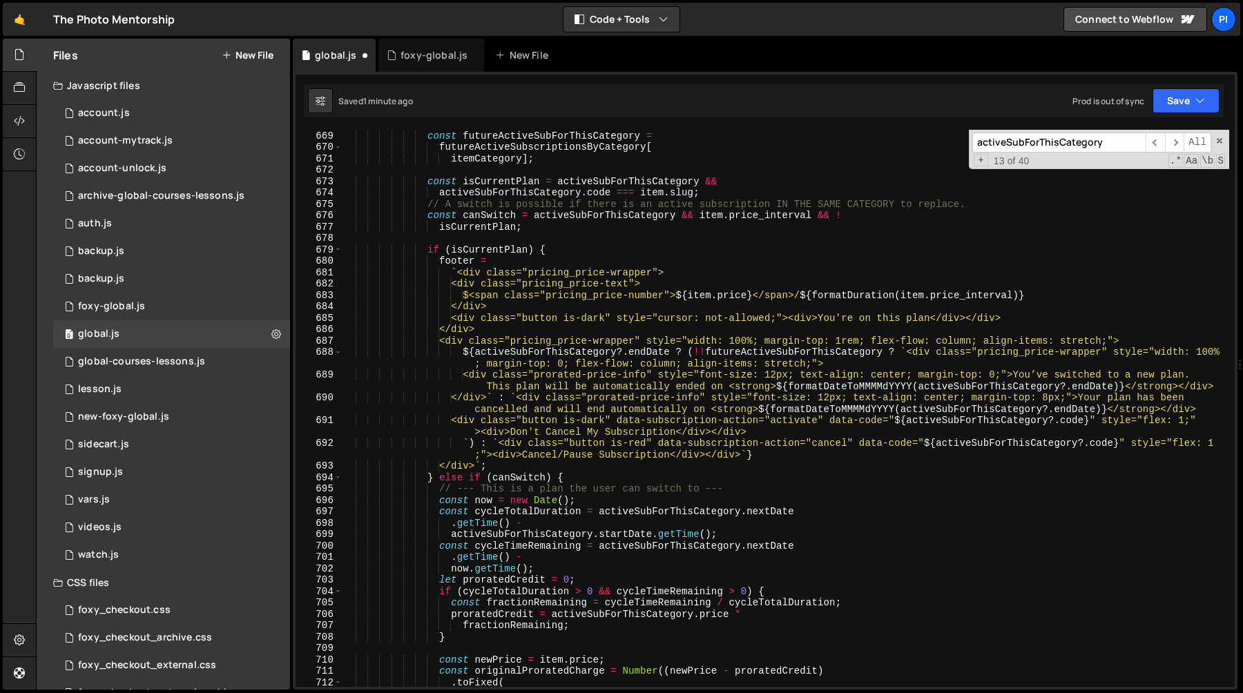
scroll to position [7710, 0]
click at [908, 356] on div "itemCategory ] ; const futureActiveSubForThisCategory = futureActiveSubscriptio…" at bounding box center [785, 410] width 887 height 580
click at [498, 400] on div "itemCategory ] ; const futureActiveSubForThisCategory = futureActiveSubscriptio…" at bounding box center [785, 410] width 887 height 580
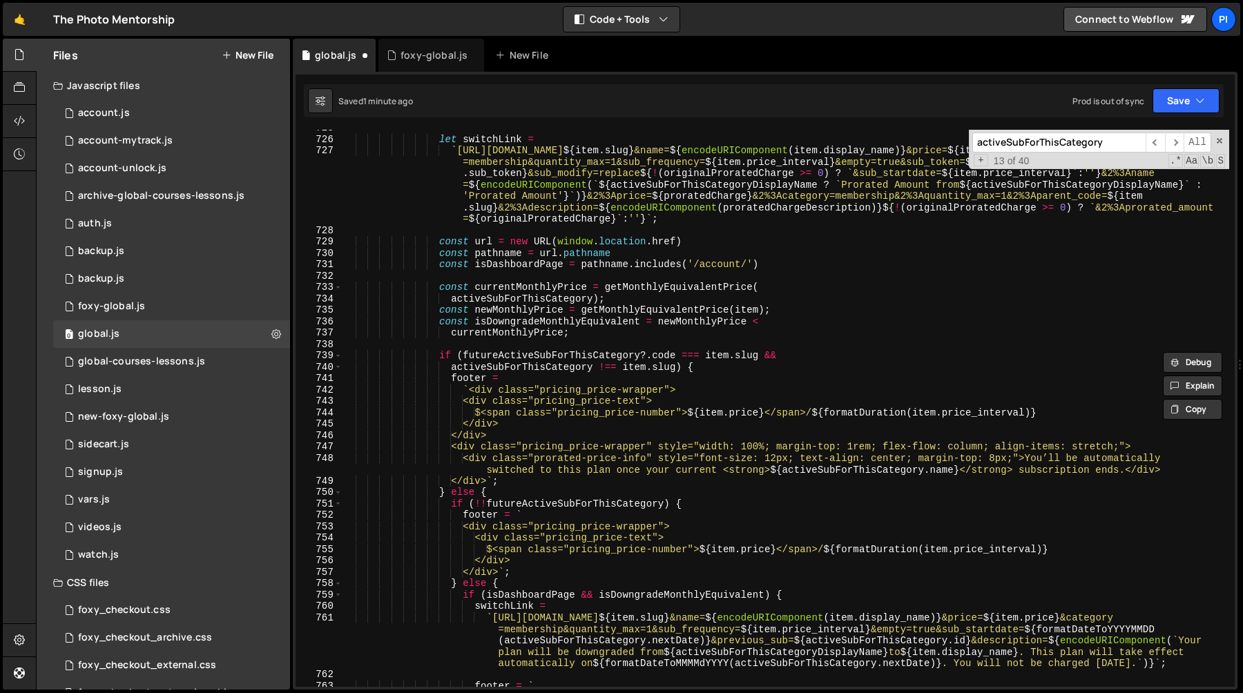
scroll to position [8437, 0]
click at [512, 572] on div "let switchLink = ` [URL][DOMAIN_NAME] ${ item . slug } &name= ${ encodeURICompo…" at bounding box center [785, 411] width 887 height 580
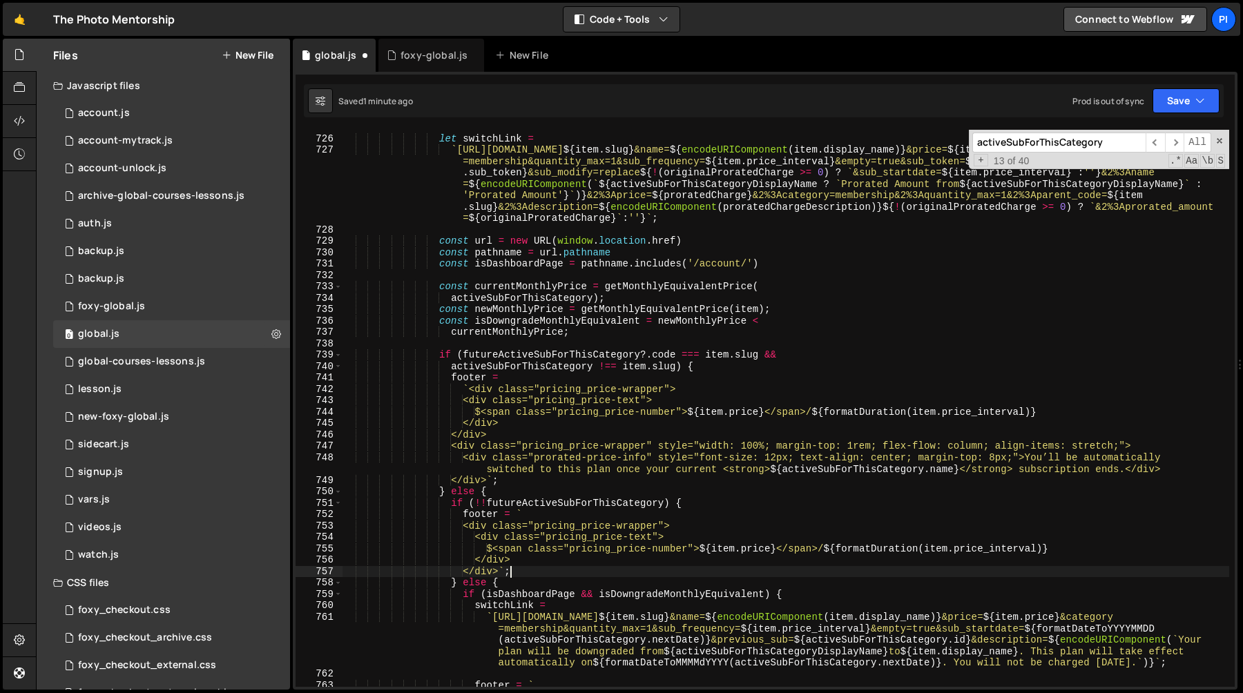
scroll to position [0, 8]
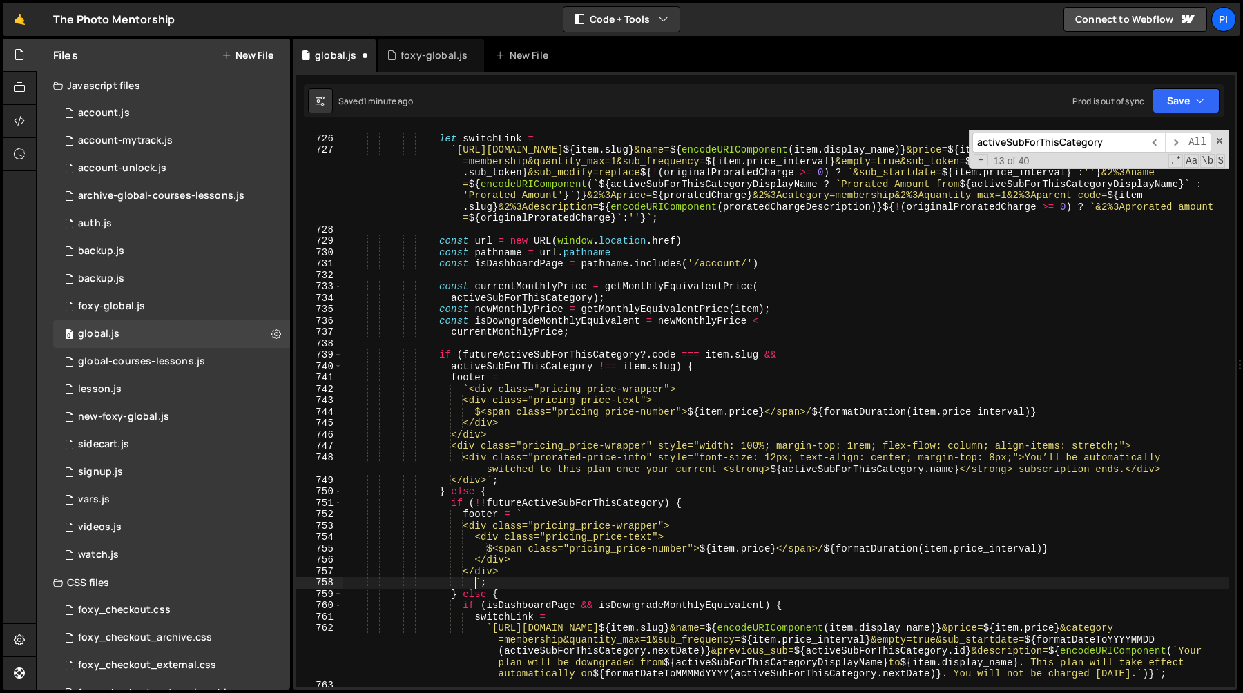
paste textarea "</div>"
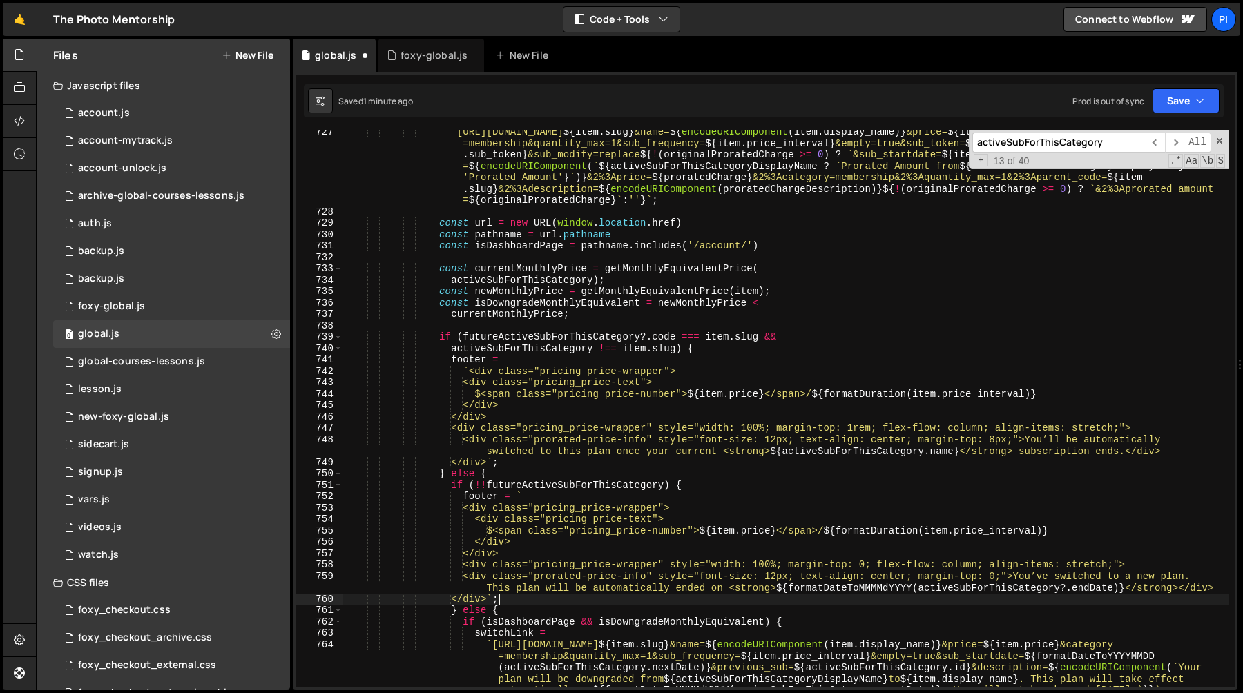
scroll to position [8459, 0]
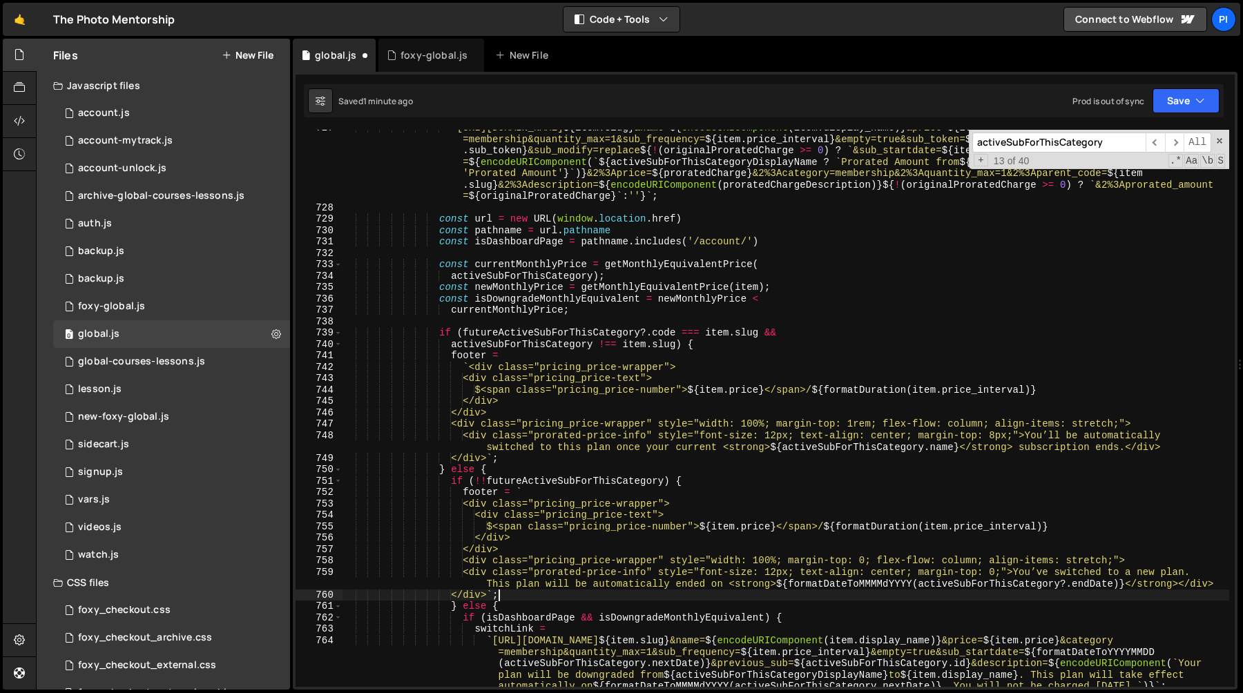
click at [487, 574] on div "` [URL][DOMAIN_NAME] ${ item . slug } &name= ${ encodeURIComponent ( item . dis…" at bounding box center [785, 469] width 887 height 694
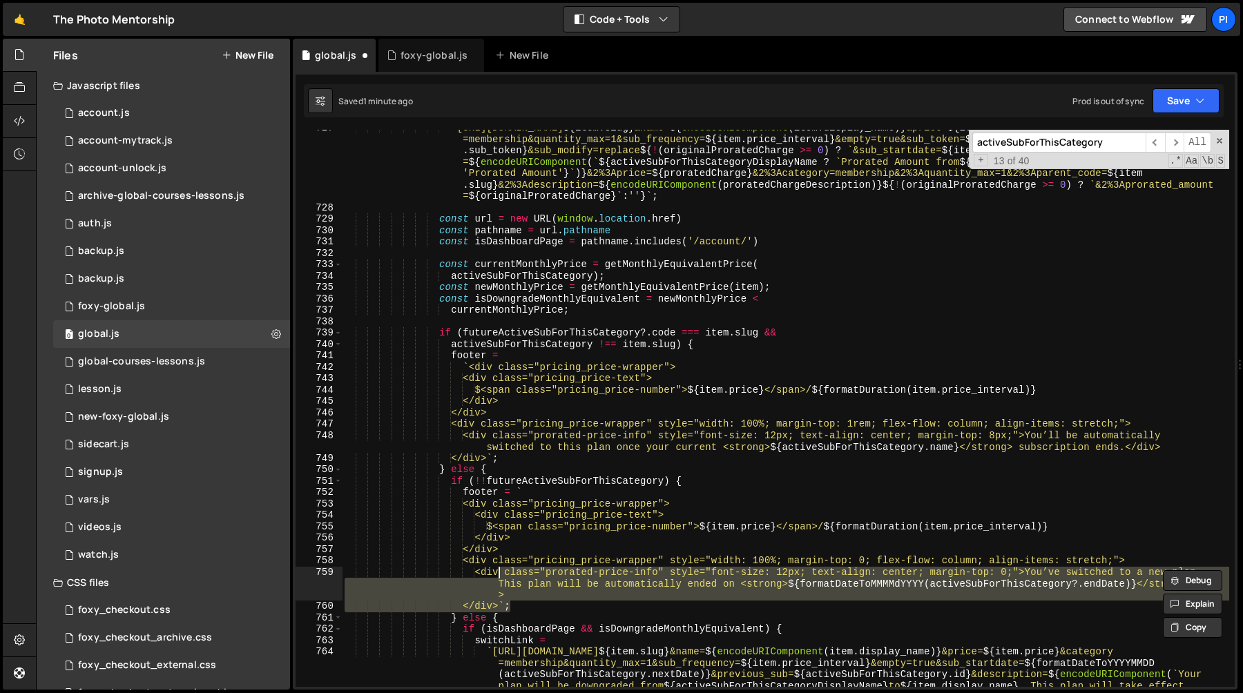
scroll to position [8481, 0]
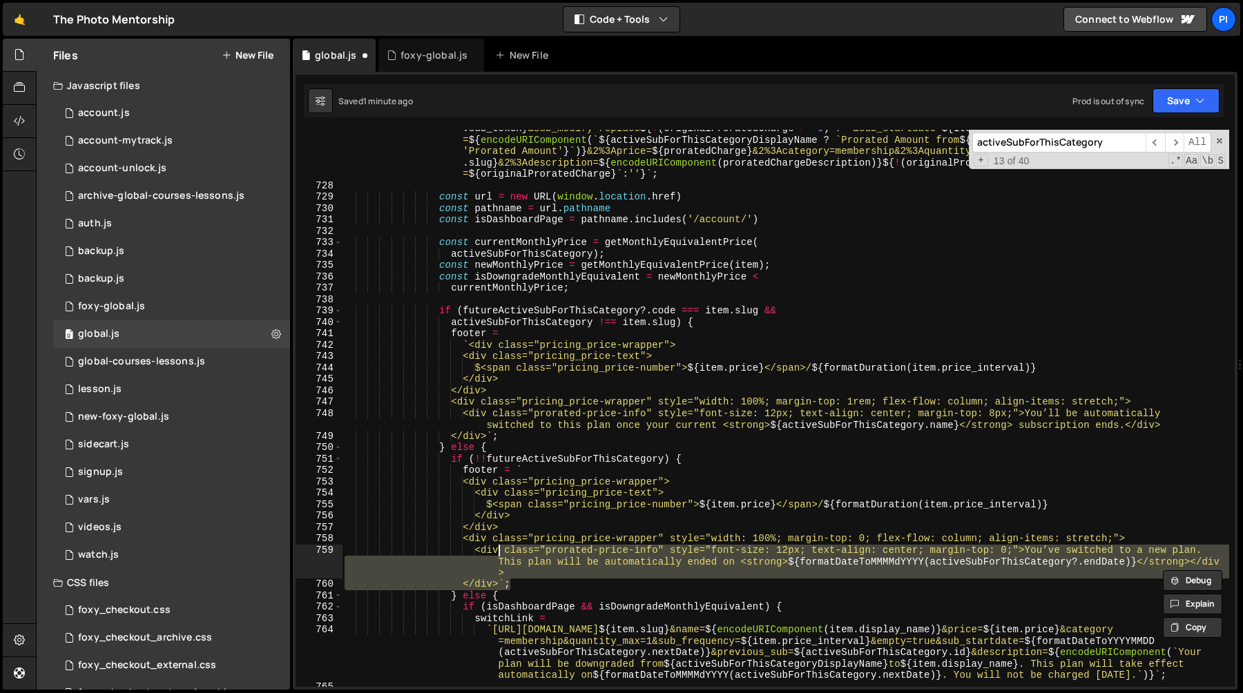
click at [608, 524] on div "` [URL][DOMAIN_NAME] ${ item . slug } &name= ${ encodeURIComponent ( item . dis…" at bounding box center [785, 424] width 887 height 648
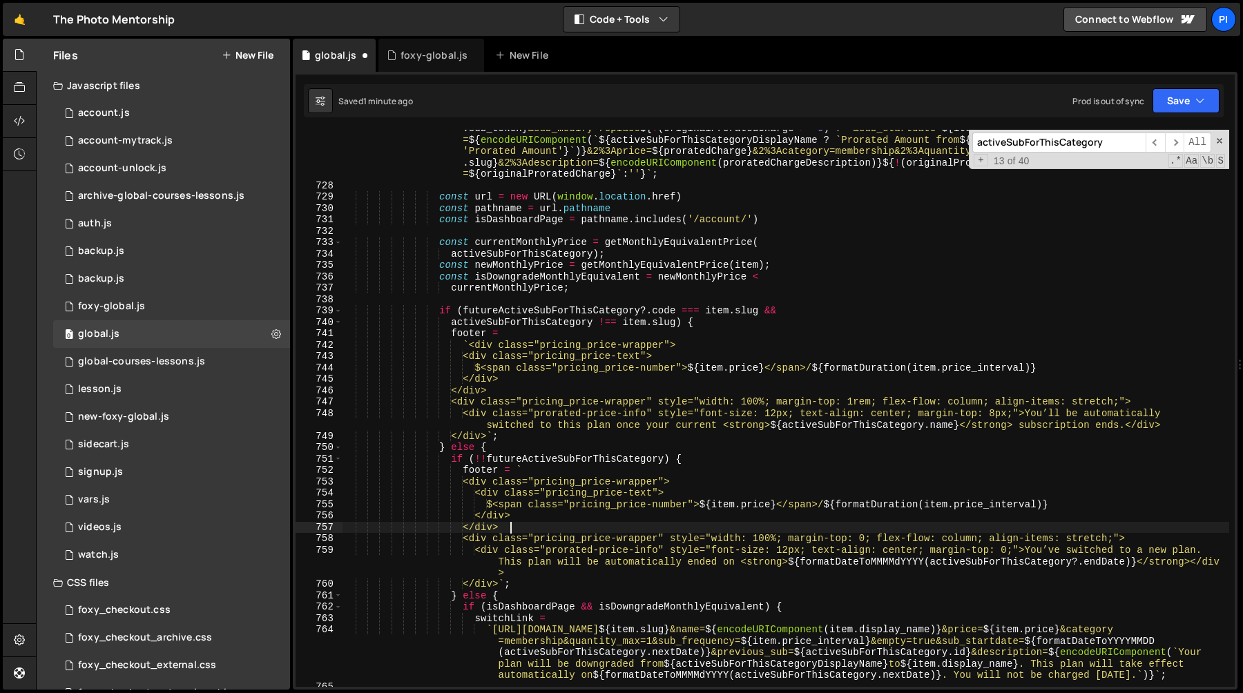
click at [877, 538] on div "` [URL][DOMAIN_NAME] ${ item . slug } &name= ${ encodeURIComponent ( item . dis…" at bounding box center [785, 424] width 887 height 648
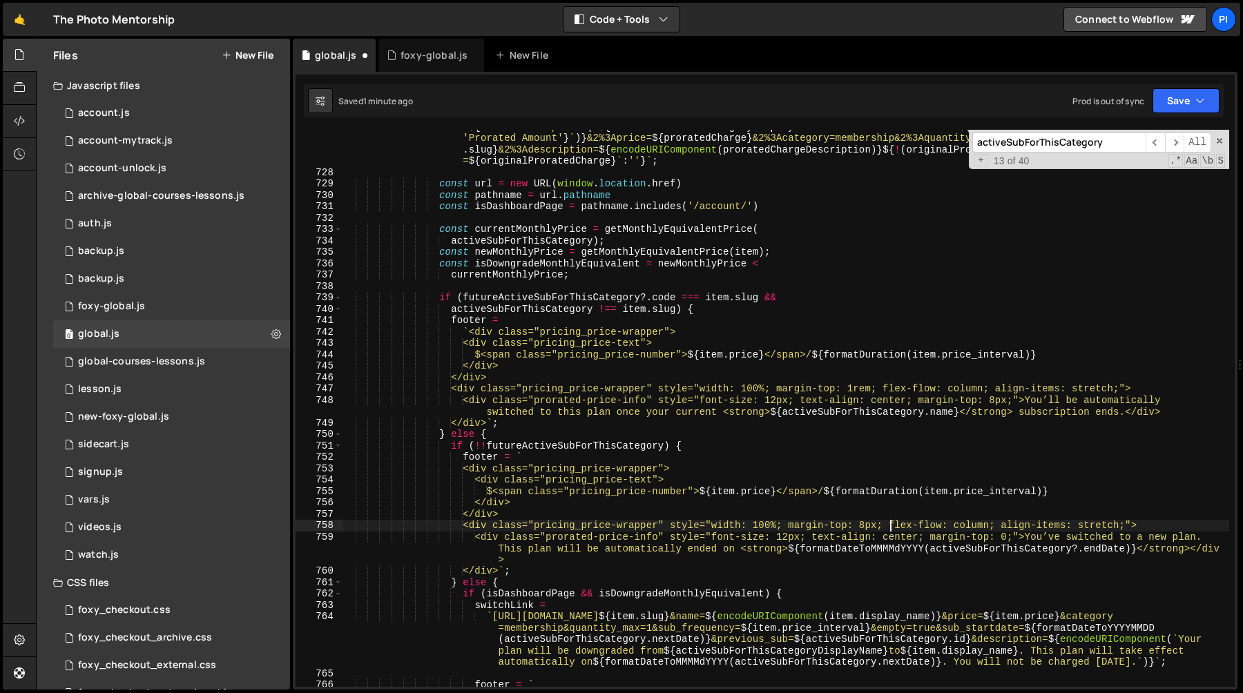
click at [658, 506] on div "` [URL][DOMAIN_NAME] ${ item . slug } &name= ${ encodeURIComponent ( item . dis…" at bounding box center [785, 411] width 887 height 648
click at [1040, 538] on div "` [URL][DOMAIN_NAME] ${ item . slug } &name= ${ encodeURIComponent ( item . dis…" at bounding box center [785, 411] width 887 height 648
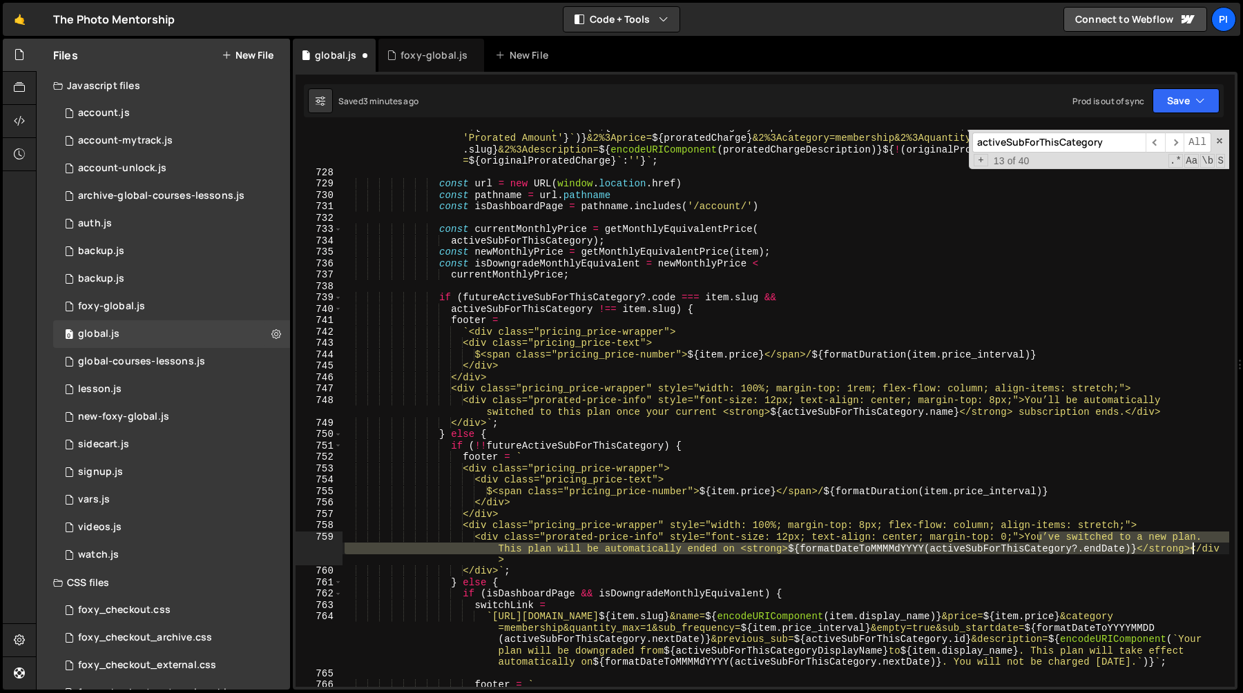
click at [1193, 549] on div "` [URL][DOMAIN_NAME] ${ item . slug } &name= ${ encodeURIComponent ( item . dis…" at bounding box center [785, 411] width 887 height 648
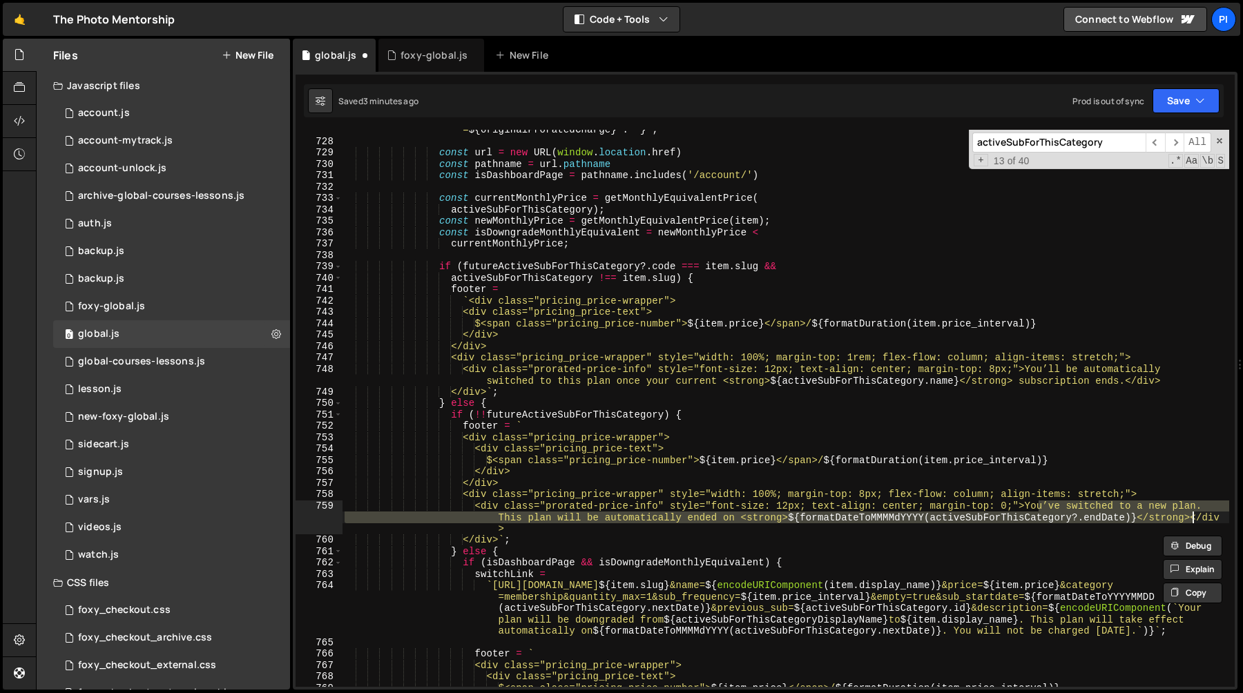
scroll to position [8534, 0]
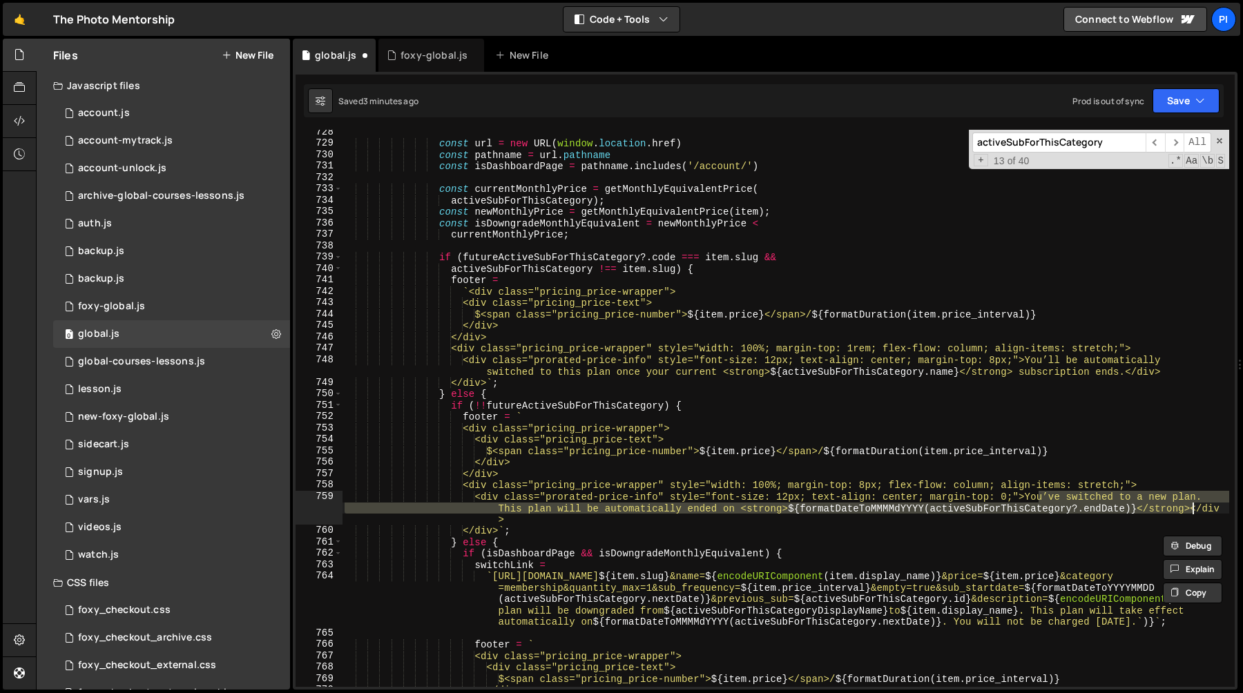
paste textarea "can’t switch to this plan right now because you’ve already scheduled a switch t…"
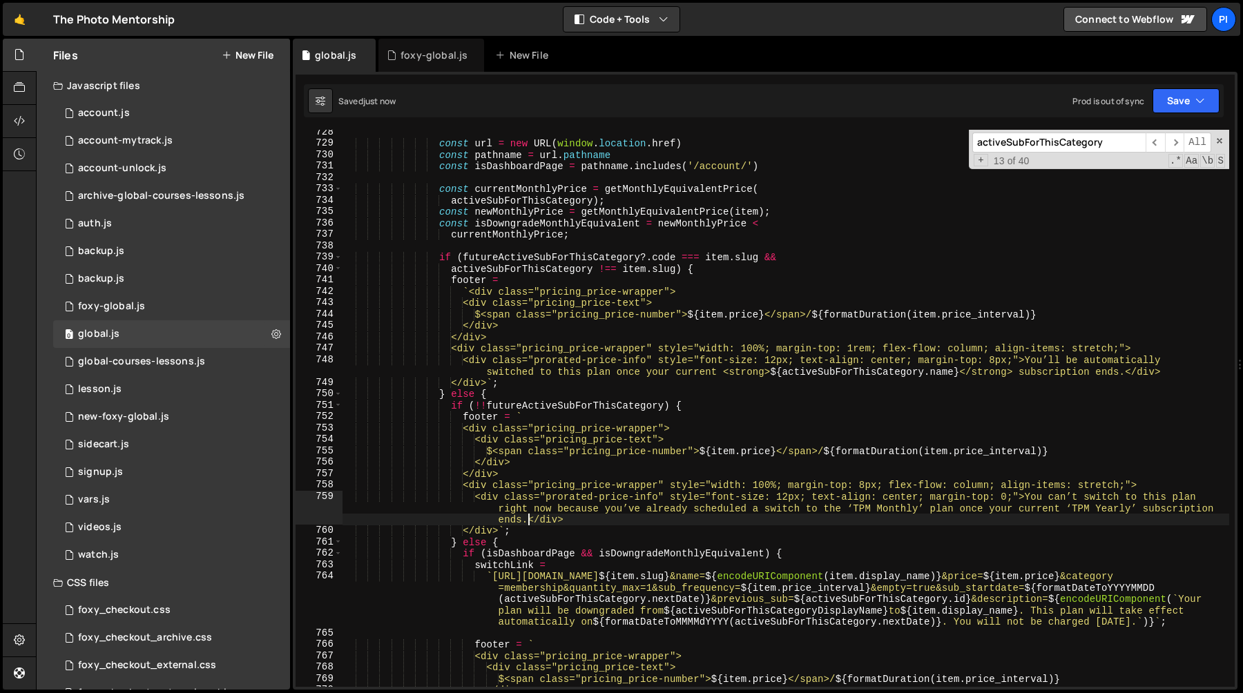
click at [847, 507] on div "const url = new URL ( window . location . href ) const pathname = url . pathnam…" at bounding box center [785, 416] width 887 height 580
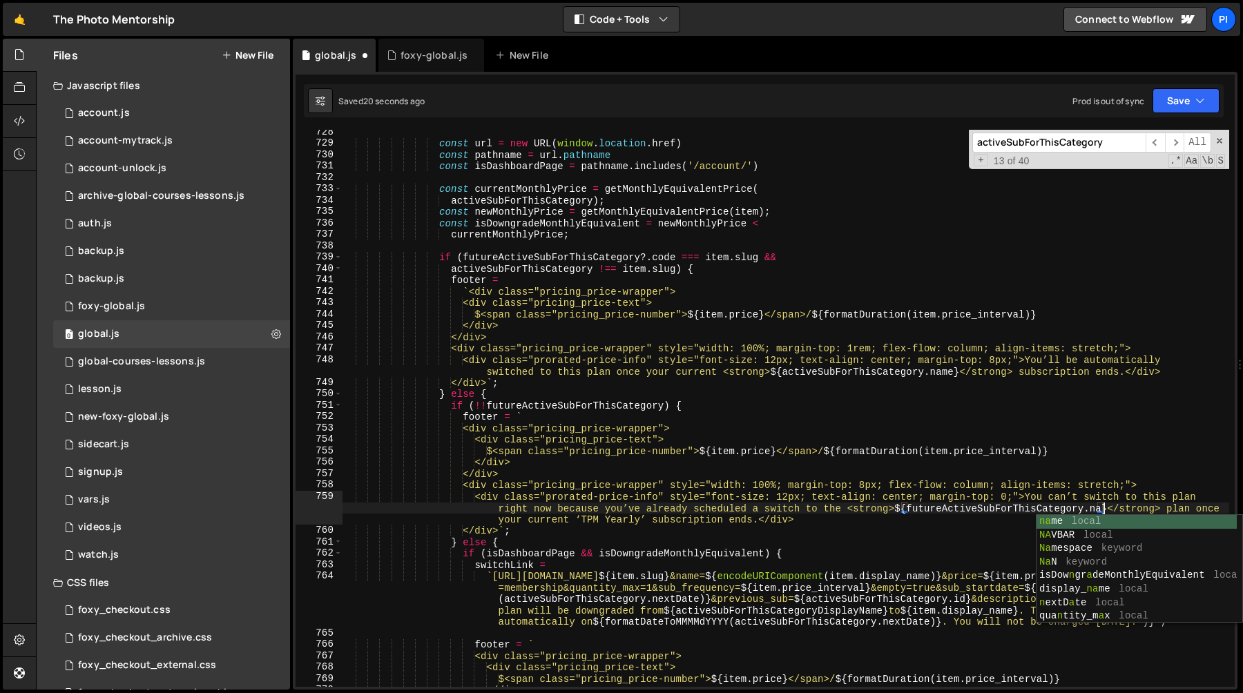
scroll to position [0, 104]
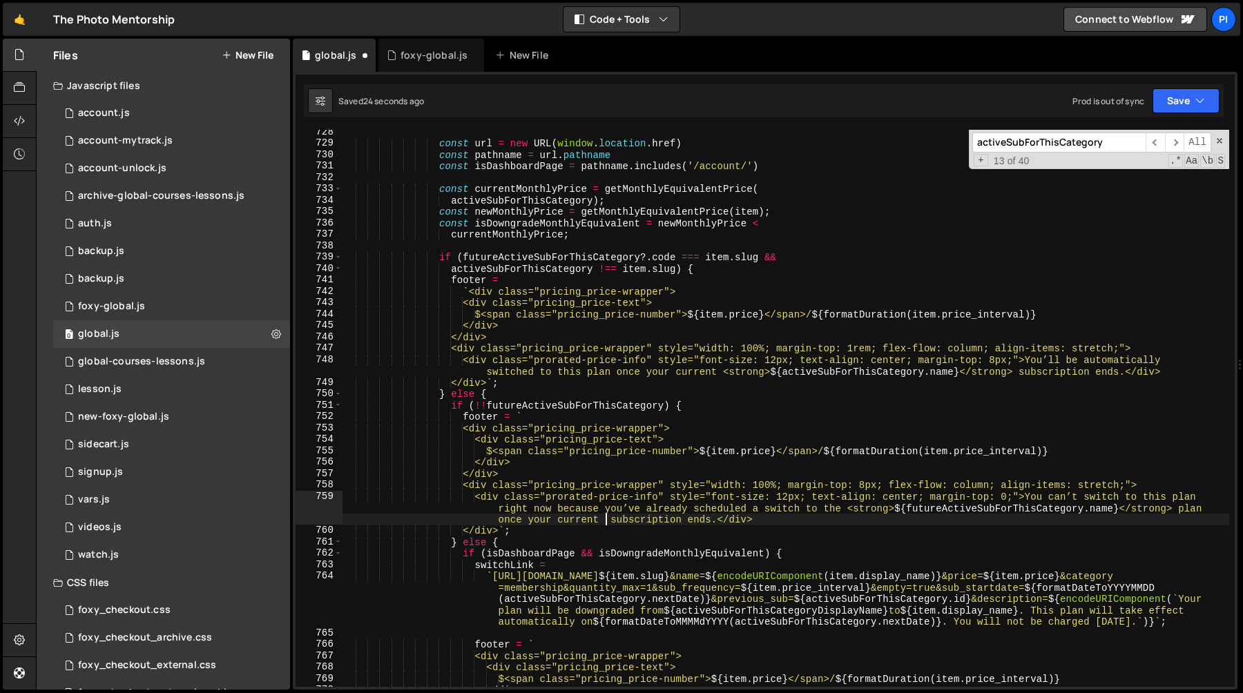
paste textarea "<strong></strong>"
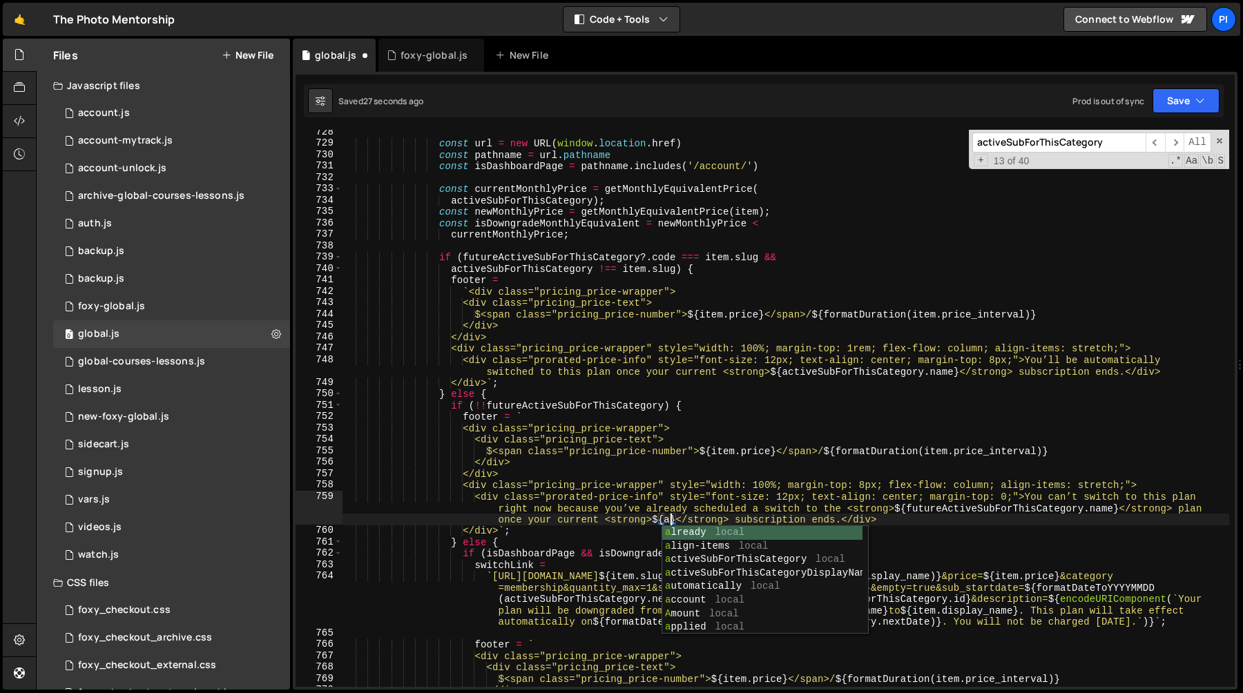
scroll to position [0, 123]
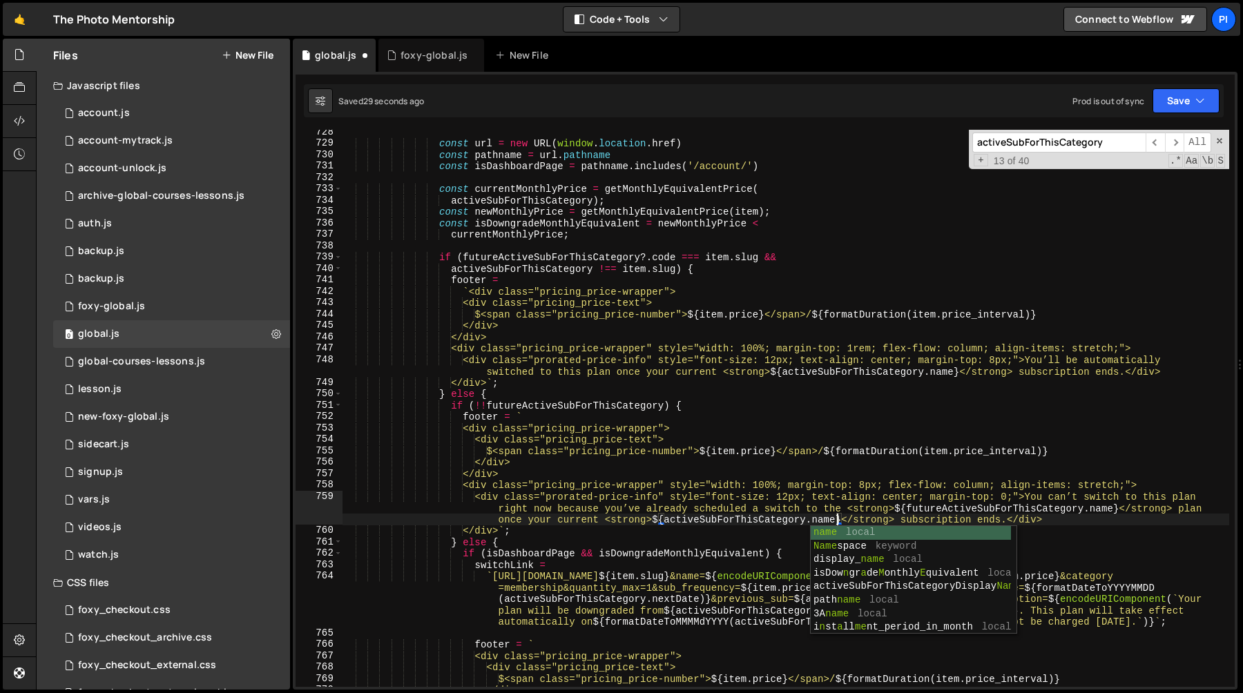
click at [867, 435] on div "const url = new URL ( window . location . href ) const pathname = url . pathnam…" at bounding box center [785, 416] width 887 height 580
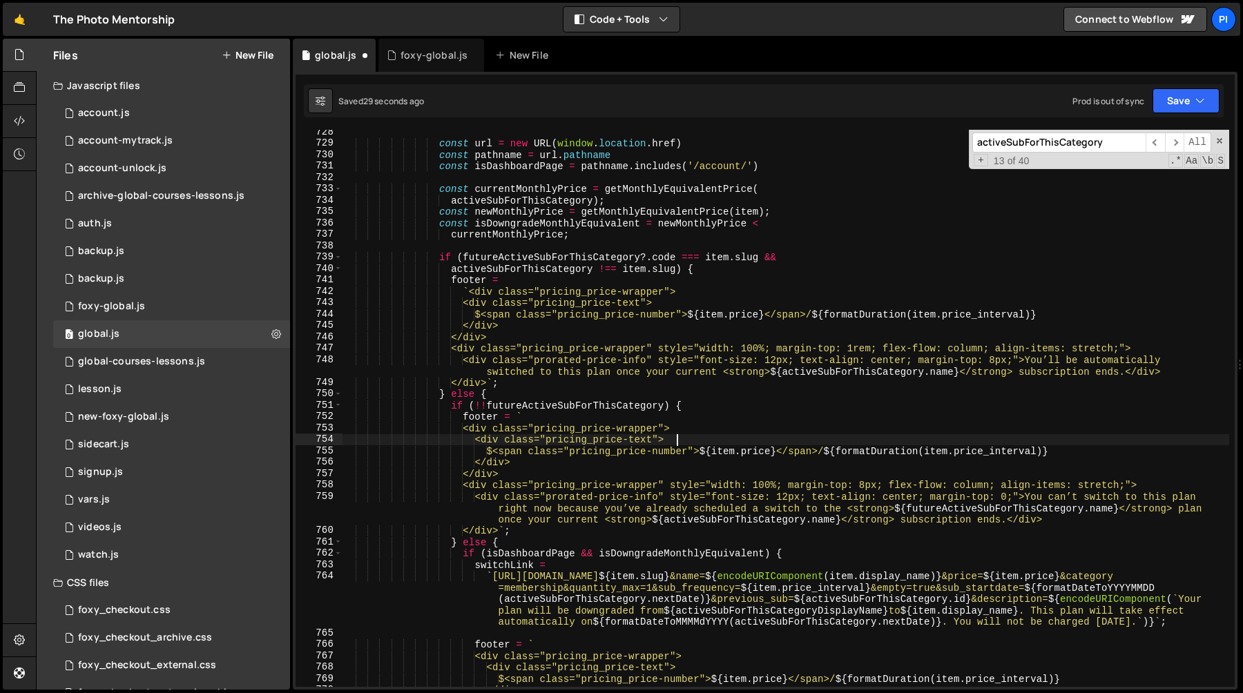
scroll to position [0, 22]
type textarea "<div class="pricing_price-text">"
